Goal: Task Accomplishment & Management: Complete application form

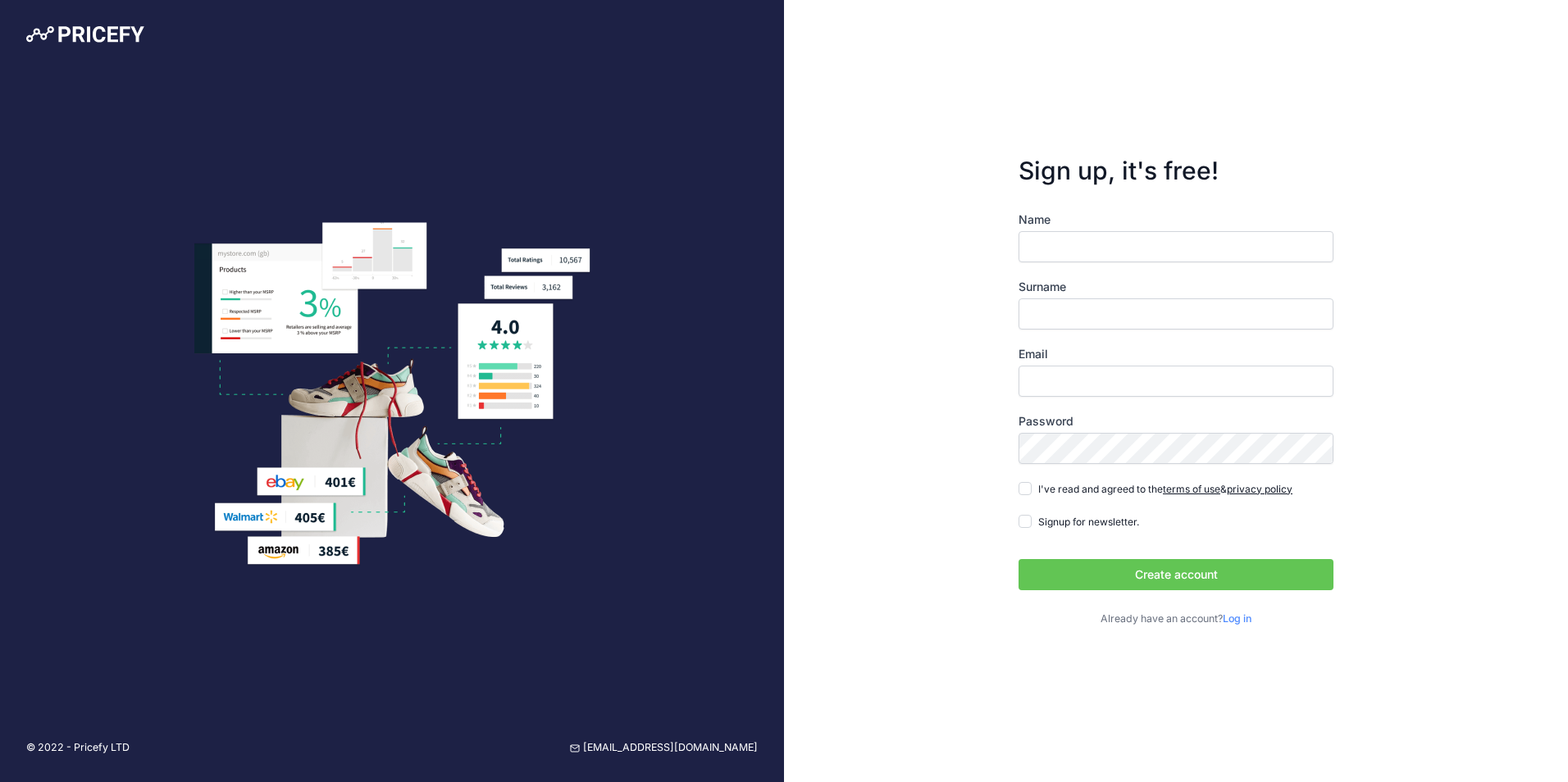
click at [1098, 254] on input "Name" at bounding box center [1176, 246] width 315 height 31
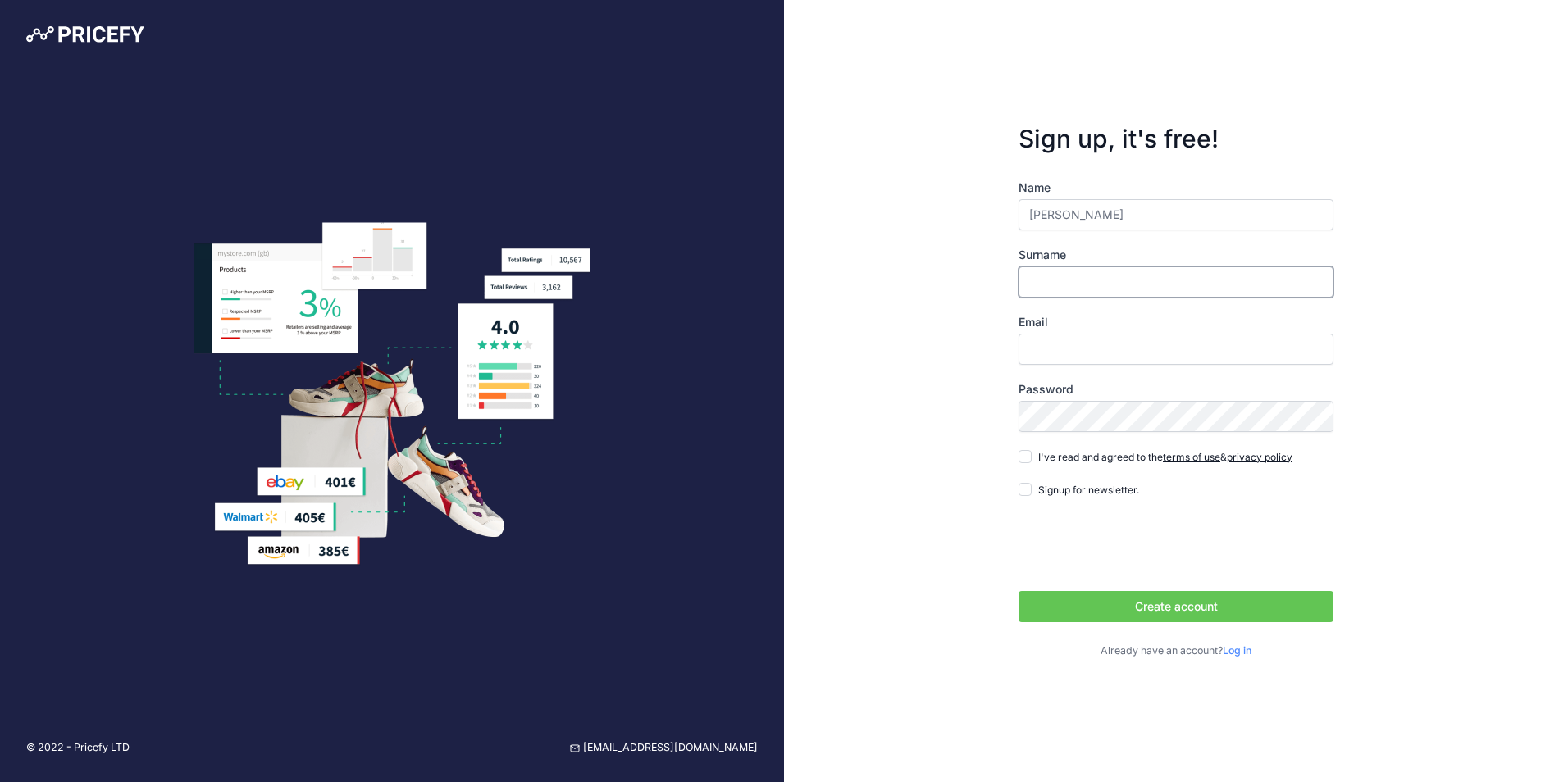
click at [1099, 292] on input "Surname" at bounding box center [1176, 281] width 315 height 31
drag, startPoint x: 1074, startPoint y: 217, endPoint x: 1169, endPoint y: 217, distance: 95.0
click at [1169, 217] on input "Angelo Rodrigues" at bounding box center [1176, 215] width 315 height 31
type input "Angelo"
click at [1111, 281] on input "Surname" at bounding box center [1176, 281] width 315 height 31
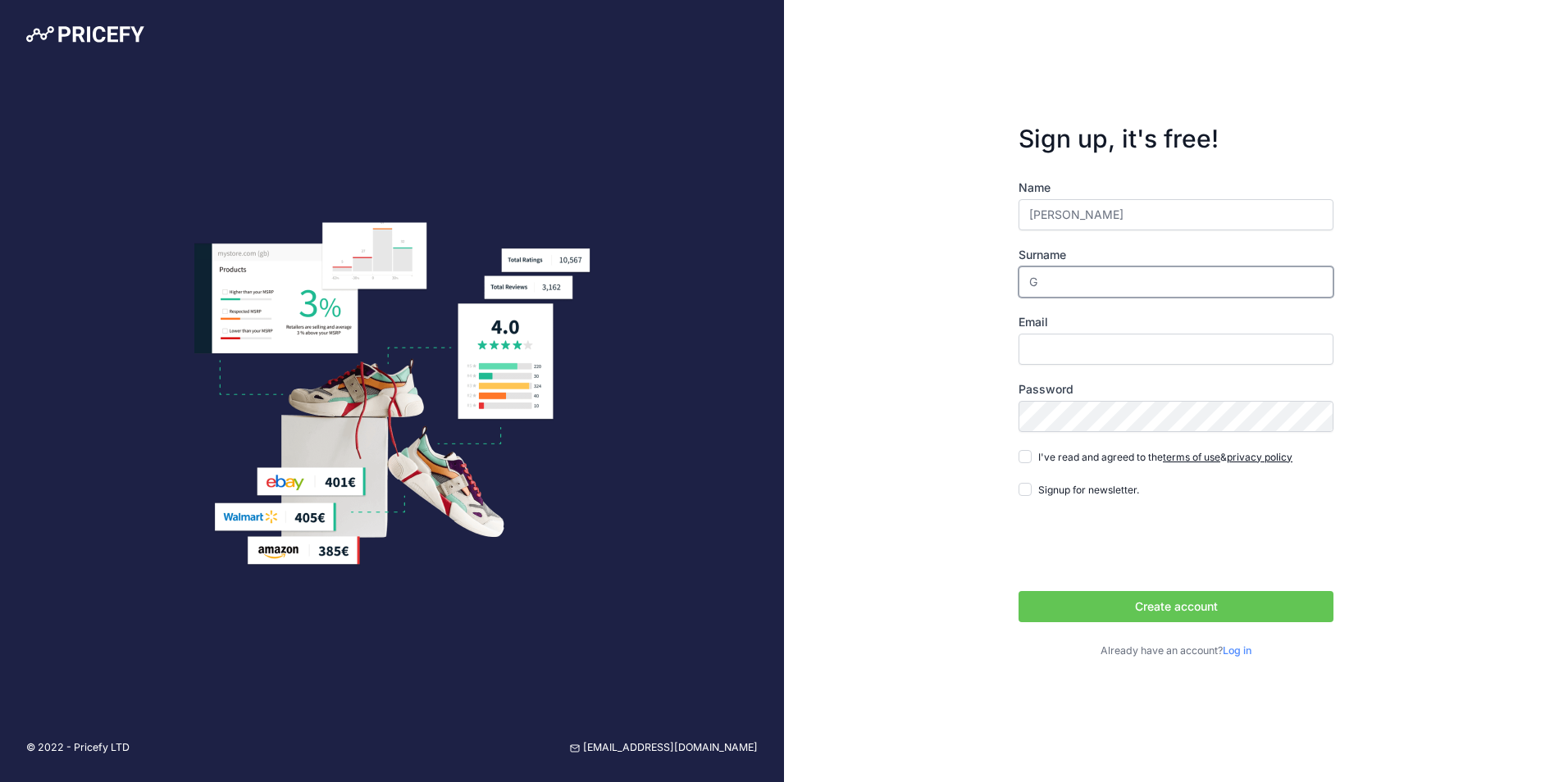
drag, startPoint x: 1067, startPoint y: 277, endPoint x: 960, endPoint y: 285, distance: 107.3
click at [960, 285] on div "Sign up, it's free! Name Angelo Surname G Email Password Log in" at bounding box center [1176, 391] width 784 height 782
paste input "Rodrigues"
type input "Rodrigues"
click at [1100, 228] on input "Angelo" at bounding box center [1176, 215] width 315 height 31
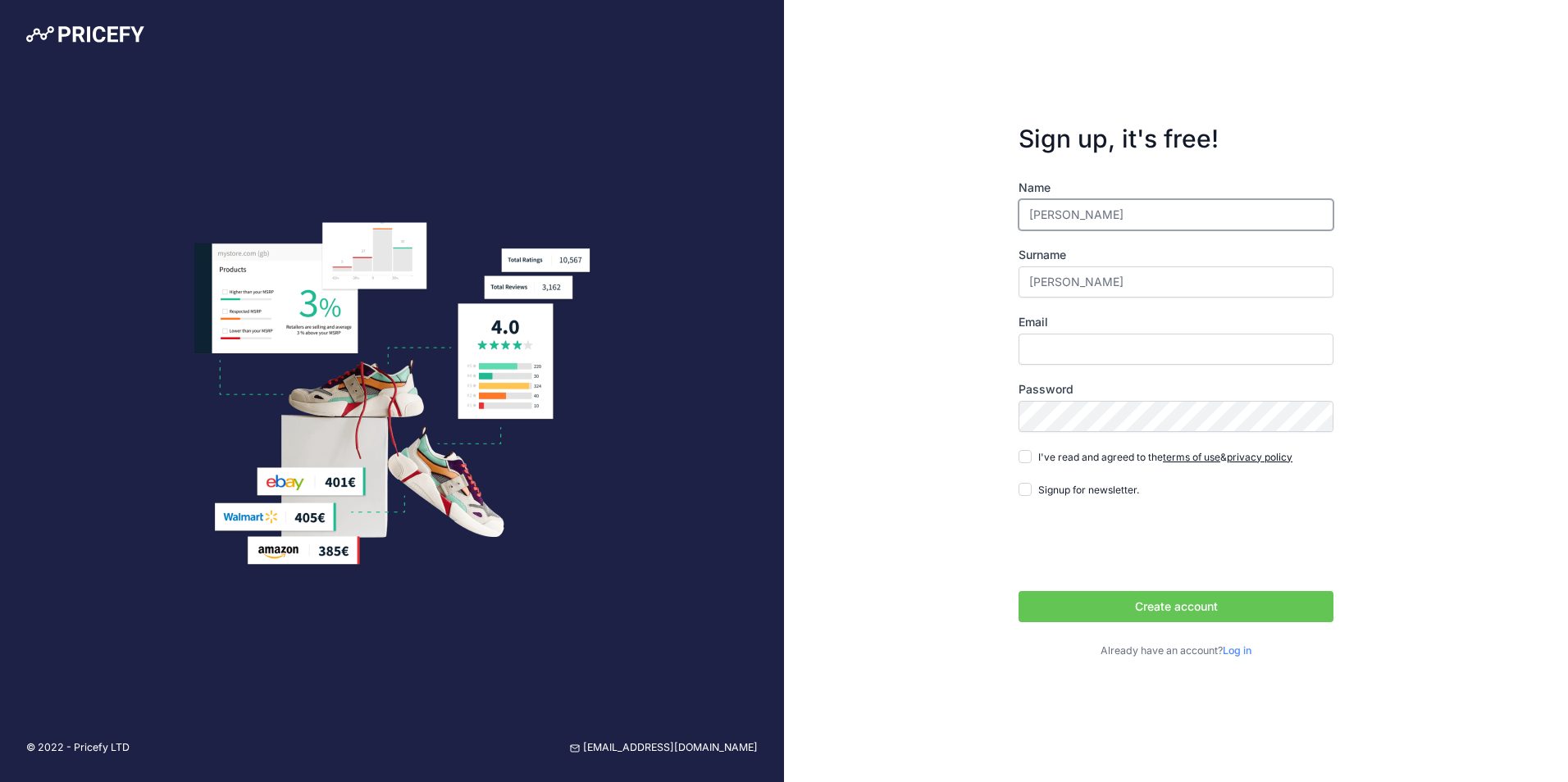
type input "Angelo Ferreira"
click at [1066, 330] on div "Email" at bounding box center [1176, 339] width 315 height 51
click at [1063, 347] on input "Email" at bounding box center [1176, 349] width 315 height 31
type input "[EMAIL_ADDRESS][DOMAIN_NAME]"
click at [985, 485] on div "Sign up, it's free! Name Angelo Ferreira Surname Rodrigues Email info@ontechliv…" at bounding box center [1176, 391] width 784 height 782
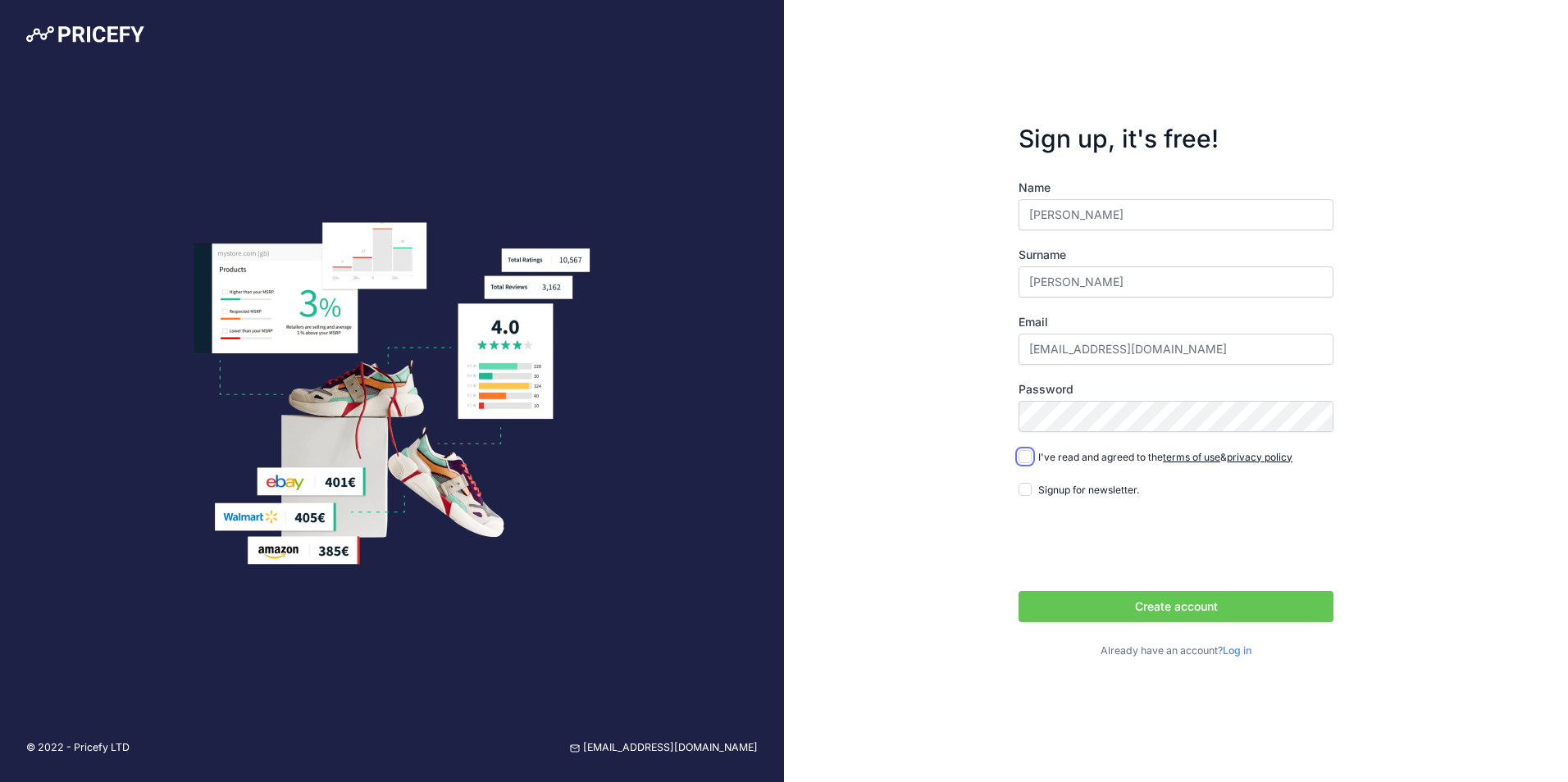
click at [1019, 453] on input "I've read and agreed to the terms of use & privacy policy" at bounding box center [1025, 456] width 13 height 13
checkbox input "true"
click at [1141, 611] on button "Create account" at bounding box center [1176, 606] width 315 height 31
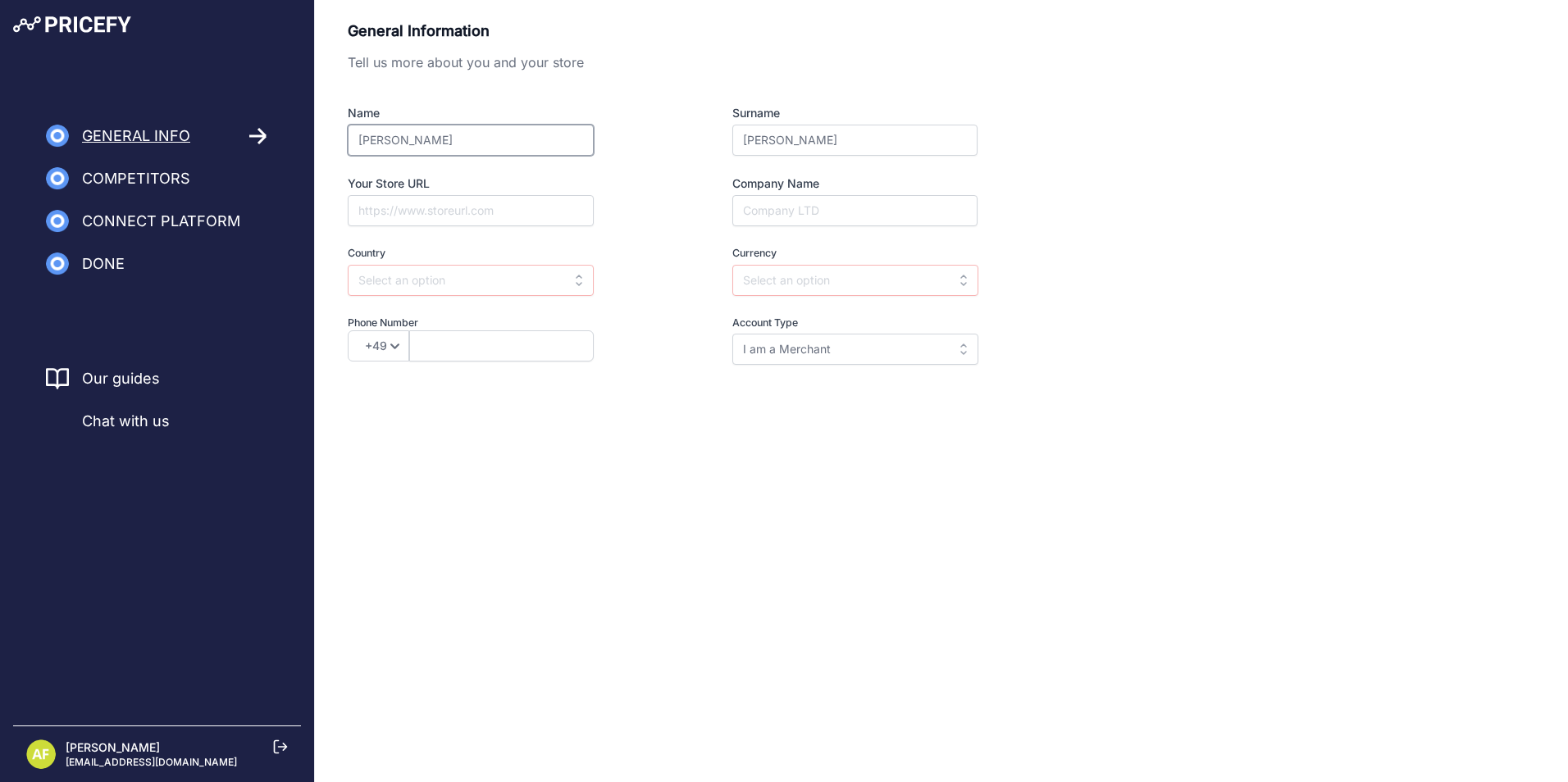
click at [472, 146] on input "Angelo Ferreira" at bounding box center [471, 140] width 246 height 31
click at [818, 215] on input "Company Name" at bounding box center [855, 211] width 245 height 31
type input "Portugal"
click at [513, 227] on div "Name Angelo Ferreira Surname Rodrigues Your Store URL Company Name Portugal Cou…" at bounding box center [663, 234] width 630 height 260
click at [514, 216] on input "Your Store URL" at bounding box center [471, 211] width 246 height 31
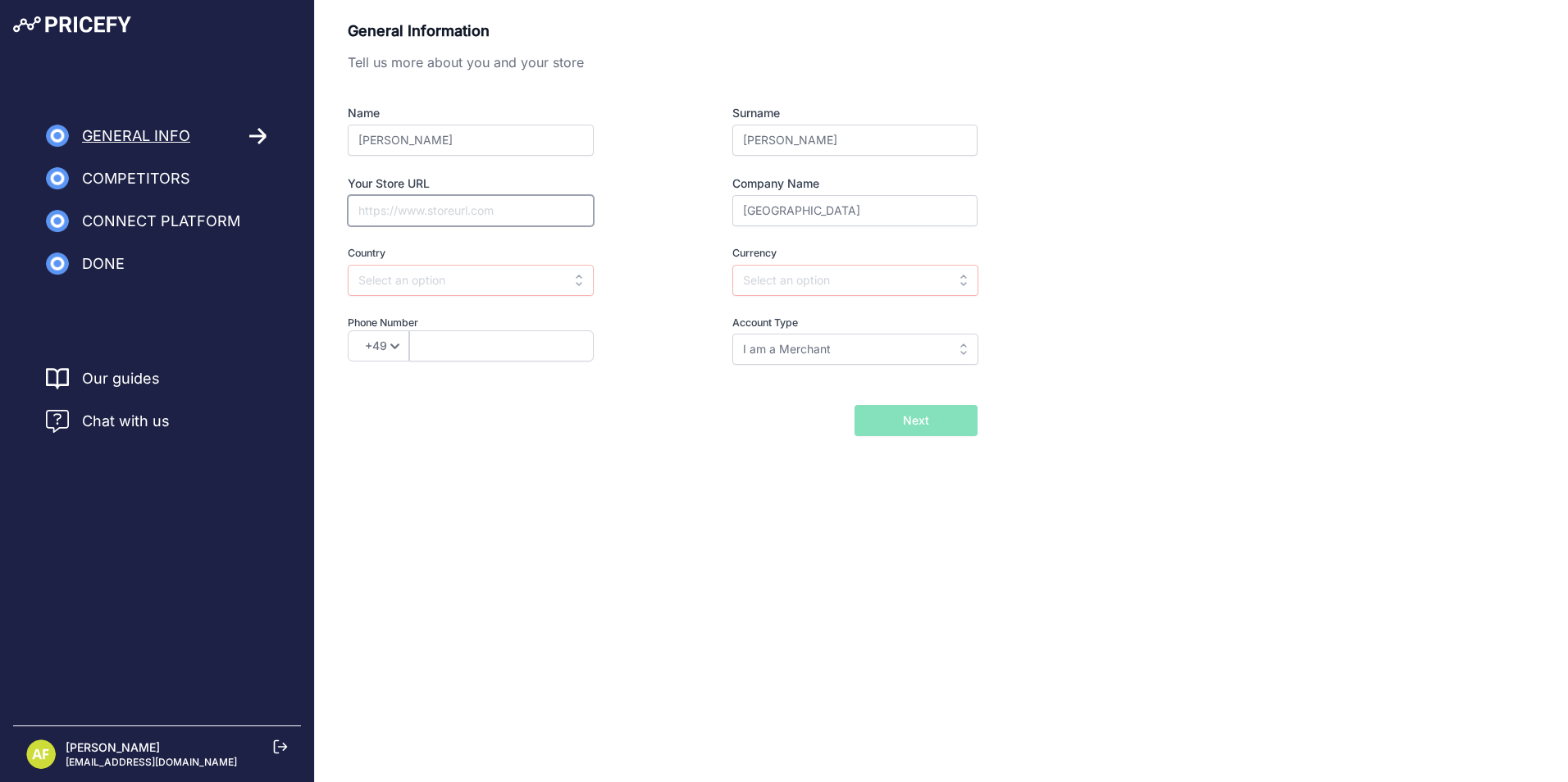
click at [431, 214] on input "Your Store URL" at bounding box center [471, 211] width 246 height 31
paste input "https://ontechlive.com/"
type input "https://ontechlive.com/"
click at [464, 275] on input "text" at bounding box center [471, 281] width 246 height 31
click at [434, 371] on div "Portugal" at bounding box center [450, 377] width 205 height 30
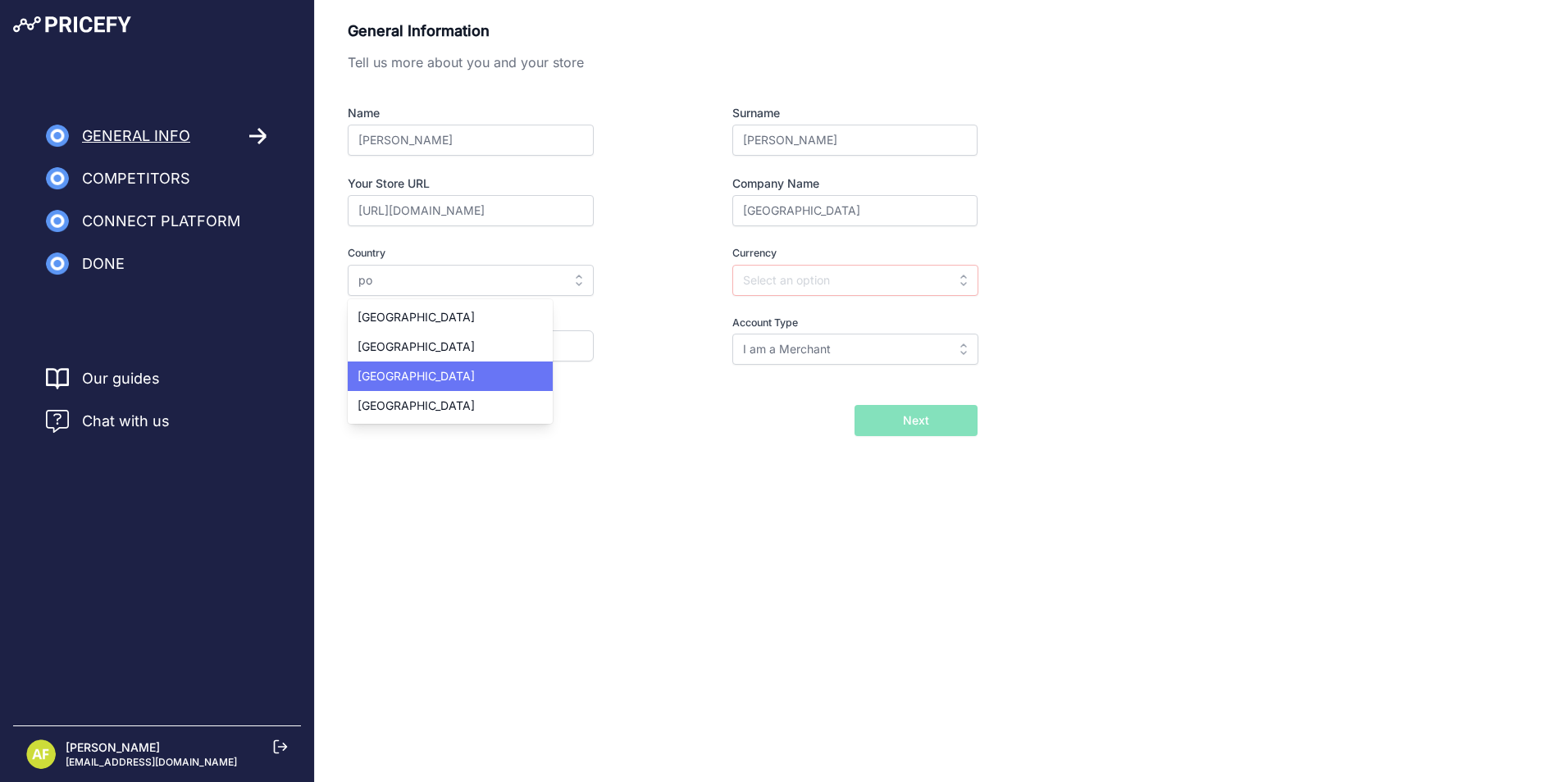
type input "Portugal"
type input "EUR"
select select "351"
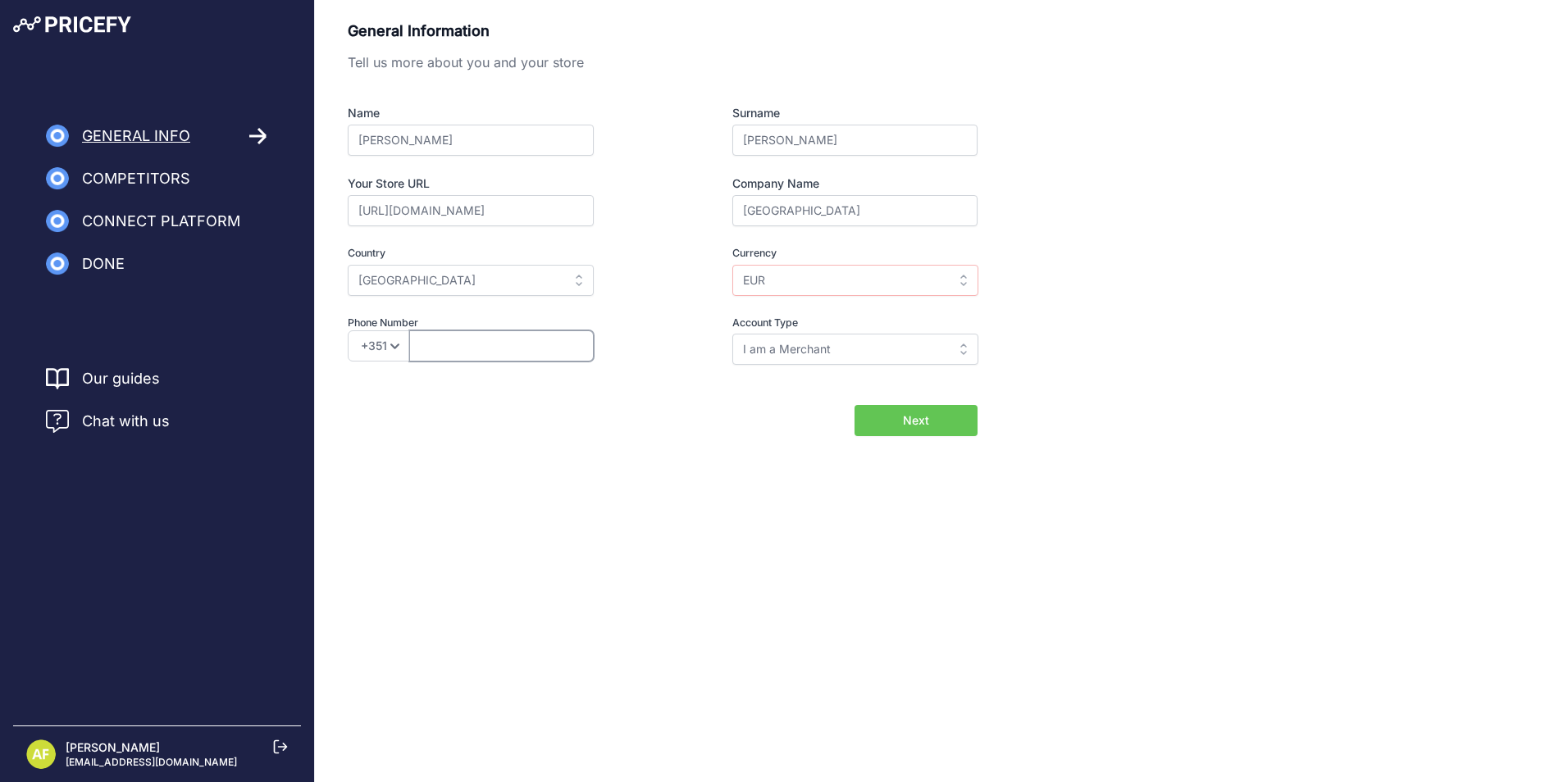
click at [444, 353] on input "text" at bounding box center [502, 346] width 185 height 31
paste input "923126958"
type input "923126958"
click at [838, 350] on input "I am a Merchant" at bounding box center [856, 349] width 246 height 31
click at [693, 374] on div "General Information Tell us more about you and your store Name Angelo Ferreira …" at bounding box center [663, 205] width 630 height 369
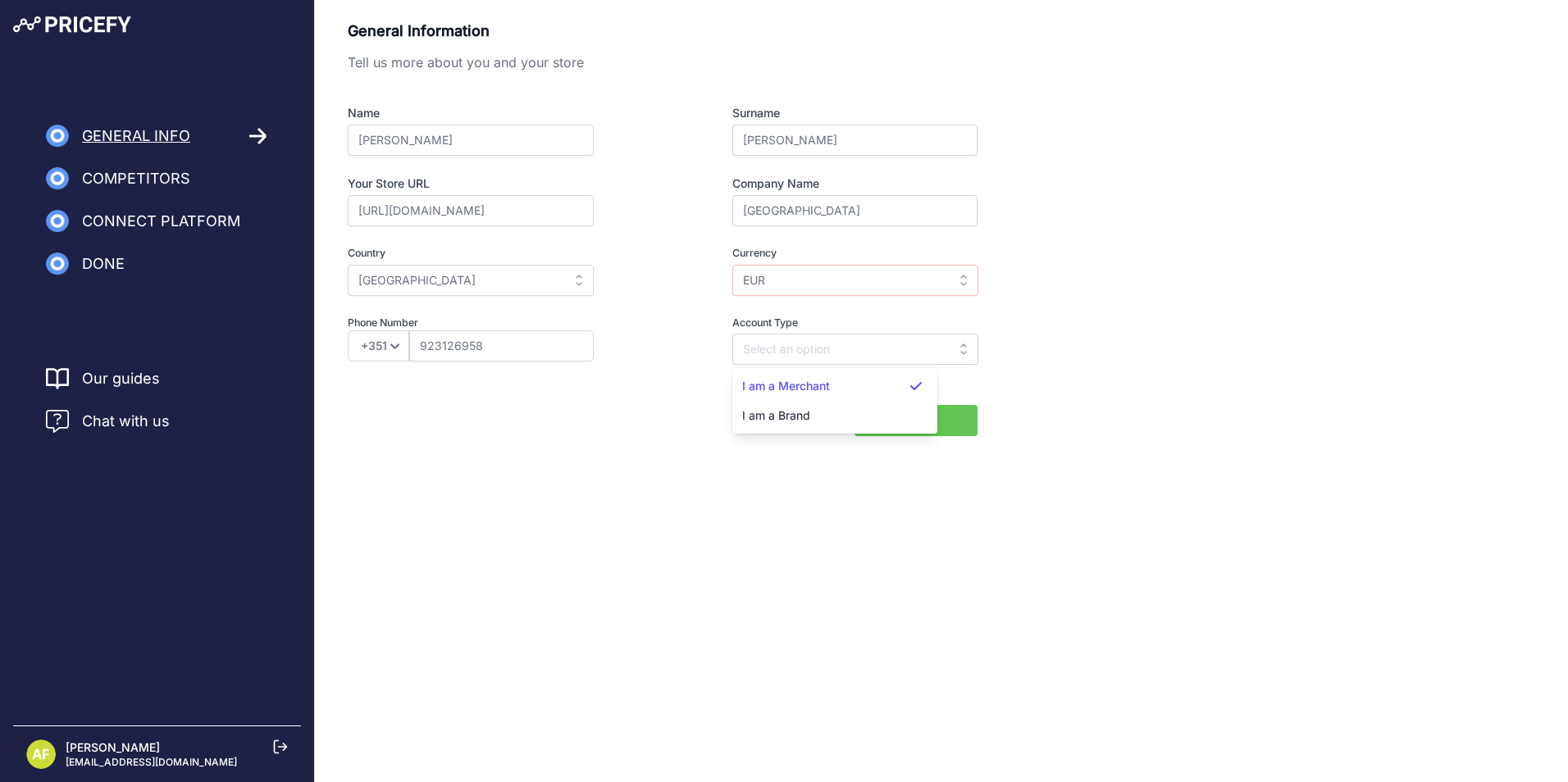
type input "I am a Merchant"
click at [733, 323] on label "Account Type" at bounding box center [855, 323] width 245 height 15
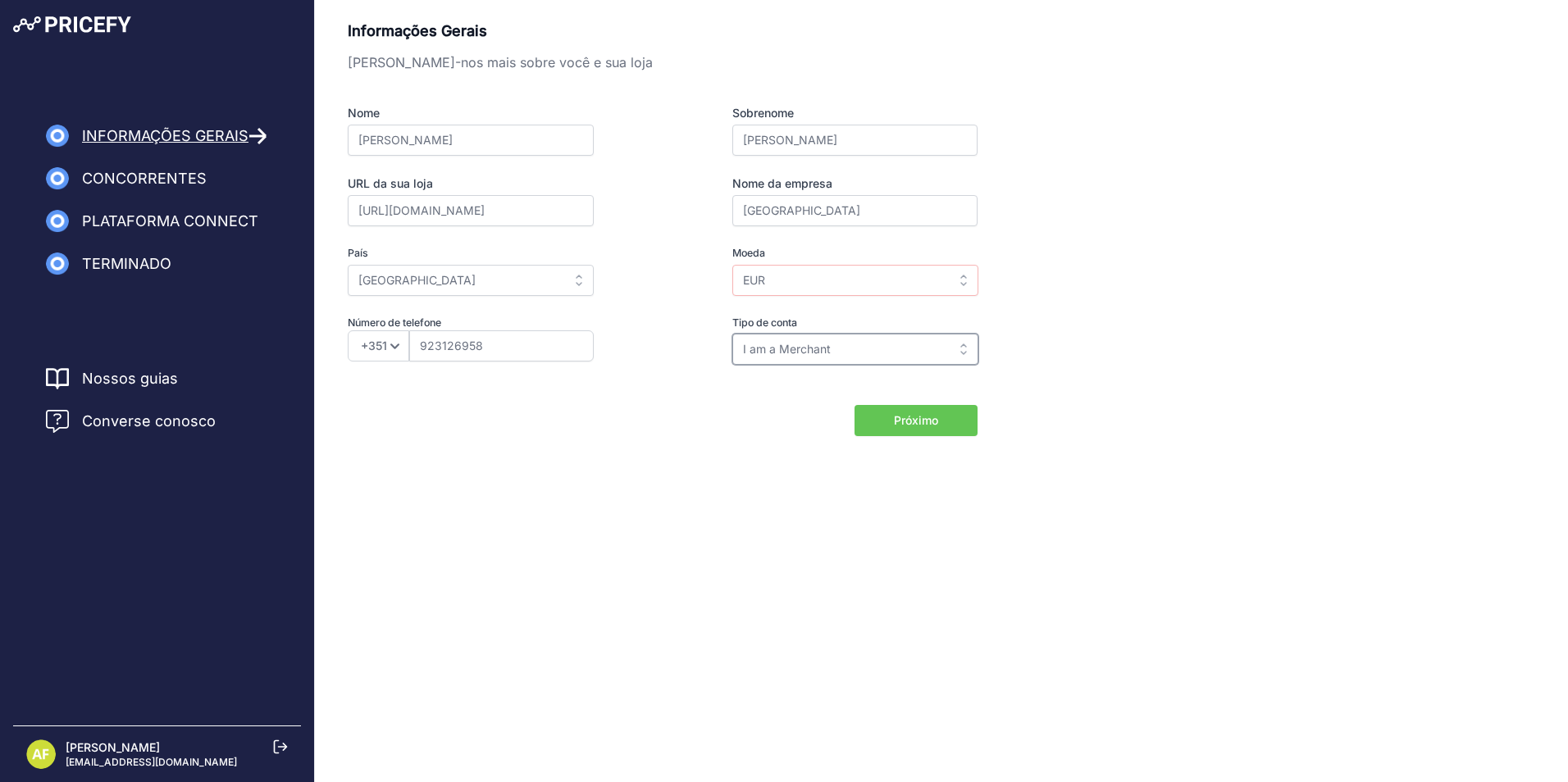
click at [952, 347] on input "I am a Merchant" at bounding box center [856, 349] width 246 height 31
click at [1086, 367] on div "Informações Gerais Conte-nos mais sobre você e sua loja Nome Angelo Ferreira So…" at bounding box center [942, 228] width 1188 height 416
type input "I am a Merchant"
click at [940, 415] on button "Próximo" at bounding box center [916, 421] width 123 height 31
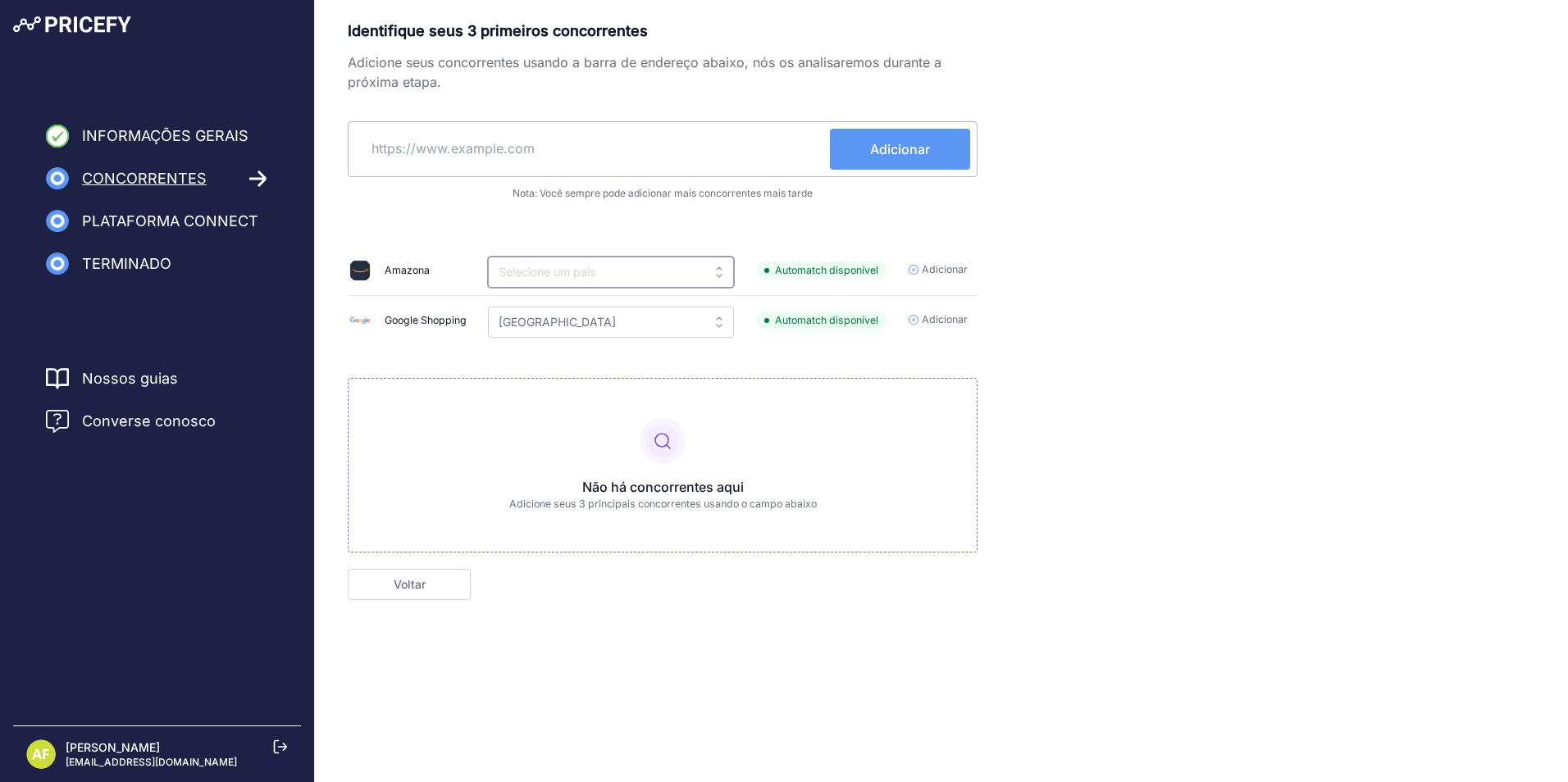
click at [703, 277] on input "text" at bounding box center [611, 272] width 246 height 31
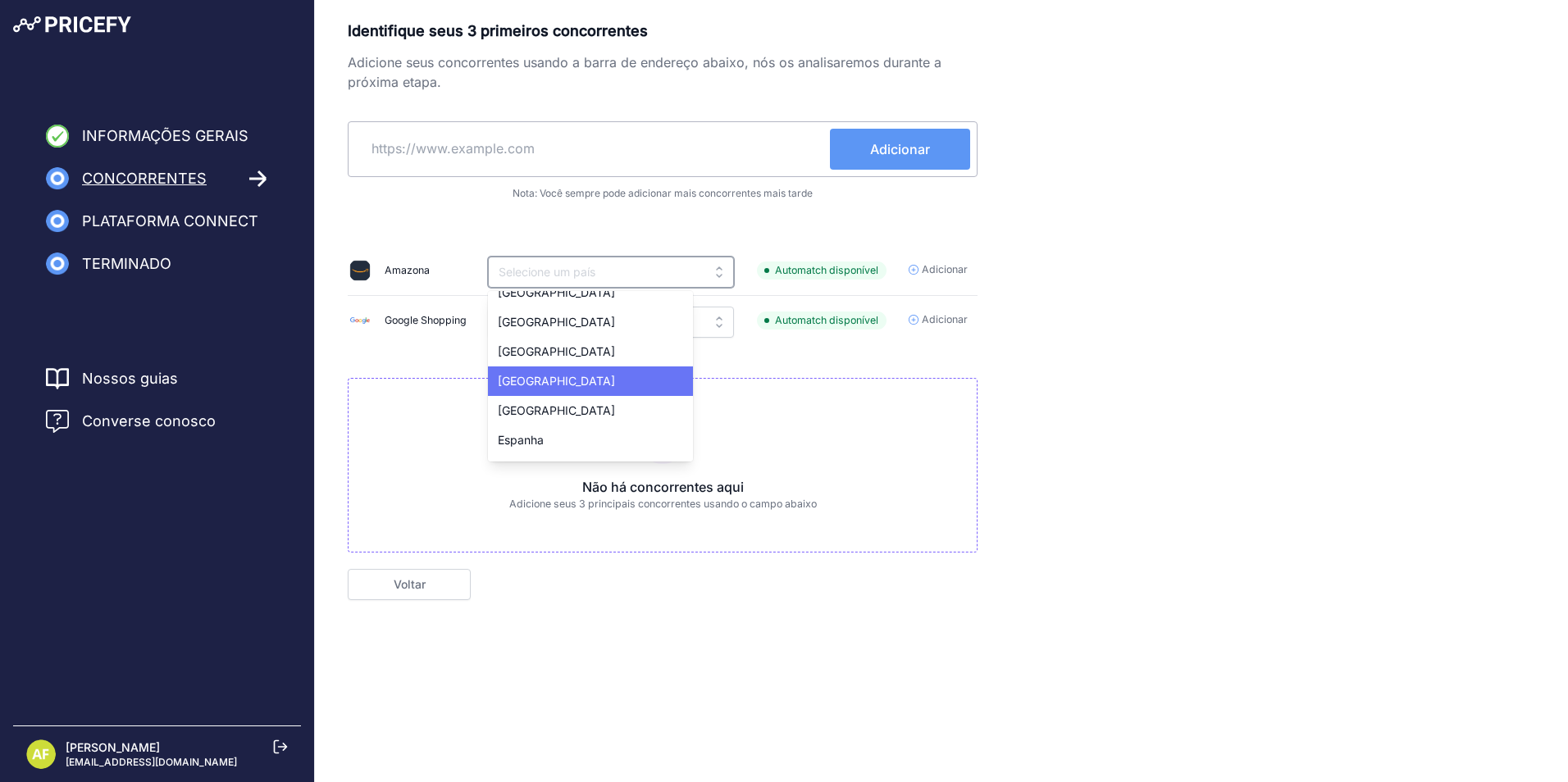
scroll to position [246, 0]
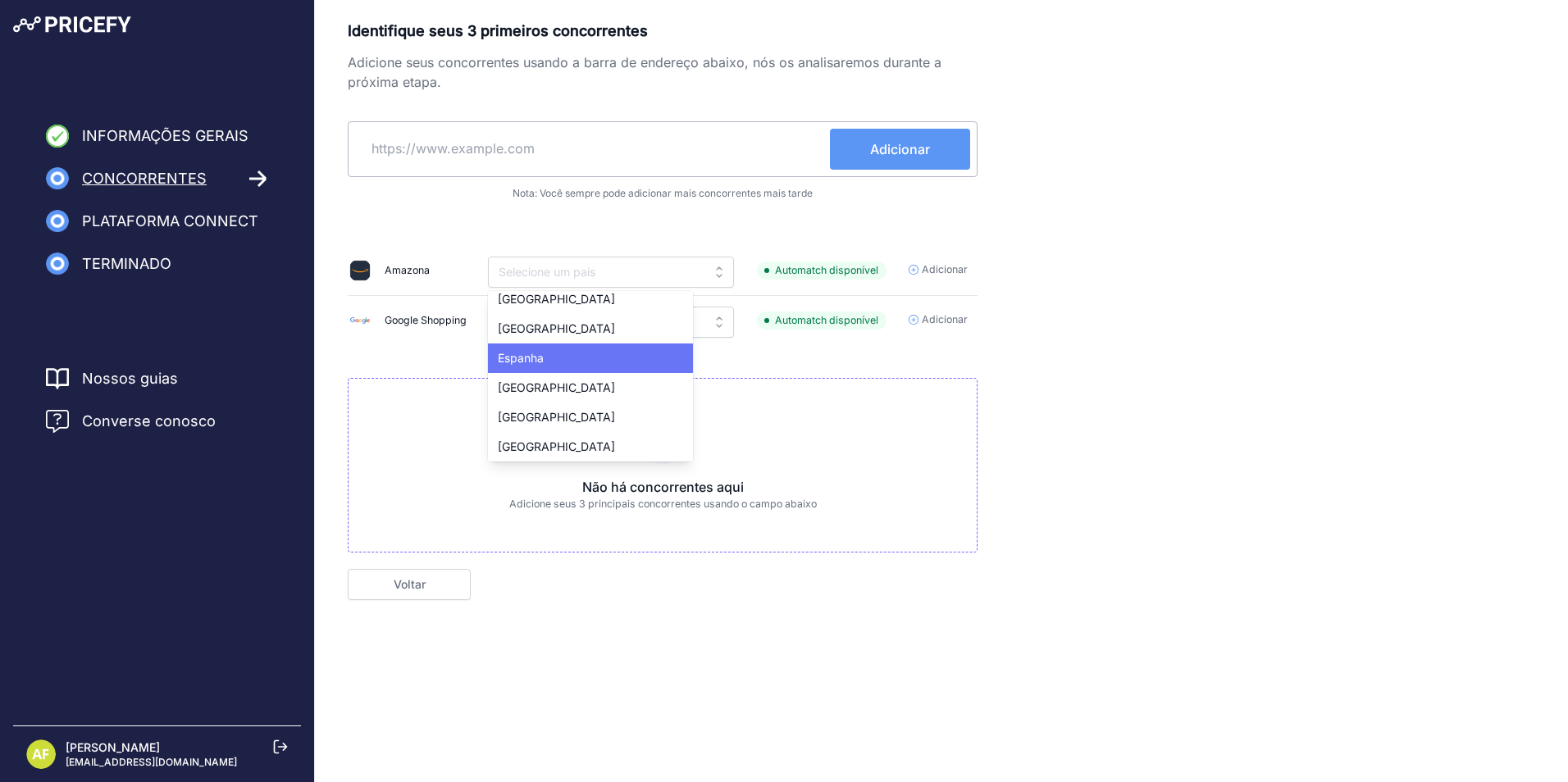
click at [566, 358] on div "Espanha" at bounding box center [590, 358] width 205 height 30
type input "Spain"
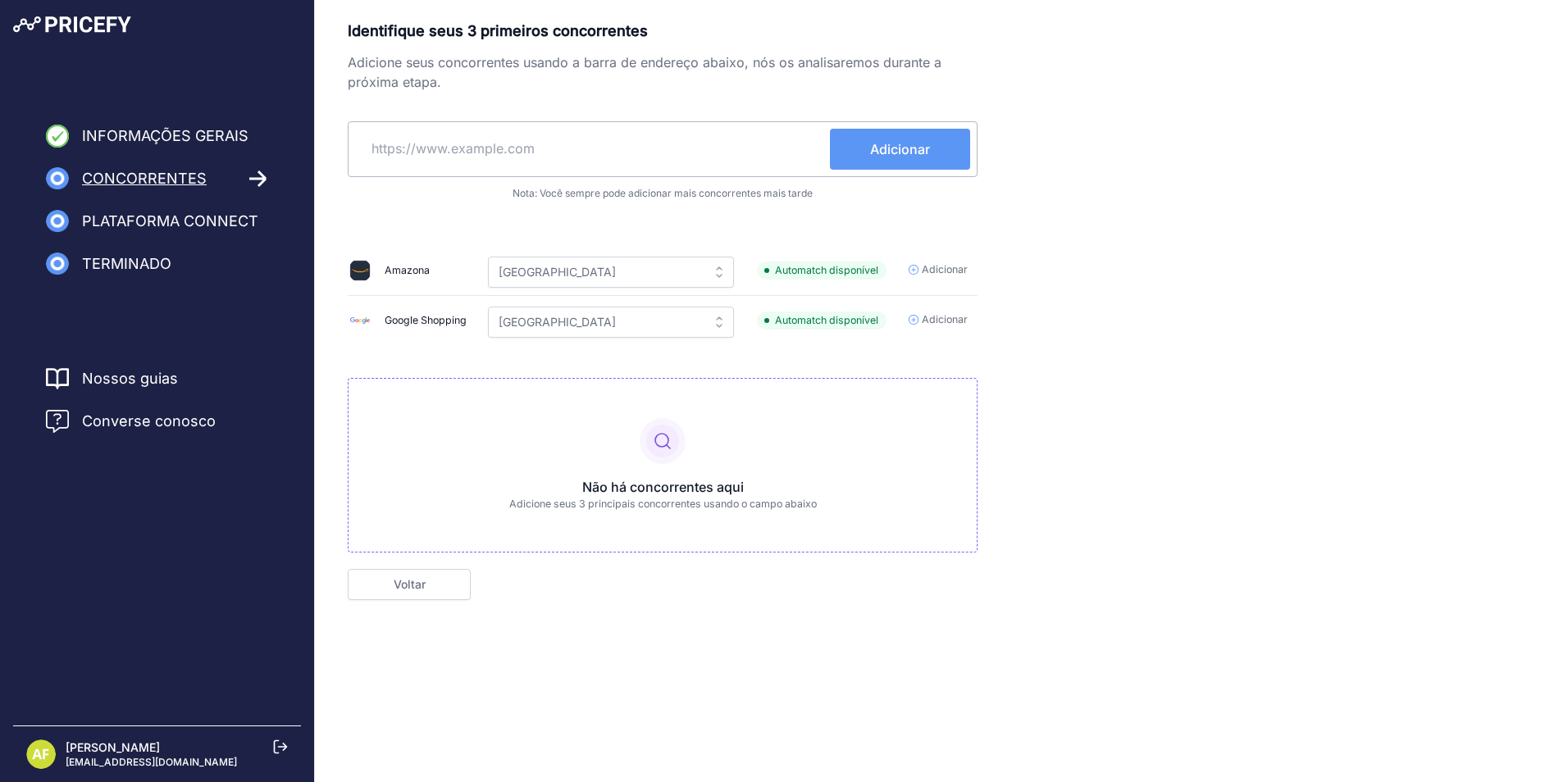
click at [1125, 300] on div "Identifique seus 3 primeiros concorrentes Adicione seus concorrentes usando a b…" at bounding box center [942, 310] width 1188 height 580
click at [563, 153] on input "text" at bounding box center [592, 148] width 475 height 39
click at [540, 160] on input "text" at bounding box center [592, 148] width 475 height 39
paste input "https://www.kuantokusta.pt/"
click at [368, 153] on input "https://www.kuantokusta.pt" at bounding box center [592, 148] width 475 height 39
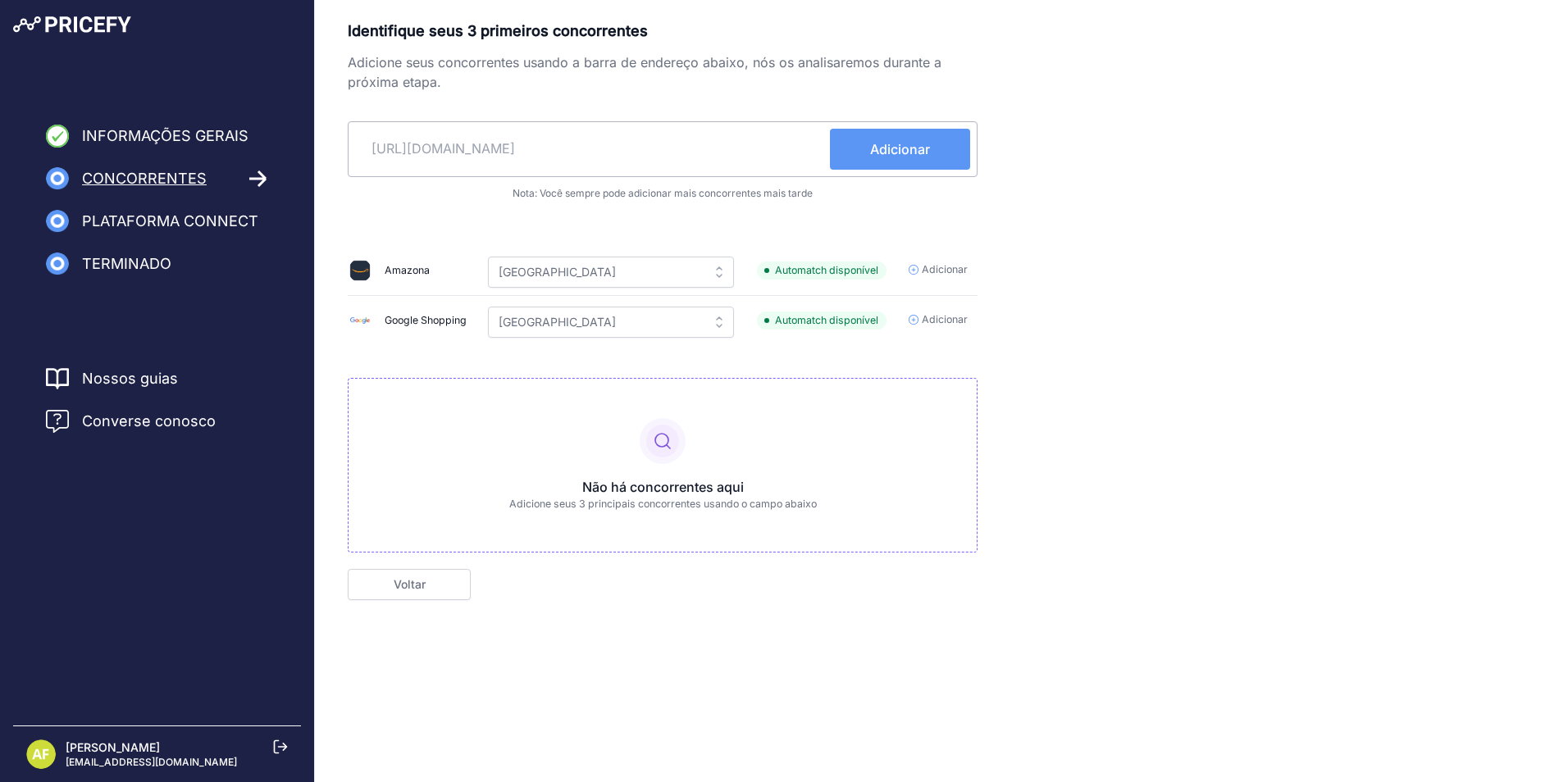
type input "https://www.kuantokusta.pt"
click at [870, 150] on span "Adicionar" at bounding box center [900, 149] width 60 height 20
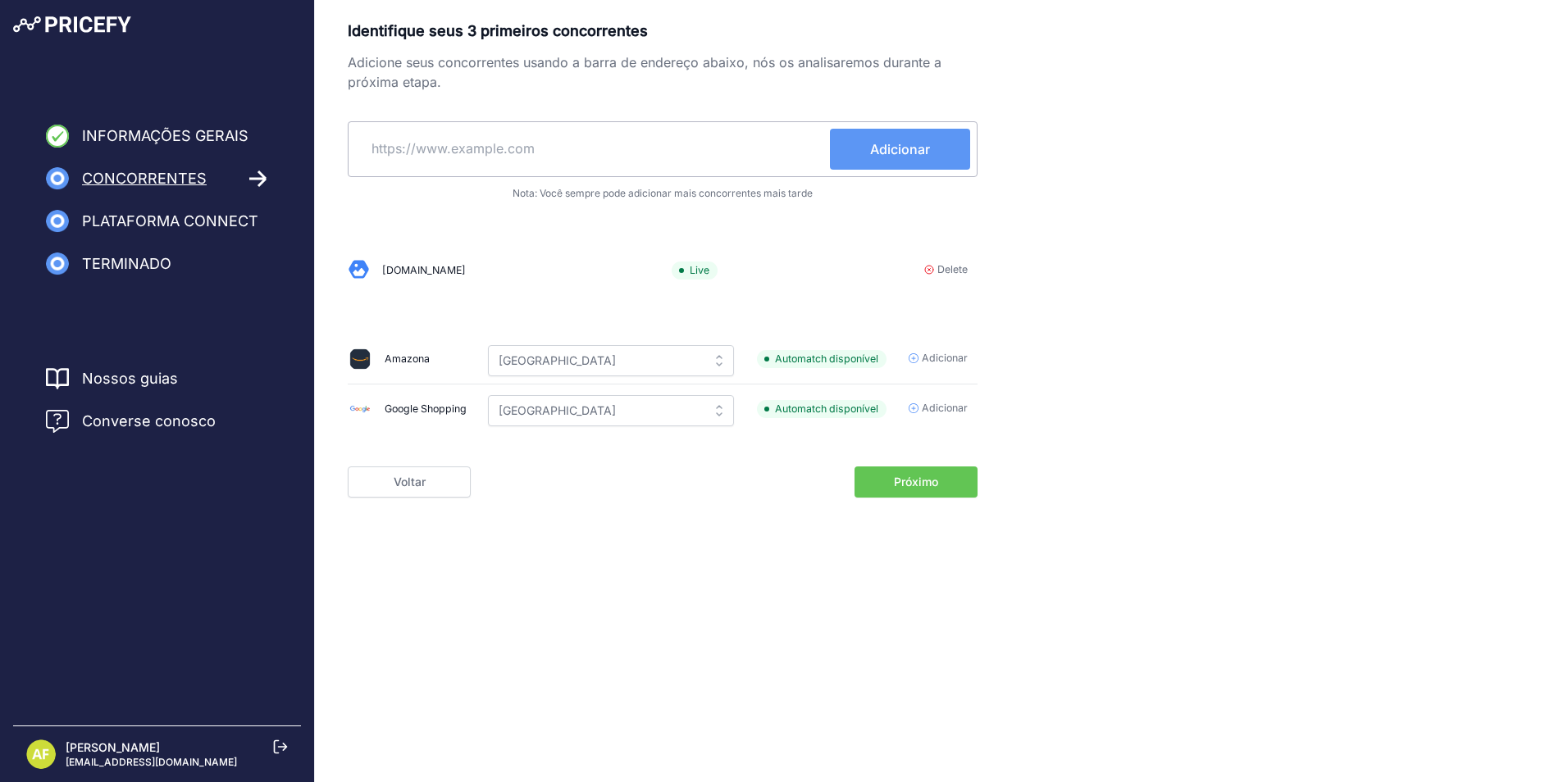
click at [913, 484] on span "Próximo" at bounding box center [916, 482] width 44 height 16
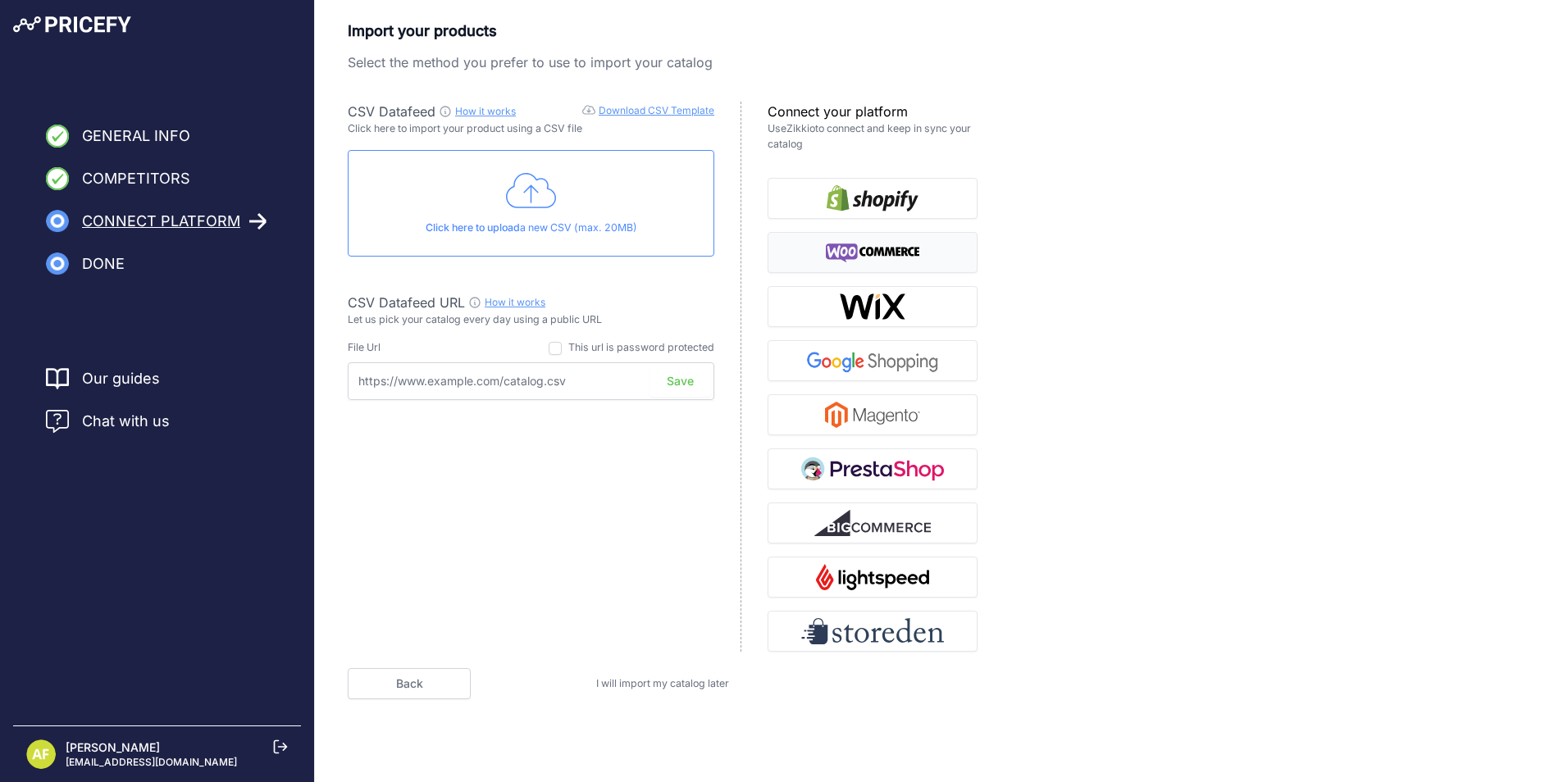
click at [850, 256] on img "button" at bounding box center [873, 253] width 94 height 26
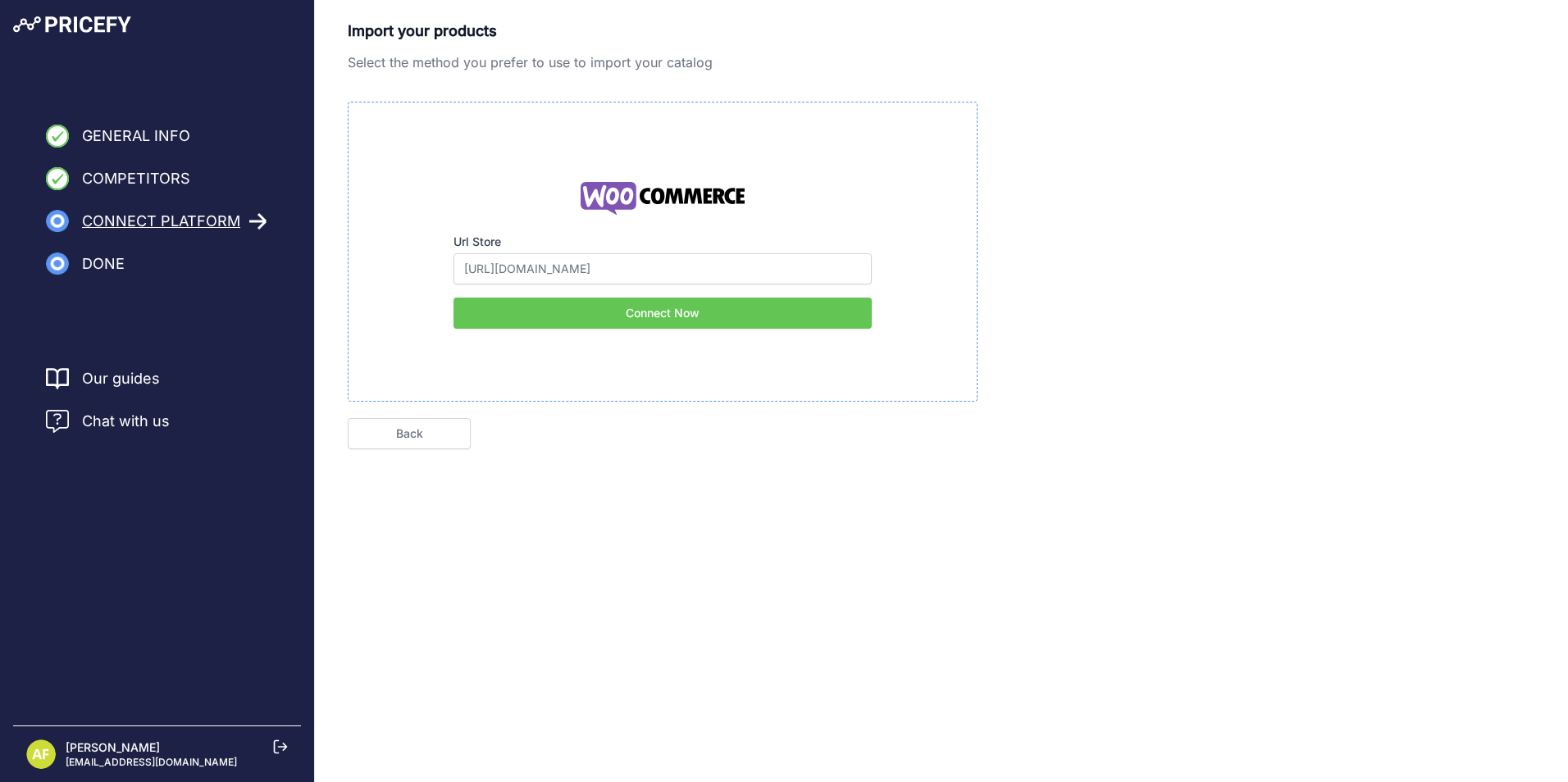
click at [667, 313] on button "Connect Now" at bounding box center [663, 313] width 418 height 31
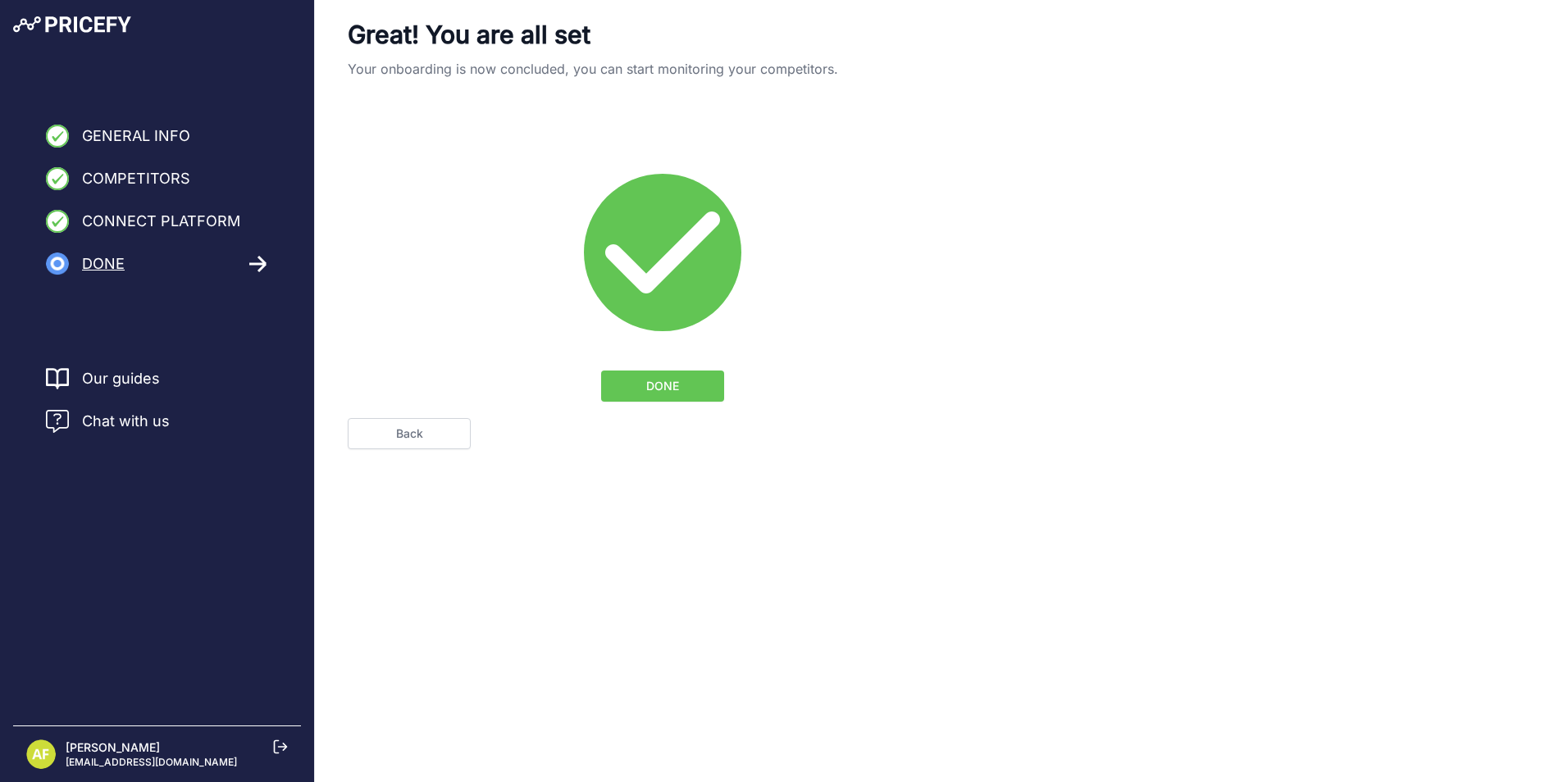
click at [690, 392] on button "DONE" at bounding box center [663, 386] width 123 height 31
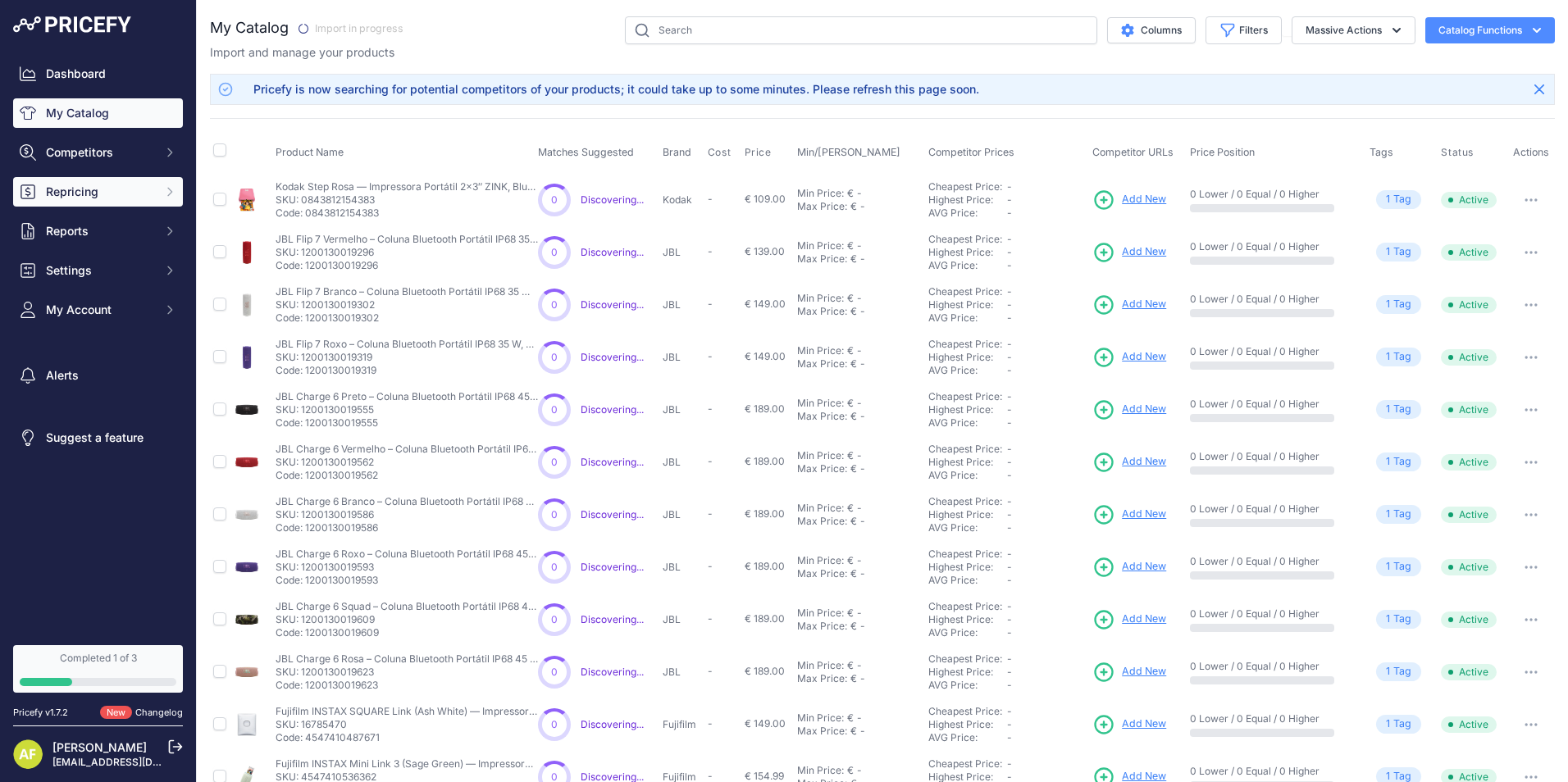
click at [169, 195] on icon "Sidebar" at bounding box center [170, 191] width 5 height 7
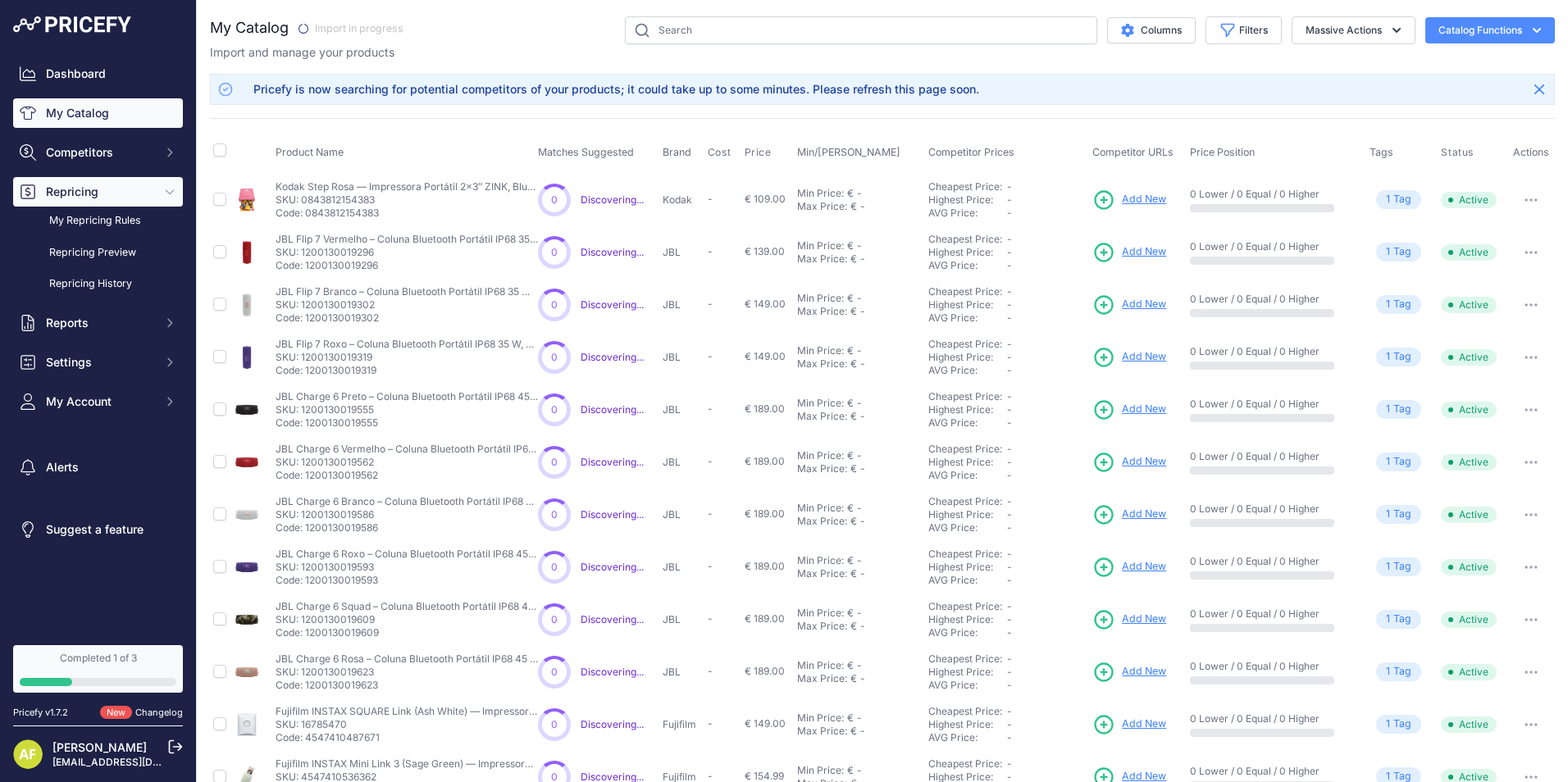
click at [169, 195] on icon "Sidebar" at bounding box center [169, 192] width 13 height 13
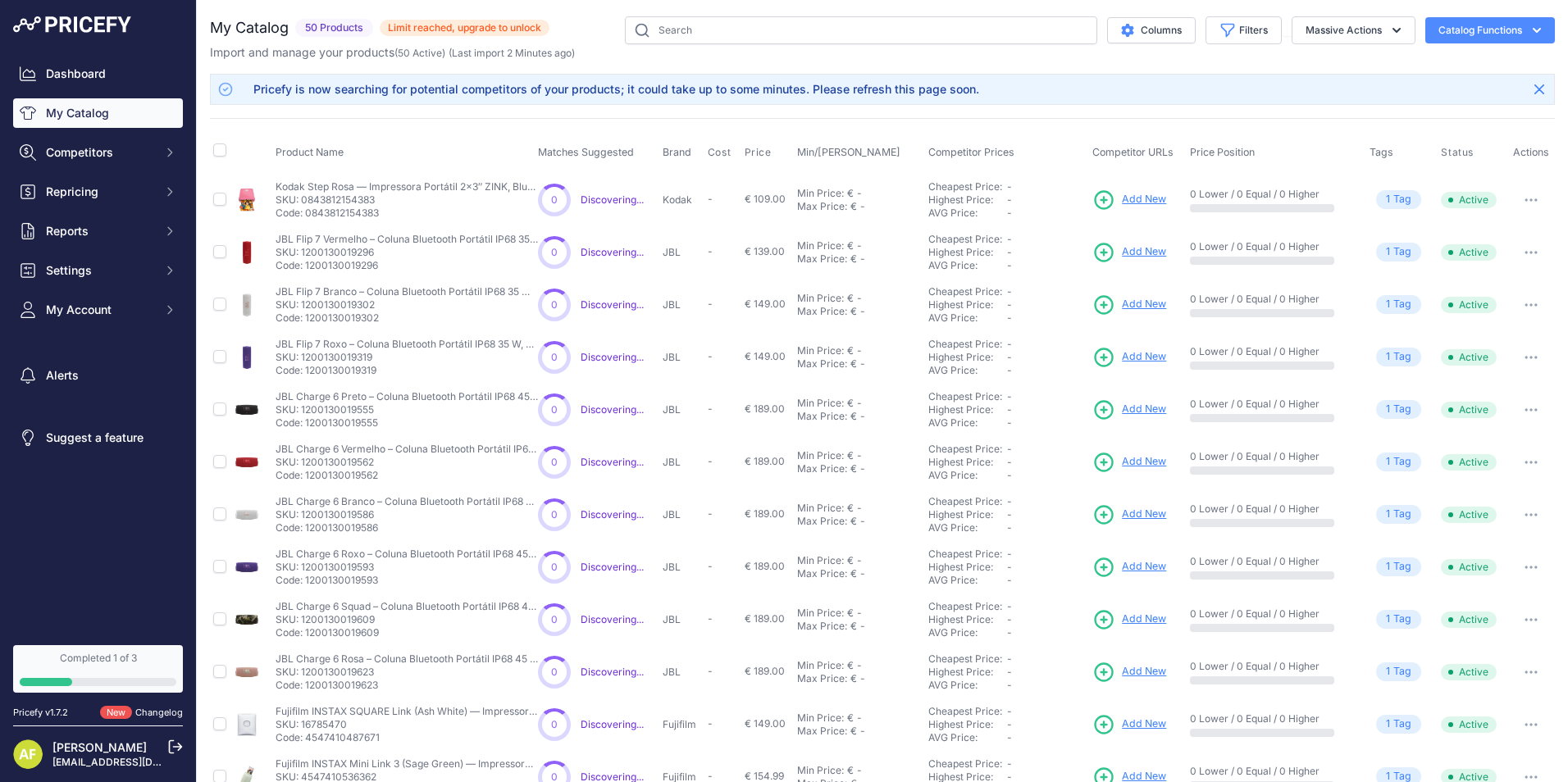
click at [607, 200] on span "Discovering..." at bounding box center [612, 200] width 63 height 13
click at [74, 66] on link "Dashboard" at bounding box center [98, 73] width 170 height 30
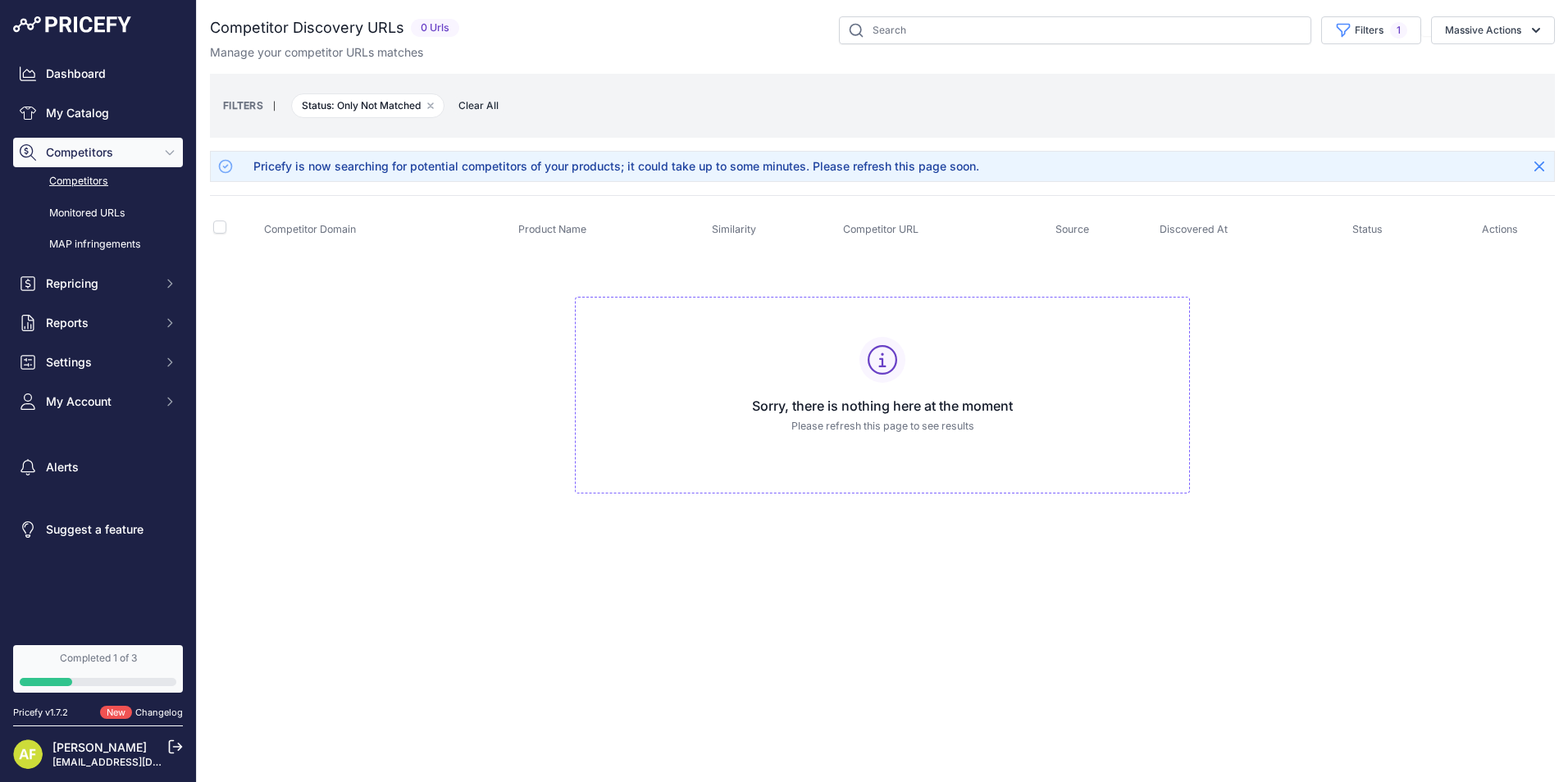
click at [69, 178] on link "Competitors" at bounding box center [98, 182] width 170 height 29
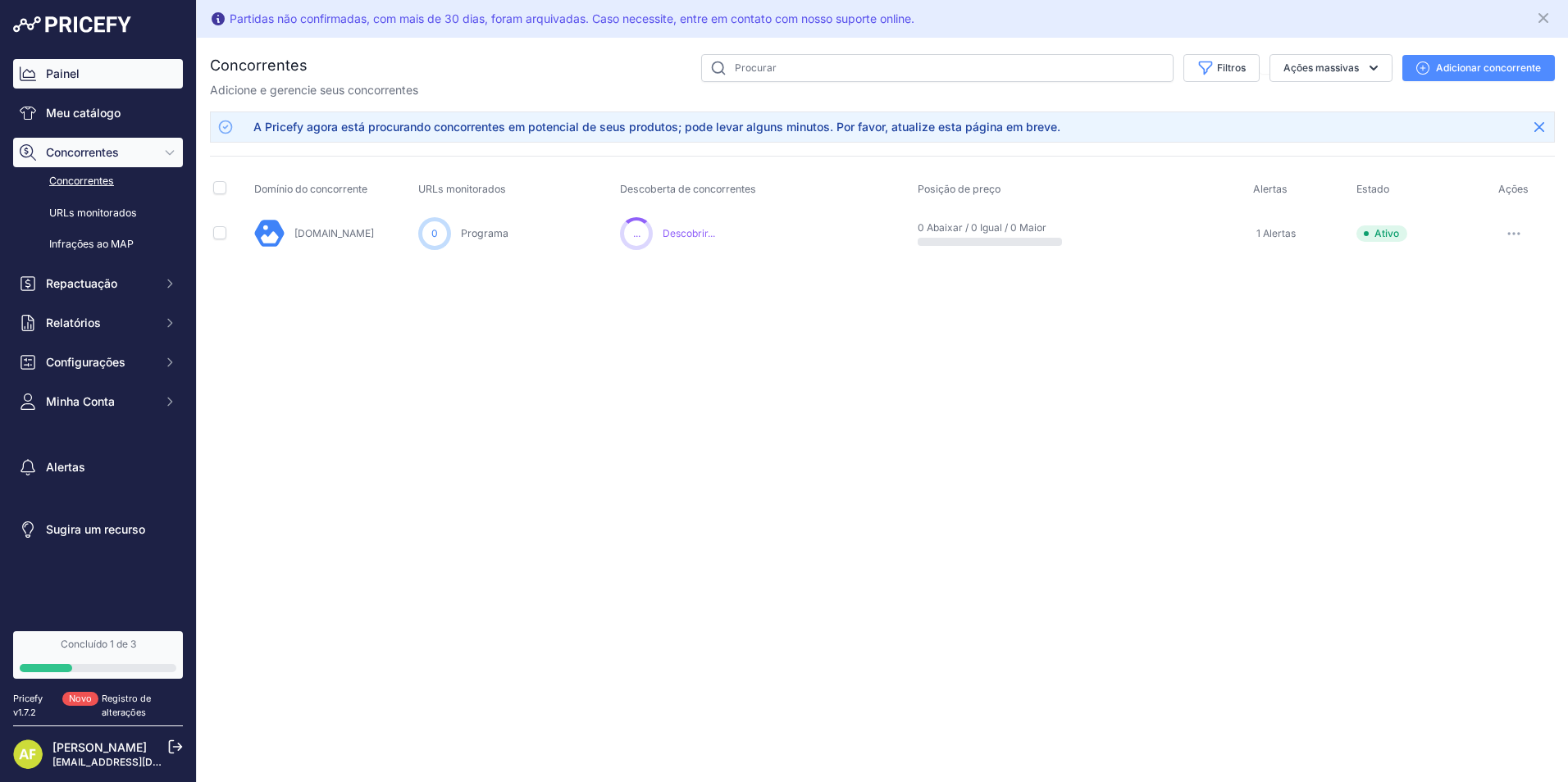
click at [48, 75] on font "Painel" at bounding box center [62, 73] width 33 height 16
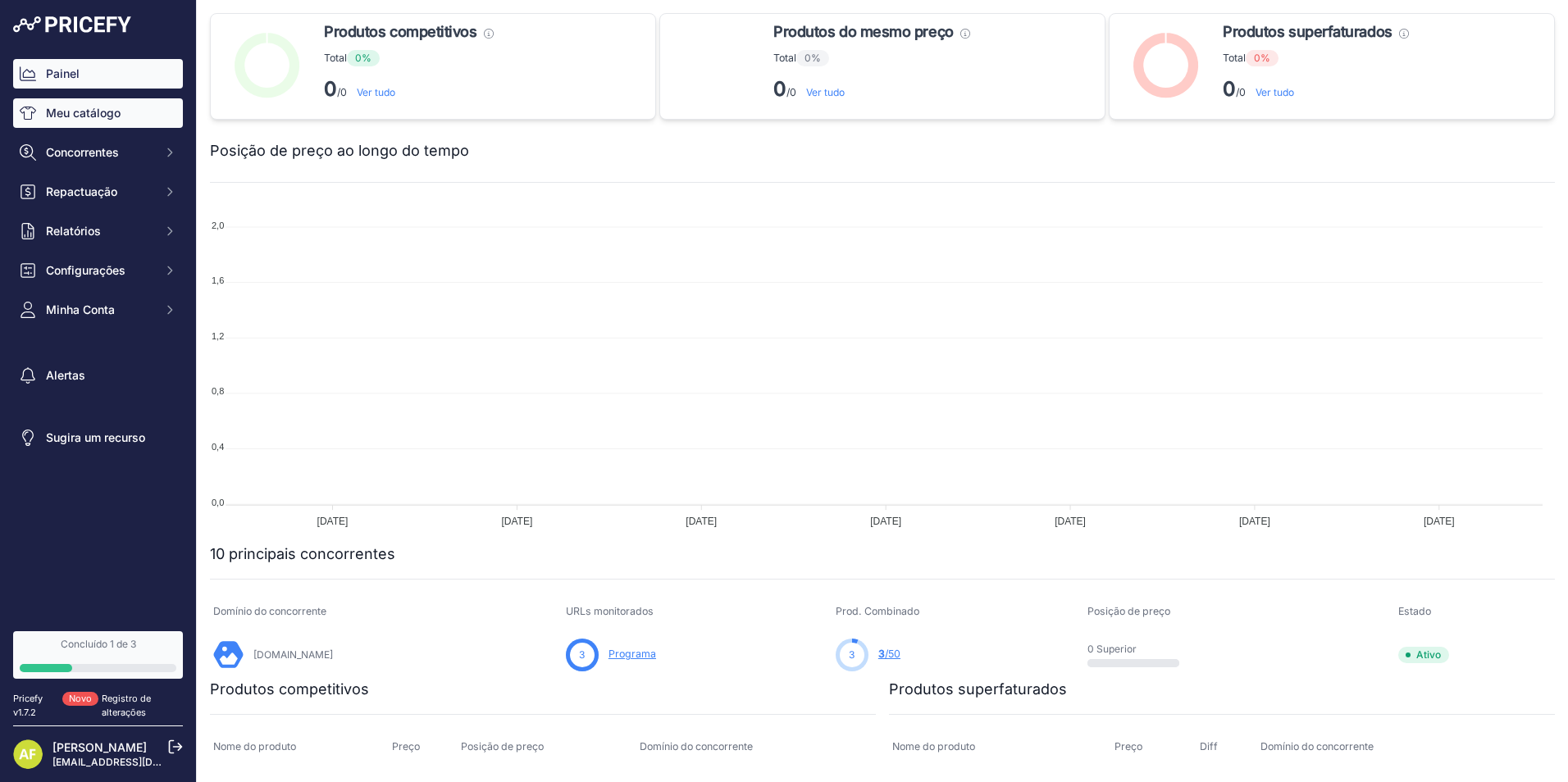
click at [54, 106] on font "Meu catálogo" at bounding box center [83, 113] width 74 height 16
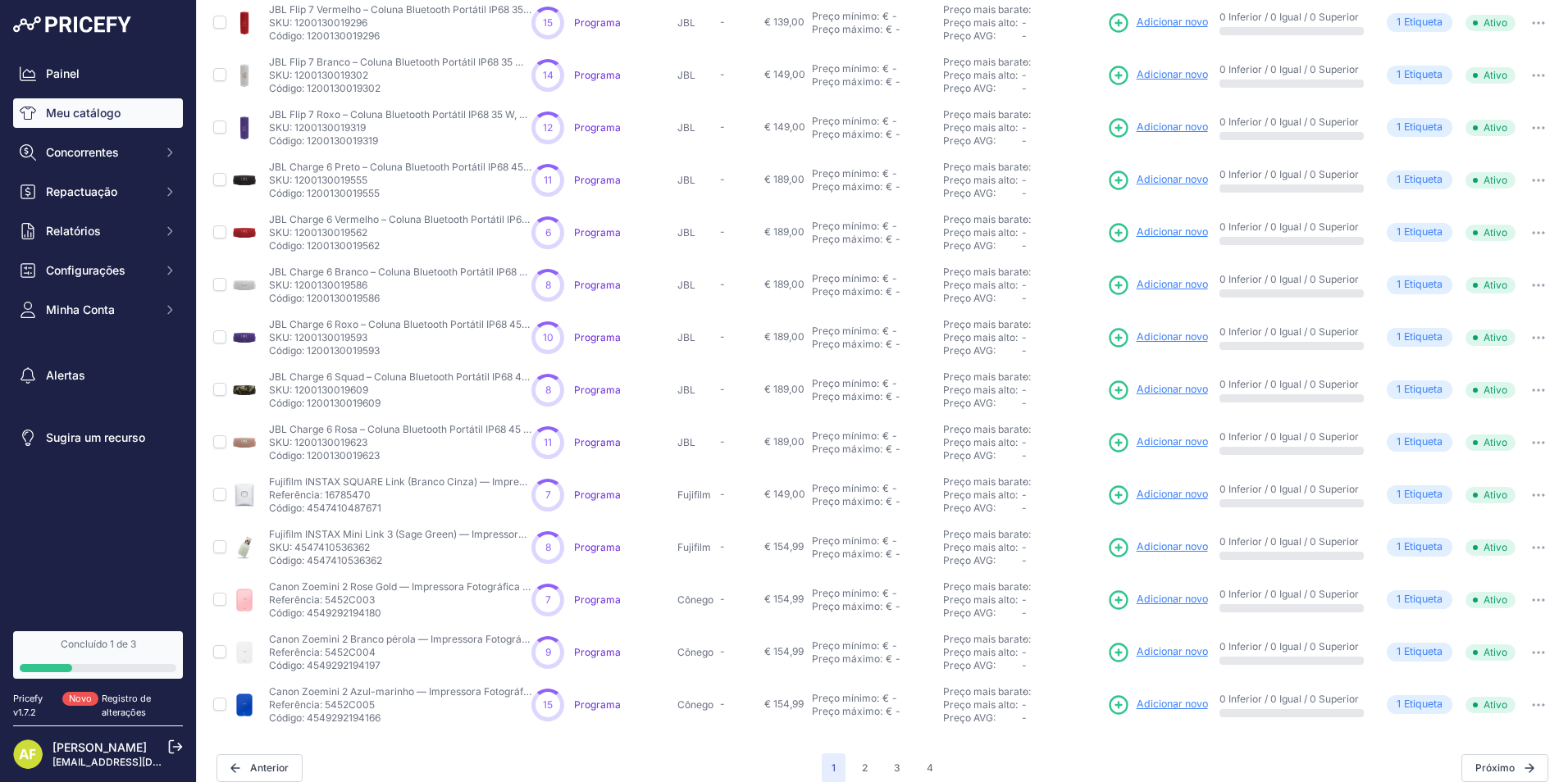
scroll to position [259, 0]
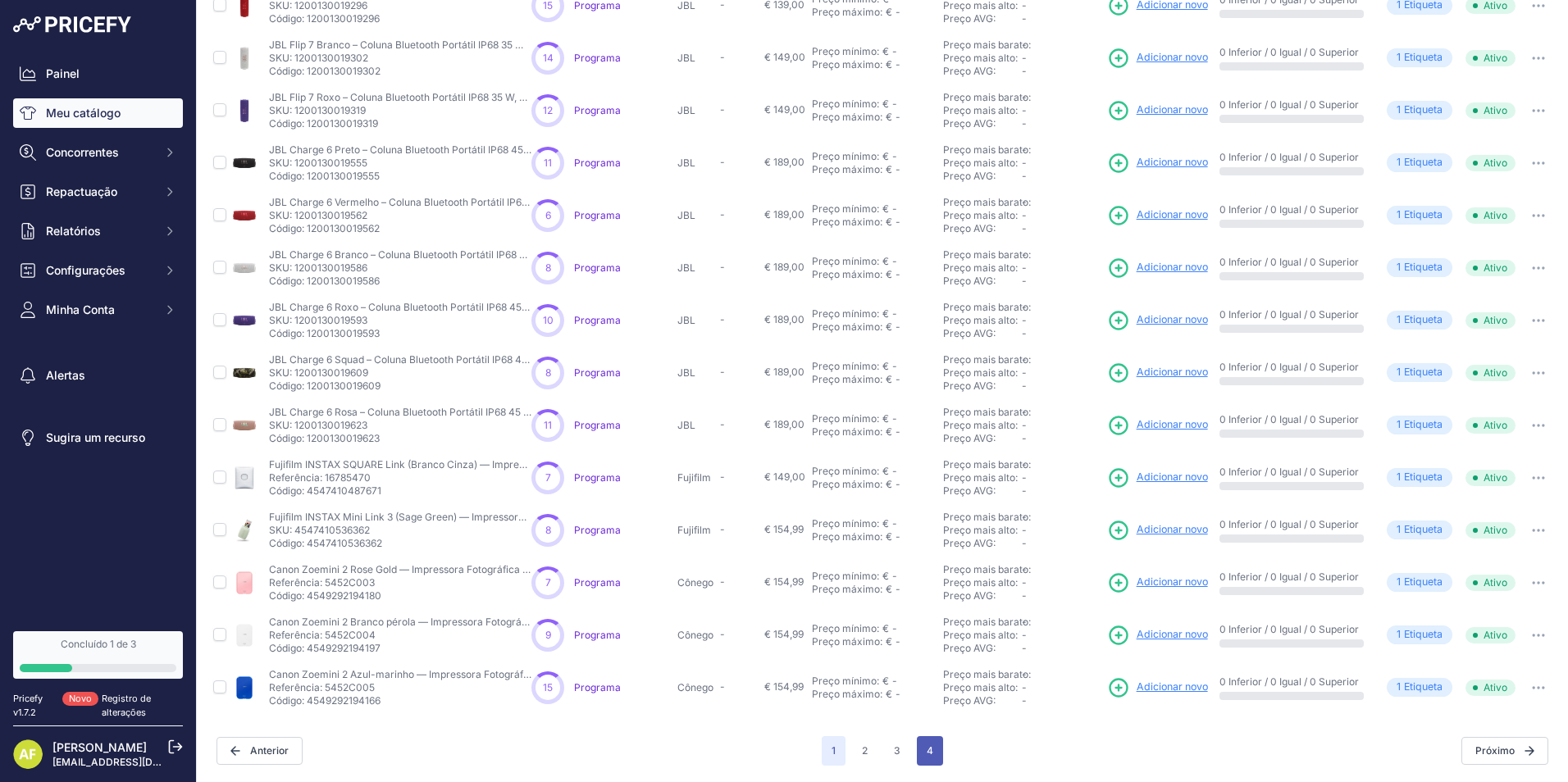
click at [932, 737] on button "4" at bounding box center [930, 751] width 26 height 30
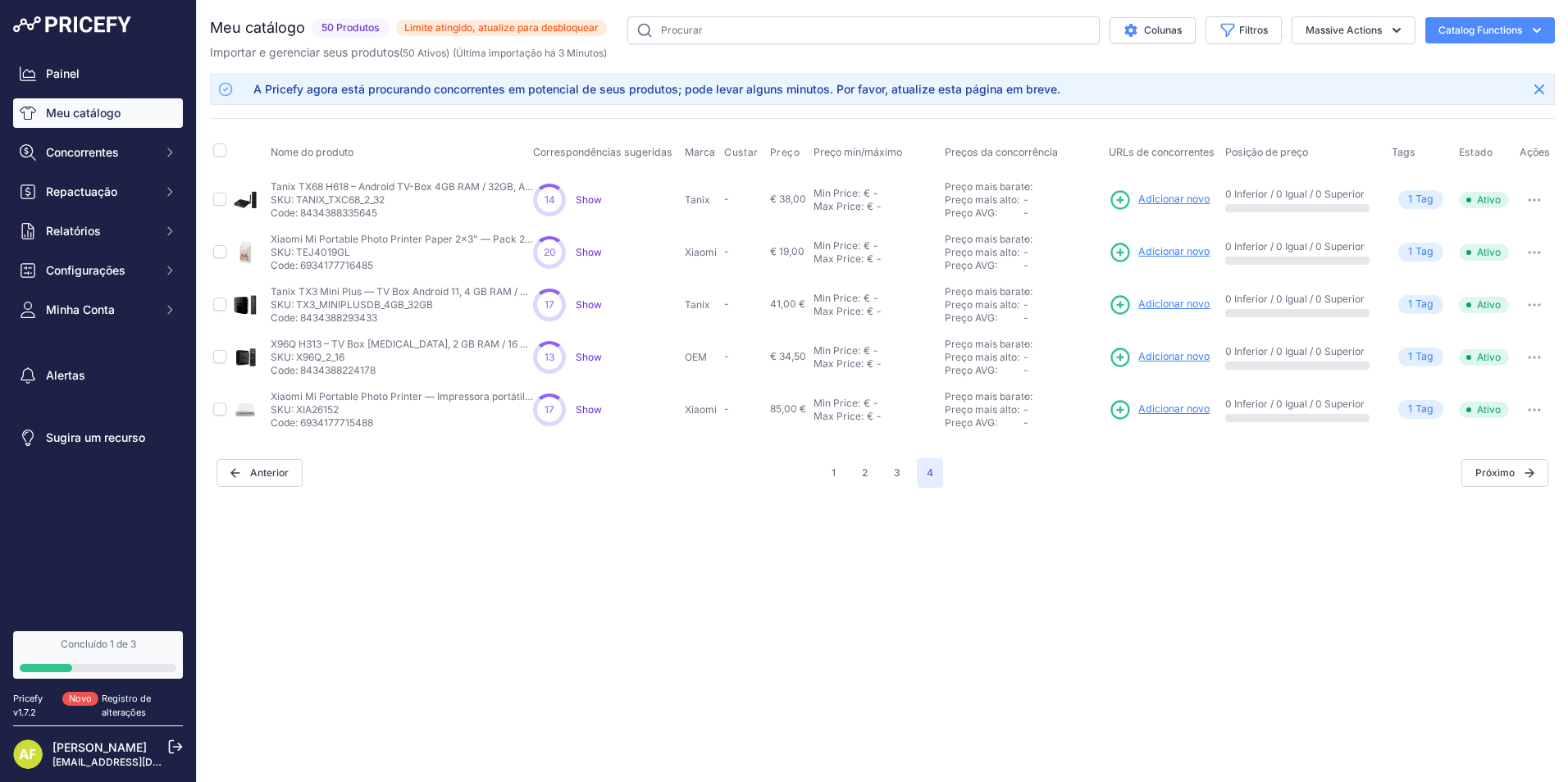
click at [582, 197] on span "Show" at bounding box center [588, 200] width 26 height 13
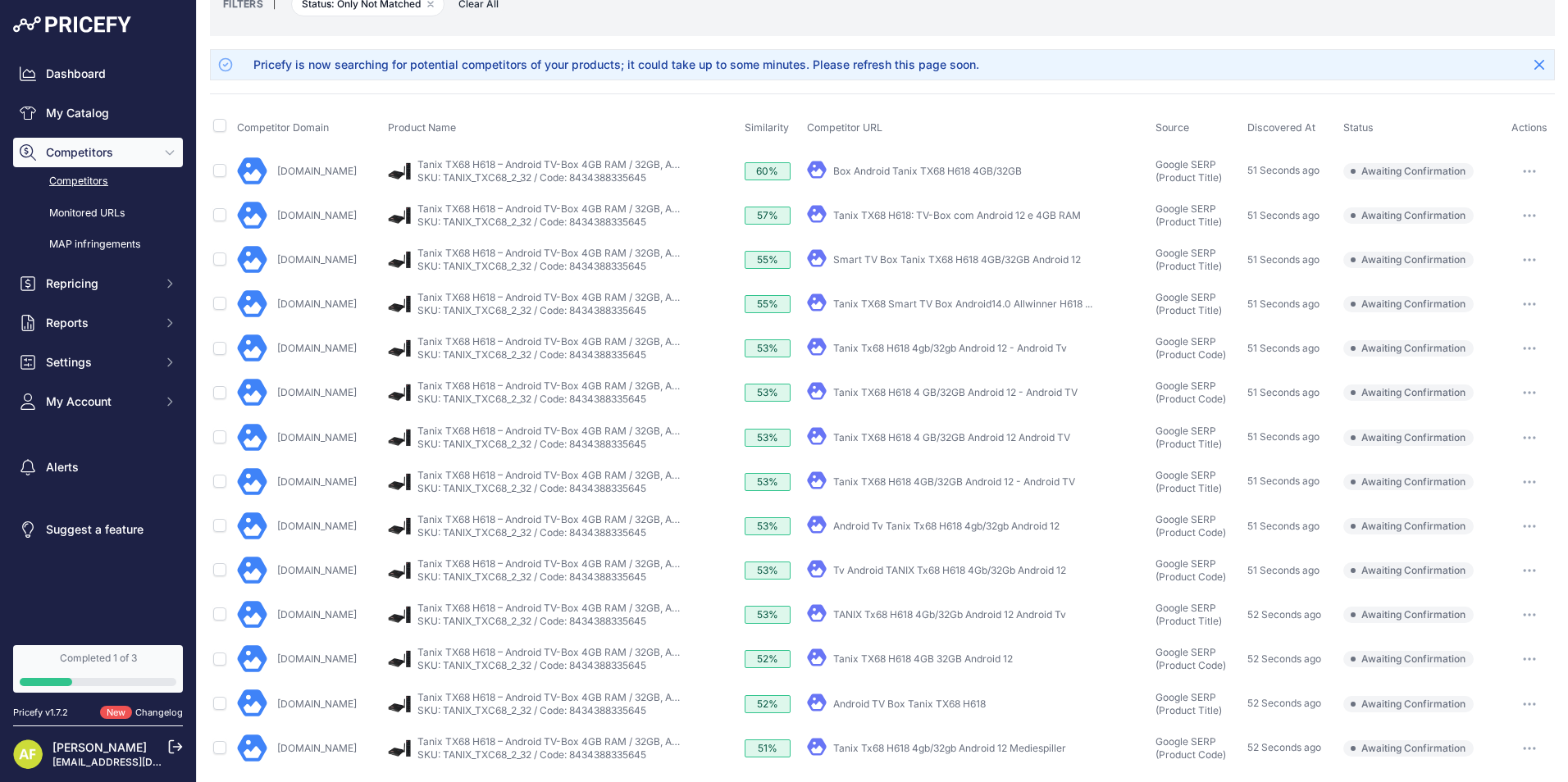
scroll to position [107, 0]
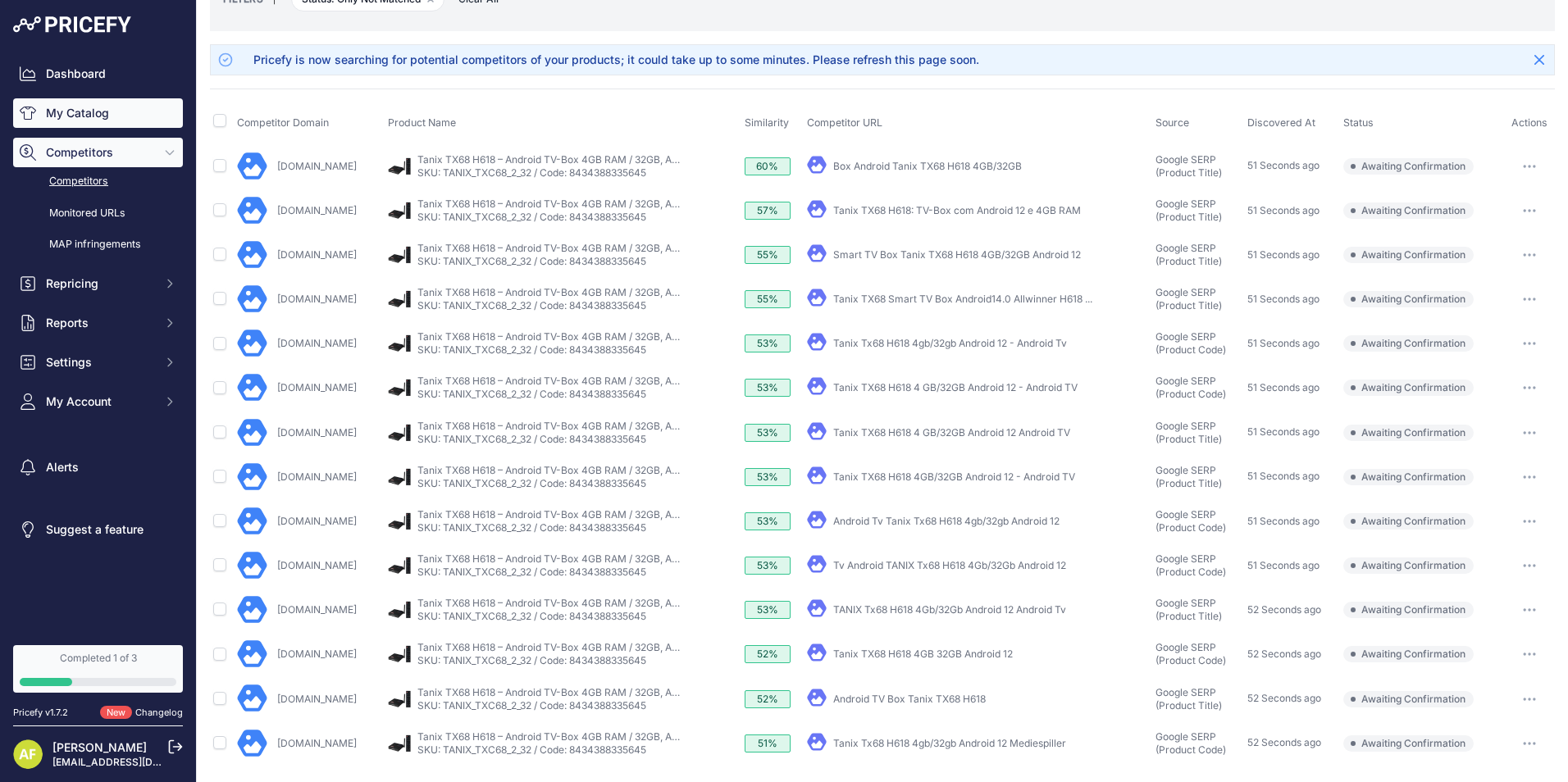
click at [71, 115] on link "My Catalog" at bounding box center [98, 113] width 170 height 30
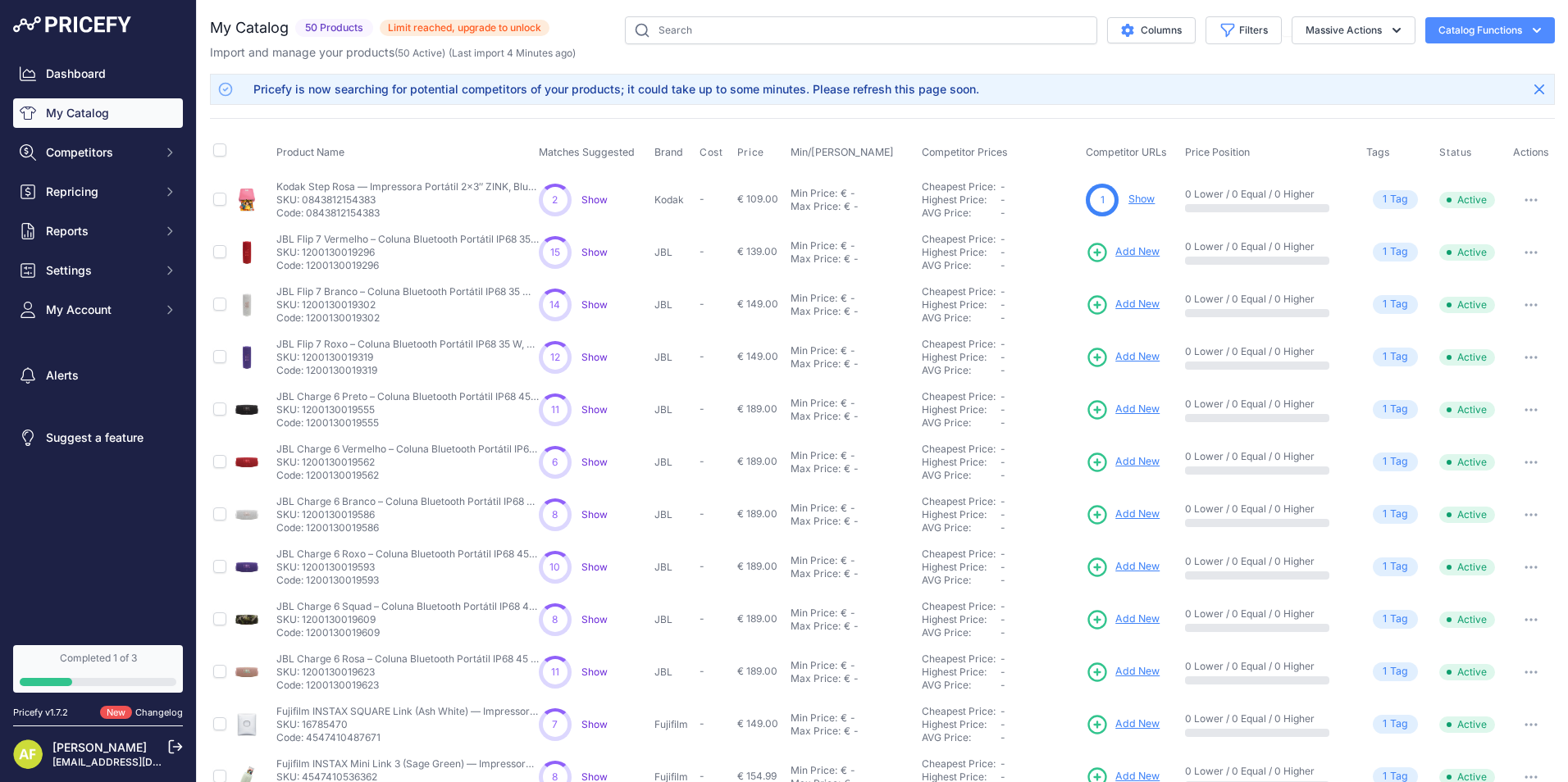
click at [1132, 196] on link "Show" at bounding box center [1142, 199] width 26 height 13
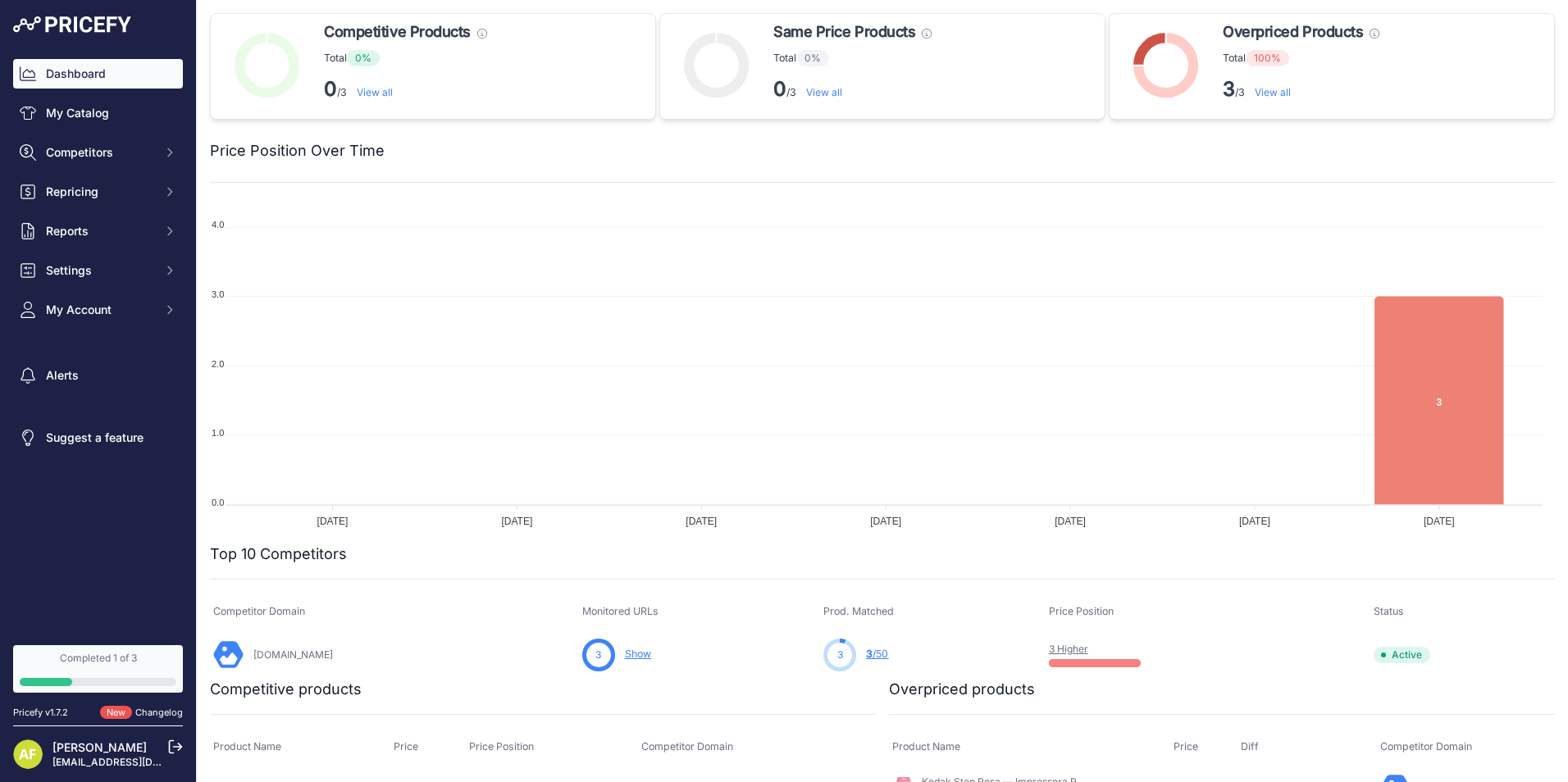
click at [100, 663] on div "Completed 1 of 3" at bounding box center [98, 658] width 157 height 13
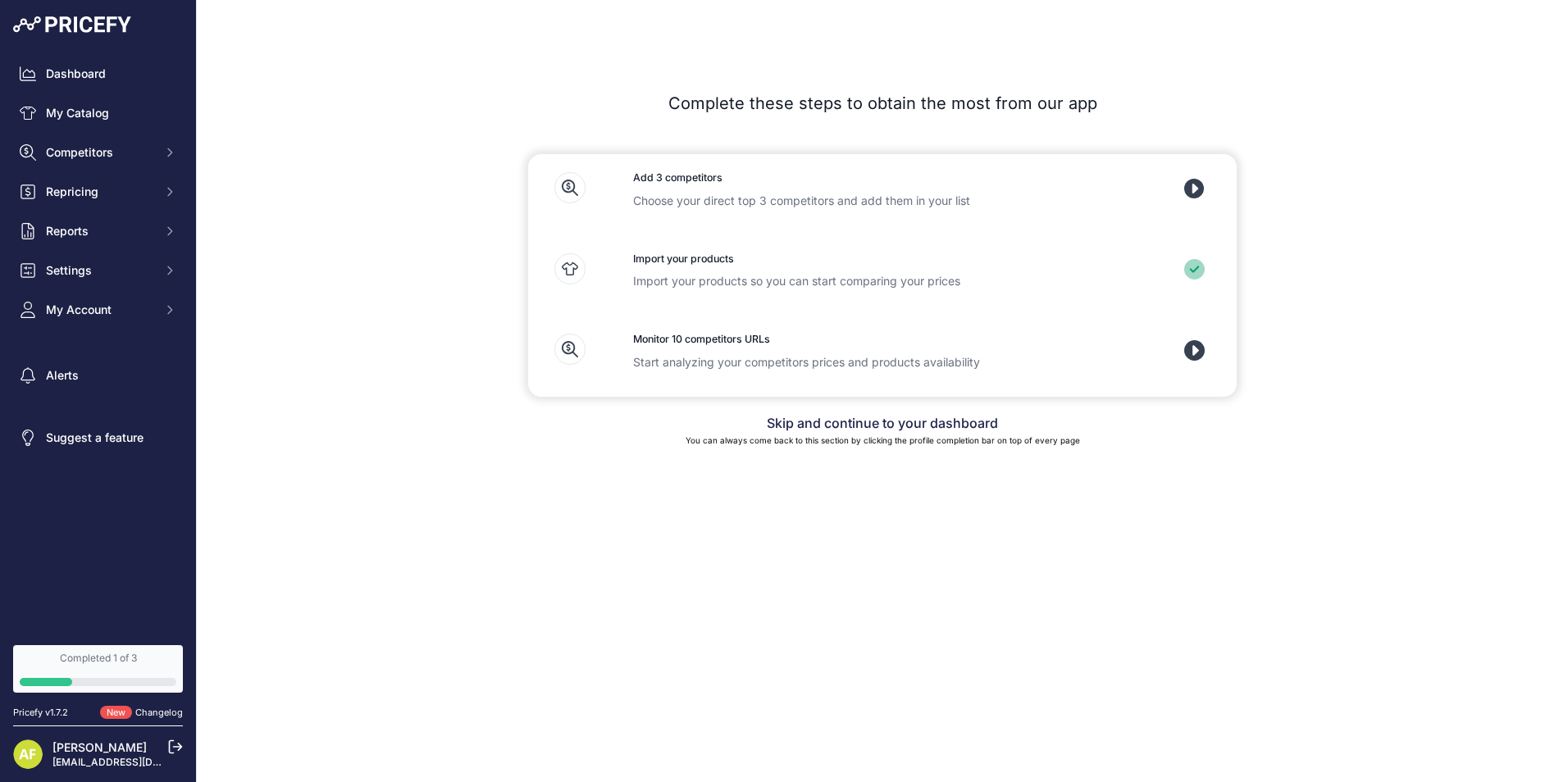
click at [1197, 187] on icon at bounding box center [1194, 189] width 21 height 21
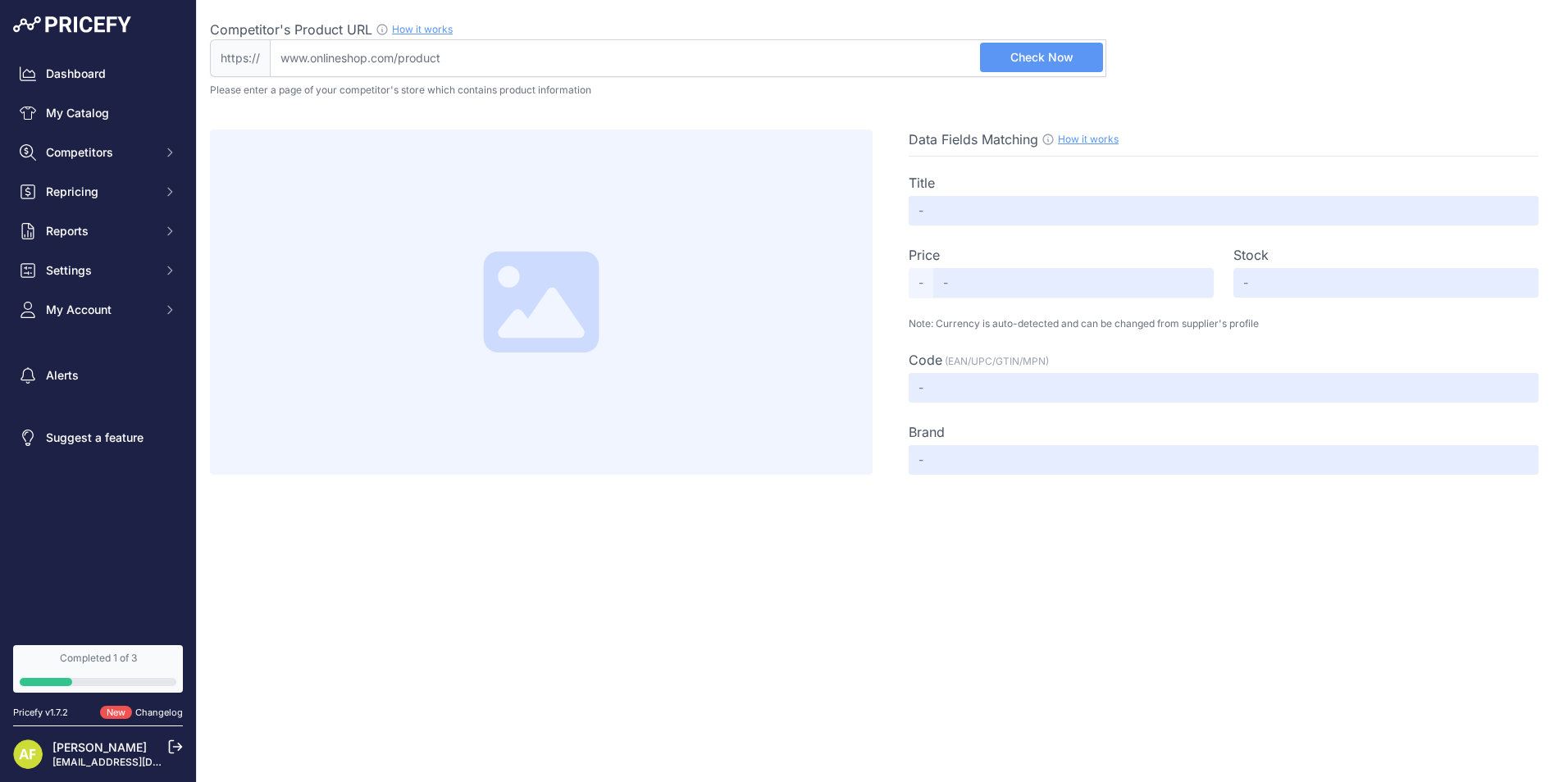
click at [505, 56] on input "Competitor's Product URL How it works In order to create your competitor's extr…" at bounding box center [688, 58] width 837 height 38
paste input "https://www.kuantokusta.pt/"
click at [1046, 63] on span "Check Now" at bounding box center [1042, 57] width 63 height 16
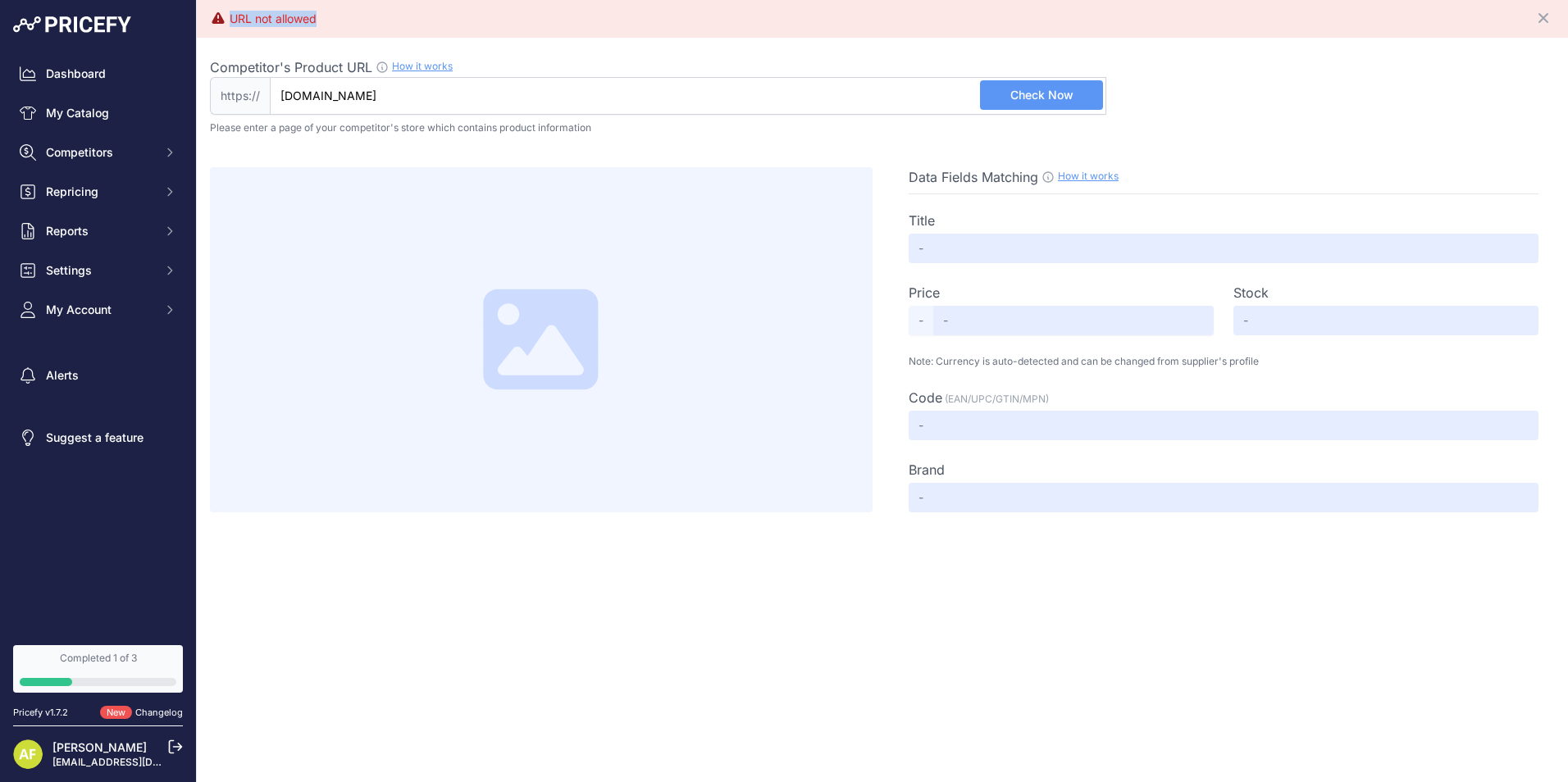
drag, startPoint x: 339, startPoint y: 22, endPoint x: 227, endPoint y: 18, distance: 112.1
click at [227, 18] on div "URL not allowed Close" at bounding box center [883, 18] width 1345 height 24
drag, startPoint x: 227, startPoint y: 18, endPoint x: 235, endPoint y: 14, distance: 8.9
drag, startPoint x: 311, startPoint y: 99, endPoint x: 229, endPoint y: 99, distance: 82.0
click at [229, 99] on div "https:// www.kuantokusta.pt Valid Not A Product URL" at bounding box center [658, 96] width 896 height 38
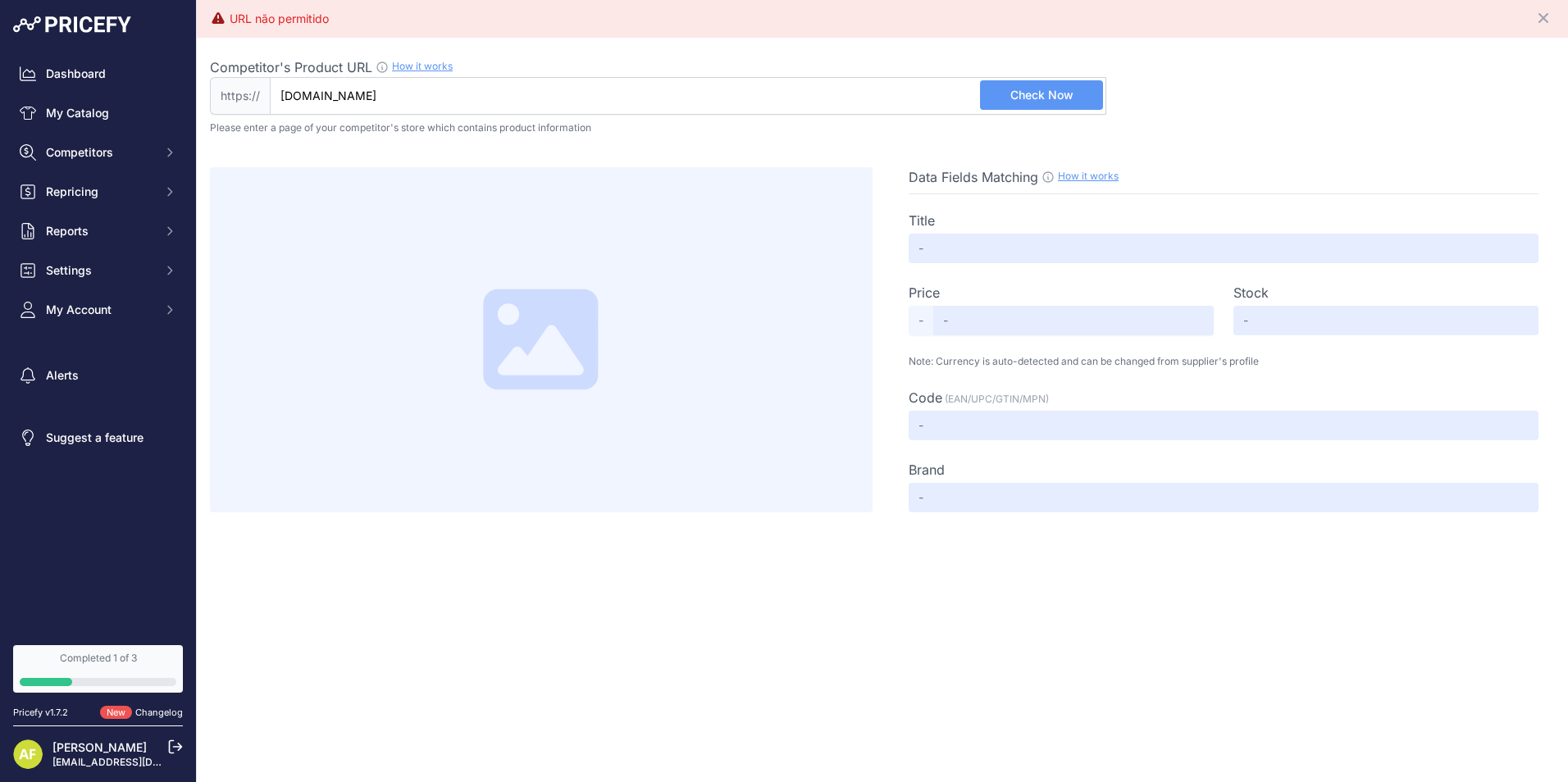
click at [1022, 100] on span "Check Now" at bounding box center [1042, 95] width 63 height 16
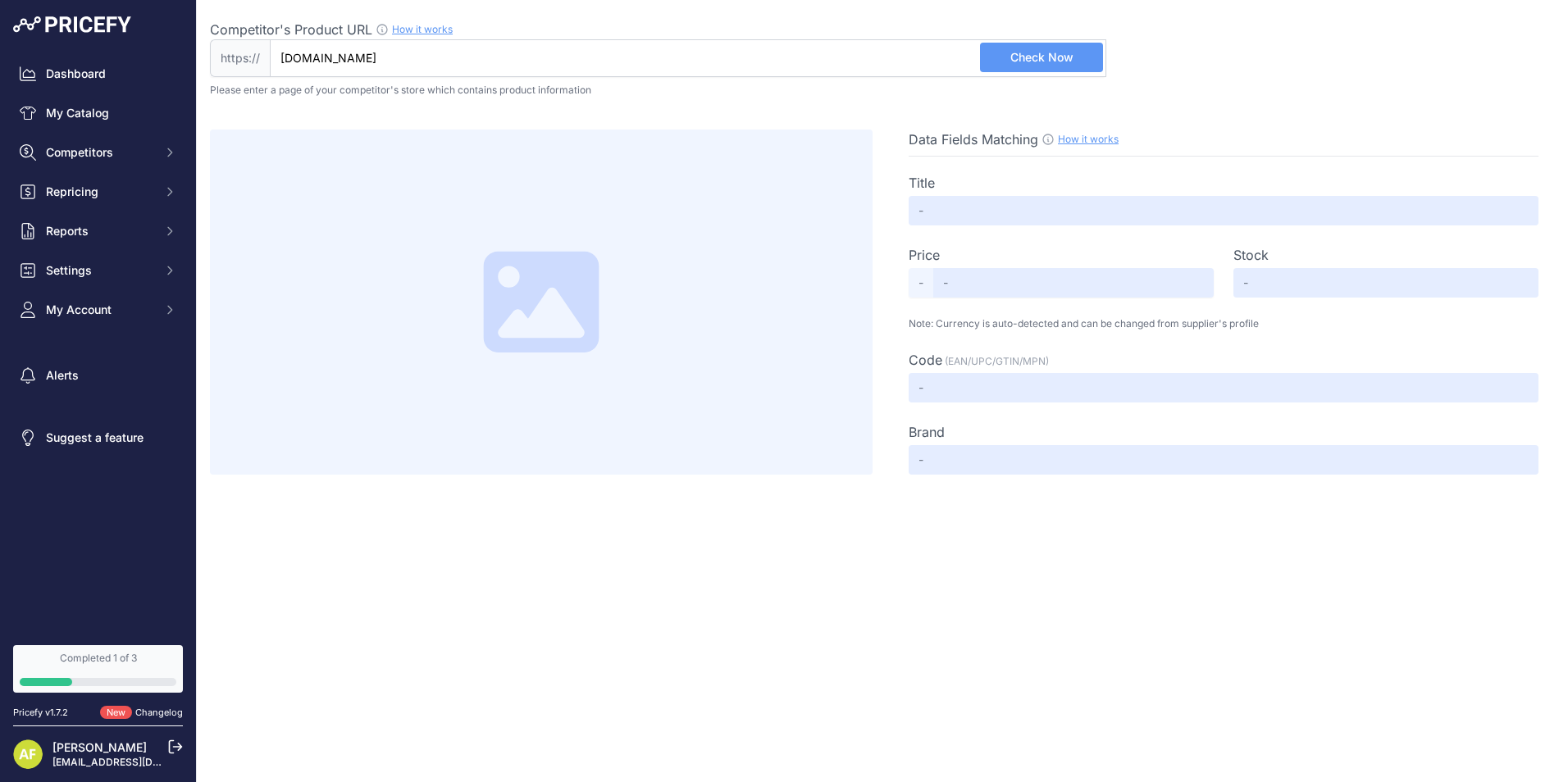
drag, startPoint x: 534, startPoint y: 62, endPoint x: 247, endPoint y: 61, distance: 287.0
click at [247, 61] on div "https:// kuantokusta.pt Valid Not A Product URL" at bounding box center [658, 58] width 896 height 38
paste input "www."
click at [1028, 62] on span "Check Now" at bounding box center [1042, 57] width 63 height 16
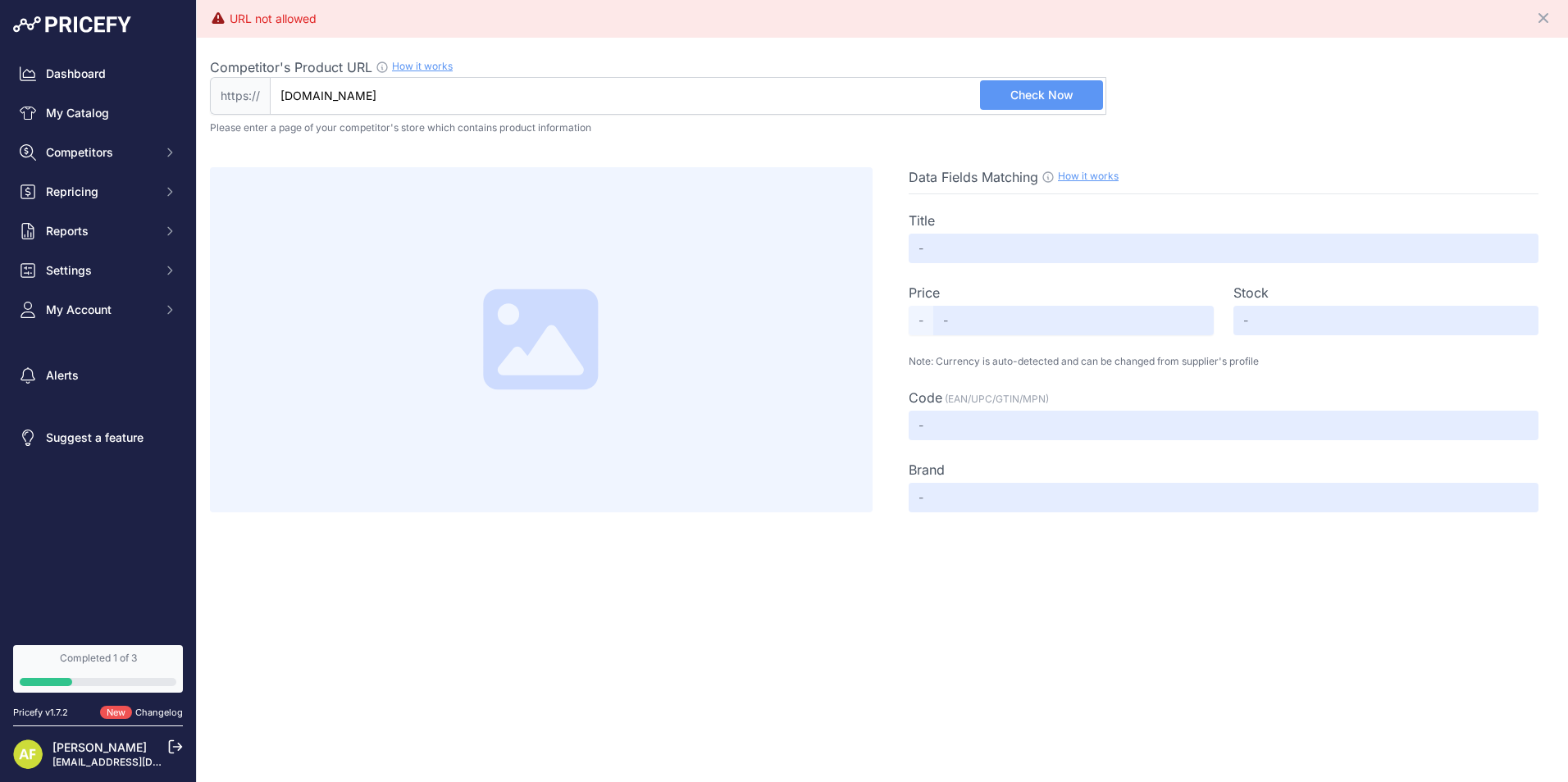
click at [421, 62] on link "How it works" at bounding box center [422, 66] width 61 height 13
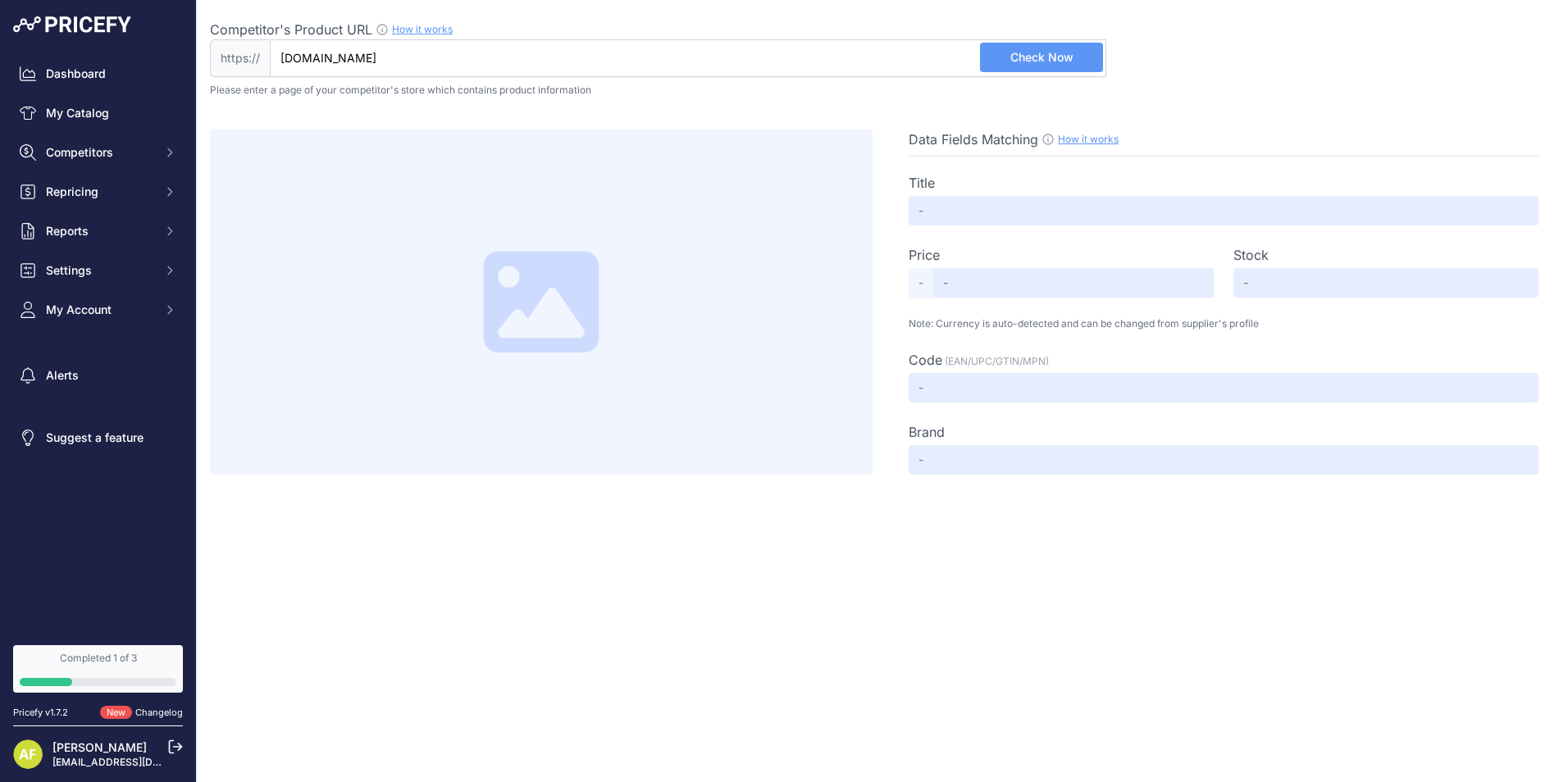
drag, startPoint x: 436, startPoint y: 69, endPoint x: 246, endPoint y: 52, distance: 190.8
click at [246, 52] on div "https:// www.kuantokusta.pt Valid Not A Product URL" at bounding box center [658, 58] width 896 height 38
paste input "[DOMAIN_NAME]"
click at [994, 63] on button "Check Now" at bounding box center [1042, 57] width 123 height 30
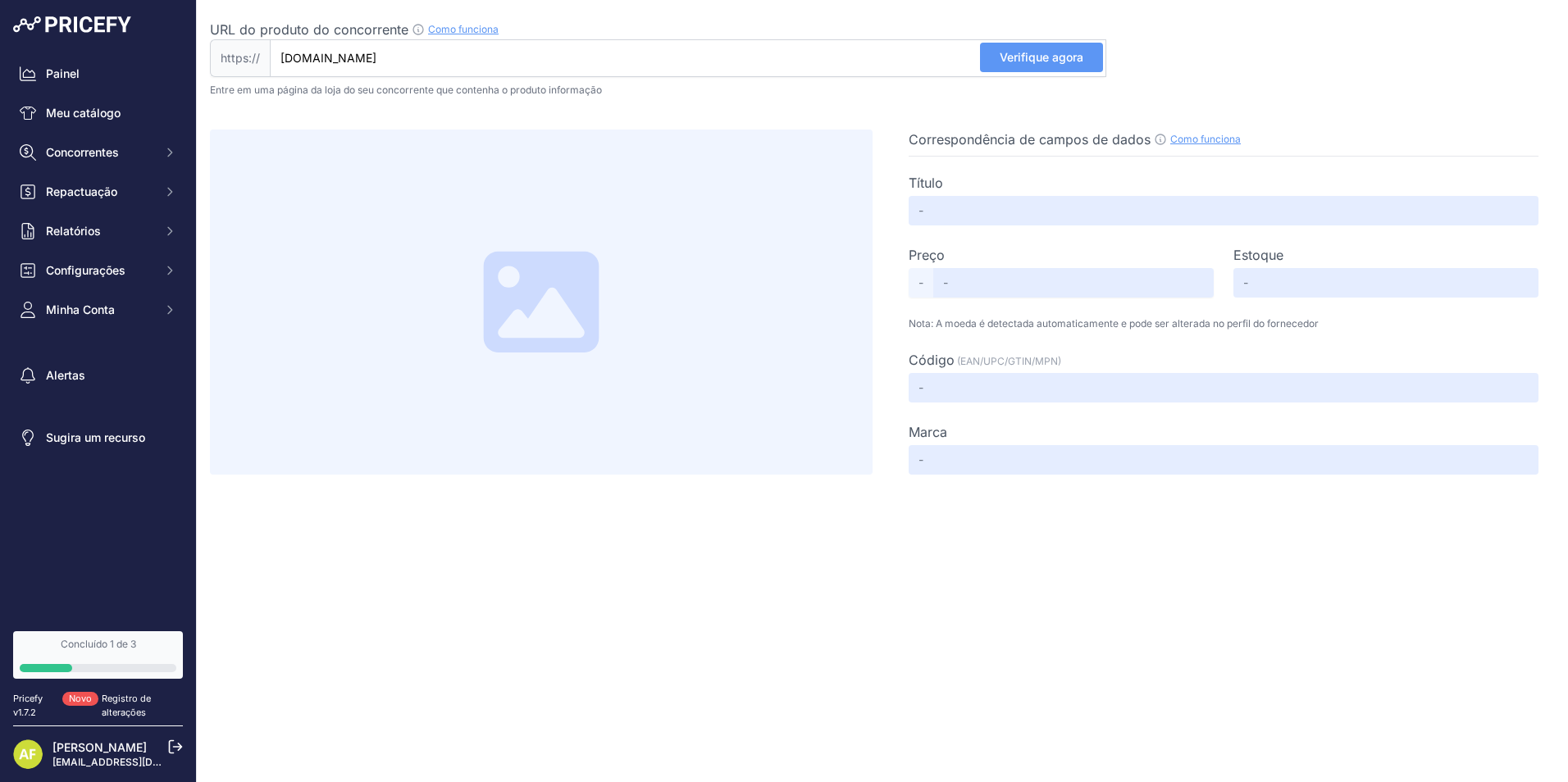
click at [1043, 68] on button "Verifique agora" at bounding box center [1042, 57] width 123 height 30
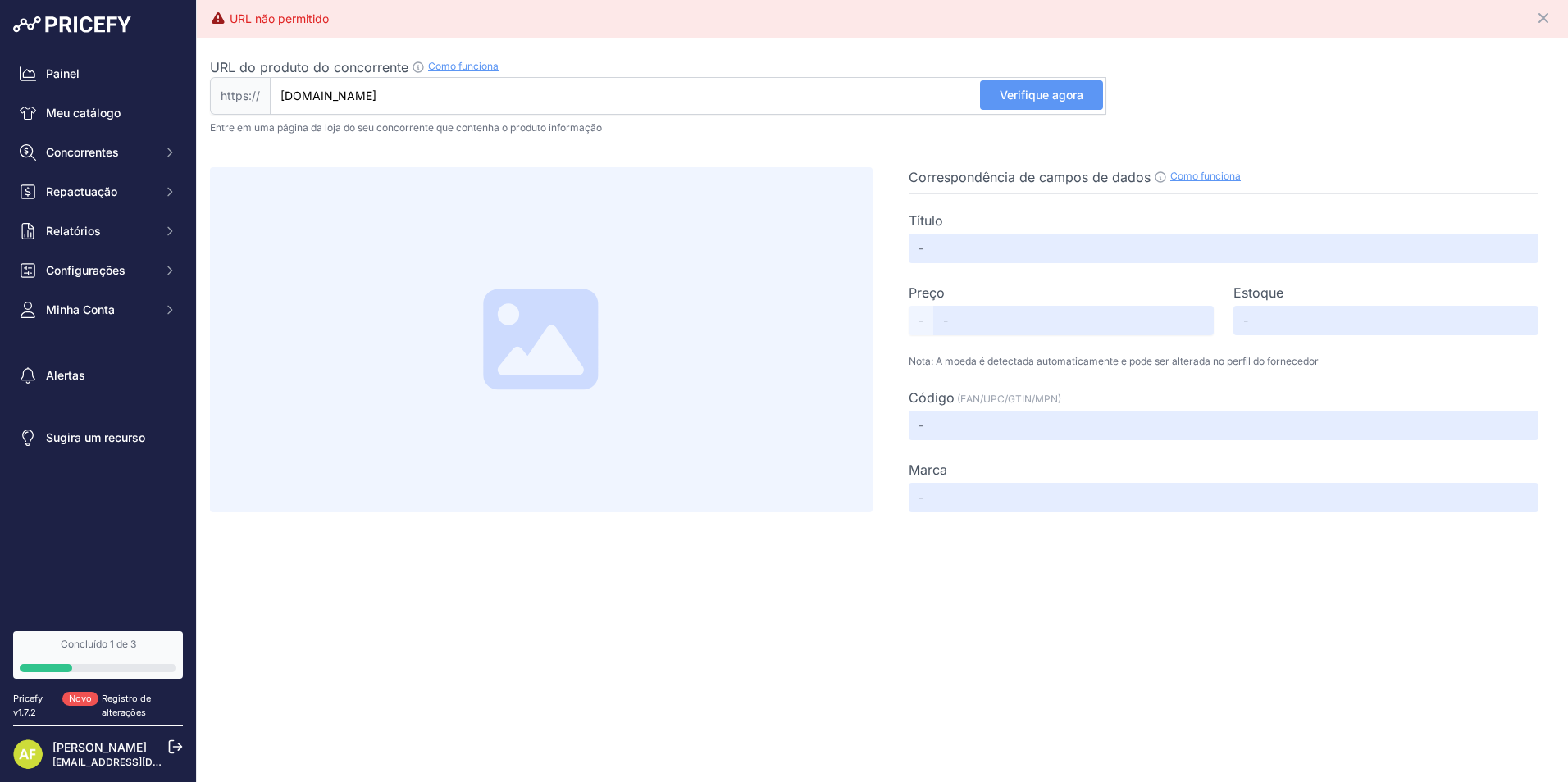
drag, startPoint x: 405, startPoint y: 91, endPoint x: 258, endPoint y: 91, distance: 147.0
click at [258, 91] on div "https:// www.amazon.es Valid Not A Product URL" at bounding box center [658, 96] width 896 height 38
paste input "https://www.amazon.es/-/pt/dp/B07FW4CZZL/ref=b2b_gw_d_cue_uf_d_sccl_1/520-17280…"
type input "www.amazon.es/-/pt/dp/B07FW4CZZL/ref=b2b_gw_d_cue_uf_d_sccl_1/520-1728005-31476…"
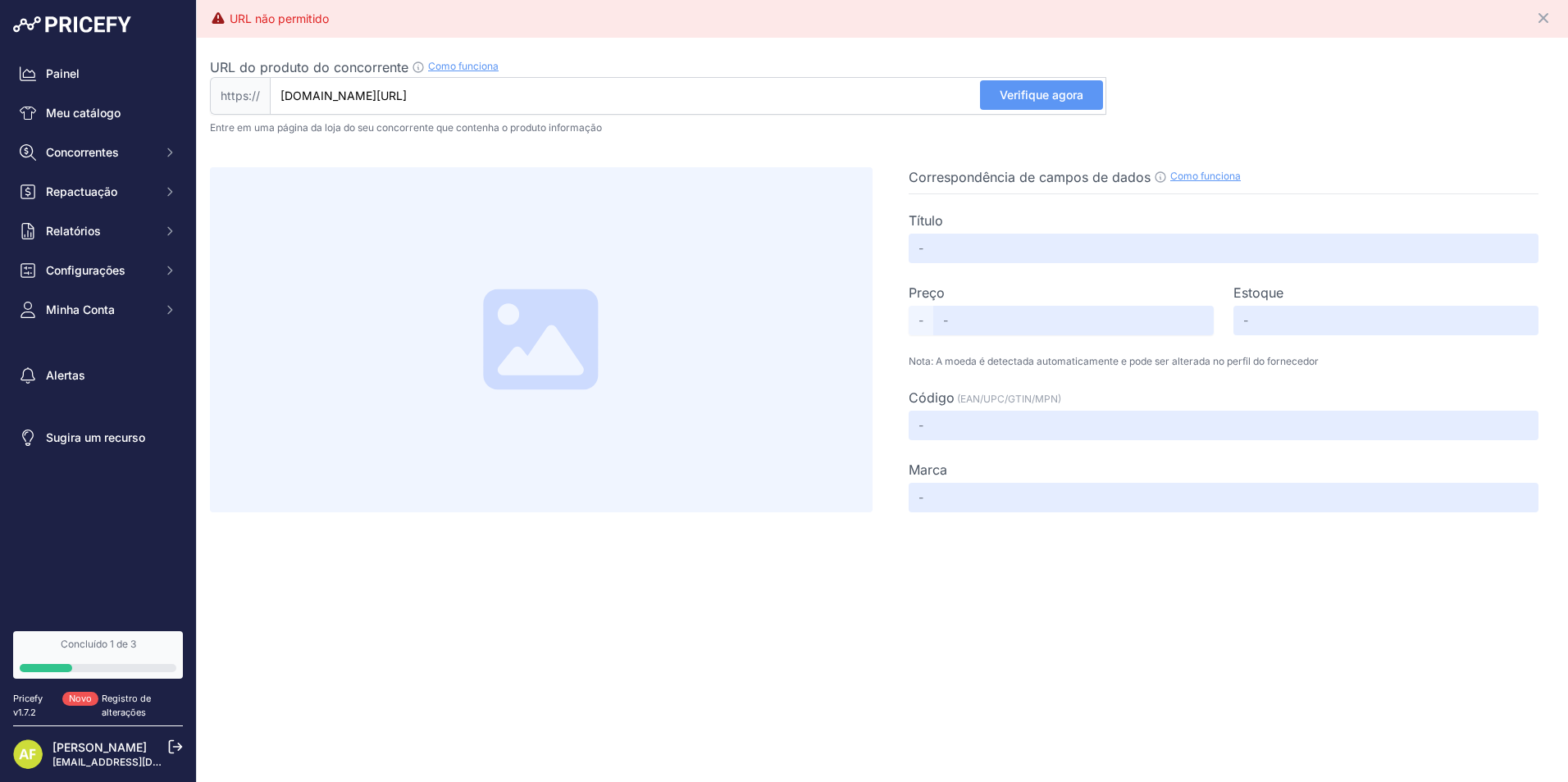
click at [992, 100] on button "Verifique agora" at bounding box center [1042, 95] width 123 height 30
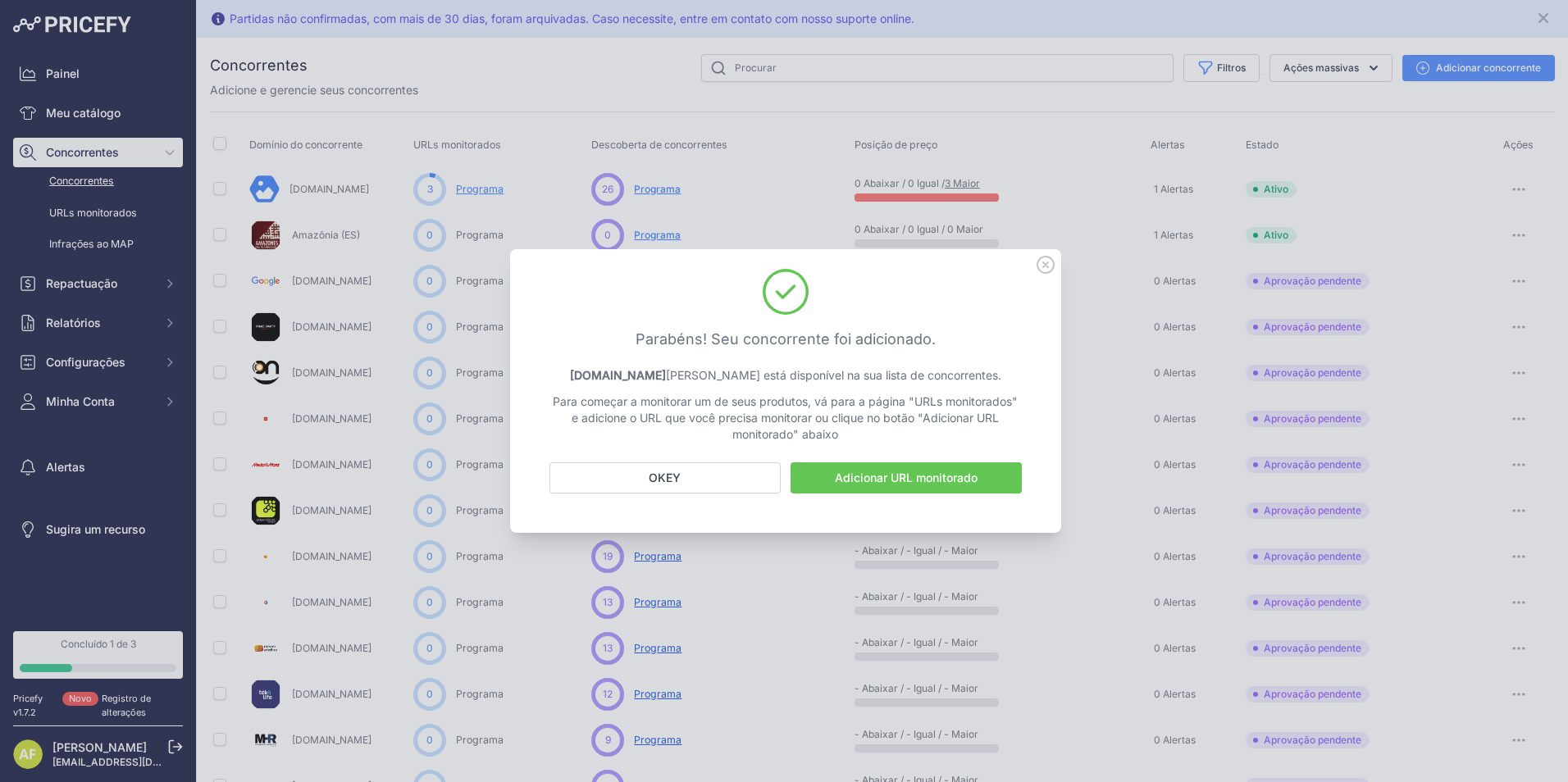
click at [1041, 269] on icon at bounding box center [1046, 265] width 18 height 18
click at [1049, 266] on icon at bounding box center [1046, 265] width 18 height 18
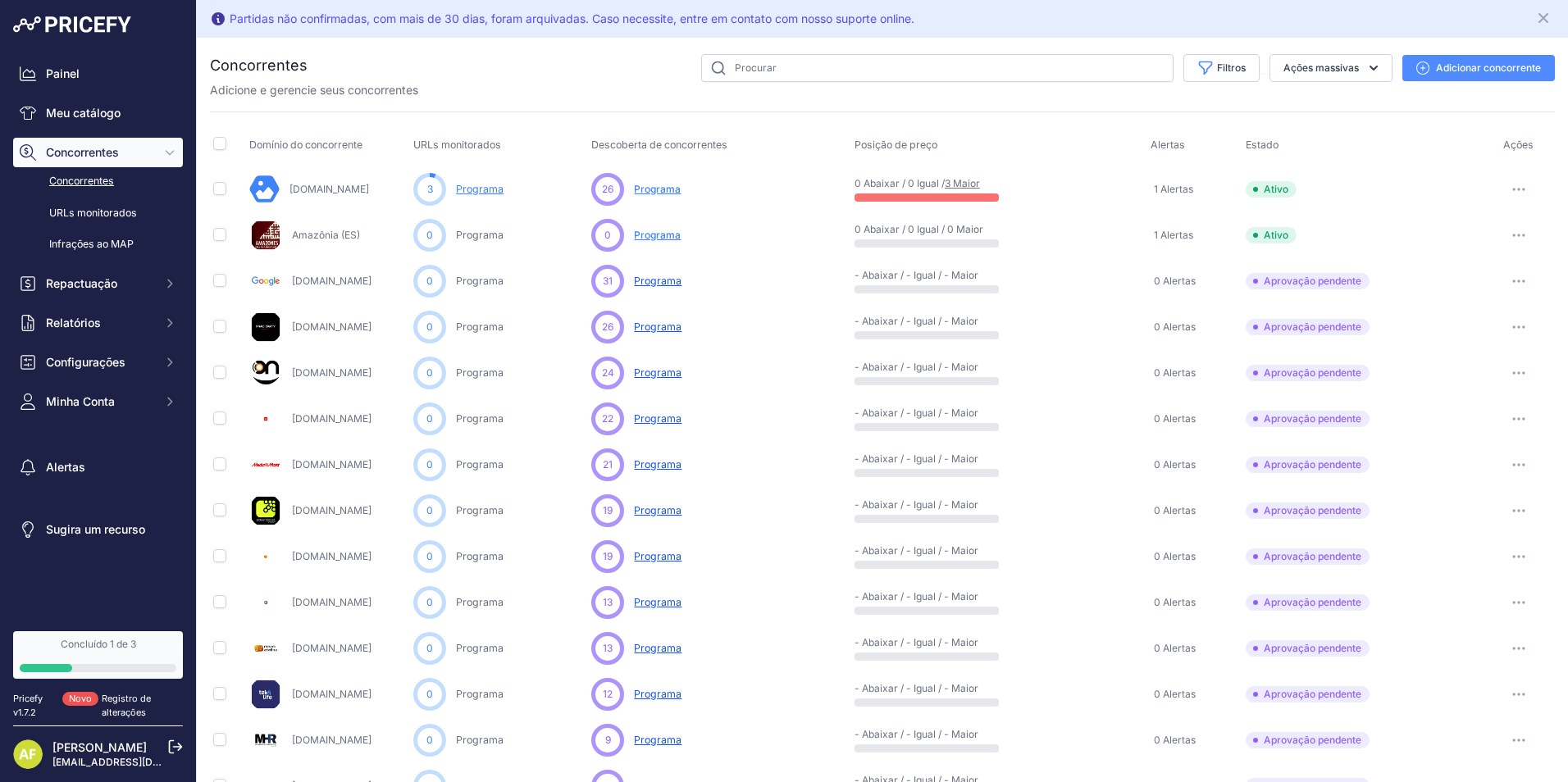
click at [653, 374] on span "Programa" at bounding box center [657, 373] width 48 height 13
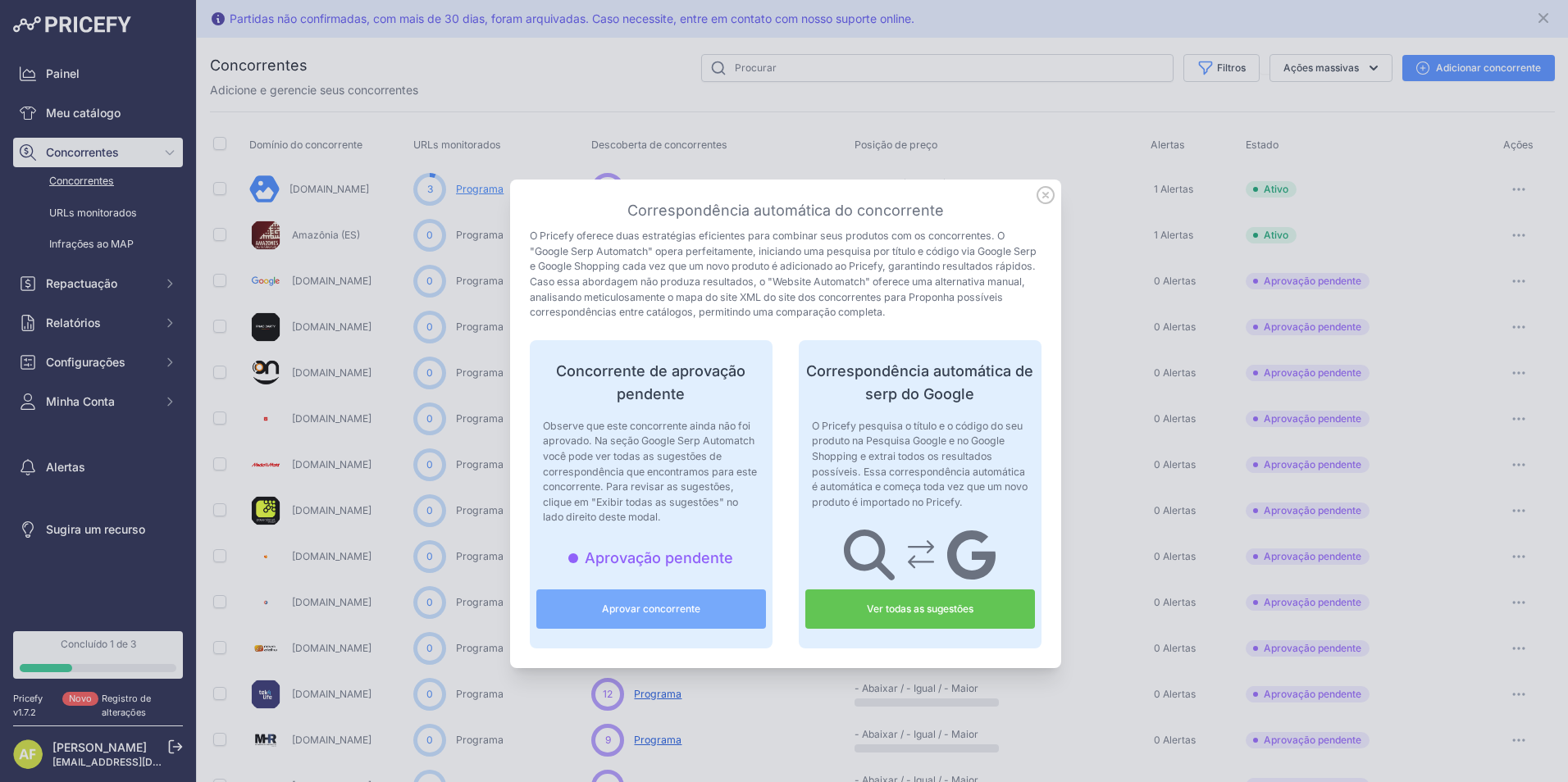
click at [1038, 196] on icon at bounding box center [1046, 196] width 16 height 16
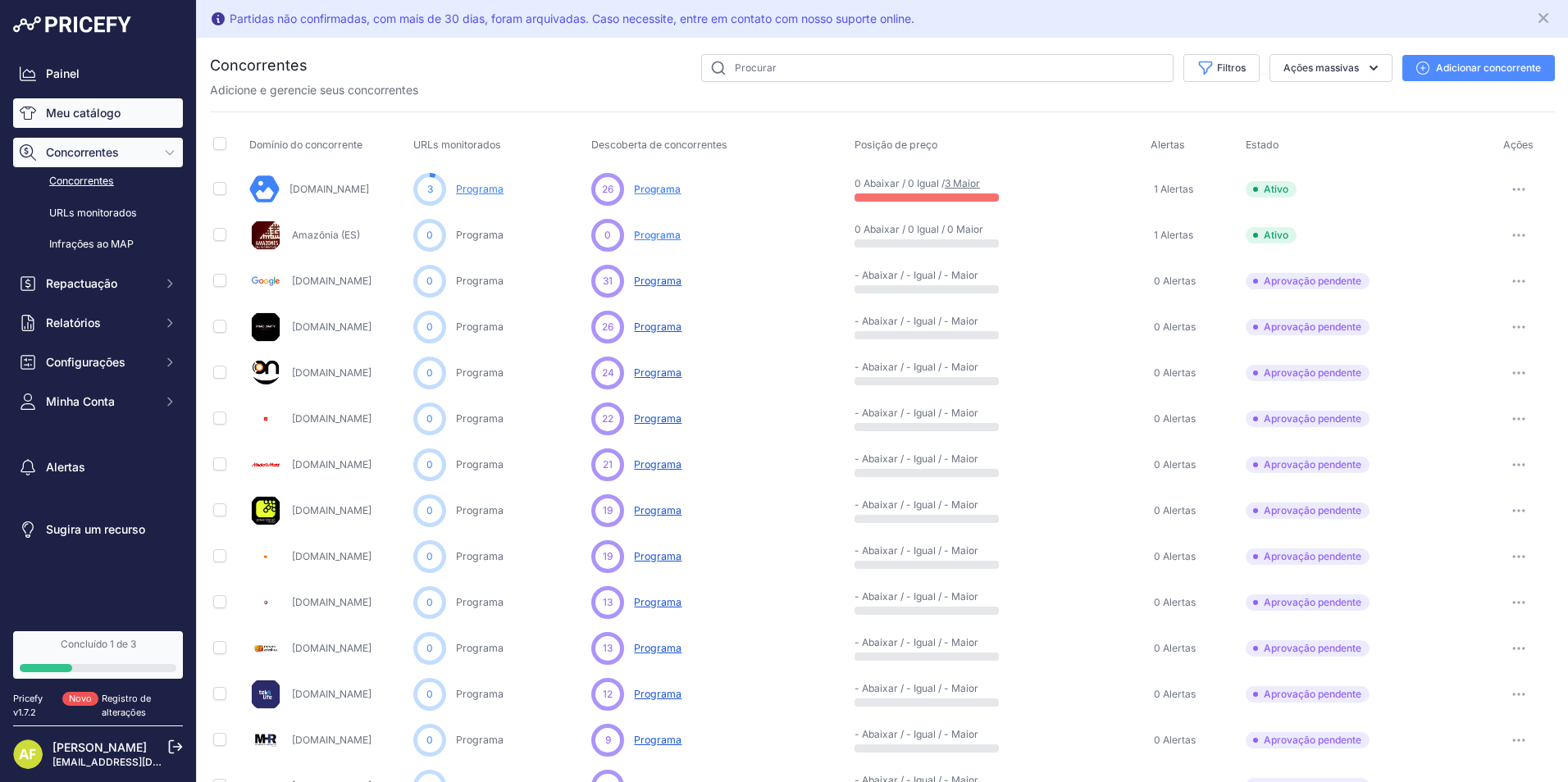
click at [61, 102] on link "Meu catálogo" at bounding box center [98, 113] width 170 height 30
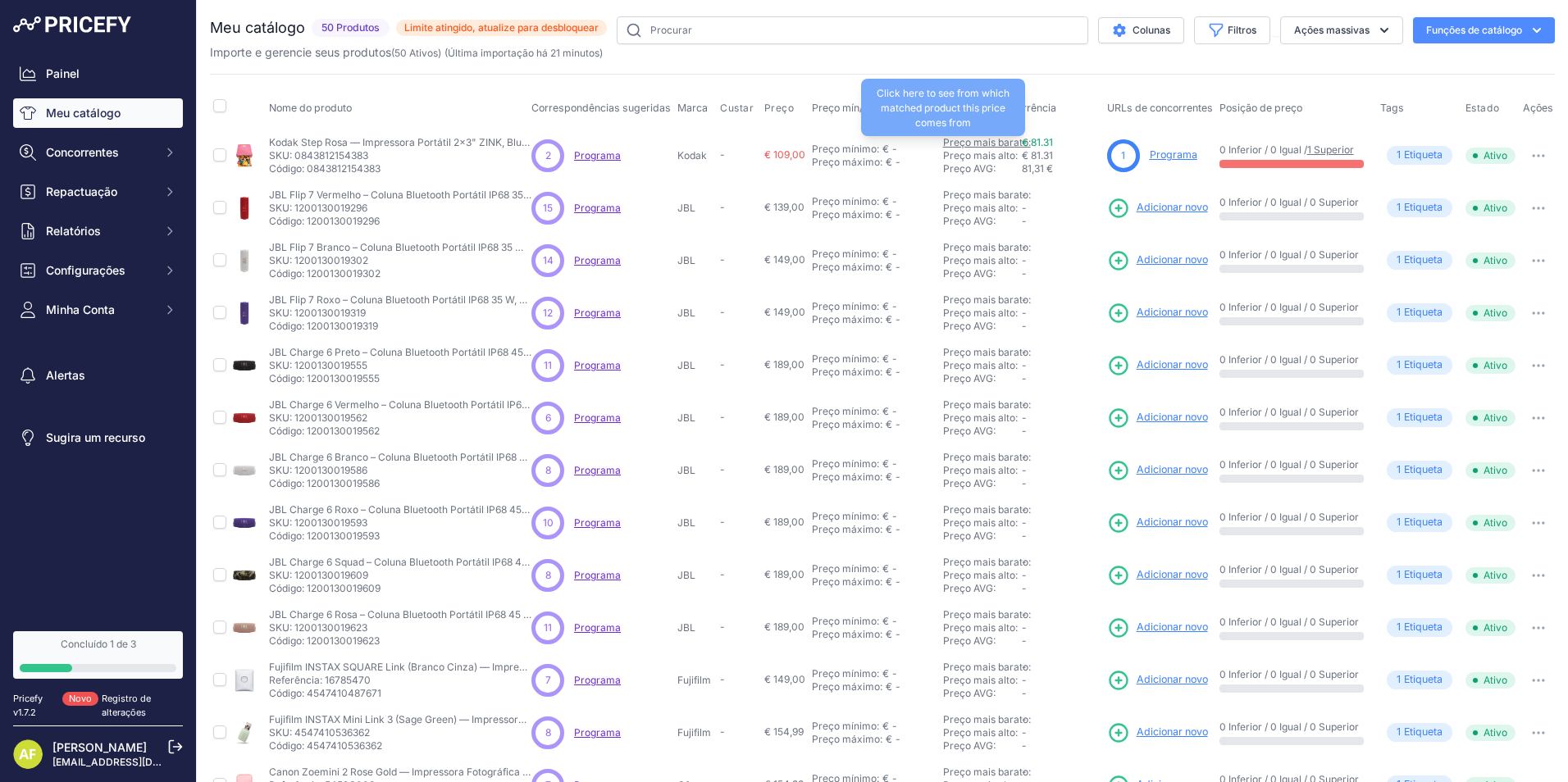
click at [982, 143] on link "Preço mais barato:" at bounding box center [987, 142] width 88 height 13
click at [100, 114] on font "Meu catálogo" at bounding box center [83, 113] width 74 height 16
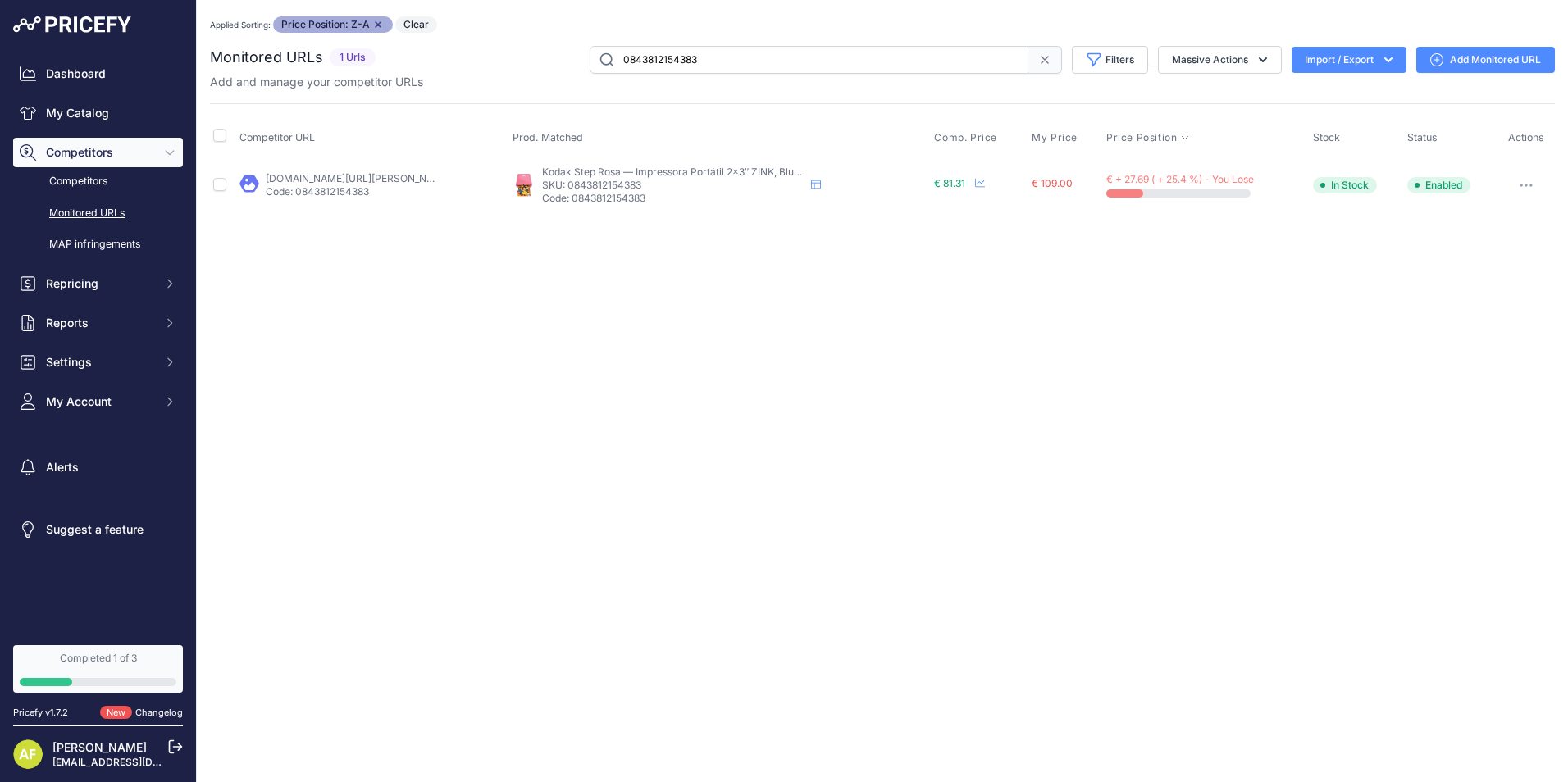
click at [1523, 191] on button "button" at bounding box center [1526, 185] width 33 height 23
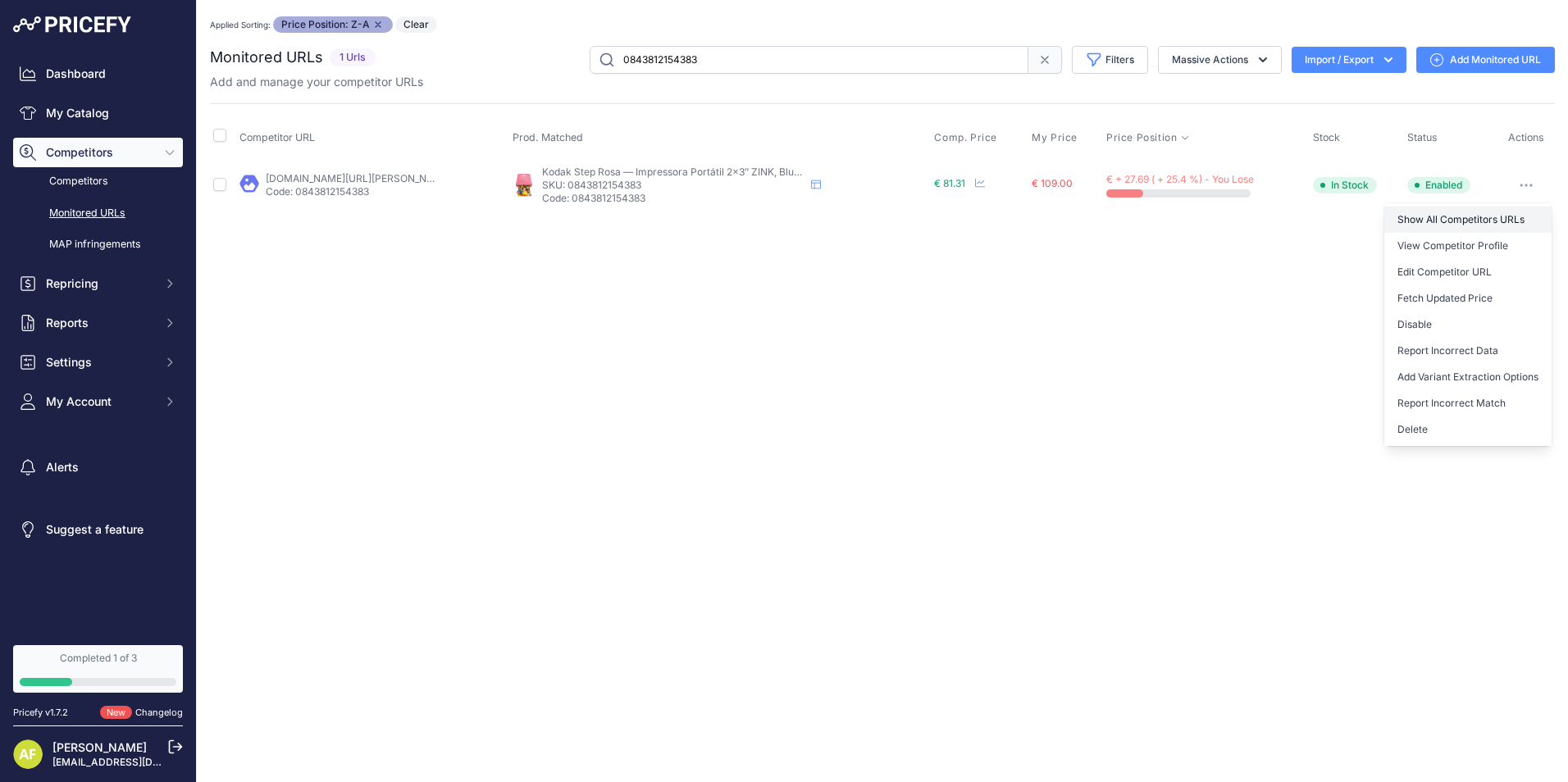
click at [1512, 218] on link "Show All Competitors URLs" at bounding box center [1468, 219] width 167 height 26
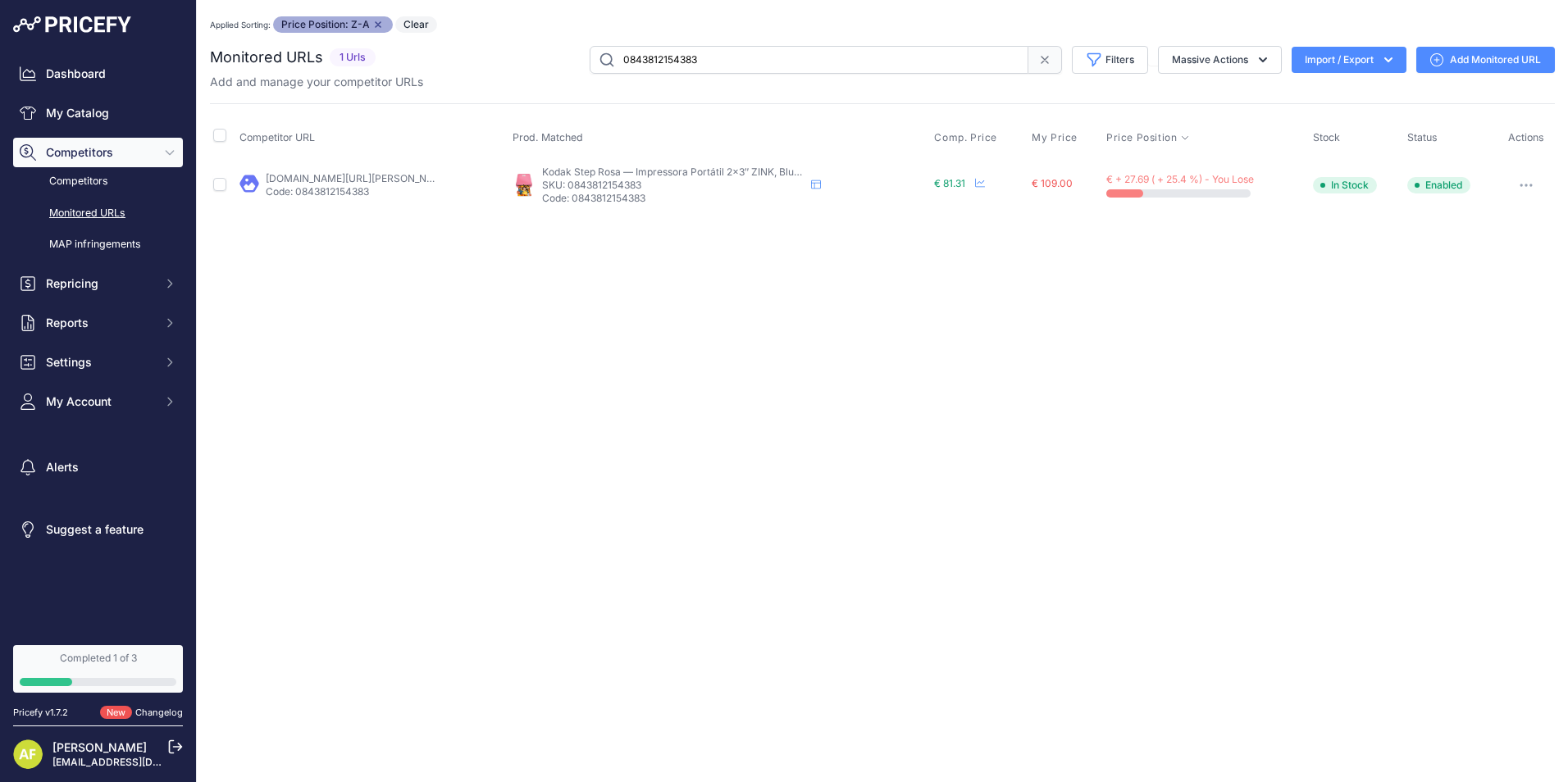
click at [350, 179] on link "[DOMAIN_NAME][URL][PERSON_NAME]" at bounding box center [359, 178] width 186 height 13
click at [1531, 185] on icon "button" at bounding box center [1532, 186] width 2 height 2
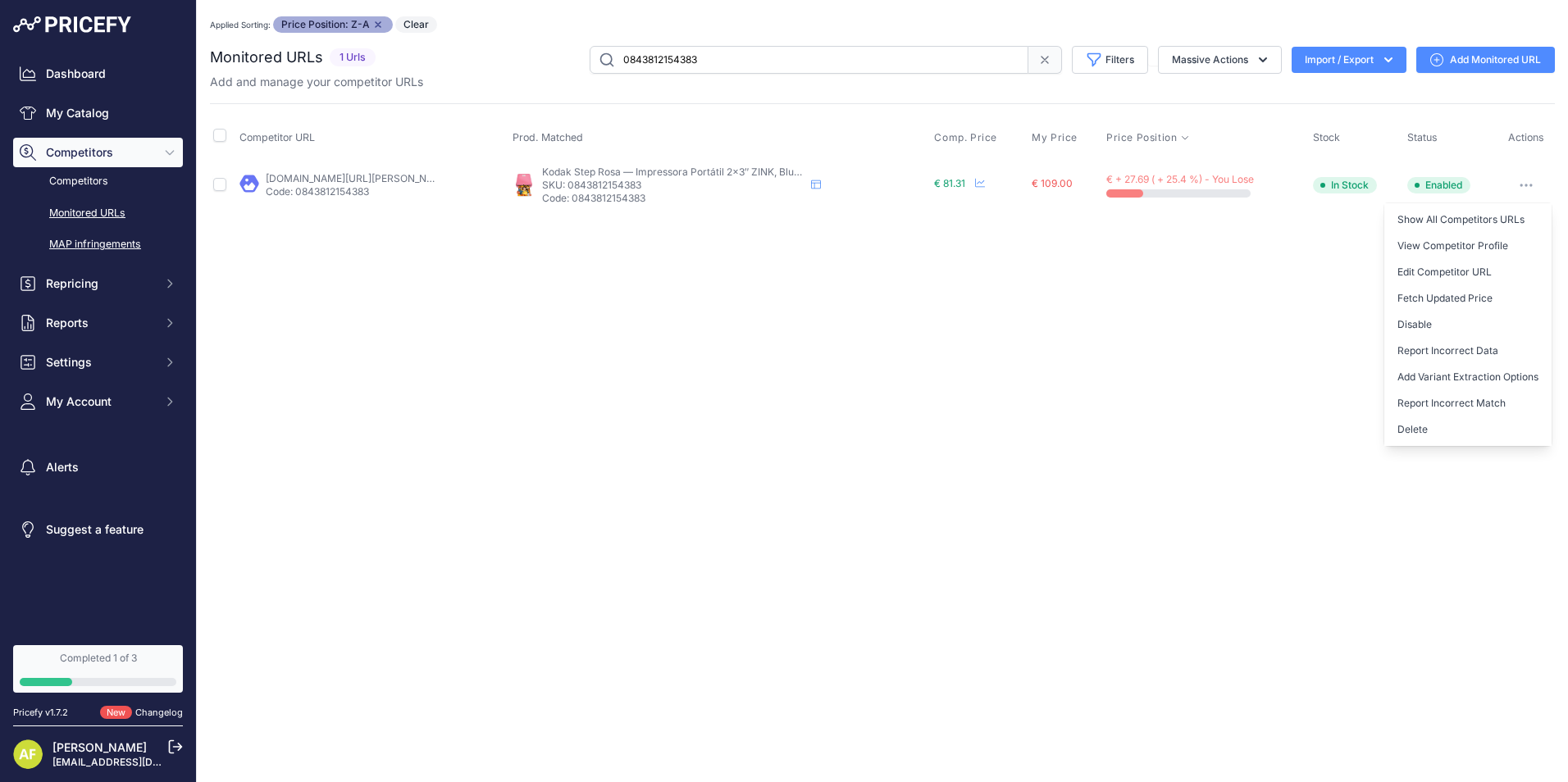
click at [128, 240] on link "MAP infringements" at bounding box center [98, 245] width 170 height 29
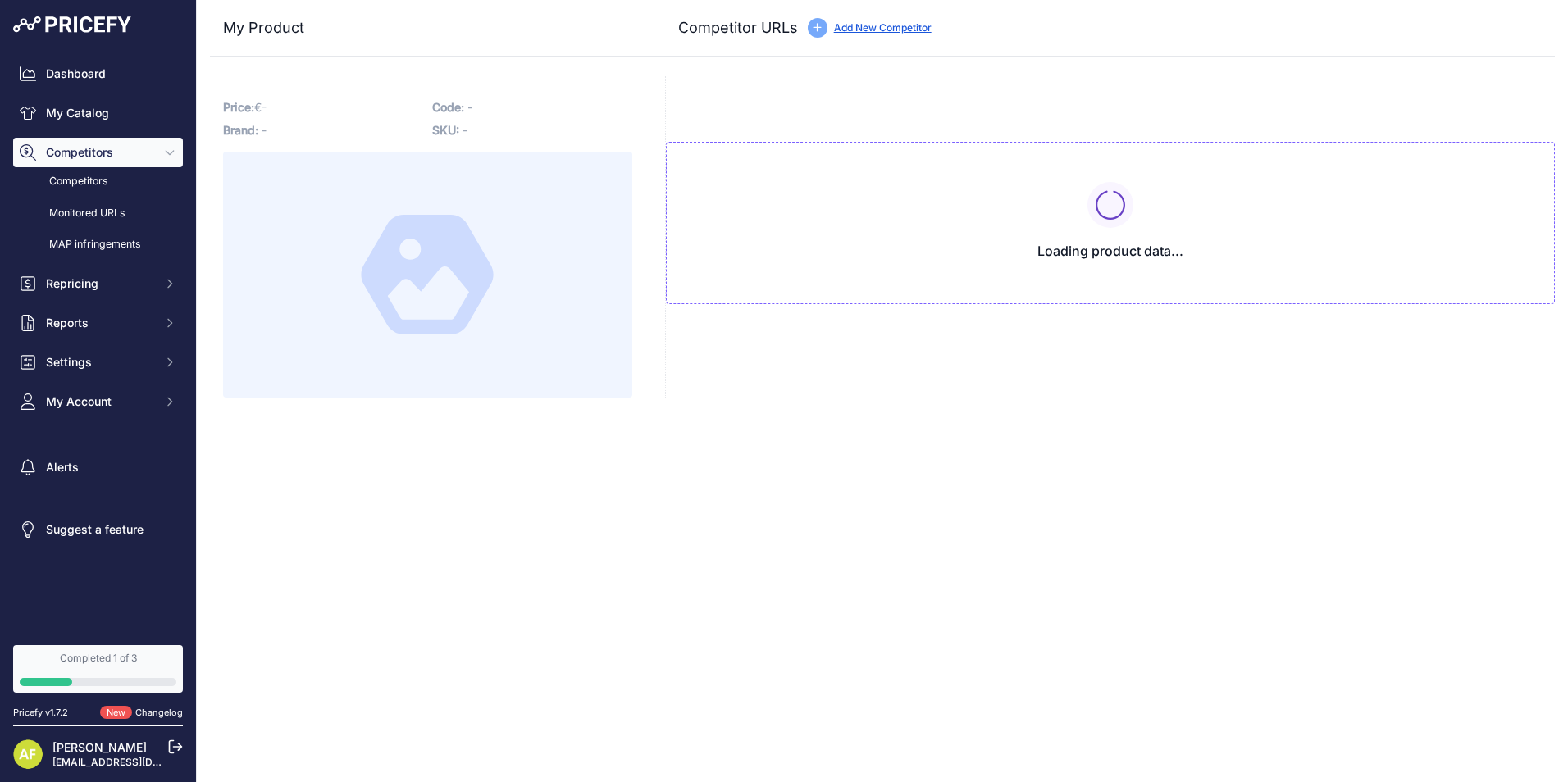
type input "[DOMAIN_NAME][URL][PERSON_NAME][PERSON_NAME]"
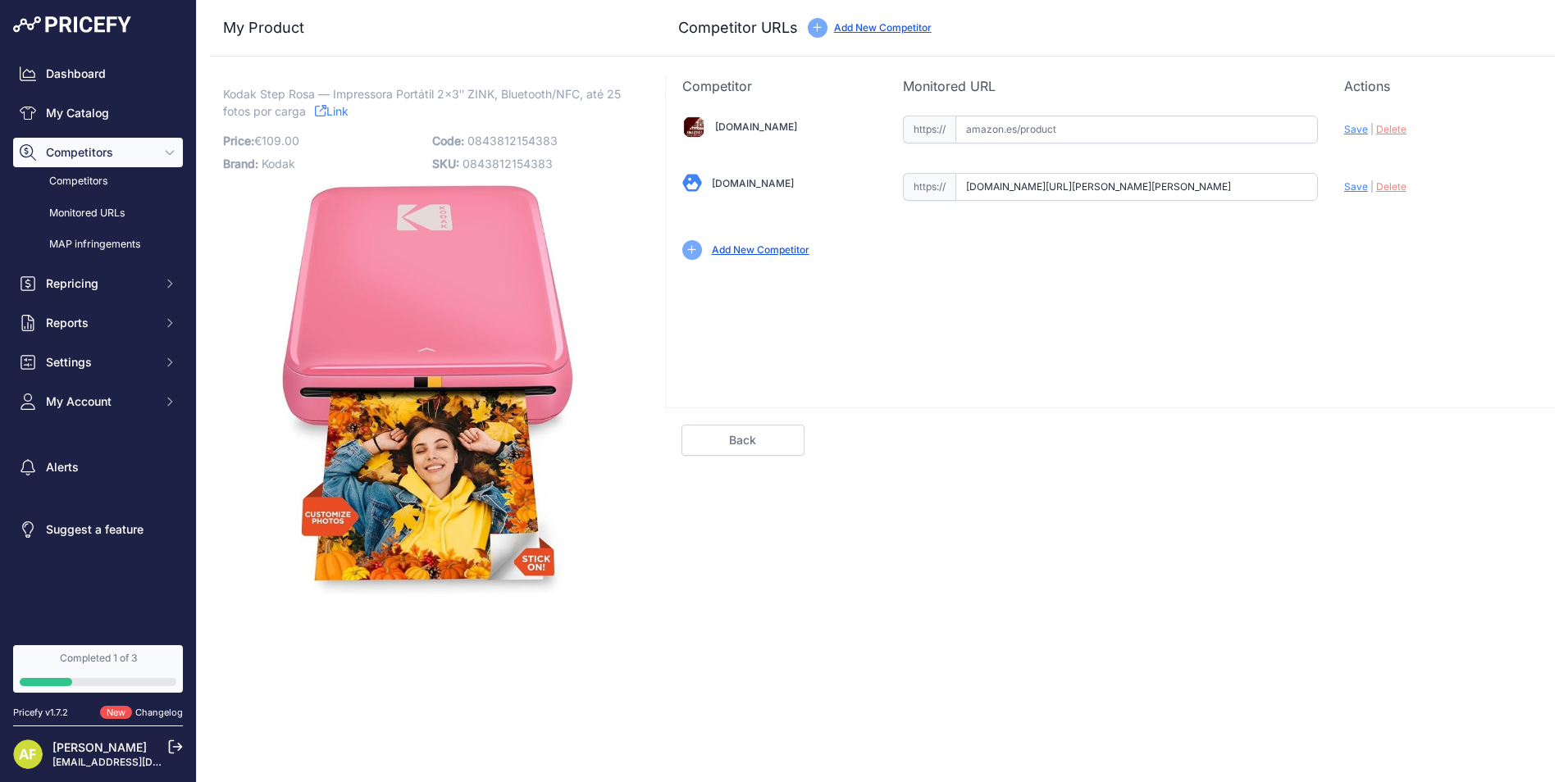
click at [923, 330] on div "[DOMAIN_NAME] Valid Invalid Save | Delete Analyzing" at bounding box center [1110, 252] width 890 height 311
click at [327, 113] on link "Link" at bounding box center [331, 110] width 33 height 21
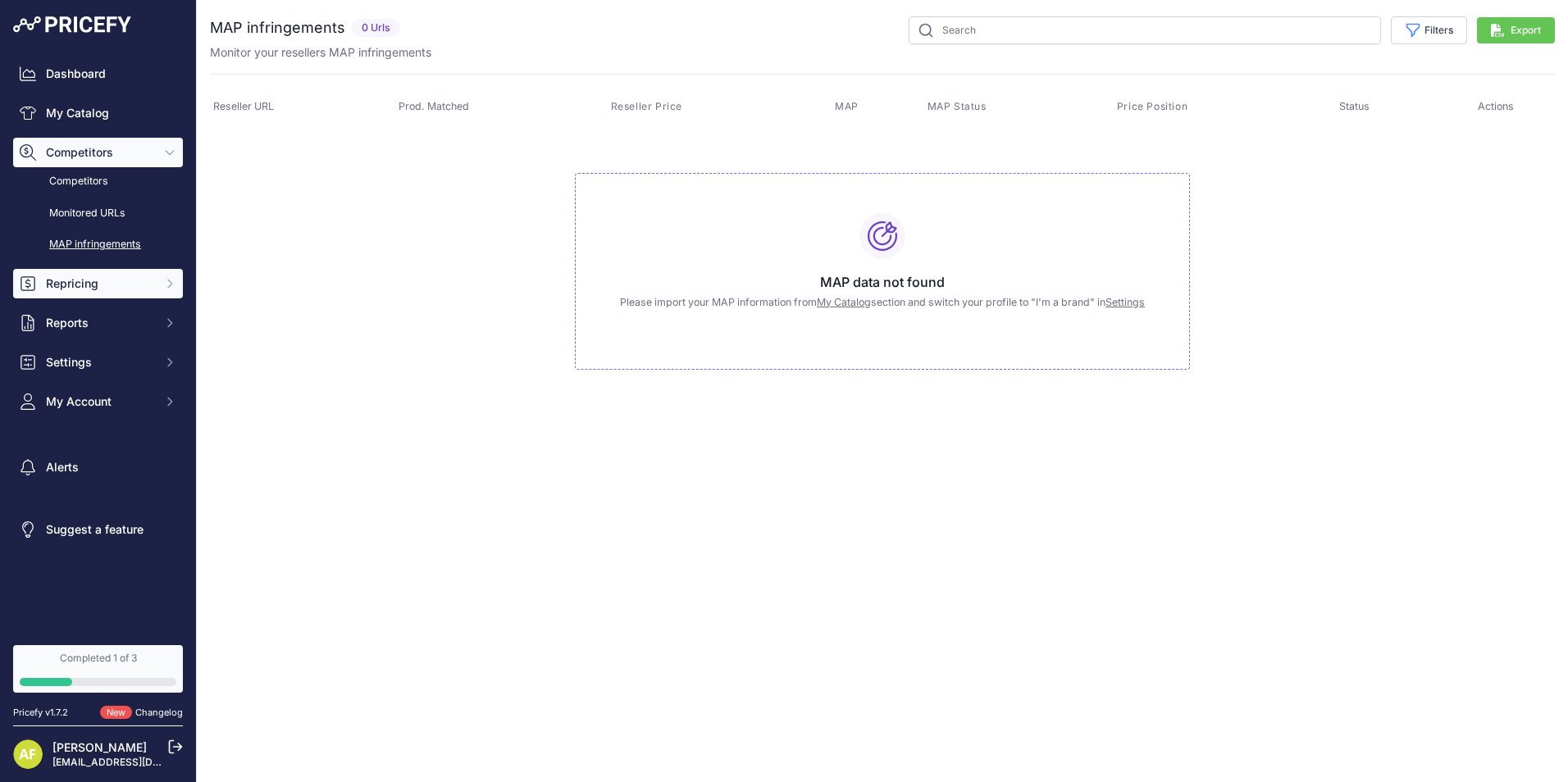
click at [145, 284] on span "Repricing" at bounding box center [100, 283] width 108 height 16
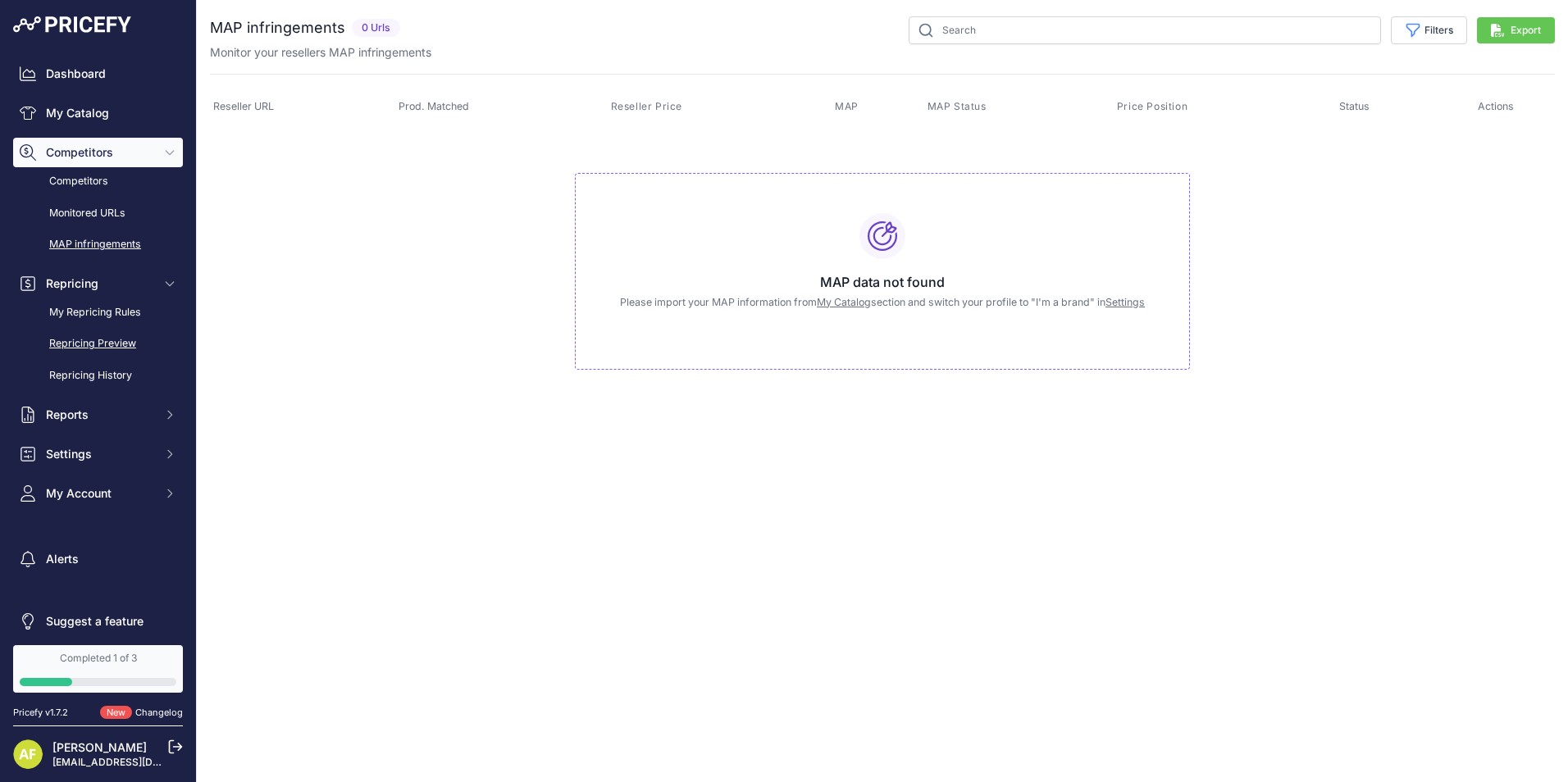
click at [106, 344] on link "Repricing Preview" at bounding box center [98, 344] width 170 height 29
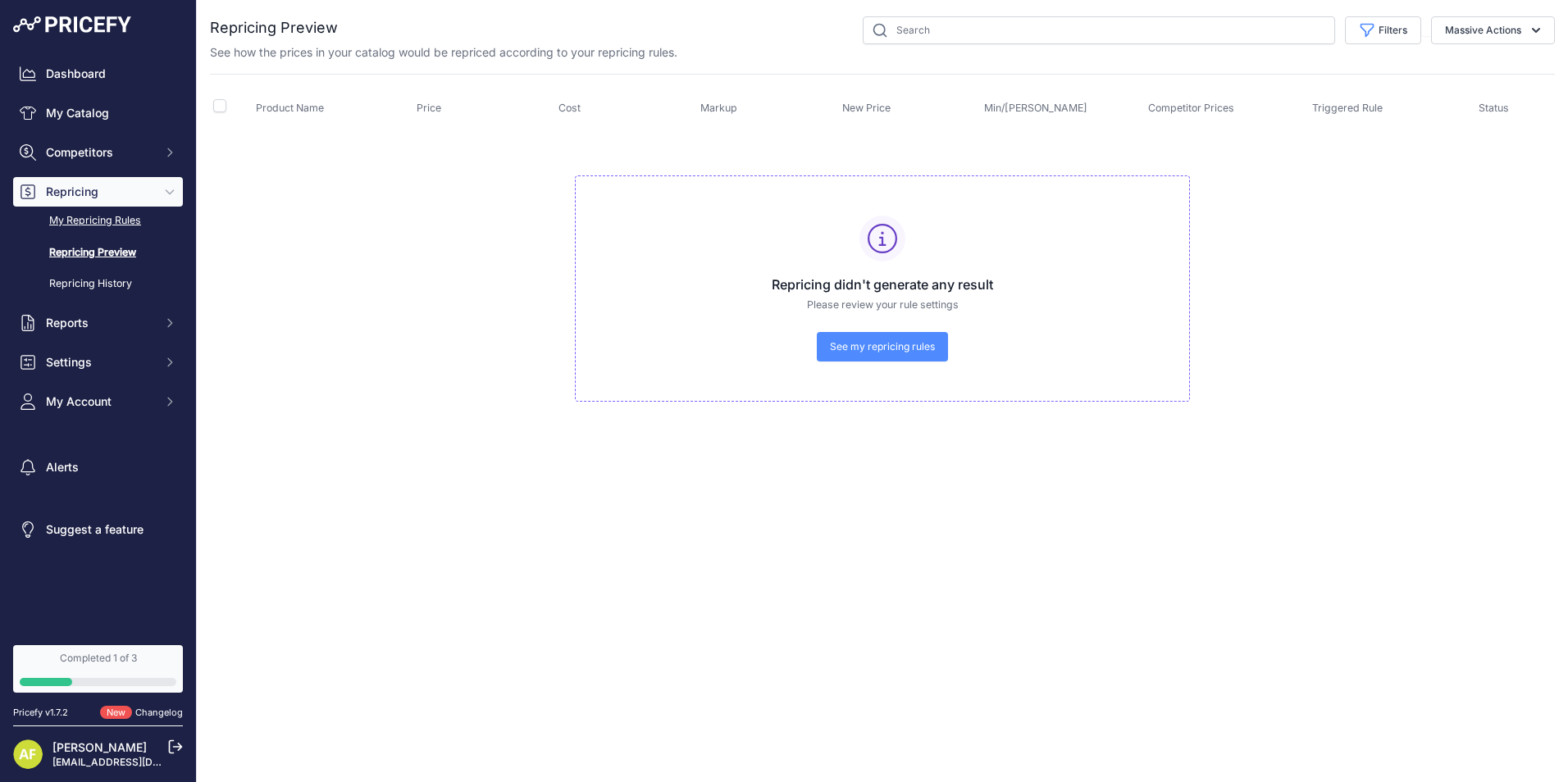
click at [101, 216] on link "My Repricing Rules" at bounding box center [98, 221] width 170 height 29
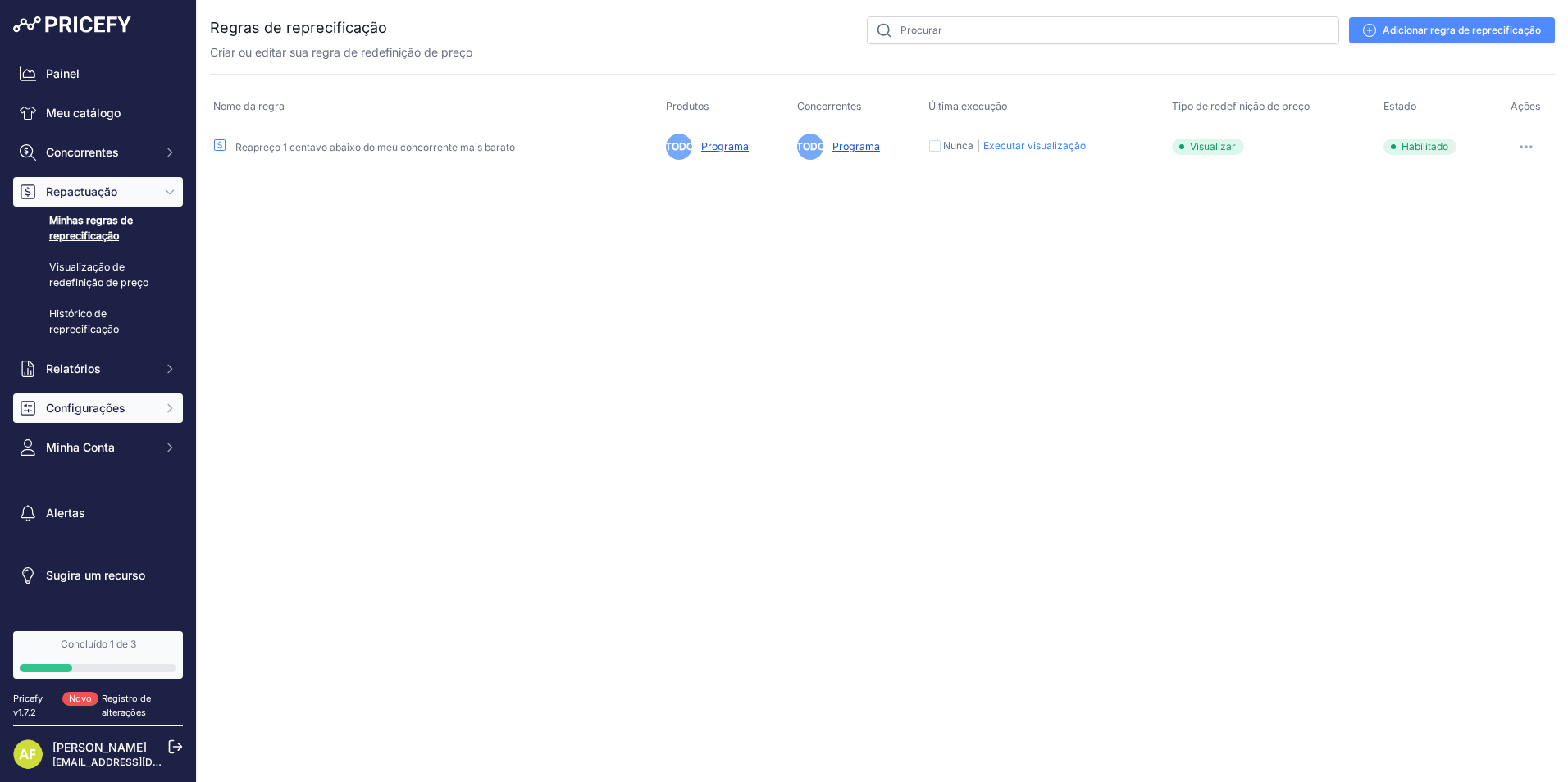
click at [140, 400] on span "Configurações" at bounding box center [100, 408] width 108 height 16
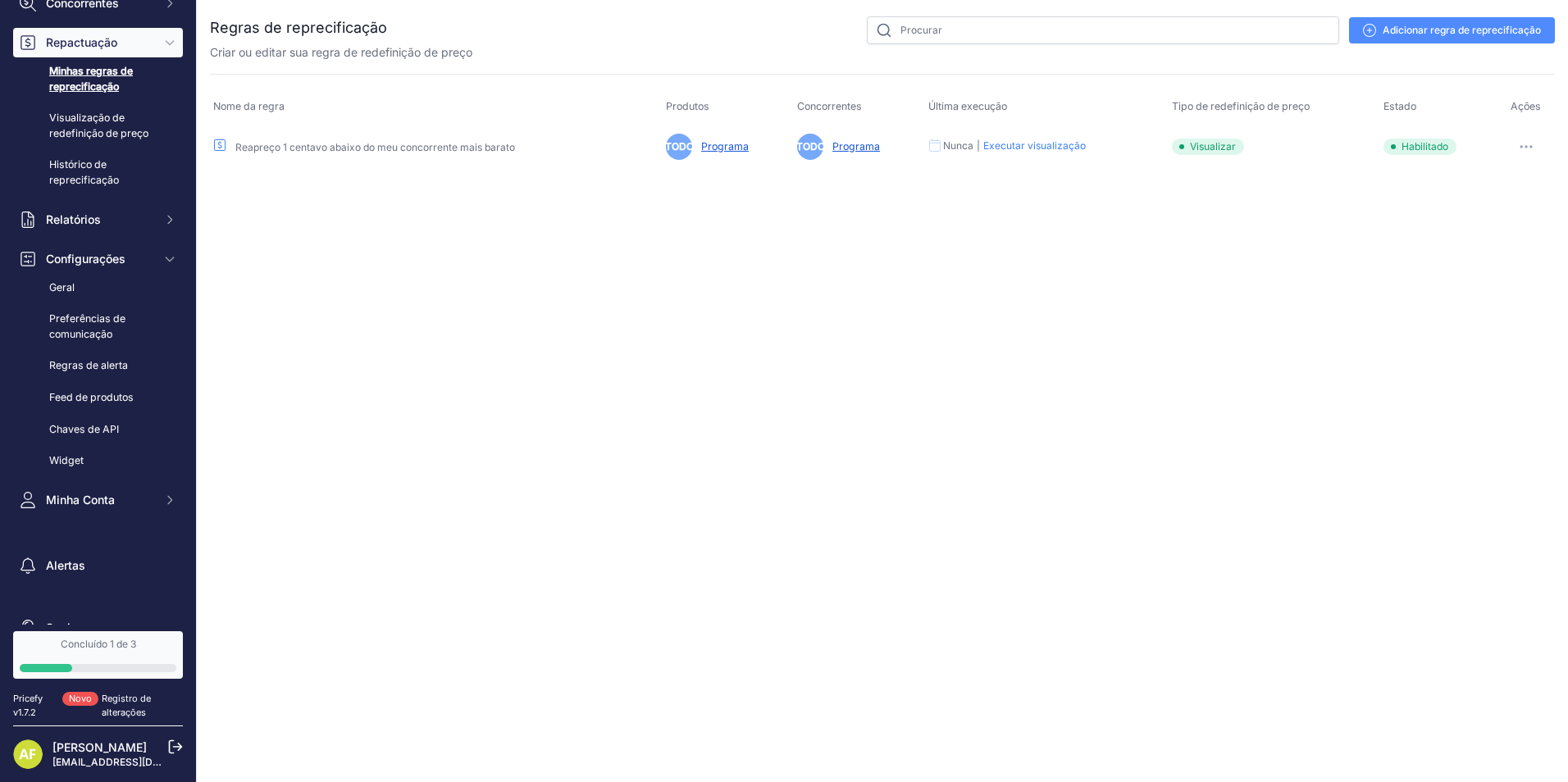
scroll to position [164, 0]
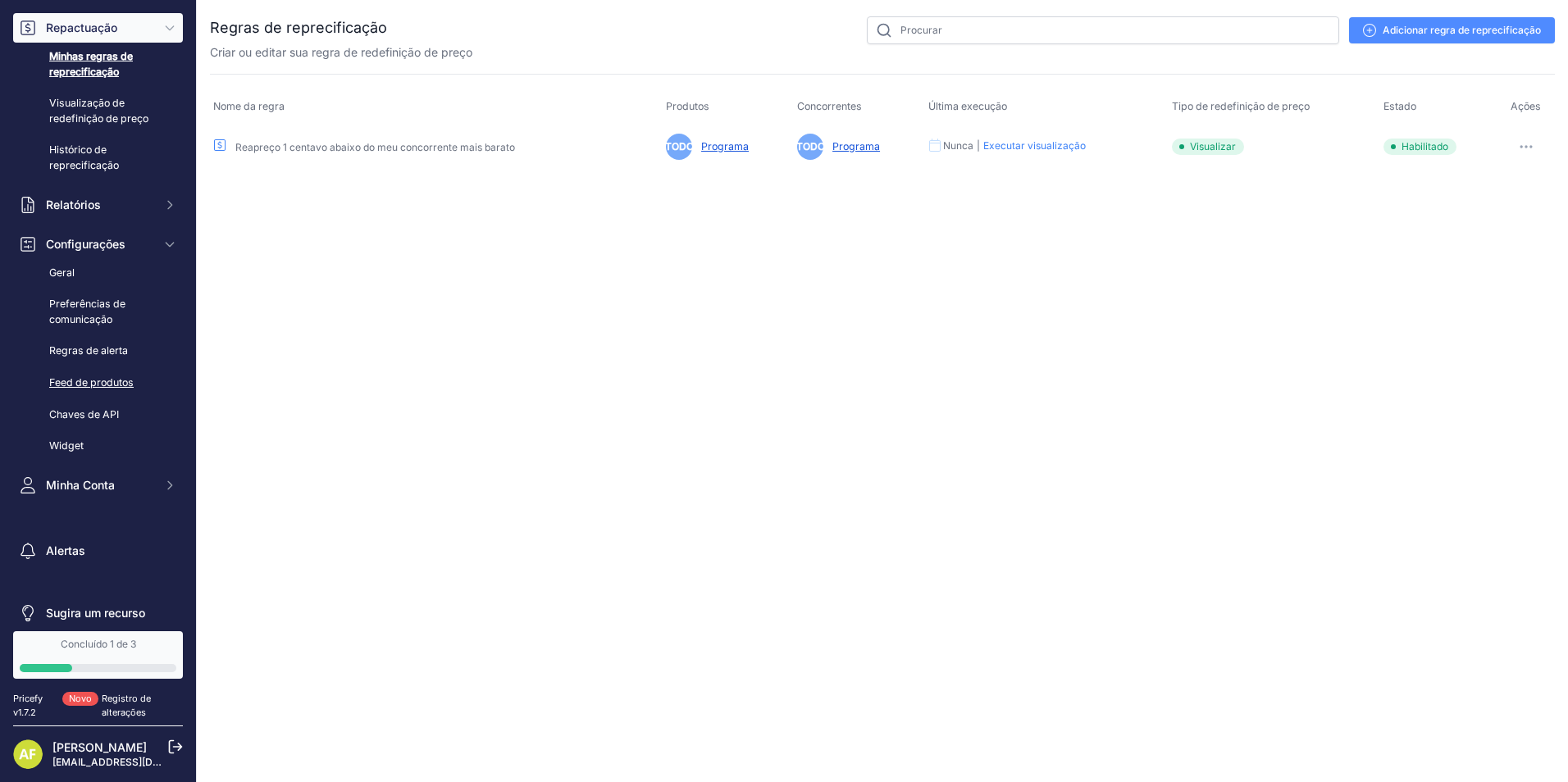
click at [106, 376] on link "Feed de produtos" at bounding box center [98, 384] width 170 height 29
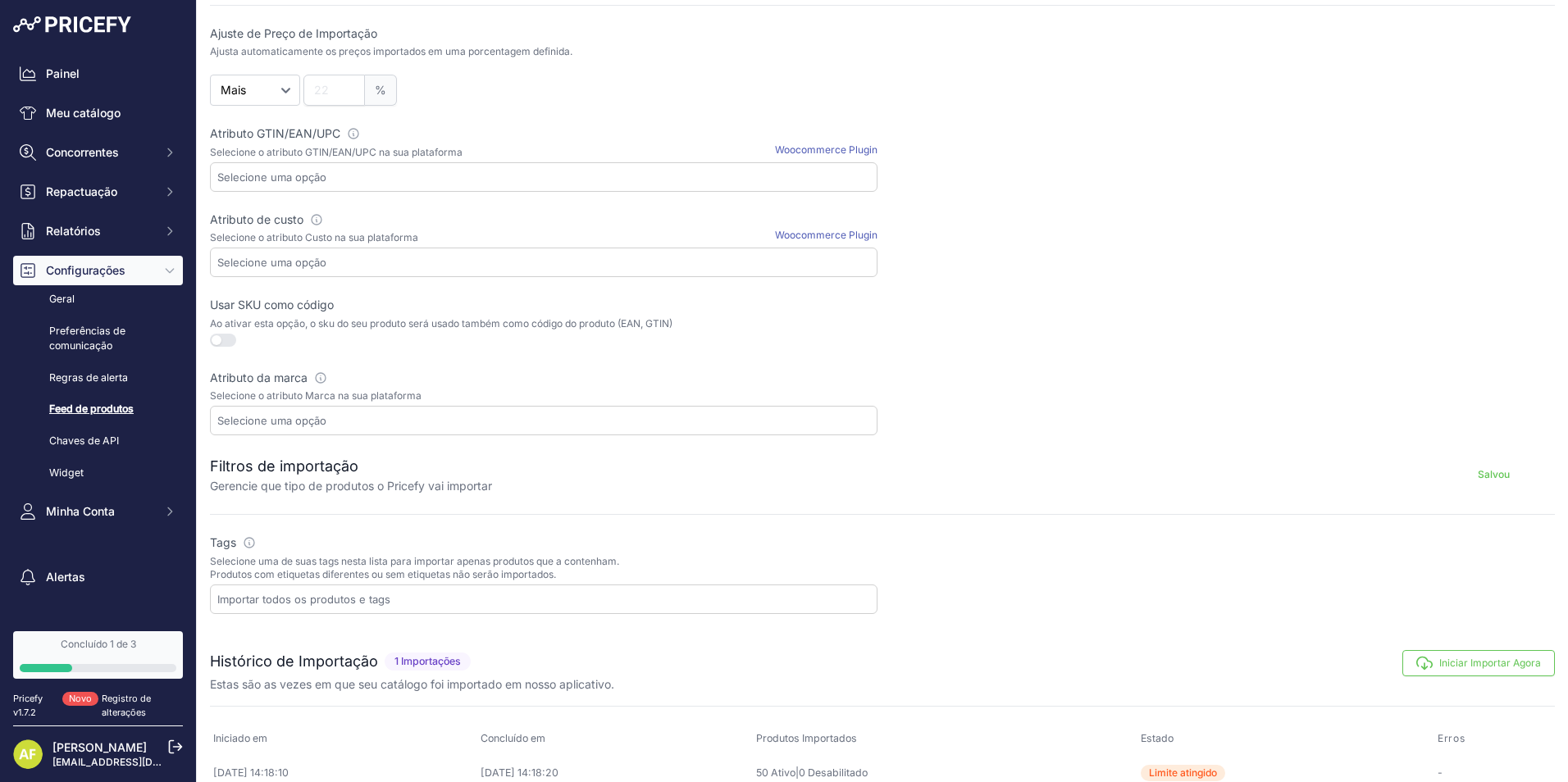
scroll to position [405, 0]
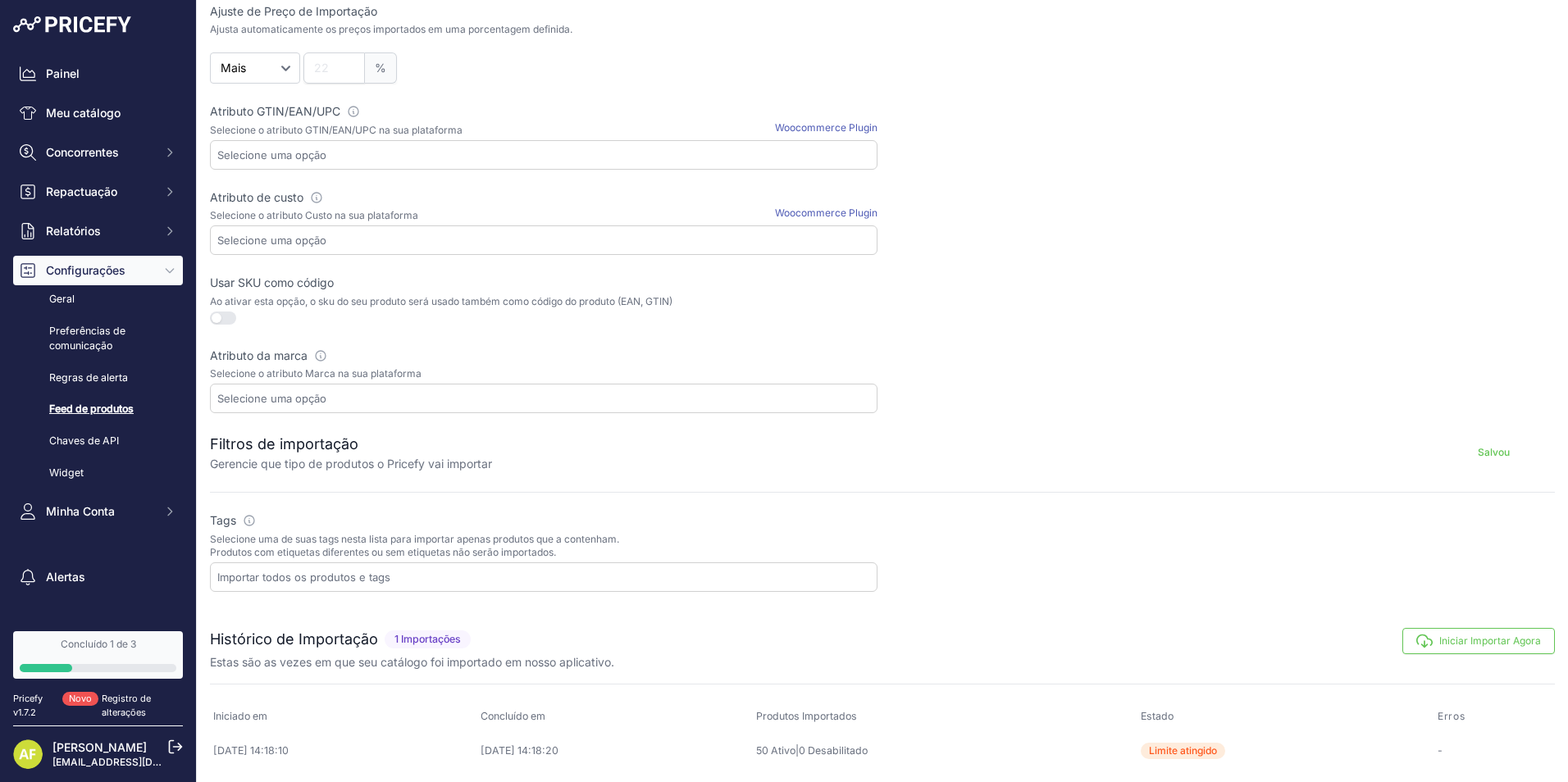
click at [441, 571] on input "text" at bounding box center [547, 577] width 659 height 14
click at [358, 590] on div at bounding box center [543, 577] width 667 height 30
click at [271, 597] on div "EM" at bounding box center [544, 606] width 666 height 23
select select "{"id":470,"name":"ON"}"
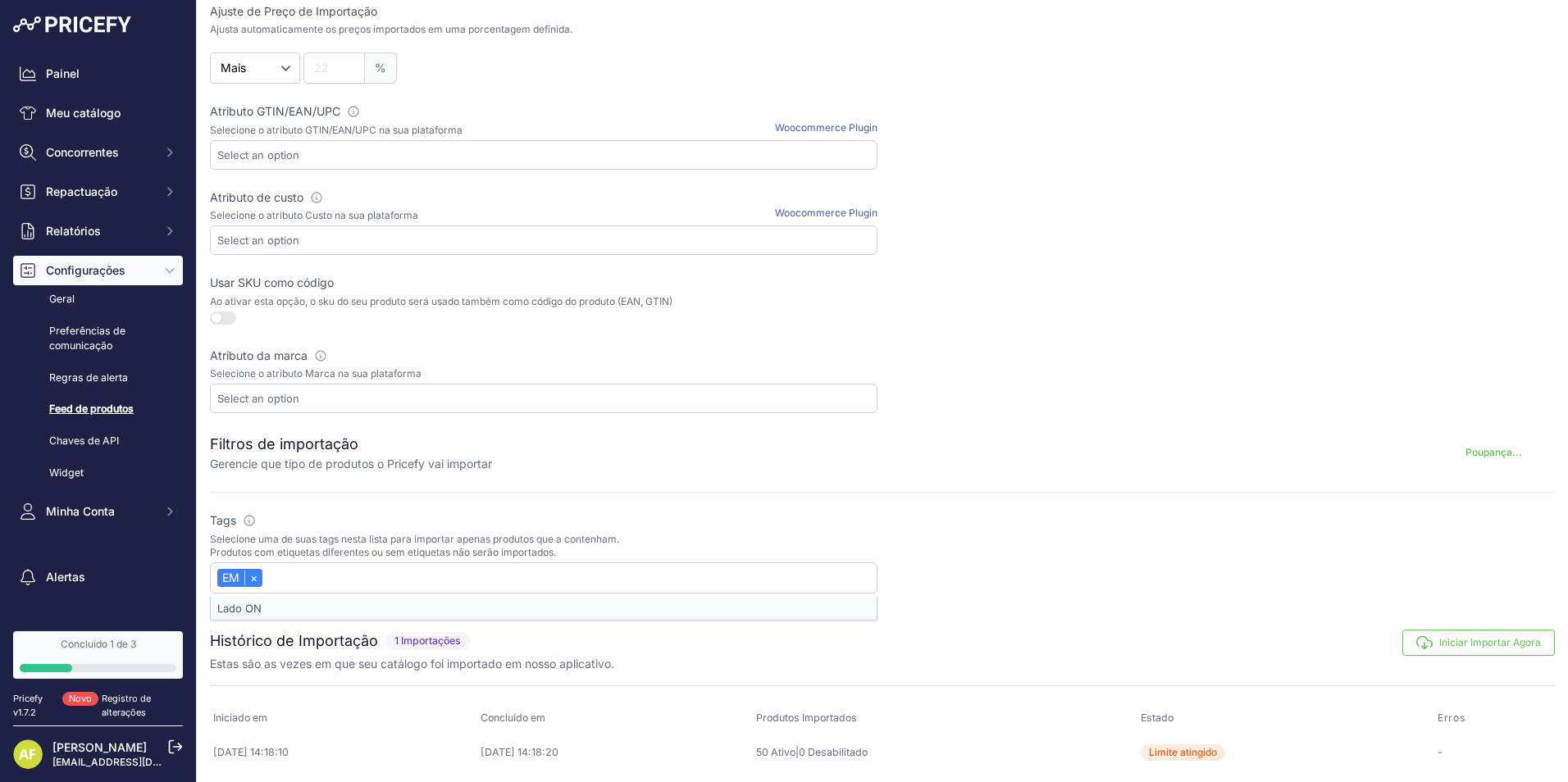
click at [1012, 539] on div at bounding box center [1220, 553] width 667 height 81
click at [1493, 449] on button "Salvou" at bounding box center [1494, 451] width 123 height 26
click at [1467, 648] on button "Iniciar Importar Agora" at bounding box center [1478, 641] width 153 height 26
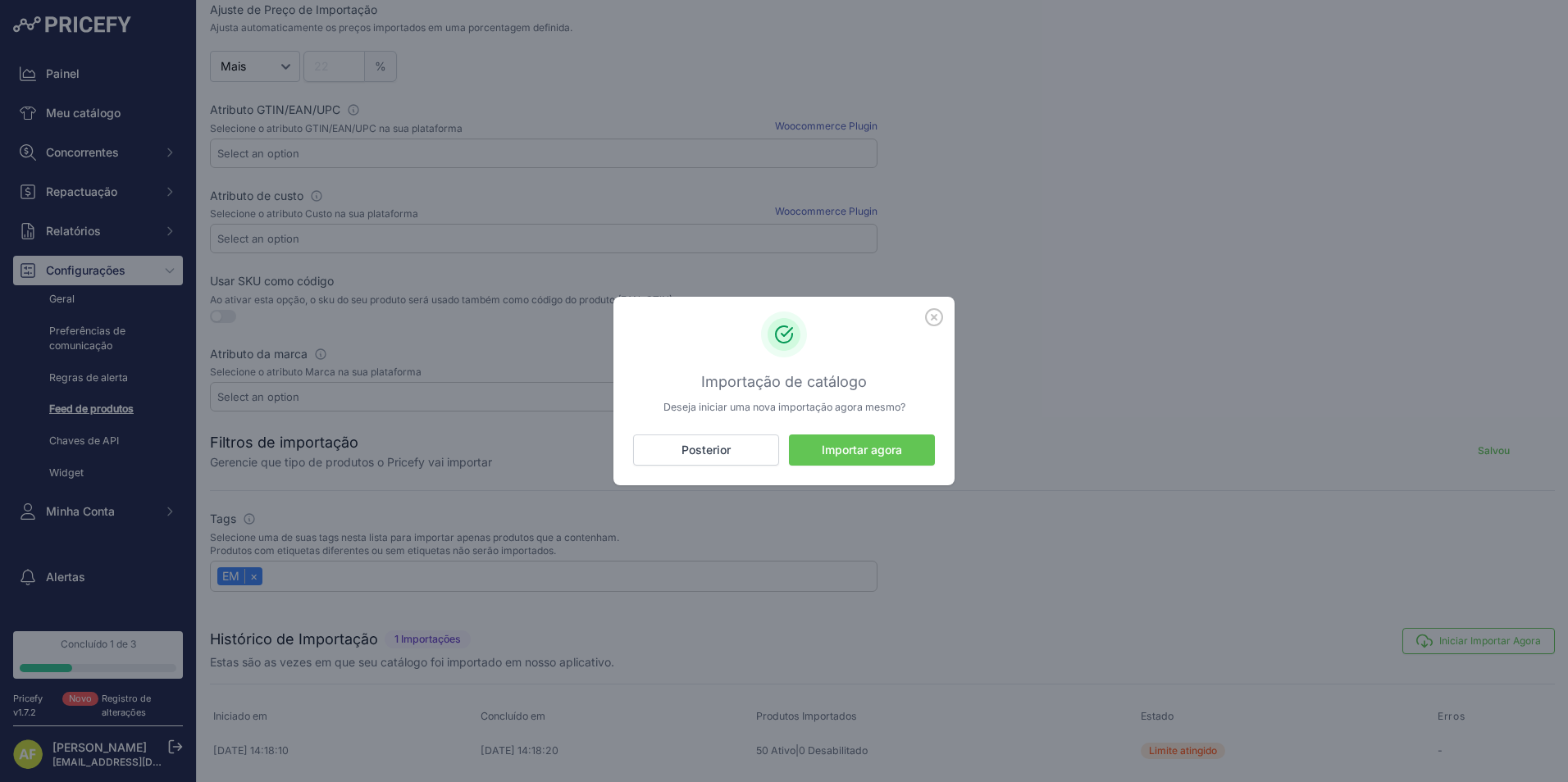
click at [854, 451] on font "Importar agora" at bounding box center [862, 450] width 81 height 16
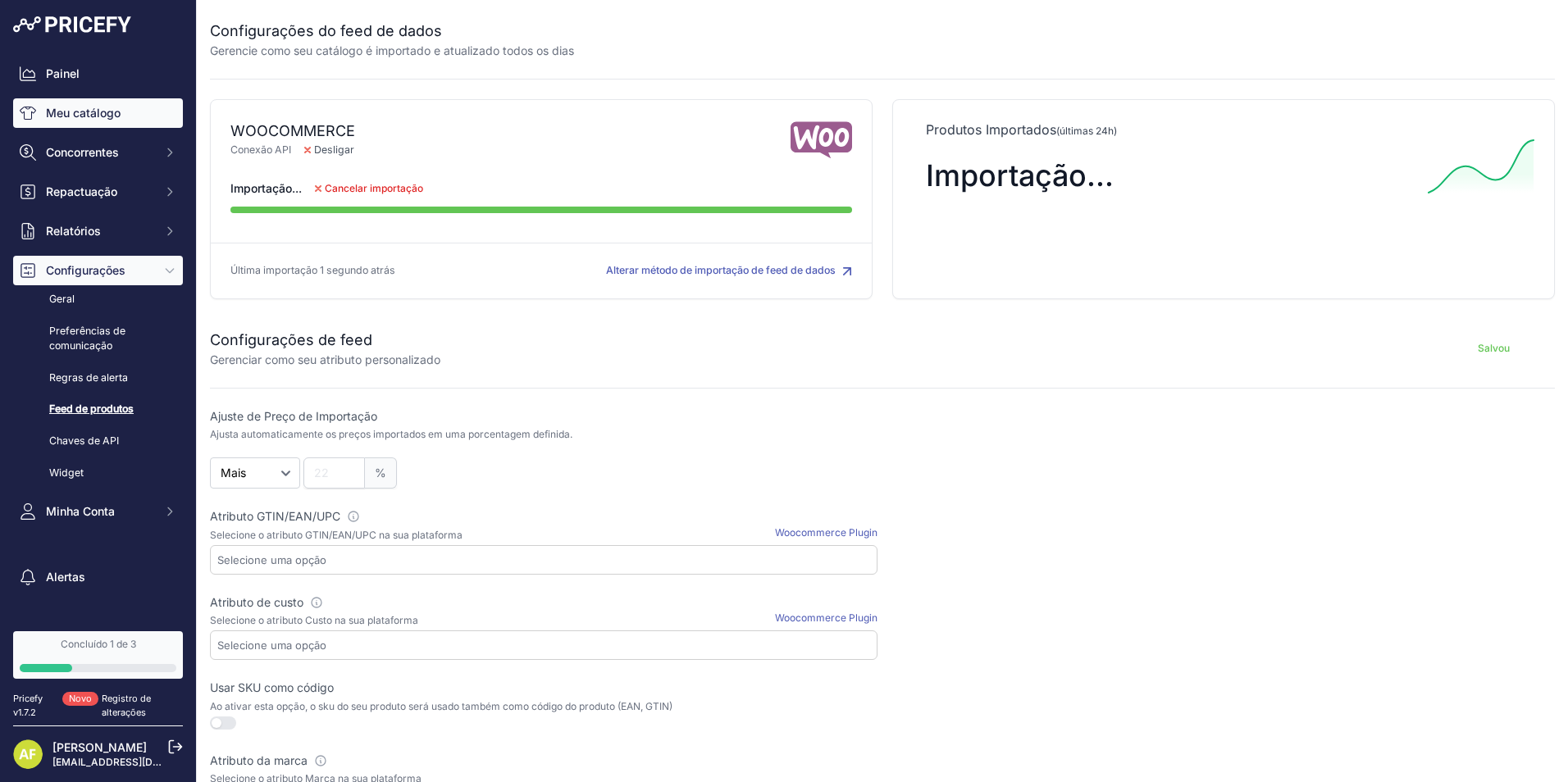
click at [71, 112] on font "Meu catálogo" at bounding box center [83, 113] width 74 height 16
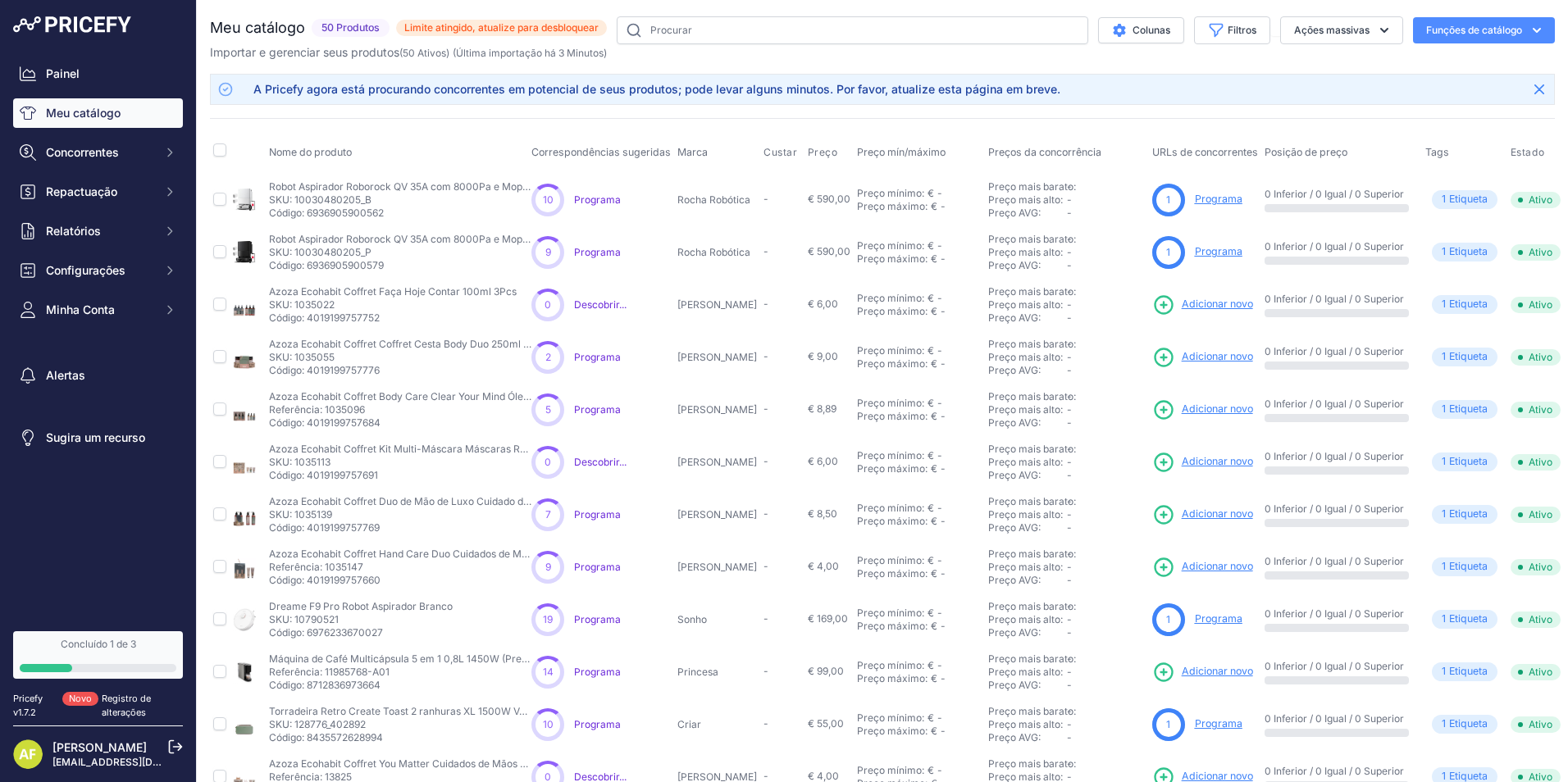
click at [1479, 34] on font "Funções de catálogo" at bounding box center [1474, 30] width 96 height 13
click at [584, 30] on span "Limite atingido, atualize para desbloquear" at bounding box center [502, 28] width 211 height 16
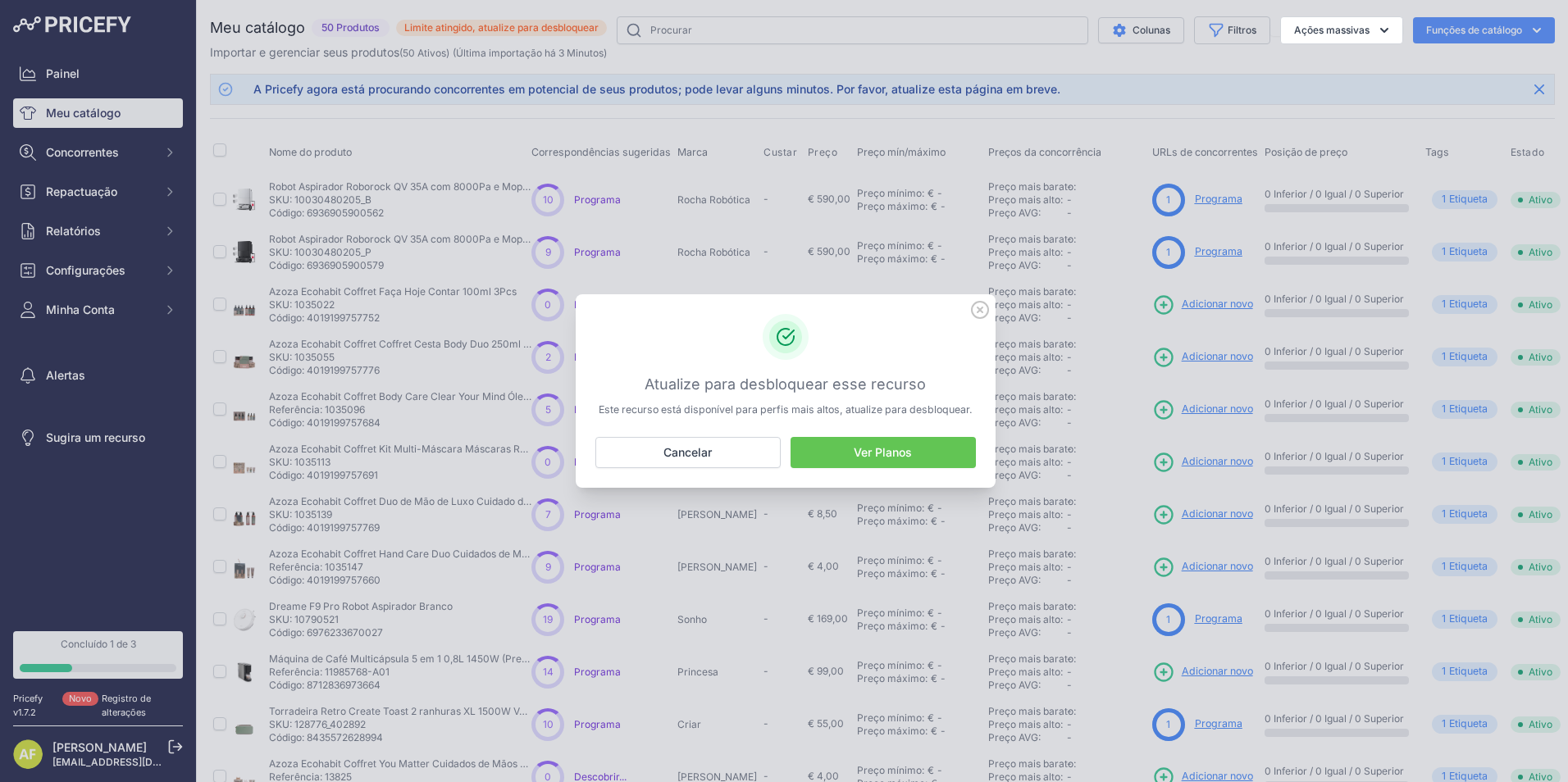
click at [883, 451] on link "Ver Planos" at bounding box center [883, 453] width 186 height 31
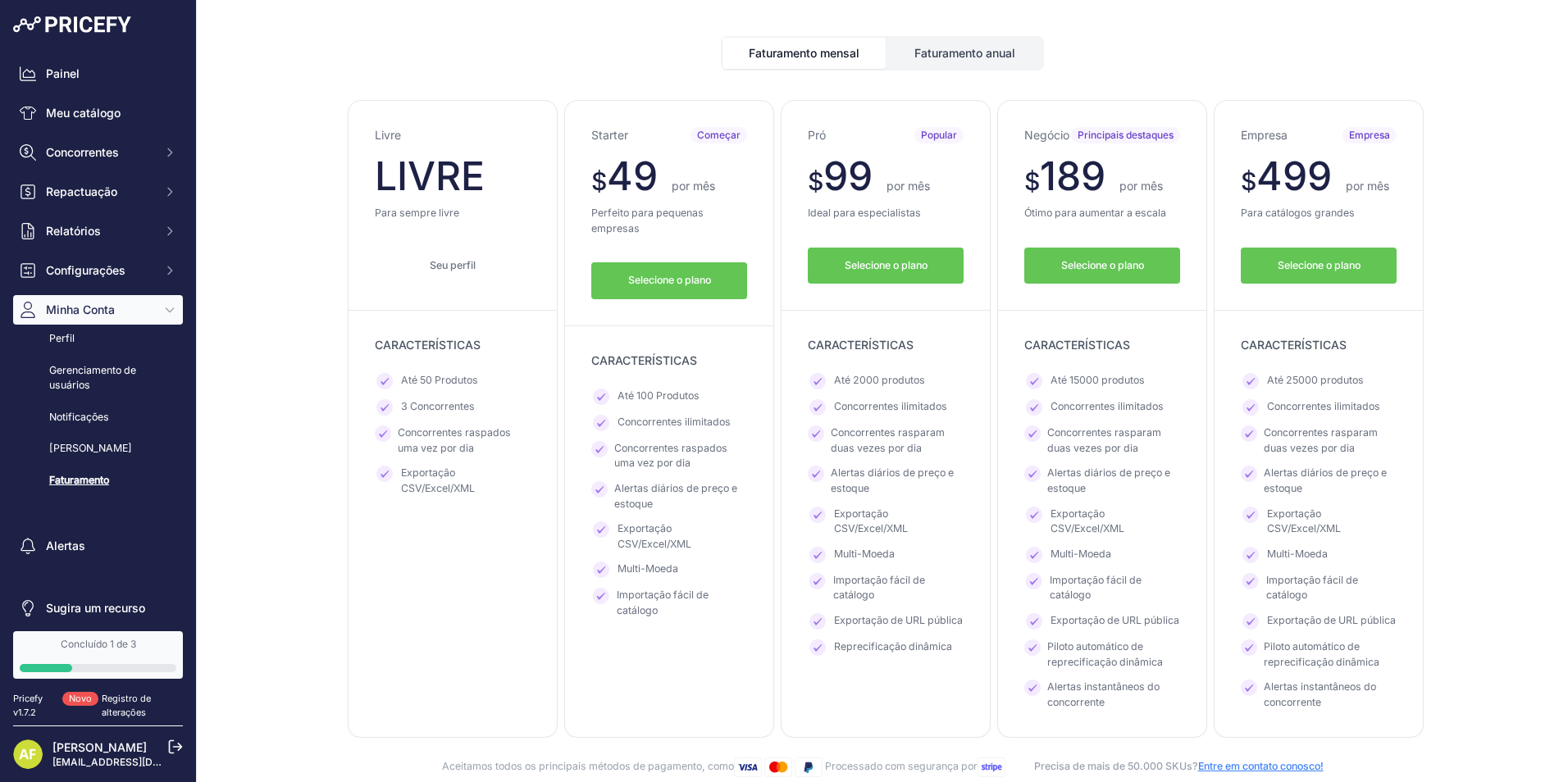
scroll to position [82, 0]
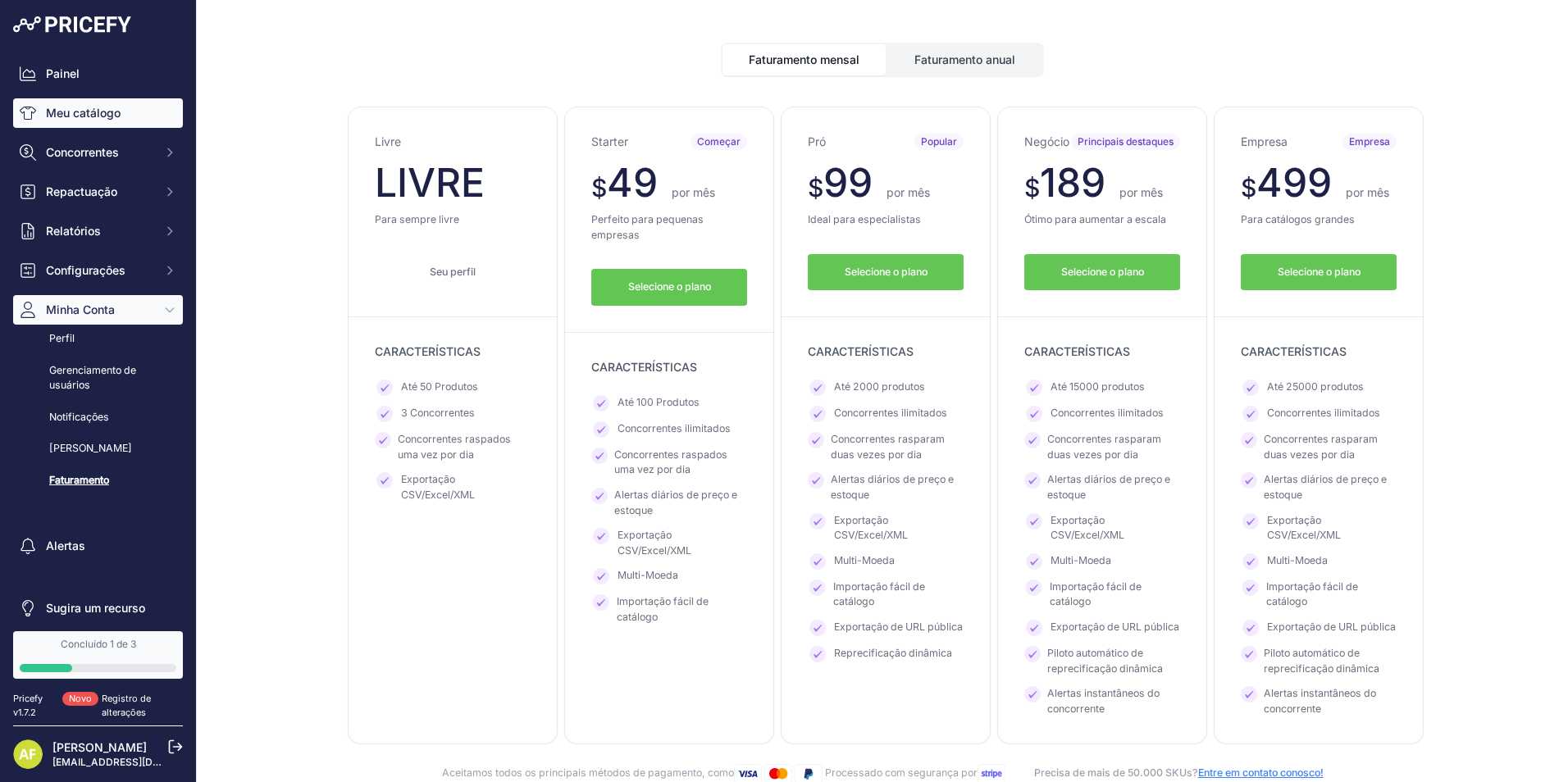
click at [93, 125] on link "Meu catálogo" at bounding box center [98, 113] width 170 height 30
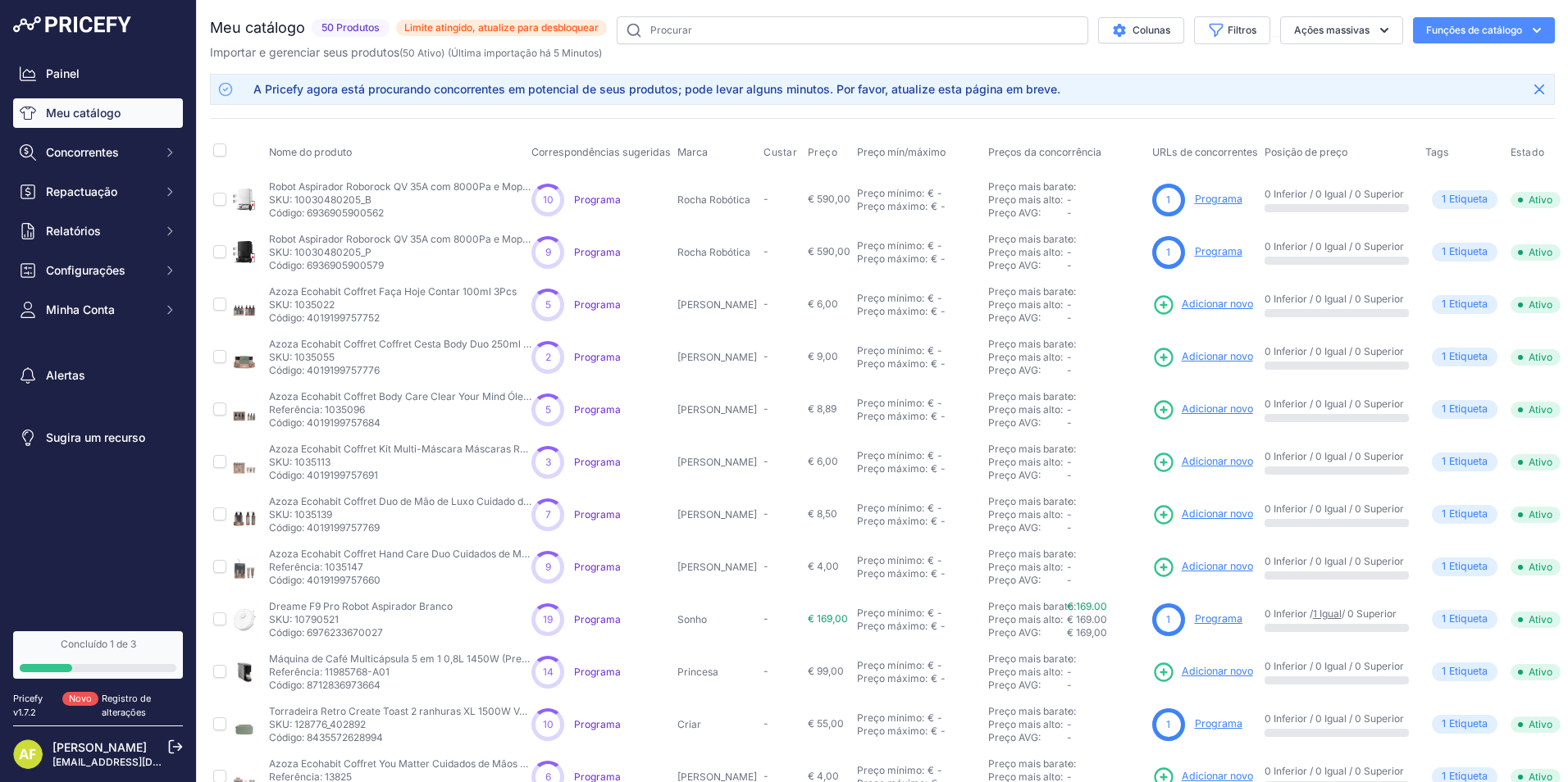
click at [505, 22] on span "Limite atingido, atualize para desbloquear" at bounding box center [502, 28] width 211 height 16
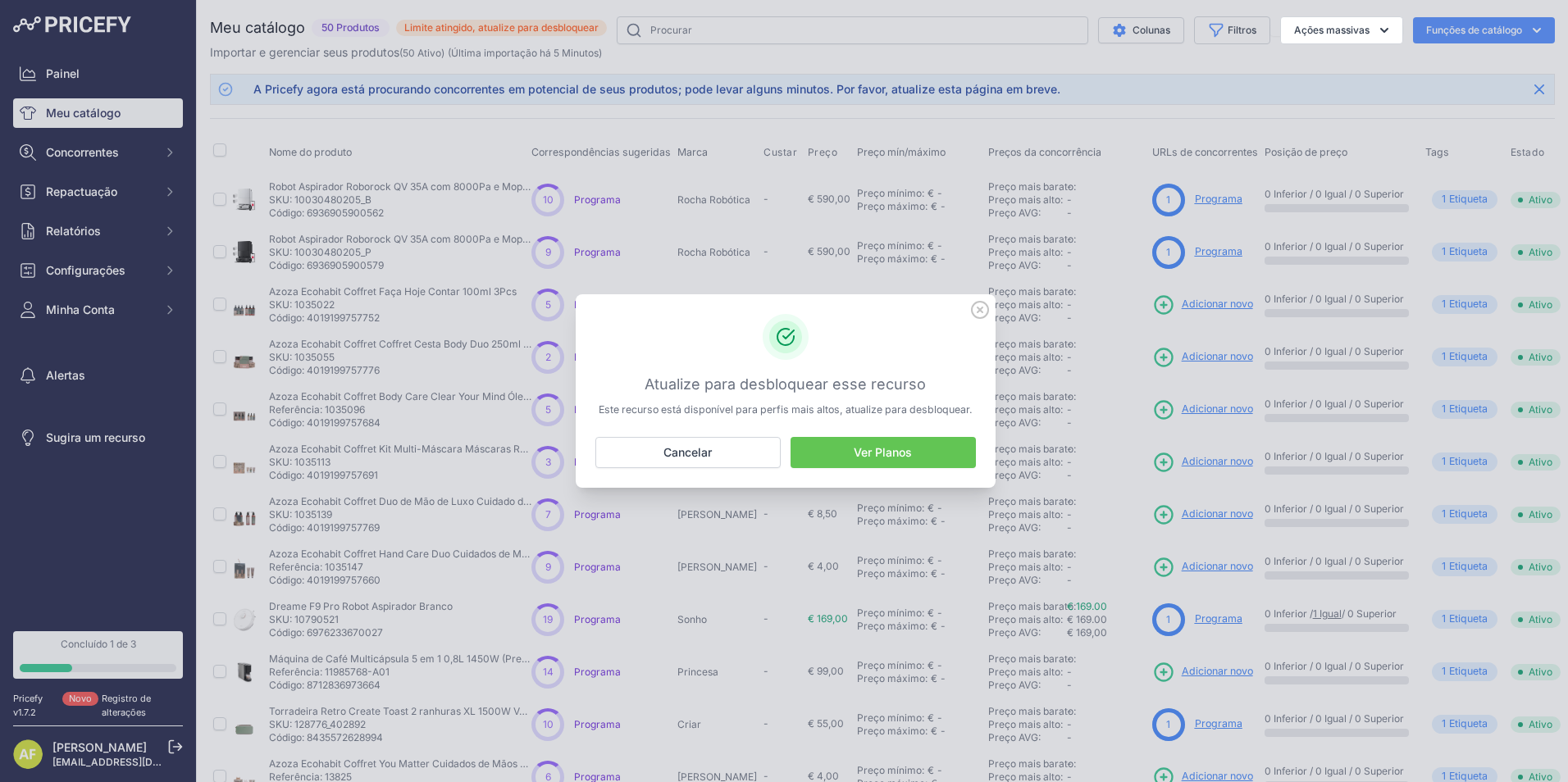
click at [934, 452] on link "Ver Planos" at bounding box center [883, 453] width 186 height 31
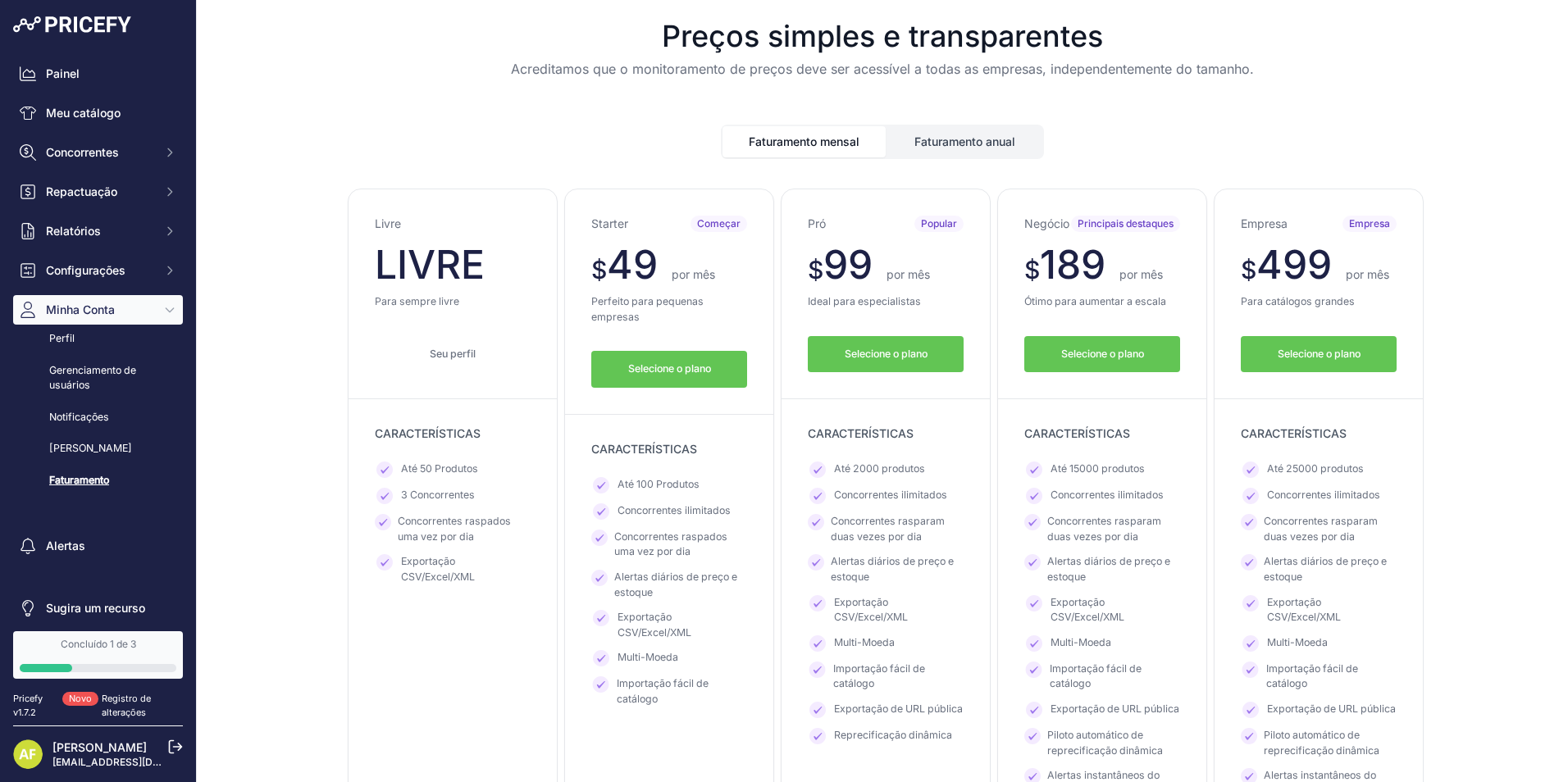
click at [970, 126] on div "Faturamento mensal Faturamento anual" at bounding box center [882, 142] width 323 height 34
click at [972, 138] on button "Faturamento anual" at bounding box center [964, 142] width 155 height 31
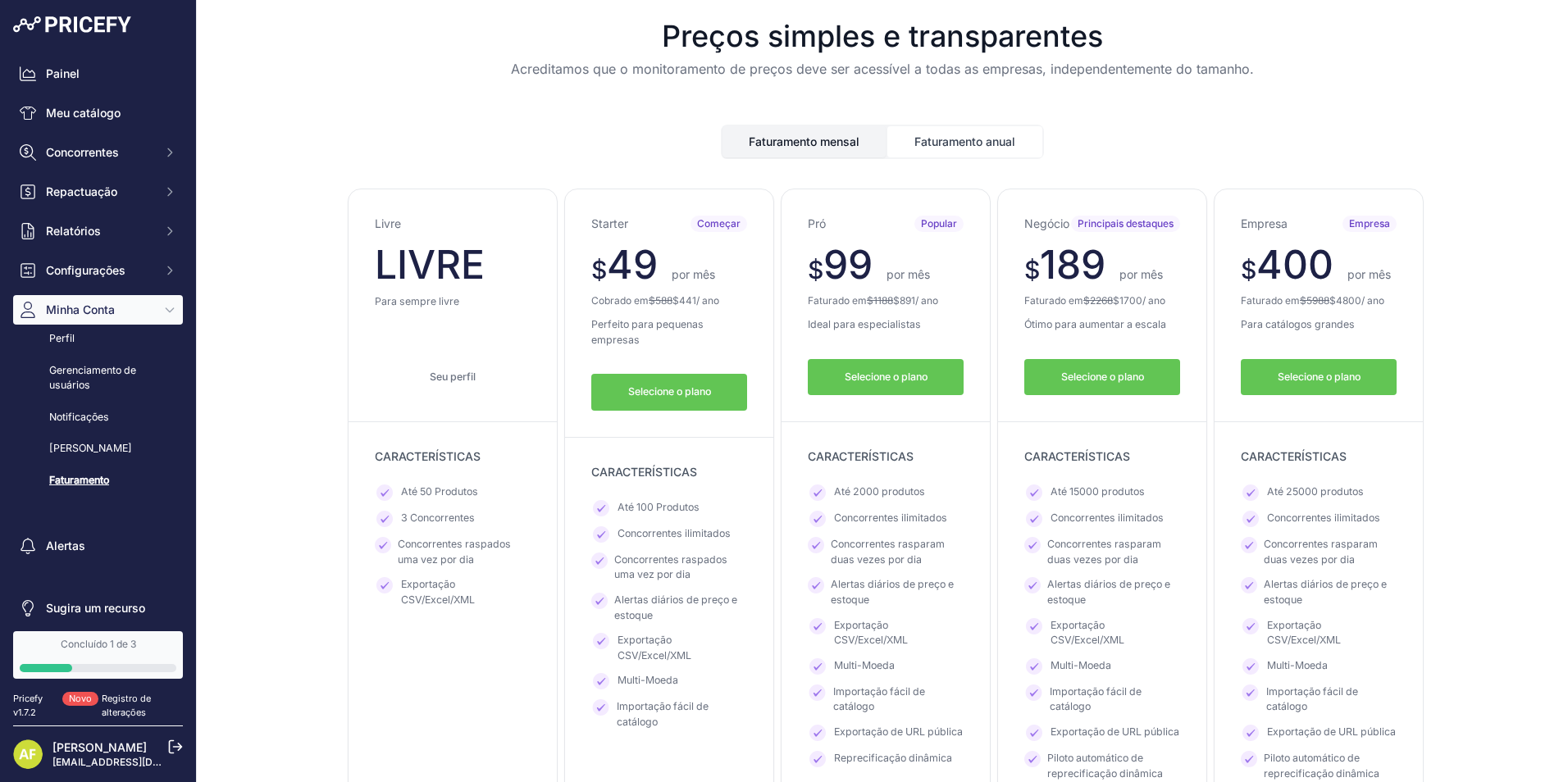
click at [799, 140] on button "Faturamento mensal" at bounding box center [804, 142] width 163 height 31
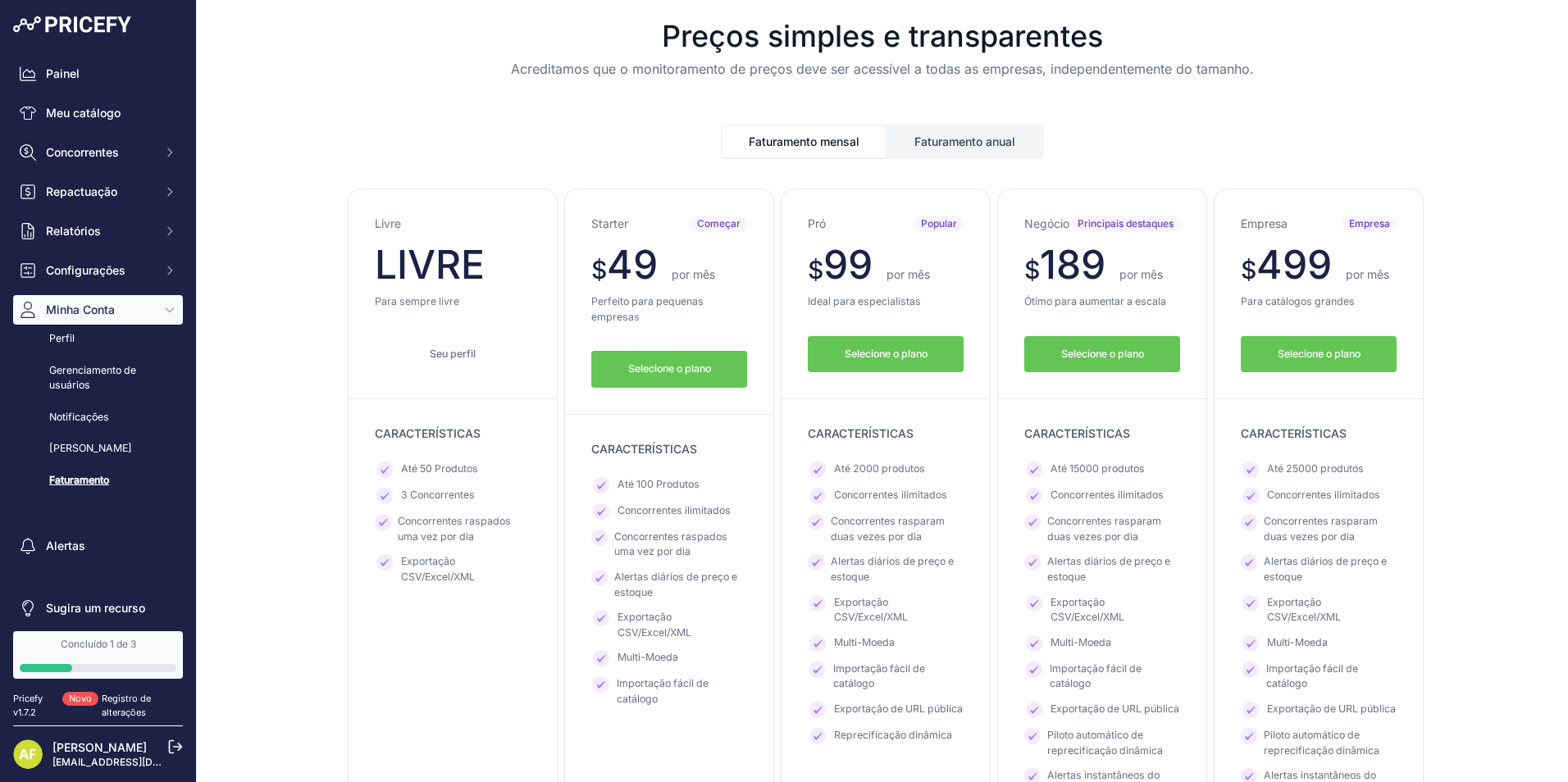
click at [929, 143] on button "Faturamento anual" at bounding box center [964, 142] width 155 height 31
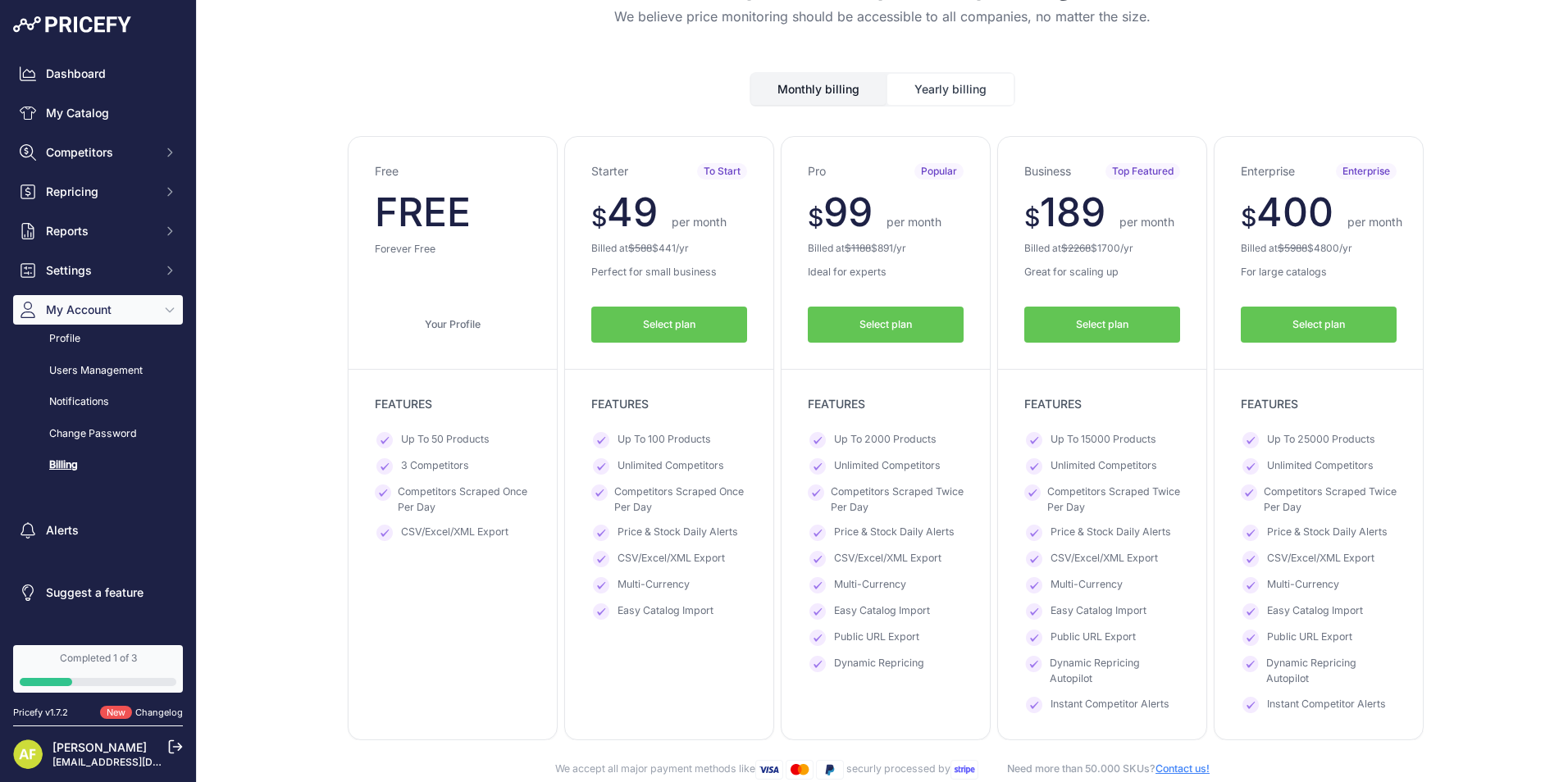
scroll to position [82, 0]
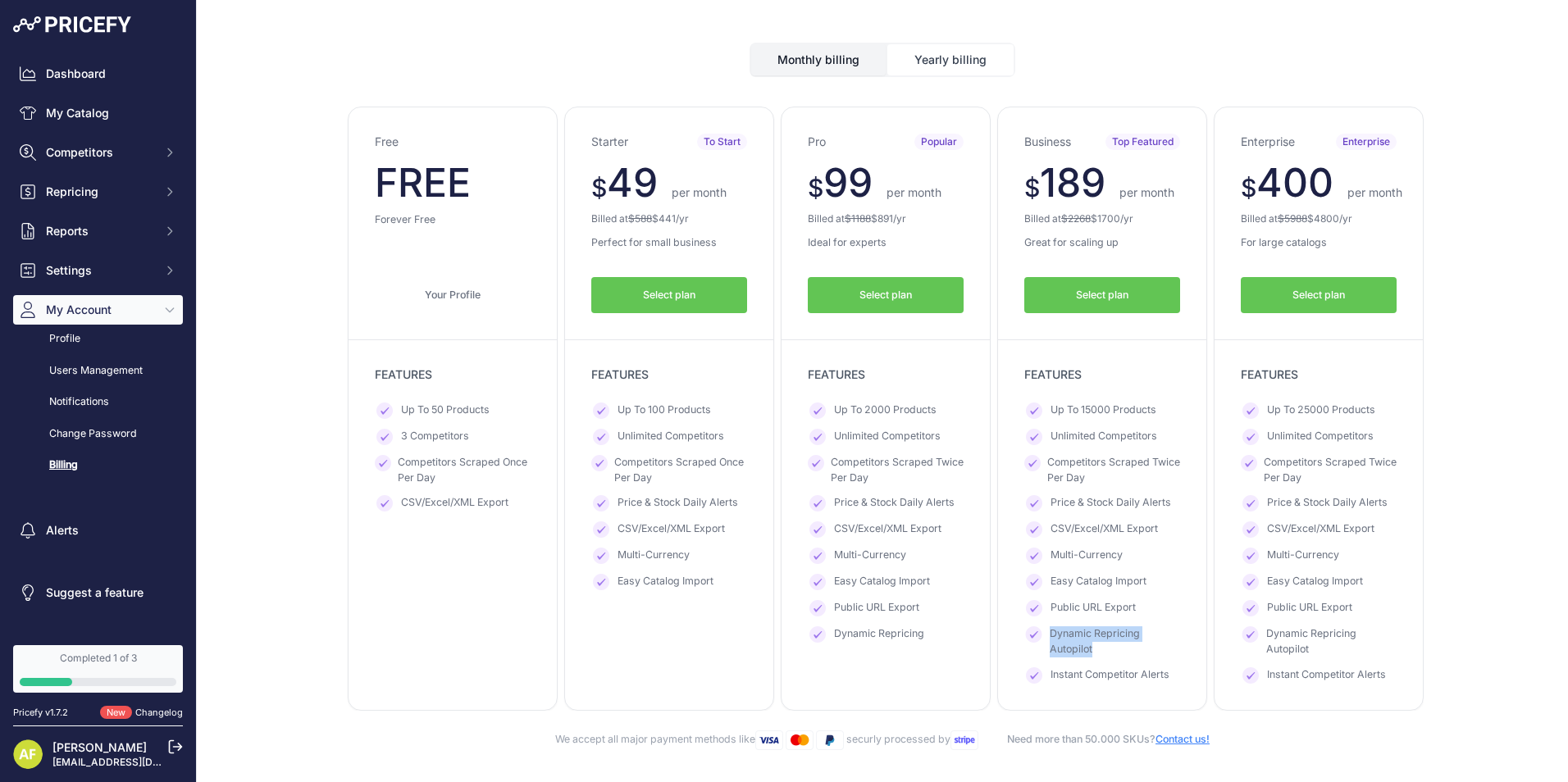
drag, startPoint x: 1043, startPoint y: 636, endPoint x: 1090, endPoint y: 649, distance: 48.8
click at [1090, 649] on span "Dynamic Repricing Autopilot" at bounding box center [1115, 642] width 130 height 31
copy span "Dynamic Repricing Autopilot"
click at [900, 60] on button "Yearly billing" at bounding box center [951, 60] width 127 height 31
click at [840, 76] on div "Monthly billing Yearly billing" at bounding box center [883, 60] width 266 height 34
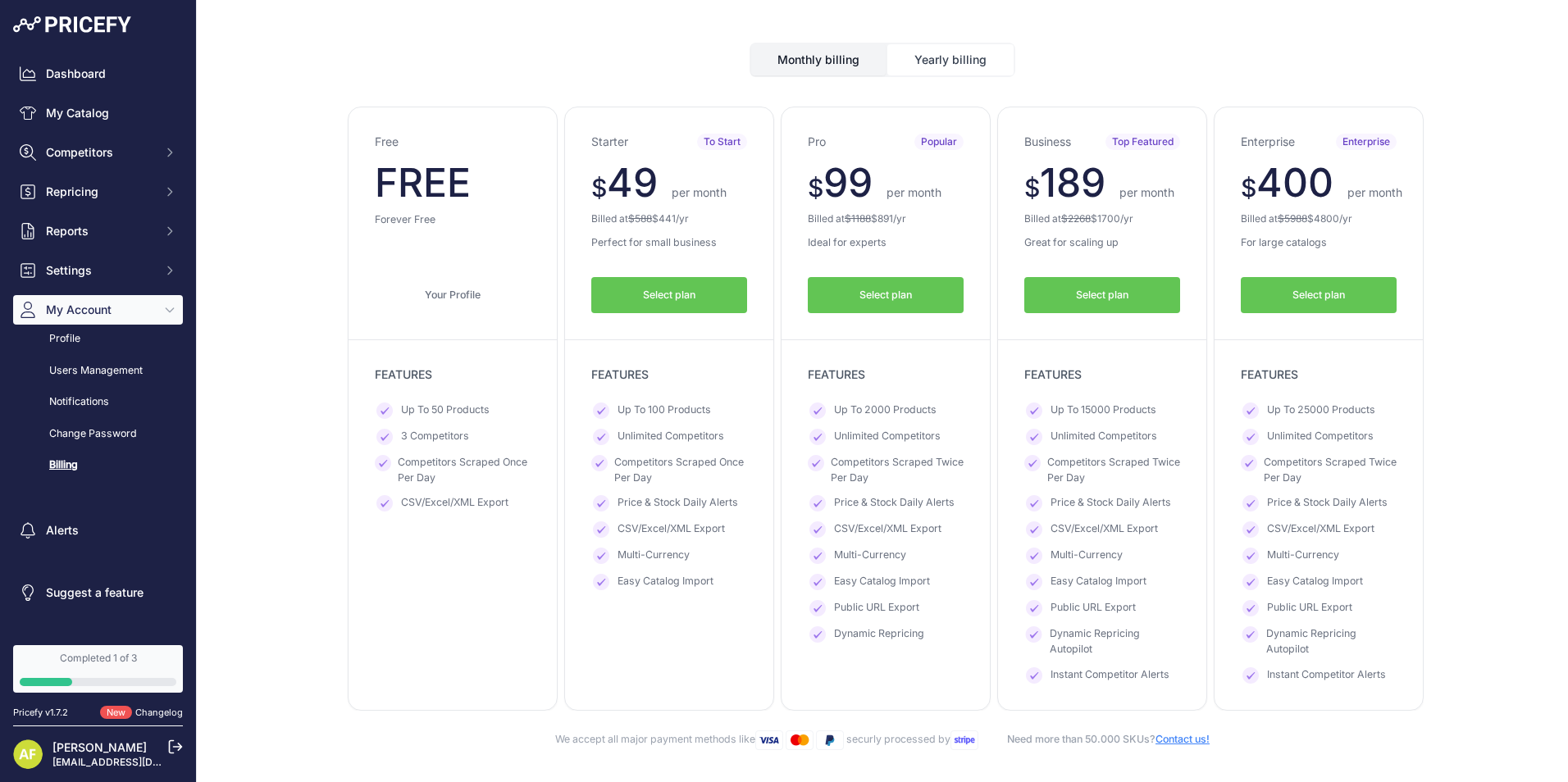
click at [852, 62] on button "Monthly billing" at bounding box center [818, 60] width 135 height 31
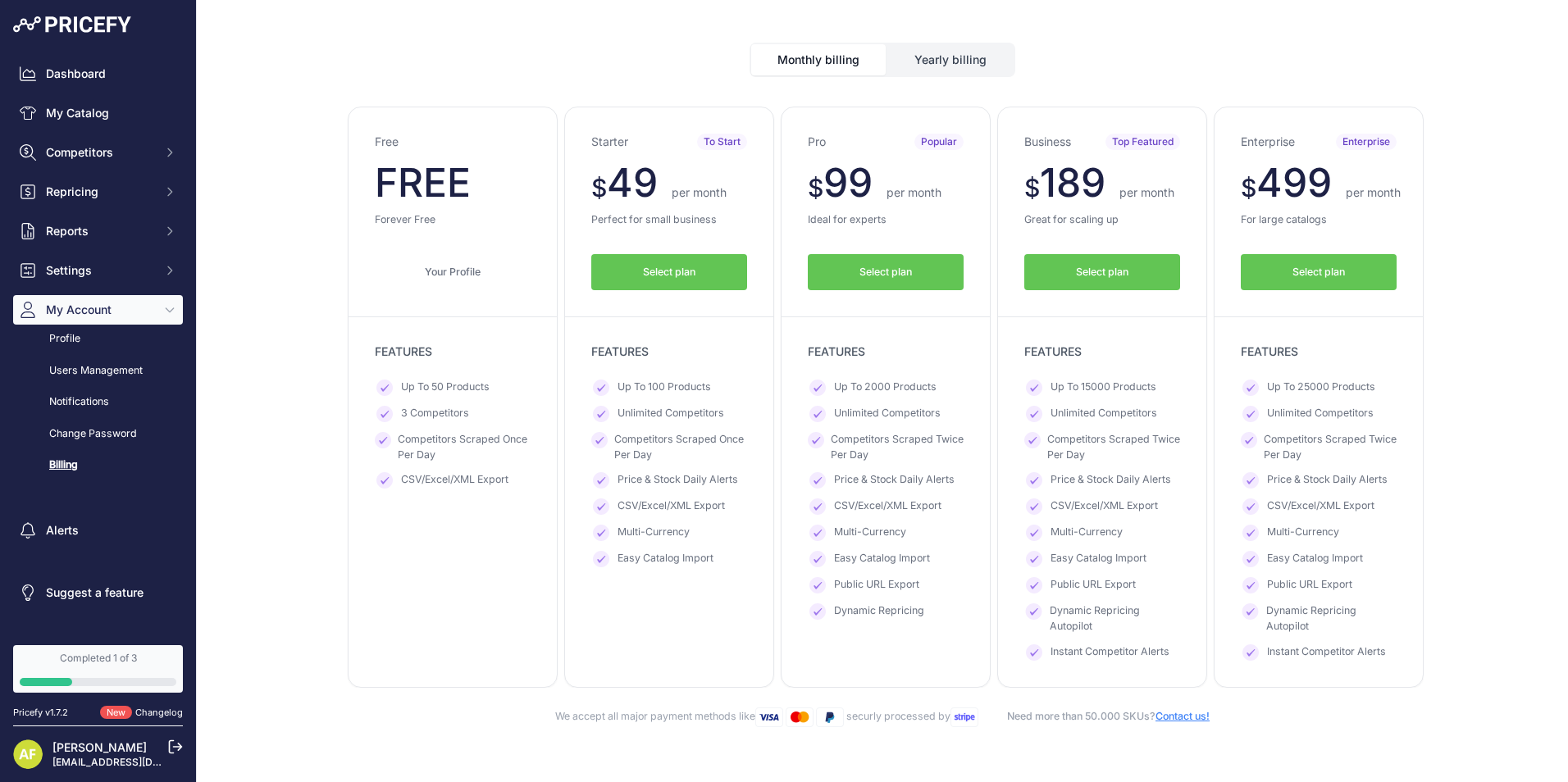
click at [982, 61] on button "Yearly billing" at bounding box center [951, 60] width 127 height 31
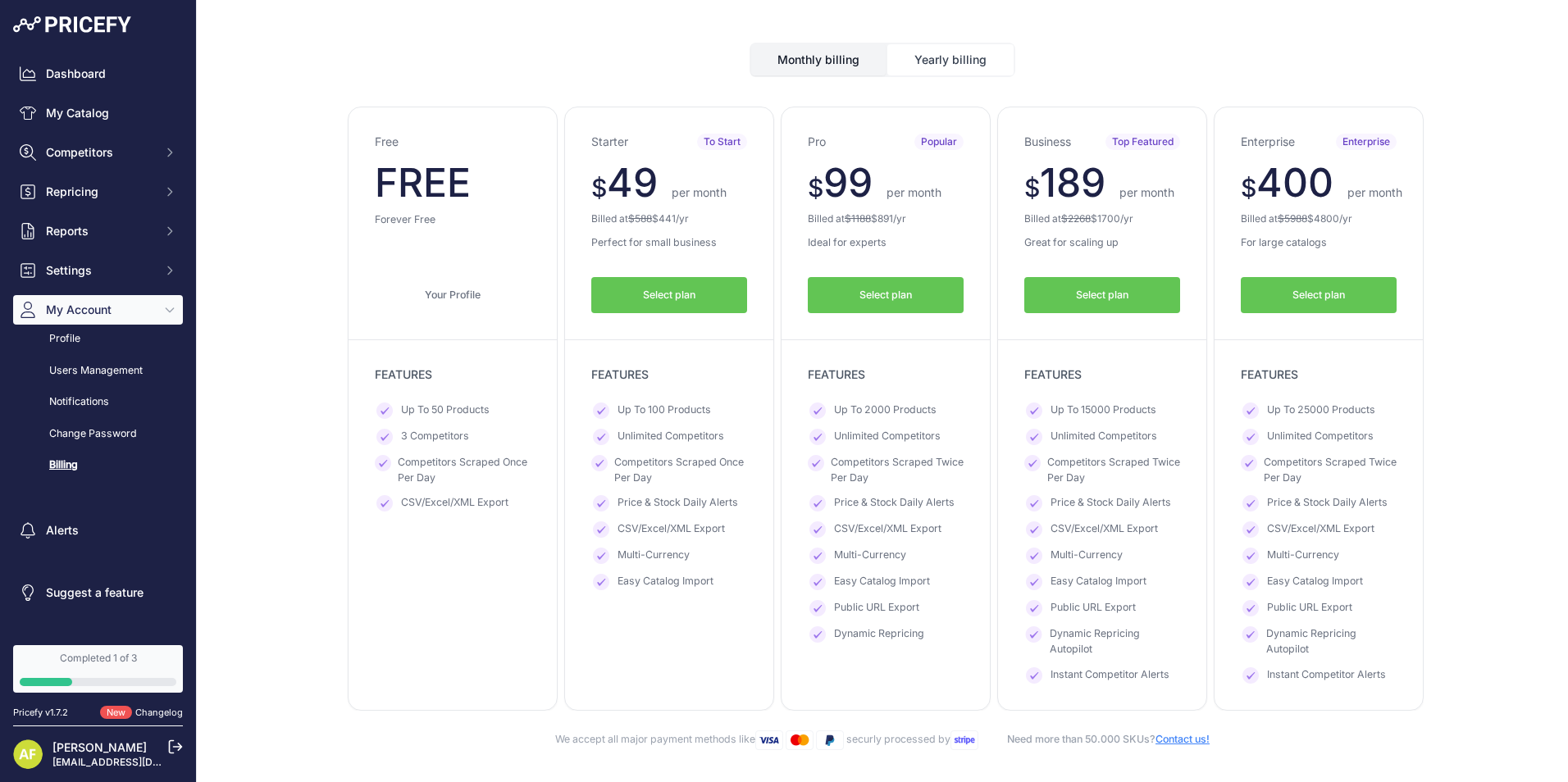
click at [850, 63] on button "Monthly billing" at bounding box center [818, 60] width 135 height 31
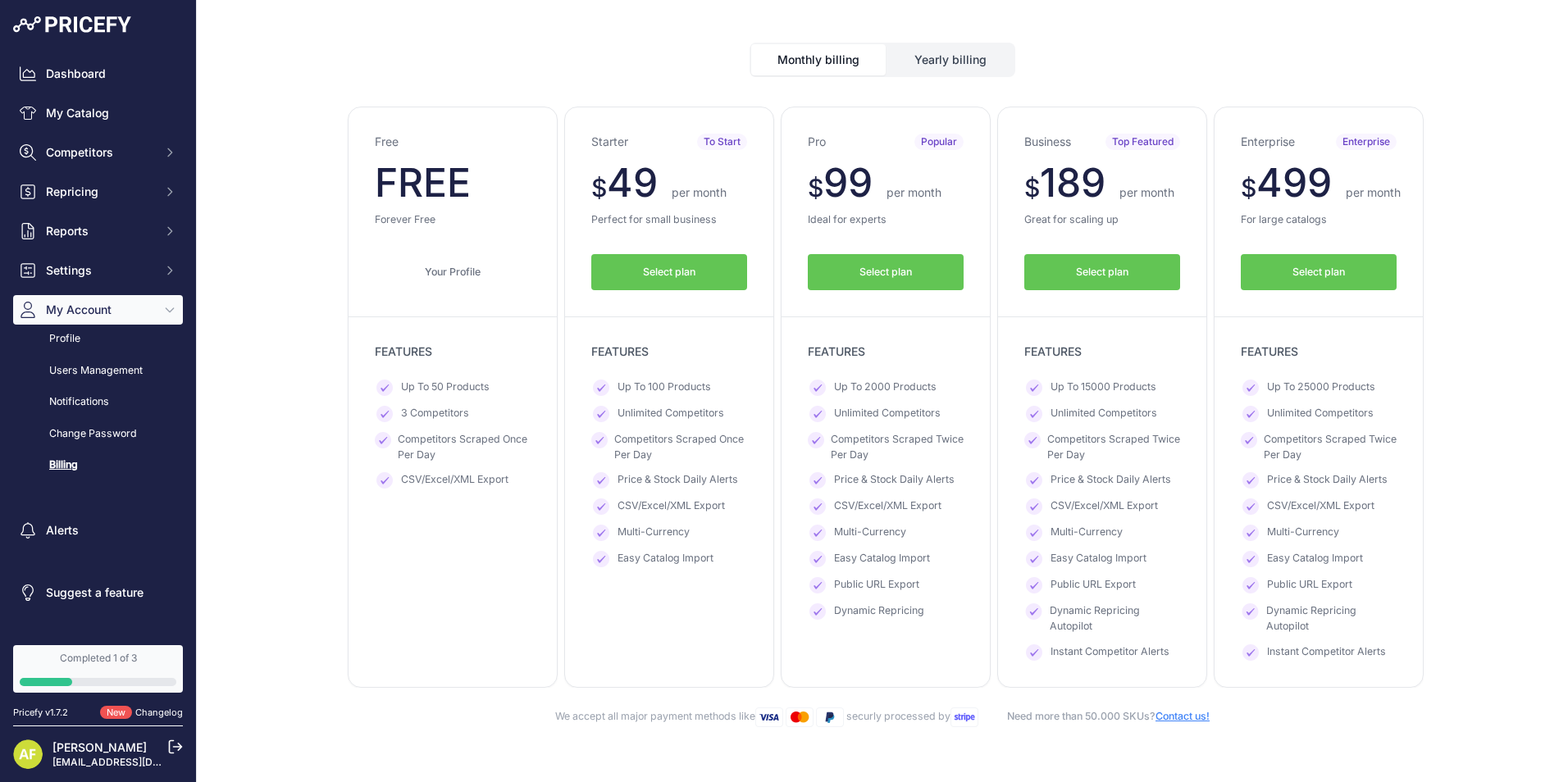
click at [962, 66] on button "Yearly billing" at bounding box center [951, 60] width 127 height 31
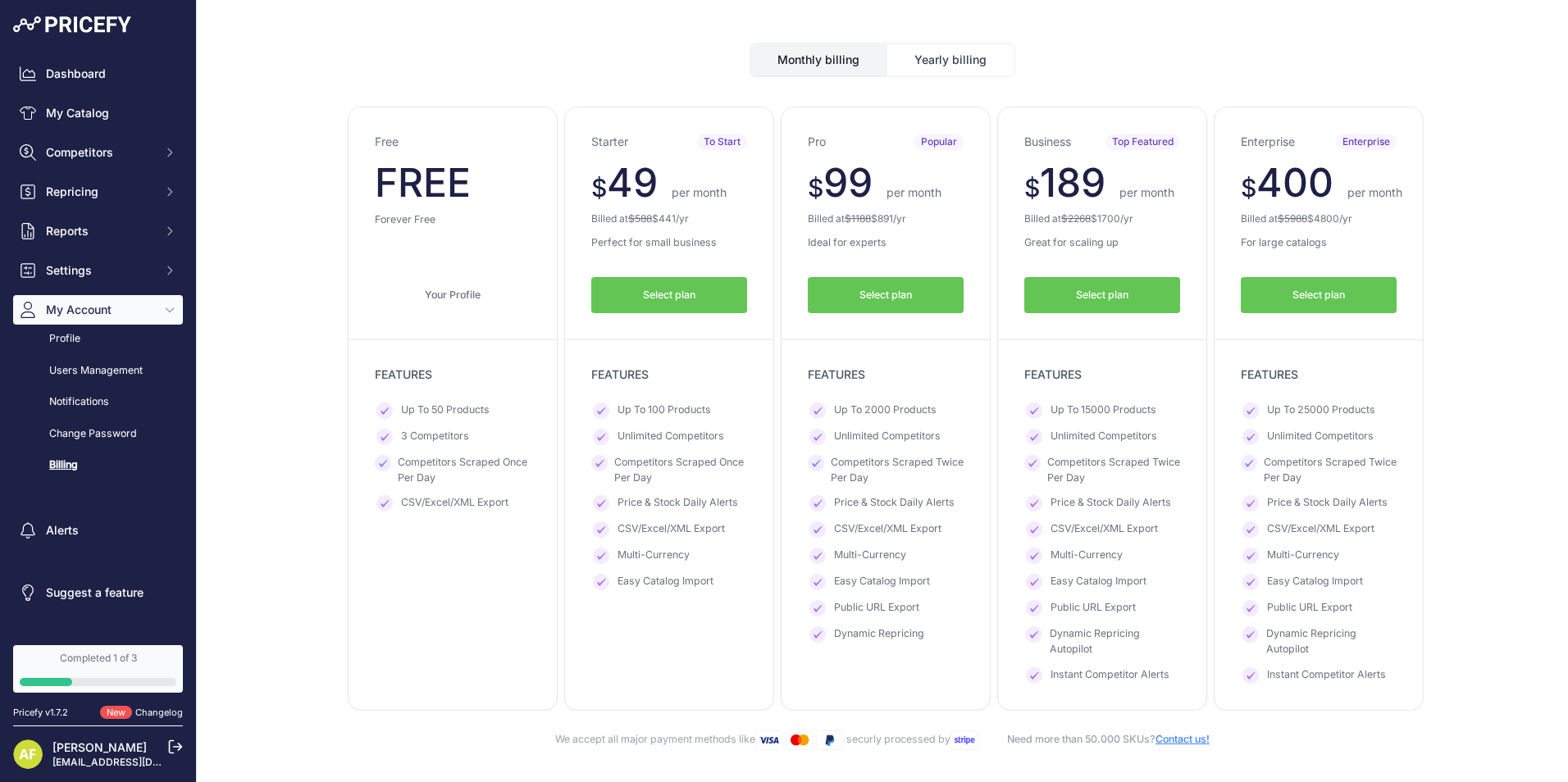
click at [123, 307] on span "My Account" at bounding box center [100, 310] width 108 height 16
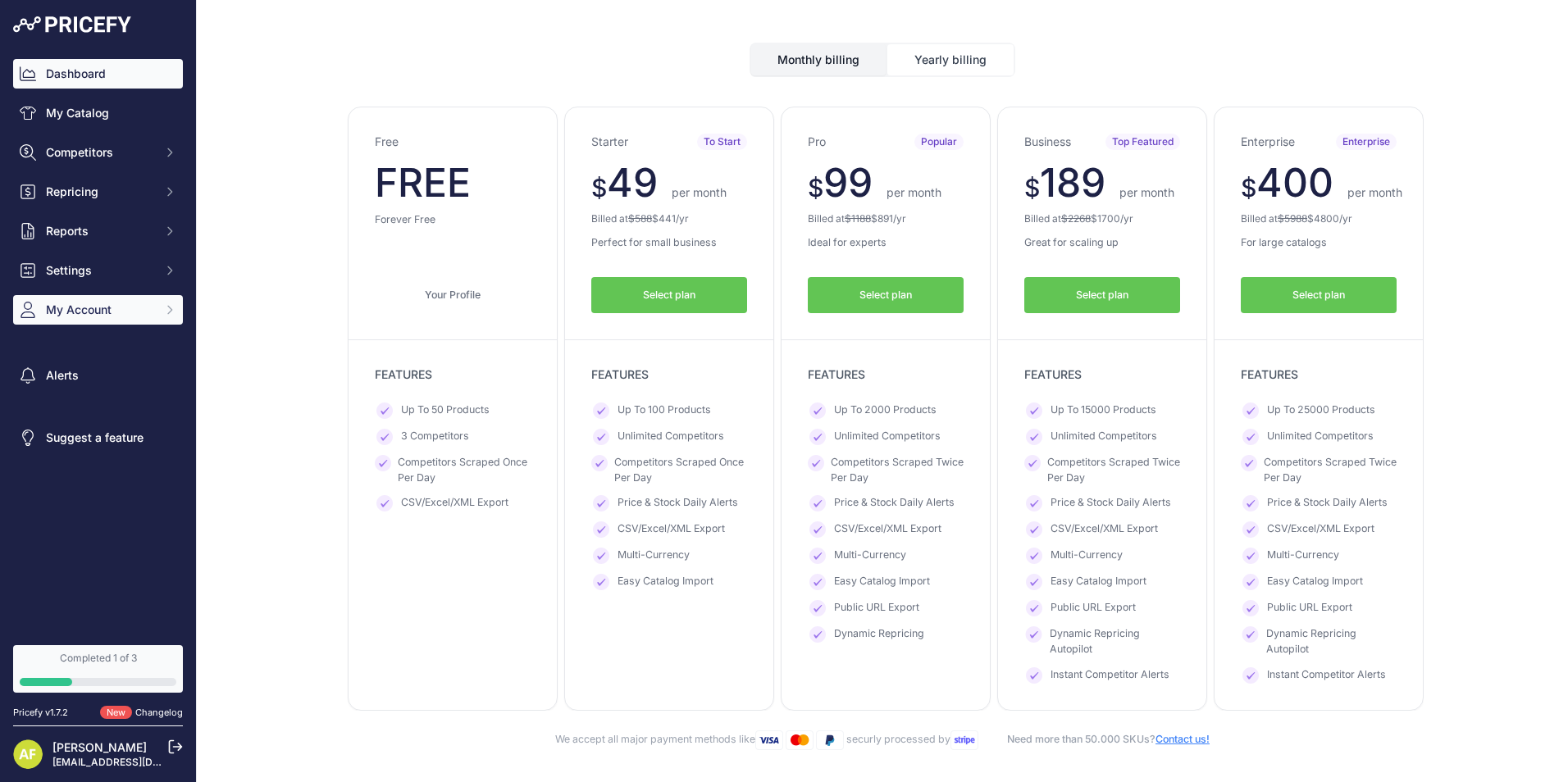
click at [65, 74] on font "Dashboard" at bounding box center [76, 73] width 60 height 16
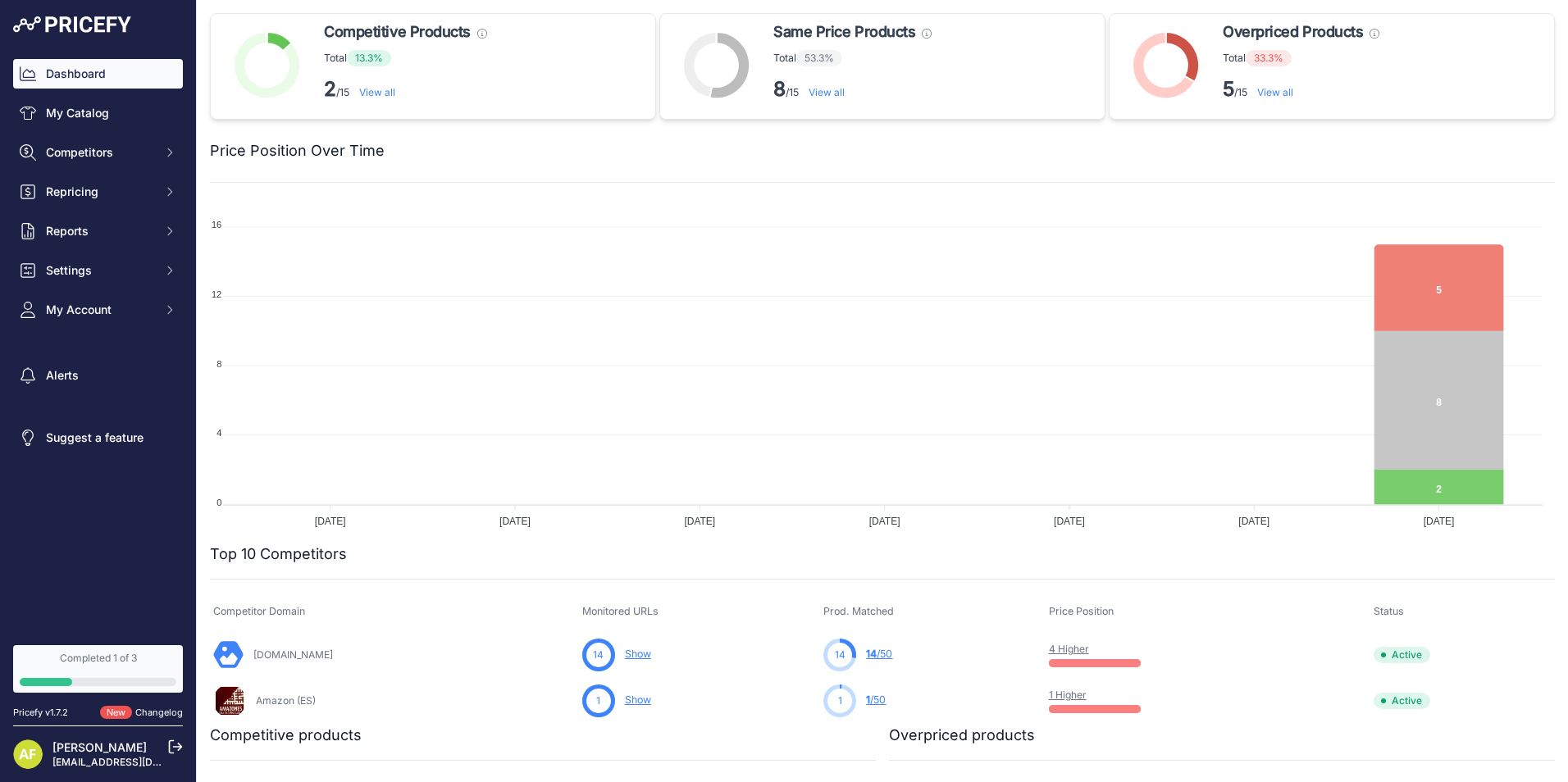
click at [380, 91] on link "View all" at bounding box center [378, 92] width 36 height 13
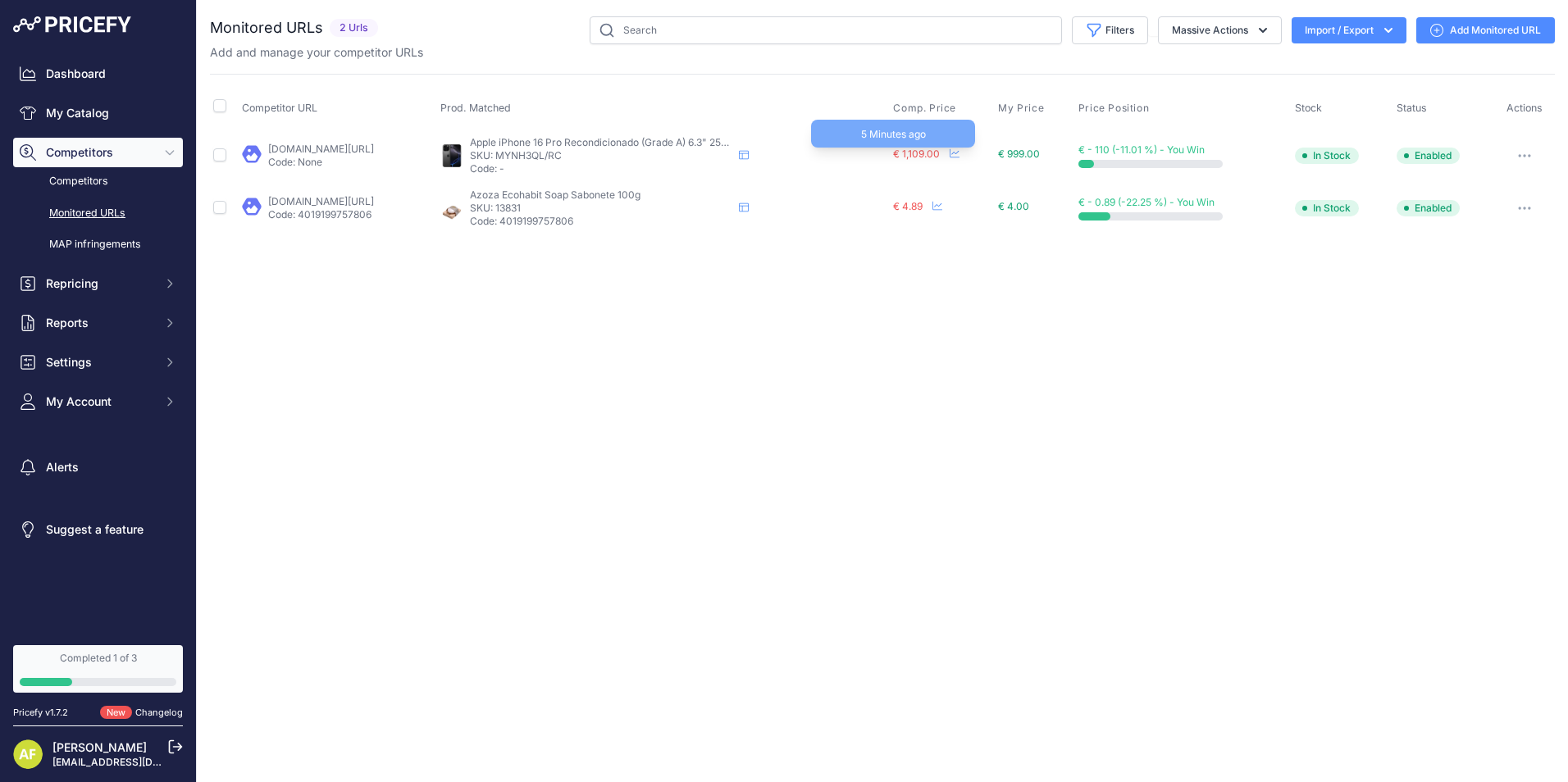
click at [940, 154] on span "€ 1,109.00" at bounding box center [917, 154] width 47 height 13
click at [940, 153] on span "€ 1,109.00" at bounding box center [917, 154] width 47 height 13
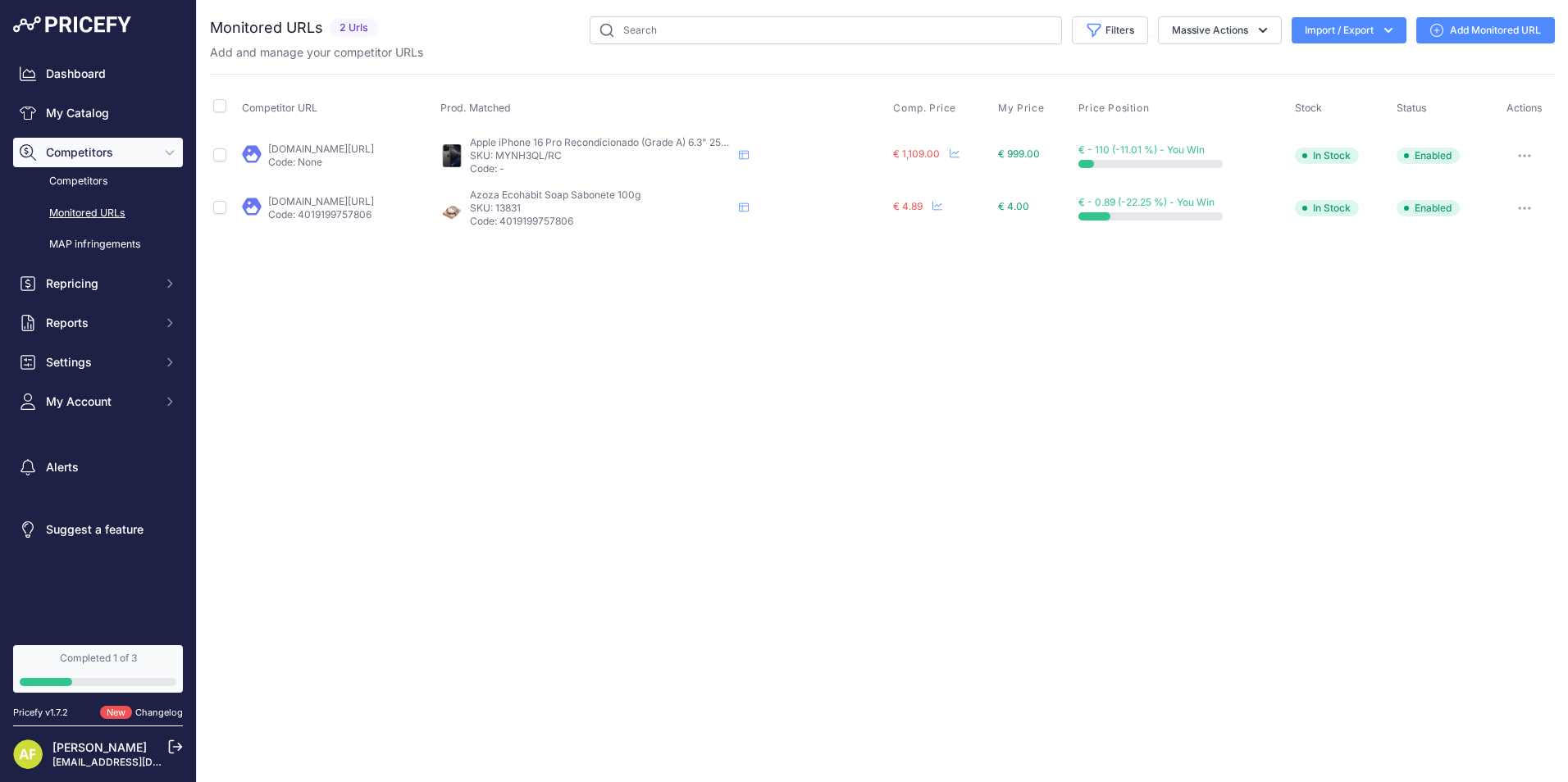
click at [327, 145] on link "[DOMAIN_NAME][URL]" at bounding box center [320, 149] width 106 height 13
click at [317, 204] on link "[DOMAIN_NAME][URL]" at bounding box center [320, 202] width 106 height 13
click at [52, 183] on link "Competitors" at bounding box center [98, 182] width 170 height 29
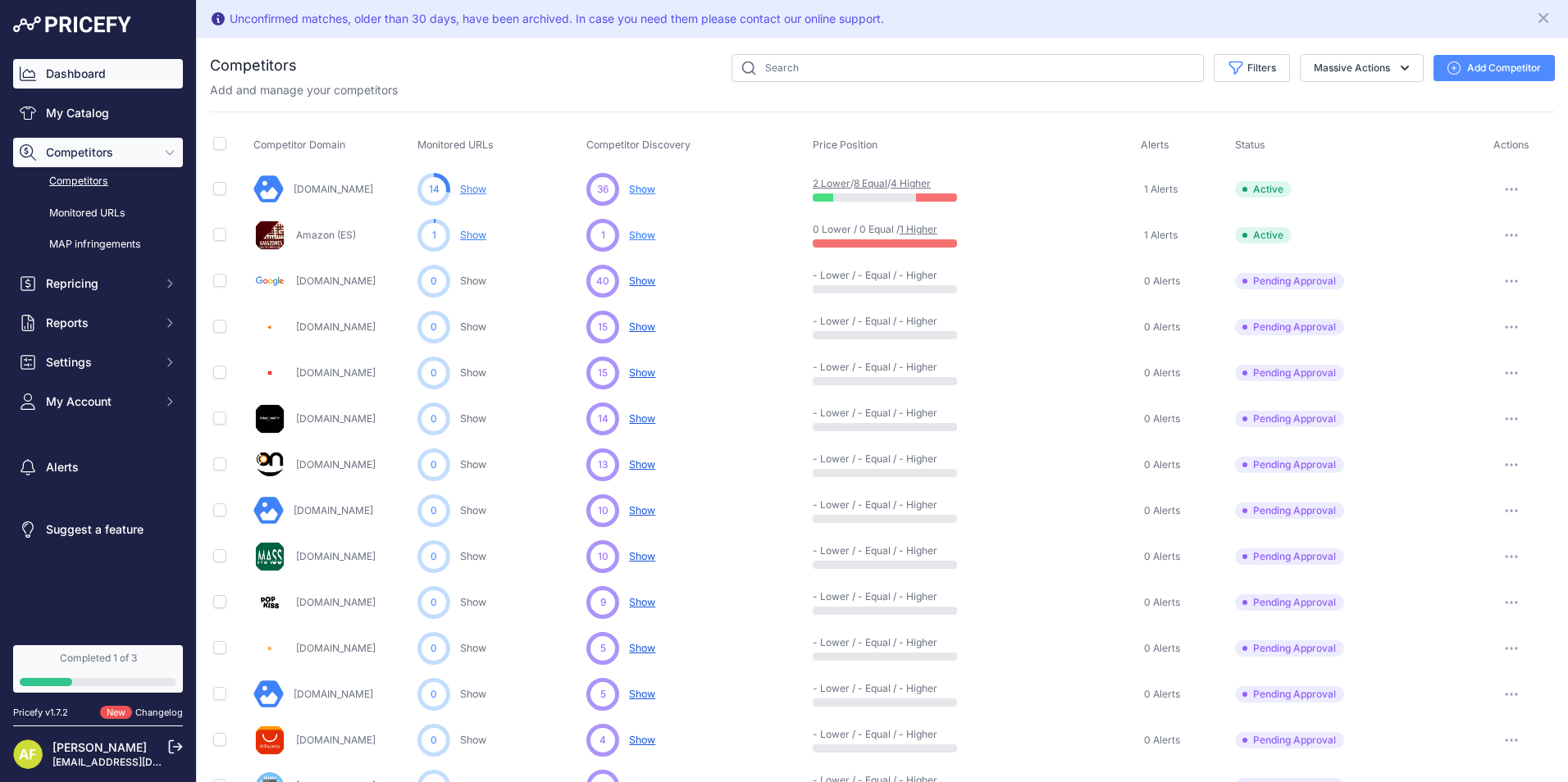
click at [70, 67] on link "Dashboard" at bounding box center [98, 73] width 170 height 30
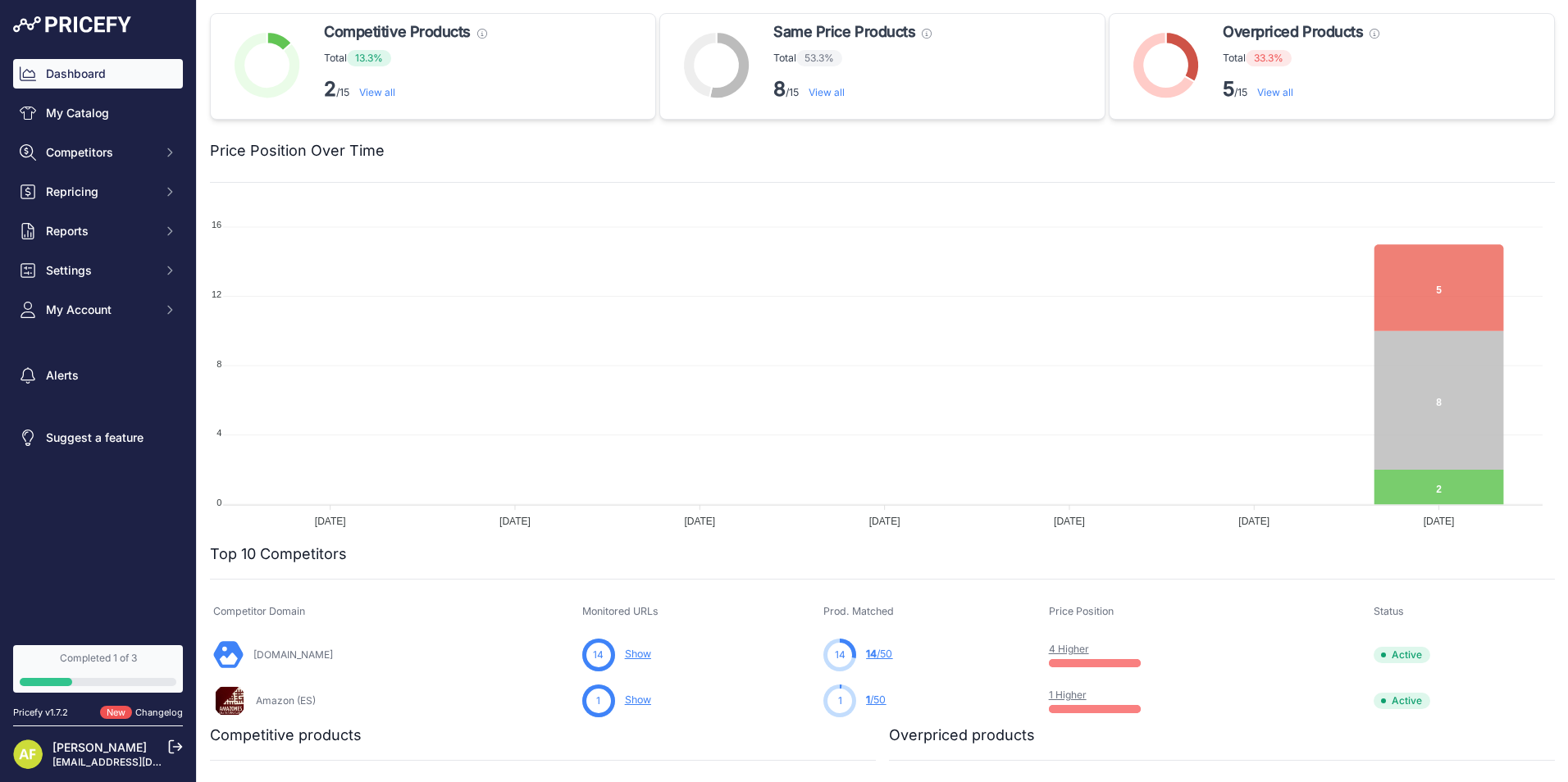
click at [1277, 94] on link "View all" at bounding box center [1276, 92] width 36 height 13
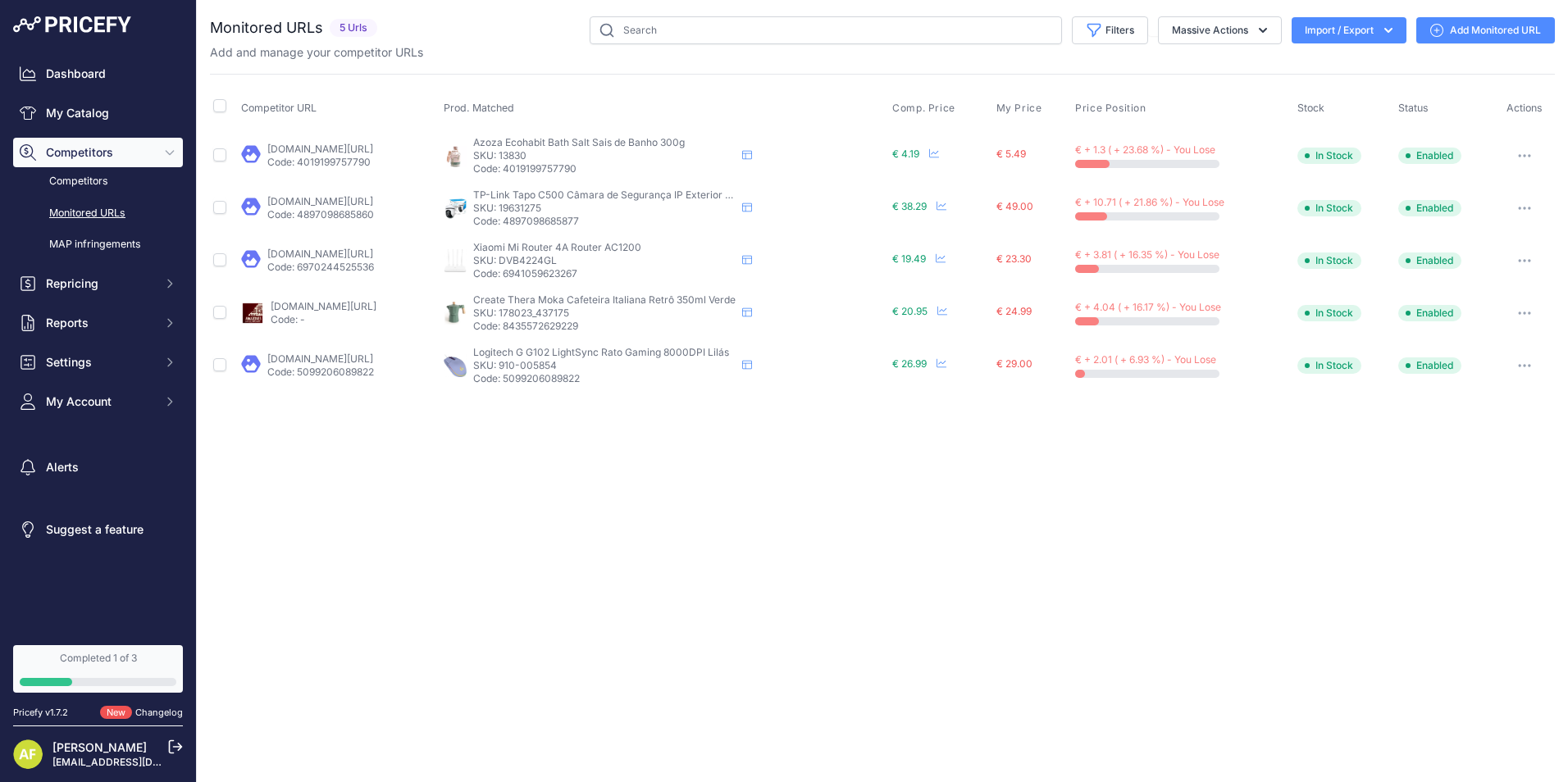
click at [345, 361] on link "kuantokusta.pt/p/199247/logitech-g102-lightsync-8000dpi-lilas-910-005854?prirul…" at bounding box center [320, 359] width 106 height 13
click at [1308, 467] on div "Close You are not connected to the internet." at bounding box center [882, 391] width 1372 height 782
click at [180, 287] on button "Repricing" at bounding box center [98, 283] width 170 height 30
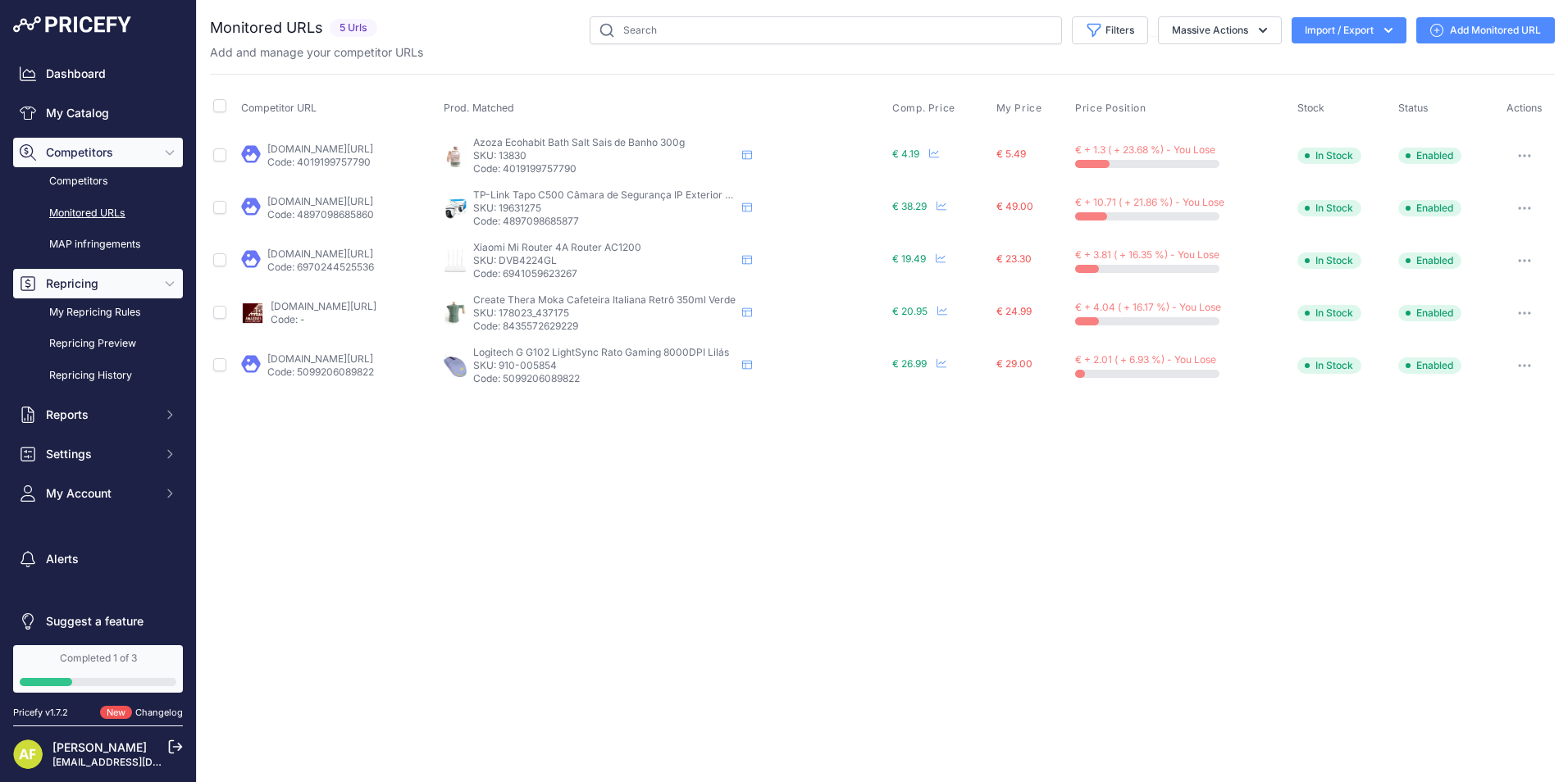
drag, startPoint x: 6, startPoint y: 283, endPoint x: 105, endPoint y: 283, distance: 99.0
click at [105, 283] on div "Dashboard My Catalog Competitors Competitors Monitored URLs MAP infringements R…" at bounding box center [98, 319] width 196 height 639
copy span "Repricing"
click at [8, 339] on div "Dashboard My Catalog Competitors Competitors Monitored URLs MAP infringements R…" at bounding box center [98, 319] width 196 height 639
drag, startPoint x: 176, startPoint y: 372, endPoint x: 45, endPoint y: 312, distance: 144.1
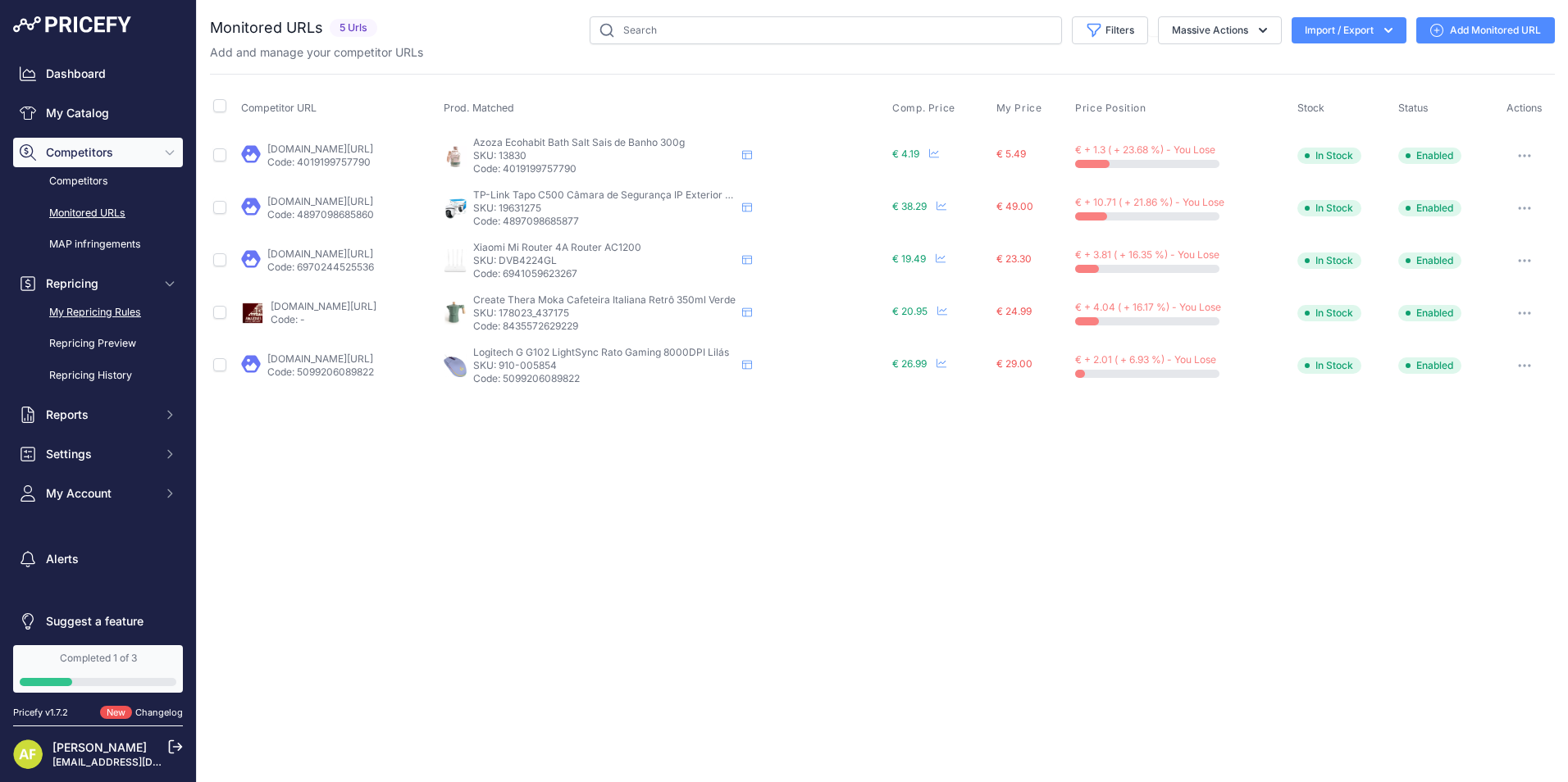
click at [45, 312] on div "Dashboard My Catalog Competitors Competitors Monitored URLs MAP infringements R…" at bounding box center [98, 319] width 196 height 639
copy div "My Repricing Rules Repricing Preview Repricing History"
click at [57, 315] on link "My Repricing Rules" at bounding box center [98, 313] width 170 height 29
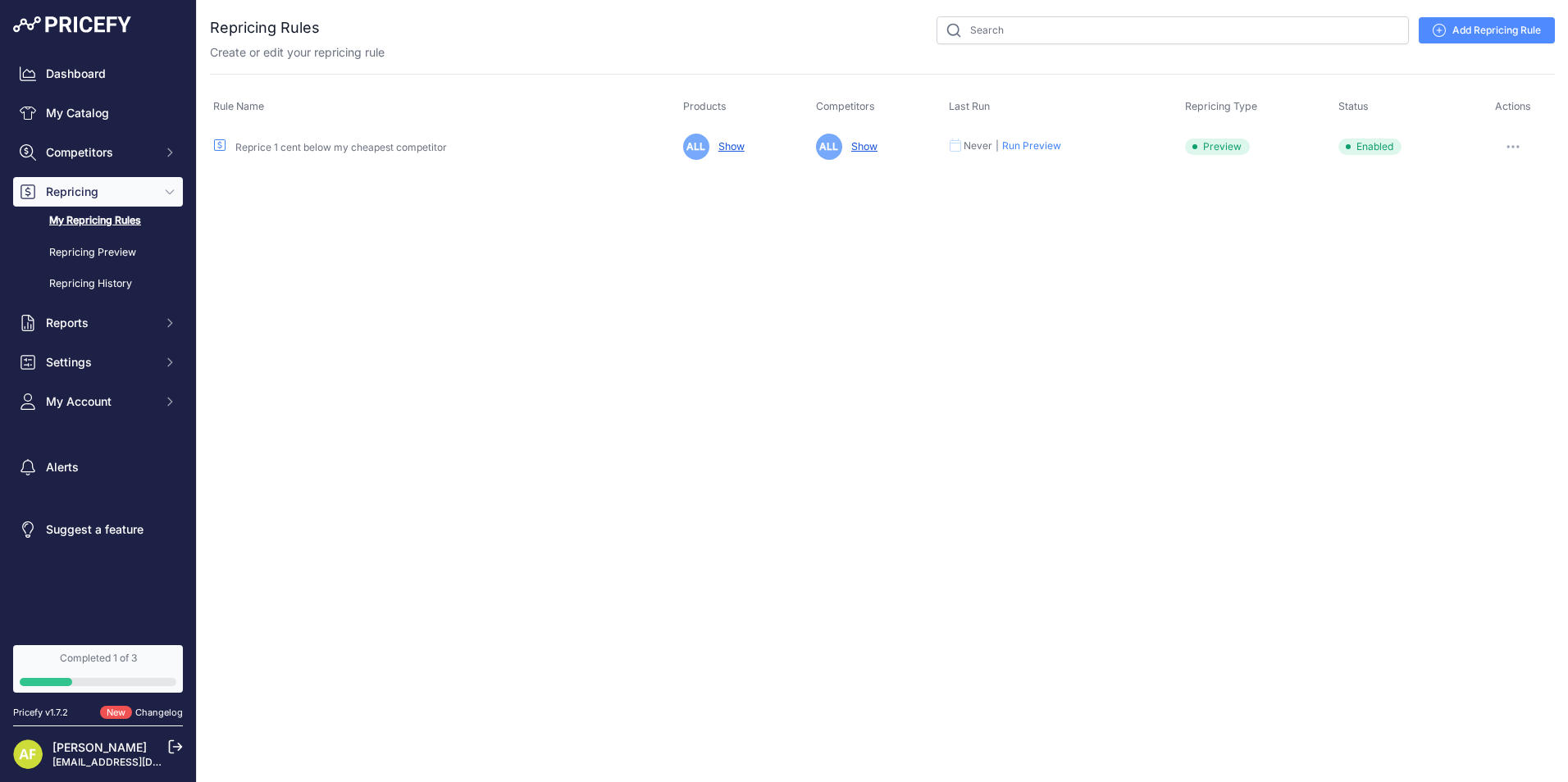
click at [725, 148] on link "Show" at bounding box center [728, 147] width 33 height 13
click at [859, 145] on link "Show" at bounding box center [861, 147] width 33 height 13
click at [1027, 147] on button "Run Preview" at bounding box center [1031, 146] width 59 height 13
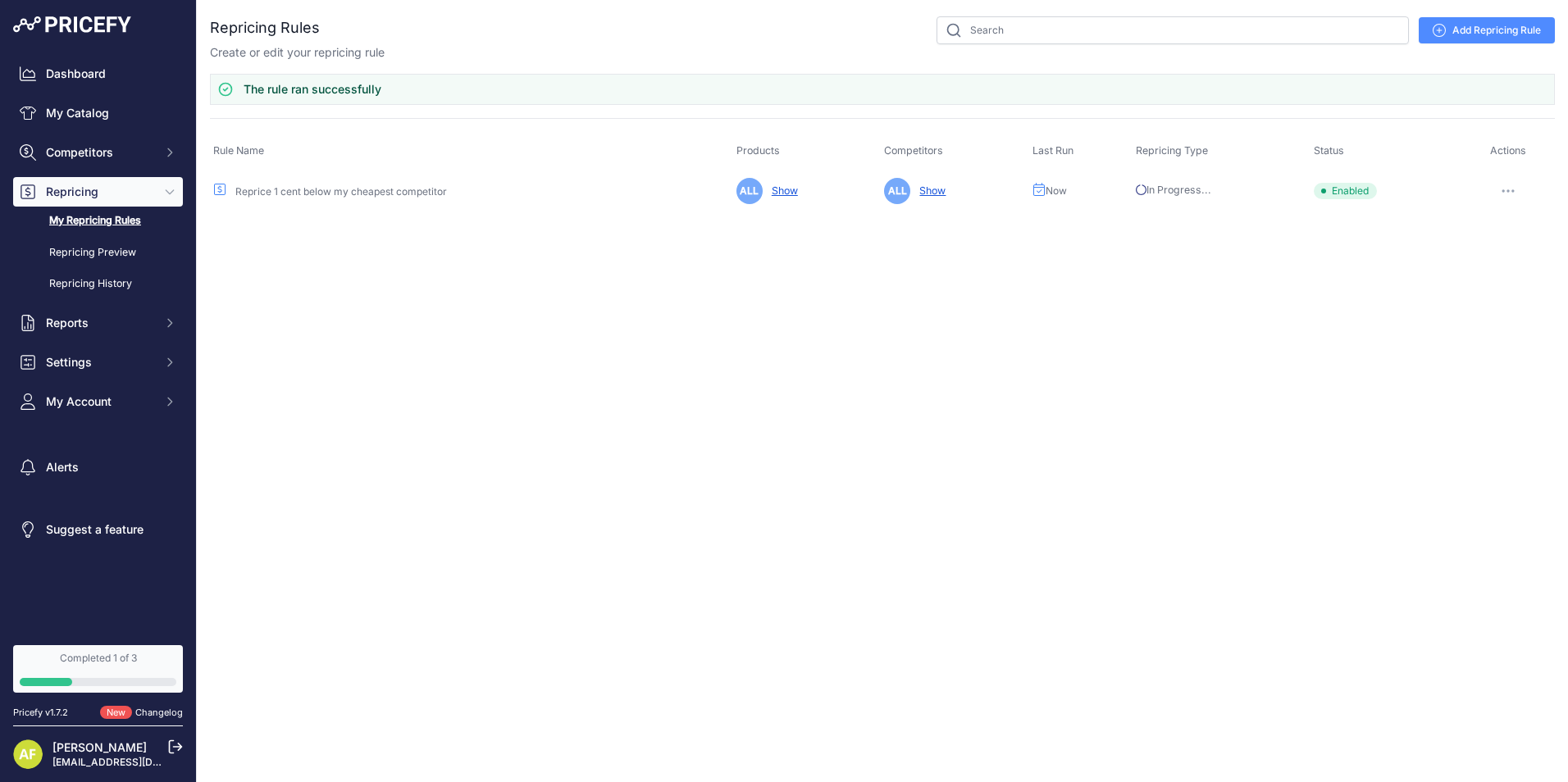
drag, startPoint x: 428, startPoint y: 91, endPoint x: 243, endPoint y: 91, distance: 185.0
click at [243, 91] on div "The rule ran successfully" at bounding box center [883, 90] width 1345 height 31
drag, startPoint x: 243, startPoint y: 91, endPoint x: 252, endPoint y: 91, distance: 9.0
click at [363, 258] on div "Close You are not connected to the internet." at bounding box center [882, 391] width 1372 height 782
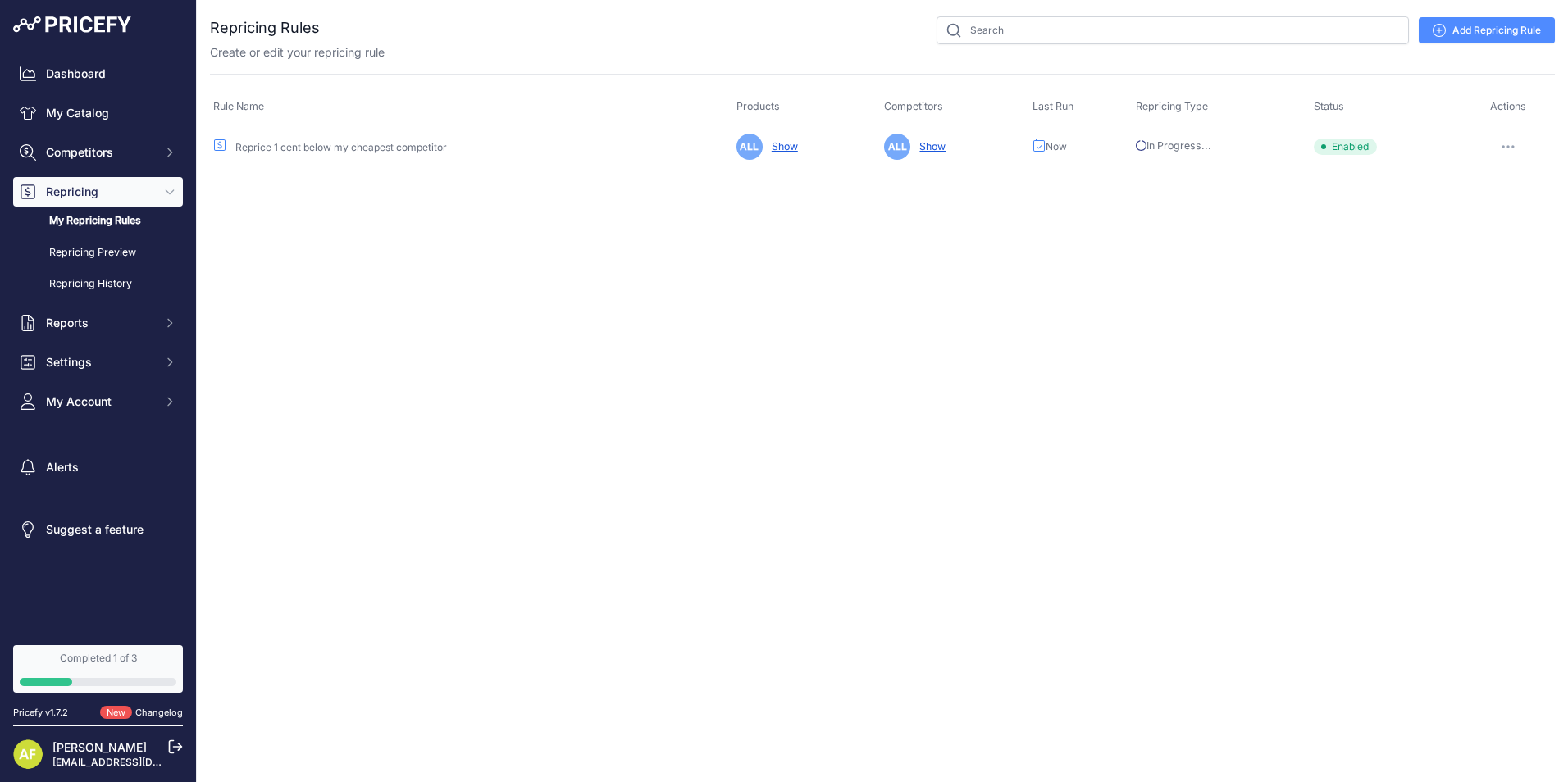
click at [1514, 139] on button "button" at bounding box center [1508, 146] width 33 height 23
click at [1194, 147] on span "In Progress..." at bounding box center [1173, 146] width 74 height 13
click at [1509, 151] on button "button" at bounding box center [1508, 146] width 33 height 23
click at [1477, 290] on button "Delete" at bounding box center [1499, 286] width 105 height 26
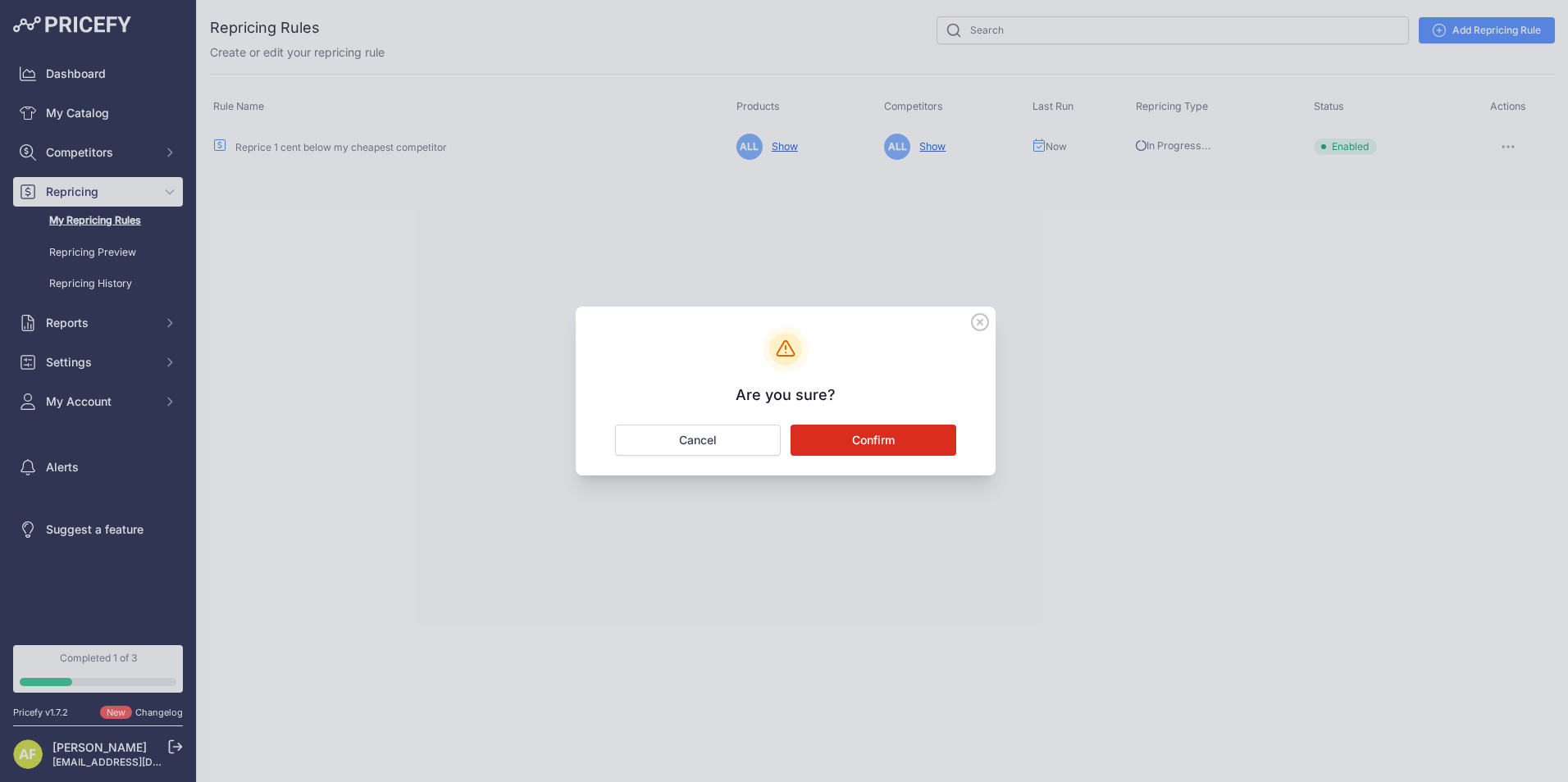
click at [885, 441] on button "Confirm" at bounding box center [873, 440] width 166 height 31
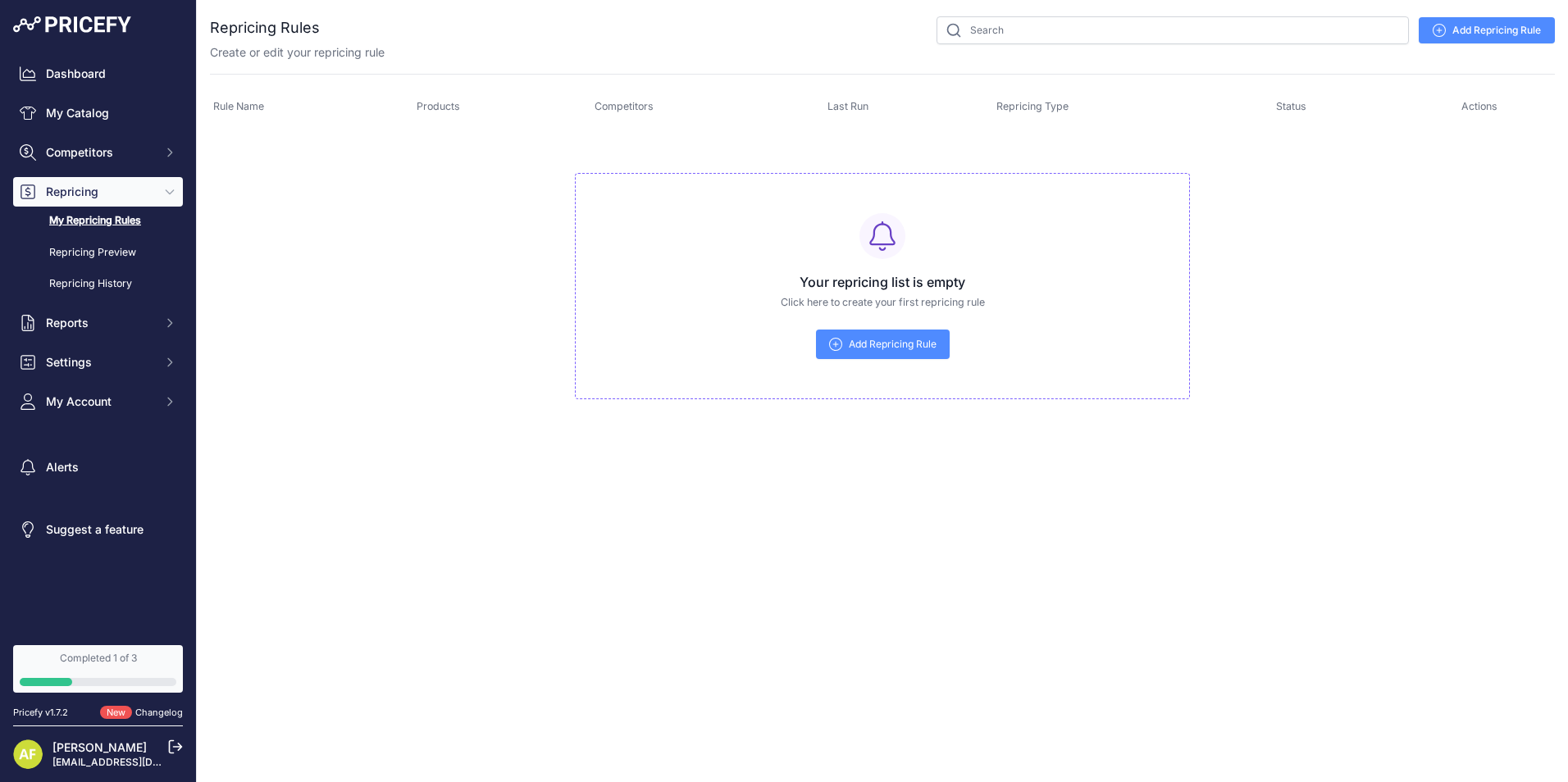
click at [869, 340] on span "Add Repricing Rule" at bounding box center [893, 344] width 88 height 13
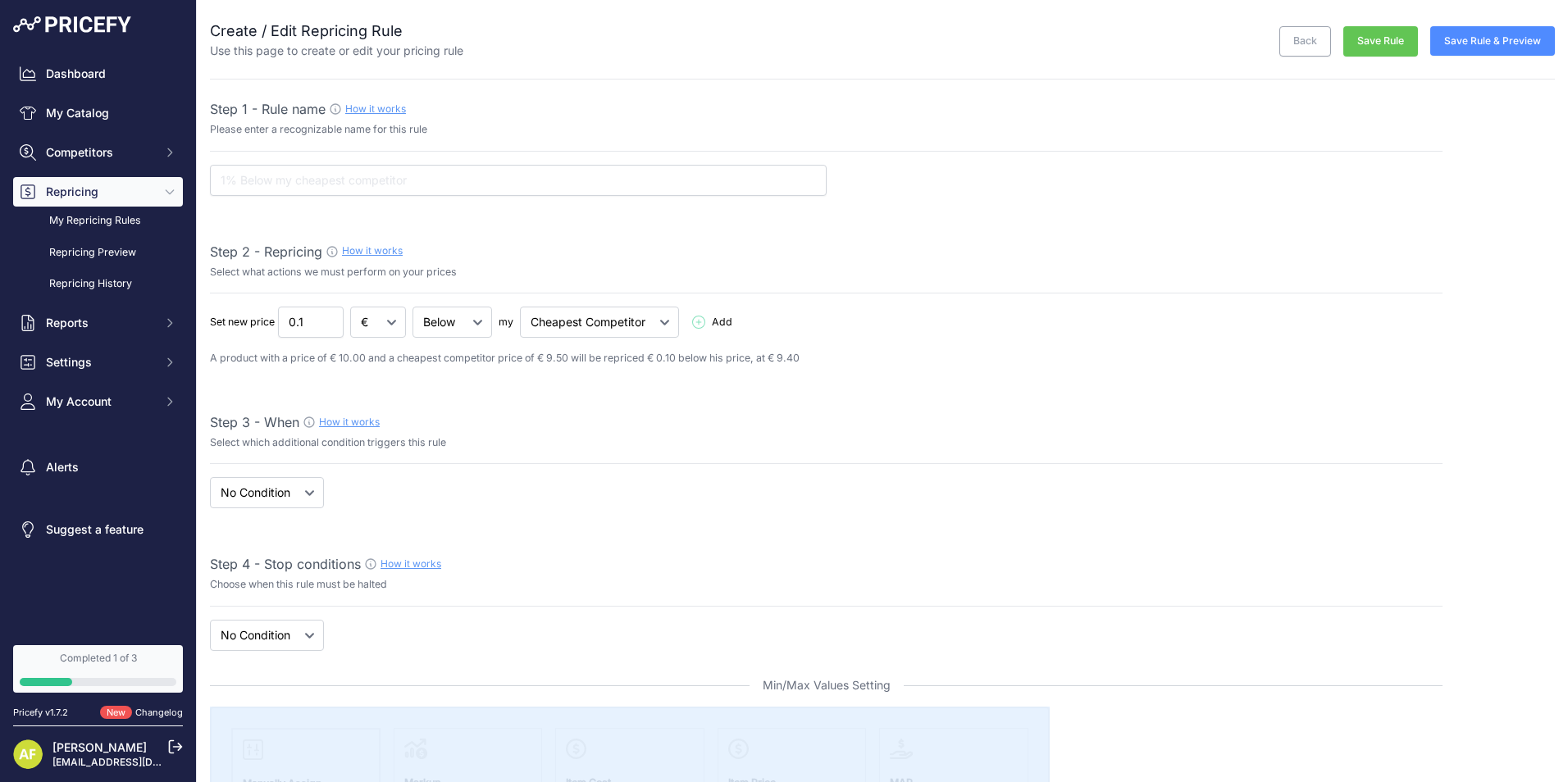
select select "7"
click at [336, 187] on input "text" at bounding box center [518, 180] width 617 height 31
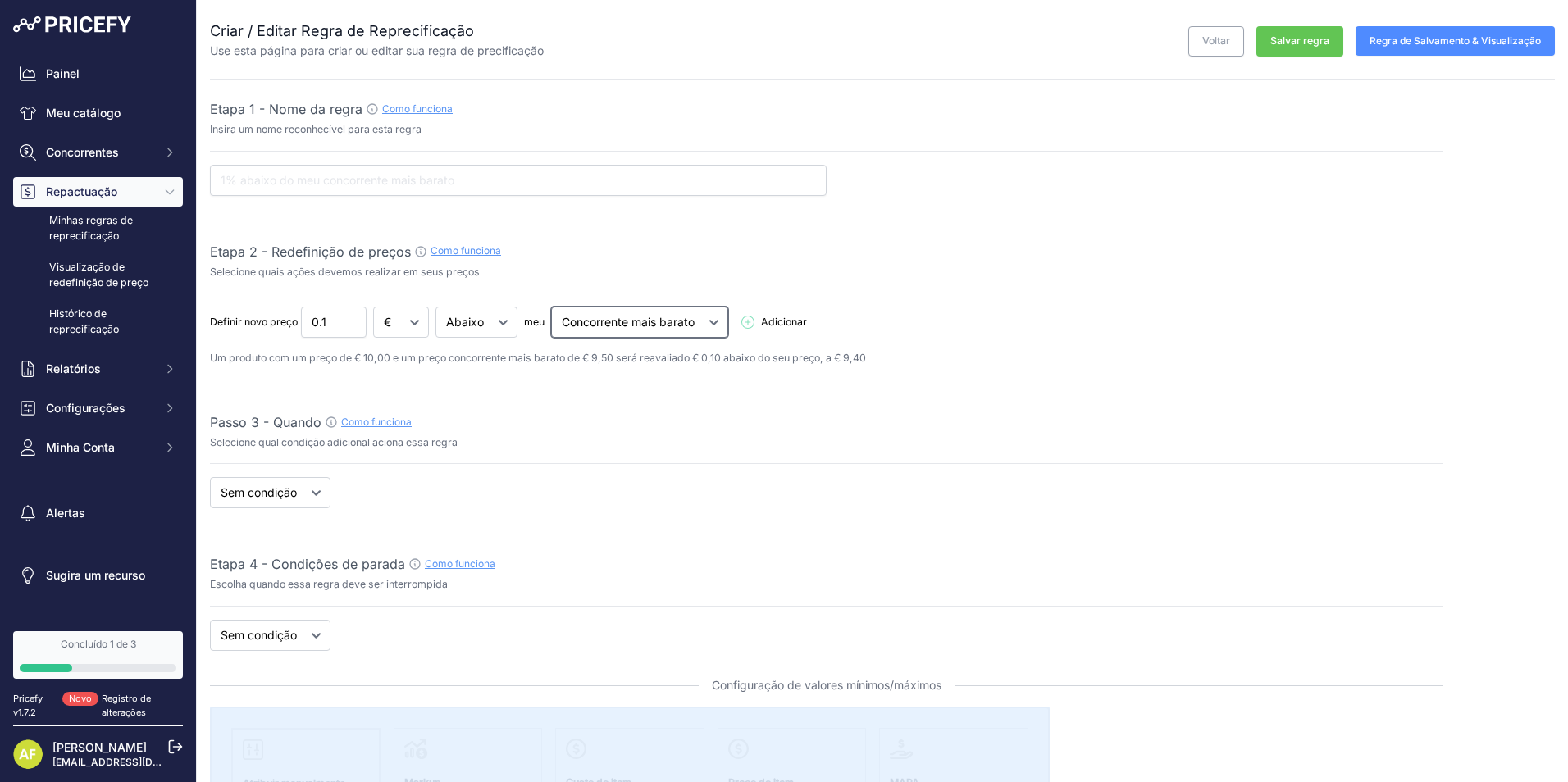
click at [641, 325] on select "Concorrente mais barato Maior competidor" at bounding box center [640, 322] width 177 height 31
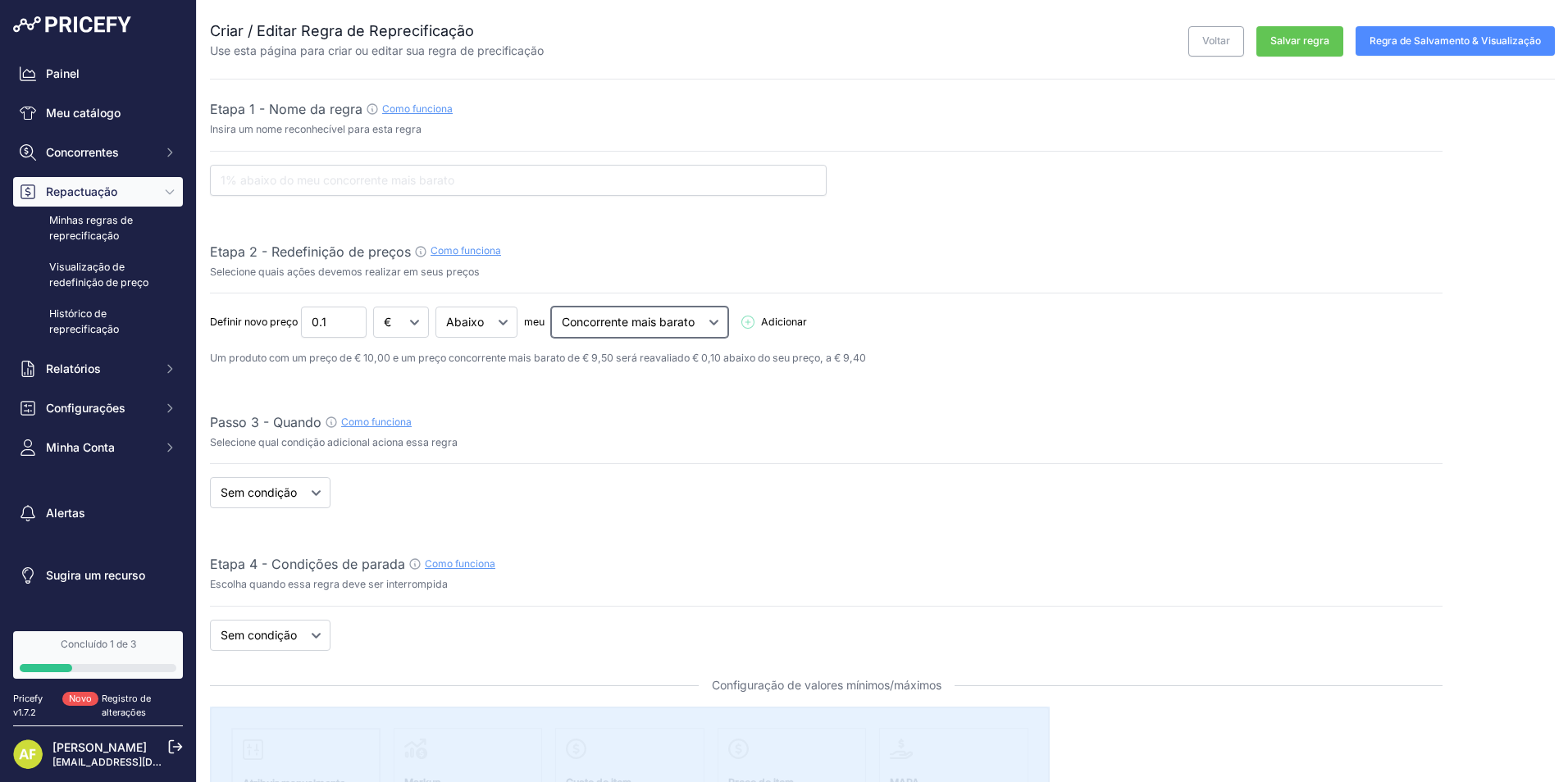
select select "highest"
click at [552, 307] on select "Concorrente mais barato Maior competidor" at bounding box center [640, 322] width 177 height 31
click at [301, 499] on select "Quando Sem condição" at bounding box center [270, 492] width 120 height 31
click at [353, 422] on link "Como funciona" at bounding box center [377, 422] width 71 height 13
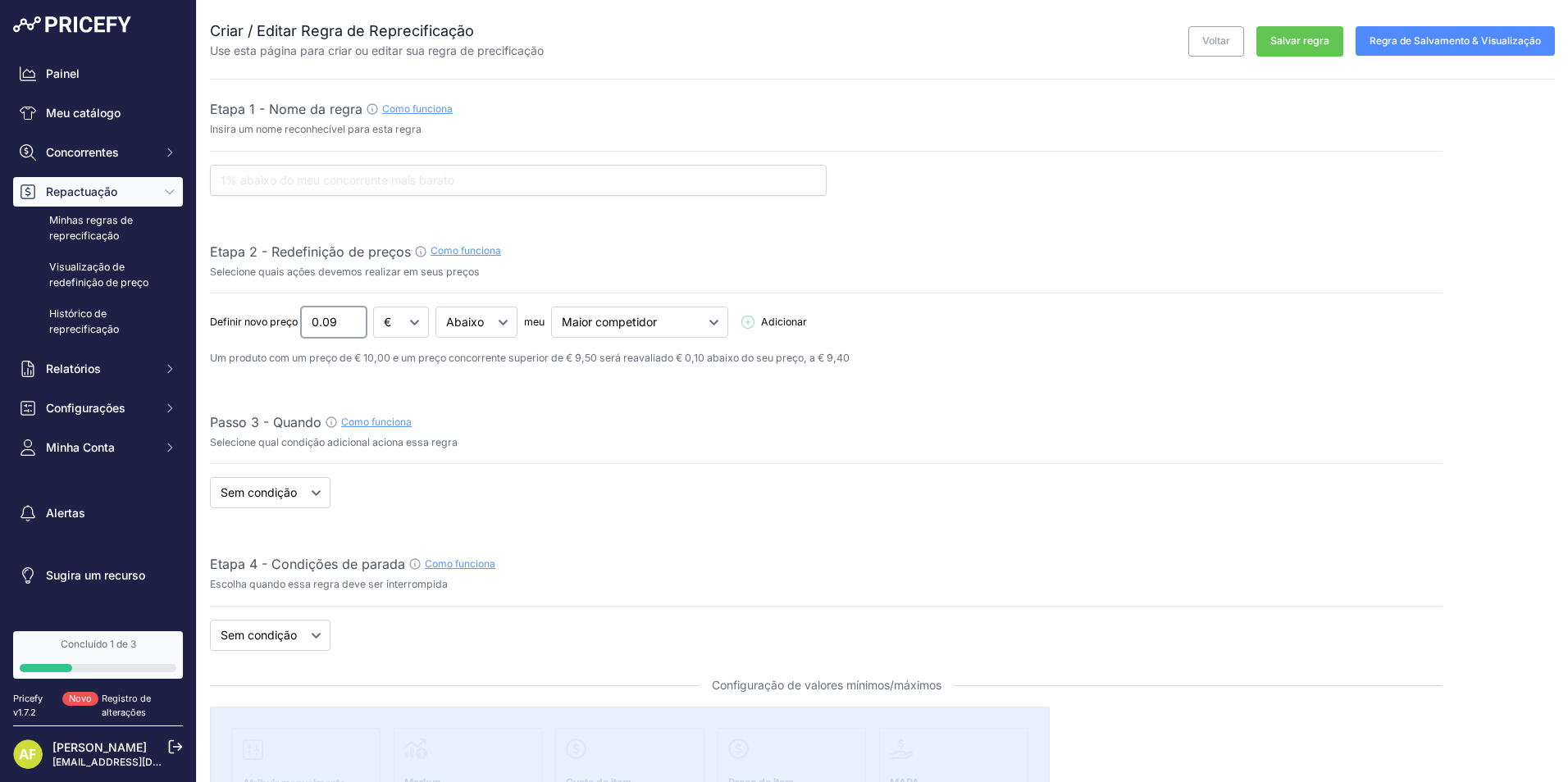
type input "0.09"
click at [352, 324] on input "0.09" at bounding box center [333, 322] width 65 height 31
click at [417, 325] on select "€ %" at bounding box center [401, 322] width 56 height 31
select select "percentage"
click at [374, 307] on select "€ %" at bounding box center [401, 322] width 56 height 31
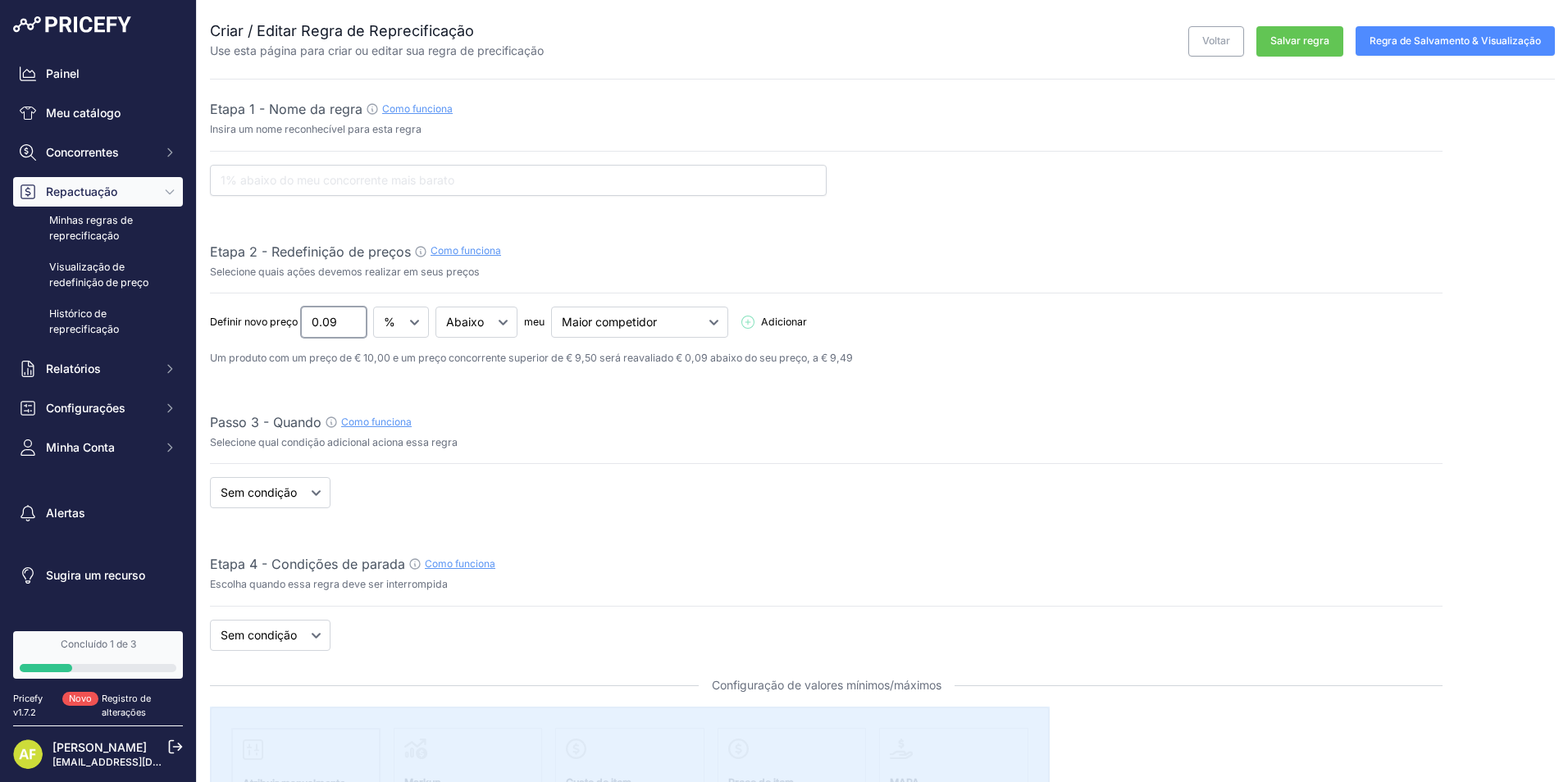
click at [339, 324] on input "0.09" at bounding box center [333, 322] width 65 height 31
type input "0.1"
click at [347, 317] on input "0.1" at bounding box center [333, 322] width 65 height 31
click at [510, 310] on select "Abaixo Acima Igual" at bounding box center [476, 322] width 82 height 31
select select "above"
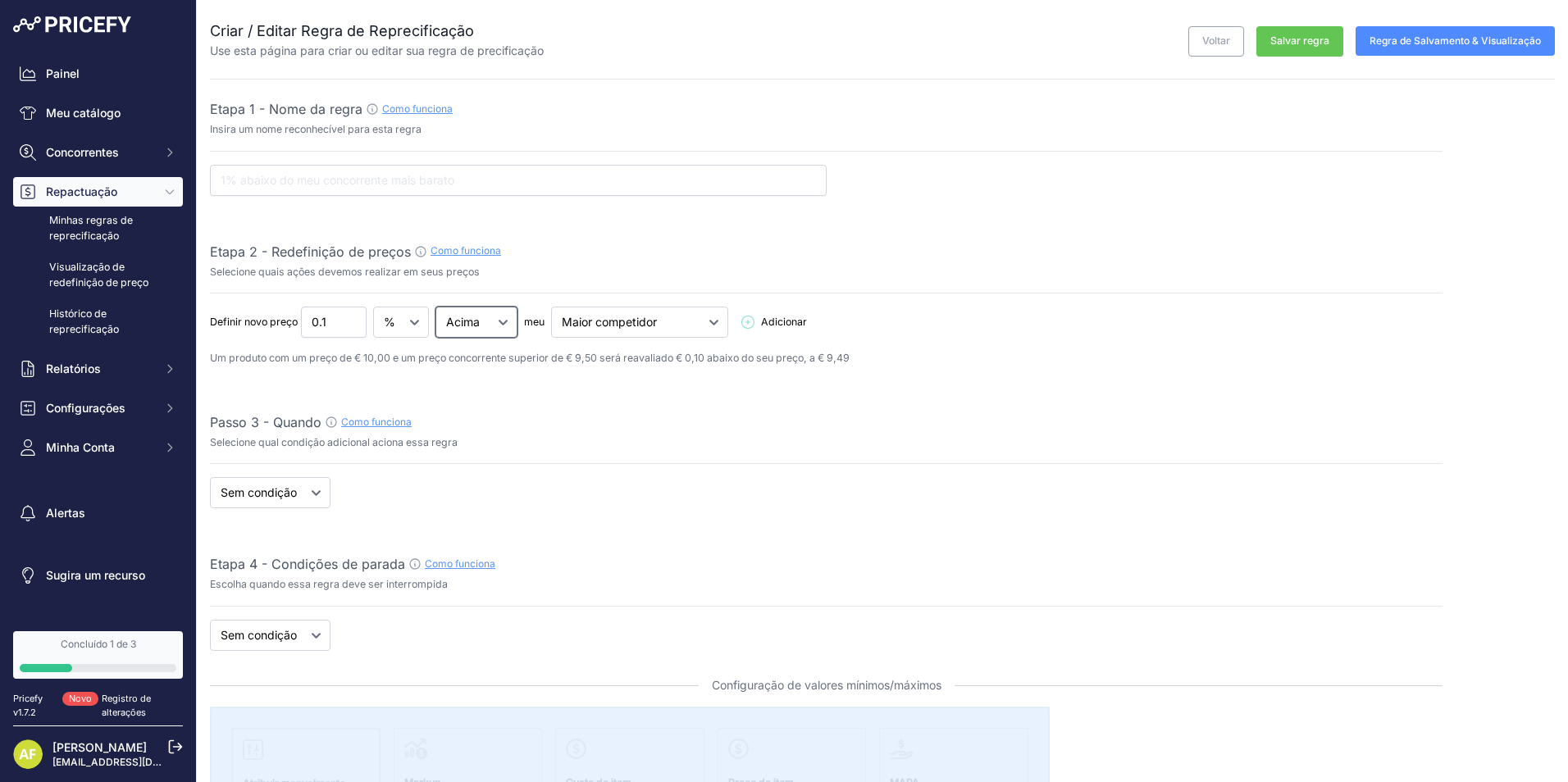
click at [436, 307] on select "Abaixo Acima Igual" at bounding box center [476, 322] width 82 height 31
click at [406, 326] on select "€ %" at bounding box center [401, 322] width 56 height 31
select select "fixed"
click at [374, 307] on select "€ %" at bounding box center [401, 322] width 56 height 31
drag, startPoint x: 333, startPoint y: 321, endPoint x: 250, endPoint y: 321, distance: 83.0
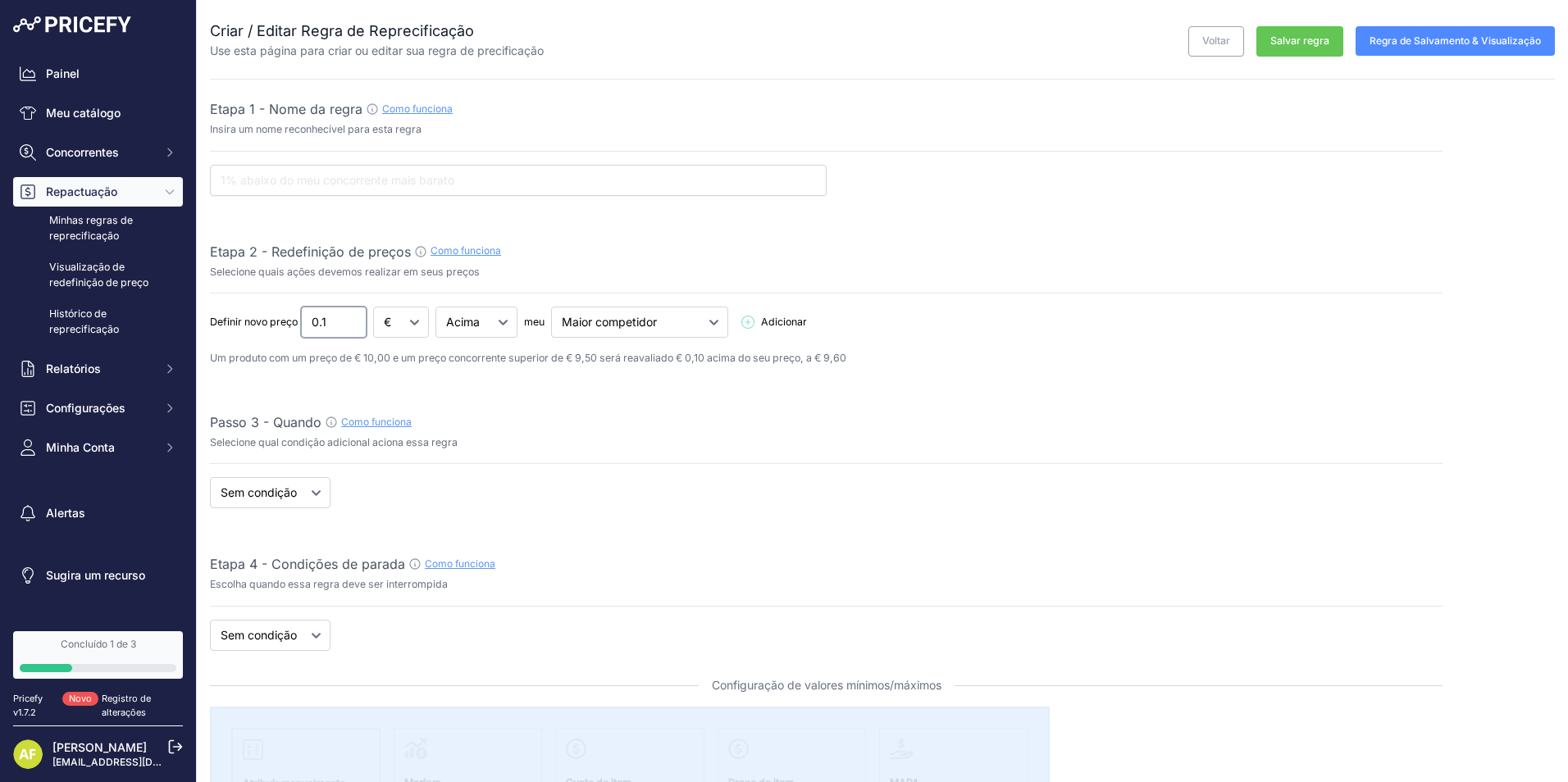
click at [251, 321] on div "Definir novo preço 0.1 € % Abaixo Acima Igual meu Concorrente mais barato" at bounding box center [827, 322] width 1233 height 31
type input "19"
click at [668, 328] on select "Concorrente mais barato Maior competidor" at bounding box center [640, 322] width 177 height 31
select select "cheapest"
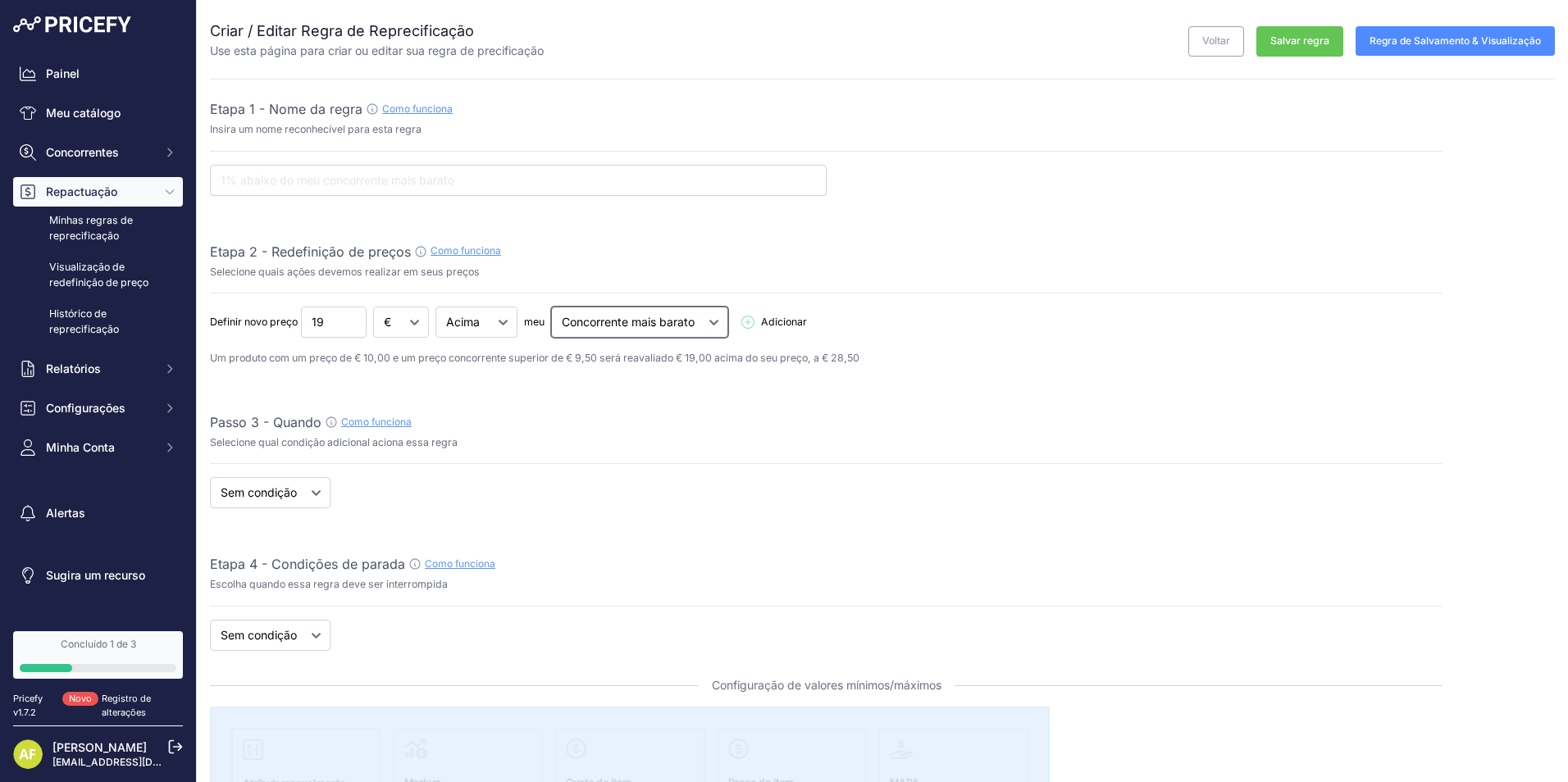
click at [552, 307] on select "Concorrente mais barato Maior competidor" at bounding box center [640, 322] width 177 height 31
drag, startPoint x: 327, startPoint y: 323, endPoint x: 244, endPoint y: 323, distance: 83.0
click at [244, 323] on div "Definir novo preço 19 € % Abaixo Acima Igual meu Concorrente mais barato" at bounding box center [827, 322] width 1233 height 31
type input "35"
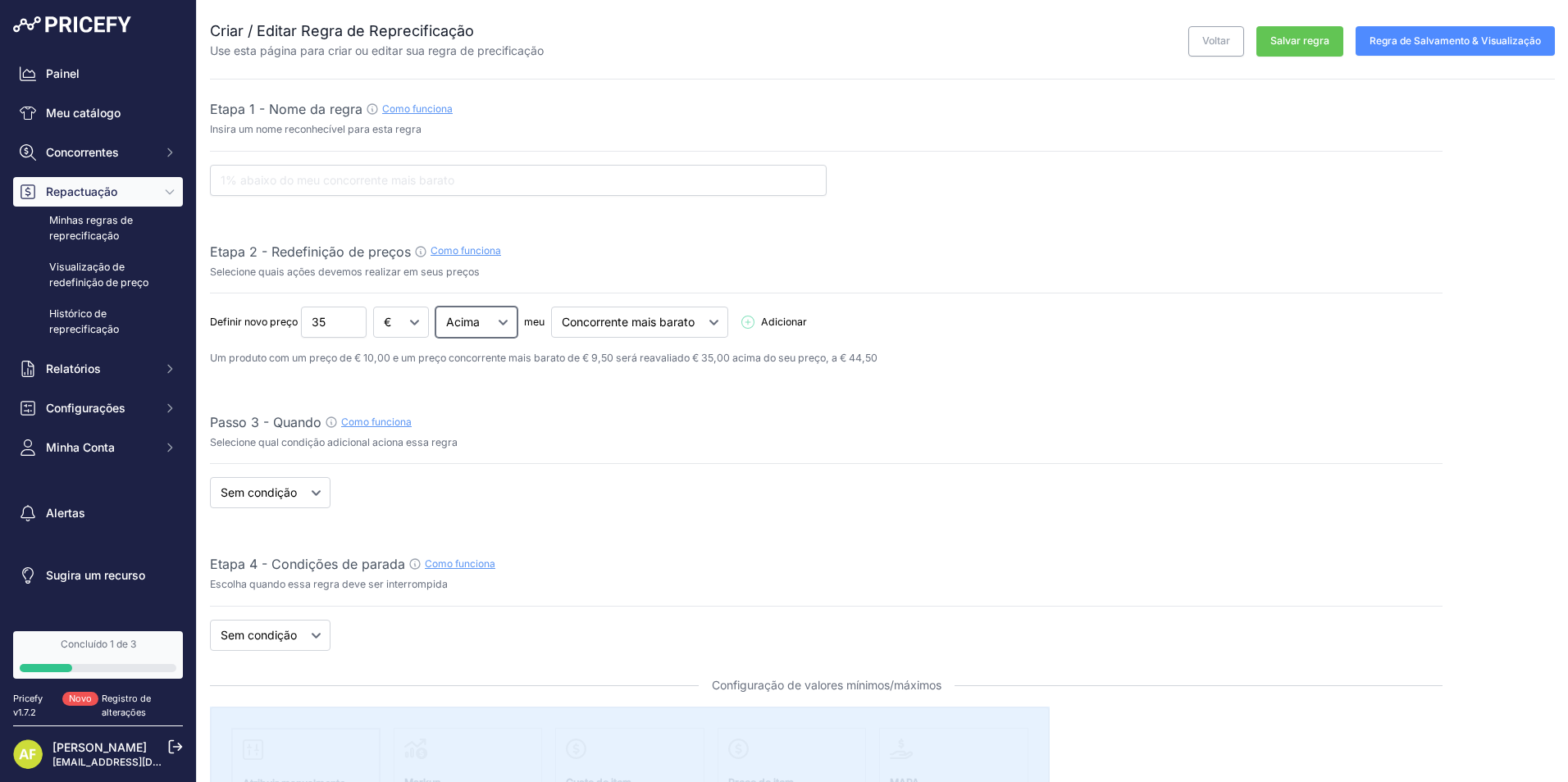
click at [495, 320] on select "Abaixo Acima Igual" at bounding box center [476, 322] width 82 height 31
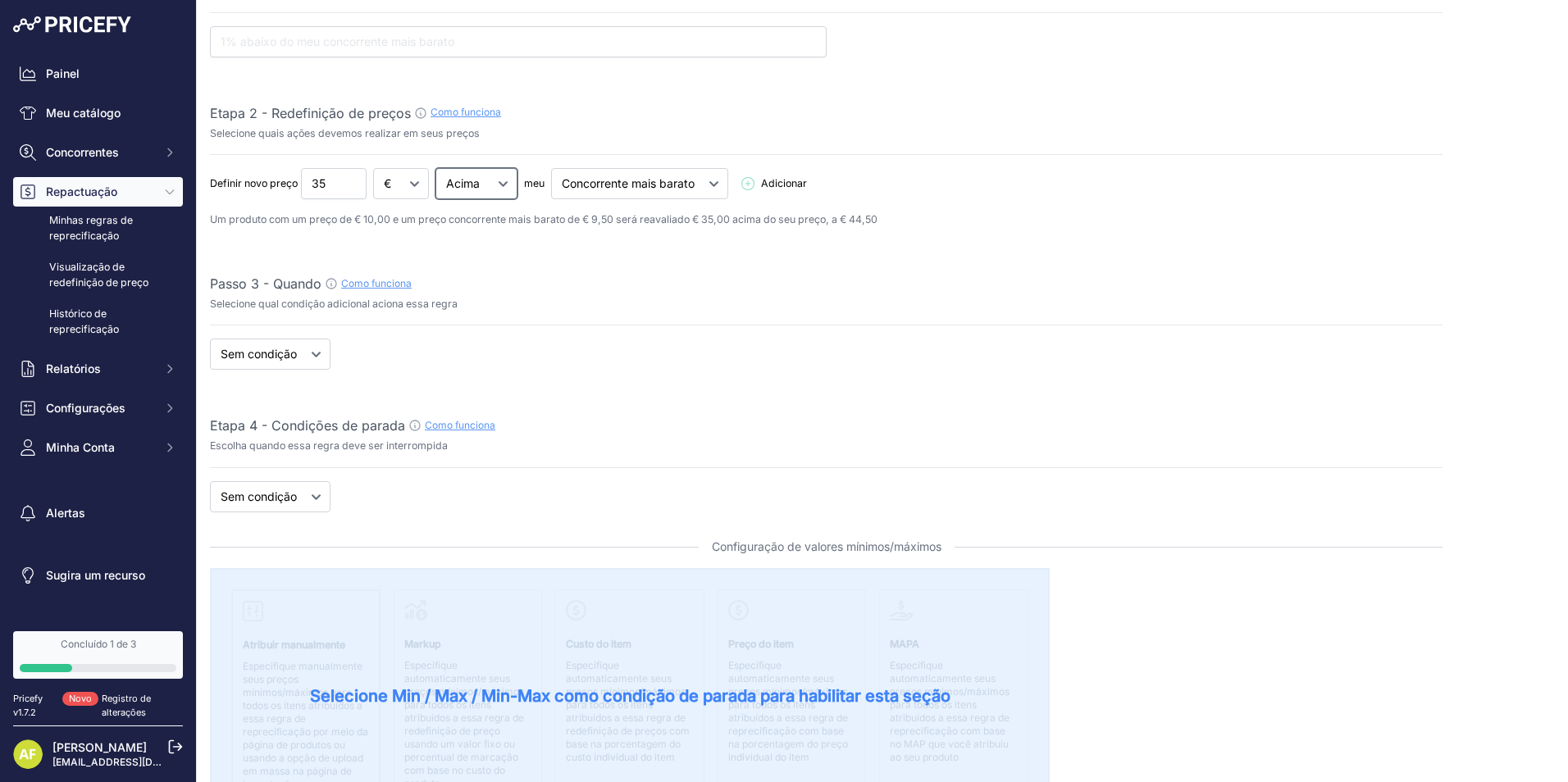
scroll to position [164, 0]
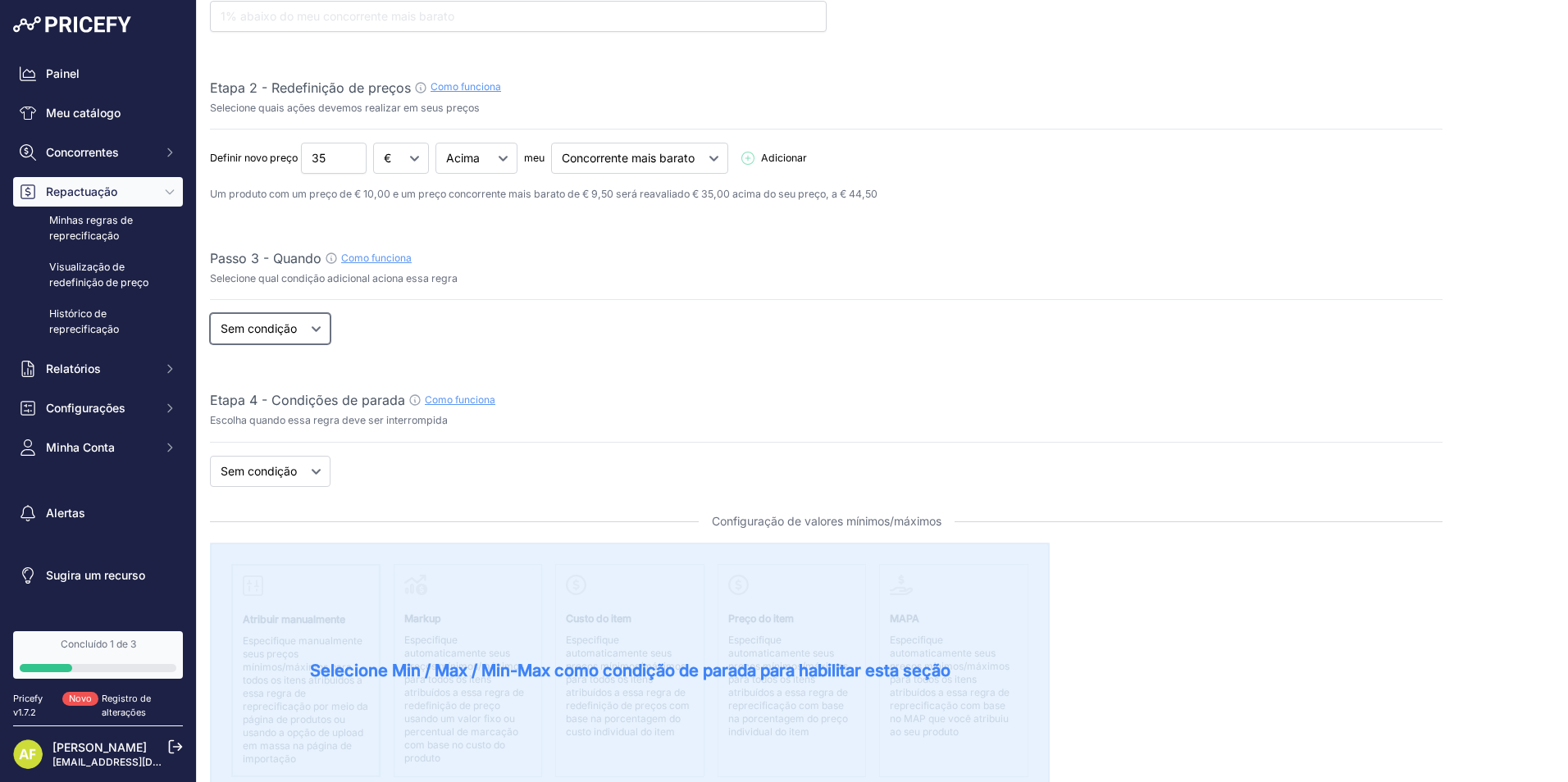
click at [311, 328] on select "Quando Sem condição" at bounding box center [270, 329] width 120 height 31
click at [388, 326] on div "Quando Sem condição Cheapest Competitor product is Out Of Stock In Stock" at bounding box center [827, 329] width 1233 height 31
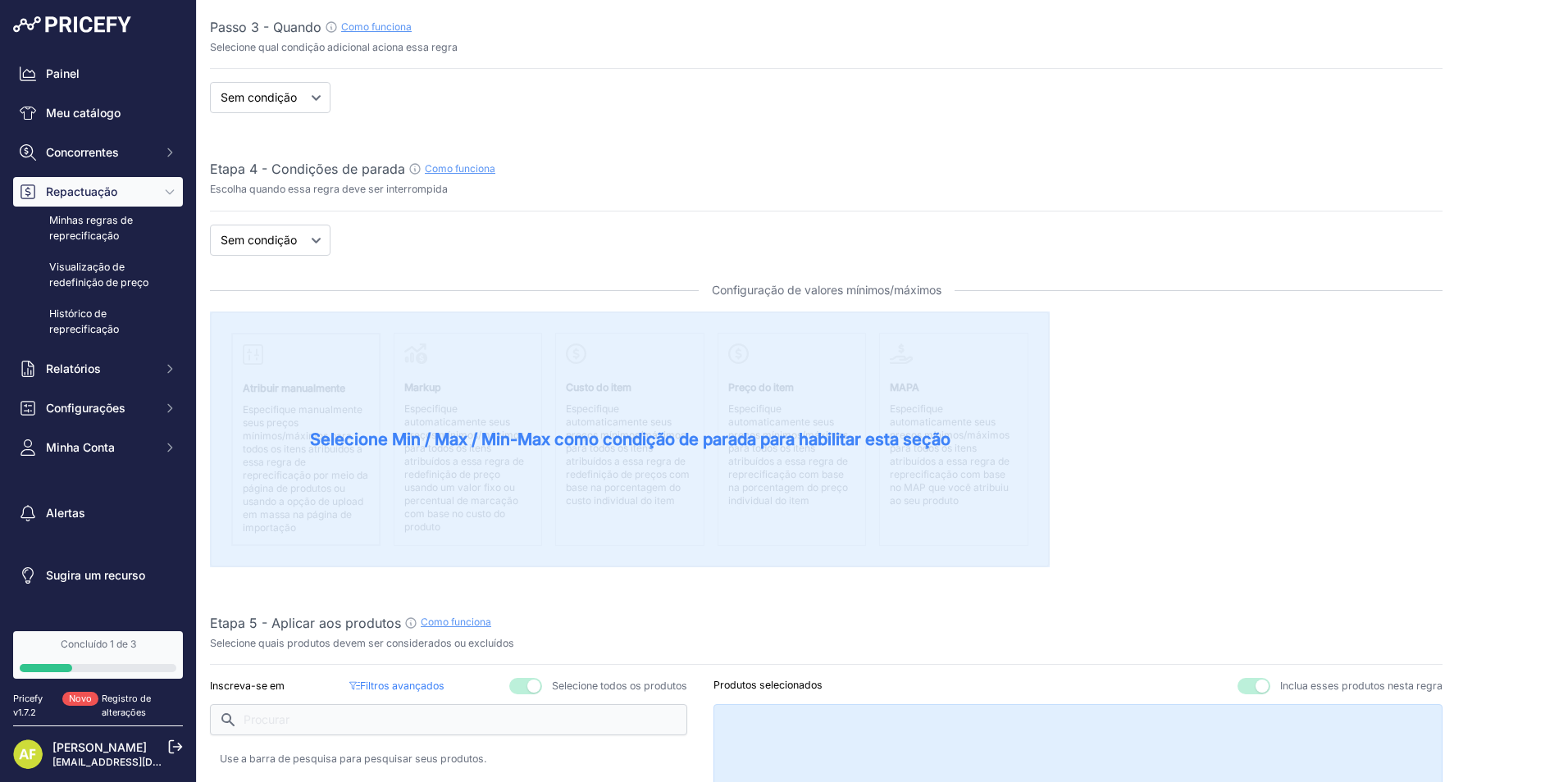
scroll to position [328, 0]
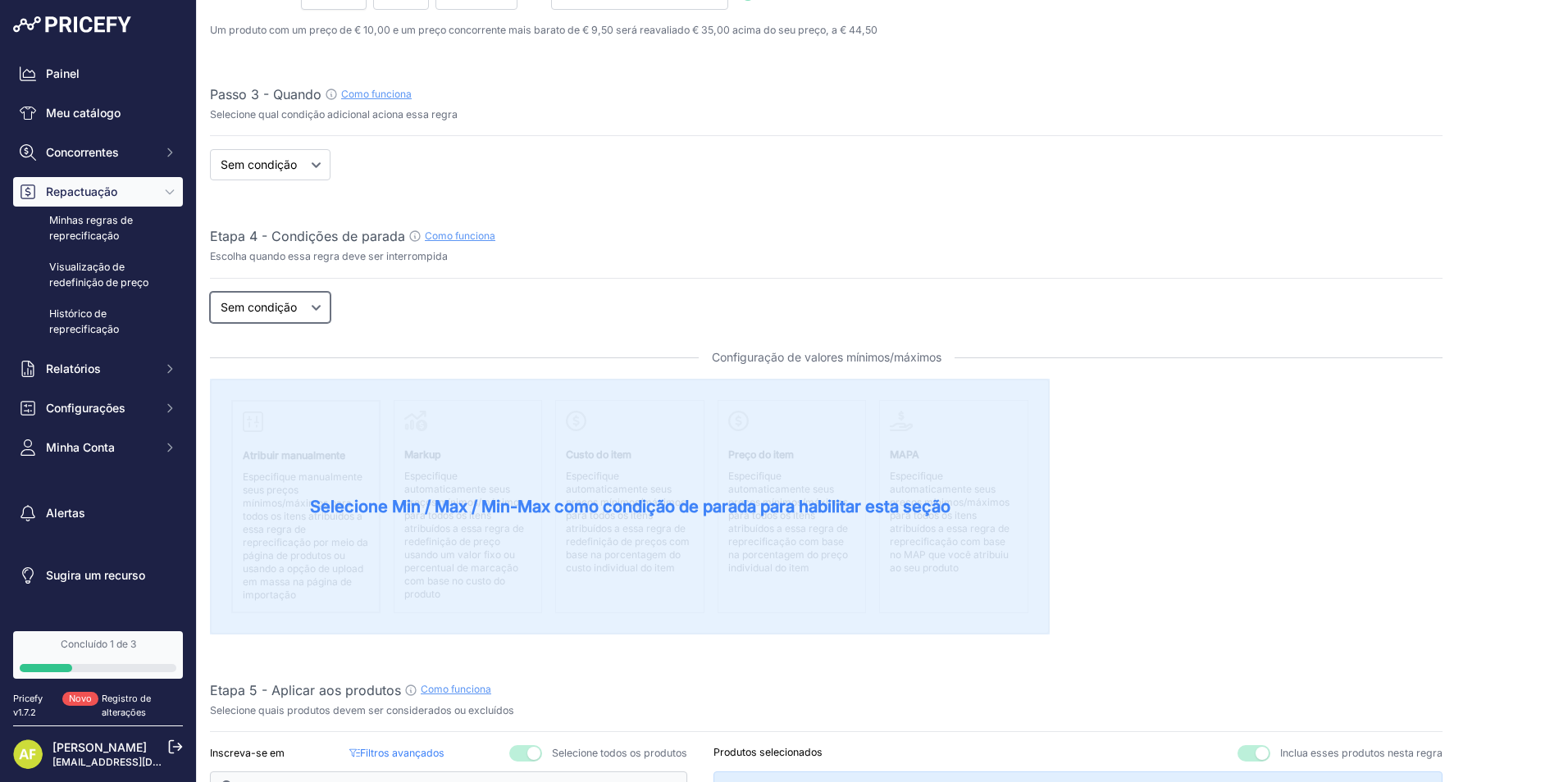
click at [323, 310] on select "Novo Preço Sem condição" at bounding box center [270, 308] width 120 height 31
click at [210, 292] on select "Novo Preço Sem condição" at bounding box center [270, 308] width 120 height 31
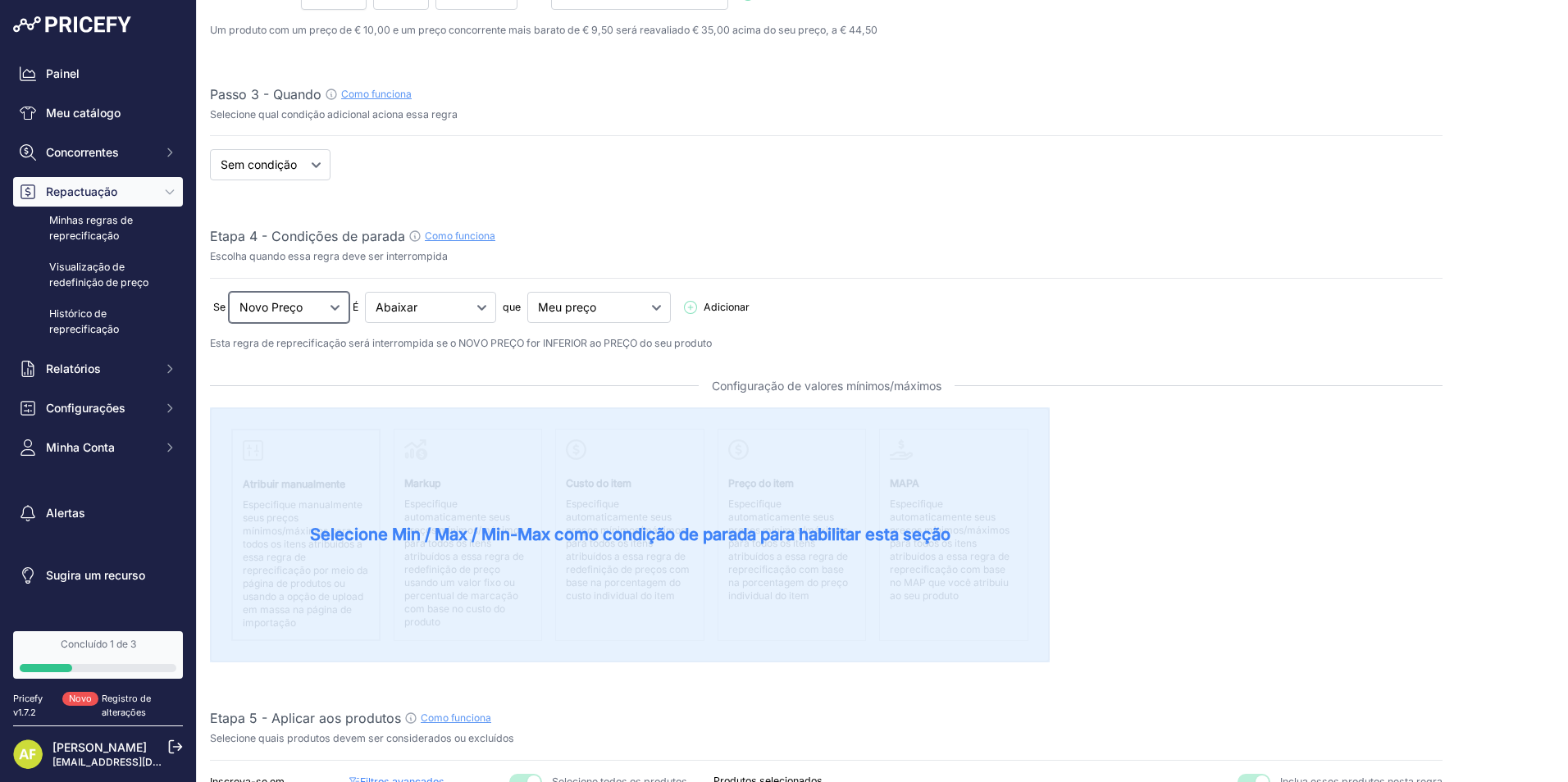
click at [329, 303] on select "Novo Preço Sem condição" at bounding box center [289, 308] width 120 height 31
select select "none"
click at [229, 292] on select "Novo Preço Sem condição" at bounding box center [289, 308] width 120 height 31
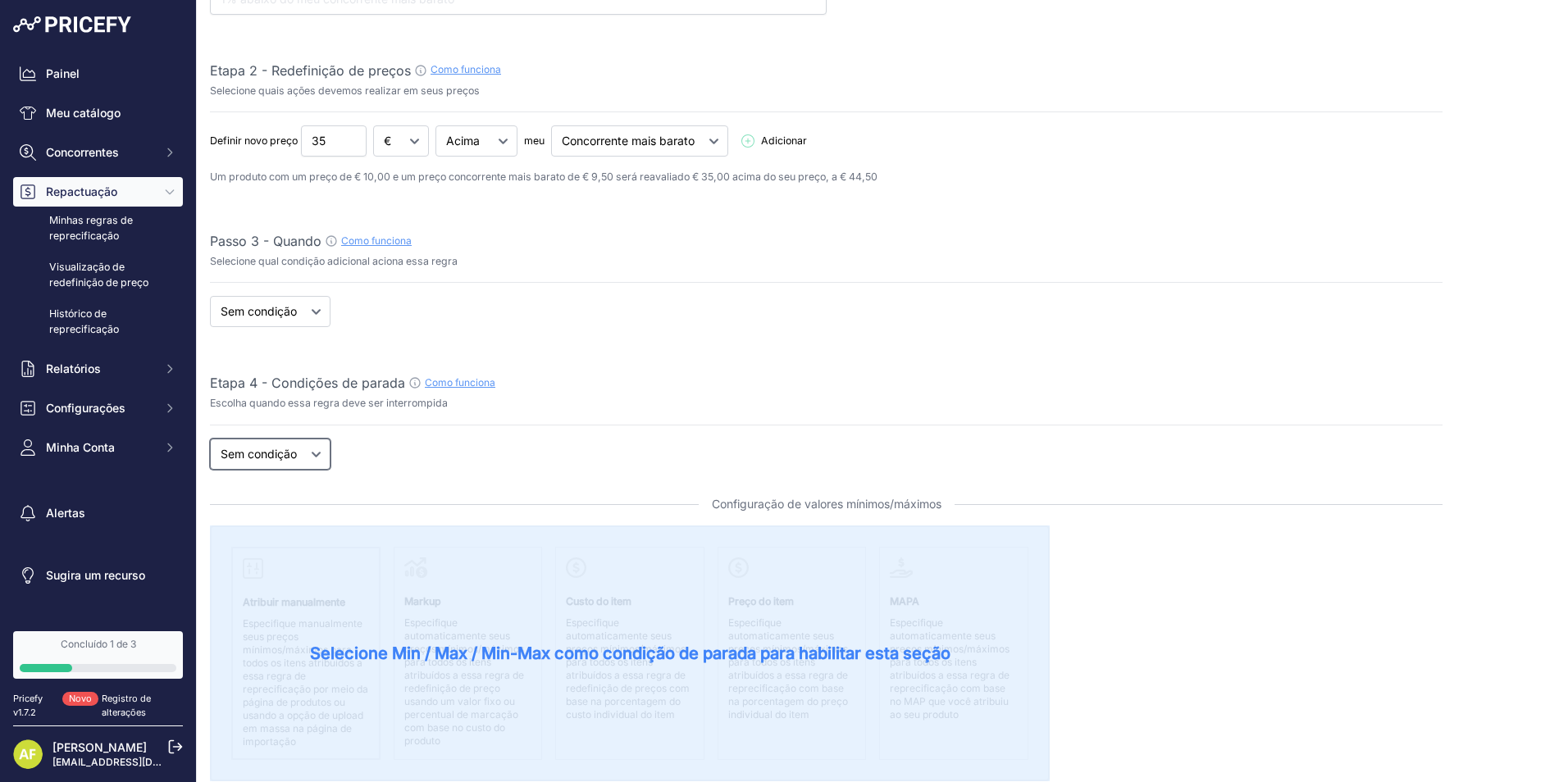
scroll to position [164, 0]
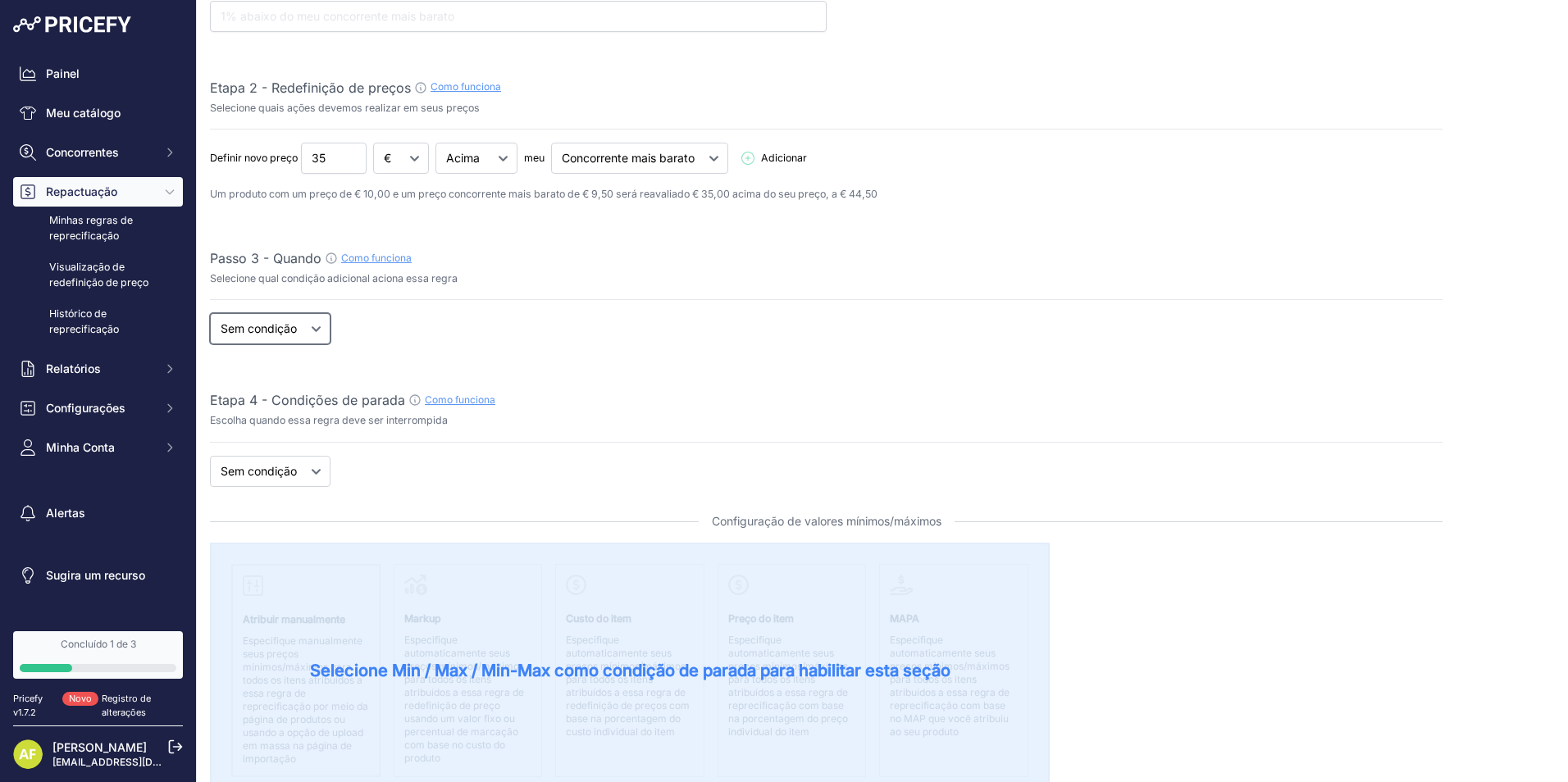
click at [303, 321] on select "Quando Sem condição" at bounding box center [270, 329] width 120 height 31
select select "when"
click at [210, 313] on select "Quando Sem condição" at bounding box center [270, 329] width 120 height 31
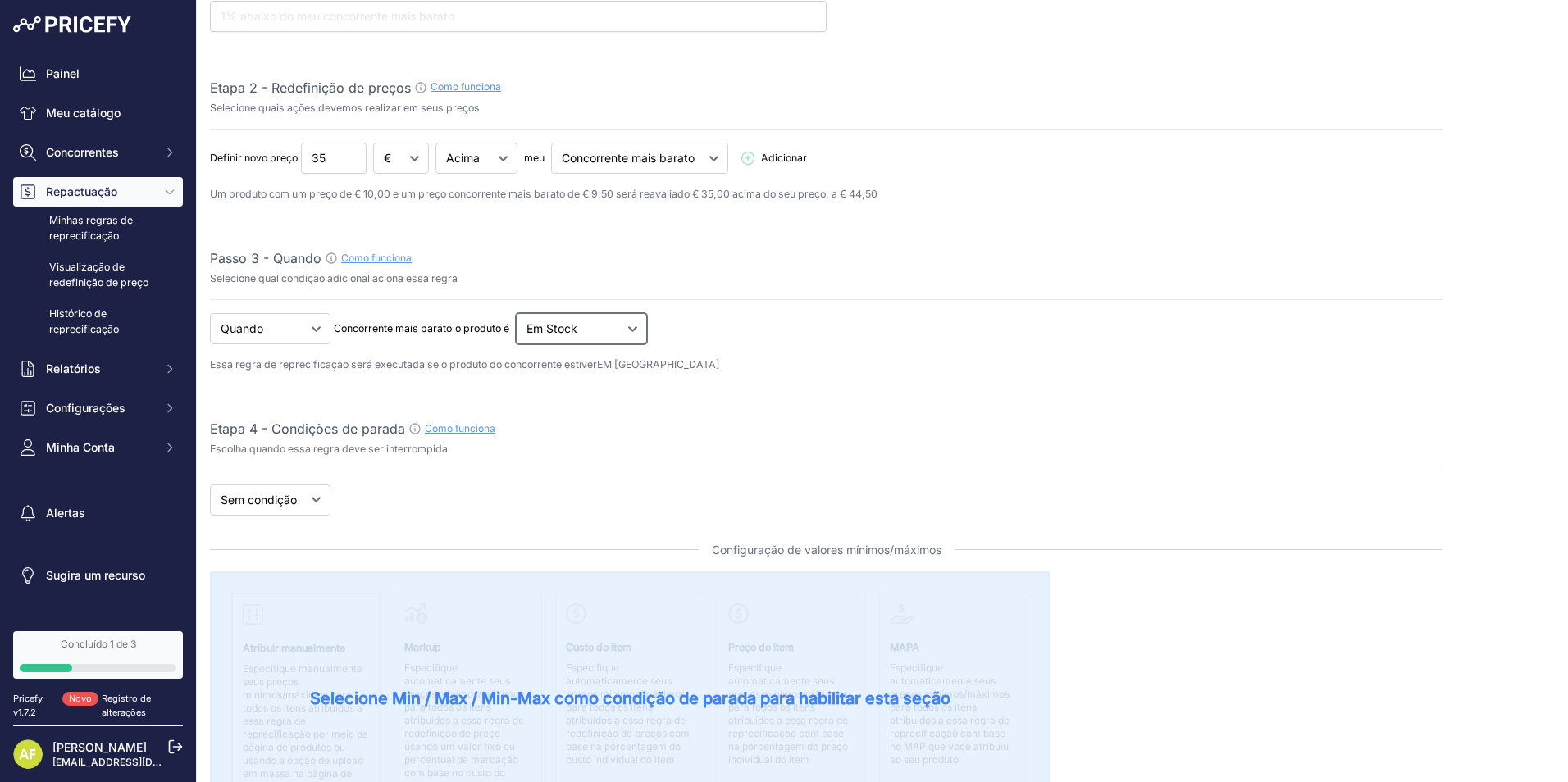
click at [591, 331] on select "Fora de estoque Em Stock" at bounding box center [581, 329] width 131 height 31
click at [594, 330] on select "Fora de estoque Em Stock" at bounding box center [581, 329] width 131 height 31
click at [627, 330] on select "Fora de estoque Em Stock" at bounding box center [581, 329] width 131 height 31
click at [816, 330] on div "Quando Sem condição Concorrente mais barato o produto é Fora de estoque Em Stock" at bounding box center [827, 329] width 1233 height 31
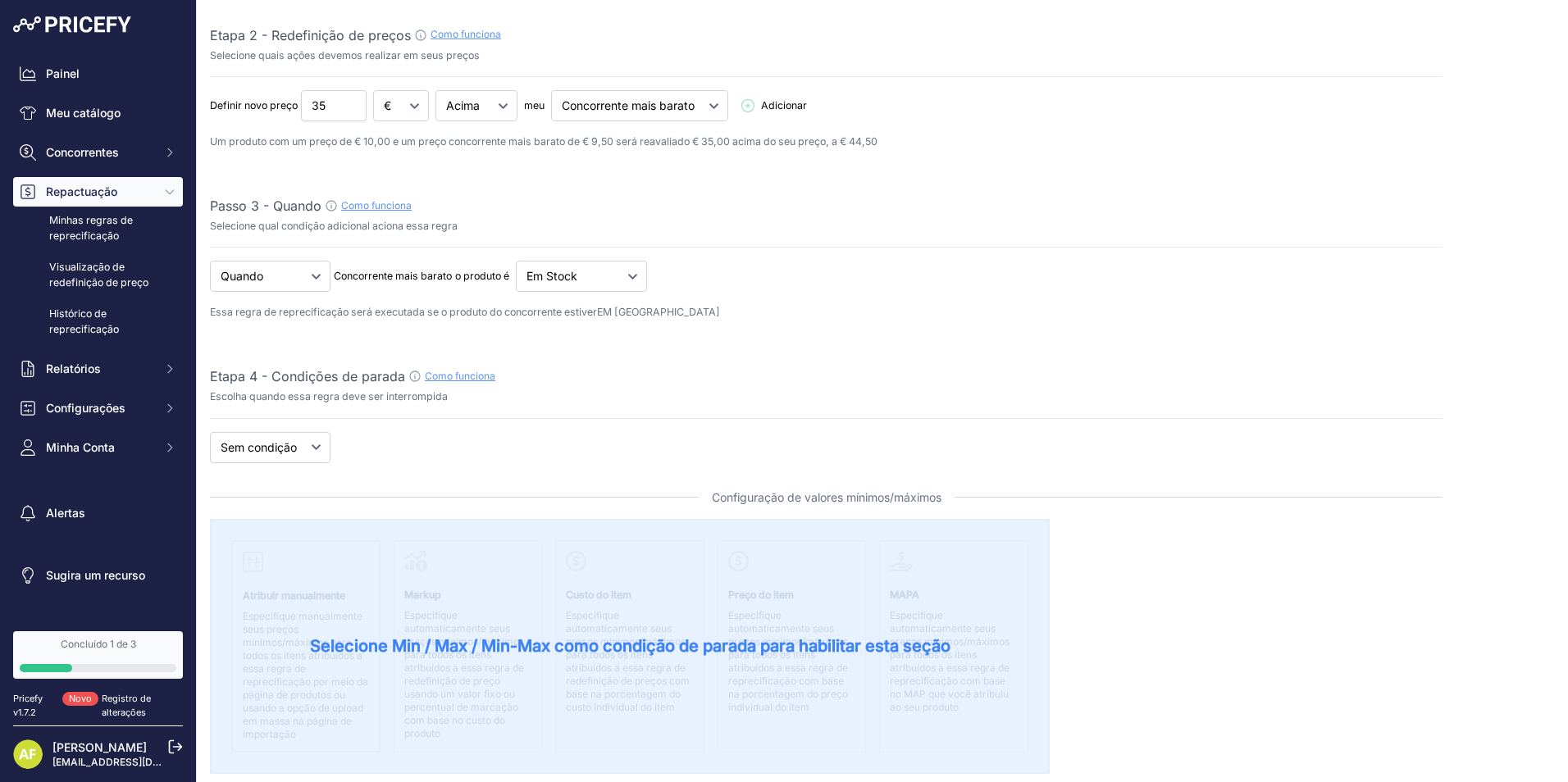
scroll to position [246, 0]
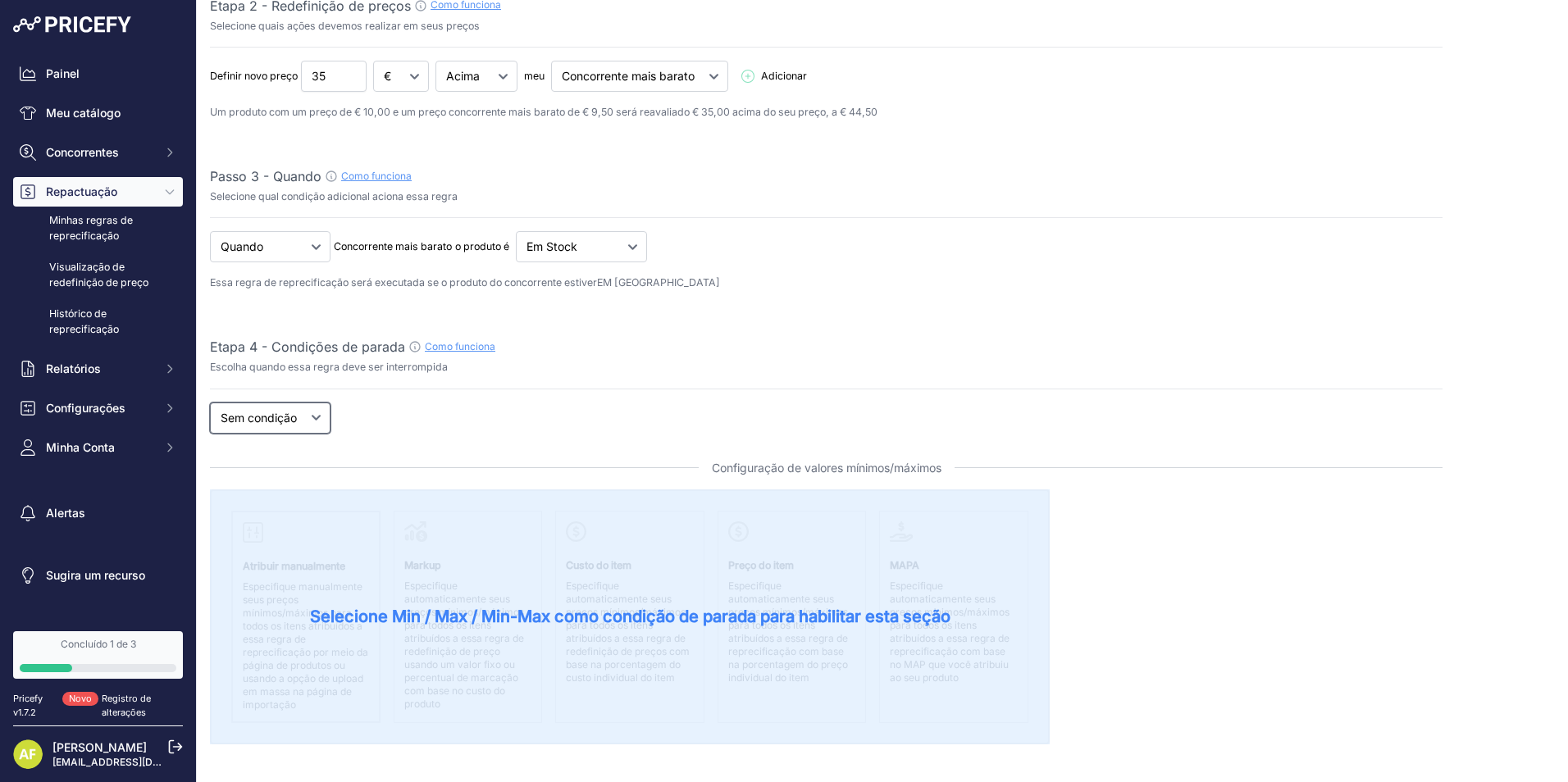
click at [303, 415] on select "Novo Preço Sem condição" at bounding box center [270, 418] width 120 height 31
click at [210, 403] on select "Novo Preço Sem condição" at bounding box center [270, 418] width 120 height 31
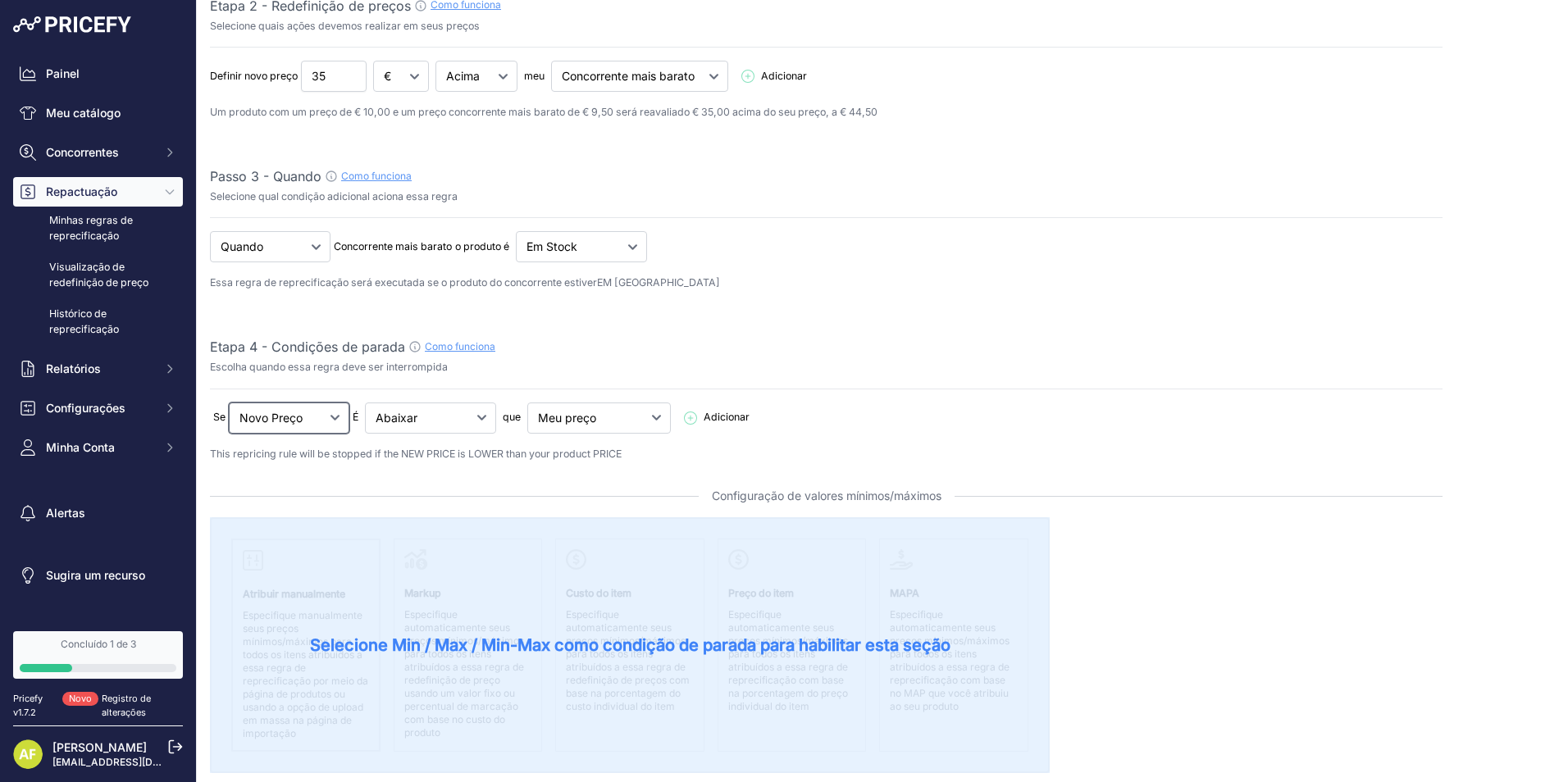
click at [333, 426] on select "Novo Preço Sem condição" at bounding box center [289, 418] width 120 height 31
click at [470, 423] on select "Abaixar Maior Inferior/Superior" at bounding box center [430, 418] width 131 height 31
click at [471, 423] on select "Abaixar Maior Inferior/Superior" at bounding box center [430, 418] width 131 height 31
click at [318, 419] on select "Novo Preço Sem condição" at bounding box center [289, 418] width 120 height 31
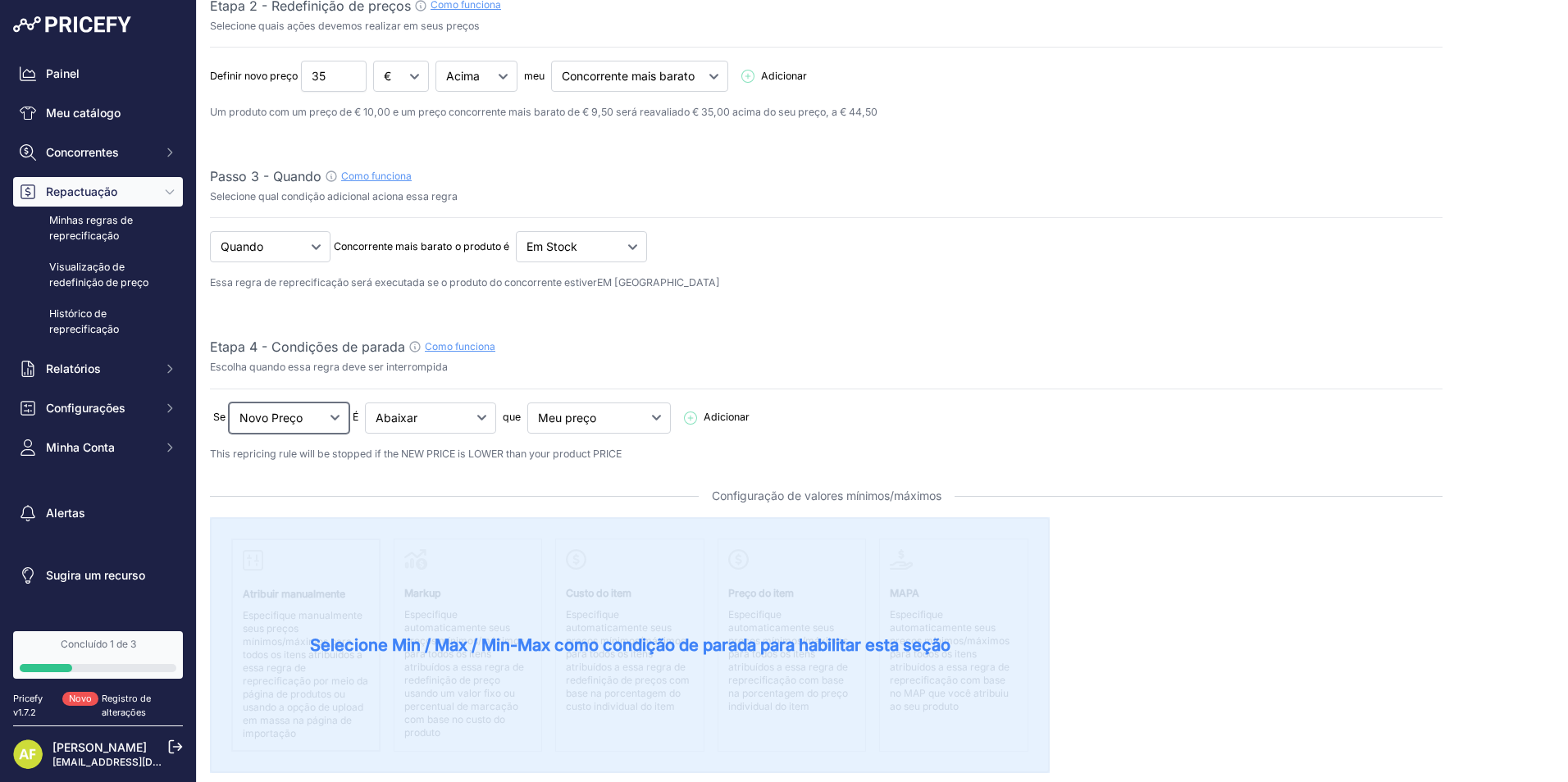
select select "none"
click at [229, 403] on select "Novo Preço Sem condição" at bounding box center [289, 418] width 120 height 31
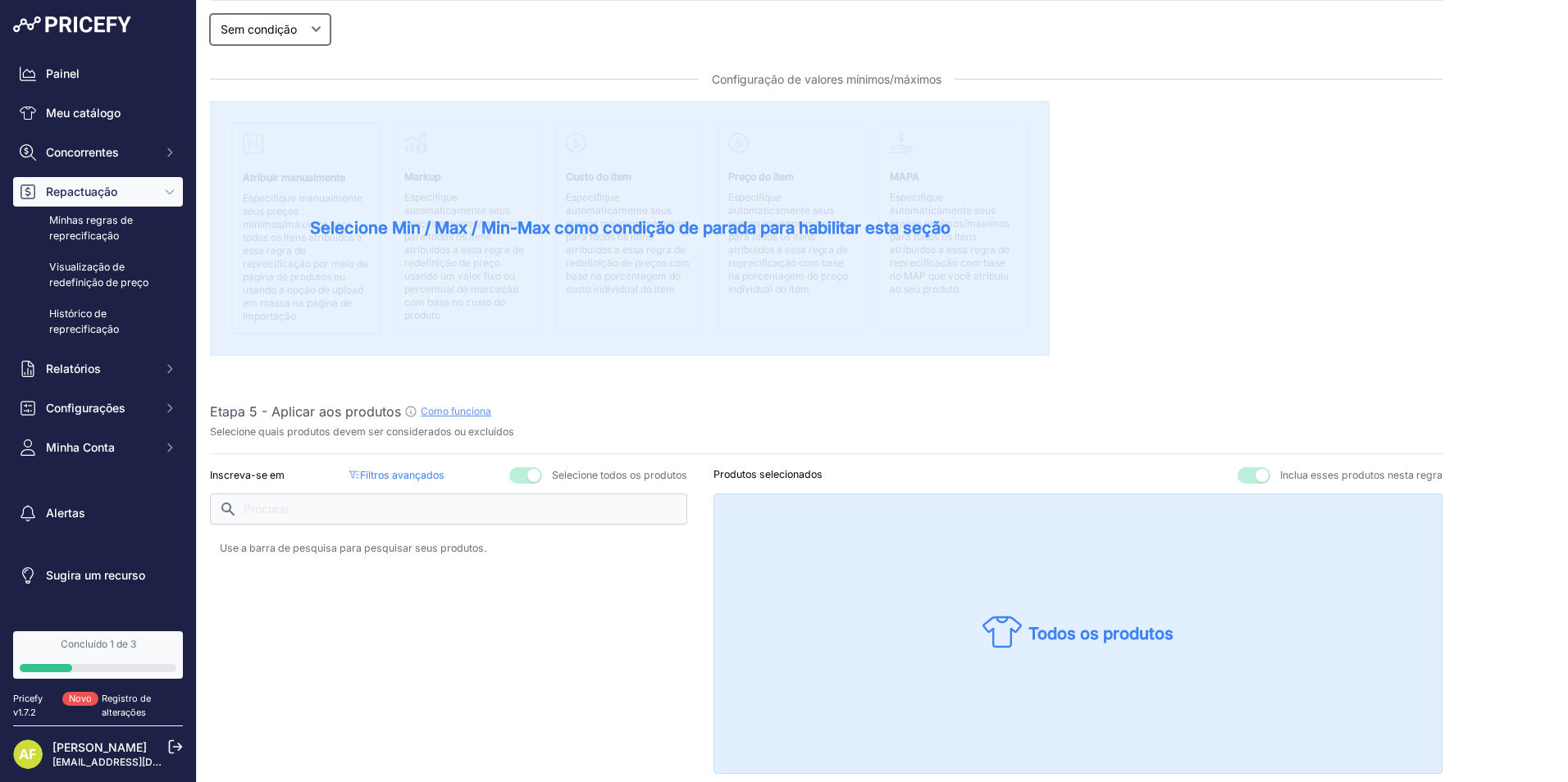
scroll to position [492, 0]
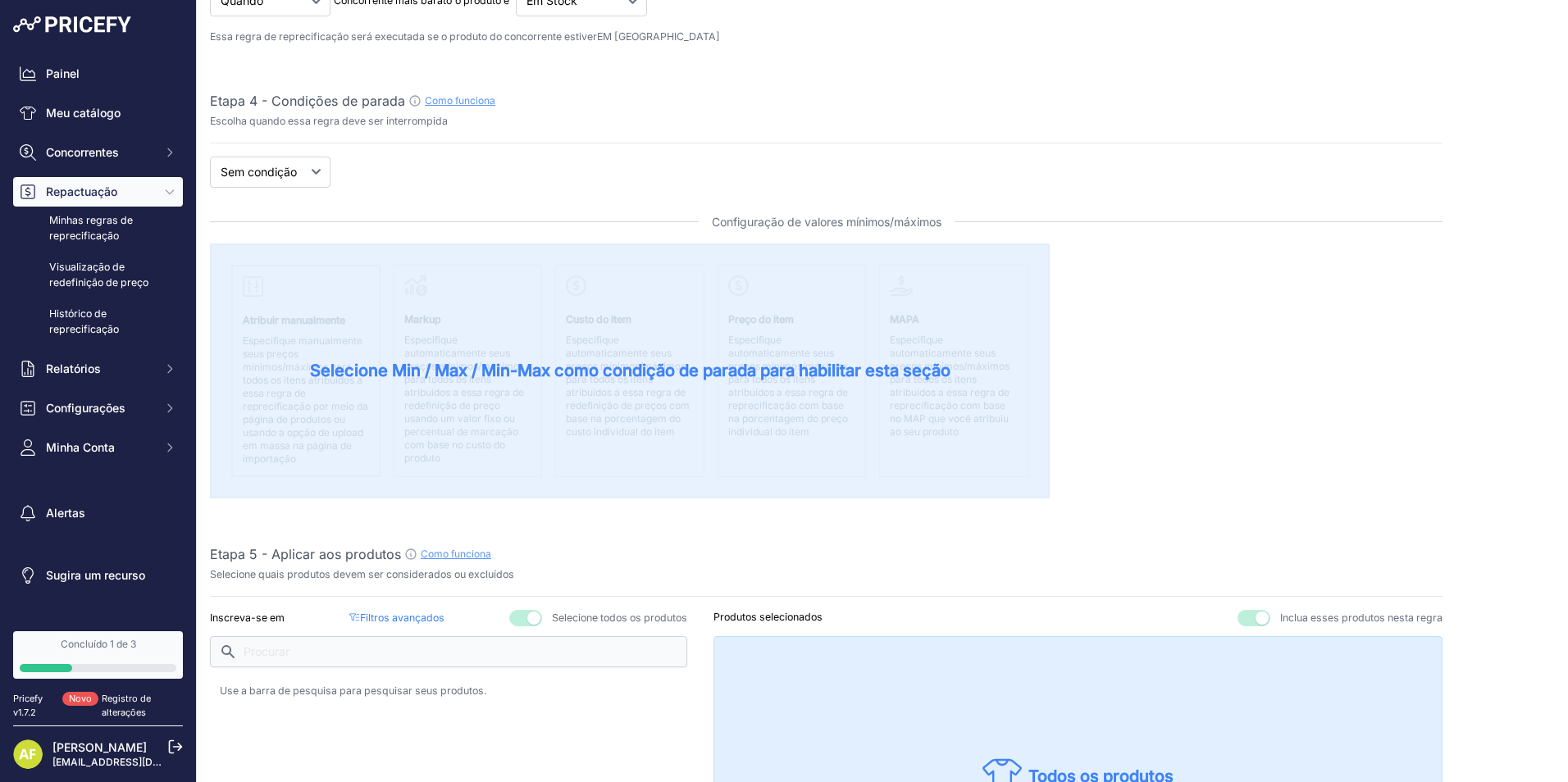
click at [392, 375] on span "Selecione Min / Max / Min-Max como condição de parada para habilitar esta seção" at bounding box center [630, 370] width 641 height 23
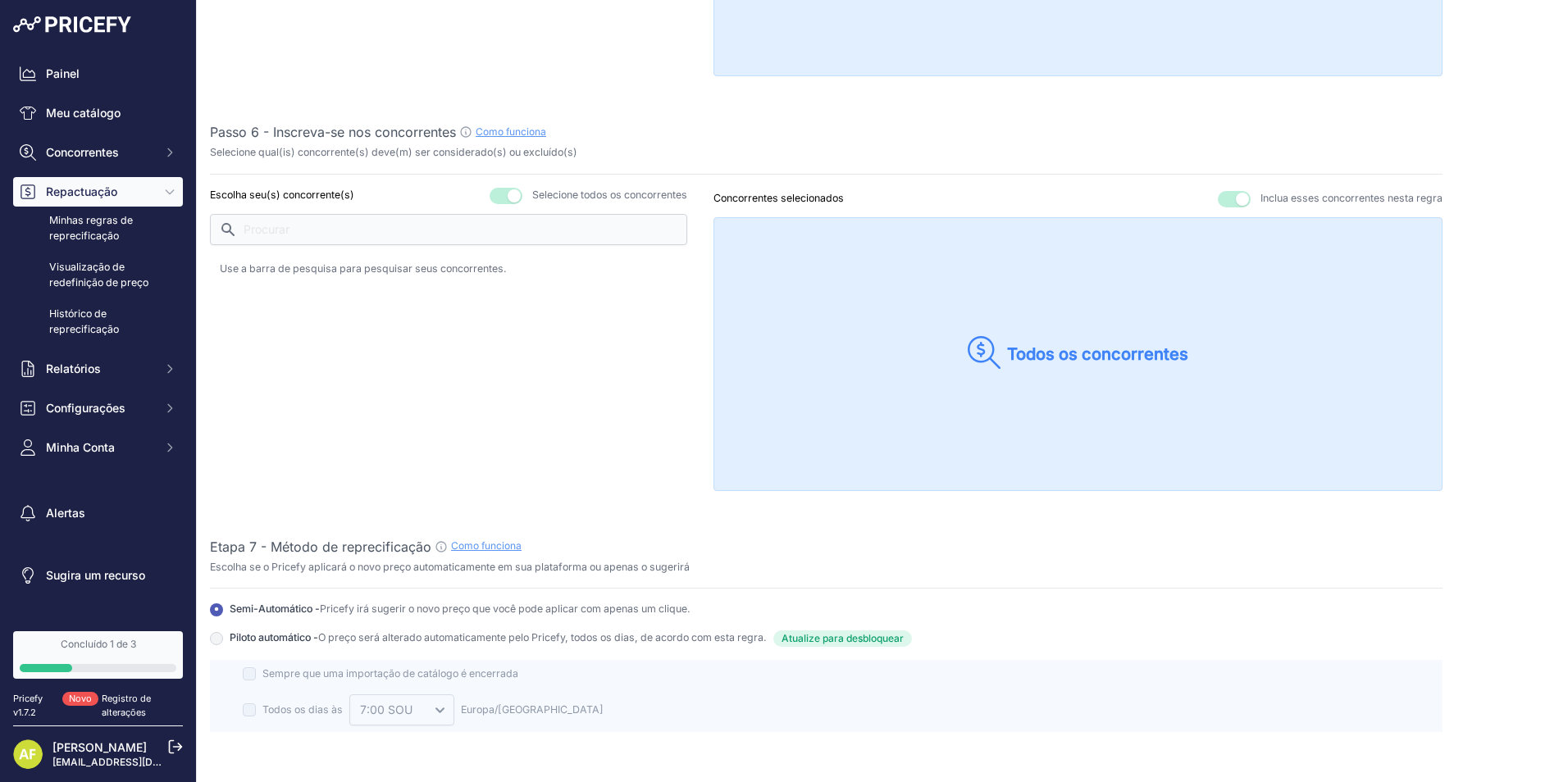
scroll to position [1359, 0]
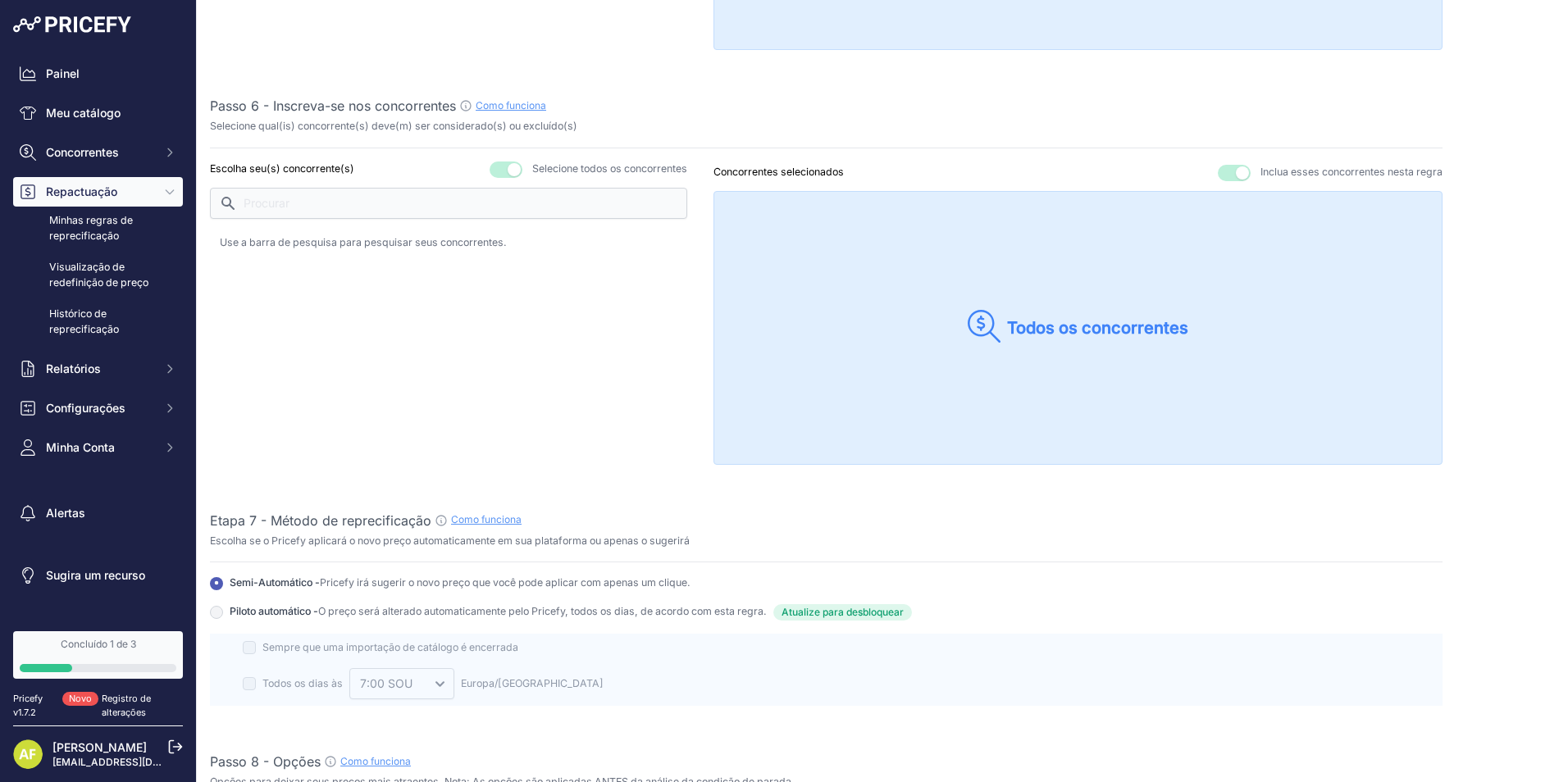
click at [1006, 342] on div "Todos os concorrentes" at bounding box center [1078, 328] width 221 height 36
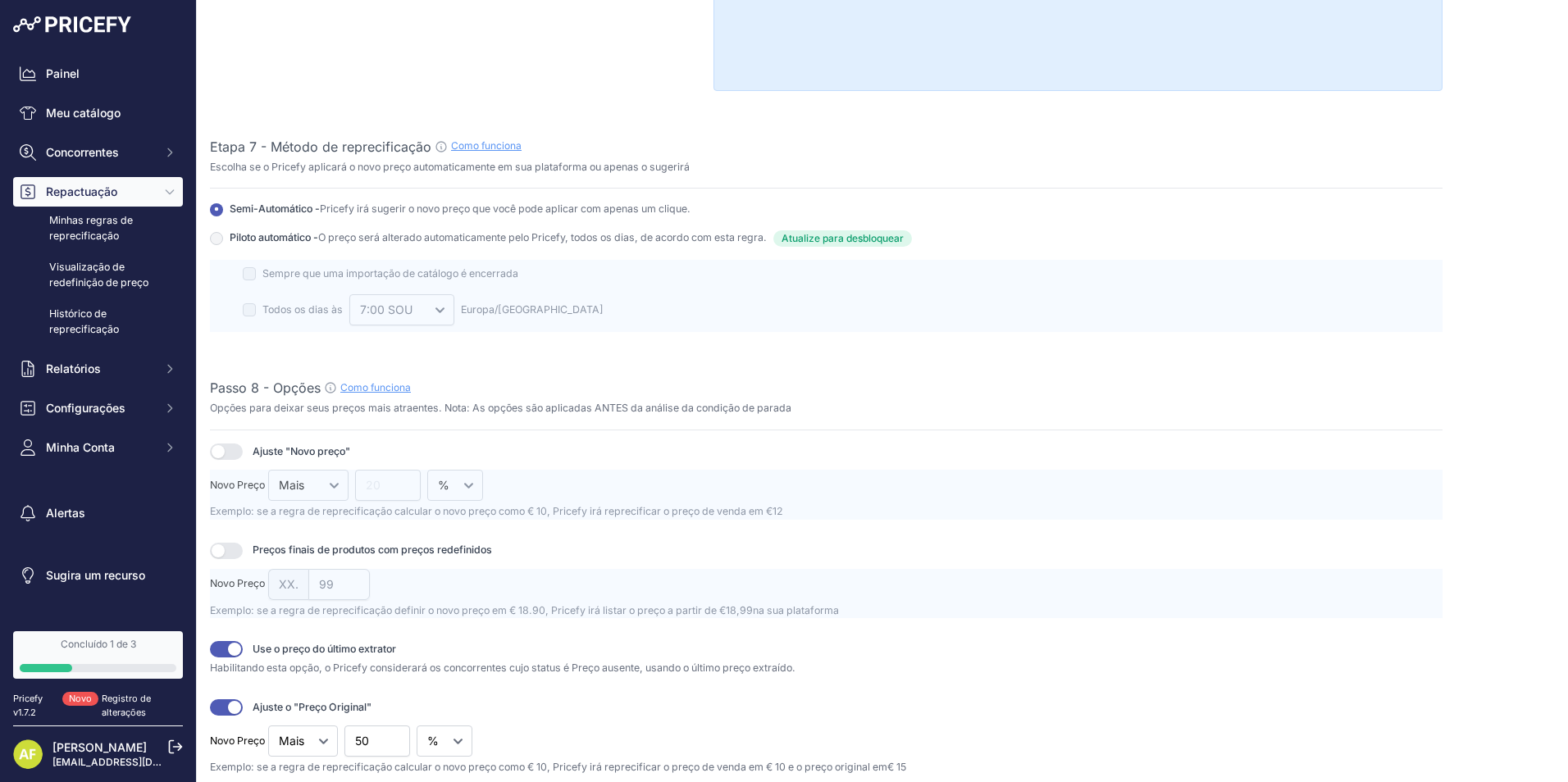
scroll to position [2015, 0]
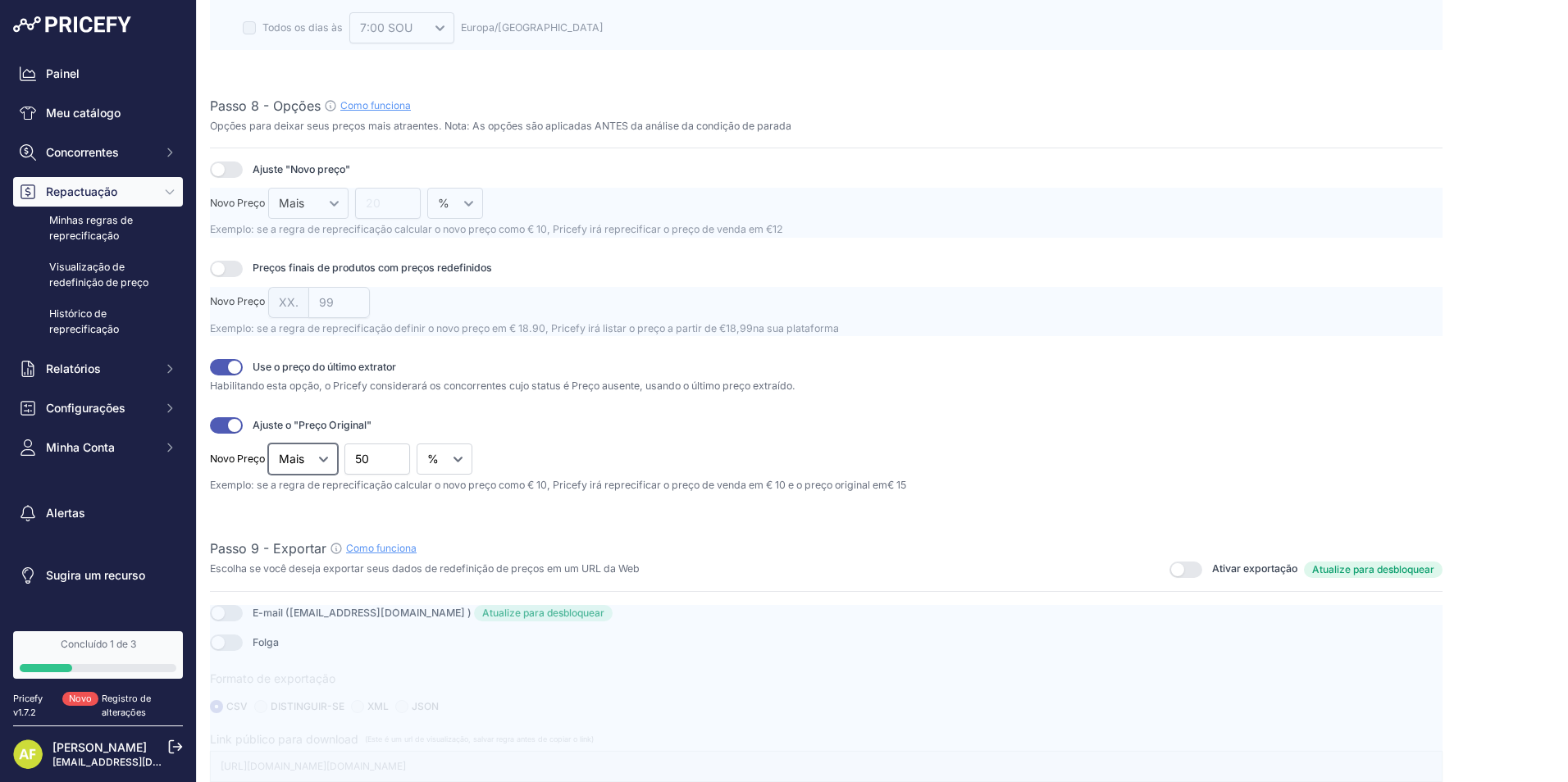
click at [306, 463] on select "Mais" at bounding box center [302, 459] width 70 height 31
click at [307, 463] on select "Mais" at bounding box center [302, 459] width 70 height 31
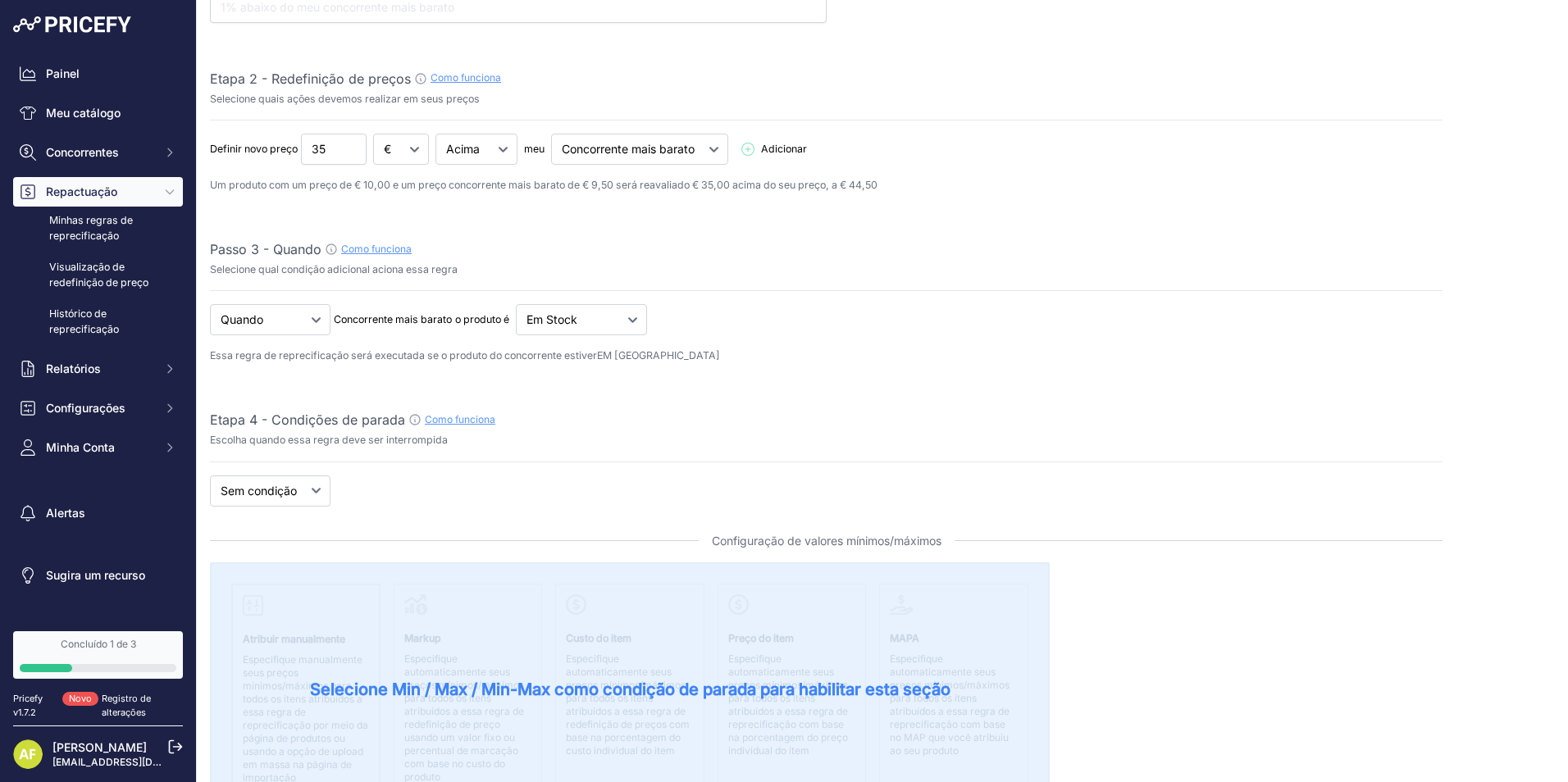
scroll to position [0, 0]
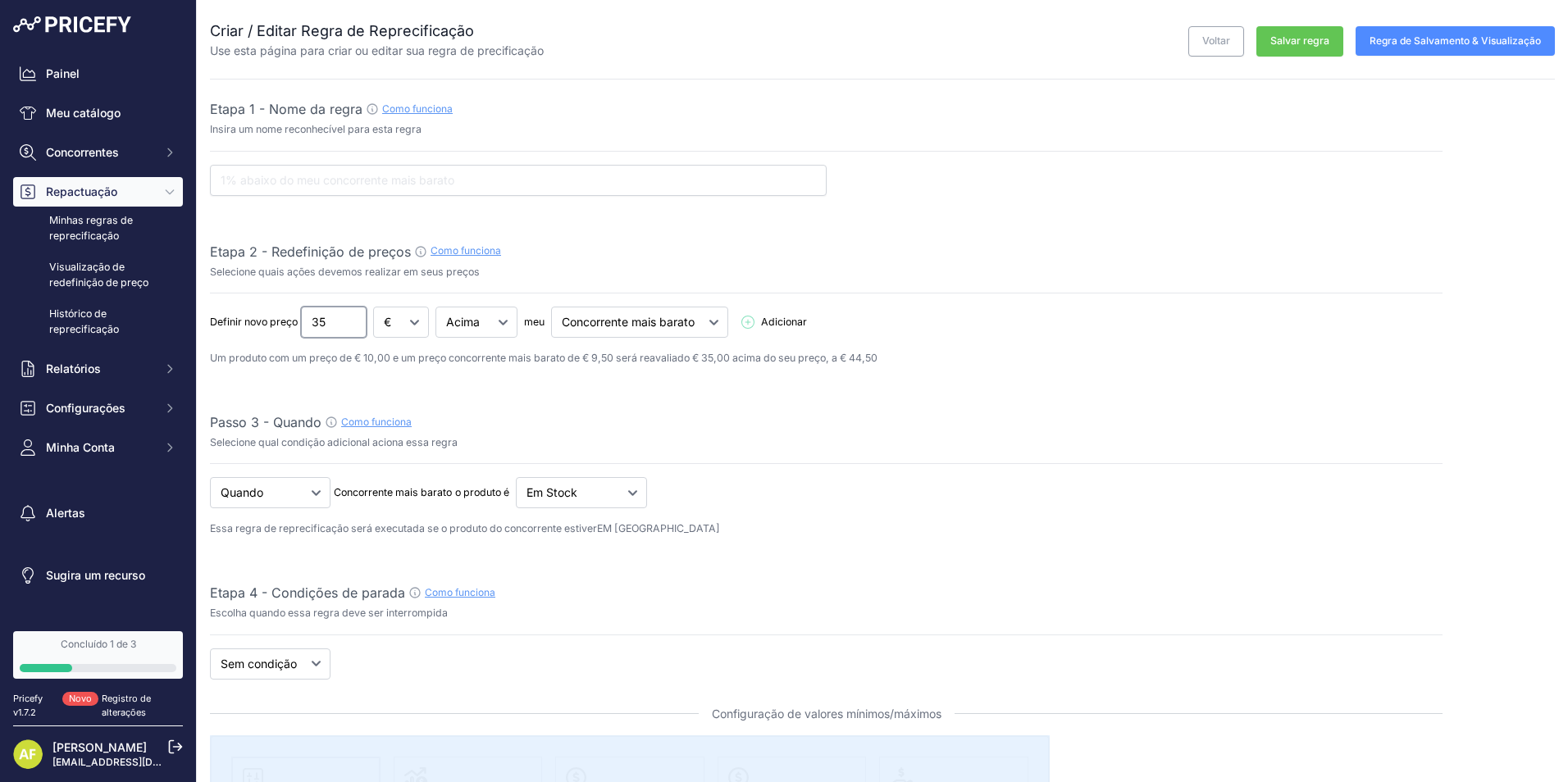
drag, startPoint x: 333, startPoint y: 321, endPoint x: 277, endPoint y: 326, distance: 56.2
click at [277, 326] on div "Definir novo preço 35 € % Abaixo Acima Igual meu Concorrente mais barato" at bounding box center [827, 322] width 1233 height 31
type input "0"
type input "5"
click at [405, 325] on select "€ %" at bounding box center [401, 322] width 56 height 31
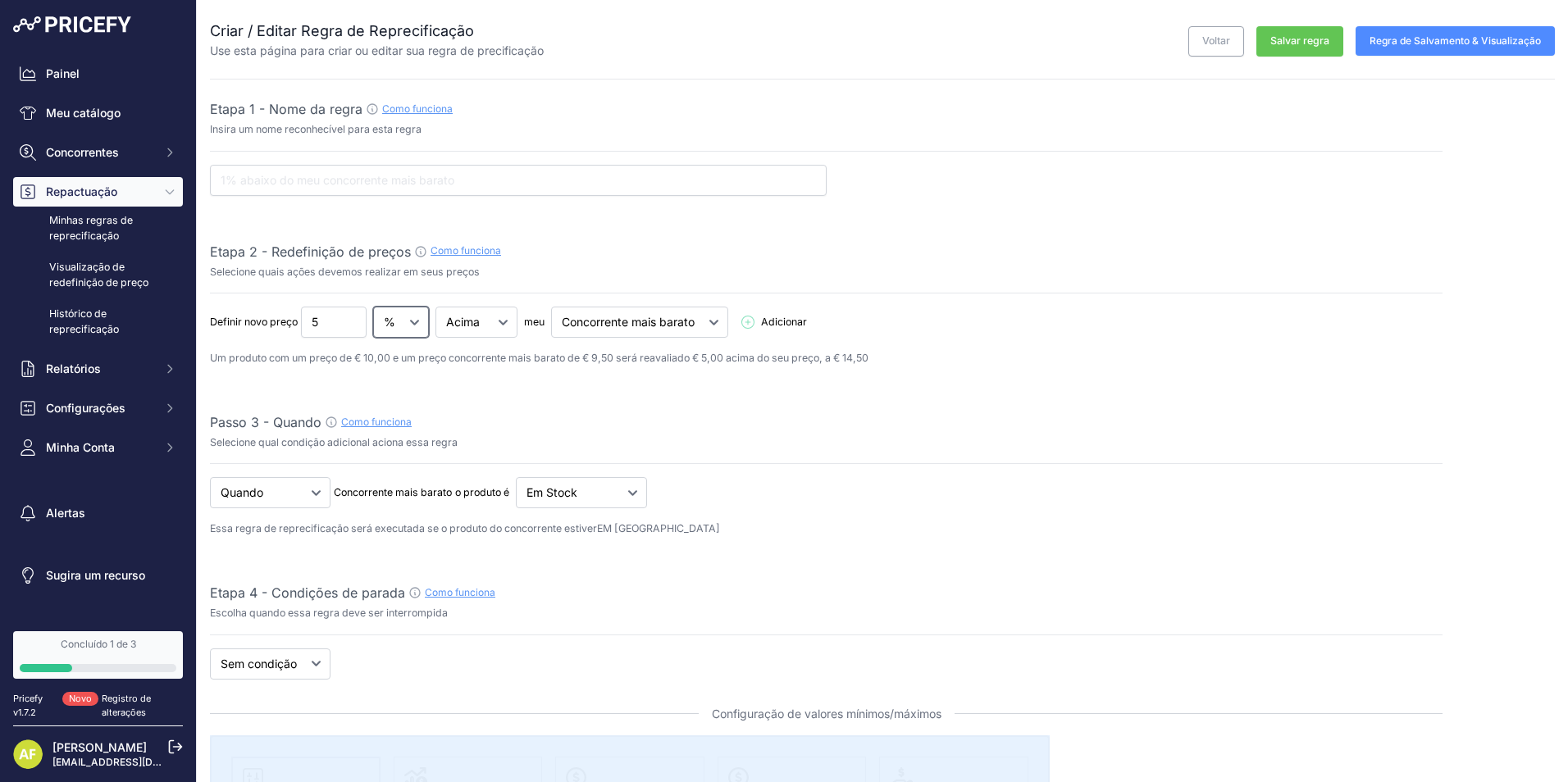
click at [374, 307] on select "€ %" at bounding box center [401, 322] width 56 height 31
click at [413, 316] on select "€ %" at bounding box center [401, 322] width 56 height 31
click at [374, 307] on select "€ %" at bounding box center [401, 322] width 56 height 31
click at [408, 322] on select "€ %" at bounding box center [401, 322] width 56 height 31
select select "percentage"
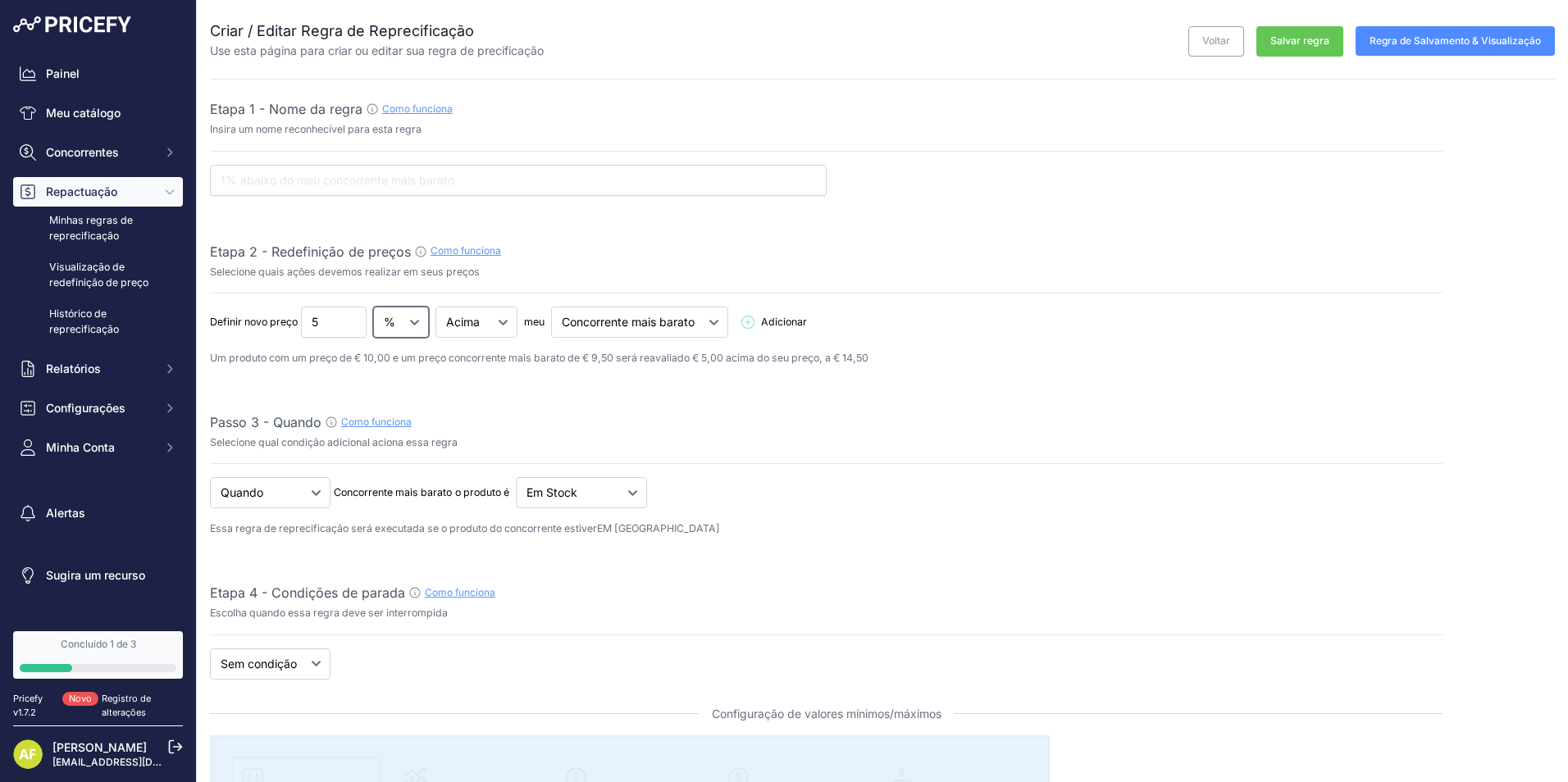
click at [374, 307] on select "€ %" at bounding box center [401, 322] width 56 height 31
drag, startPoint x: 347, startPoint y: 319, endPoint x: 311, endPoint y: 319, distance: 36.0
click at [311, 319] on input "5.05" at bounding box center [333, 322] width 65 height 31
drag, startPoint x: 337, startPoint y: 322, endPoint x: 291, endPoint y: 323, distance: 46.0
click at [291, 323] on div "Definir novo preço 5.05 € % Abaixo Acima Igual meu Maior competidor" at bounding box center [827, 322] width 1233 height 31
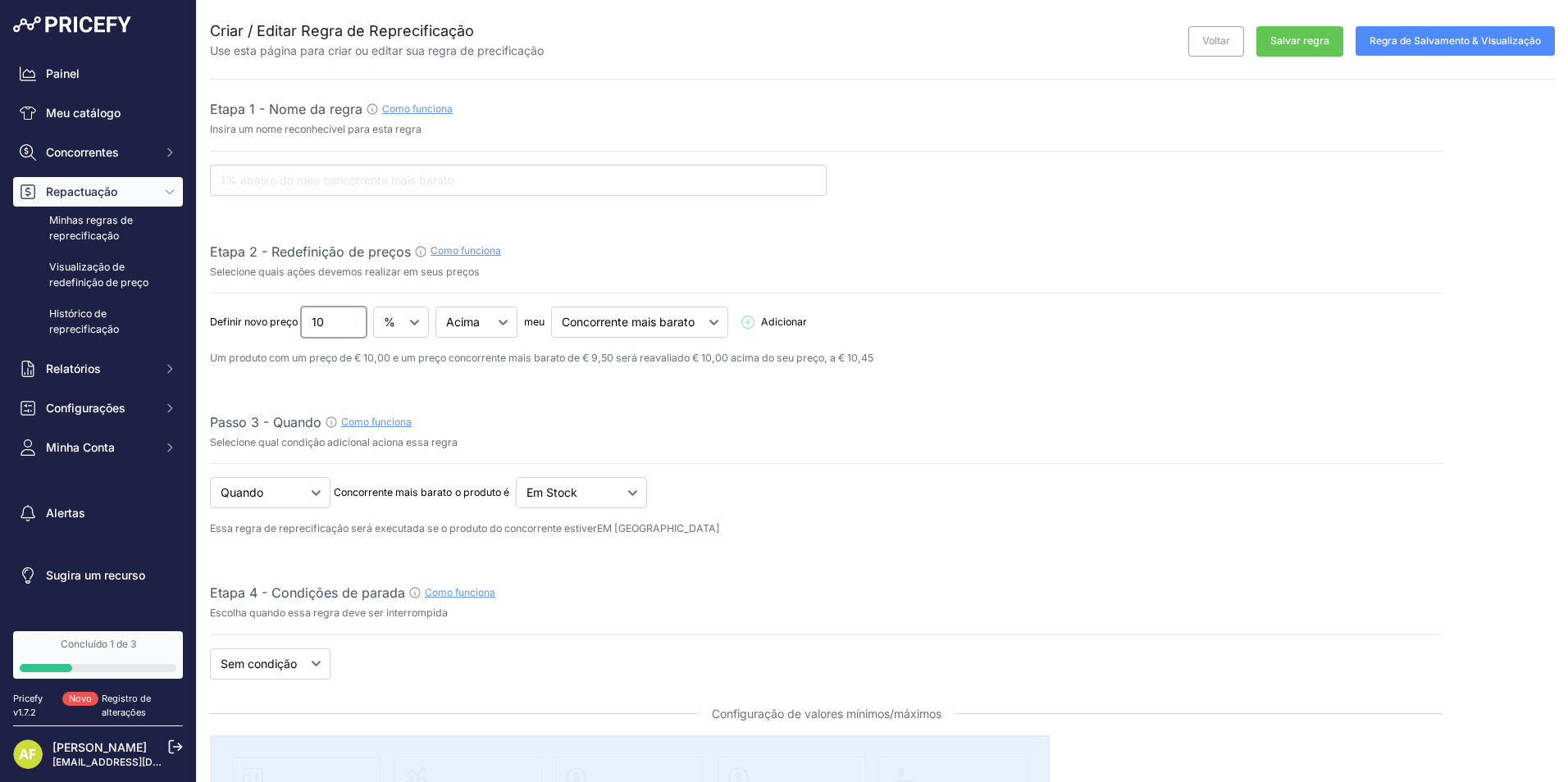
type input "10"
click at [678, 315] on select "Concorrente mais barato Maior competidor" at bounding box center [640, 322] width 177 height 31
click at [779, 317] on span "Adicionar" at bounding box center [784, 322] width 46 height 15
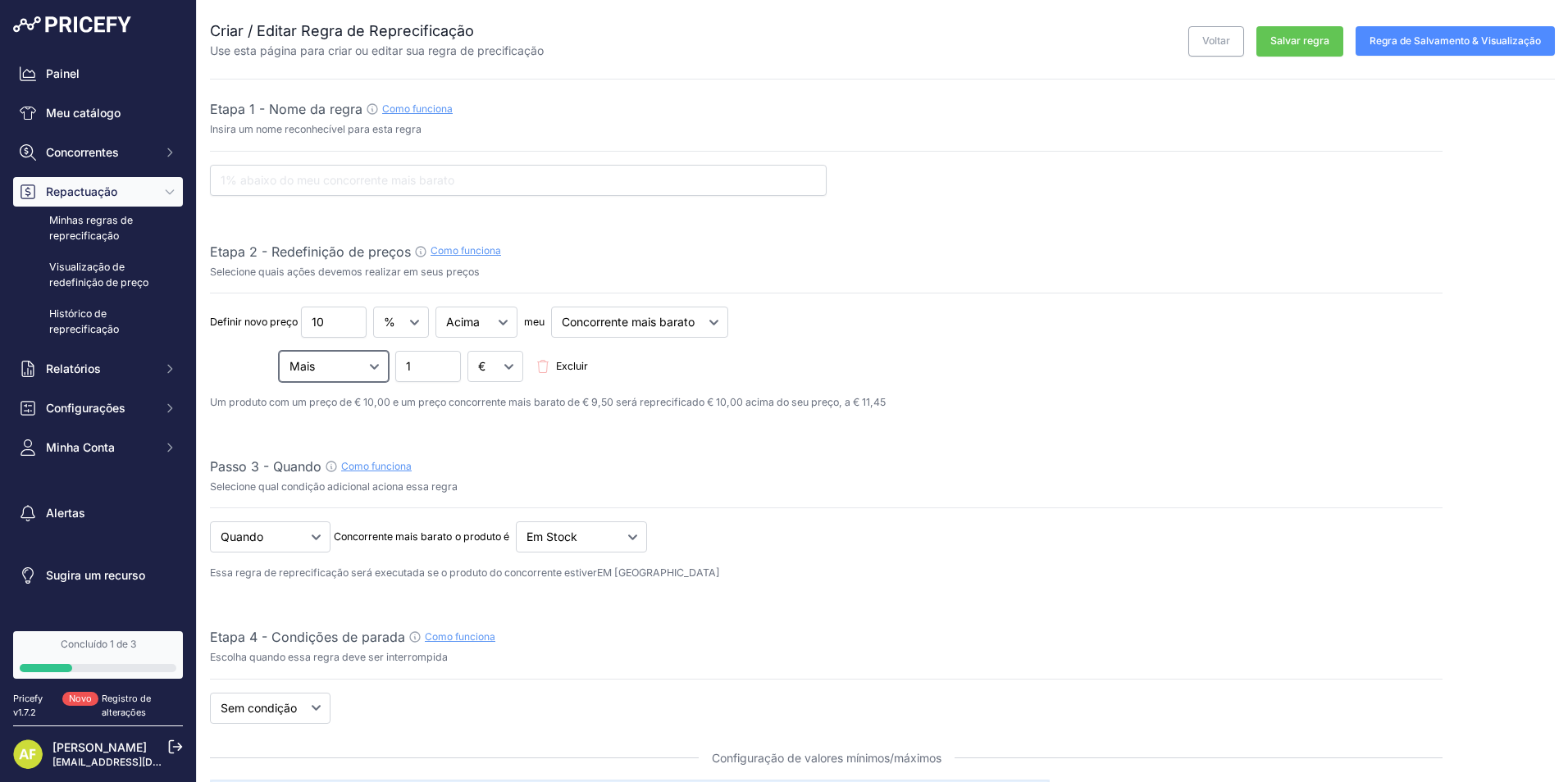
click at [353, 371] on select "Mais Menos Multiplicado Dividido" at bounding box center [333, 367] width 110 height 31
click at [483, 366] on select "€ %" at bounding box center [495, 367] width 56 height 31
click at [484, 366] on select "€ %" at bounding box center [495, 367] width 56 height 31
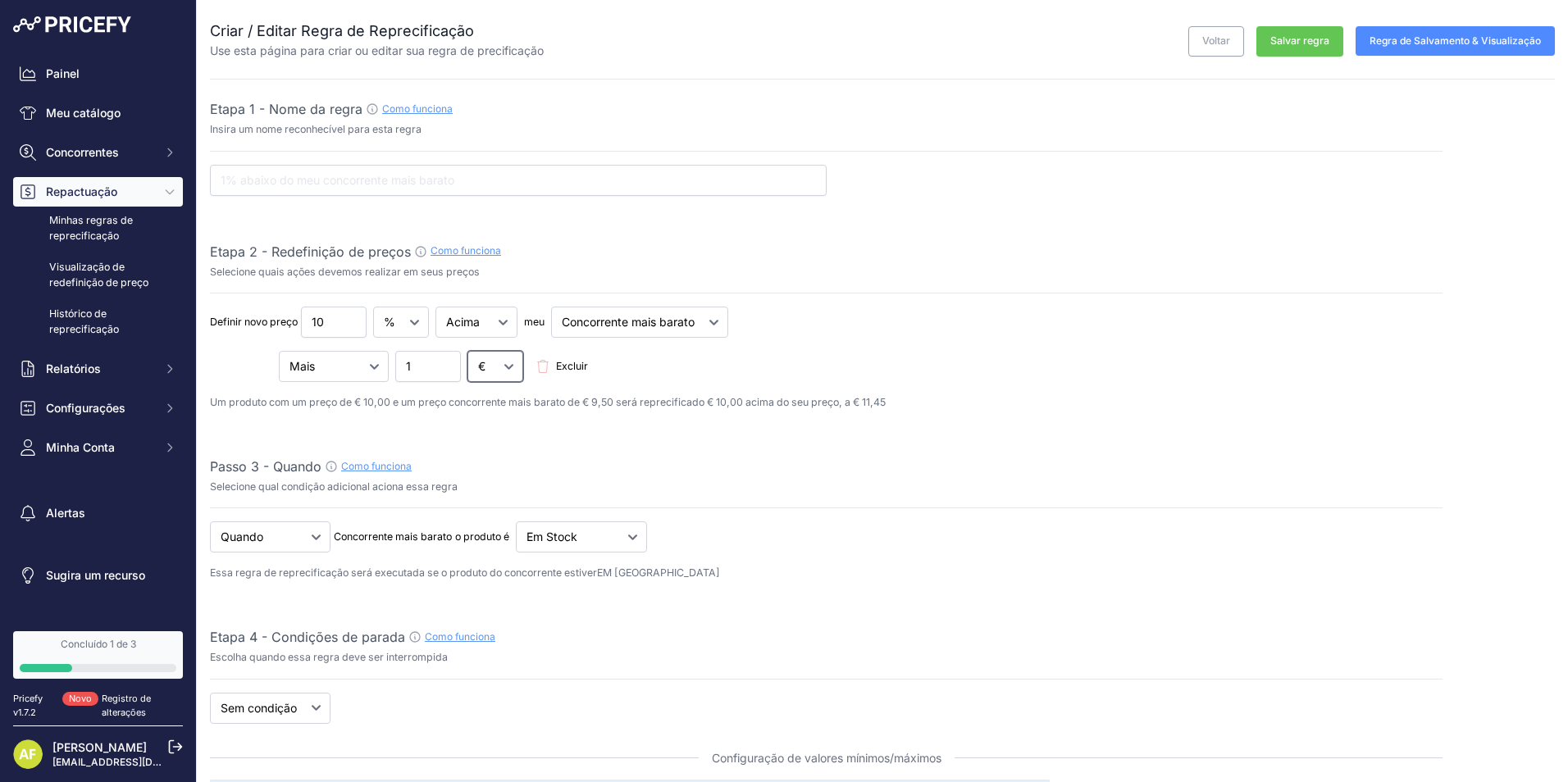
select select "percentage"
click at [467, 351] on select "€ %" at bounding box center [495, 367] width 56 height 31
click at [405, 369] on input "1" at bounding box center [428, 367] width 65 height 31
drag, startPoint x: 409, startPoint y: 369, endPoint x: 352, endPoint y: 369, distance: 57.0
click at [352, 369] on div "Mais Menos Multiplicado Dividido 1 € % Excluir" at bounding box center [827, 367] width 1233 height 31
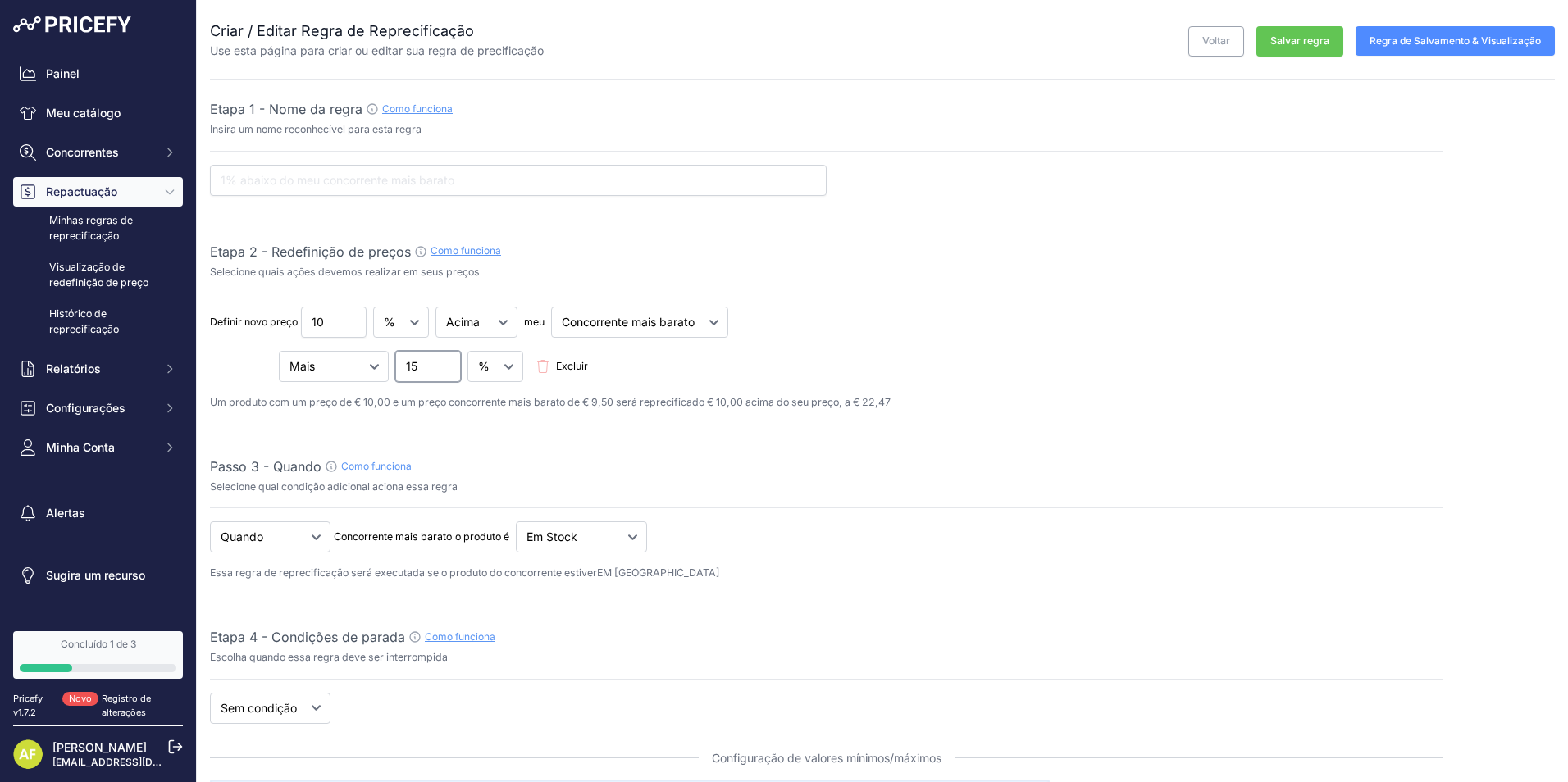
type input "15"
click at [371, 368] on select "Mais Menos Multiplicado Dividido" at bounding box center [333, 367] width 110 height 31
click at [279, 351] on select "Mais Menos Multiplicado Dividido" at bounding box center [333, 367] width 110 height 31
click at [339, 366] on select "Mais Menos Multiplicado Dividido" at bounding box center [333, 367] width 110 height 31
select select "multipler"
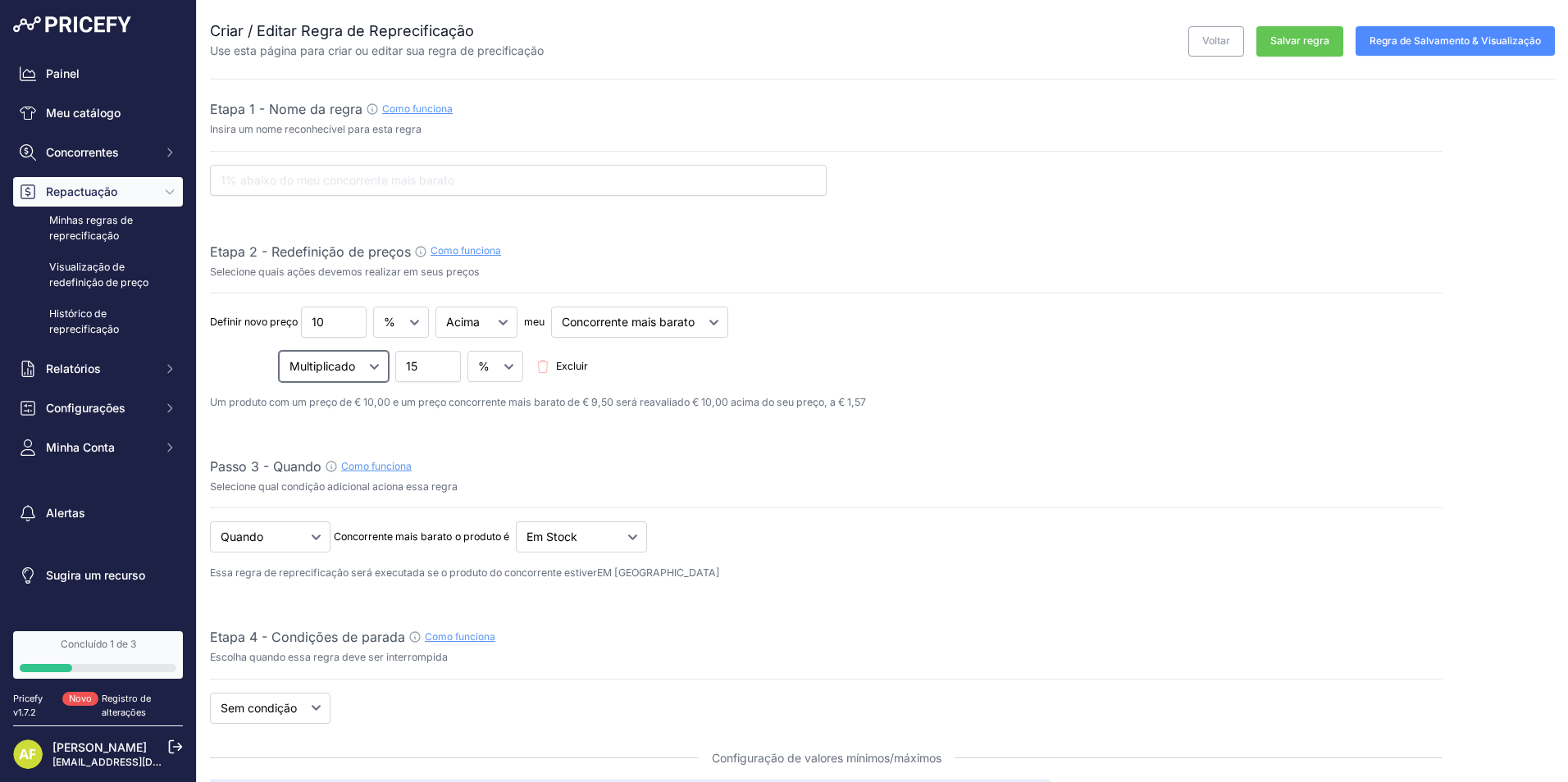
click at [279, 351] on select "Mais Menos Multiplicado Dividido" at bounding box center [333, 367] width 110 height 31
click at [589, 349] on div "Definir novo preço 10 € % Abaixo Acima Igual meu" at bounding box center [827, 344] width 1233 height 75
click at [859, 310] on div "Definir novo preço 10 € % Abaixo Acima Igual meu Concorrente mais barato" at bounding box center [827, 322] width 1233 height 31
click at [789, 321] on div "Definir novo preço 10 € % Abaixo Acima Igual meu Concorrente mais barato" at bounding box center [827, 322] width 1233 height 31
click at [263, 372] on div "Mais Menos Multiplicado Dividido 15 € % Excluir" at bounding box center [827, 367] width 1233 height 31
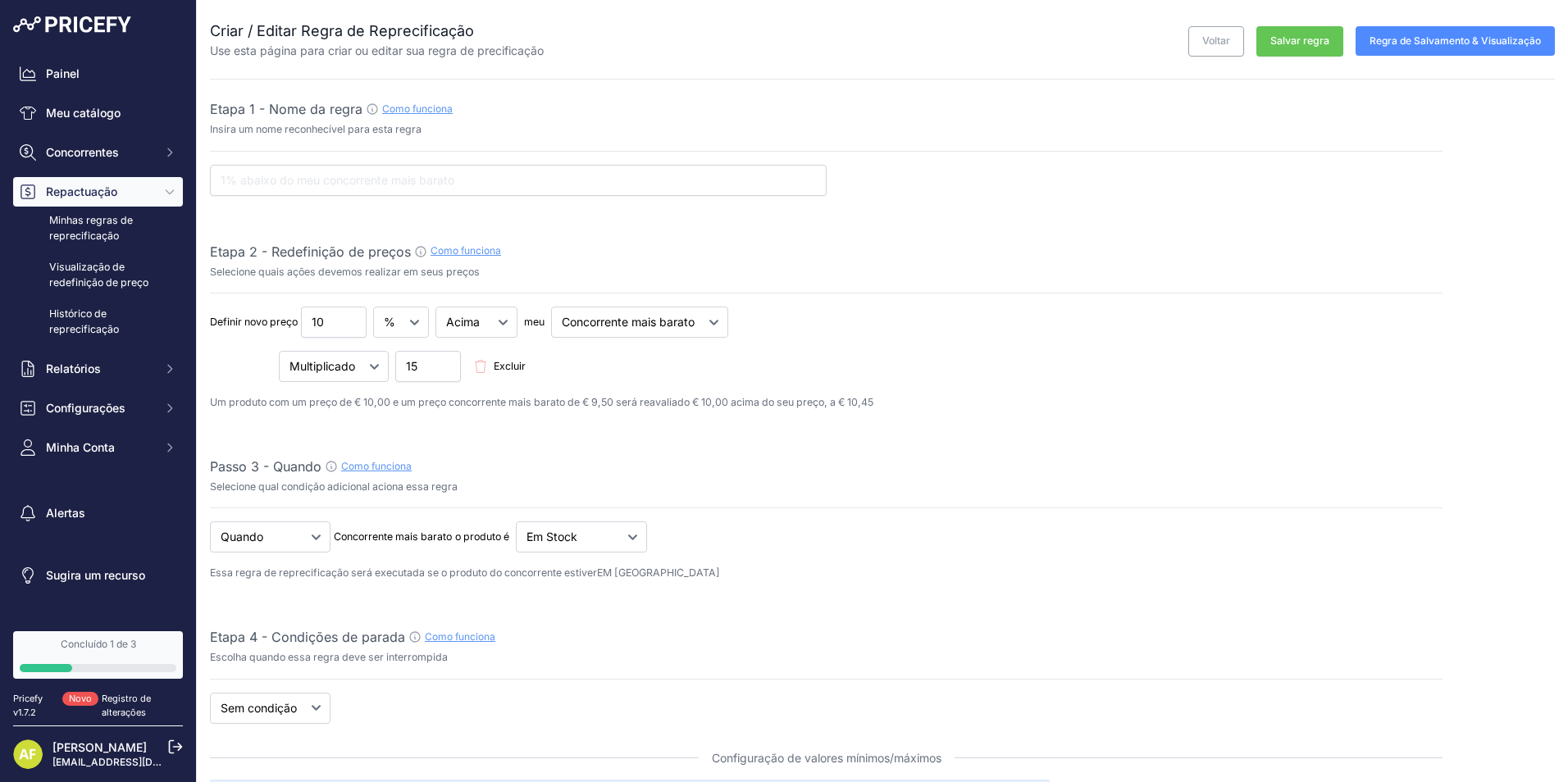
click at [518, 366] on span "Excluir" at bounding box center [509, 367] width 32 height 15
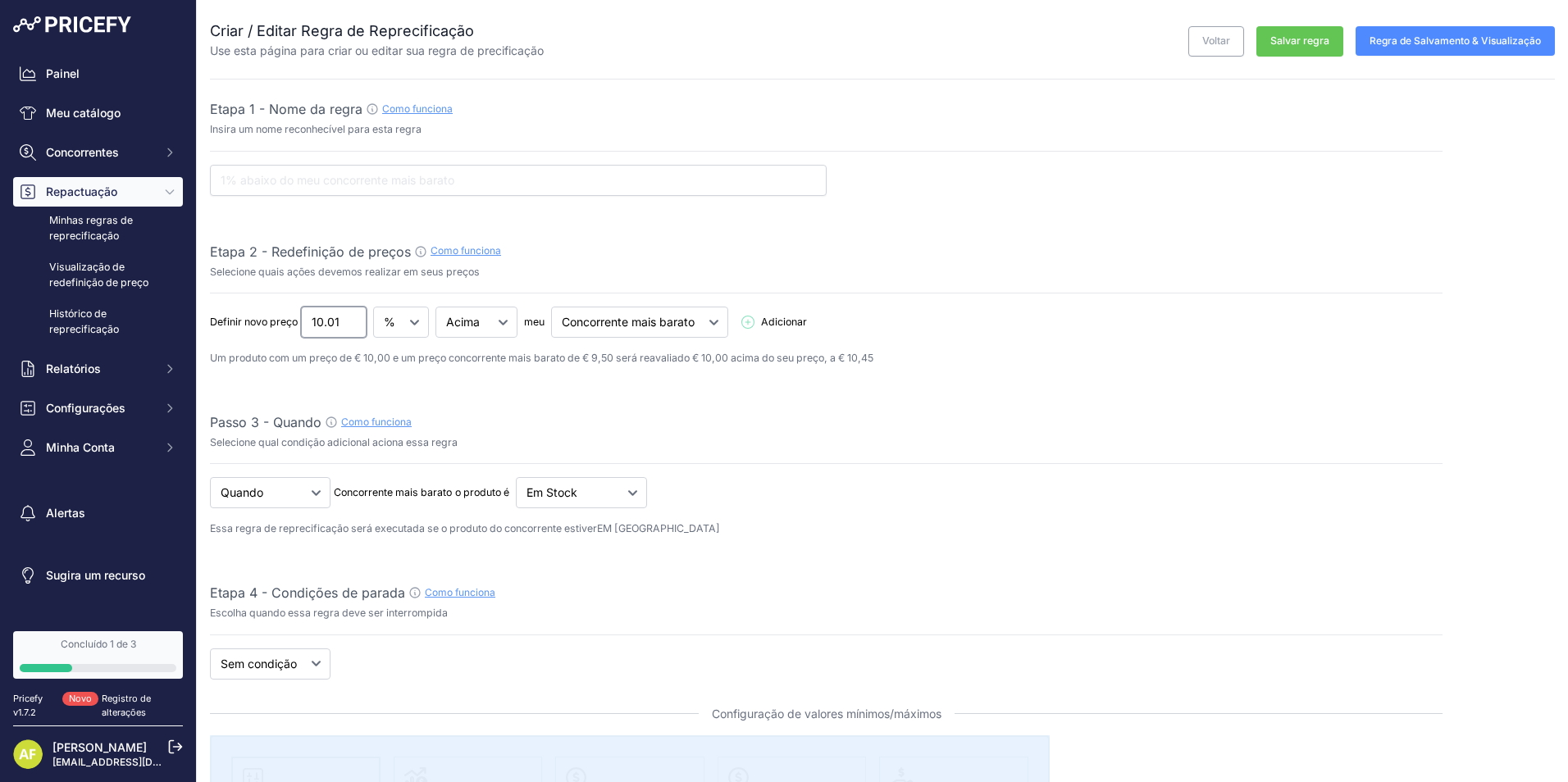
click at [350, 318] on input "10.01" at bounding box center [333, 322] width 65 height 31
click at [350, 318] on input "10.02" at bounding box center [333, 322] width 65 height 31
click at [350, 318] on input "10.03" at bounding box center [333, 322] width 65 height 31
click at [351, 318] on input "10.04" at bounding box center [333, 322] width 65 height 31
drag, startPoint x: 340, startPoint y: 321, endPoint x: 304, endPoint y: 324, distance: 36.1
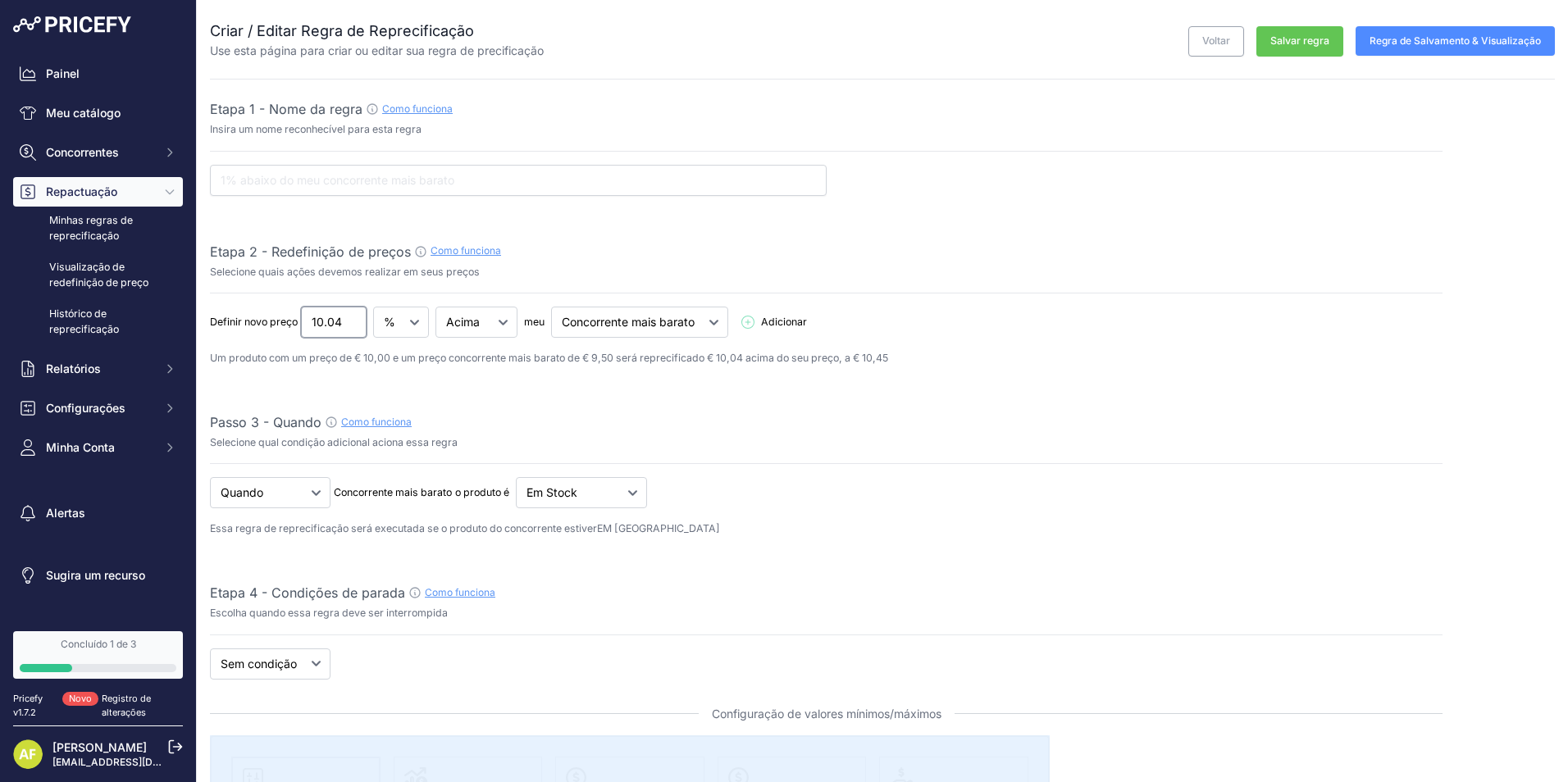
click at [304, 324] on input "10.04" at bounding box center [333, 322] width 65 height 31
type input "20"
click at [493, 320] on select "Abaixo Acima Igual" at bounding box center [476, 322] width 82 height 31
click at [436, 307] on select "Abaixo Acima Igual" at bounding box center [476, 322] width 82 height 31
click at [494, 329] on select "Abaixo Acima Igual" at bounding box center [476, 322] width 82 height 31
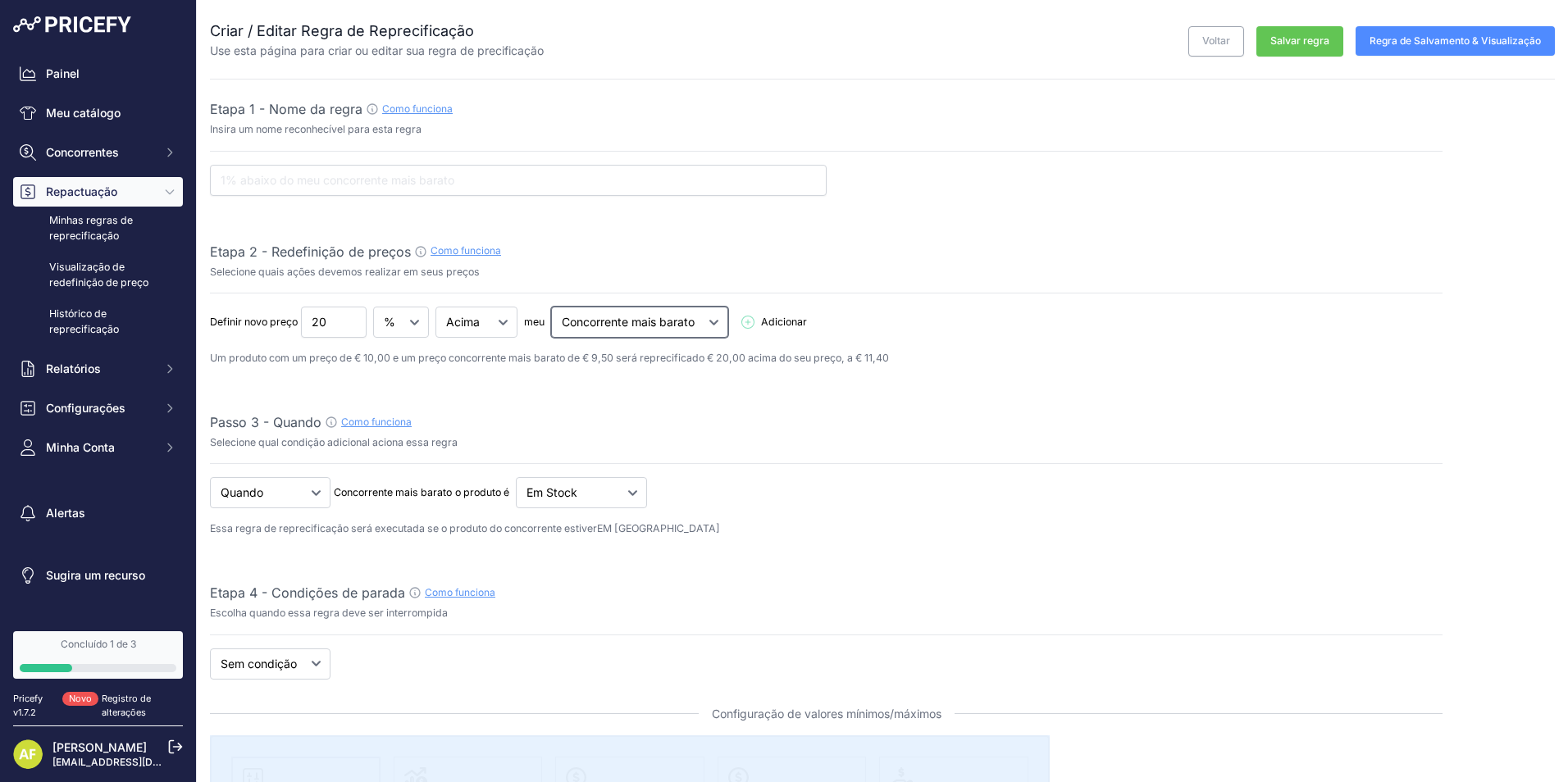
click at [656, 323] on select "Concorrente mais barato Maior competidor" at bounding box center [640, 322] width 177 height 31
click at [467, 319] on select "Abaixo Acima Igual" at bounding box center [476, 322] width 82 height 31
select select "equal"
click at [436, 307] on select "Abaixo Acima Igual" at bounding box center [476, 322] width 82 height 31
click at [378, 319] on select "Abaixo Acima Igual" at bounding box center [341, 322] width 82 height 31
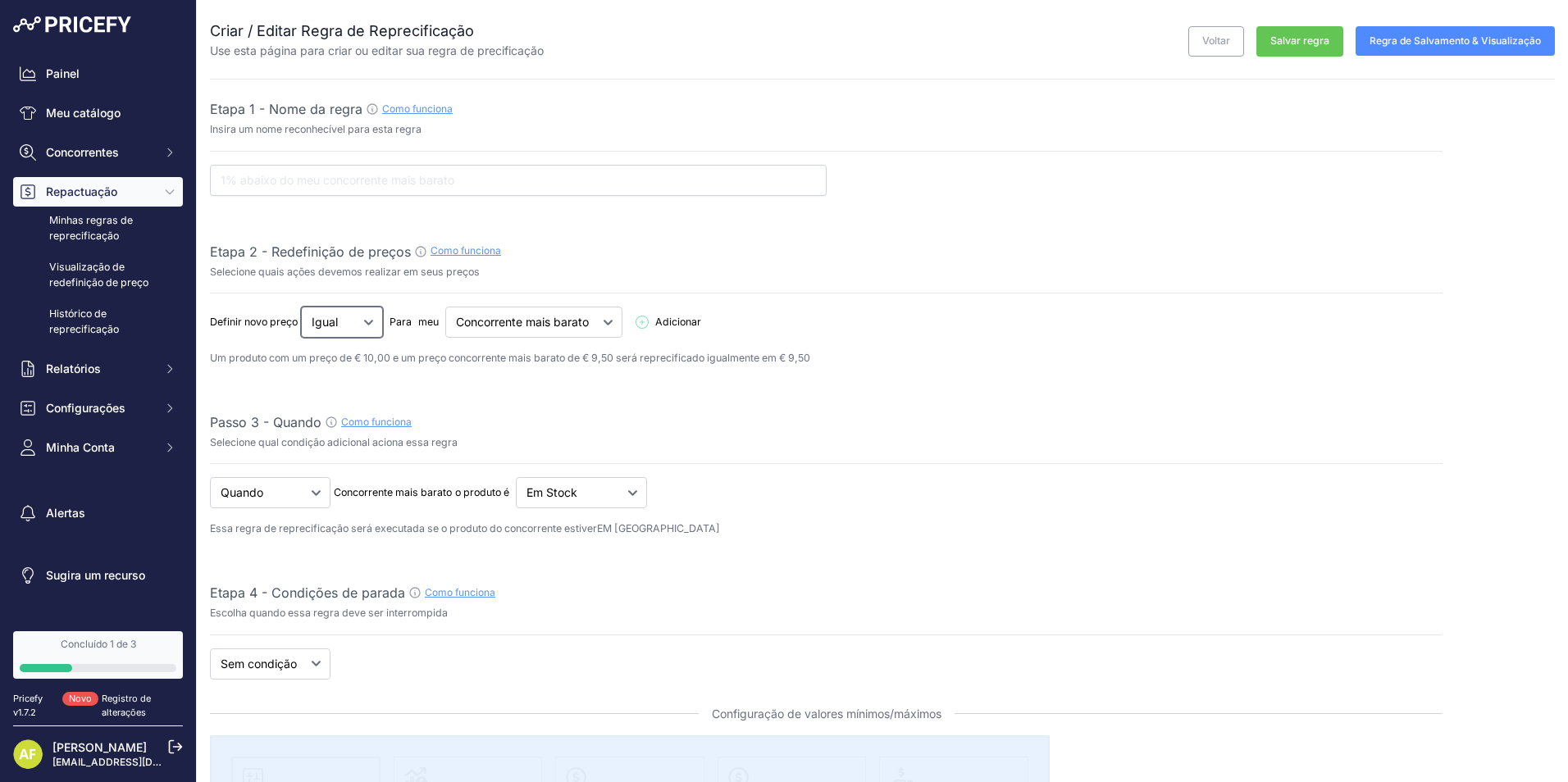
click at [301, 307] on select "Abaixo Acima Igual" at bounding box center [341, 322] width 82 height 31
click at [689, 324] on span "Adicionar" at bounding box center [678, 322] width 46 height 15
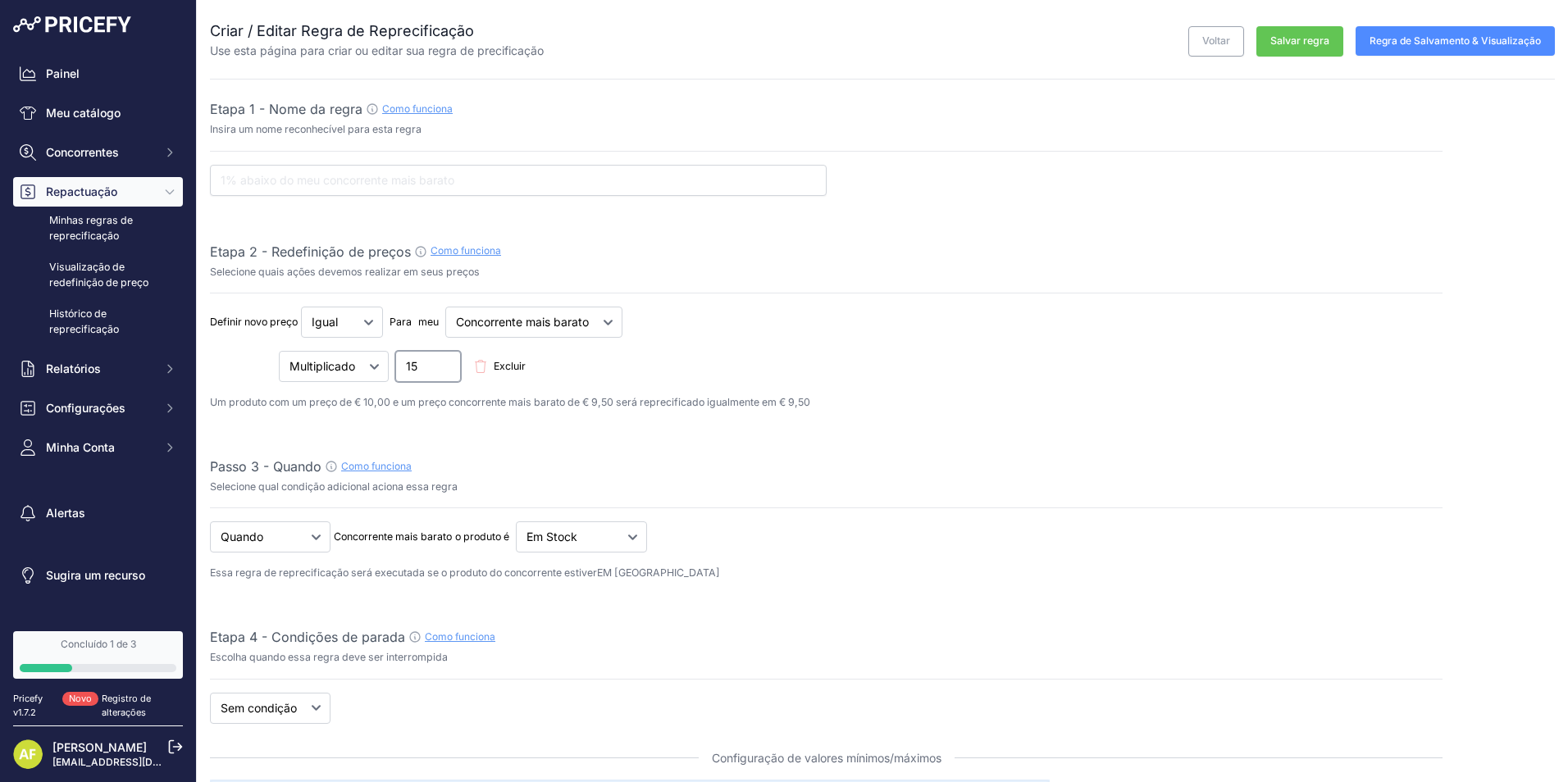
click at [424, 361] on input "15" at bounding box center [428, 367] width 65 height 31
click at [367, 366] on select "Mais Menos Multiplicado Dividido" at bounding box center [333, 367] width 110 height 31
click at [279, 351] on select "Mais Menos Multiplicado Dividido" at bounding box center [333, 367] width 110 height 31
click at [347, 360] on select "Mais Menos Multiplicado Dividido" at bounding box center [333, 367] width 110 height 31
select select "divided"
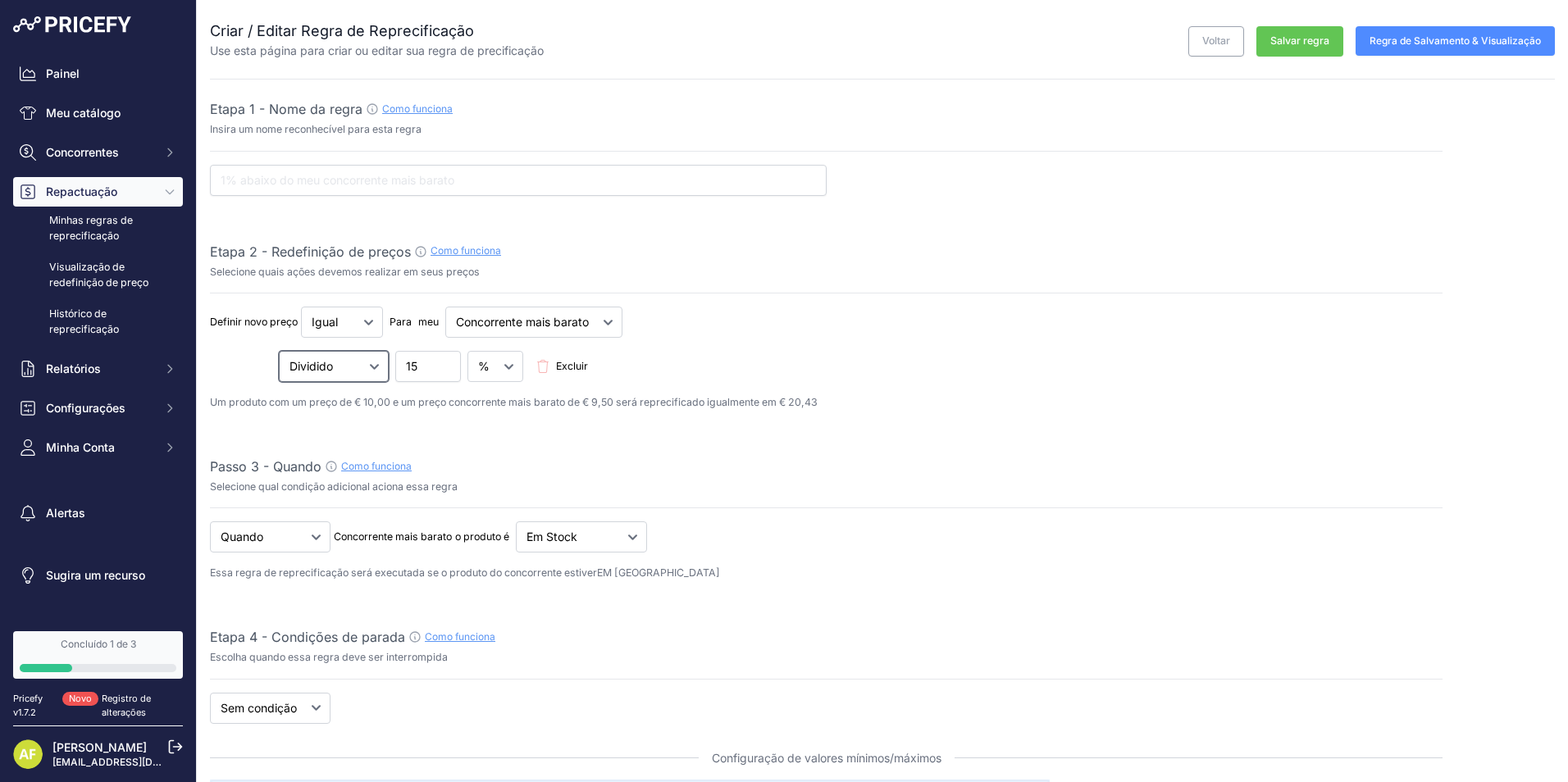
click at [279, 351] on select "Mais Menos Multiplicado Dividido" at bounding box center [333, 367] width 110 height 31
click at [429, 353] on input "15" at bounding box center [428, 367] width 65 height 31
drag, startPoint x: 423, startPoint y: 369, endPoint x: 371, endPoint y: 364, distance: 52.2
click at [372, 365] on div "Mais Menos Multiplicado Dividido 15 € % Excluir" at bounding box center [827, 367] width 1233 height 31
type input "20"
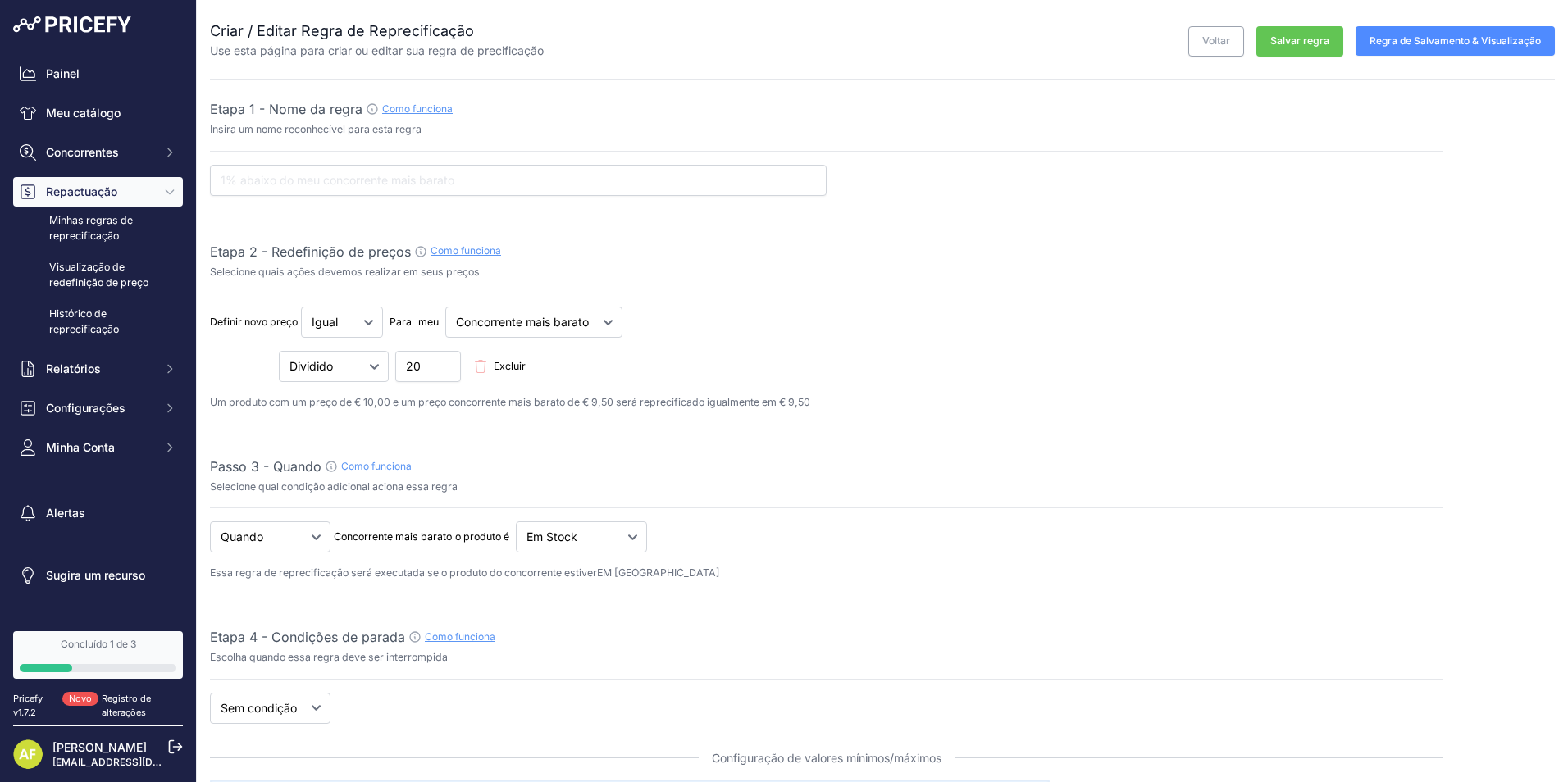
click at [607, 354] on div "Definir novo preço 20 € % Abaixo Acima Igual meu" at bounding box center [827, 344] width 1233 height 75
click at [611, 356] on div "Mais Menos Multiplicado Dividido 20 € % Excluir" at bounding box center [827, 367] width 1233 height 31
click at [612, 356] on div "Mais Menos Multiplicado Dividido 20 € % Excluir" at bounding box center [827, 367] width 1233 height 31
click at [613, 356] on div "Mais Menos Multiplicado Dividido 20 € % Excluir" at bounding box center [827, 367] width 1233 height 31
click at [367, 324] on select "Abaixo Acima Igual" at bounding box center [341, 322] width 82 height 31
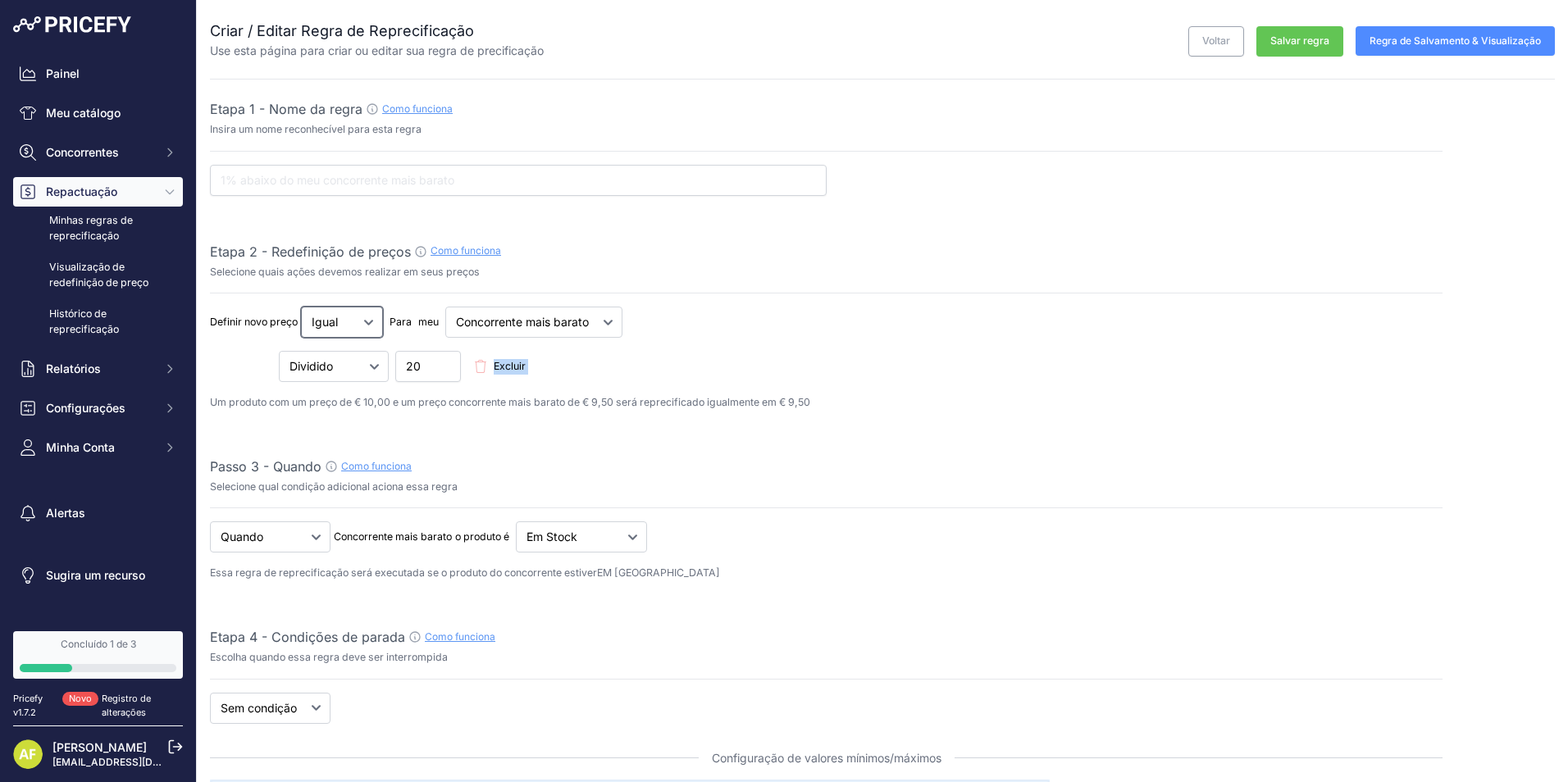
click at [301, 307] on select "Abaixo Acima Igual" at bounding box center [341, 322] width 82 height 31
click at [620, 353] on div "Mais Menos Multiplicado Dividido 20 € % Excluir" at bounding box center [827, 367] width 1233 height 31
click at [337, 358] on select "Mais Menos Multiplicado Dividido" at bounding box center [333, 367] width 110 height 31
click at [279, 351] on select "Mais Menos Multiplicado Dividido" at bounding box center [333, 367] width 110 height 31
click at [370, 362] on select "Mais Menos Multiplicado Dividido" at bounding box center [333, 367] width 110 height 31
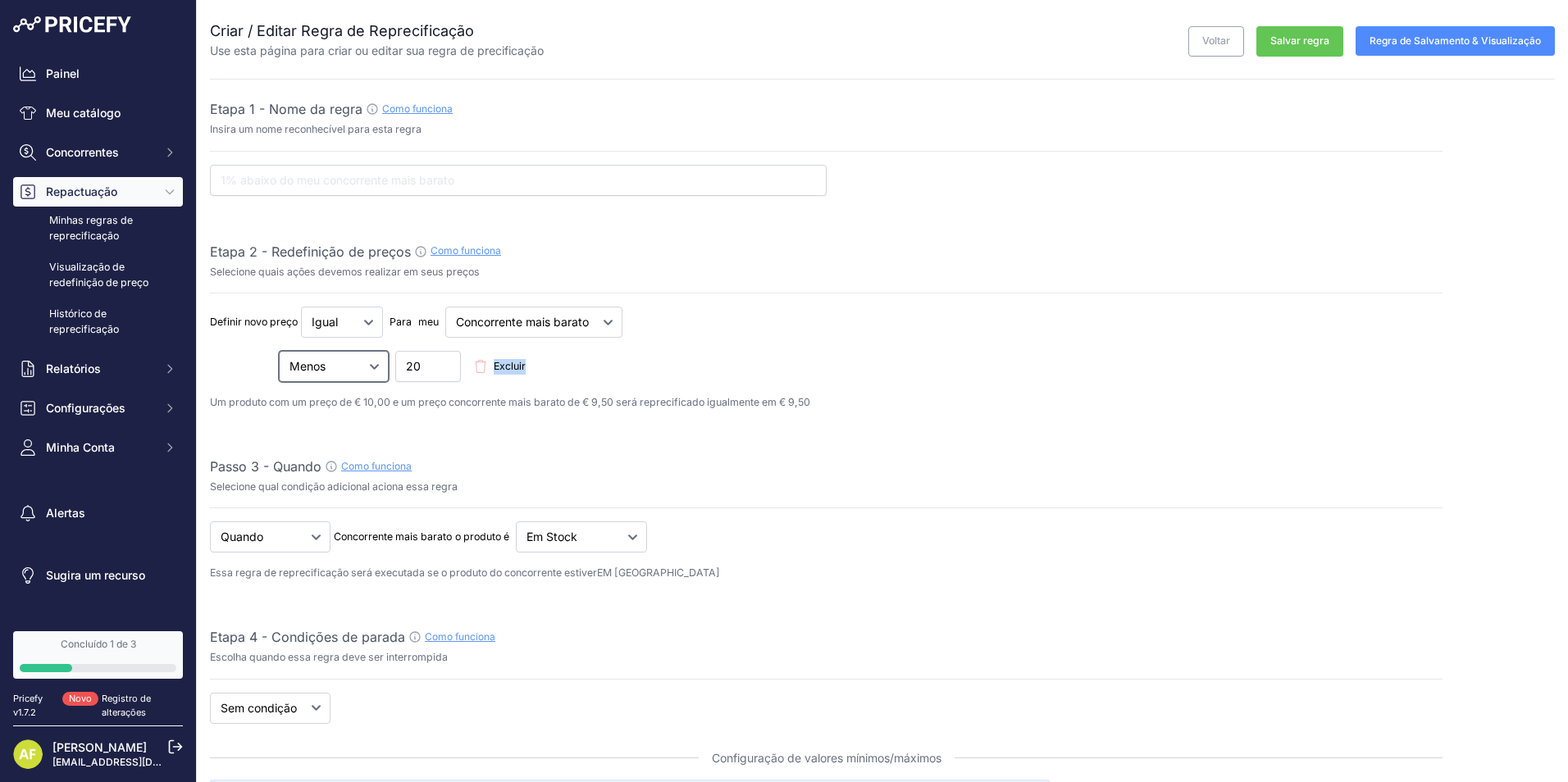
click at [279, 351] on select "Mais Menos Multiplicado Dividido" at bounding box center [333, 367] width 110 height 31
click at [360, 369] on select "Mais Menos Multiplicado Dividido" at bounding box center [333, 367] width 110 height 31
select select "plus"
click at [279, 351] on select "Mais Menos Multiplicado Dividido" at bounding box center [333, 367] width 110 height 31
click at [435, 364] on input "20" at bounding box center [428, 367] width 65 height 31
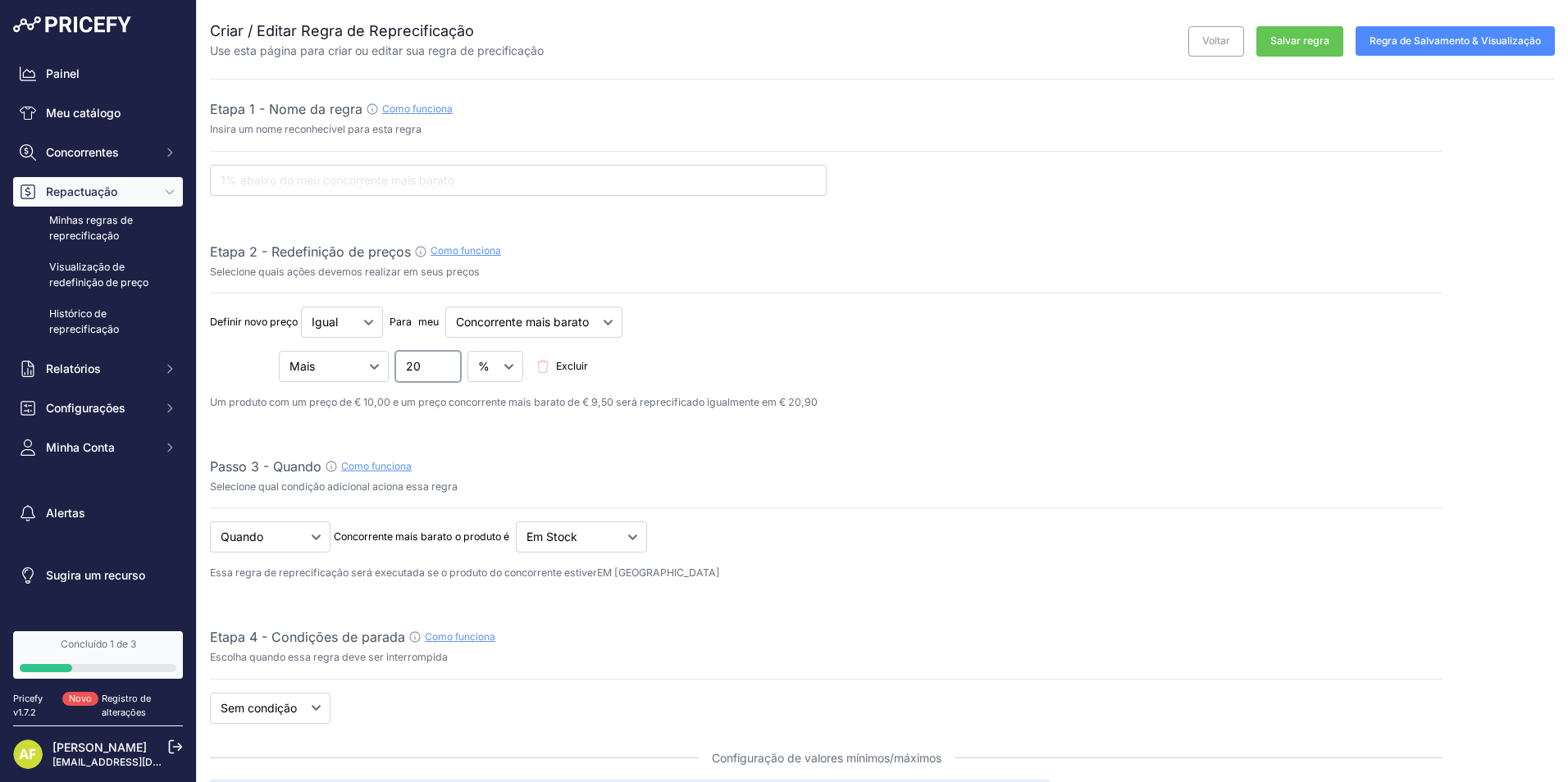
drag, startPoint x: 432, startPoint y: 362, endPoint x: 397, endPoint y: 363, distance: 35.0
click at [397, 363] on input "20" at bounding box center [428, 367] width 65 height 31
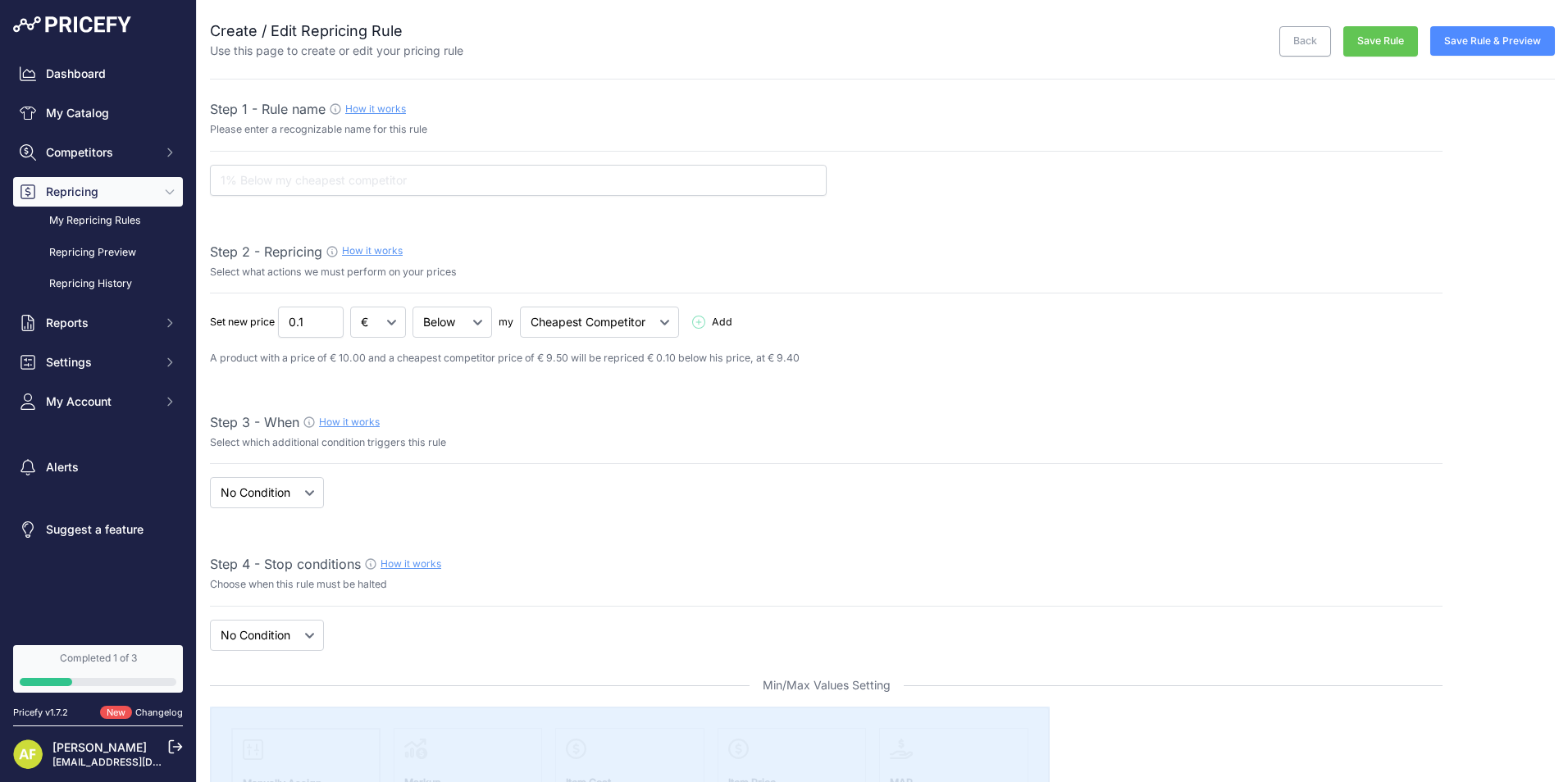
select select "7"
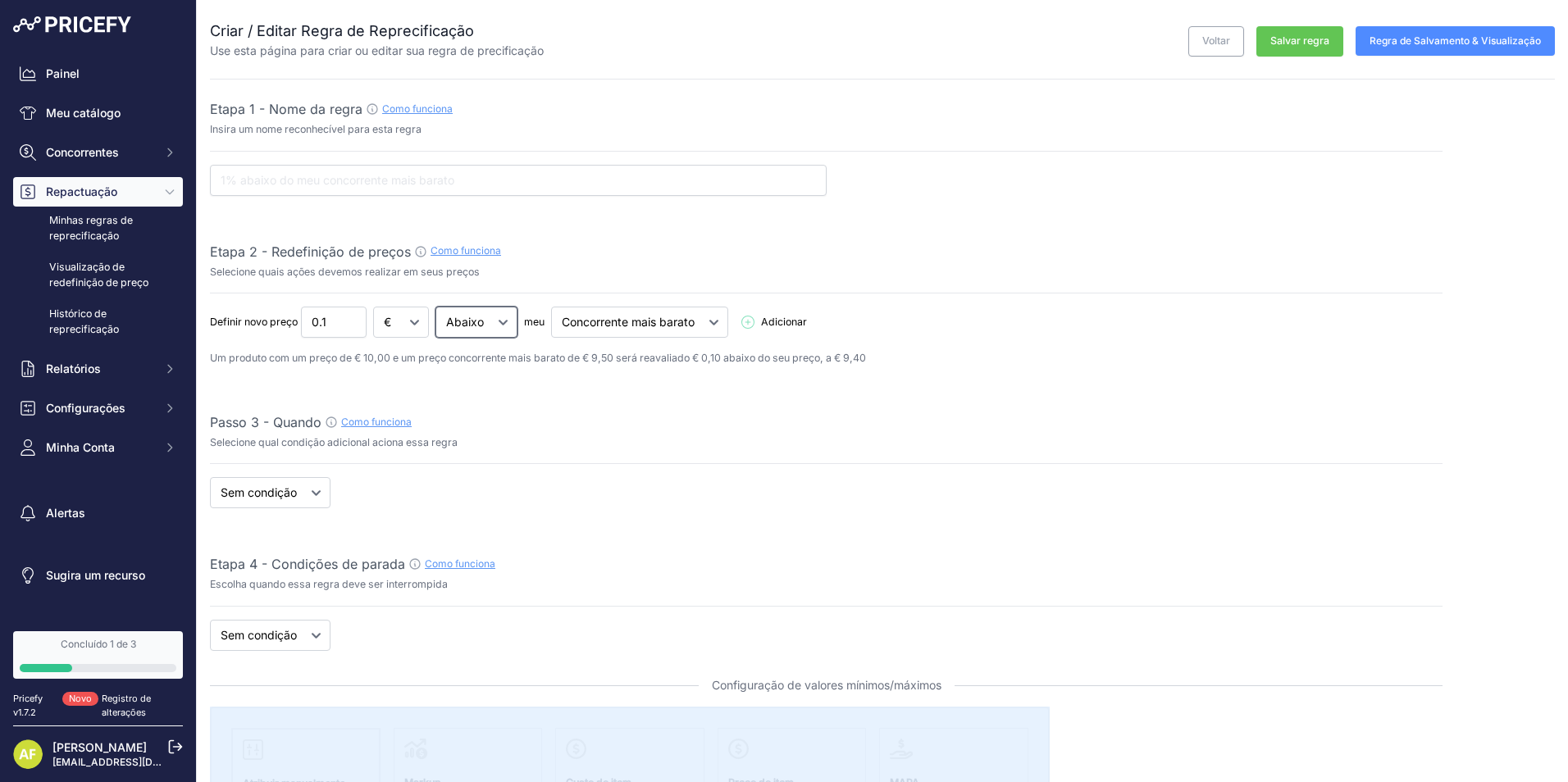
click at [488, 324] on select "Abaixo Acima [GEOGRAPHIC_DATA]" at bounding box center [476, 322] width 82 height 31
click at [436, 307] on select "Abaixo Acima Igual" at bounding box center [476, 322] width 82 height 31
click at [381, 329] on select "Abaixo Acima Igual" at bounding box center [341, 322] width 82 height 31
click at [301, 307] on select "Abaixo Acima Igual" at bounding box center [341, 322] width 82 height 31
click at [465, 321] on select "Abaixo Acima Igual" at bounding box center [476, 322] width 82 height 31
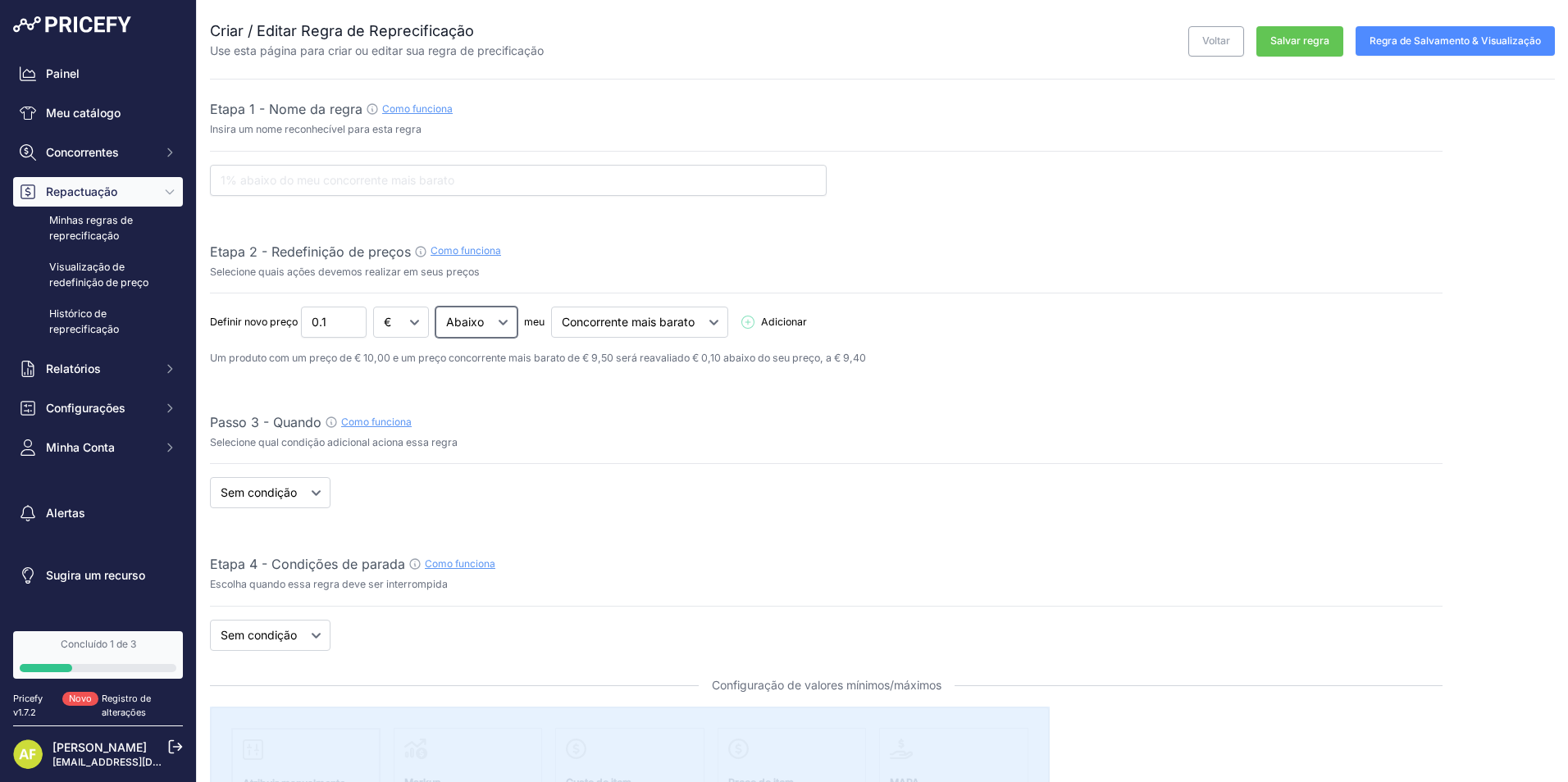
select select "above"
click at [436, 307] on select "Abaixo Acima Igual" at bounding box center [476, 322] width 82 height 31
click at [326, 185] on input "text" at bounding box center [518, 180] width 617 height 31
type input "TESTE 1"
click at [1380, 48] on button "Regra de Salvamento & Visualização" at bounding box center [1456, 41] width 199 height 30
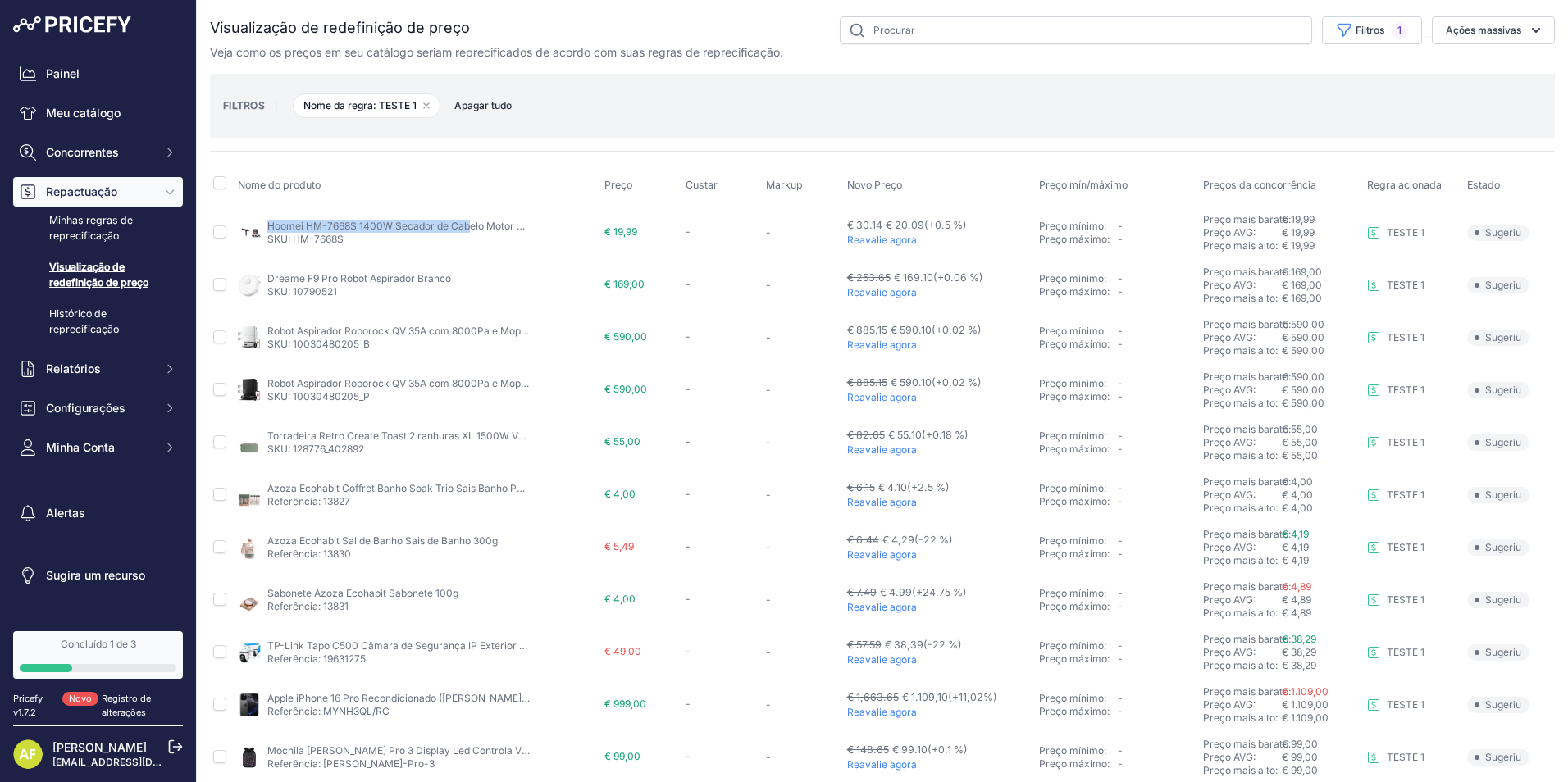
drag, startPoint x: 262, startPoint y: 222, endPoint x: 353, endPoint y: 224, distance: 91.0
click at [353, 224] on div "Hoomei HM-7668S 1400W Secador de Cabelo Motor DC 2 Velocidades SKU: HM-7668S" at bounding box center [418, 233] width 361 height 26
copy div "Hoomei HM-7668S"
click at [473, 103] on span "Apagar tudo" at bounding box center [483, 106] width 74 height 16
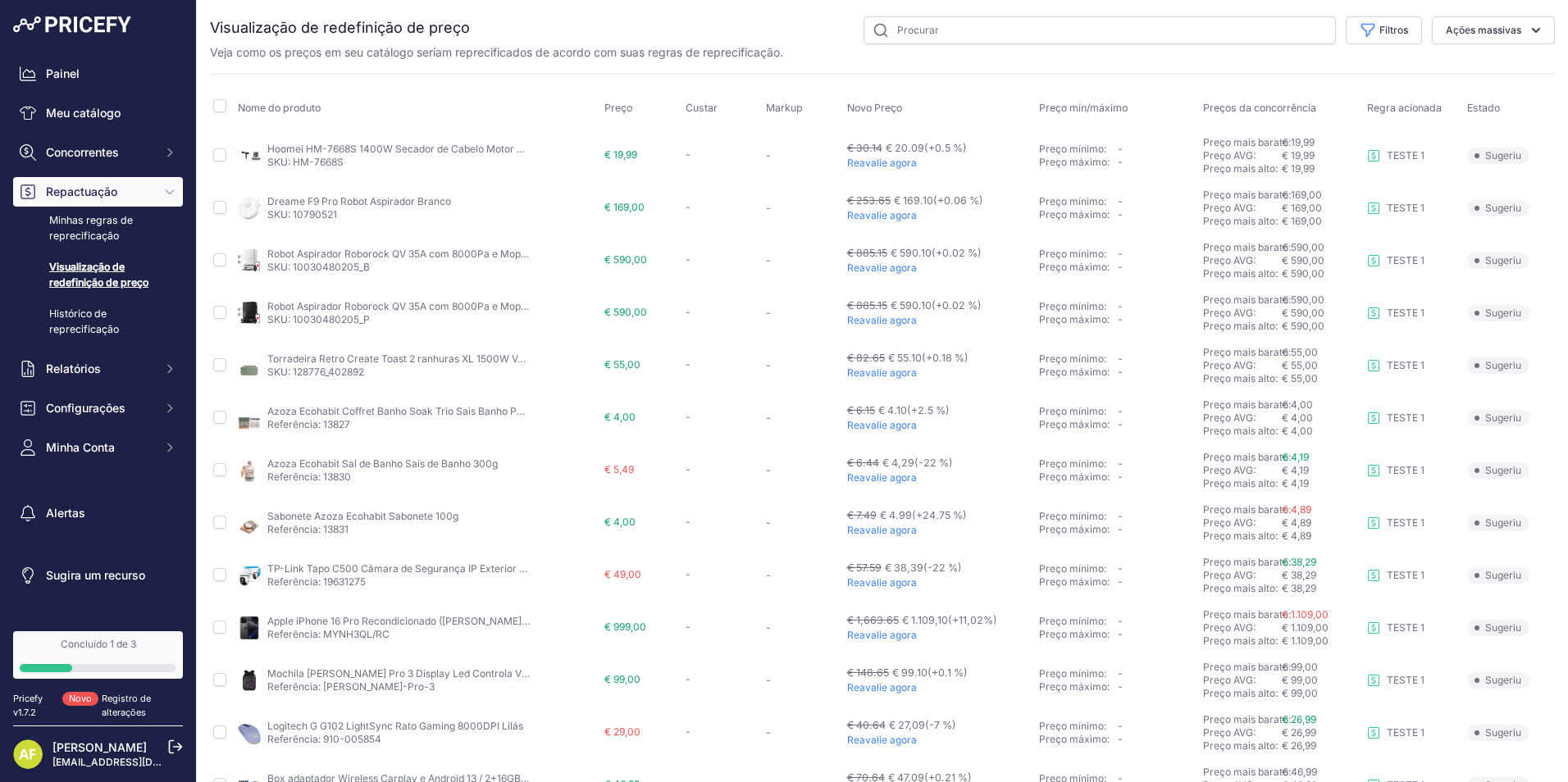
click at [85, 268] on link "Visualização de redefinição de preço" at bounding box center [98, 275] width 170 height 43
click at [92, 225] on link "Minhas regras de reprecificação" at bounding box center [98, 228] width 170 height 43
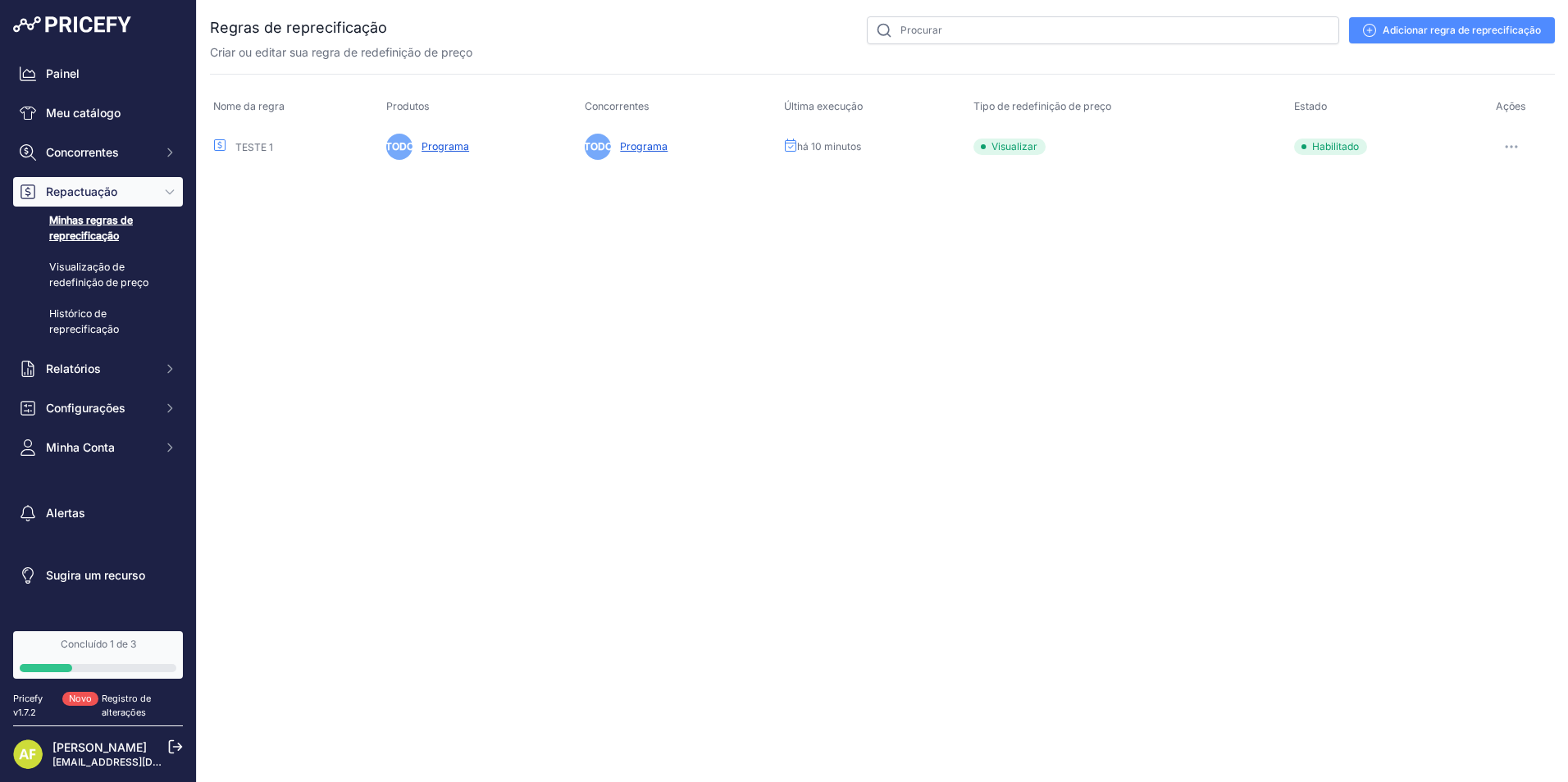
click at [643, 147] on link "Programa" at bounding box center [641, 147] width 54 height 13
click at [1512, 146] on icon "button" at bounding box center [1513, 147] width 2 height 2
click at [1452, 184] on link "Editar" at bounding box center [1487, 181] width 129 height 26
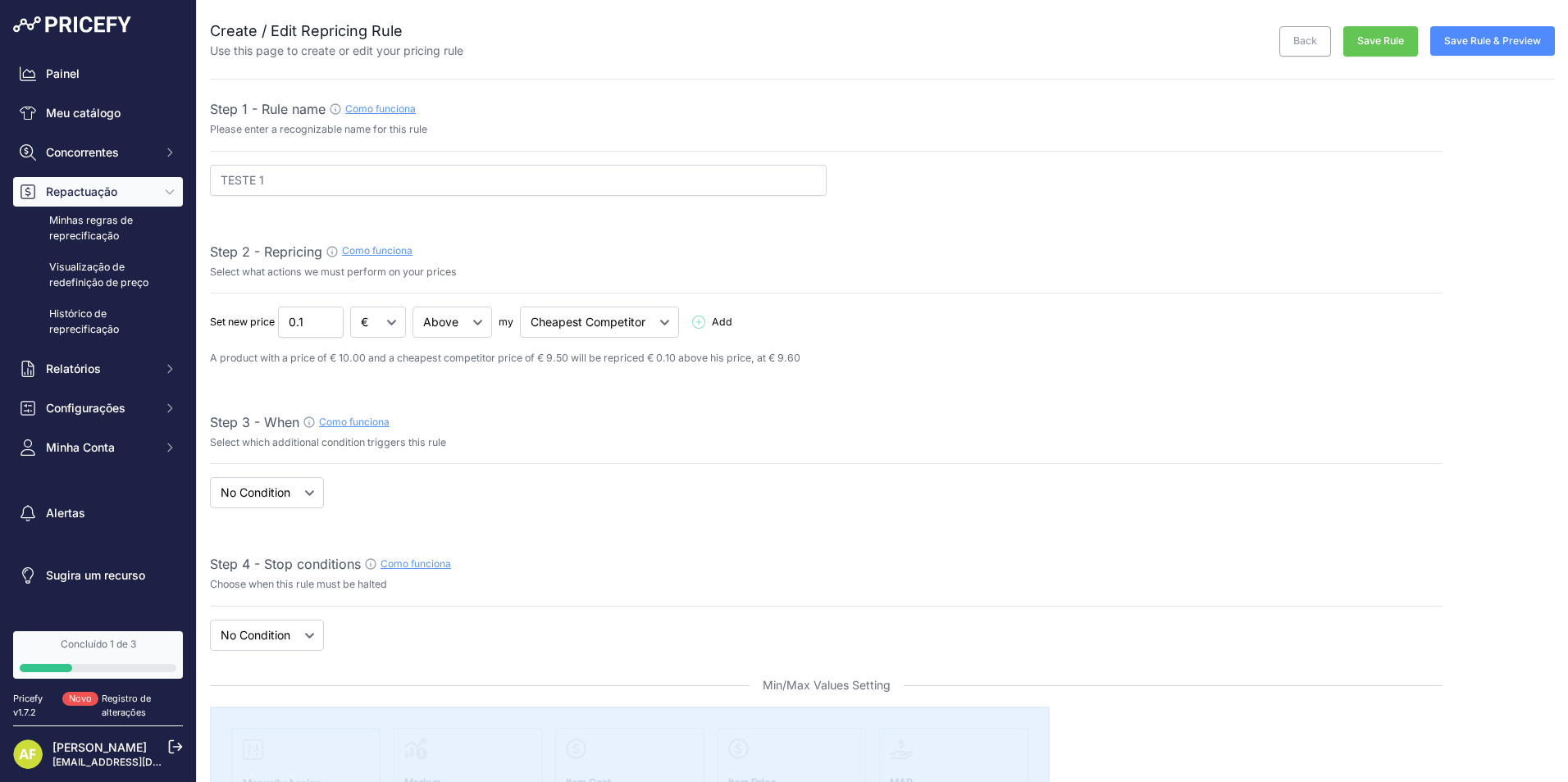
select select "7"
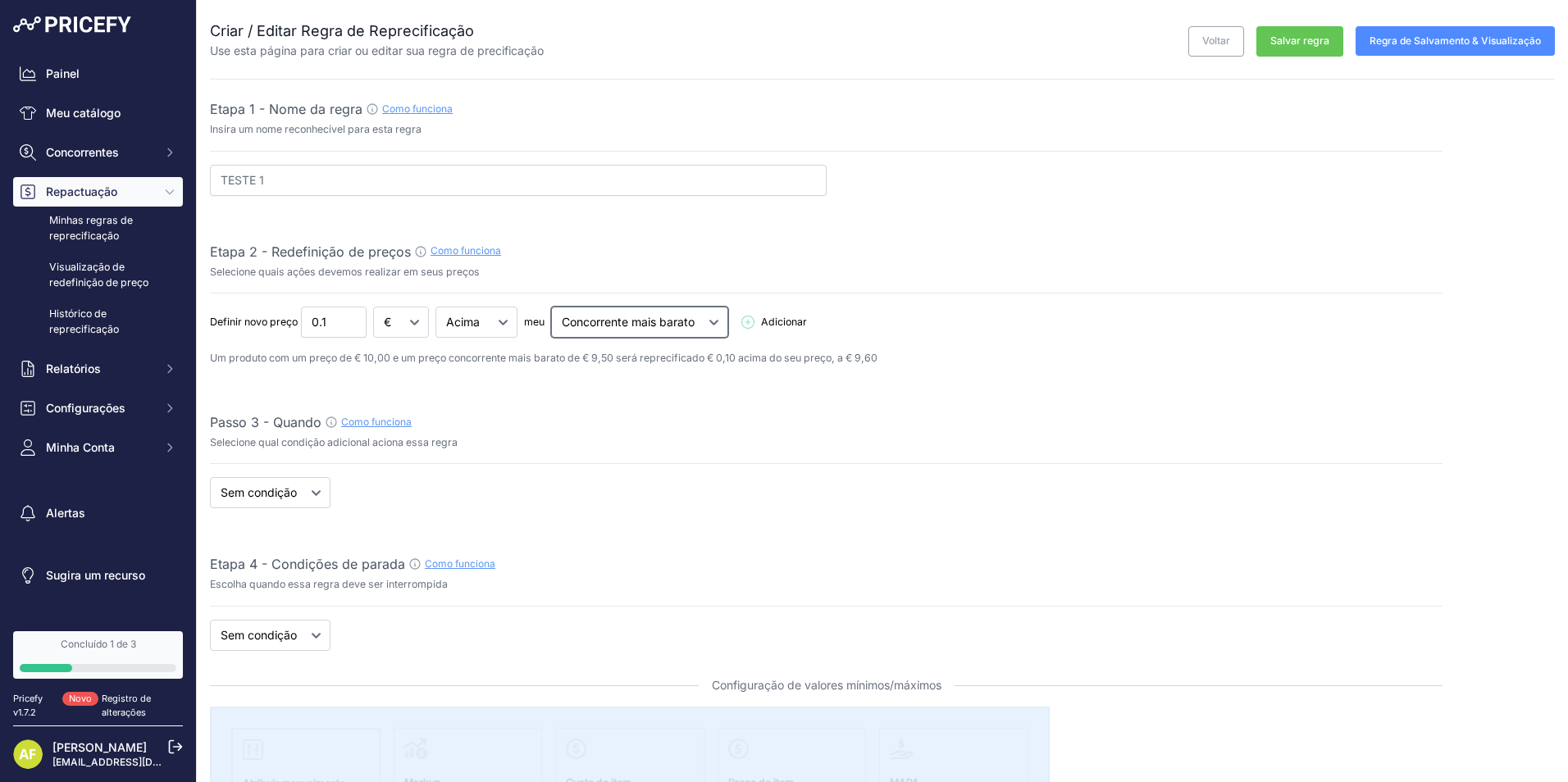
click at [655, 320] on select "Concorrente mais barato Maior competidor" at bounding box center [640, 322] width 177 height 31
select select "highest"
click at [552, 307] on select "Concorrente mais barato Maior competidor" at bounding box center [640, 322] width 177 height 31
click at [302, 491] on select "Quando Sem condição" at bounding box center [270, 492] width 120 height 31
click at [432, 489] on div "Quando Sem condição Highest Competitor product is Out Of Stock In Stock" at bounding box center [827, 492] width 1233 height 31
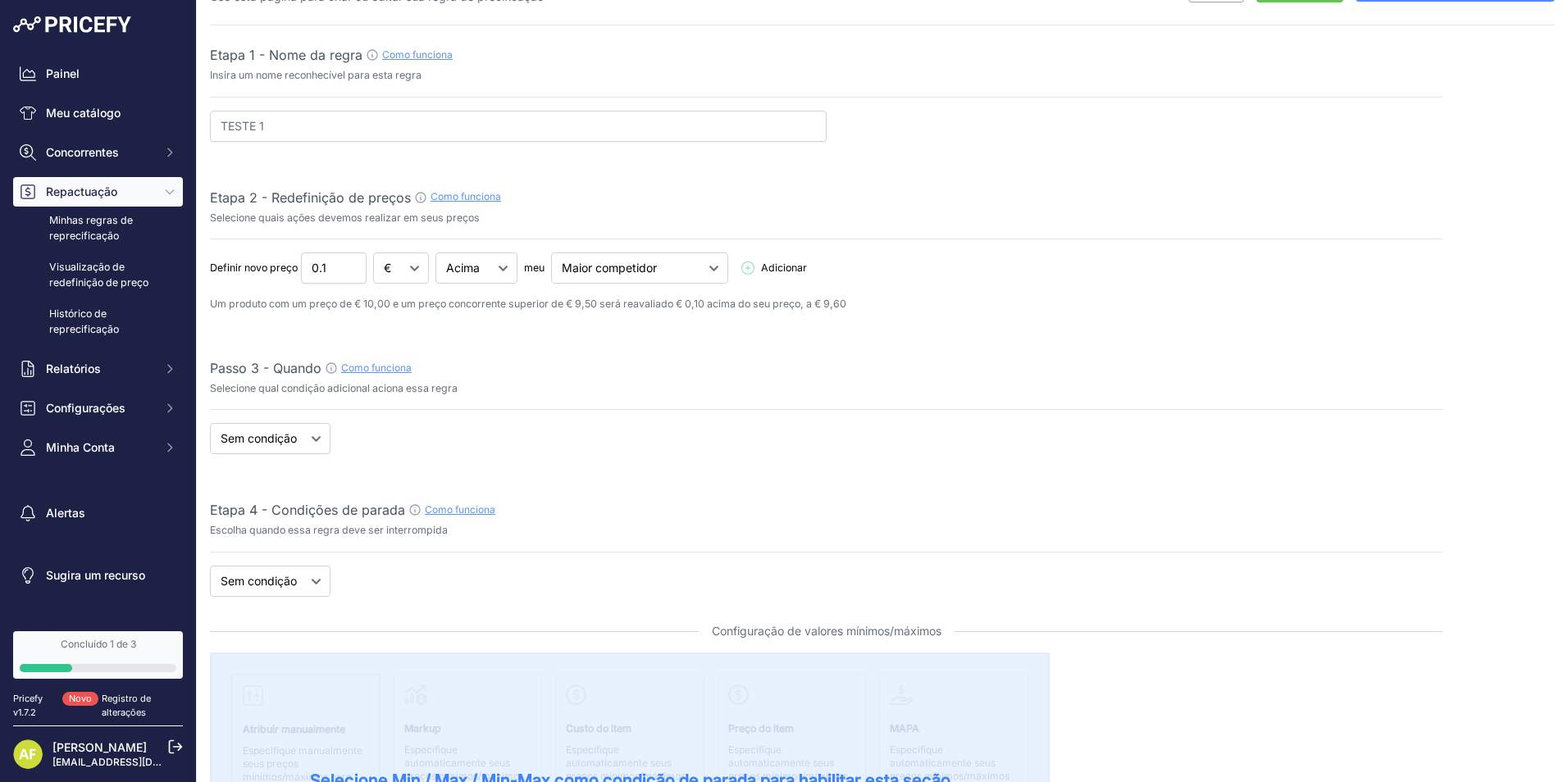
scroll to position [82, 0]
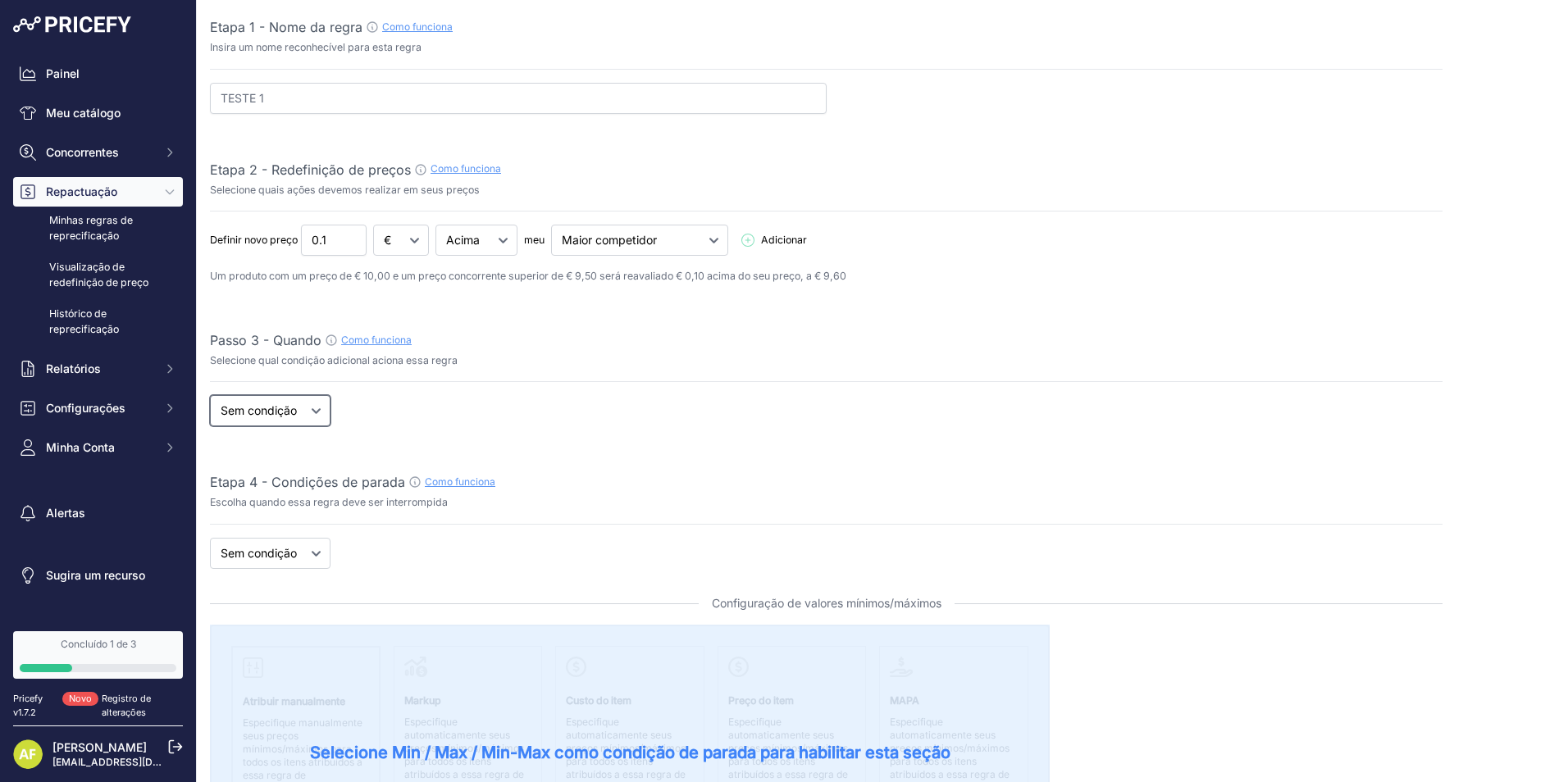
click at [305, 400] on select "Quando Sem condição" at bounding box center [270, 411] width 120 height 31
click at [210, 396] on select "Quando Sem condição" at bounding box center [270, 411] width 120 height 31
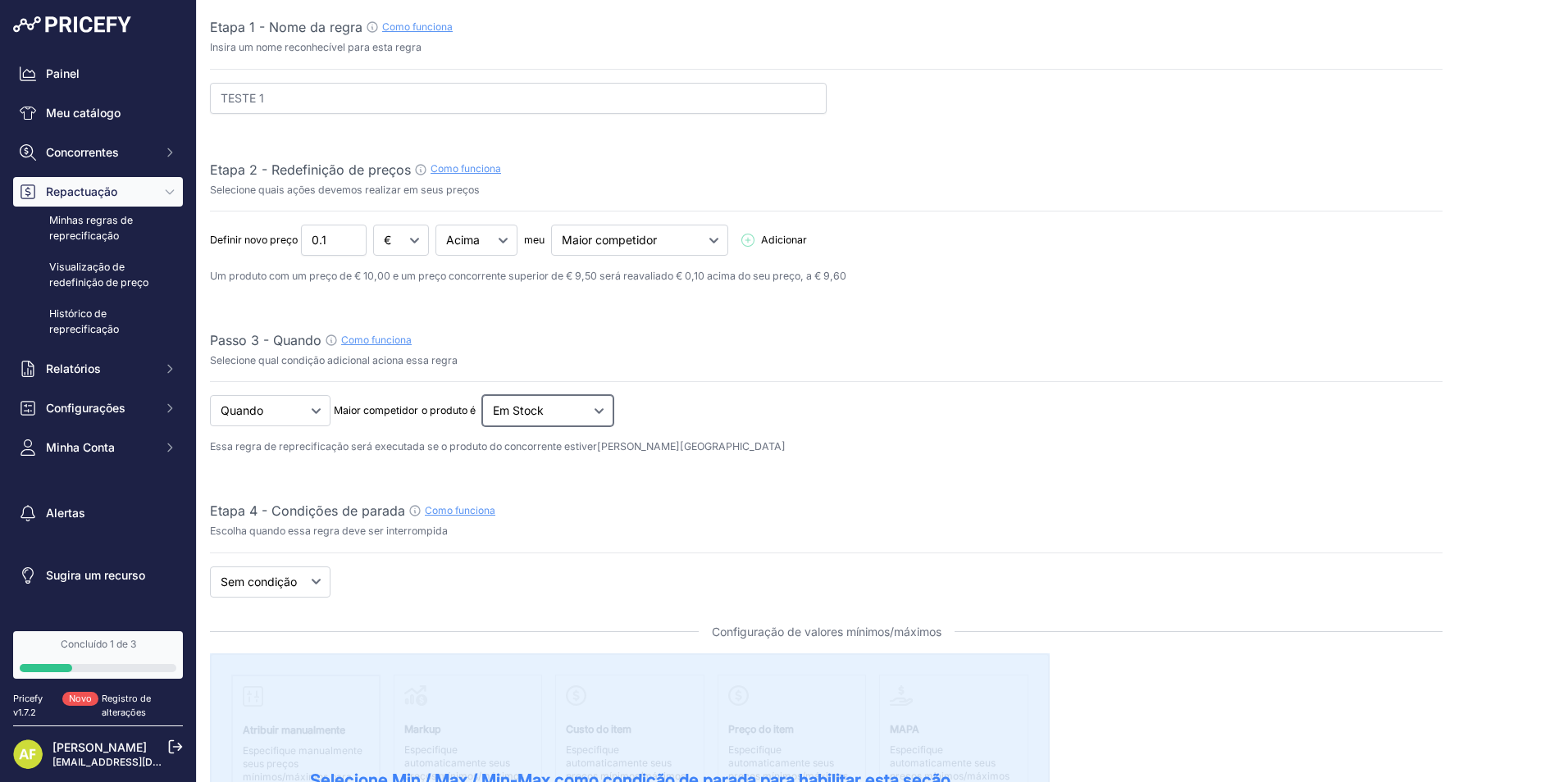
click at [584, 410] on select "Fora de estoque Em Stock" at bounding box center [548, 411] width 131 height 31
click at [311, 415] on select "Quando Sem condição" at bounding box center [270, 411] width 120 height 31
select select "none"
click at [210, 396] on select "Quando Sem condição" at bounding box center [270, 411] width 120 height 31
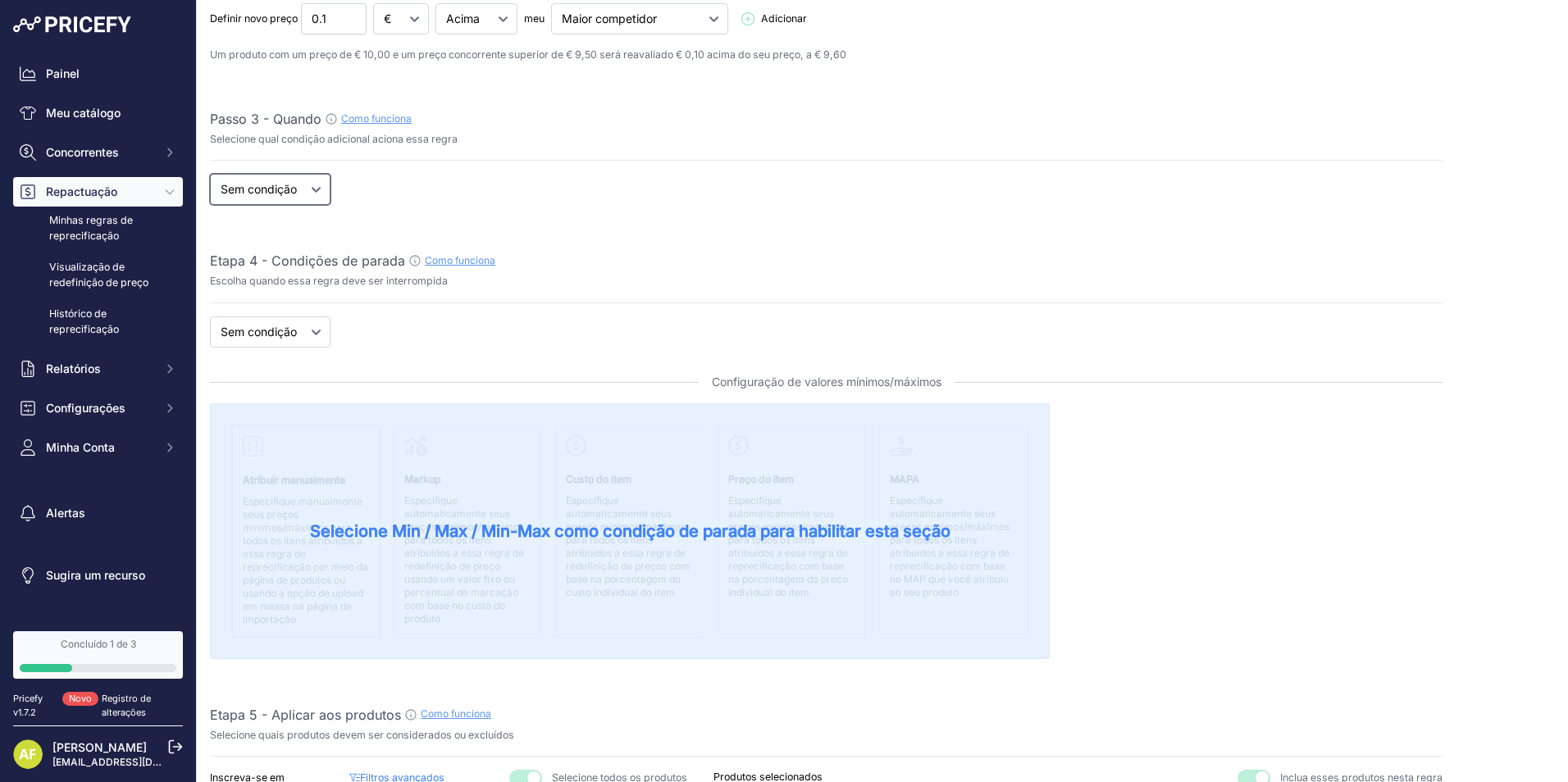
scroll to position [328, 0]
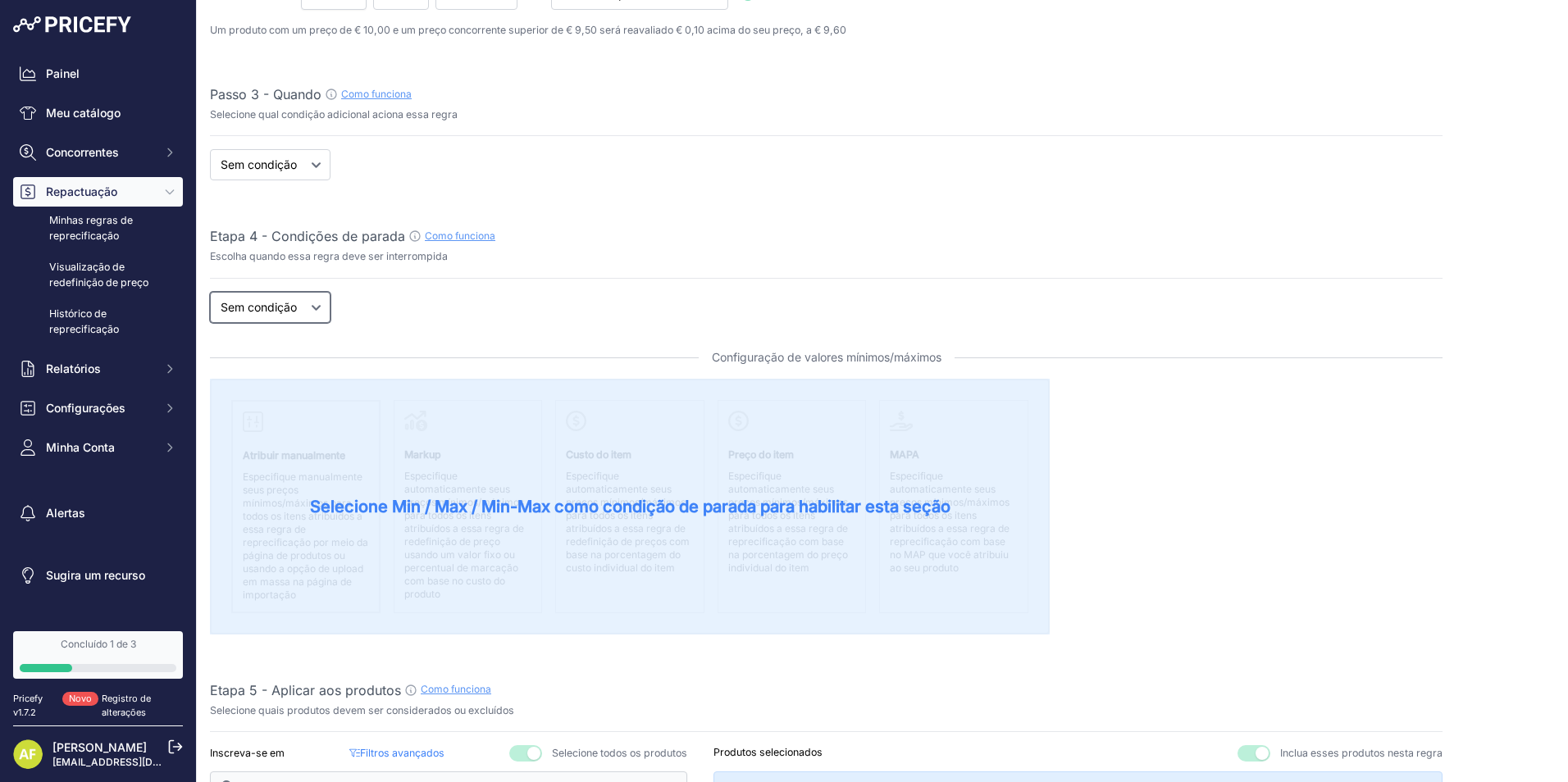
click at [266, 295] on select "Novo Preço Sem condição" at bounding box center [270, 308] width 120 height 31
click at [285, 300] on select "Novo Preço Sem condição" at bounding box center [270, 308] width 120 height 31
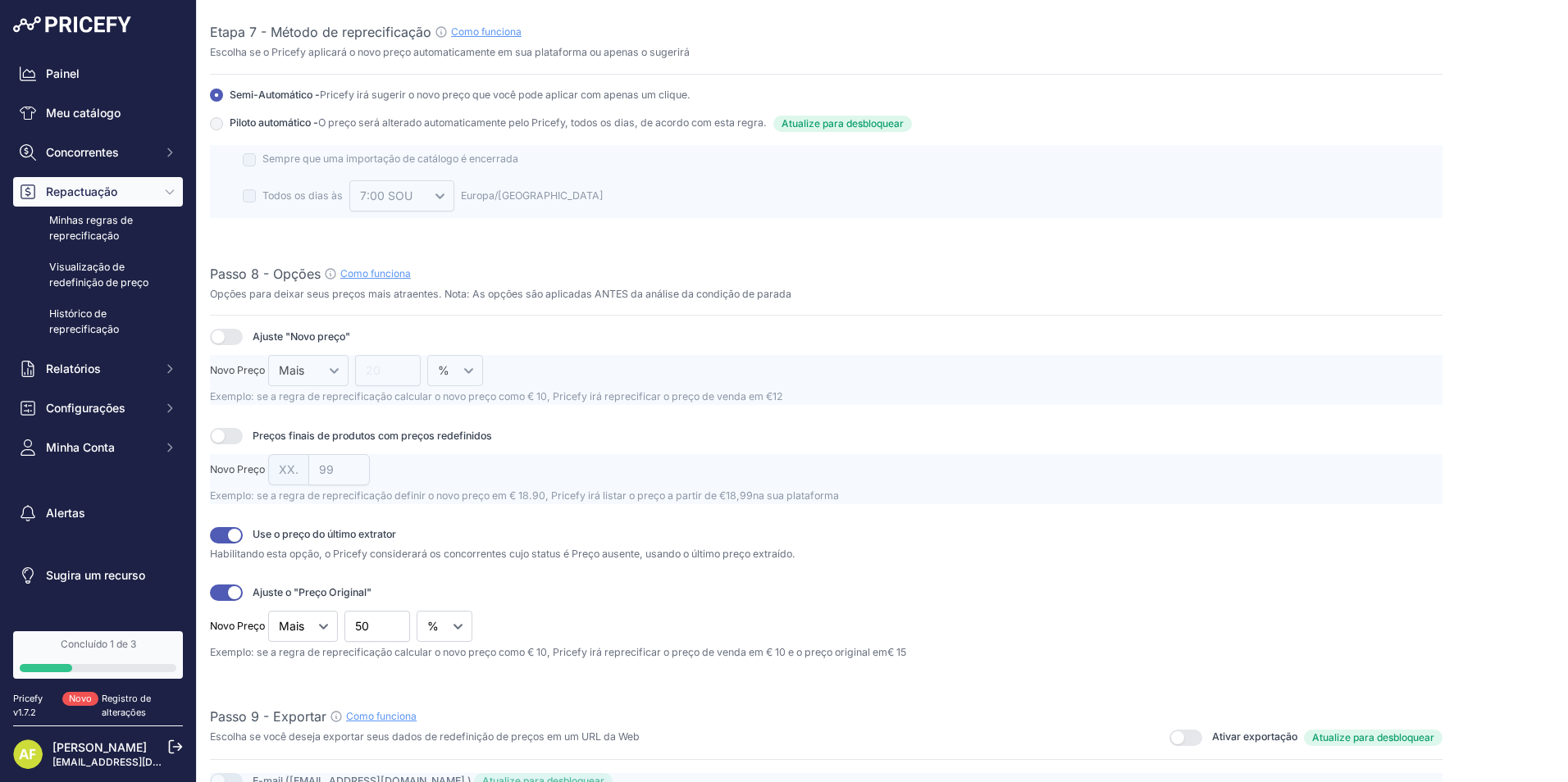
scroll to position [1740, 0]
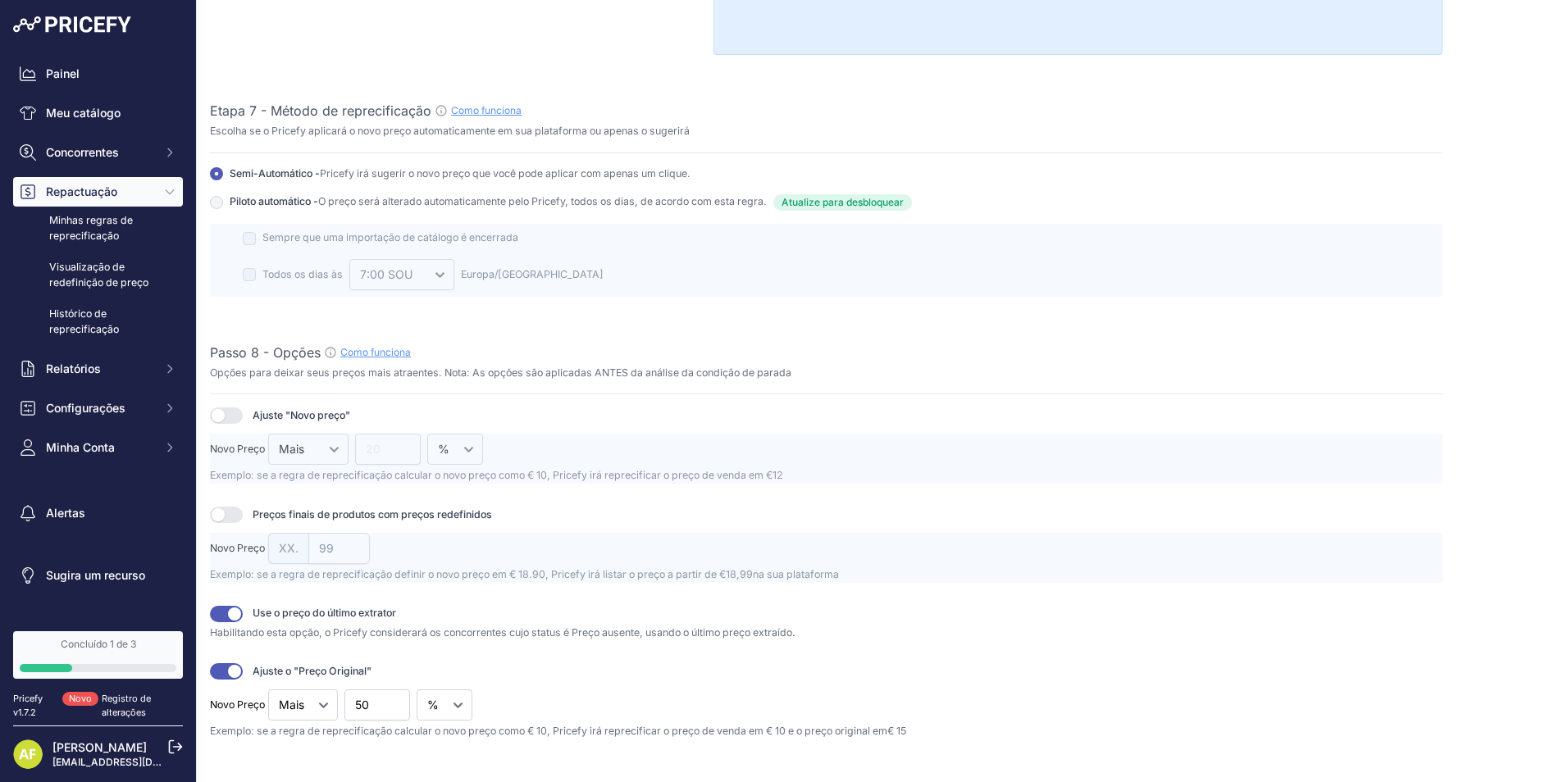
click at [219, 413] on button "button" at bounding box center [226, 415] width 33 height 16
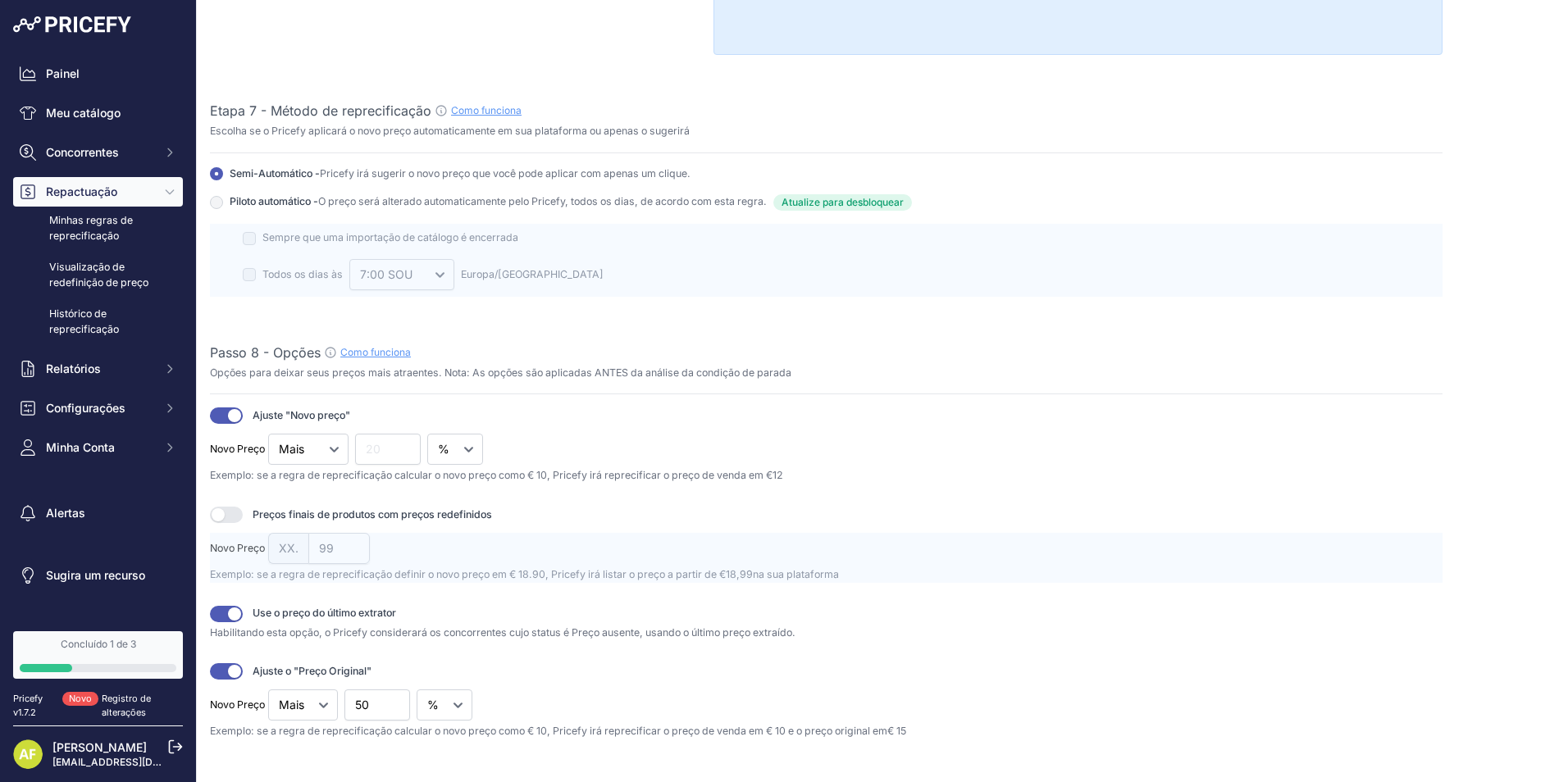
click at [231, 415] on button "button" at bounding box center [226, 415] width 33 height 16
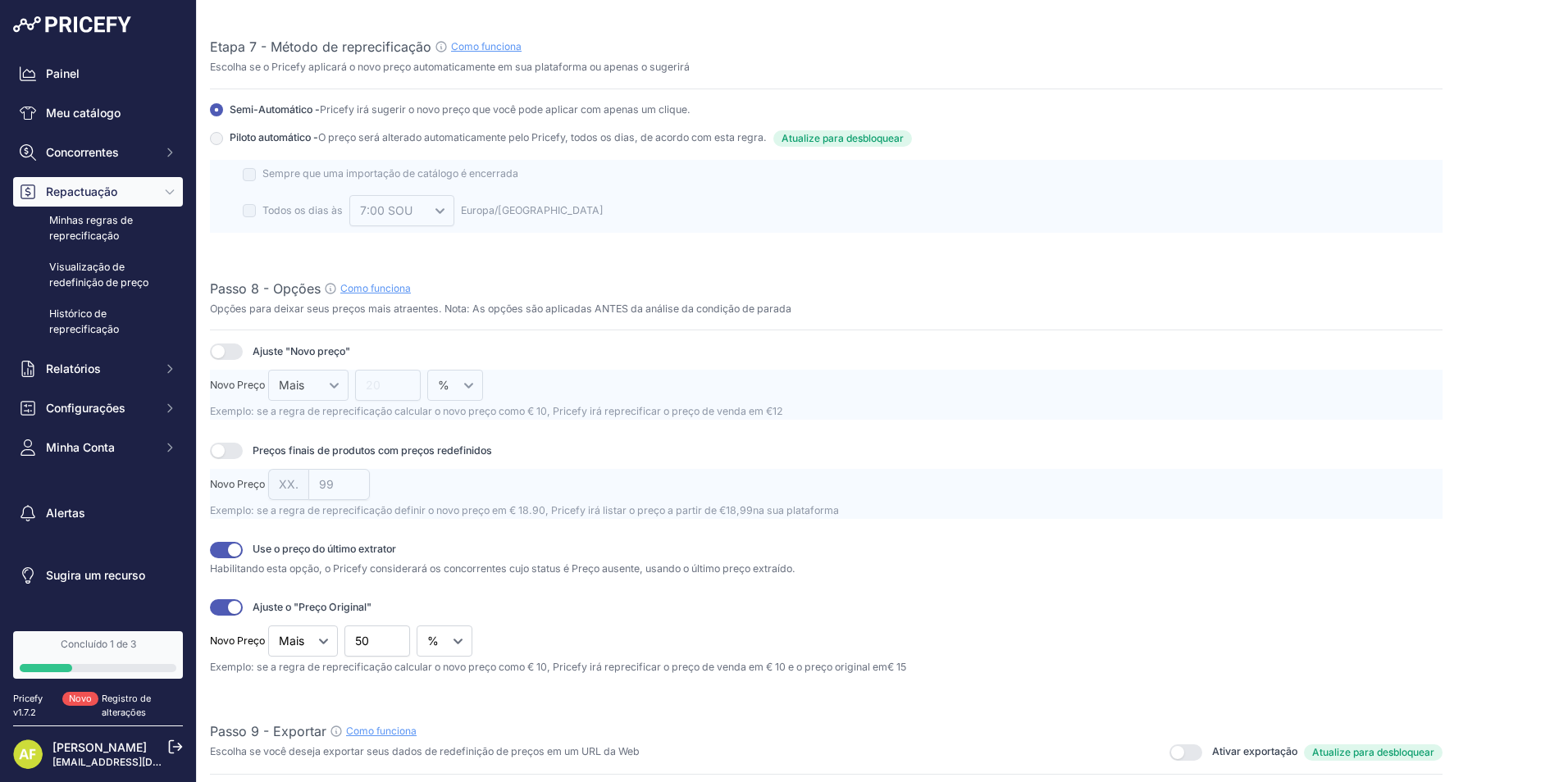
scroll to position [1986, 0]
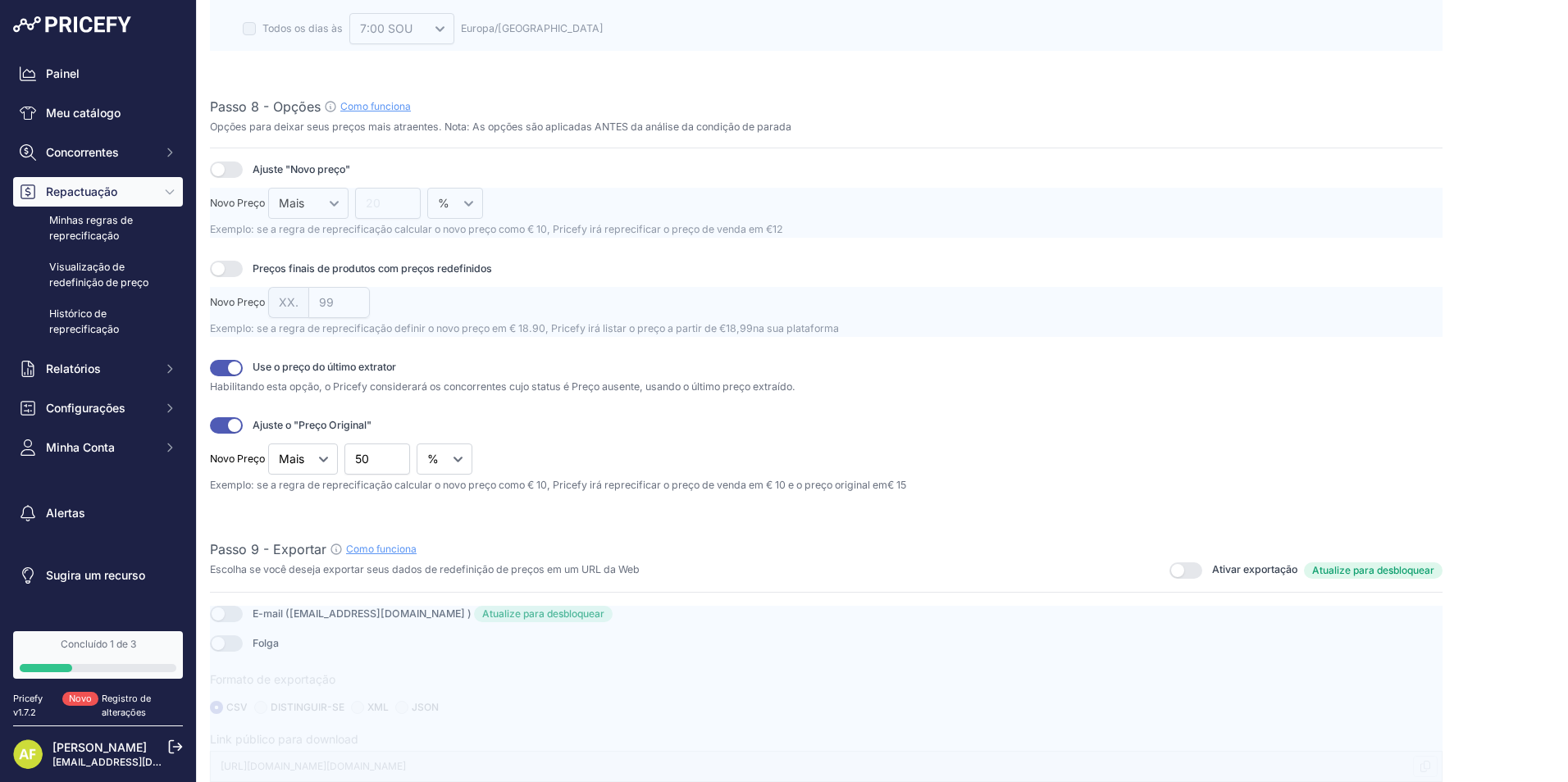
click at [1174, 571] on button "button" at bounding box center [1186, 571] width 33 height 16
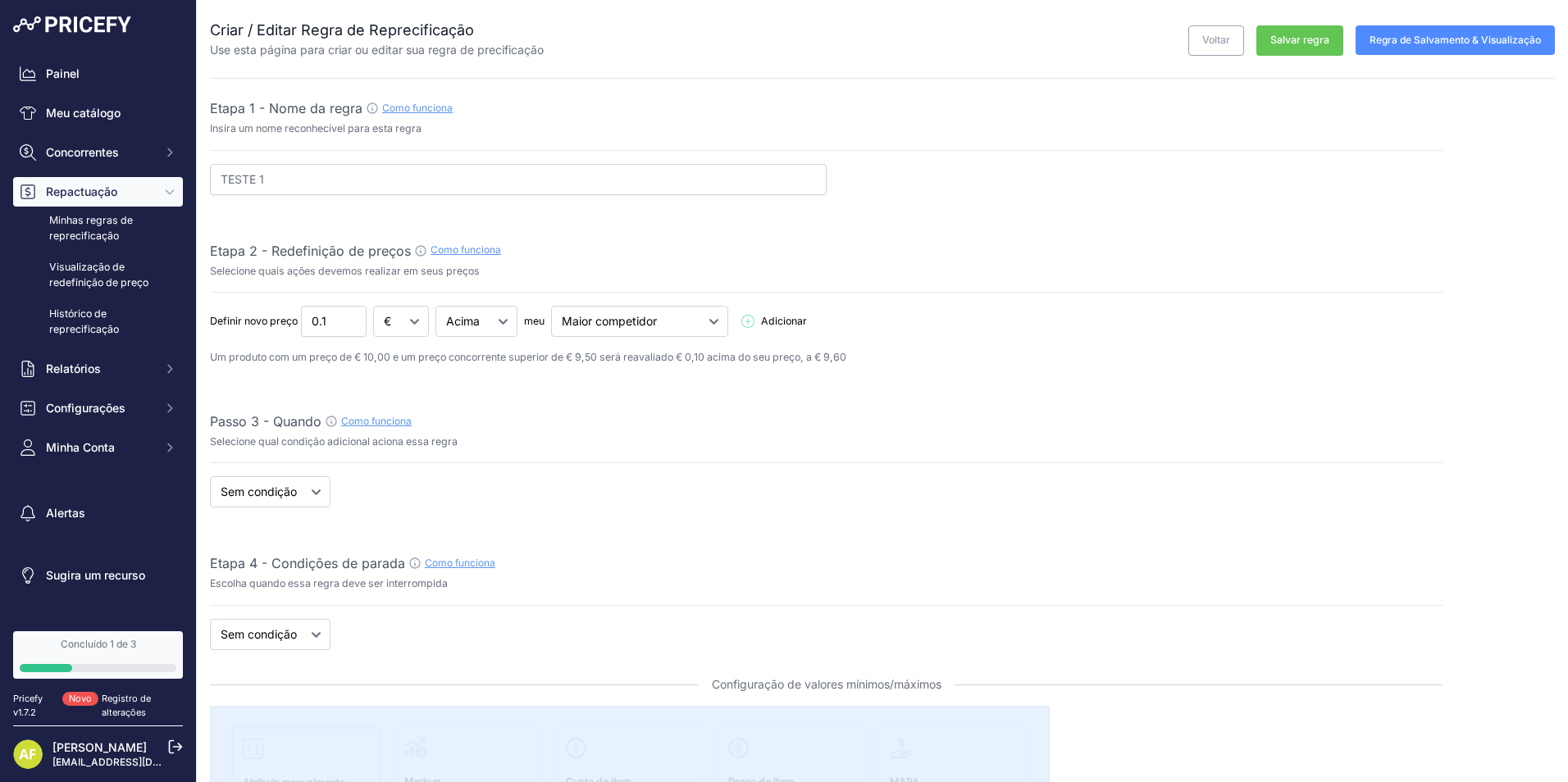
scroll to position [0, 0]
click at [1432, 34] on font "Regra de Salvamento & Visualização" at bounding box center [1455, 41] width 171 height 13
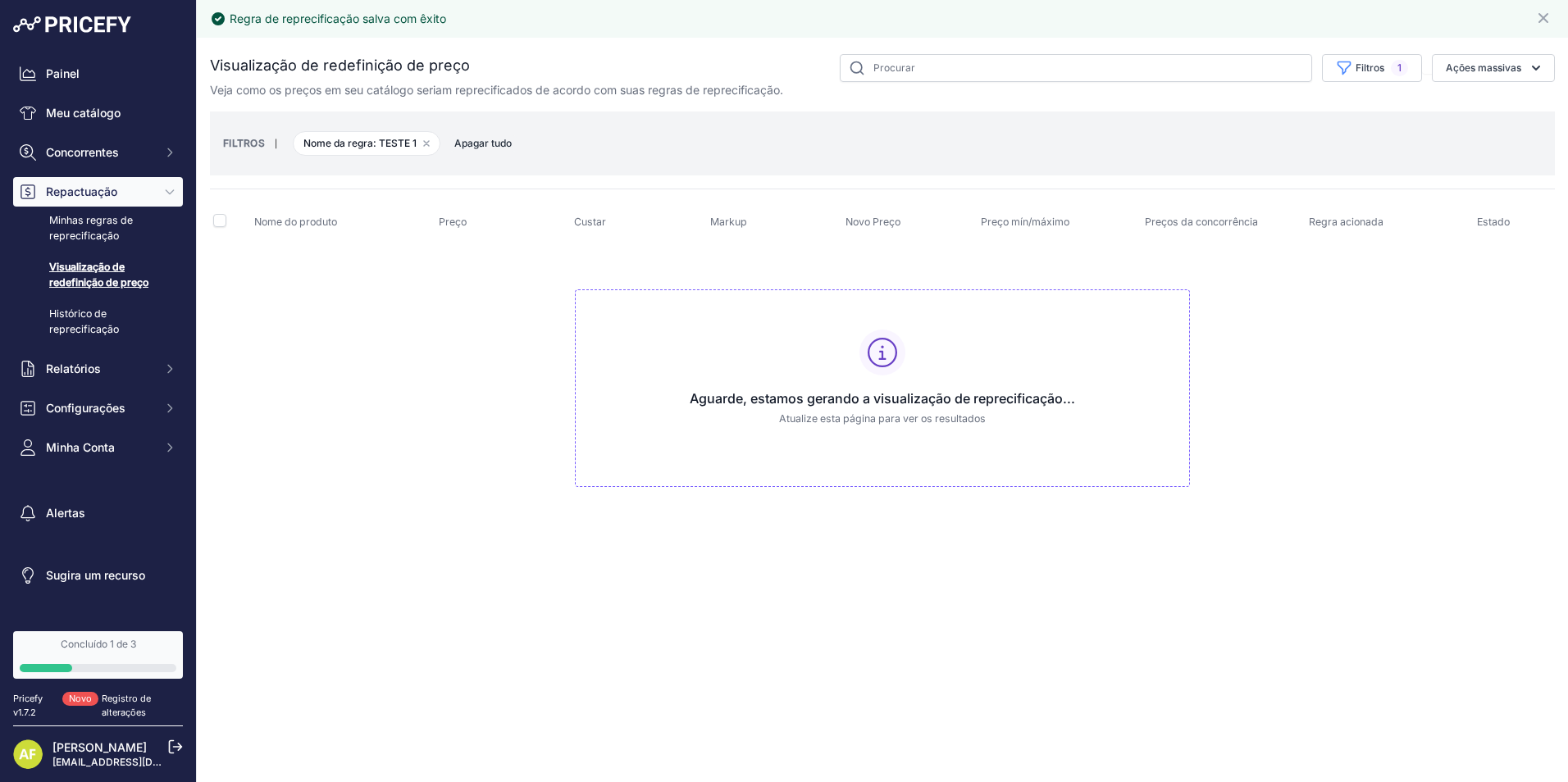
click at [100, 280] on link "Visualização de redefinição de preço" at bounding box center [98, 275] width 170 height 43
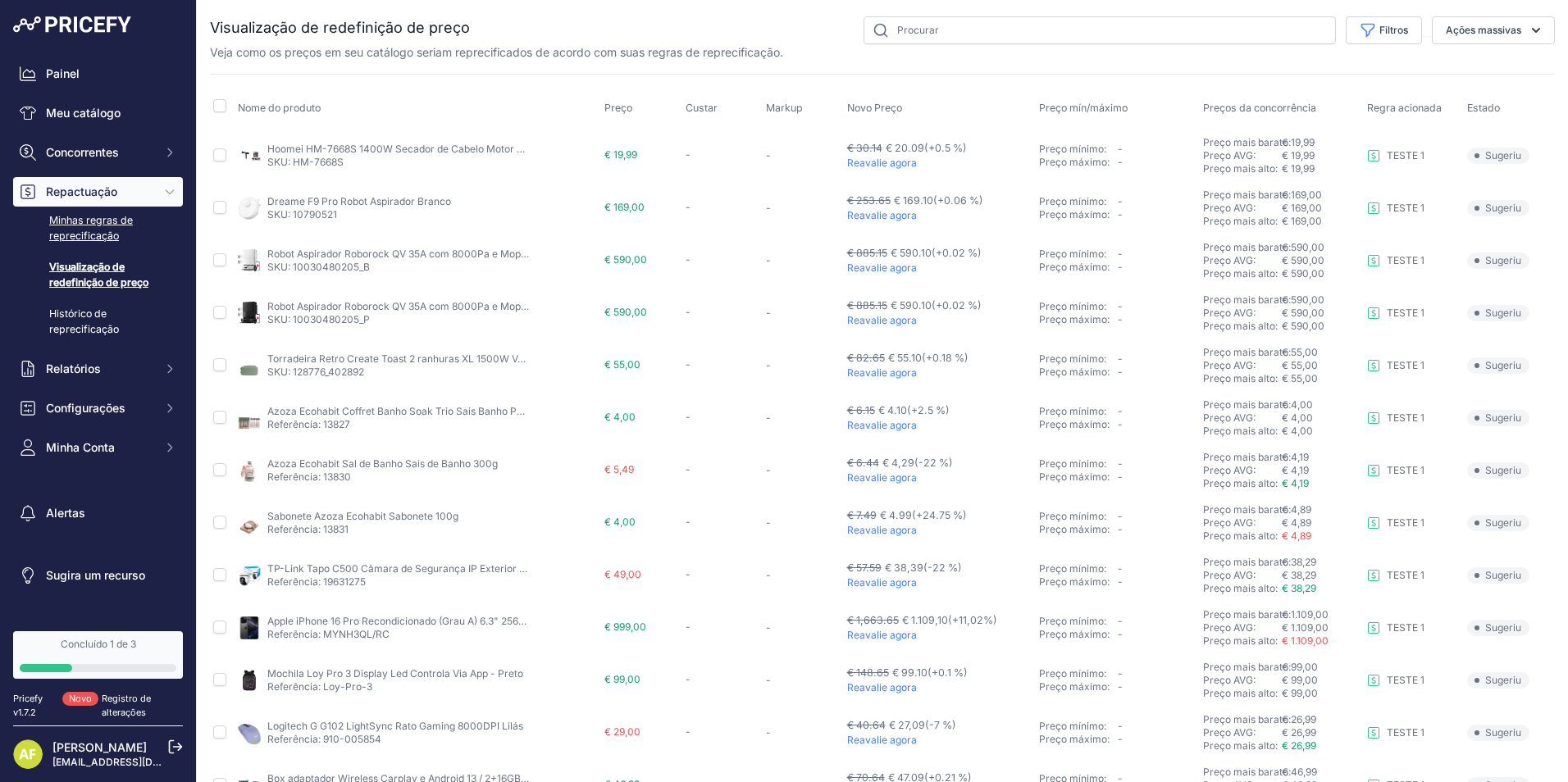
click at [102, 223] on link "Minhas regras de reprecificação" at bounding box center [98, 228] width 170 height 43
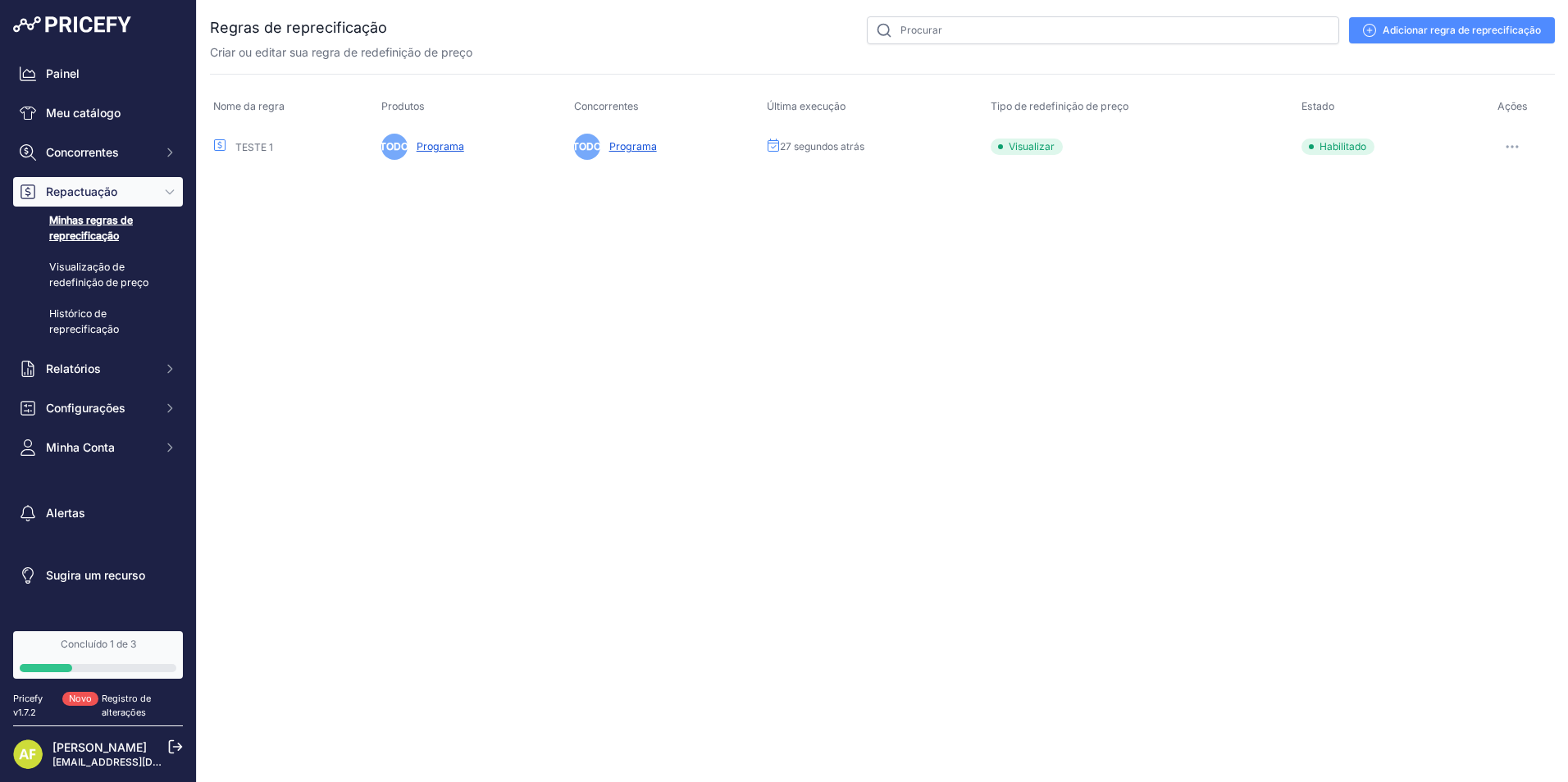
click at [1430, 35] on font "Adicionar regra de reprecificação" at bounding box center [1461, 30] width 158 height 13
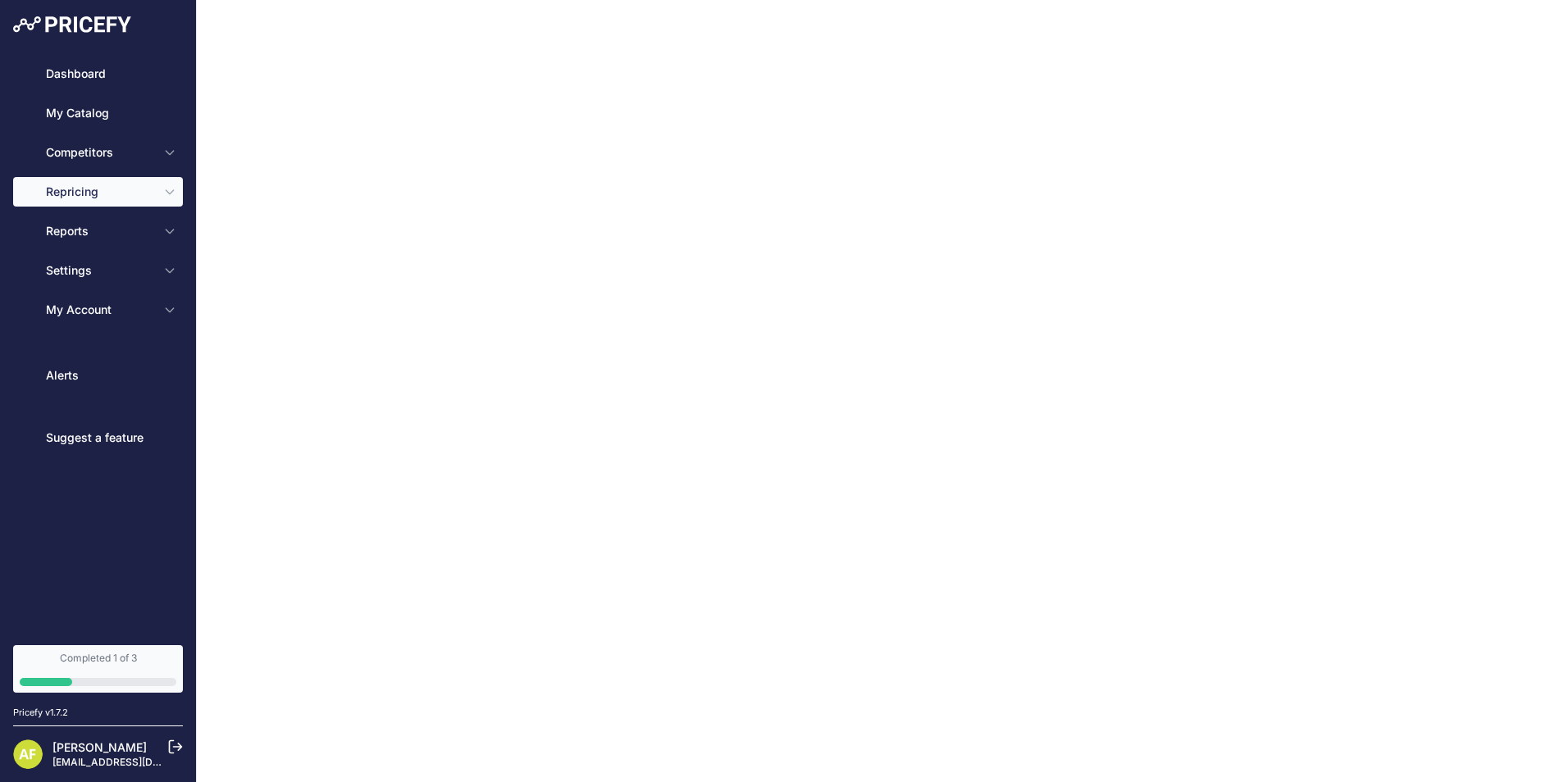
type input "0.1"
select select "none"
select select "7"
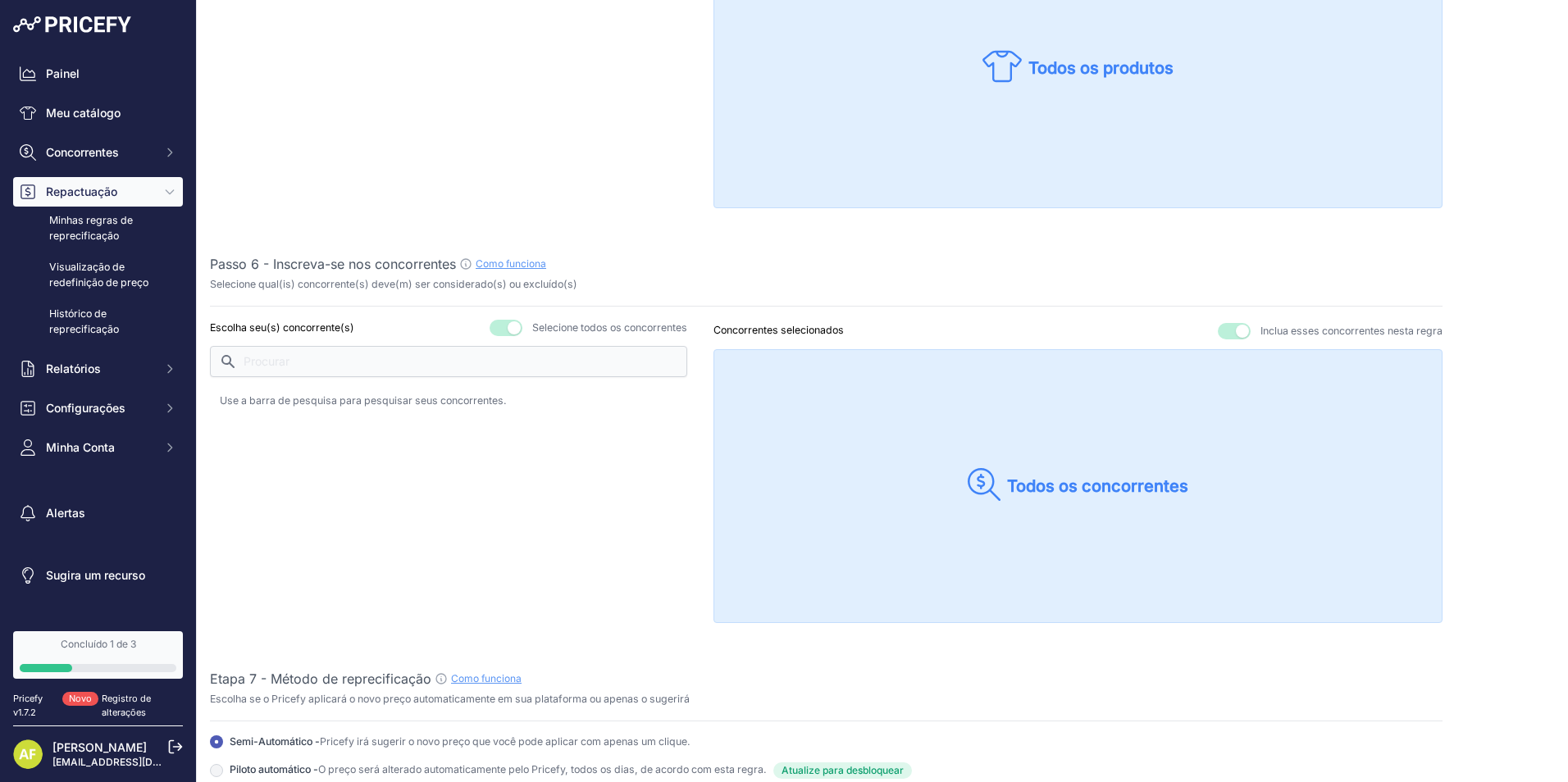
scroll to position [984, 0]
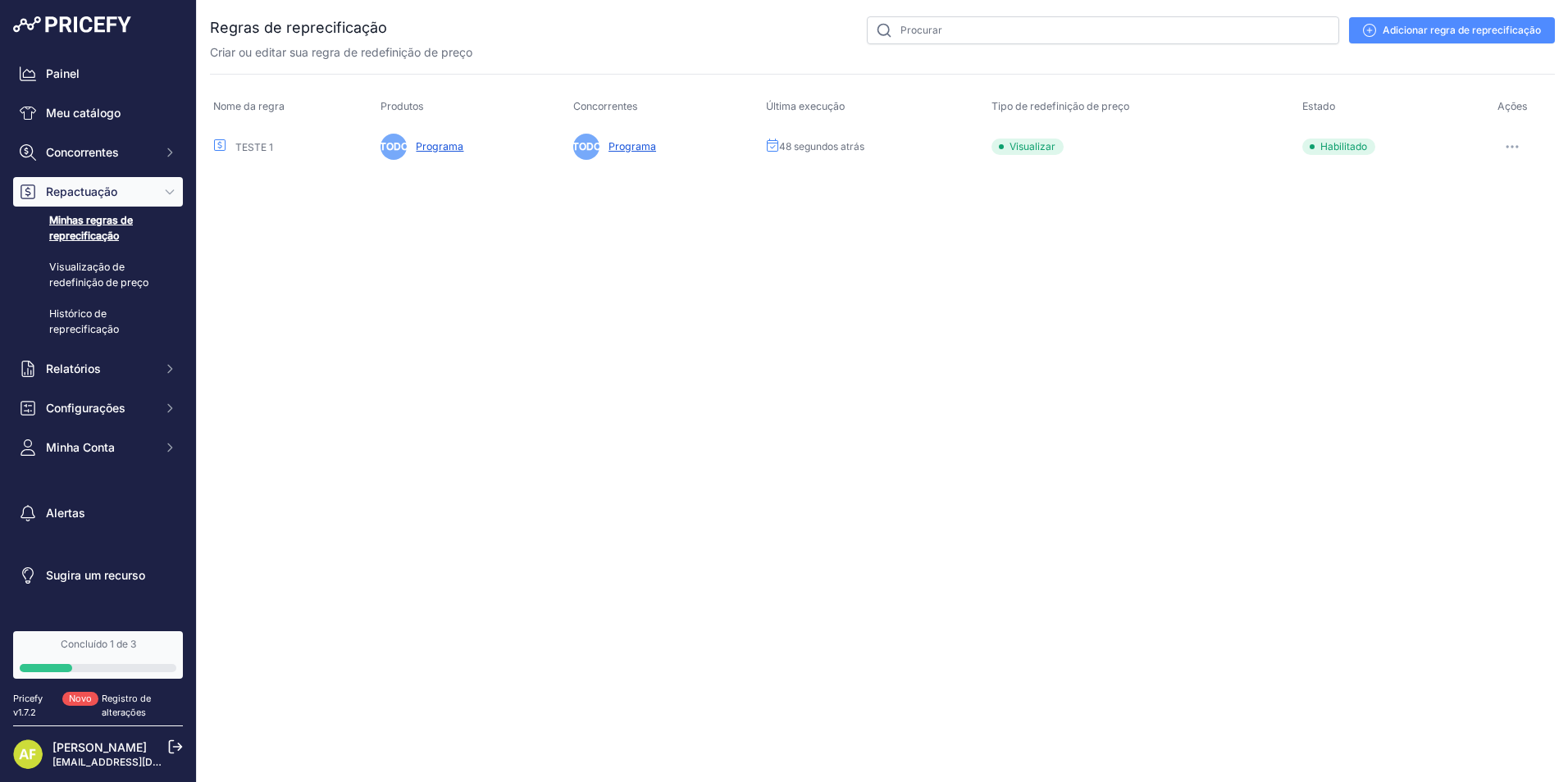
click at [1507, 146] on icon "button" at bounding box center [1508, 147] width 2 height 2
click at [1463, 211] on button "Executar visualização" at bounding box center [1487, 207] width 129 height 26
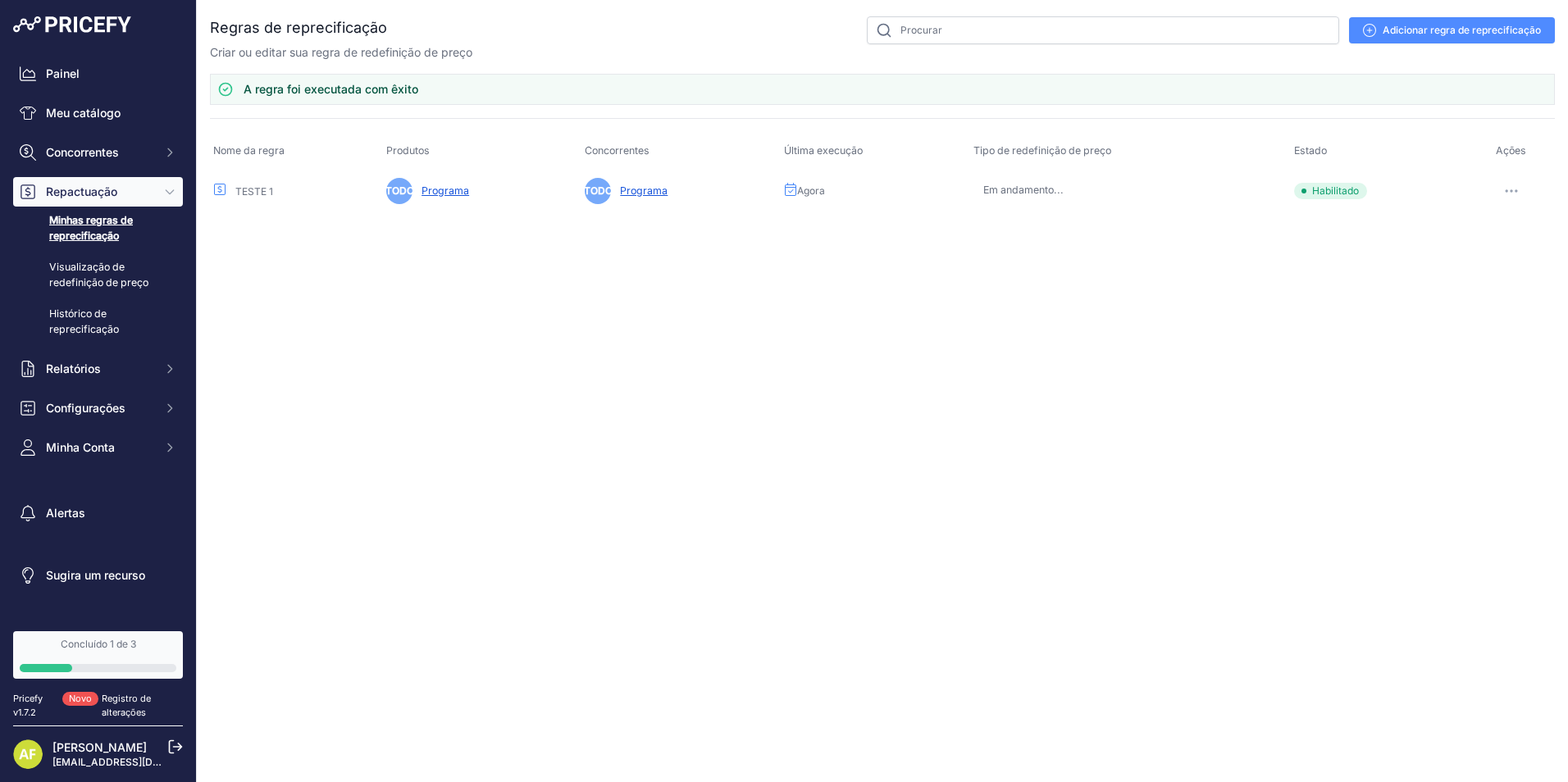
click at [1506, 202] on button "button" at bounding box center [1512, 190] width 33 height 23
click at [1454, 223] on link "Editar" at bounding box center [1487, 225] width 129 height 26
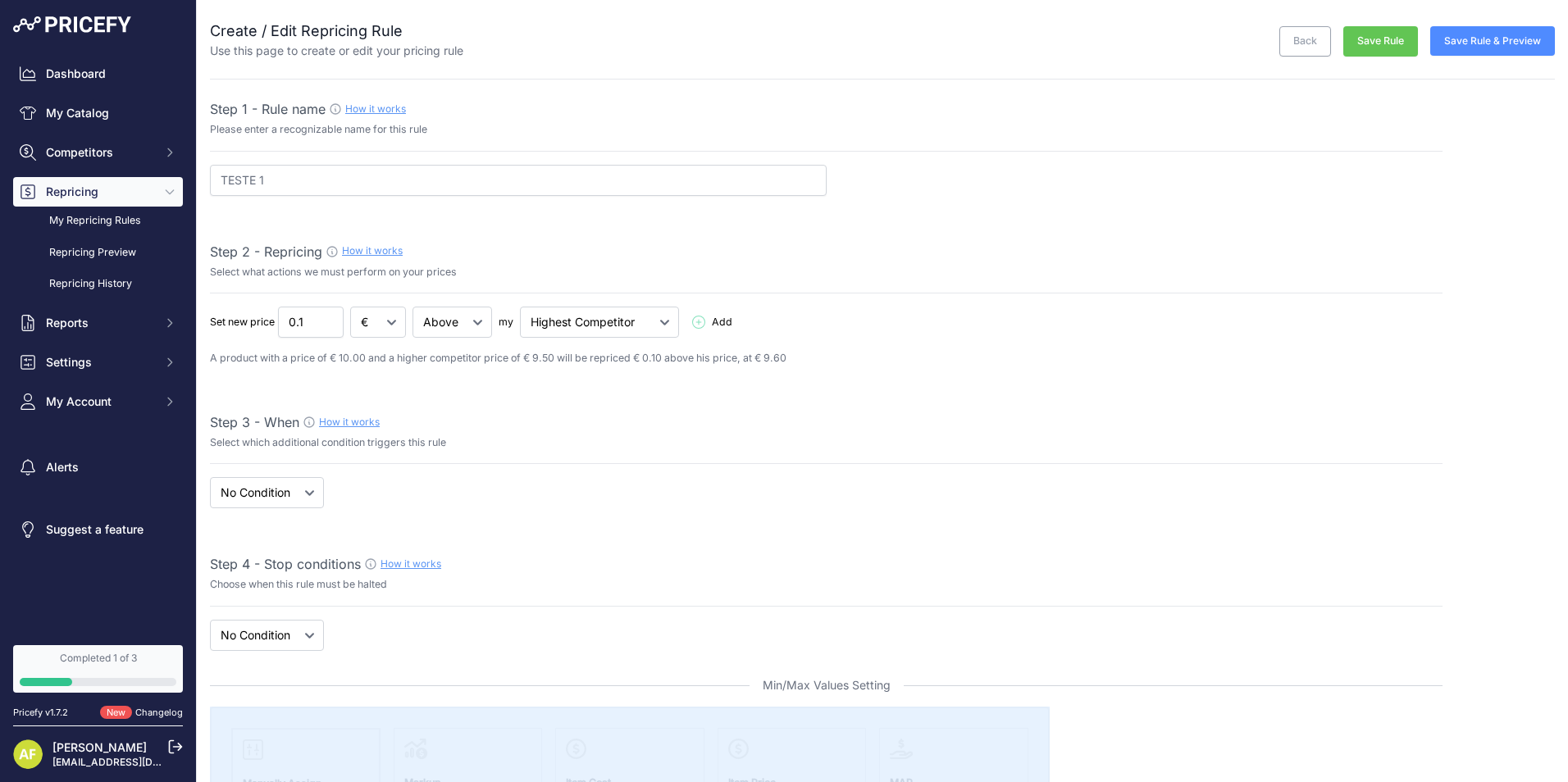
select select "7"
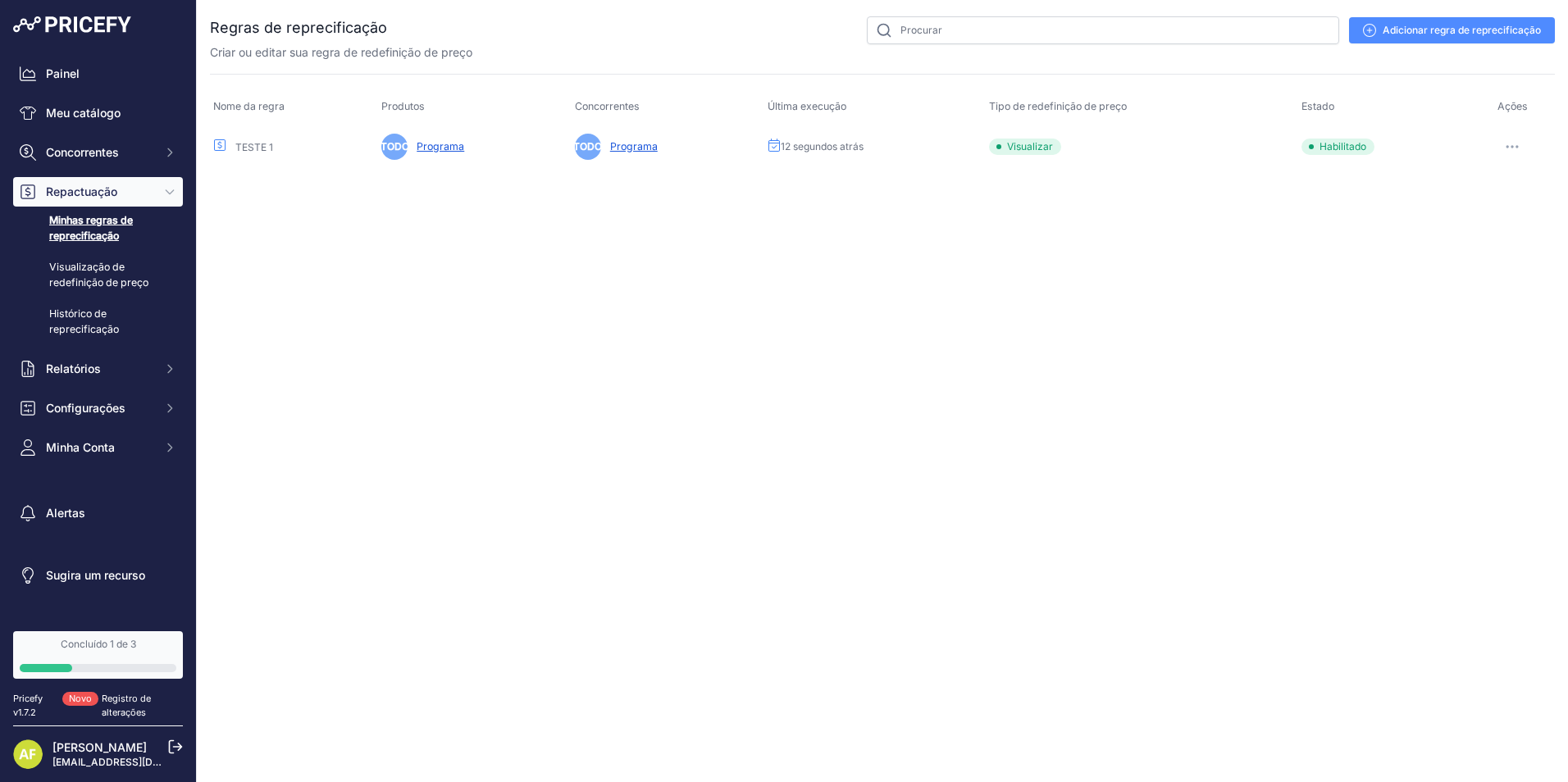
click at [1507, 153] on button "button" at bounding box center [1513, 146] width 33 height 23
click at [1451, 179] on link "Editar" at bounding box center [1487, 181] width 129 height 26
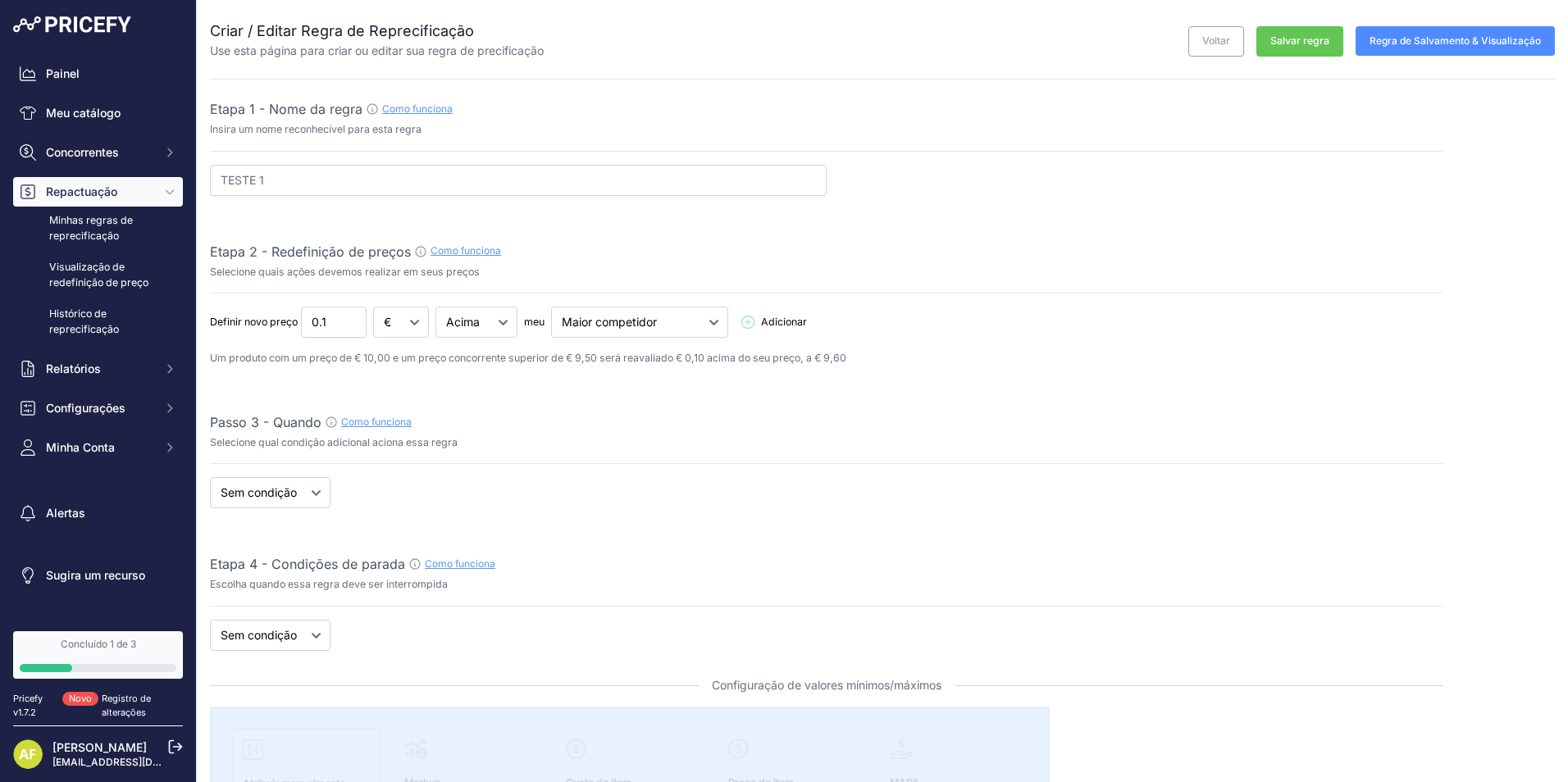
select select "7"
click at [1426, 45] on font "Regra de Salvamento & Visualização" at bounding box center [1455, 41] width 171 height 13
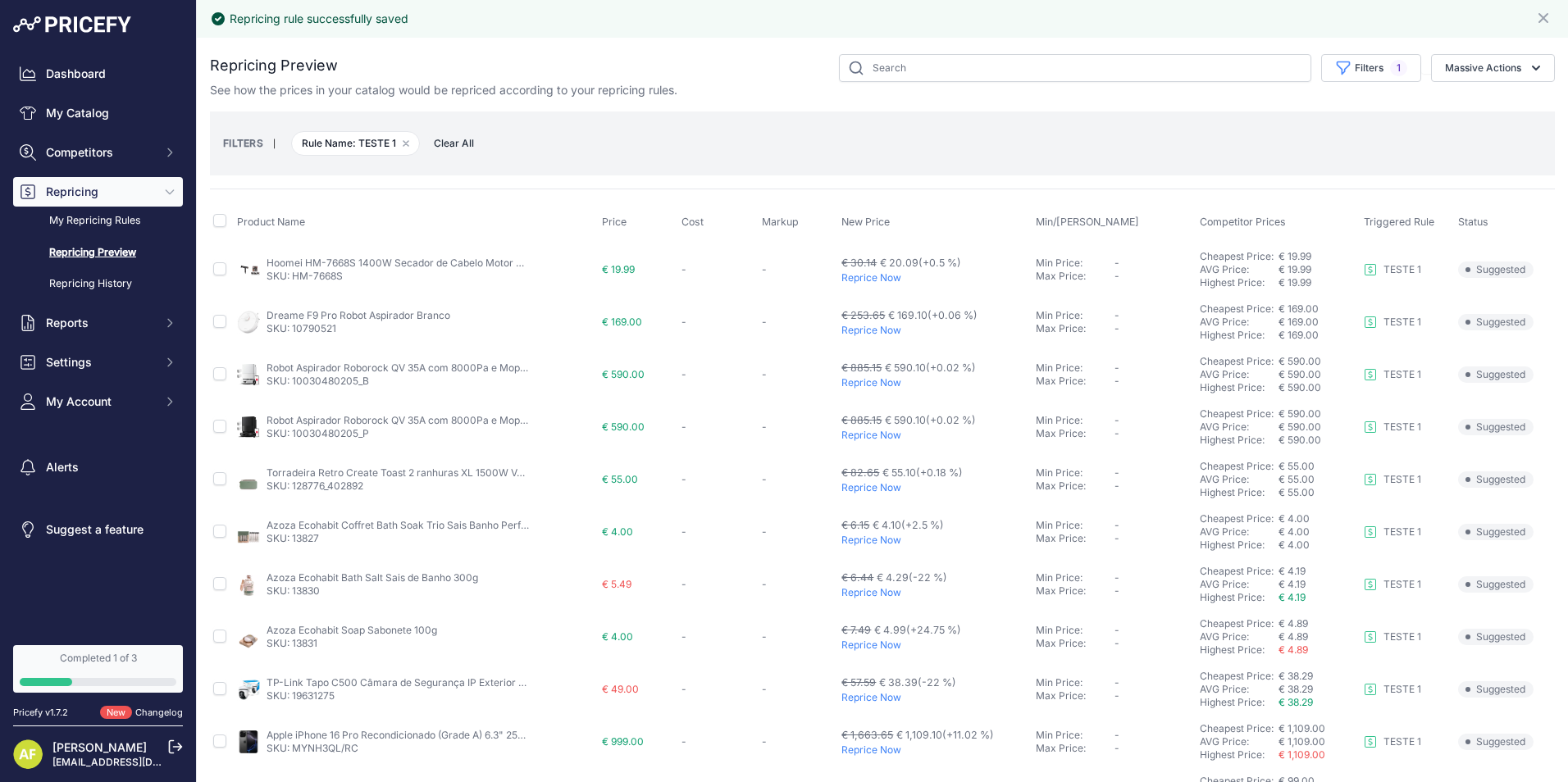
click at [864, 278] on p "Reprice Now" at bounding box center [935, 278] width 187 height 13
drag, startPoint x: 351, startPoint y: 272, endPoint x: 299, endPoint y: 277, distance: 52.2
click at [299, 277] on p "SKU: HM-7668S" at bounding box center [397, 276] width 263 height 13
drag, startPoint x: 299, startPoint y: 277, endPoint x: 353, endPoint y: 259, distance: 56.9
click at [353, 259] on div "Hoomei HM-7668S 1400W Secador de Cabelo Motor DC 2 Velocidades SKU: HM-7668S" at bounding box center [416, 270] width 358 height 26
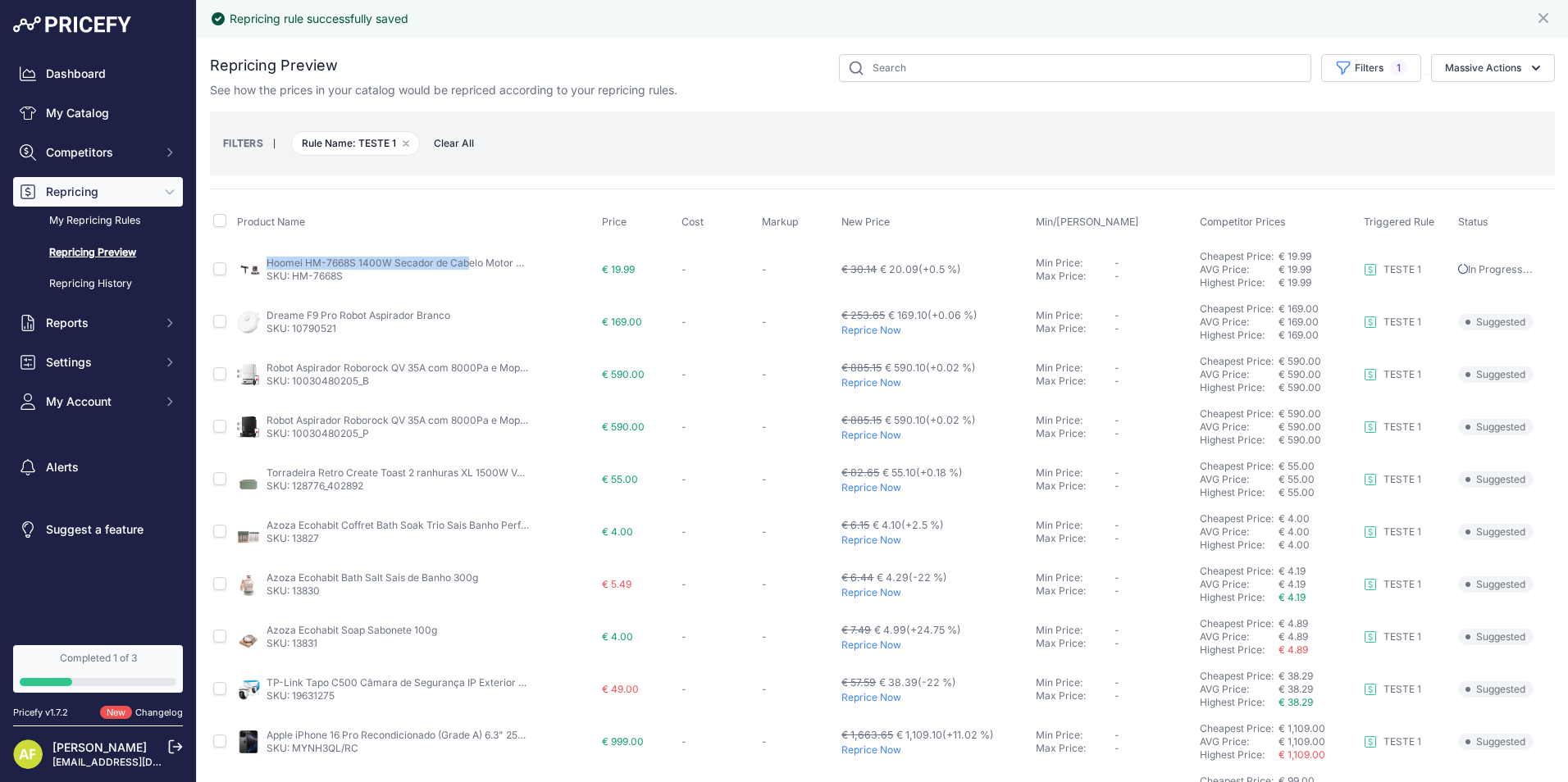
copy div "Hoomei HM-7668S"
click at [304, 329] on link "SKU: 10790521" at bounding box center [301, 329] width 70 height 13
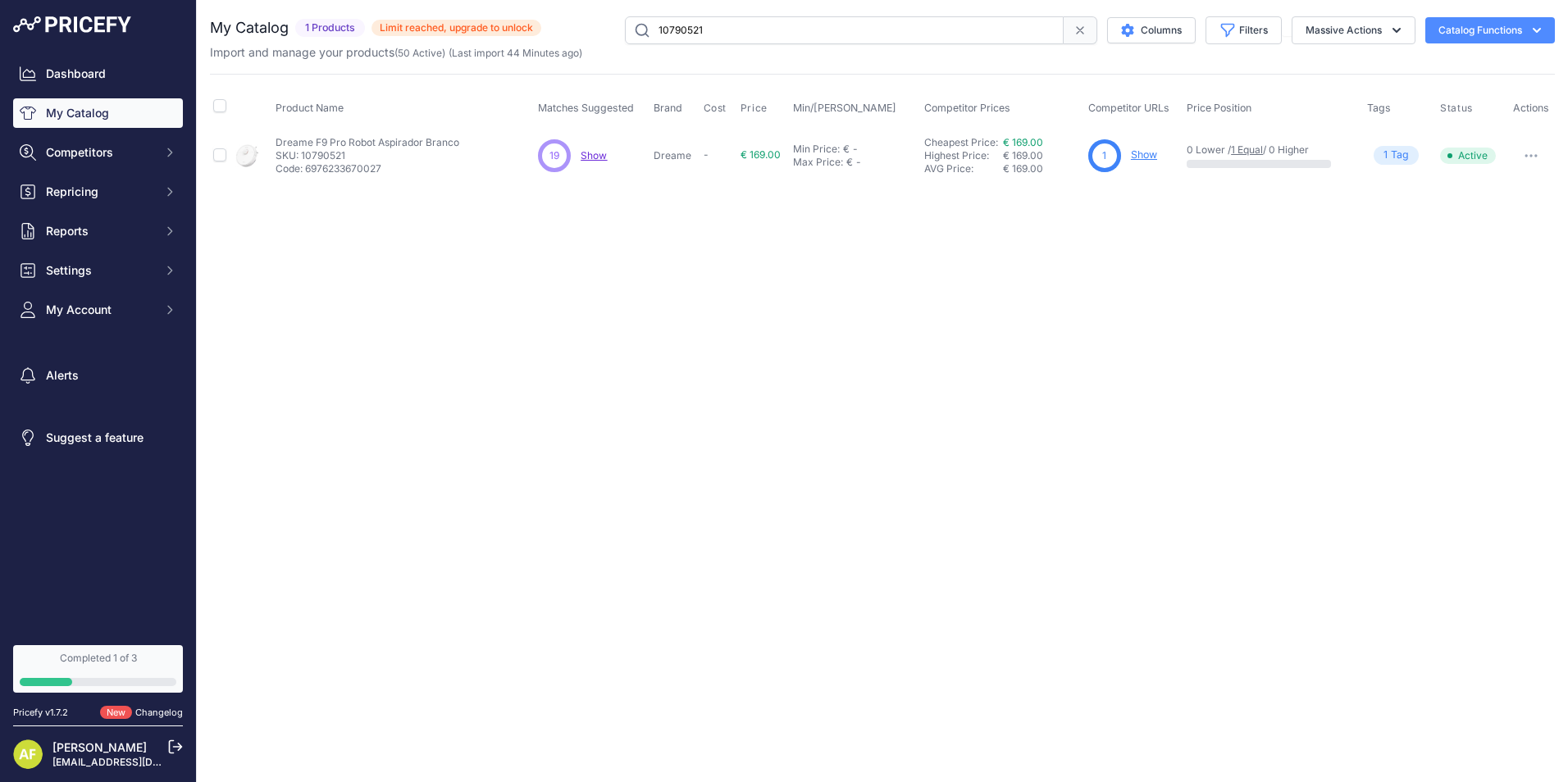
click at [1152, 154] on link "Show" at bounding box center [1143, 155] width 26 height 13
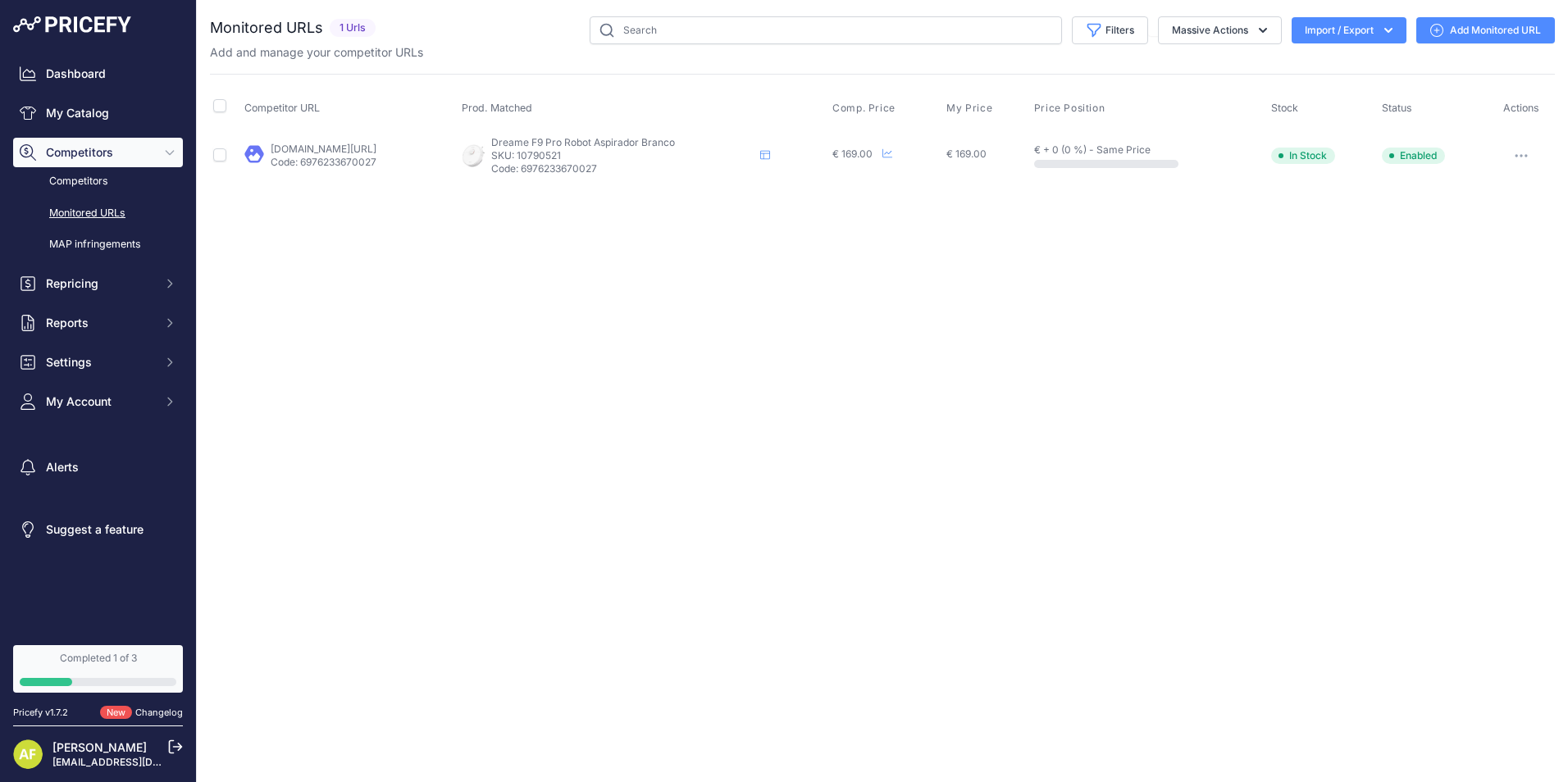
click at [319, 153] on link "kuantokusta.pt/p/10418381/dreame-f9-pro-robot-aspirador?prirule_jdsnikfkfjsd=10…" at bounding box center [323, 149] width 106 height 13
click at [95, 284] on span "Repricing" at bounding box center [100, 283] width 108 height 16
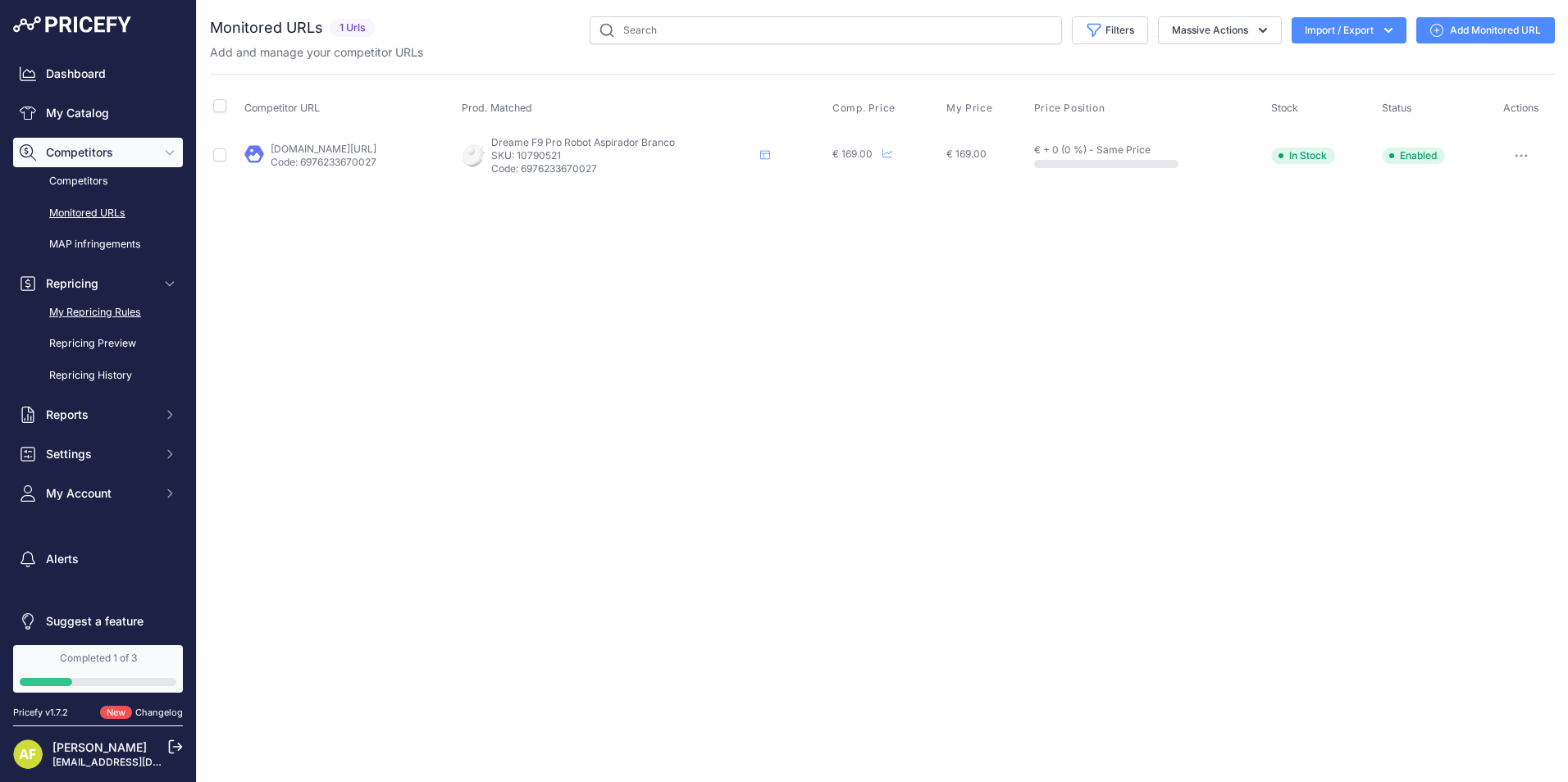
click at [92, 310] on link "My Repricing Rules" at bounding box center [98, 313] width 170 height 29
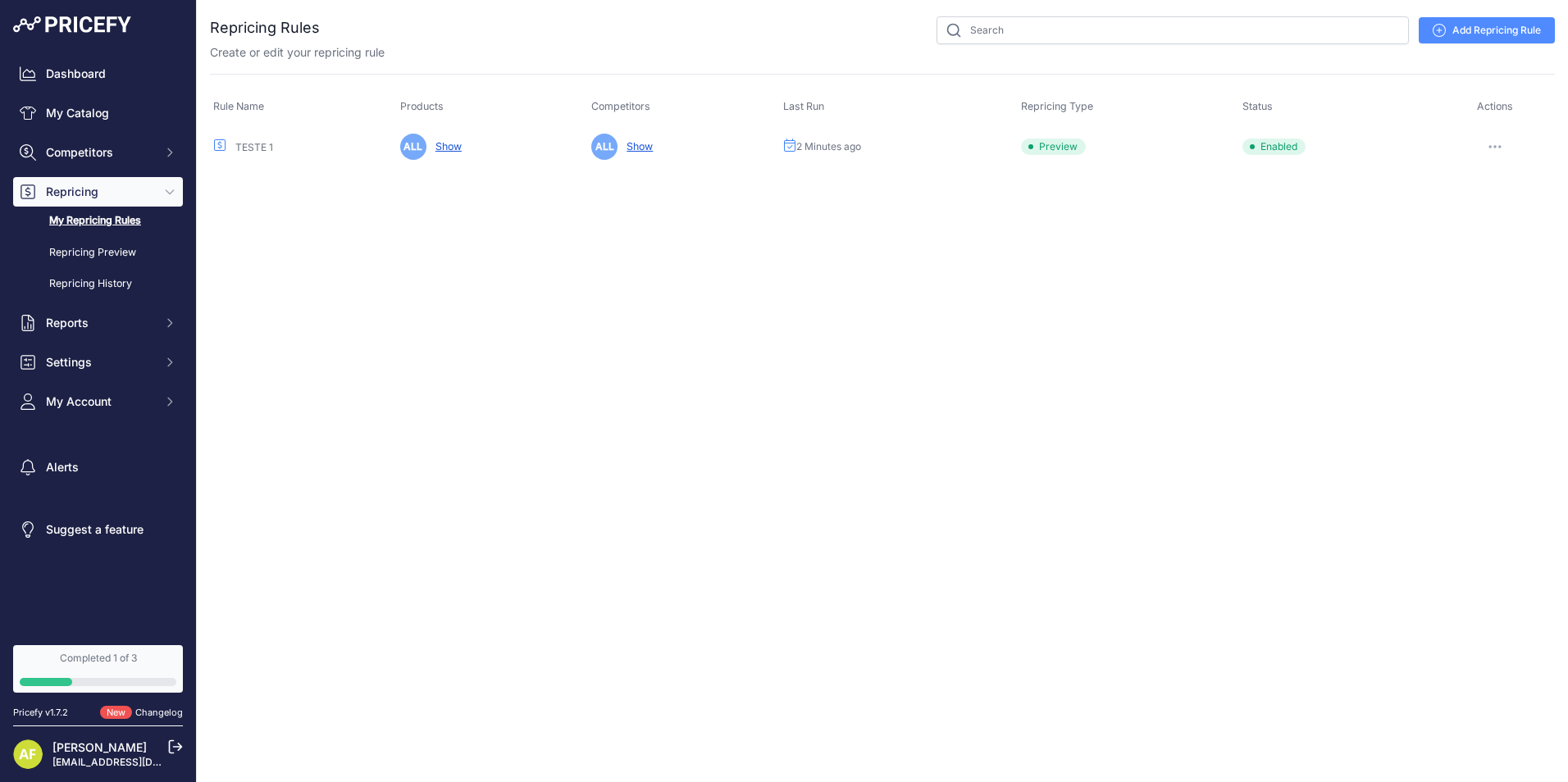
click at [1497, 145] on icon "button" at bounding box center [1495, 147] width 13 height 4
click at [1478, 281] on button "Delete" at bounding box center [1499, 286] width 105 height 26
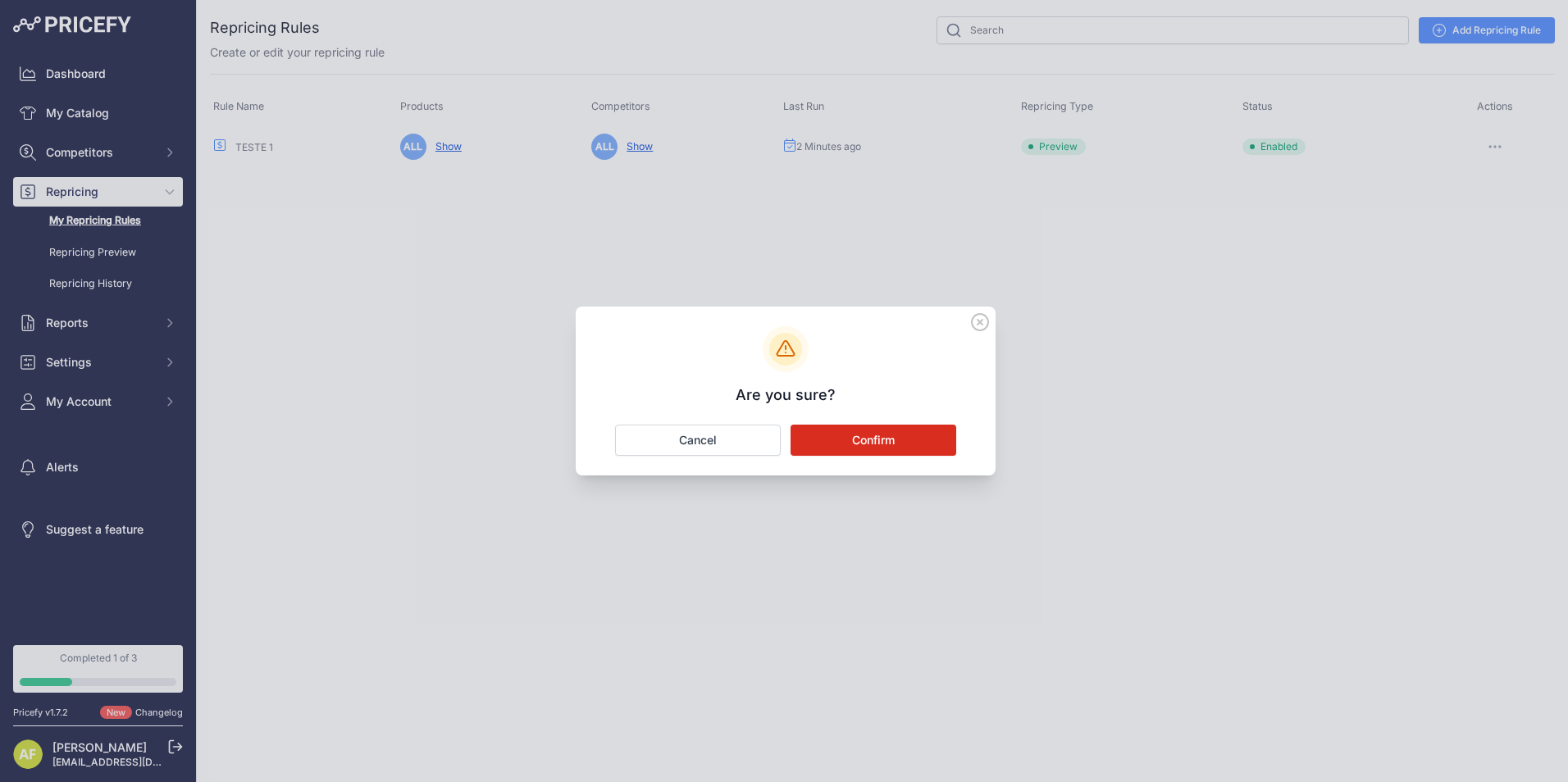
click at [926, 430] on button "Confirm" at bounding box center [873, 440] width 166 height 31
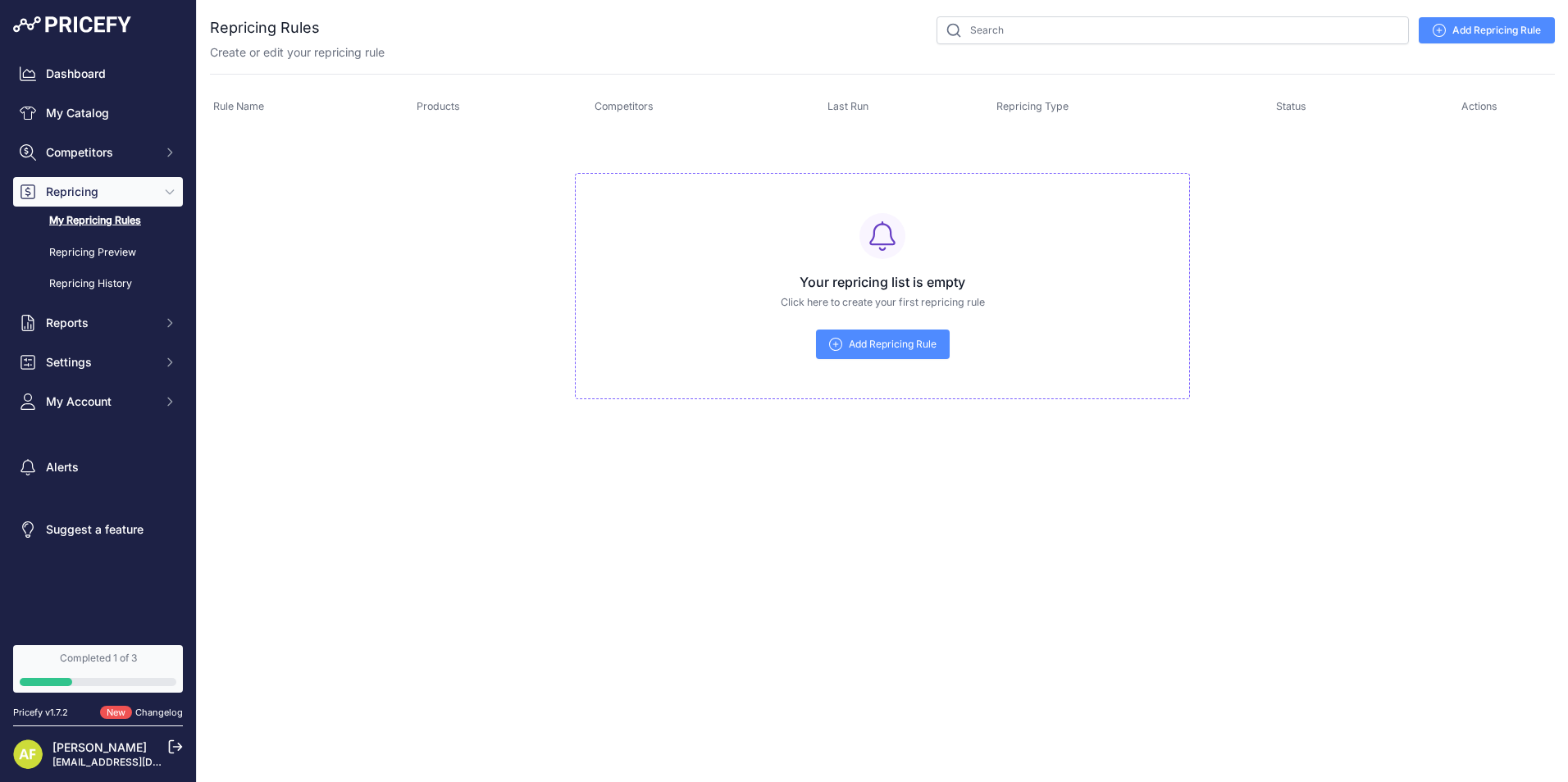
click at [929, 357] on link "Add Repricing Rule" at bounding box center [883, 344] width 134 height 30
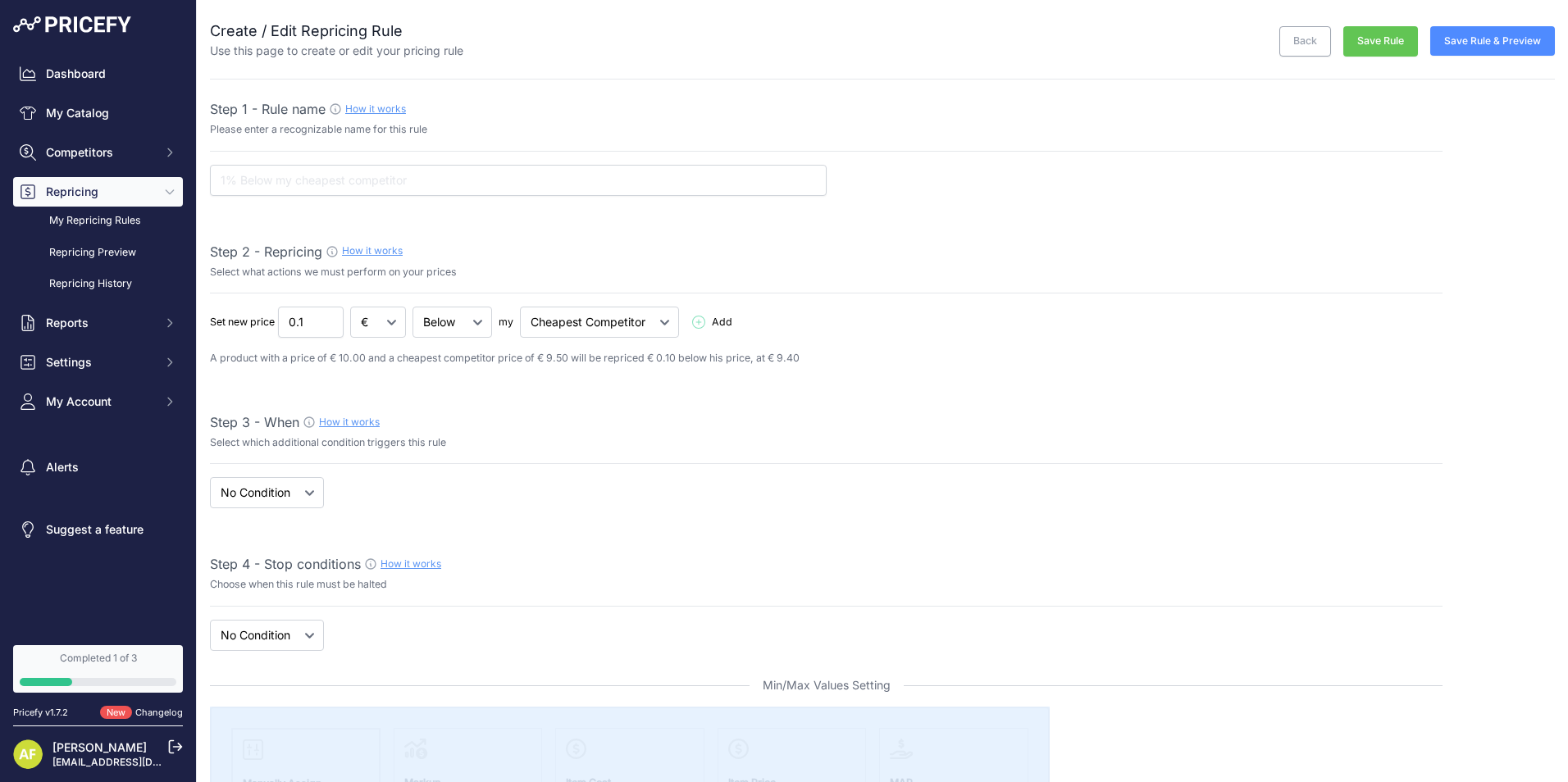
select select "7"
click at [281, 181] on input "text" at bounding box center [518, 180] width 617 height 31
type input "t"
type input "TESTE - 1"
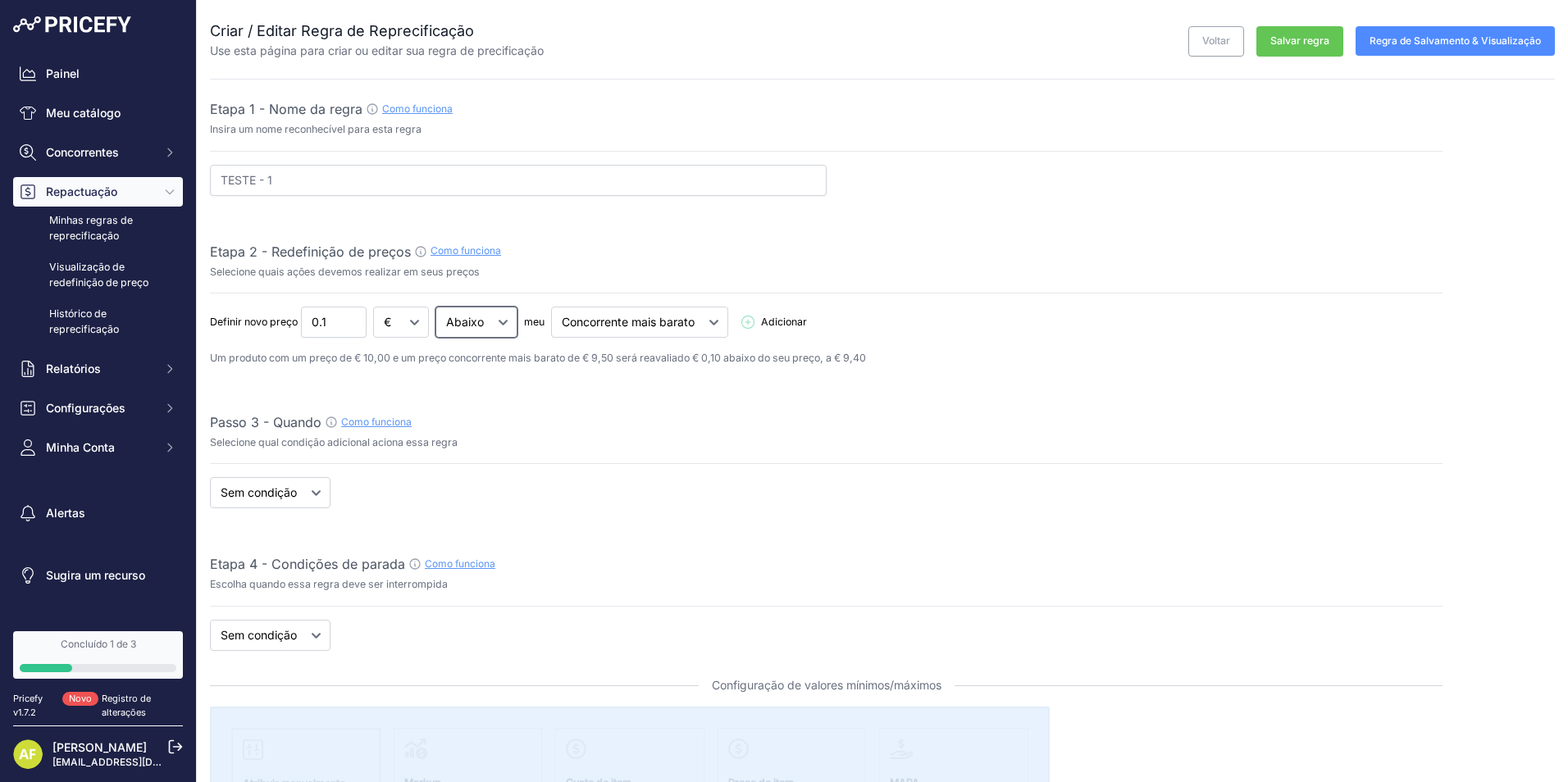
click at [470, 326] on select "Abaixo Acima Igual" at bounding box center [476, 322] width 82 height 31
select select "equal"
click at [436, 307] on select "Abaixo Acima Igual" at bounding box center [476, 322] width 82 height 31
click at [580, 327] on select "Concorrente mais barato Maior competidor" at bounding box center [534, 322] width 177 height 31
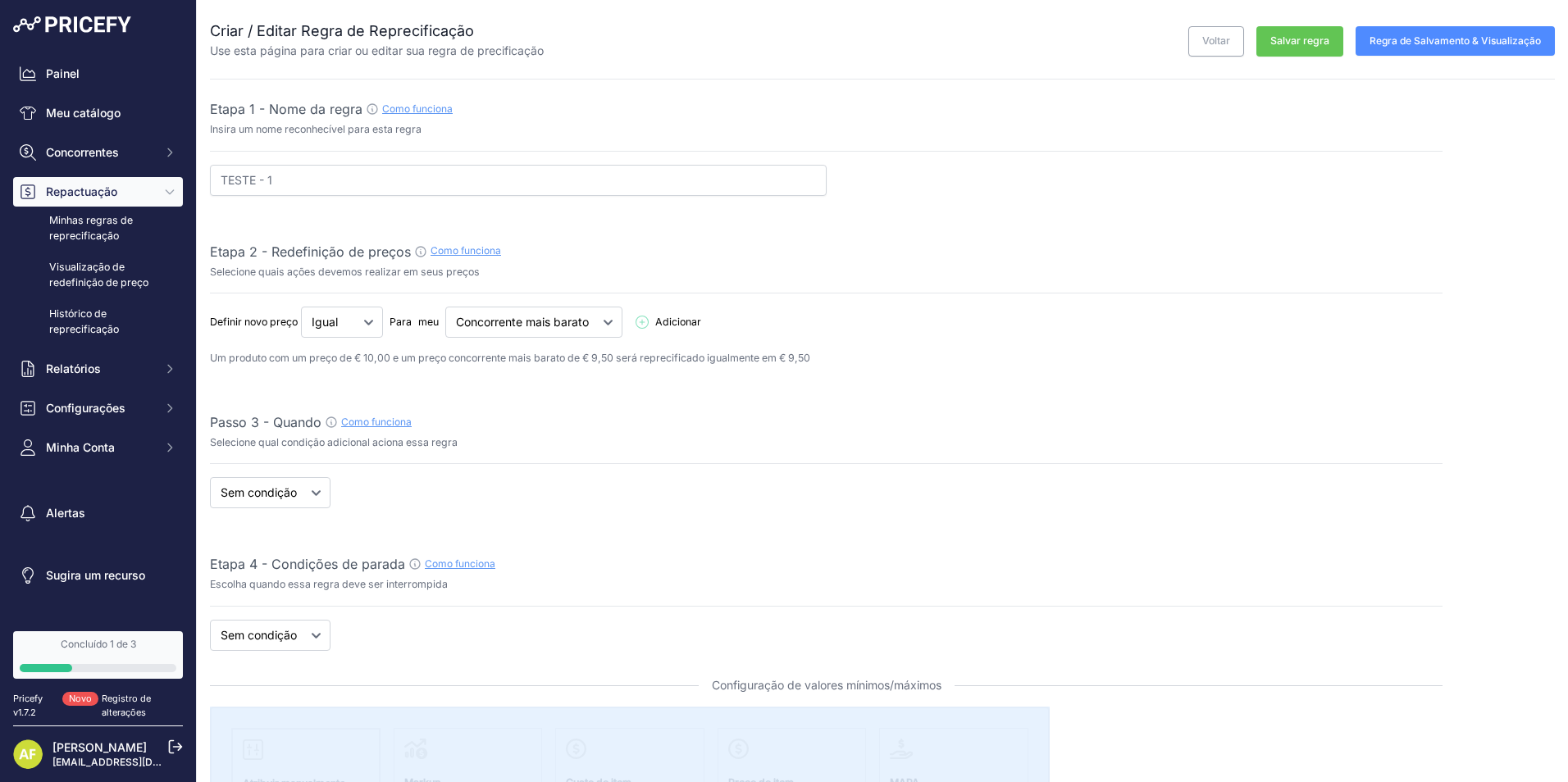
click at [661, 324] on span "Adicionar" at bounding box center [678, 322] width 46 height 15
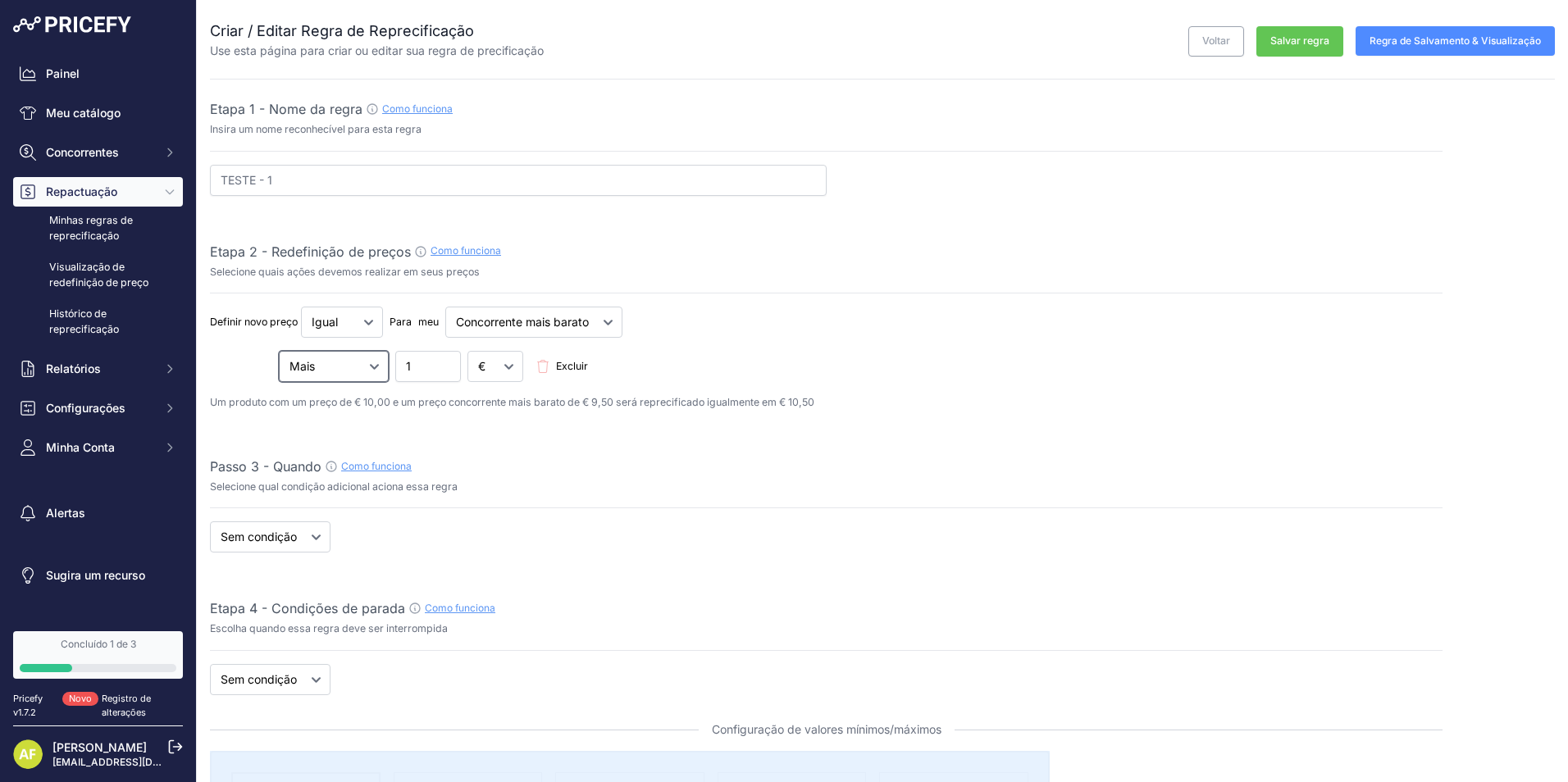
click at [363, 373] on select "Mais Menos Multiplicado Dividido" at bounding box center [333, 367] width 110 height 31
click at [406, 371] on input "1" at bounding box center [428, 367] width 65 height 31
click at [483, 367] on select "€ %" at bounding box center [495, 367] width 56 height 31
select select "percentage"
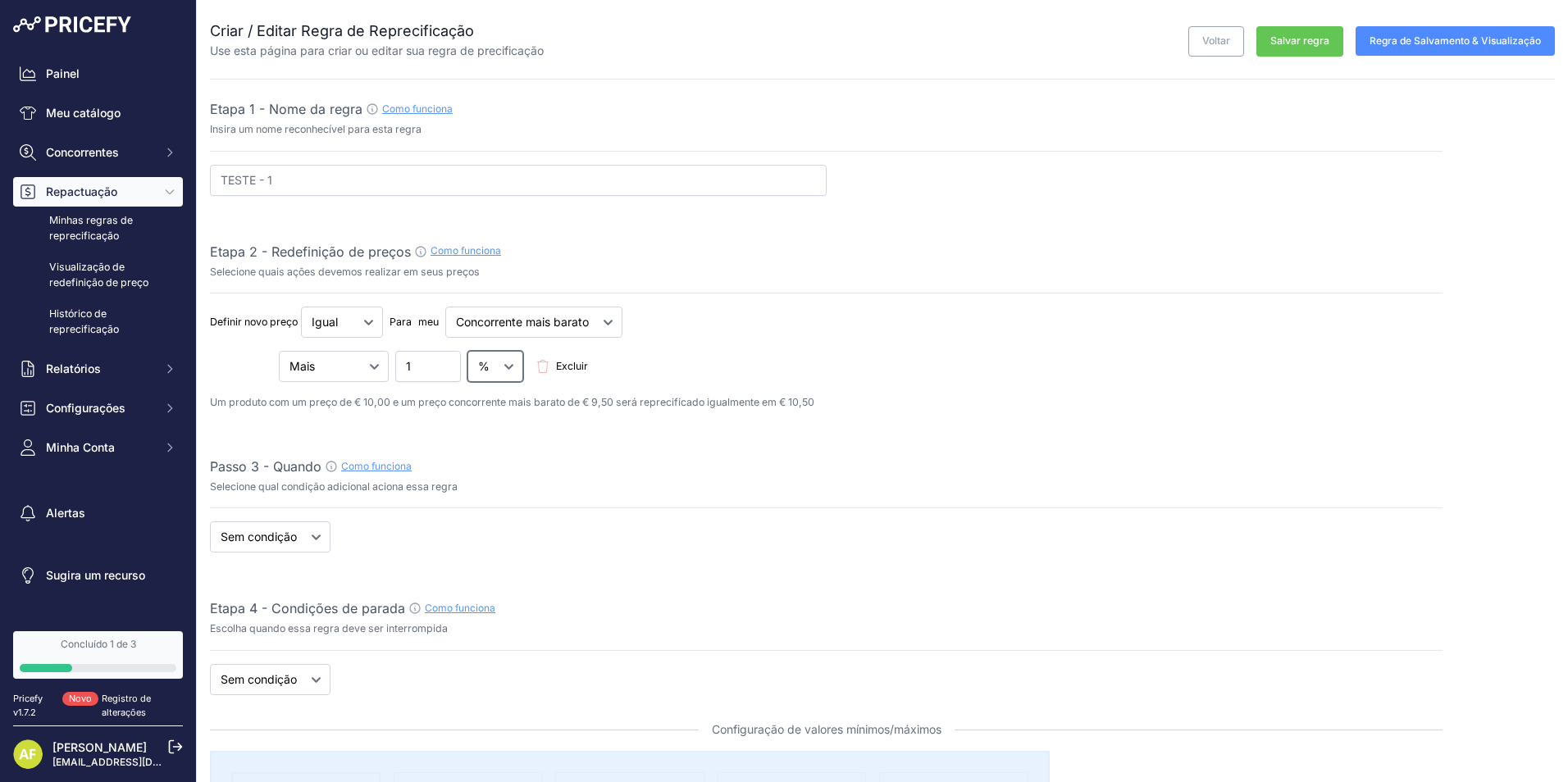
click at [467, 351] on select "€ %" at bounding box center [495, 367] width 56 height 31
drag, startPoint x: 419, startPoint y: 368, endPoint x: 372, endPoint y: 368, distance: 47.0
click at [372, 368] on div "Mais Menos Multiplicado Dividido 1 € % Excluir" at bounding box center [827, 367] width 1233 height 31
click at [667, 357] on div "Mais Menos Multiplicado Dividido 0.01 € % Excluir" at bounding box center [827, 367] width 1233 height 31
click at [406, 371] on input "0.01" at bounding box center [428, 367] width 65 height 31
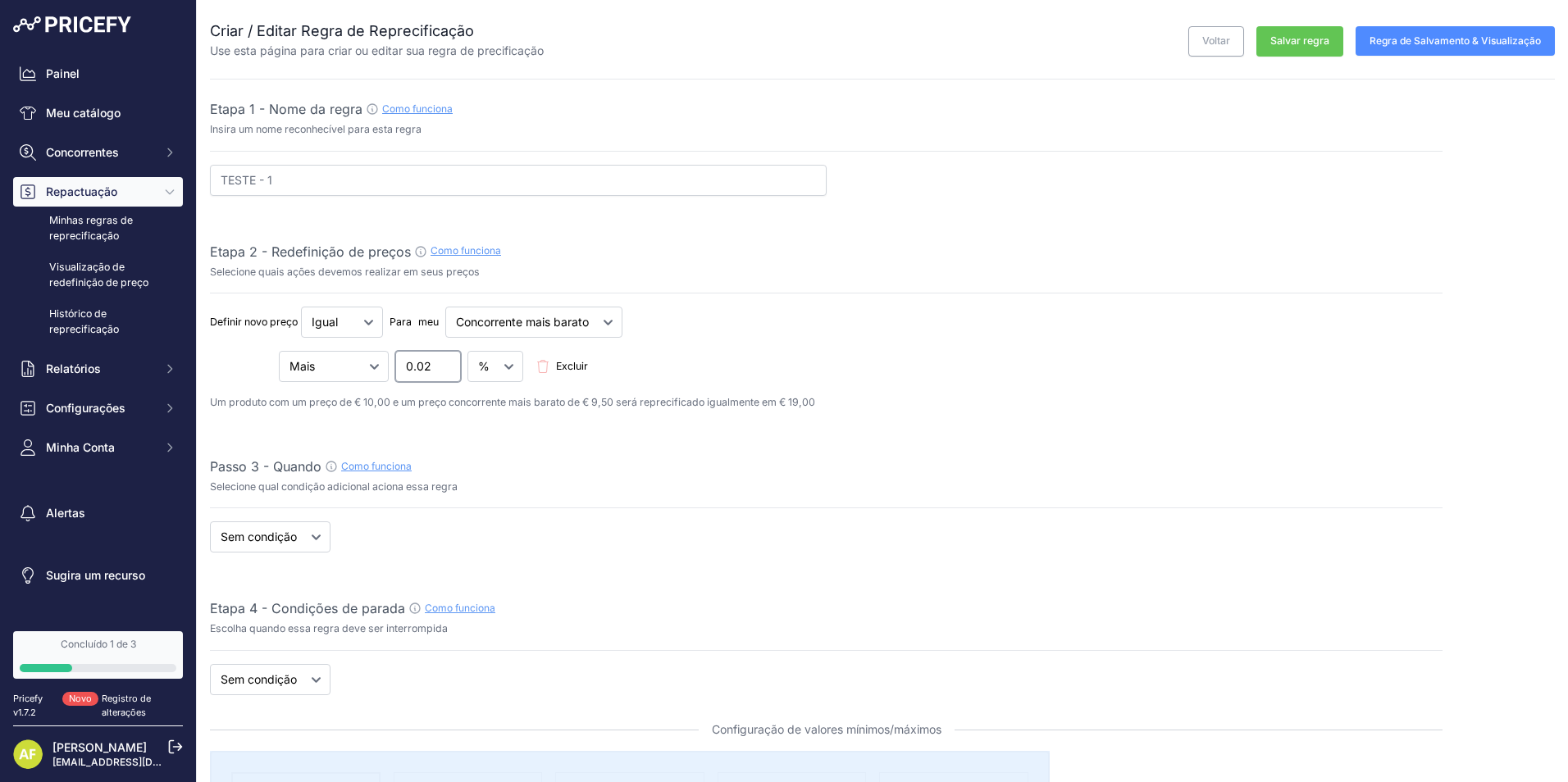
click at [433, 359] on input "0.02" at bounding box center [428, 367] width 65 height 31
click at [433, 372] on input "0.01" at bounding box center [428, 367] width 65 height 31
click at [427, 367] on input "0.01" at bounding box center [428, 367] width 65 height 31
click at [427, 368] on input "0.01" at bounding box center [428, 367] width 65 height 31
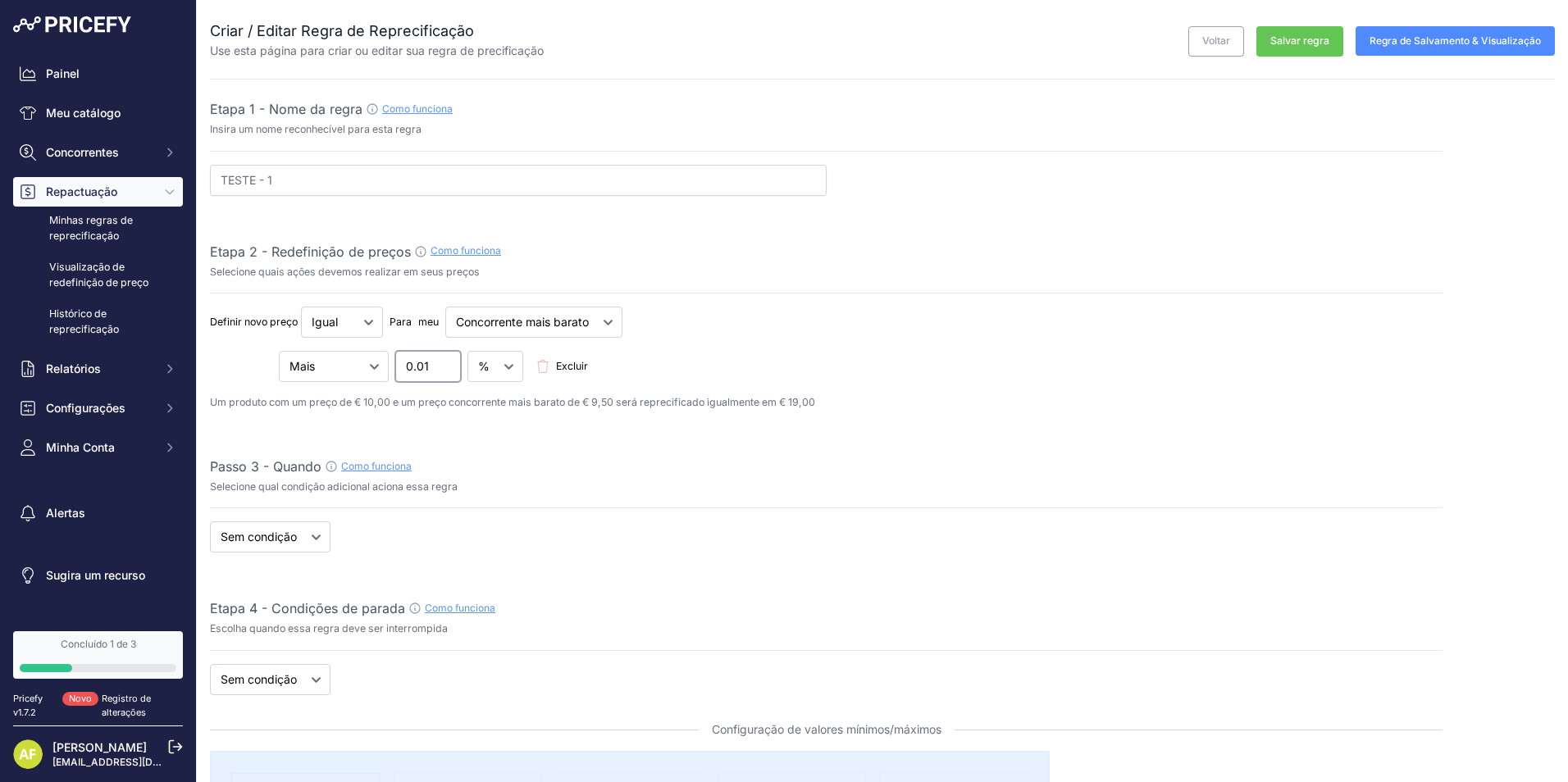
click at [431, 371] on input "0.01" at bounding box center [428, 367] width 65 height 31
click at [437, 361] on input "0.01" at bounding box center [428, 367] width 65 height 31
click at [432, 364] on input "0.02" at bounding box center [428, 367] width 65 height 31
click at [598, 370] on div "Mais Menos Multiplicado Dividido 0.02 € % Excluir" at bounding box center [827, 367] width 1233 height 31
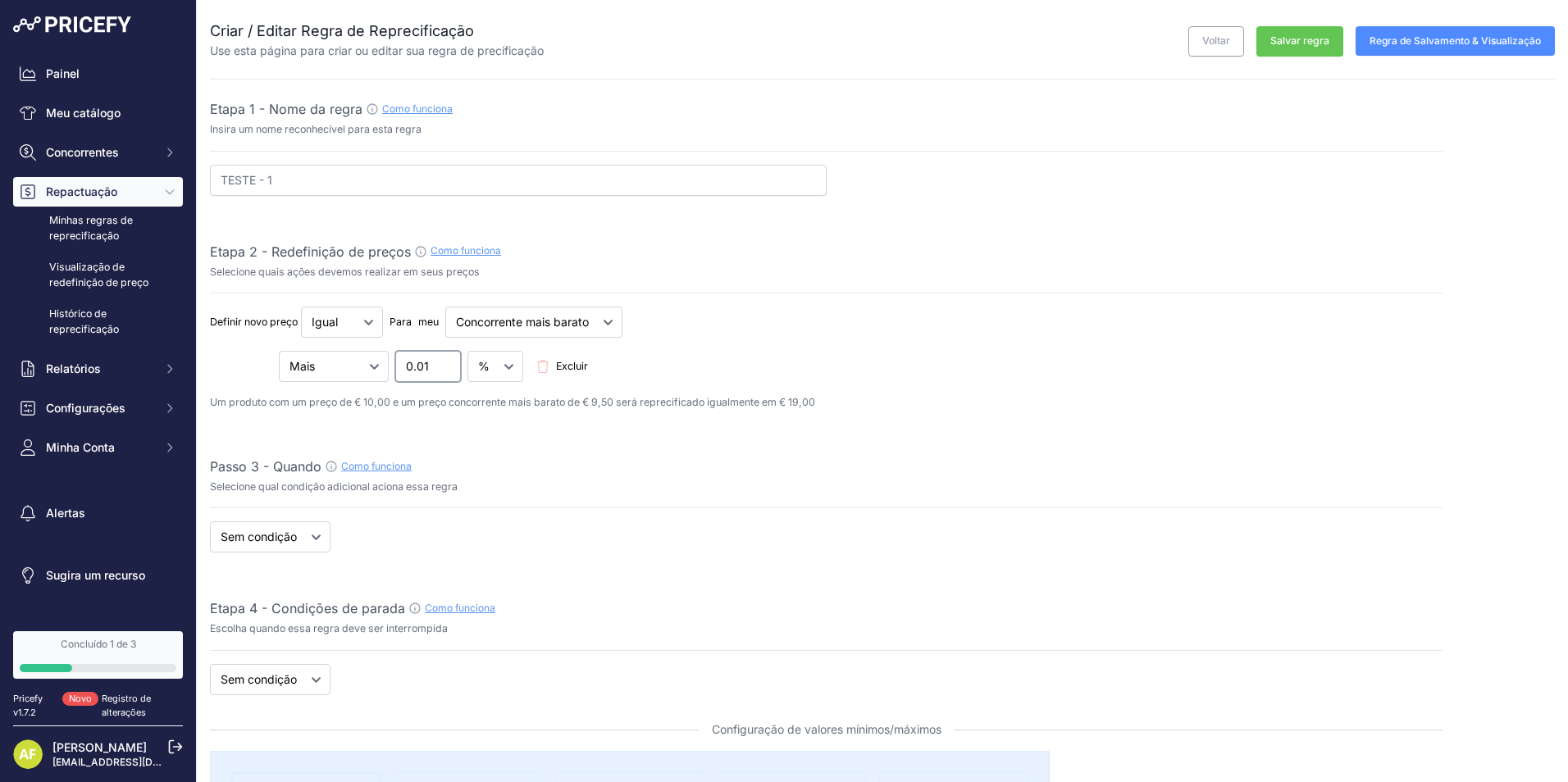
type input "0.01"
click at [429, 371] on input "0.01" at bounding box center [428, 367] width 65 height 31
click at [691, 372] on div "Mais Menos Multiplicado Dividido 0.01 € % Excluir" at bounding box center [827, 367] width 1233 height 31
click at [352, 374] on select "Mais Menos Multiplicado Dividido" at bounding box center [333, 367] width 110 height 31
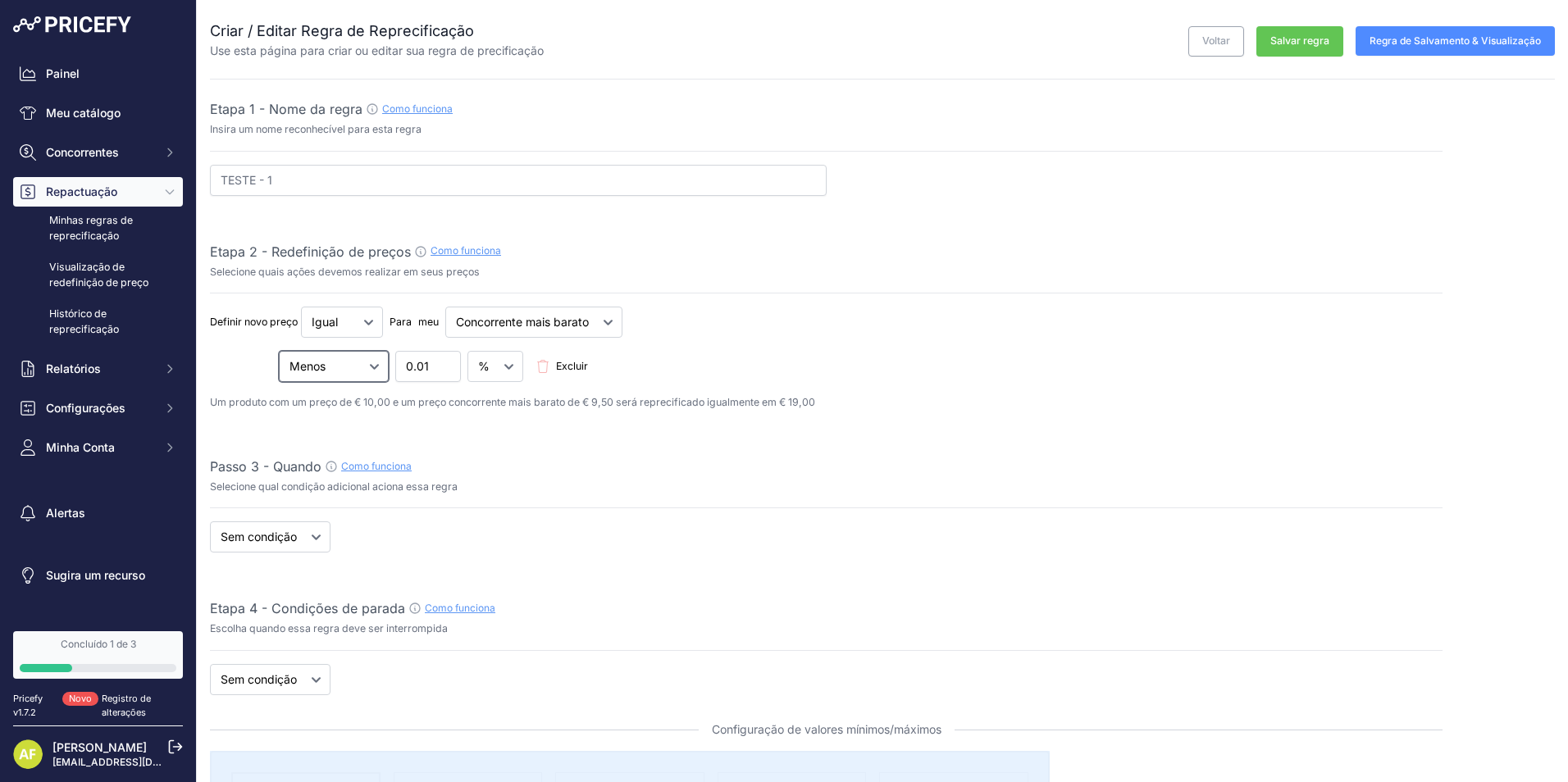
click at [279, 351] on select "Mais Menos Multiplicado Dividido" at bounding box center [333, 367] width 110 height 31
click at [357, 372] on select "Mais Menos Multiplicado Dividido" at bounding box center [333, 367] width 110 height 31
click at [279, 351] on select "Mais Menos Multiplicado Dividido" at bounding box center [333, 367] width 110 height 31
click at [433, 363] on input "0.01" at bounding box center [428, 367] width 65 height 31
click at [370, 367] on select "Mais Menos Multiplicado Dividido" at bounding box center [333, 367] width 110 height 31
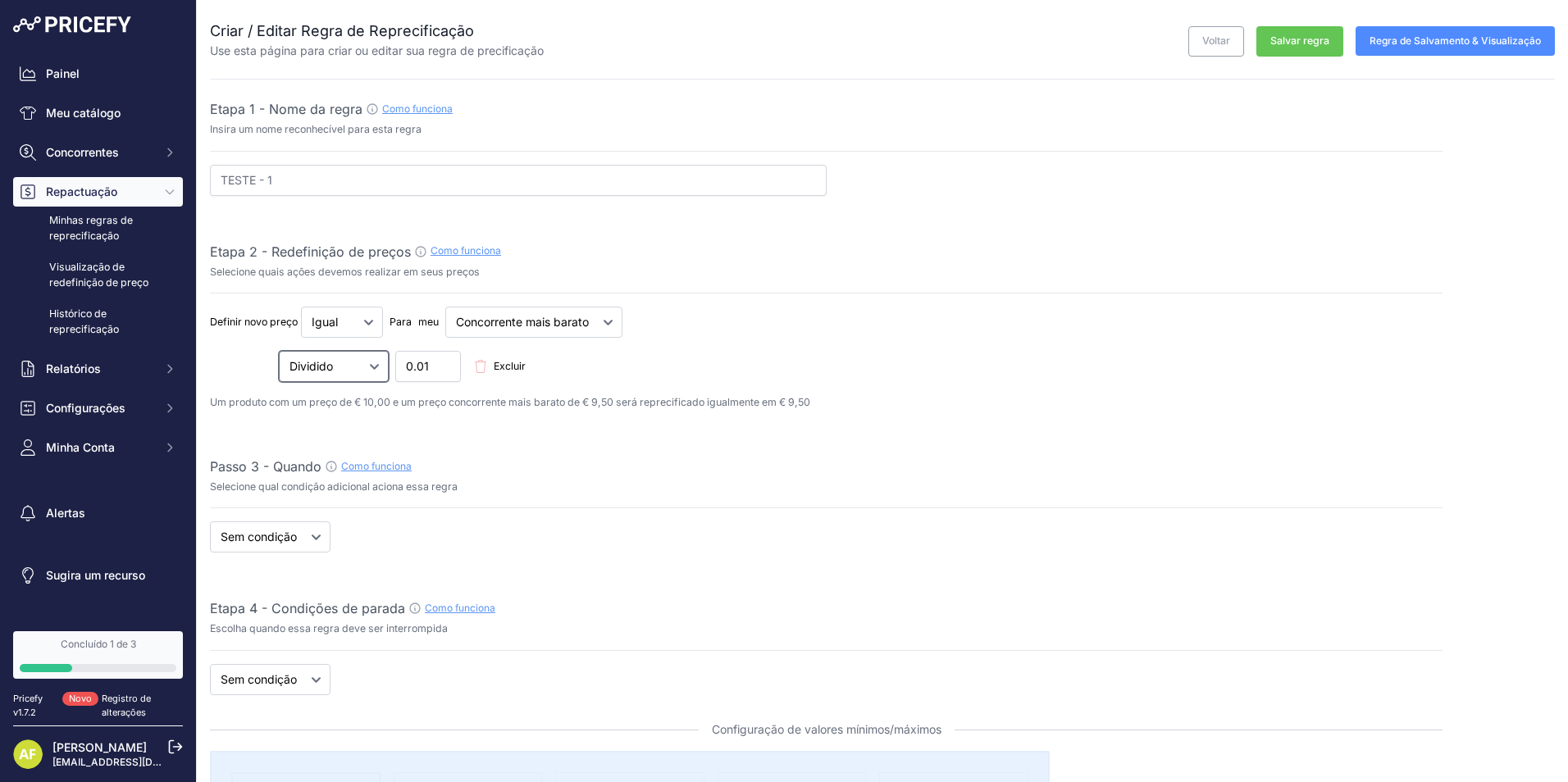
click at [279, 351] on select "Mais Menos Multiplicado Dividido" at bounding box center [333, 367] width 110 height 31
click at [359, 369] on select "Mais Menos Multiplicado Dividido" at bounding box center [333, 367] width 110 height 31
click at [279, 351] on select "Mais Menos Multiplicado Dividido" at bounding box center [333, 367] width 110 height 31
click at [360, 372] on select "Mais Menos Multiplicado Dividido" at bounding box center [333, 367] width 110 height 31
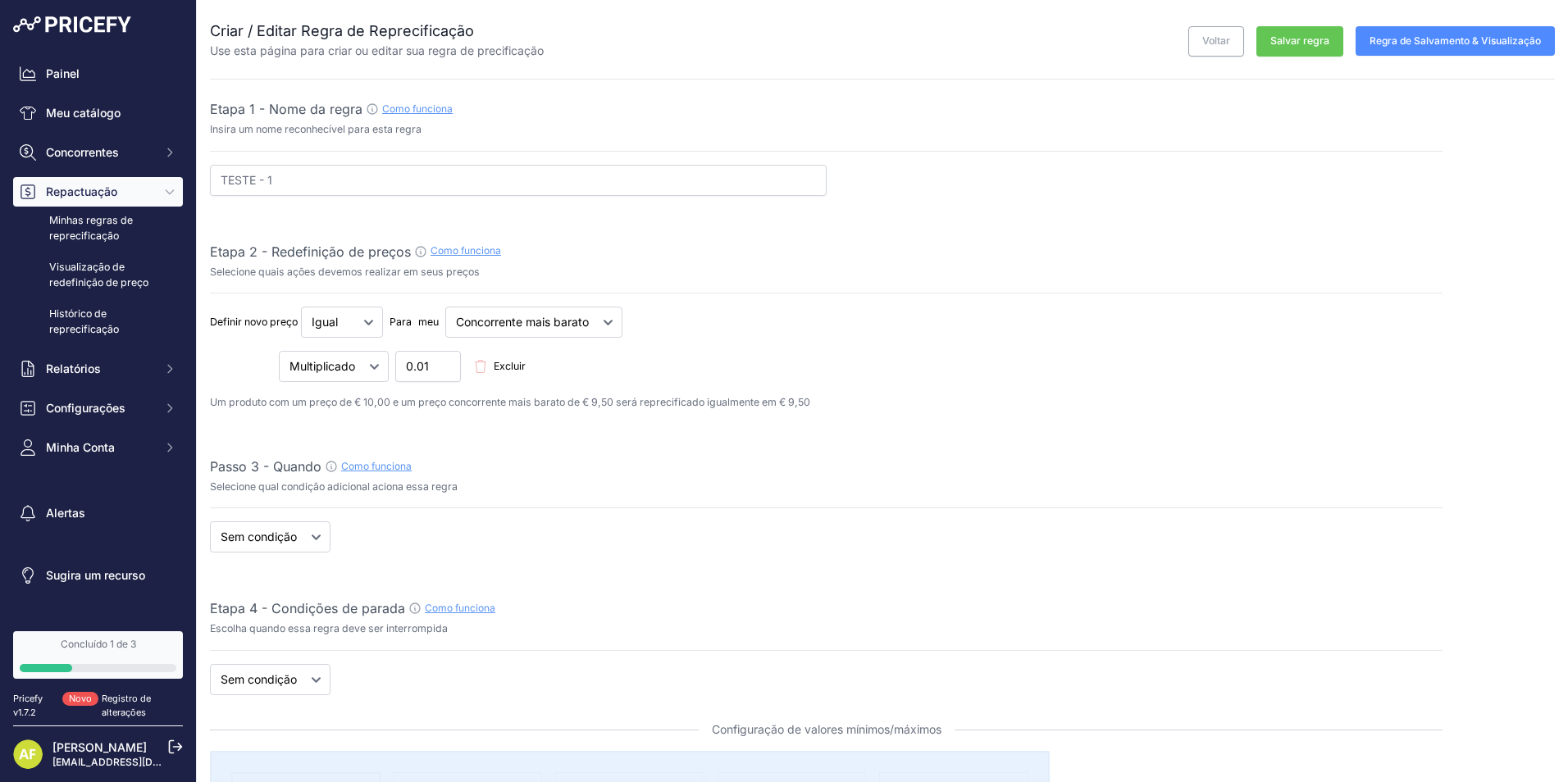
click at [357, 367] on select "Mais Menos Multiplicado Dividido" at bounding box center [333, 367] width 110 height 31
click at [279, 351] on select "Mais Menos Multiplicado Dividido" at bounding box center [333, 367] width 110 height 31
click at [339, 367] on select "Mais Menos Multiplicado Dividido" at bounding box center [333, 367] width 110 height 31
click at [279, 351] on select "Mais Menos Multiplicado Dividido" at bounding box center [333, 367] width 110 height 31
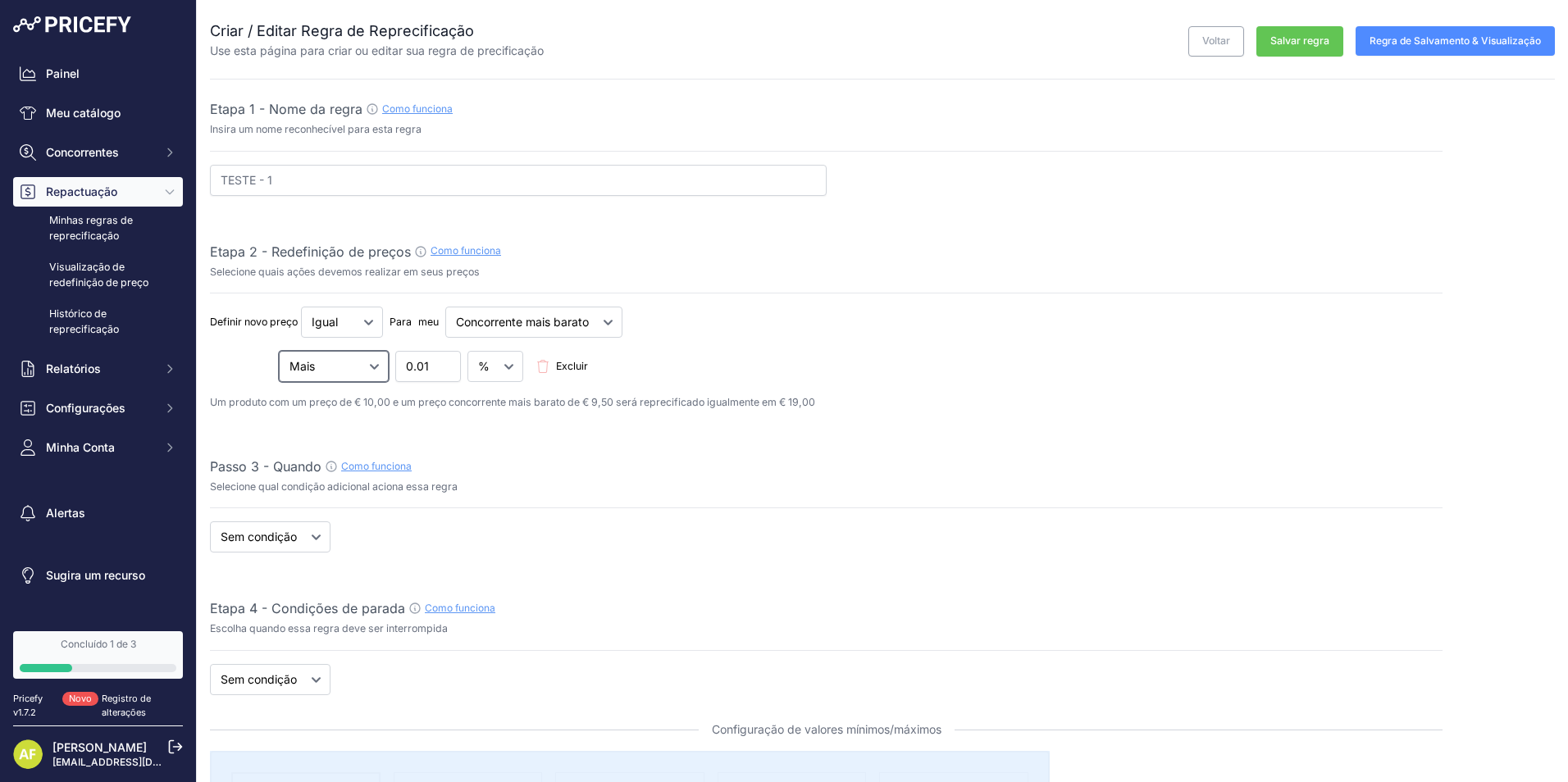
click at [338, 363] on select "Mais Menos Multiplicado Dividido" at bounding box center [333, 367] width 110 height 31
select select "multipler"
click at [279, 351] on select "Mais Menos Multiplicado Dividido" at bounding box center [333, 367] width 110 height 31
click at [443, 362] on input "0.02" at bounding box center [428, 367] width 65 height 31
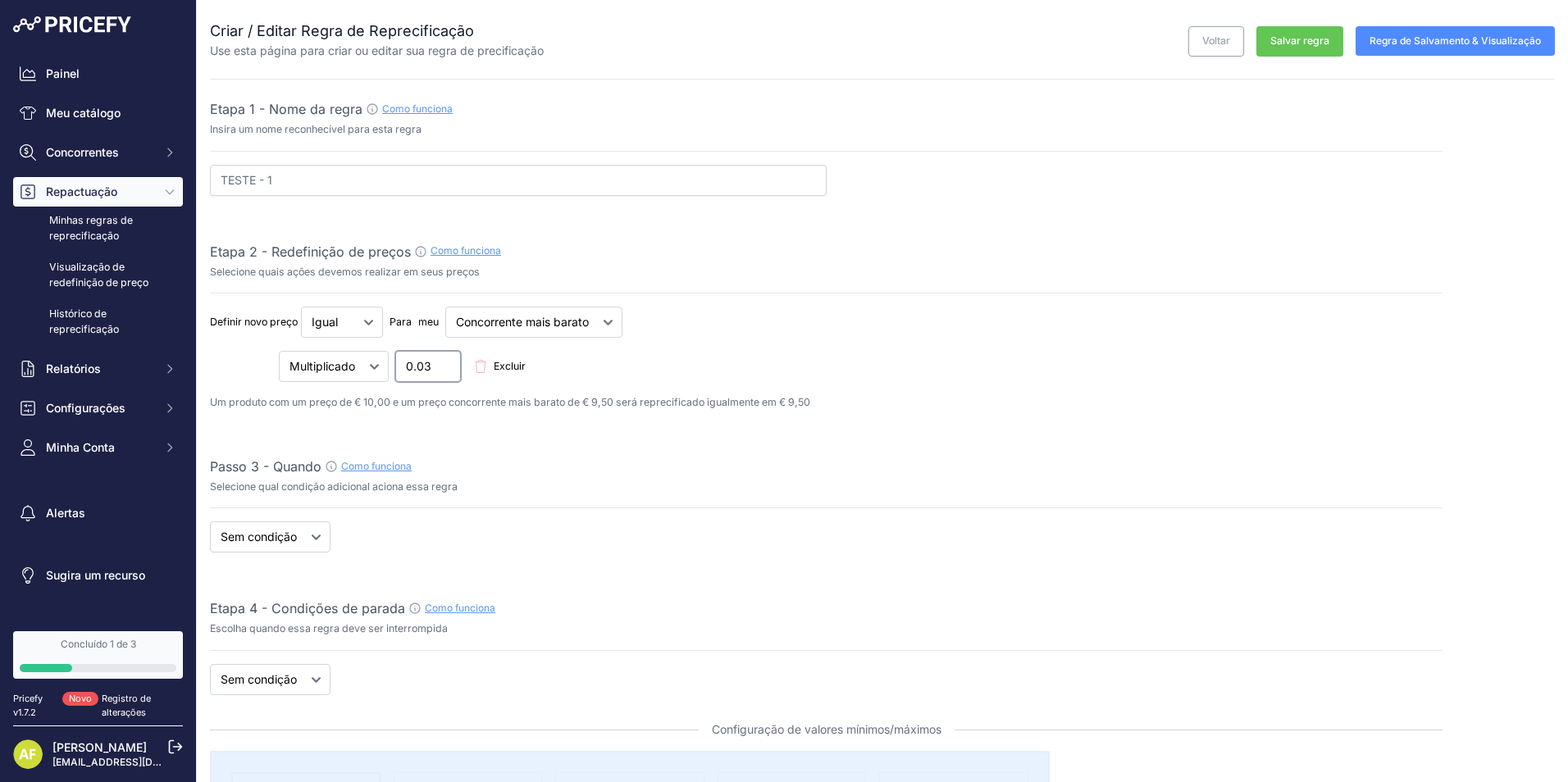
click at [443, 362] on input "0.03" at bounding box center [428, 367] width 65 height 31
click at [443, 362] on input "0.04" at bounding box center [428, 367] width 65 height 31
type input "0.05"
click at [443, 362] on input "0.05" at bounding box center [428, 367] width 65 height 31
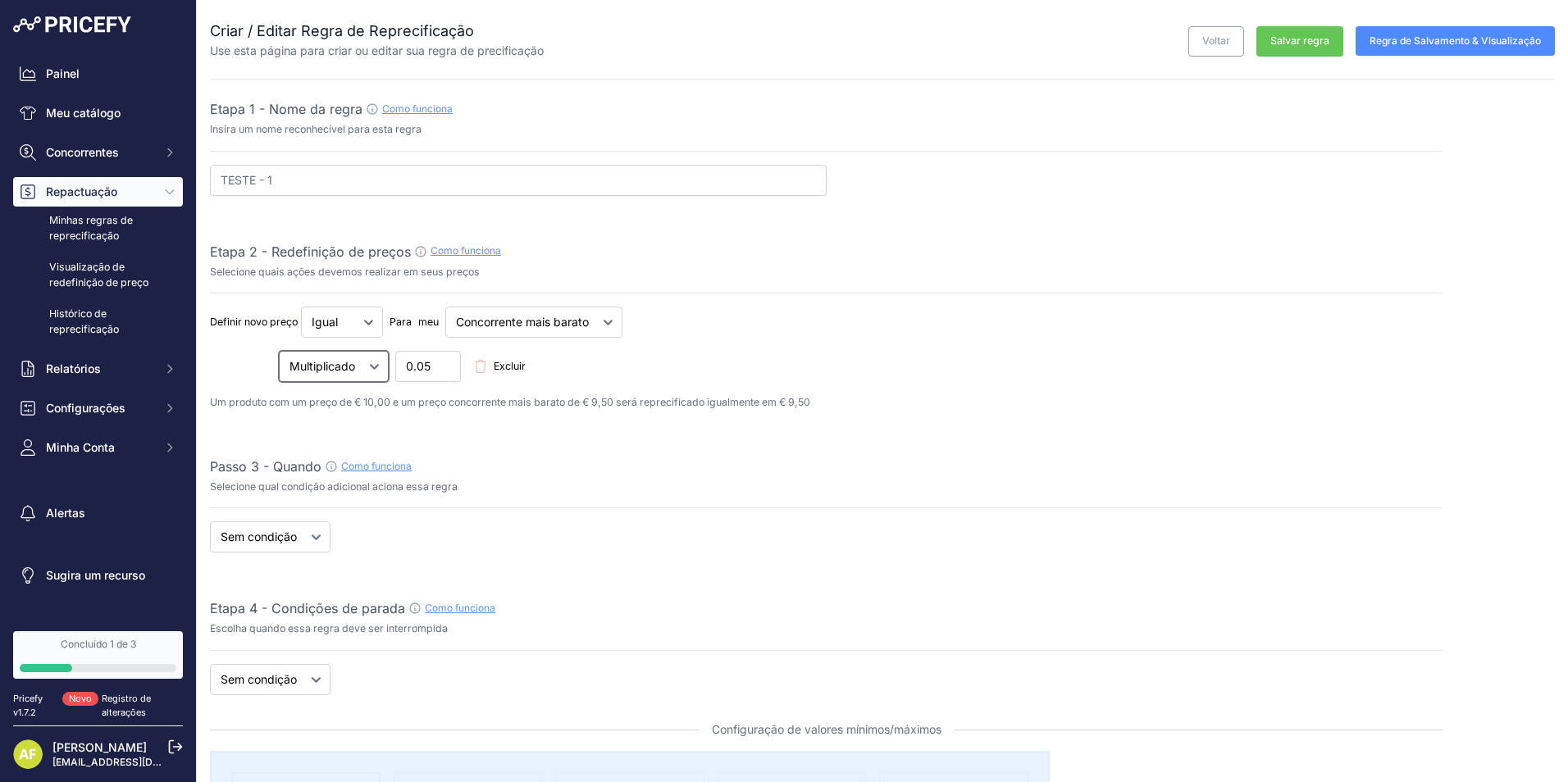
click at [368, 371] on select "Mais Menos Multiplicado Dividido" at bounding box center [333, 367] width 110 height 31
select select "plus"
click at [279, 351] on select "Mais Menos Multiplicado Dividido" at bounding box center [333, 367] width 110 height 31
click at [354, 378] on select "Mais Menos Multiplicado Dividido" at bounding box center [333, 367] width 110 height 31
click at [445, 371] on input "0.04" at bounding box center [428, 367] width 65 height 31
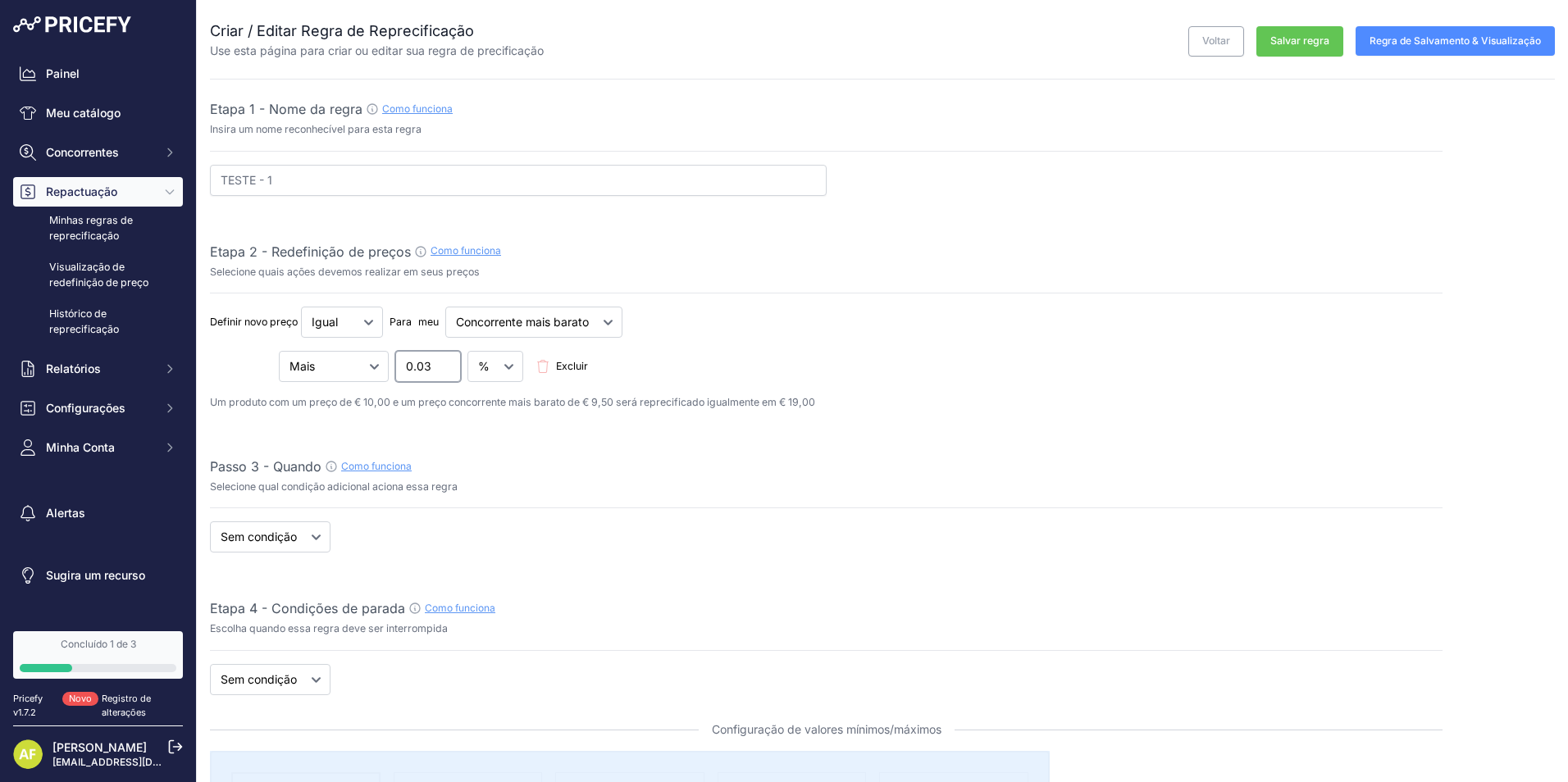
click at [445, 371] on input "0.03" at bounding box center [428, 367] width 65 height 31
click at [445, 371] on input "0.02" at bounding box center [428, 367] width 65 height 31
type input "0.01"
click at [445, 371] on input "0.01" at bounding box center [428, 367] width 65 height 31
click at [514, 369] on select "€ %" at bounding box center [495, 367] width 56 height 31
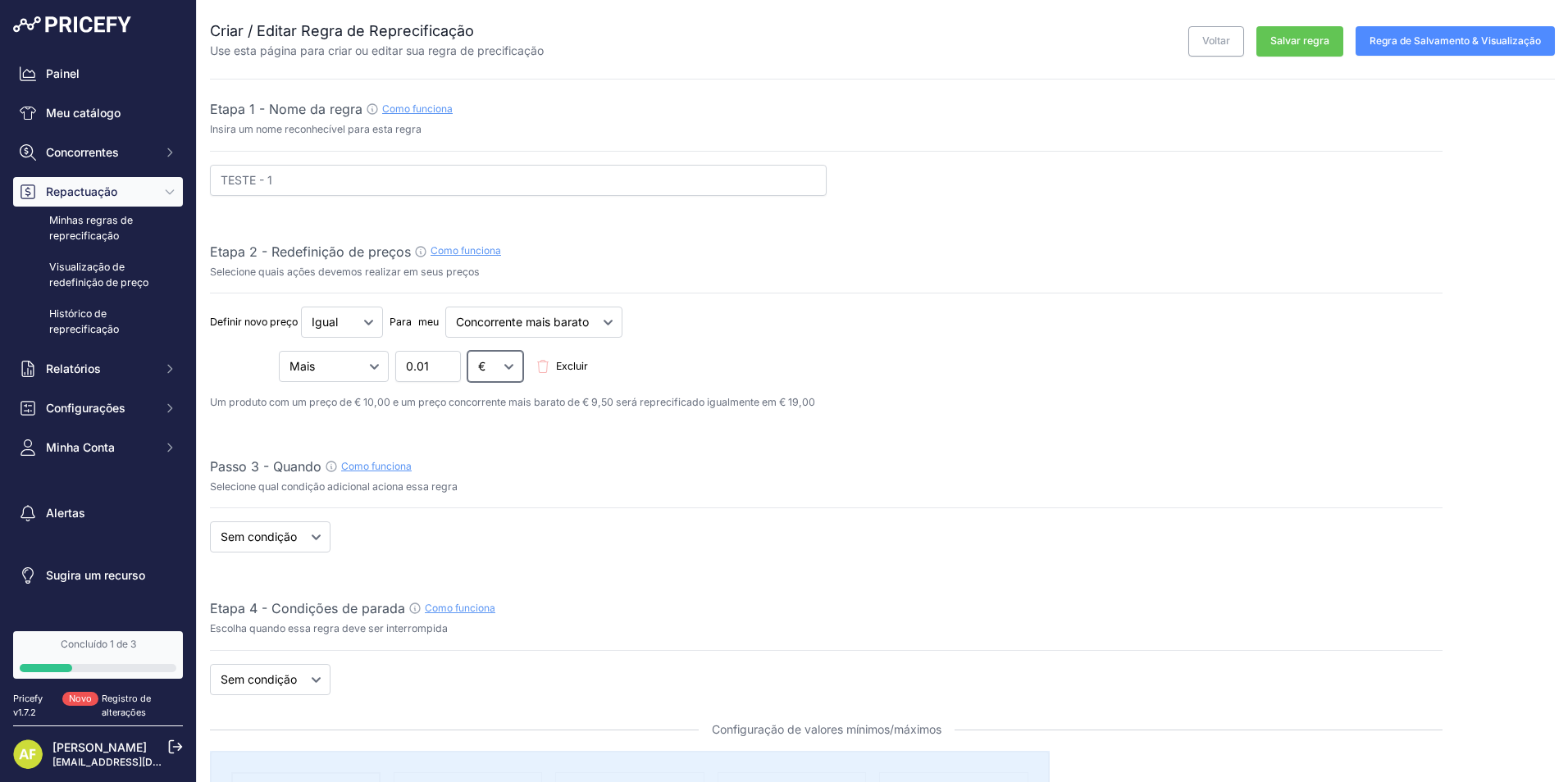
click at [468, 351] on select "€ %" at bounding box center [495, 367] width 56 height 31
click at [504, 369] on select "€ %" at bounding box center [495, 367] width 56 height 31
click at [468, 351] on select "€ %" at bounding box center [495, 367] width 56 height 31
click at [498, 365] on select "€ %" at bounding box center [495, 367] width 56 height 31
select select "fixed"
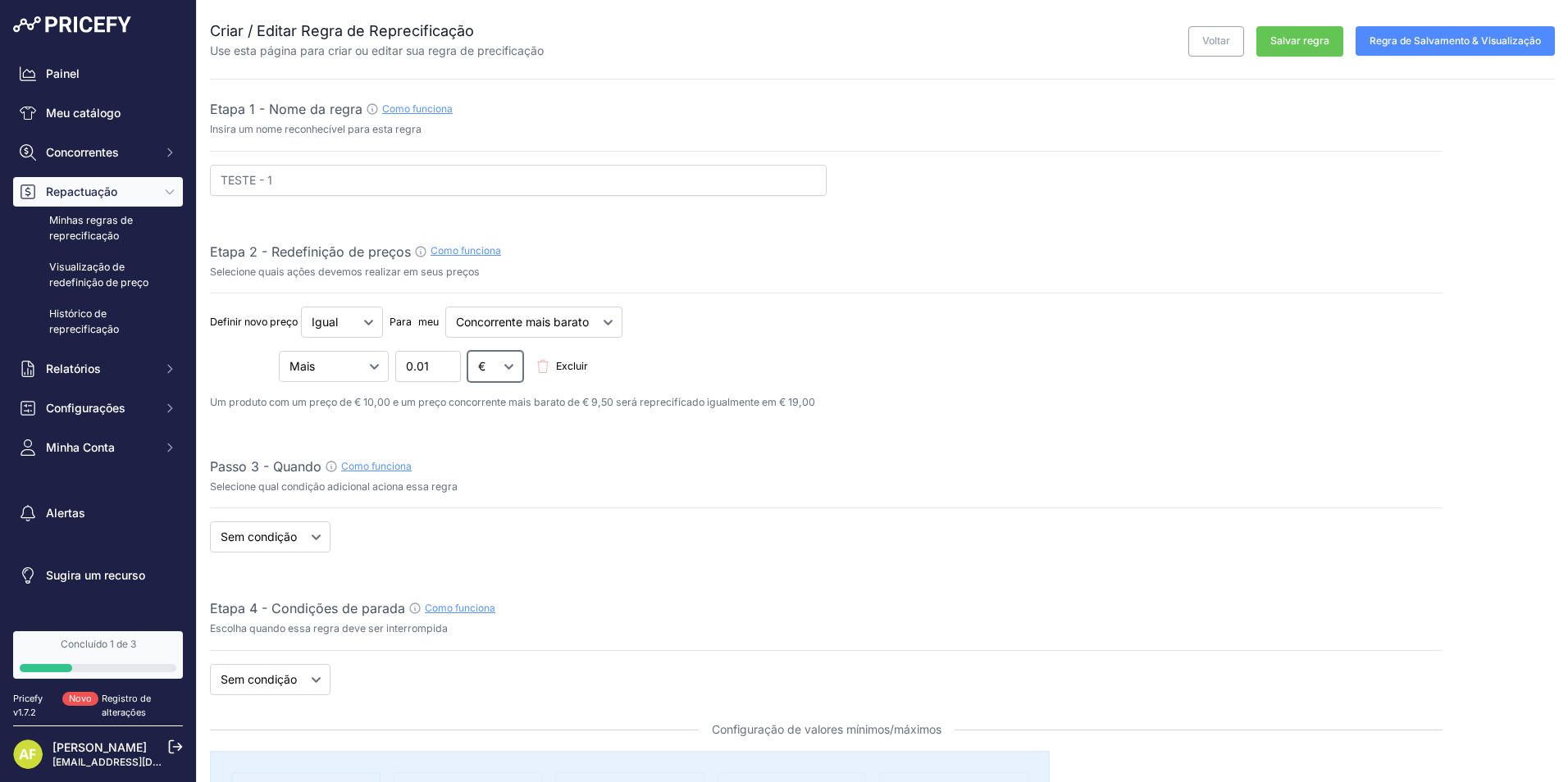
click at [468, 351] on select "€ %" at bounding box center [495, 367] width 56 height 31
click at [448, 364] on input "0.02" at bounding box center [428, 367] width 65 height 31
drag, startPoint x: 432, startPoint y: 367, endPoint x: 398, endPoint y: 363, distance: 34.2
click at [398, 363] on input "0.02" at bounding box center [428, 367] width 65 height 31
type input "1"
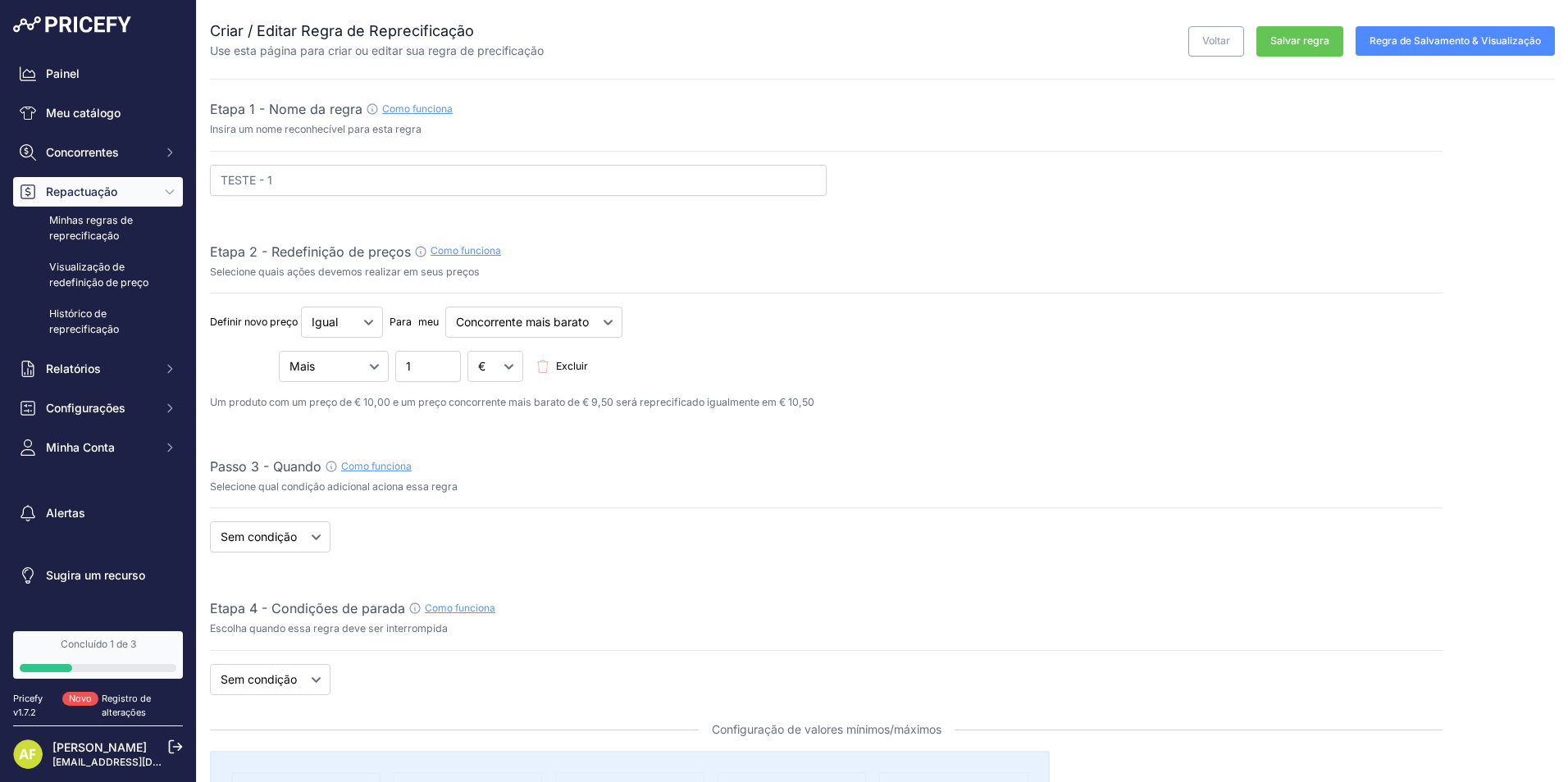
click at [430, 371] on input "1" at bounding box center [428, 367] width 65 height 31
drag, startPoint x: 430, startPoint y: 371, endPoint x: 355, endPoint y: 367, distance: 75.1
click at [355, 367] on div "Mais Menos Multiplicado Dividido 1 € % Excluir" at bounding box center [827, 367] width 1233 height 31
click at [355, 367] on select "Mais Menos Multiplicado Dividido" at bounding box center [333, 367] width 110 height 31
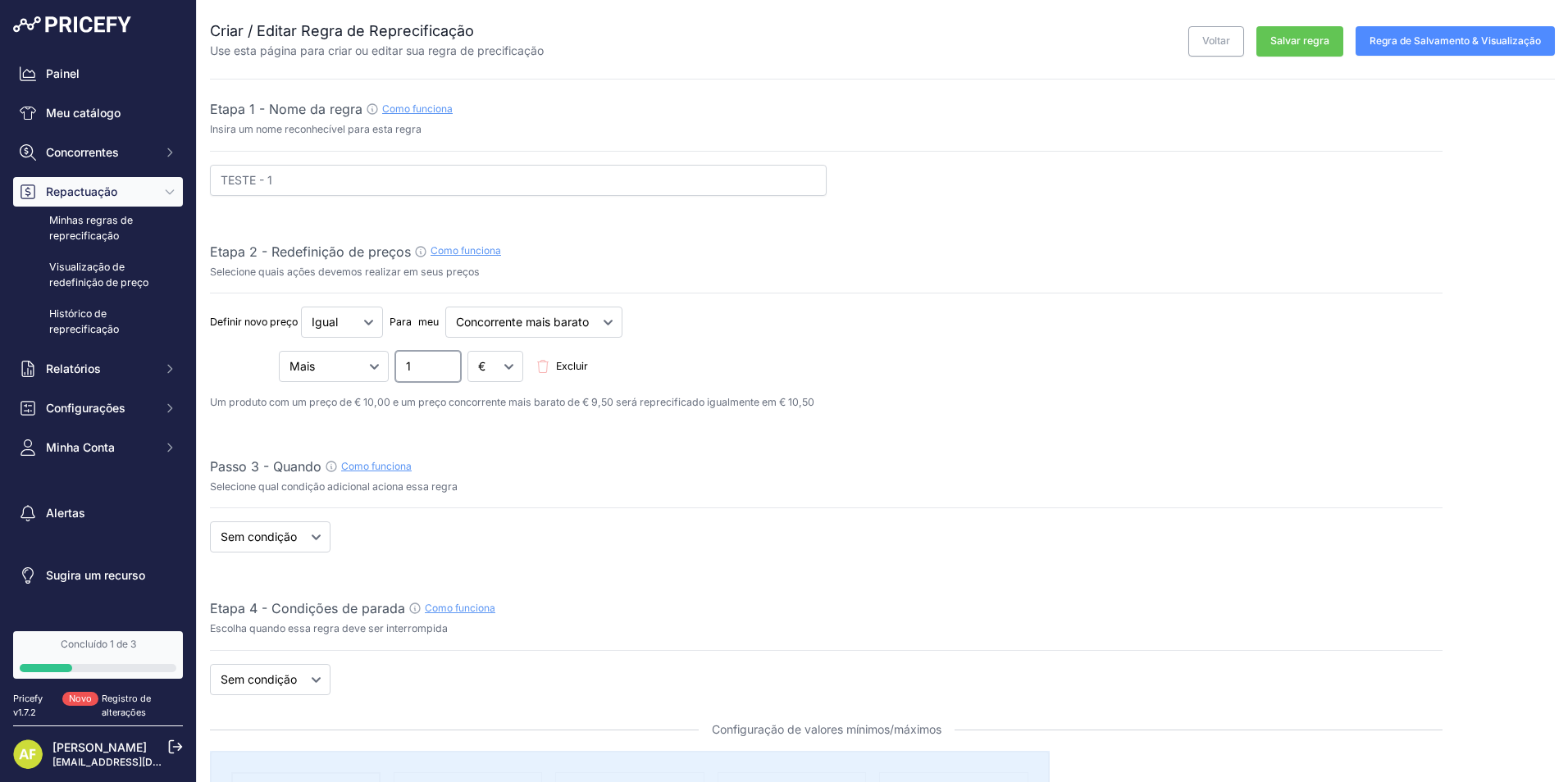
click at [437, 374] on input "1" at bounding box center [428, 367] width 65 height 31
click at [447, 362] on input "3.01" at bounding box center [428, 367] width 65 height 31
click at [447, 362] on input "3.02" at bounding box center [428, 367] width 65 height 31
drag, startPoint x: 431, startPoint y: 367, endPoint x: 369, endPoint y: 368, distance: 62.0
click at [369, 368] on div "Mais Menos Multiplicado Dividido 3.02 € % Excluir" at bounding box center [827, 367] width 1233 height 31
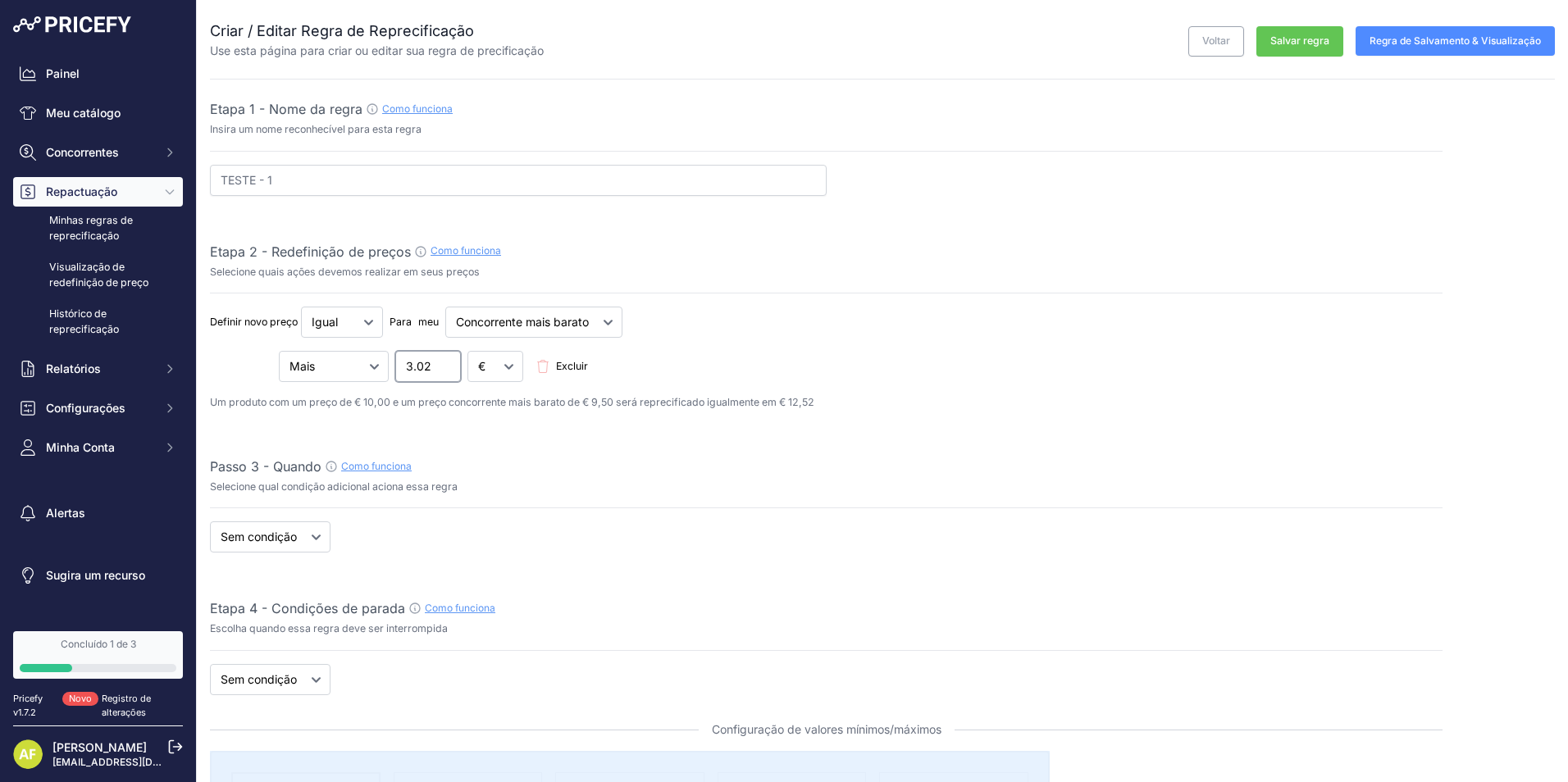
type input "6"
type input "5"
click at [845, 384] on div "Definir novo preço 0.1 € % Abaixo Acima Igual Para meu Mais" at bounding box center [827, 358] width 1233 height 104
click at [1411, 33] on button "Regra de Salvamento & Visualização" at bounding box center [1456, 41] width 199 height 30
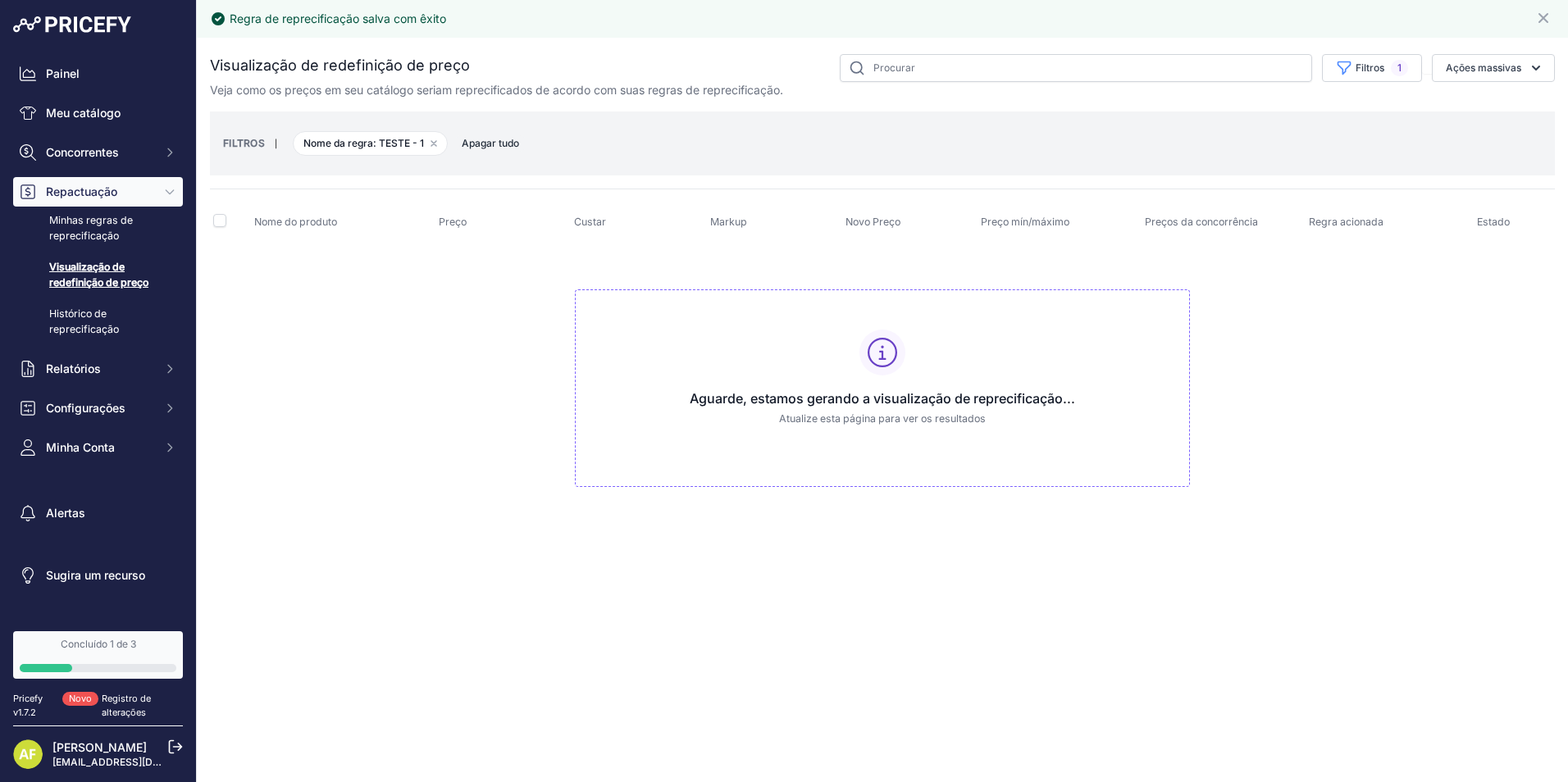
click at [114, 265] on link "Visualização de redefinição de preço" at bounding box center [98, 275] width 170 height 43
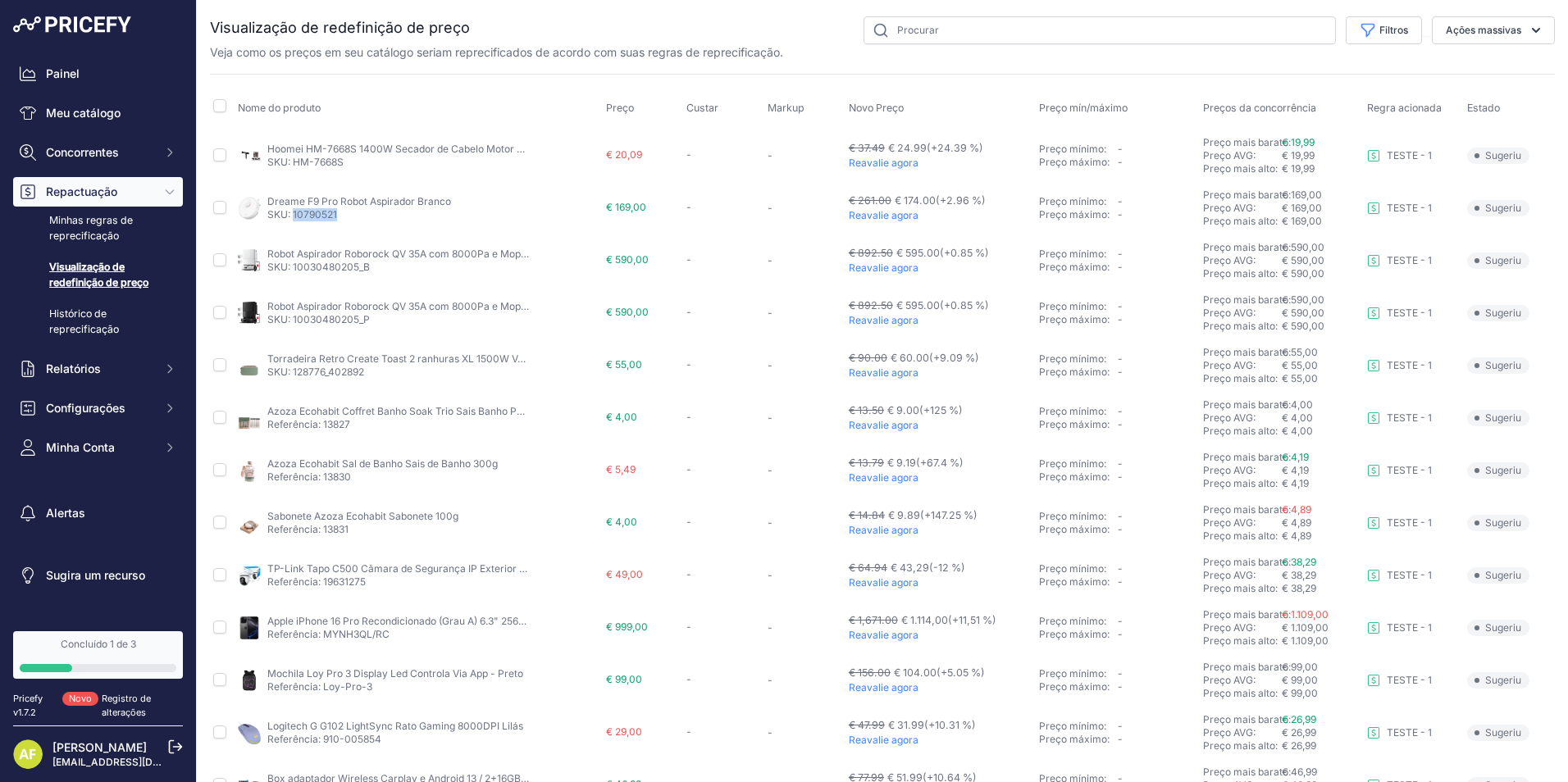
drag, startPoint x: 343, startPoint y: 212, endPoint x: 292, endPoint y: 218, distance: 51.4
click at [292, 218] on p "SKU: 10790521" at bounding box center [359, 215] width 184 height 13
copy link "10790521"
drag, startPoint x: 383, startPoint y: 316, endPoint x: 293, endPoint y: 320, distance: 90.1
click at [293, 320] on p "SKU: 10030480205_P" at bounding box center [398, 319] width 263 height 13
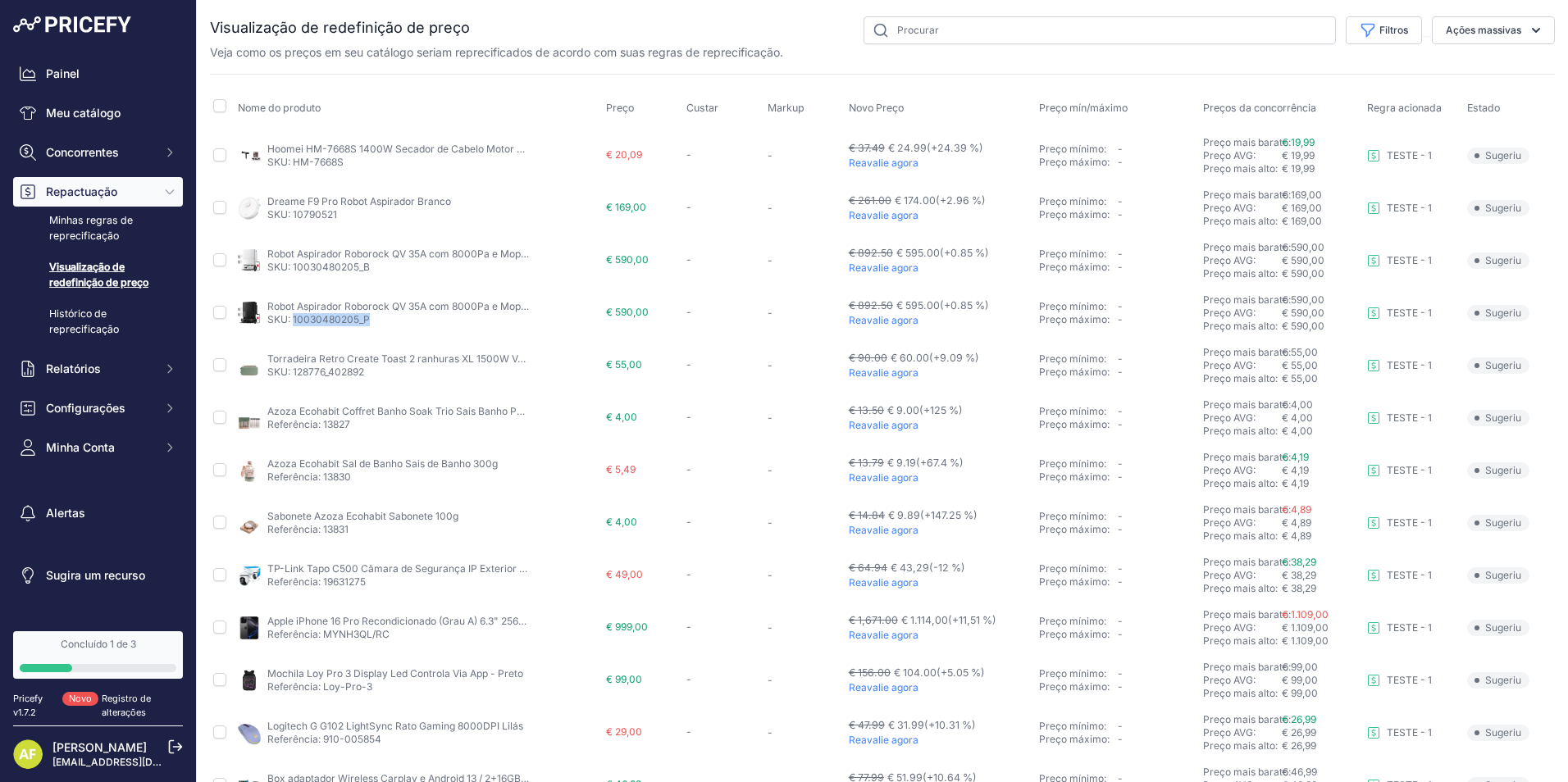
copy link "10030480205_P"
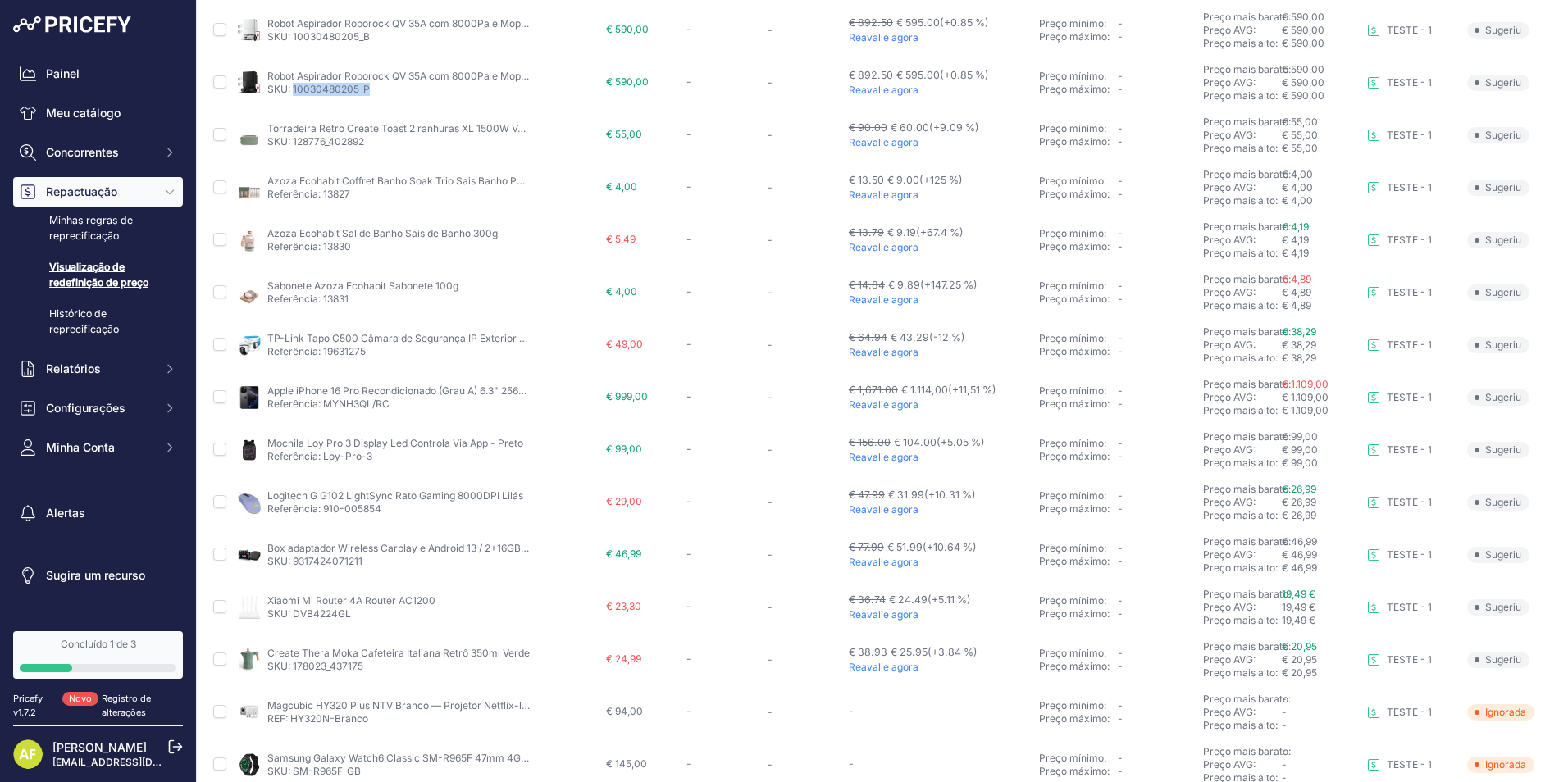
scroll to position [55, 0]
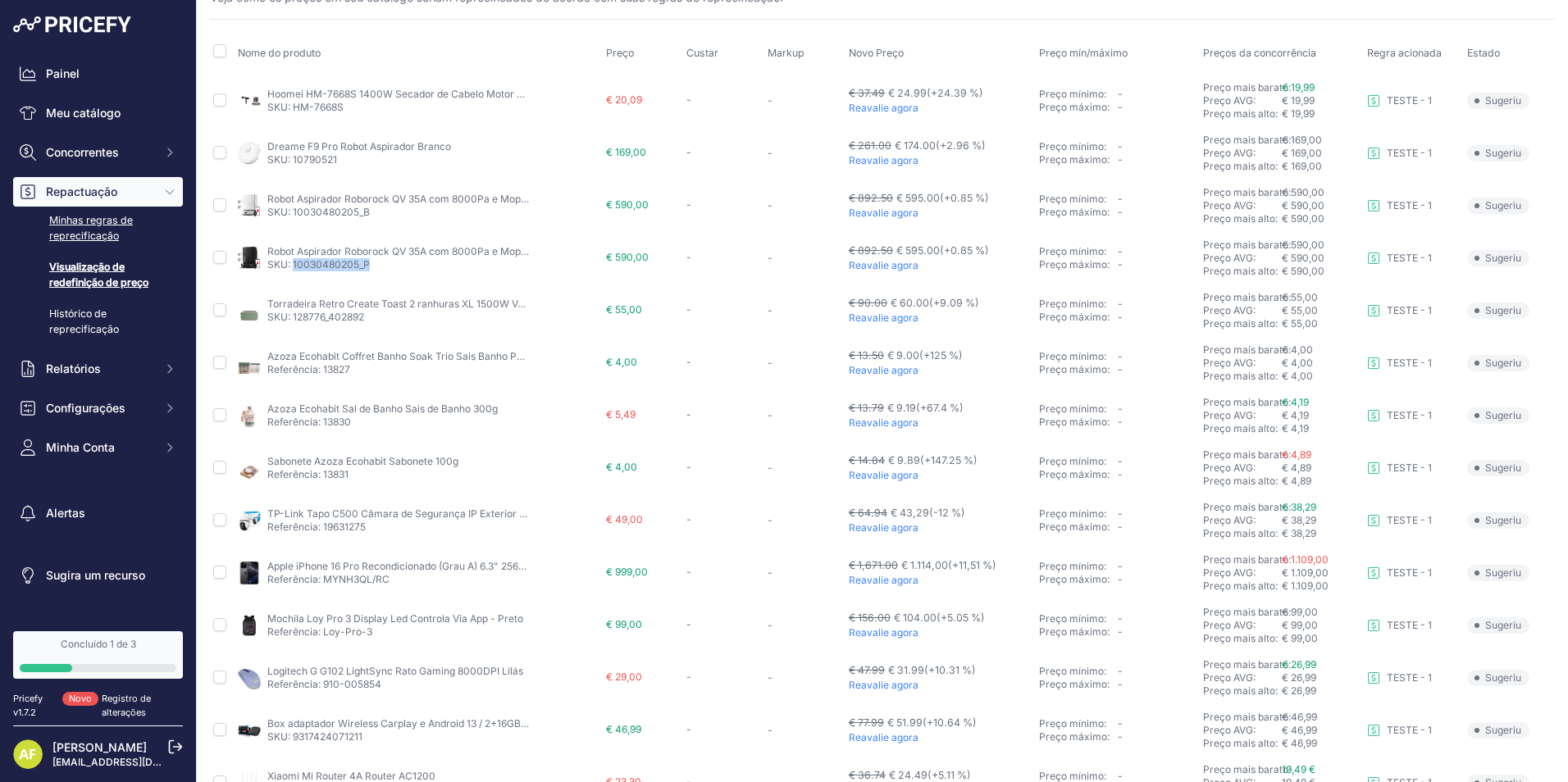
click at [109, 224] on link "Minhas regras de reprecificação" at bounding box center [98, 228] width 170 height 43
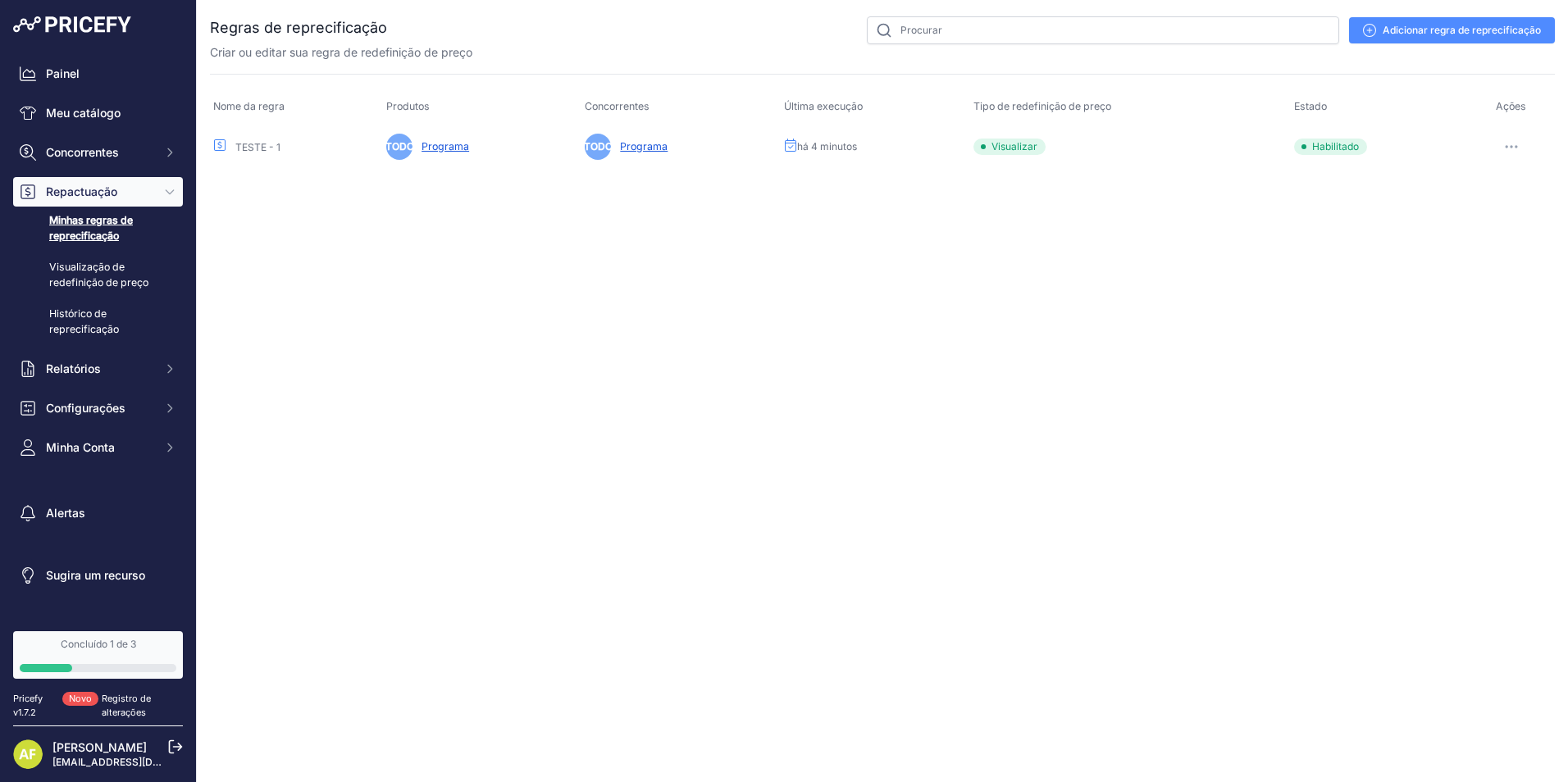
click at [1516, 144] on button "button" at bounding box center [1512, 146] width 33 height 23
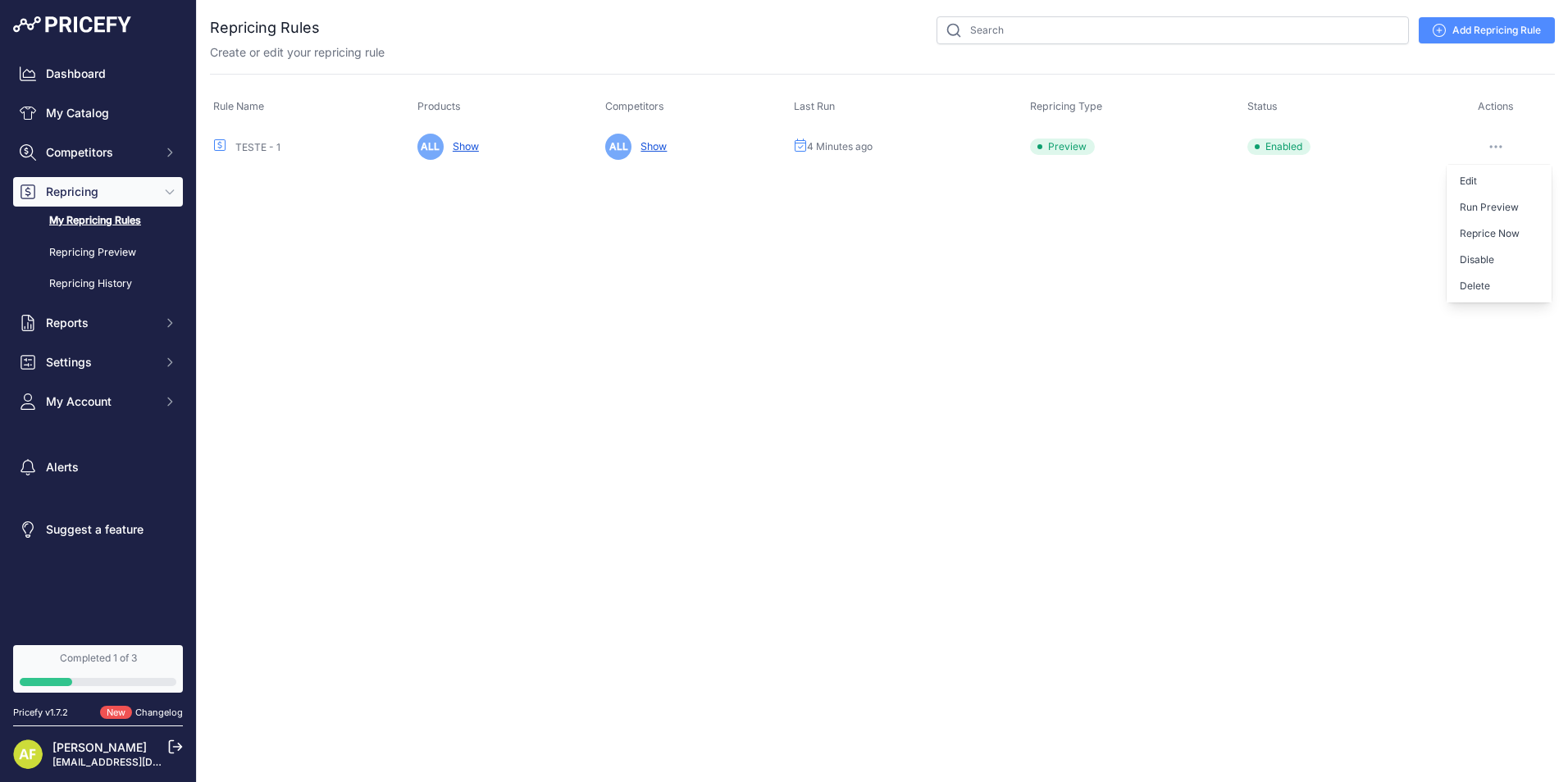
click at [74, 215] on link "My Repricing Rules" at bounding box center [98, 221] width 170 height 29
click at [1509, 144] on button "button" at bounding box center [1496, 146] width 33 height 23
click at [1470, 181] on link "Edit" at bounding box center [1499, 181] width 105 height 26
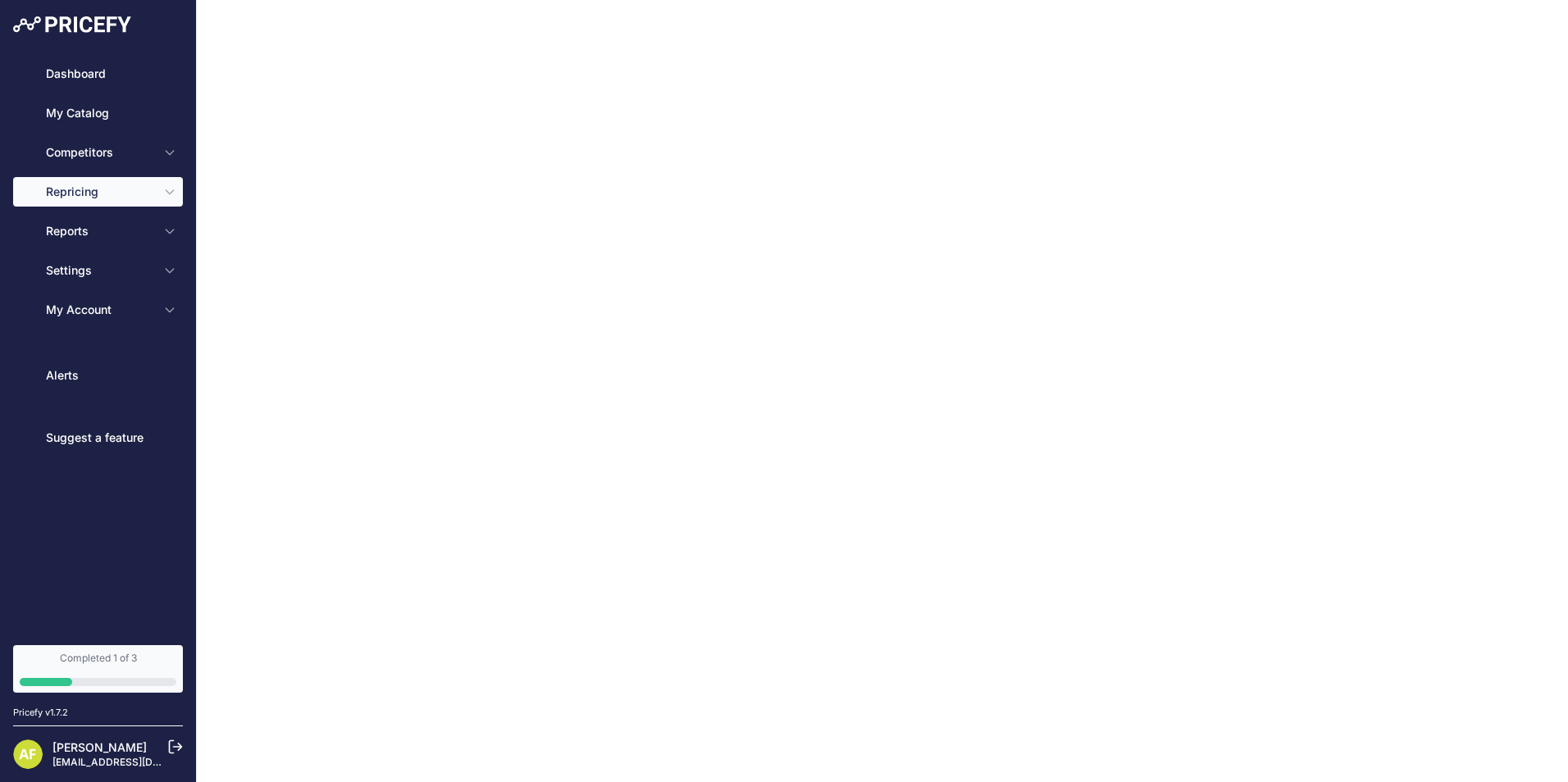
type input "TESTE - 1"
select select "equal"
type input "5"
select select "none"
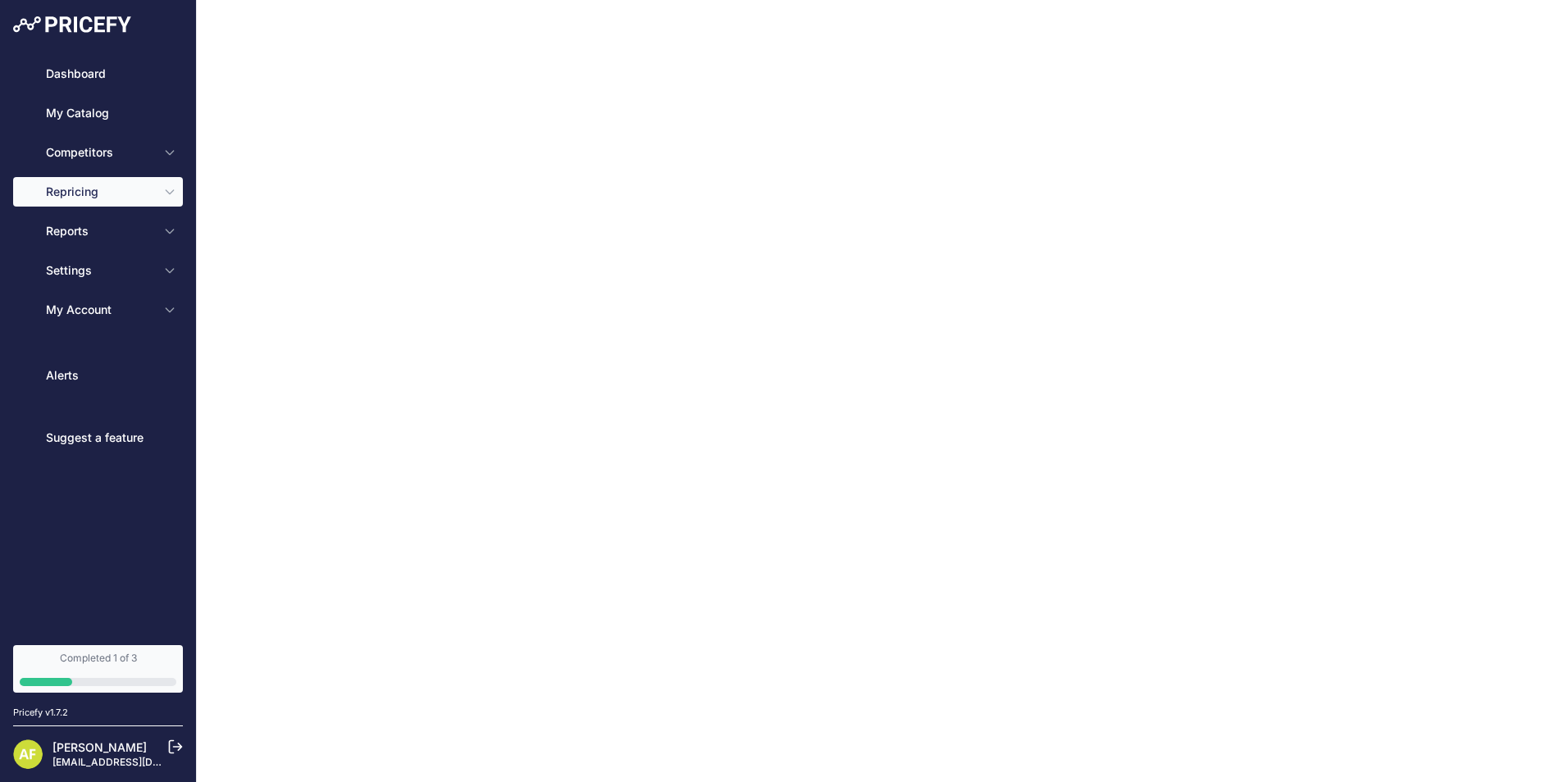
select select "7"
type input "99"
type input "50"
type input "[URL][DOMAIN_NAME][DOMAIN_NAME]"
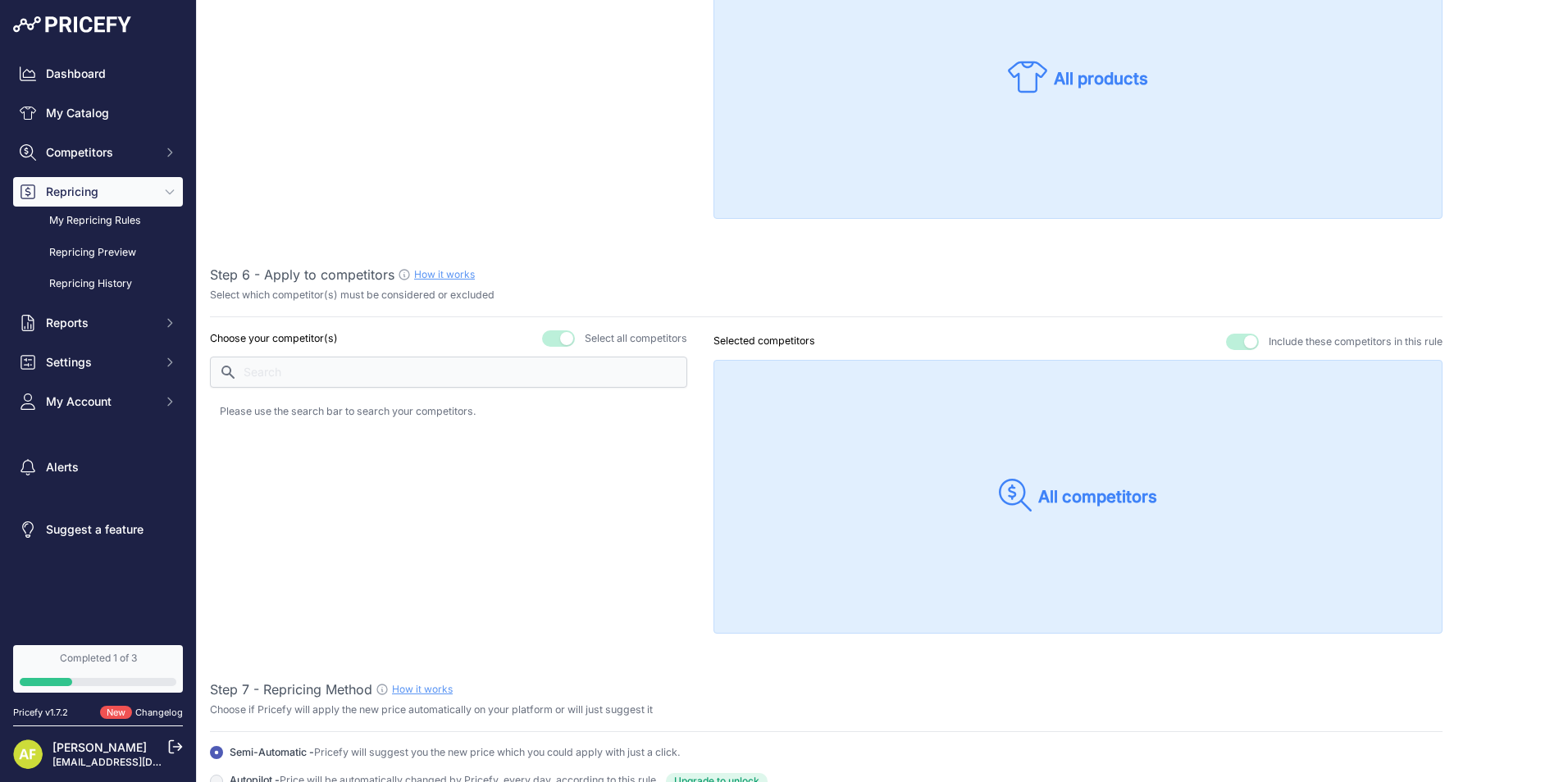
scroll to position [1253, 0]
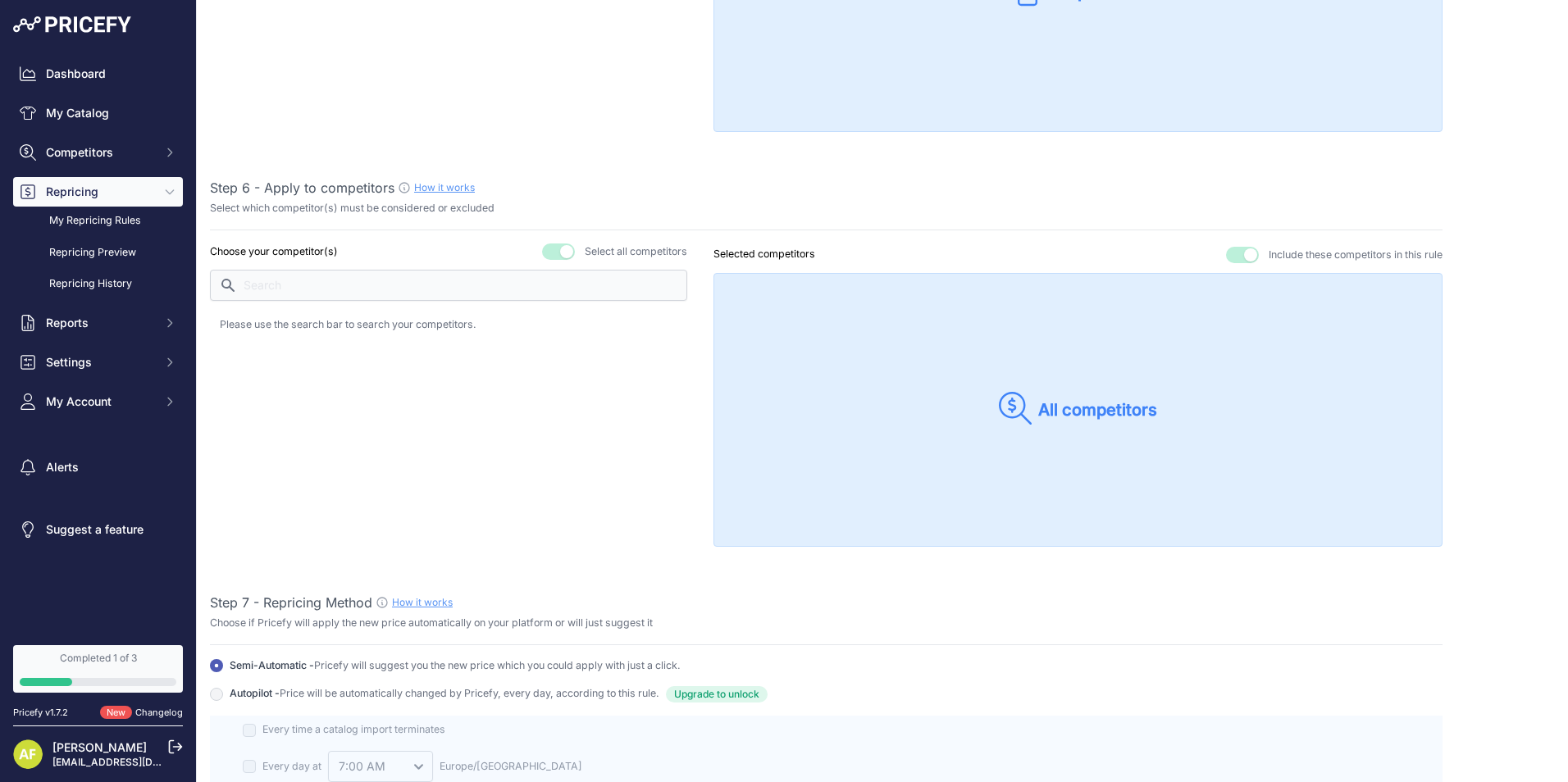
click at [1113, 405] on p "All competitors" at bounding box center [1097, 409] width 119 height 23
click at [458, 187] on link "How it works" at bounding box center [445, 187] width 61 height 13
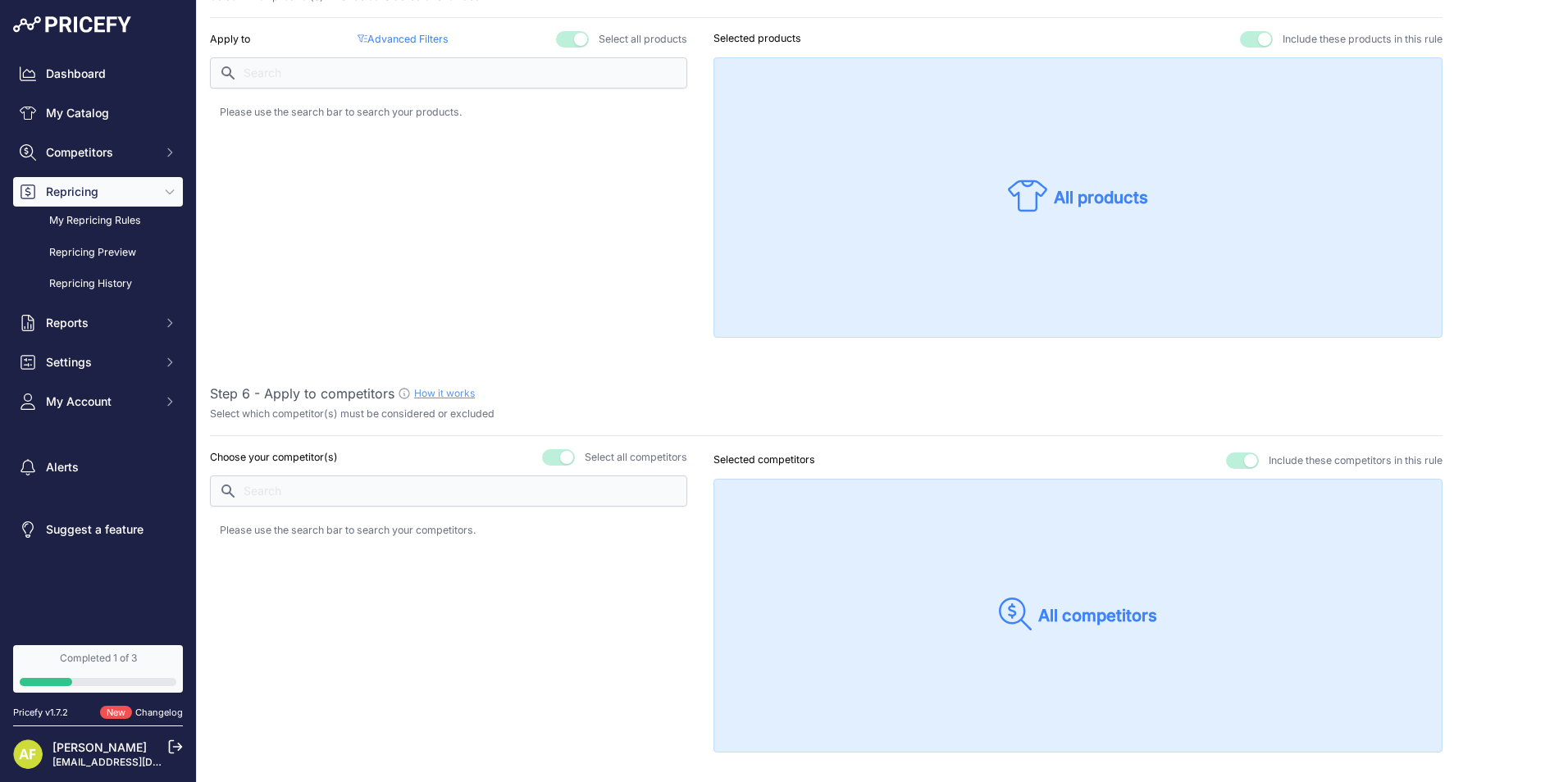
scroll to position [1312, 0]
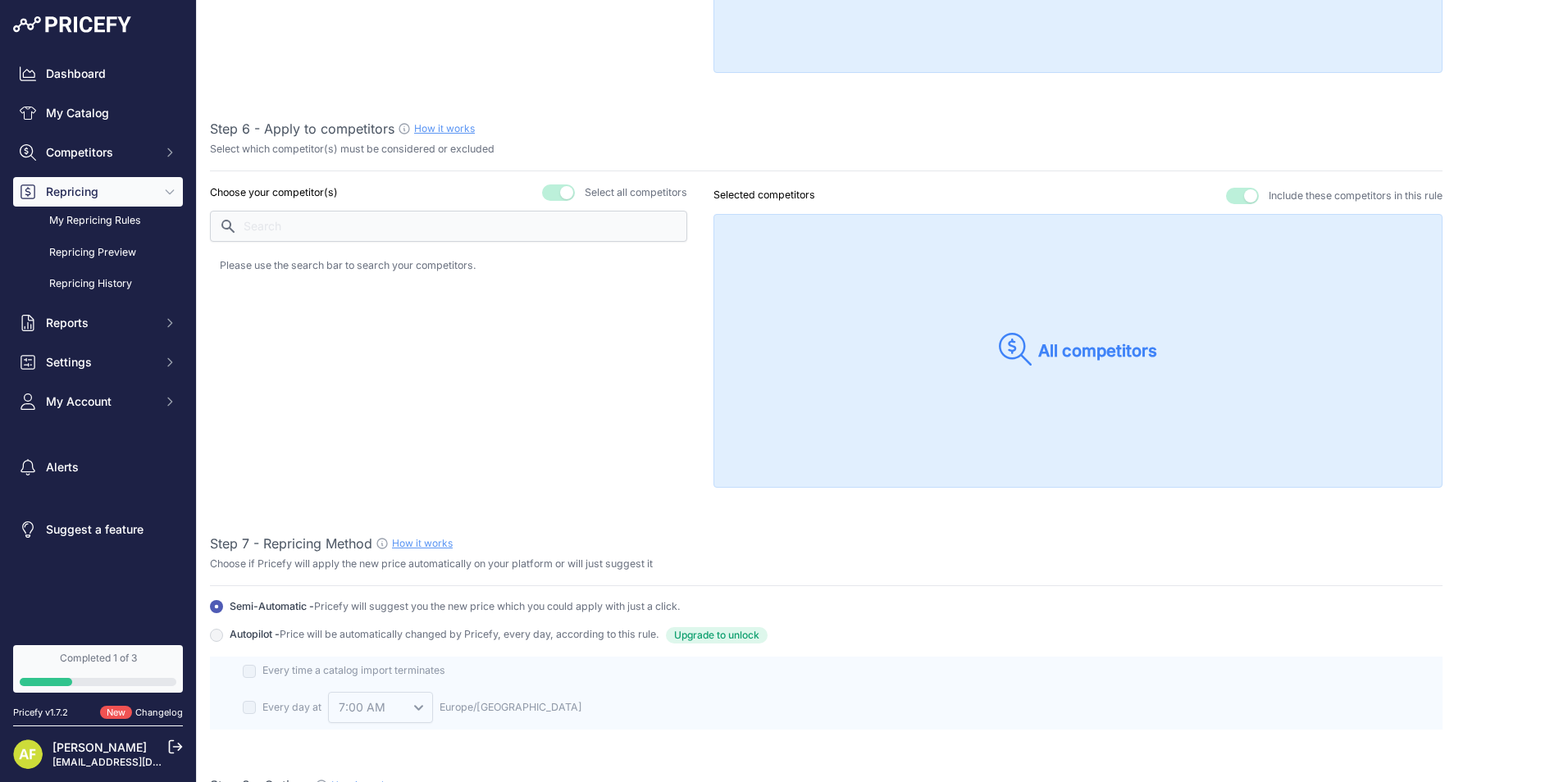
click at [688, 628] on span "Upgrade to unlock" at bounding box center [717, 635] width 101 height 16
click at [223, 614] on input "Autopilot - Price will be automatically changed by Pricefy, every day, accordin…" at bounding box center [216, 606] width 13 height 13
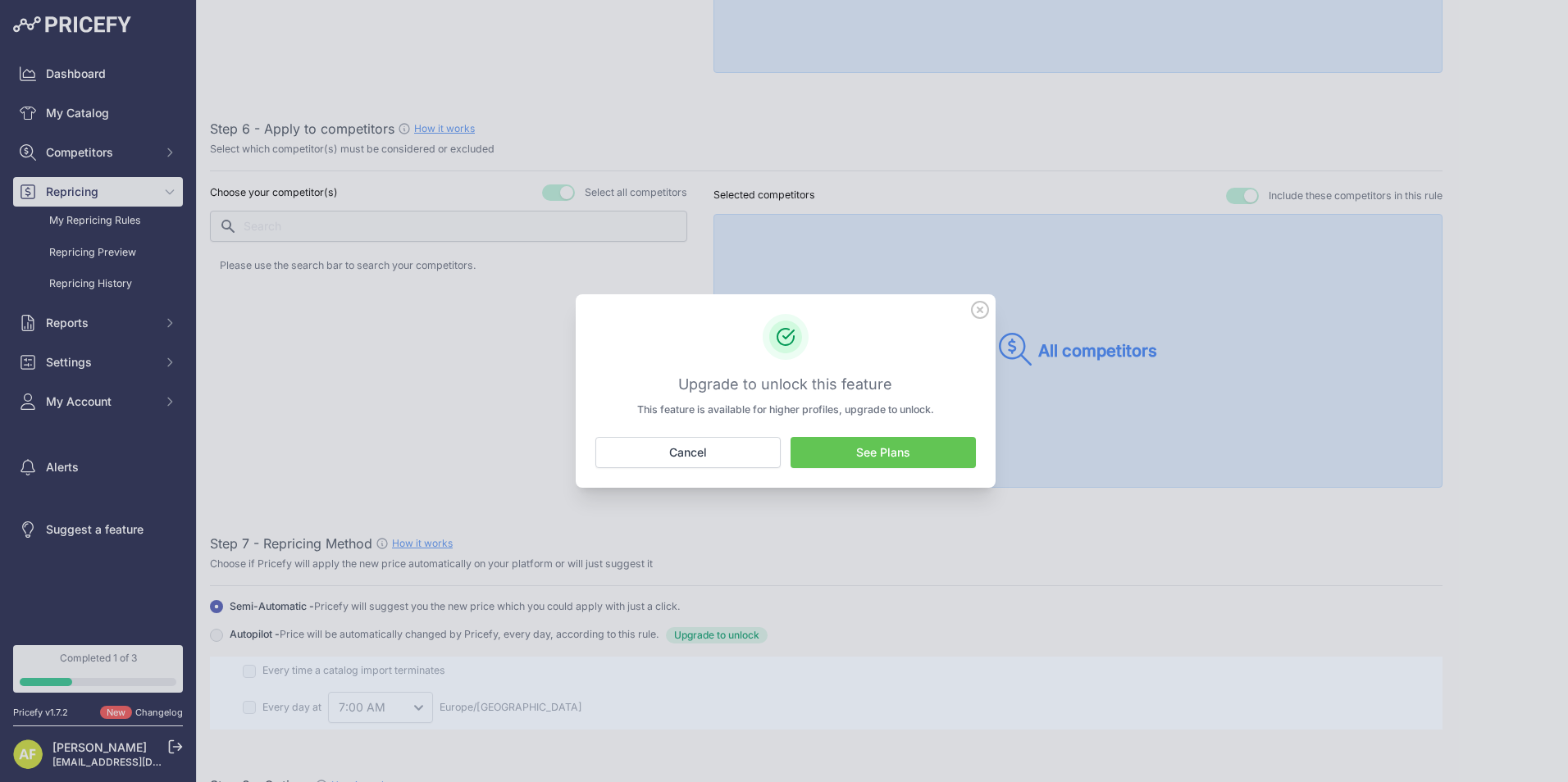
click at [898, 443] on link "See Plans" at bounding box center [883, 453] width 186 height 31
click at [868, 466] on link "See Plans" at bounding box center [883, 453] width 186 height 31
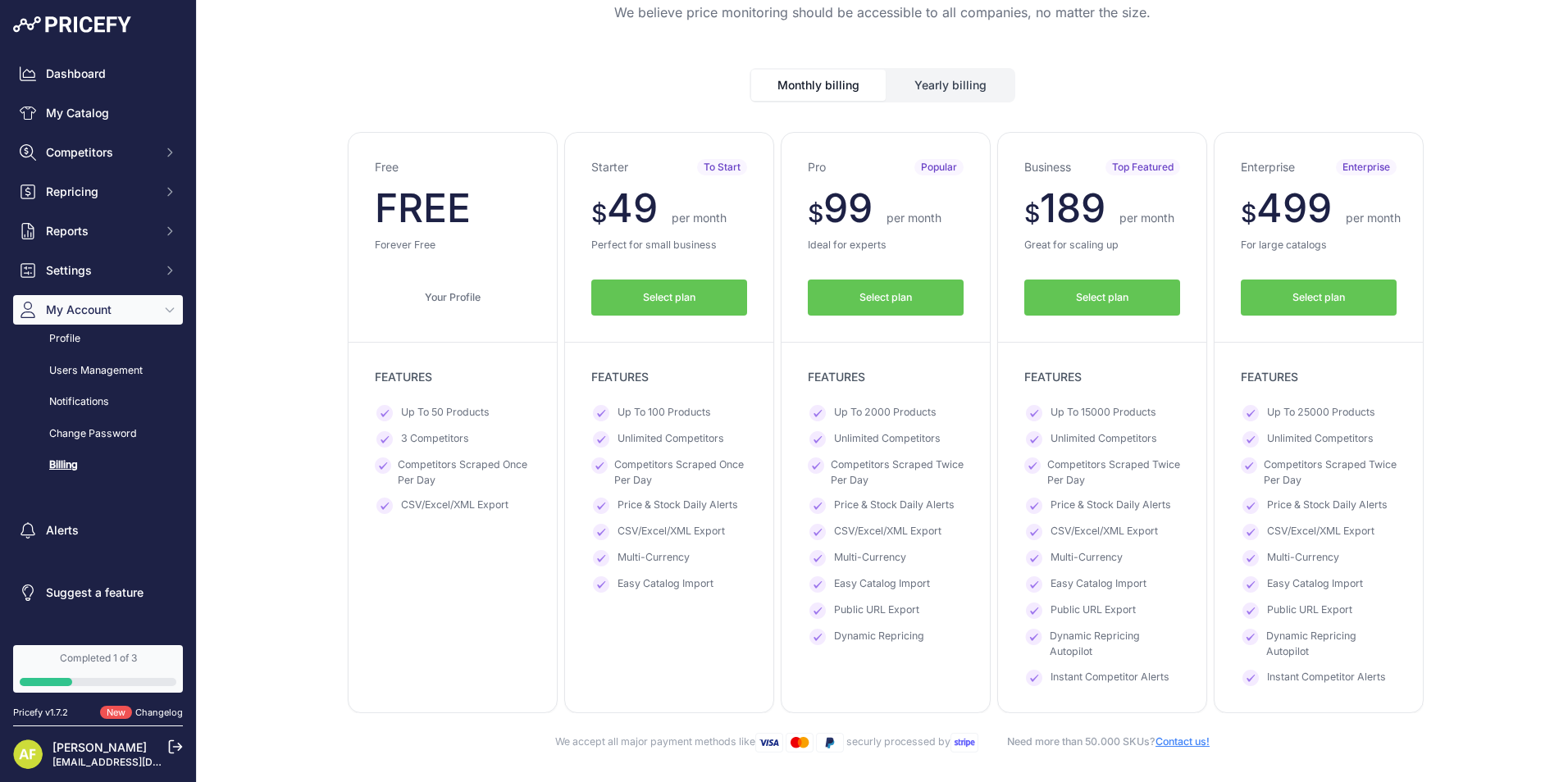
scroll to position [82, 0]
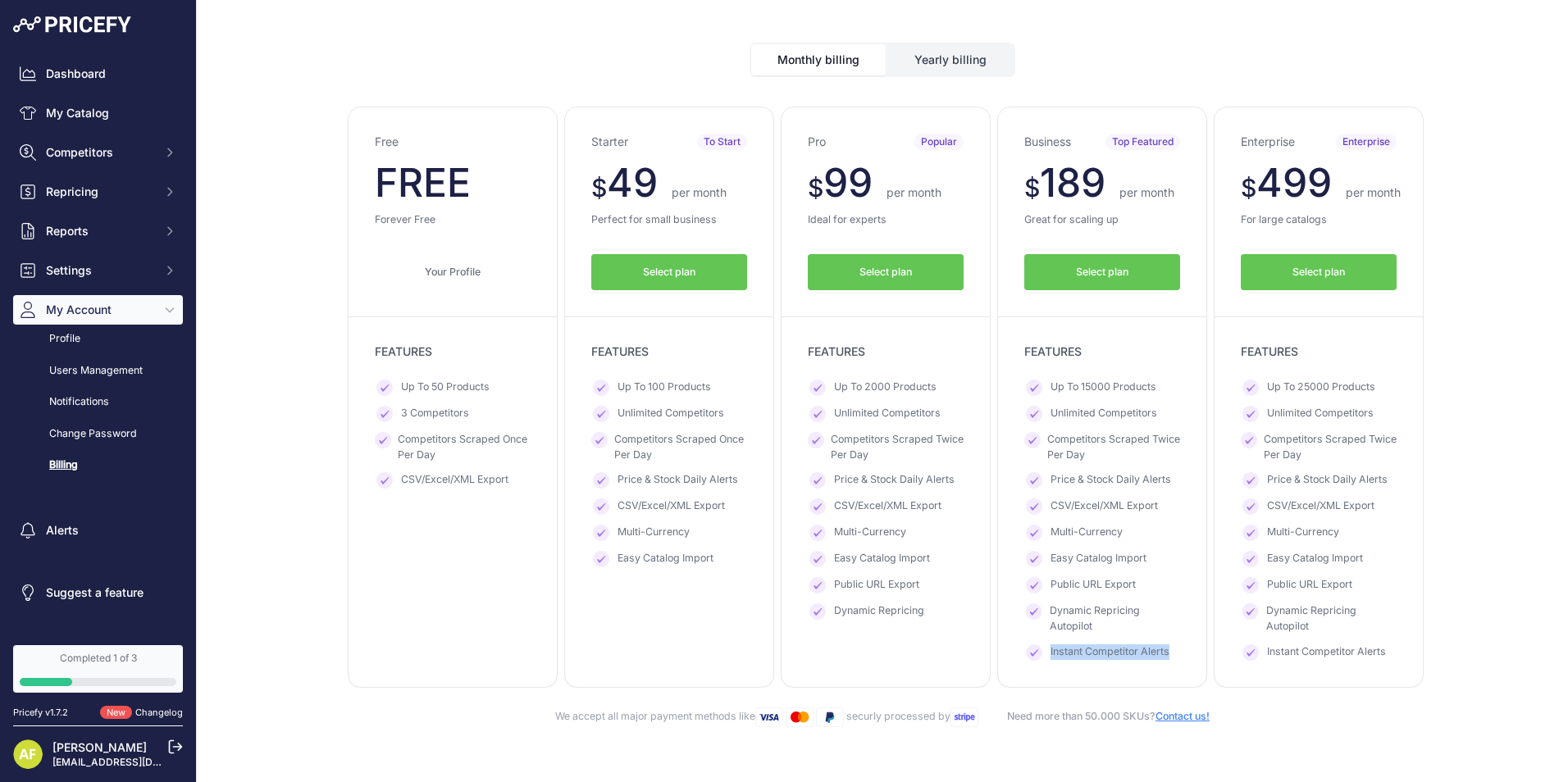
drag, startPoint x: 1171, startPoint y: 655, endPoint x: 1040, endPoint y: 656, distance: 131.0
click at [1040, 656] on li "Instant Competitor Alerts" at bounding box center [1103, 653] width 156 height 16
drag, startPoint x: 1040, startPoint y: 656, endPoint x: 1067, endPoint y: 653, distance: 27.2
click at [999, 661] on div "Business Top Featured $ 189 $ 189 per month FREE $ 2268 1700" at bounding box center [1103, 405] width 210 height 596
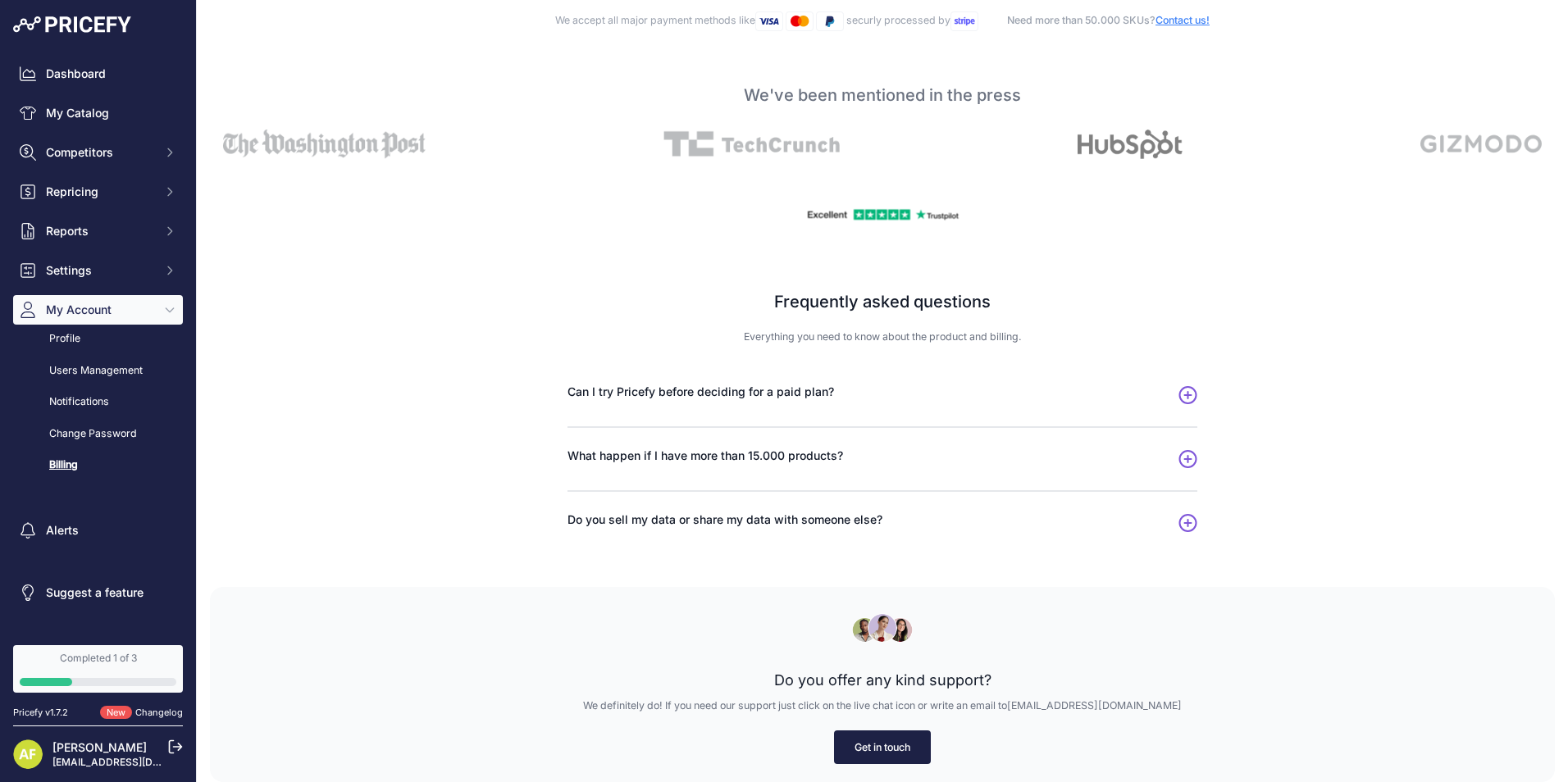
scroll to position [710, 0]
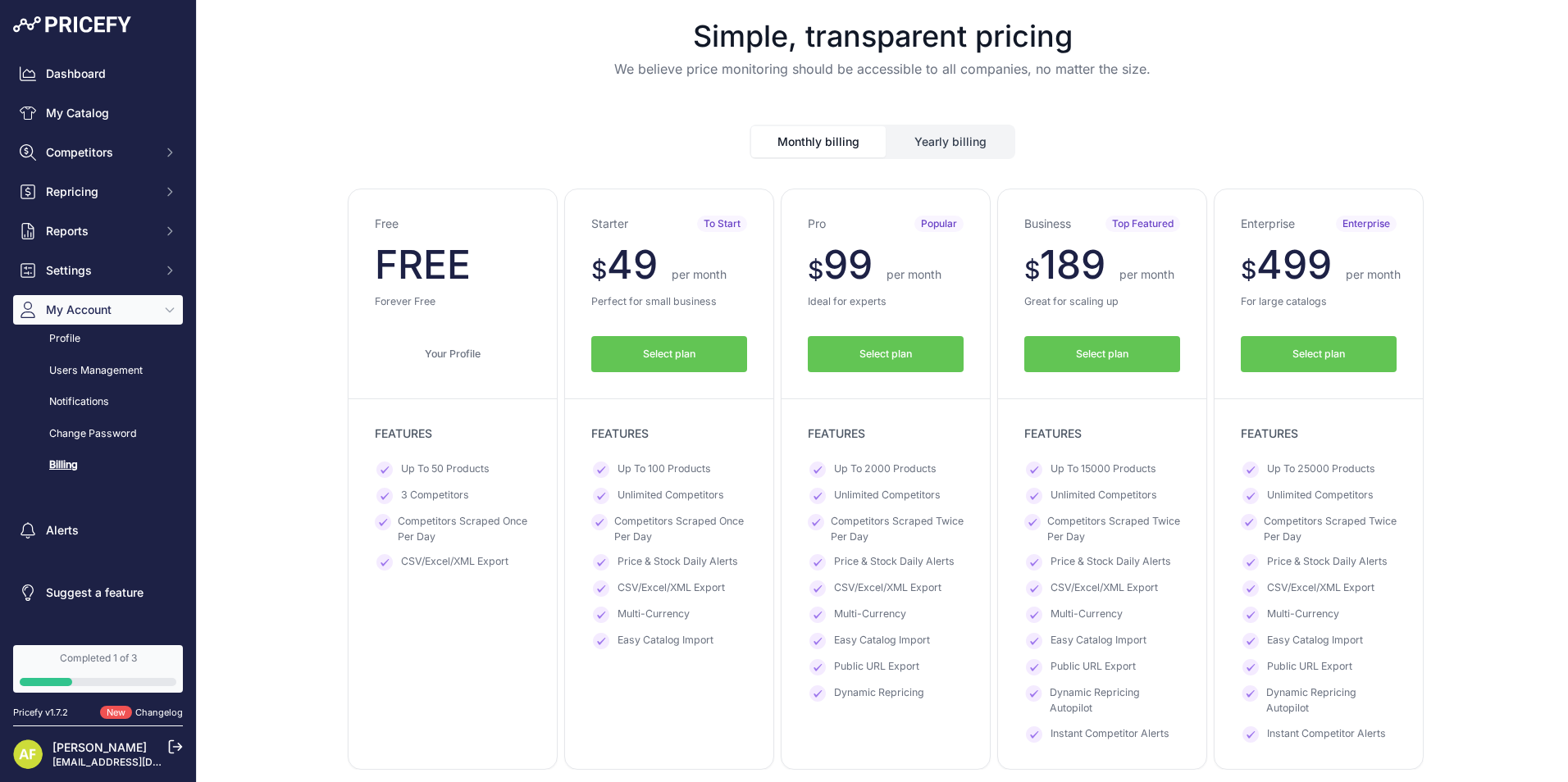
scroll to position [82, 0]
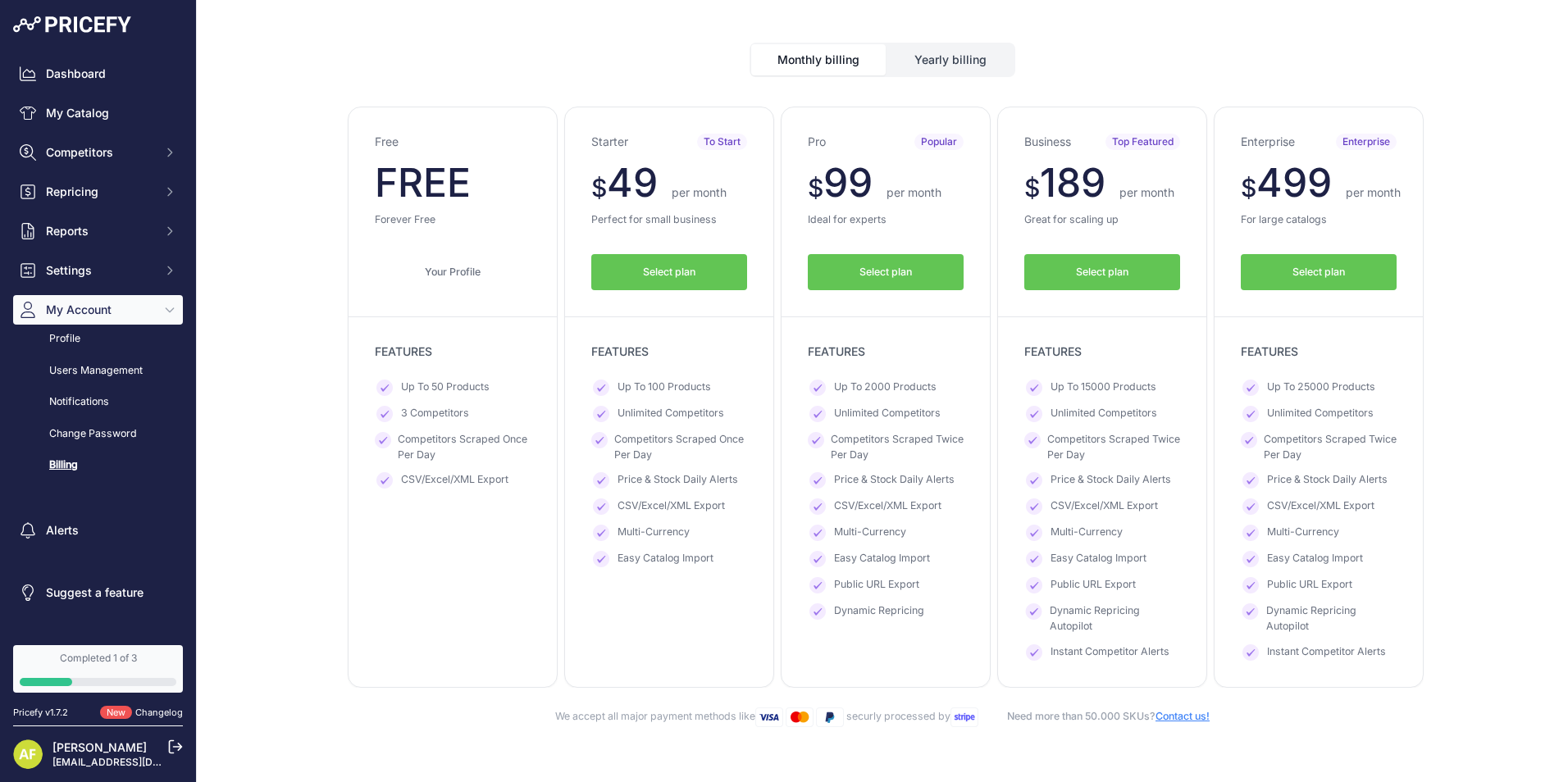
click at [956, 57] on button "Yearly billing" at bounding box center [951, 60] width 127 height 31
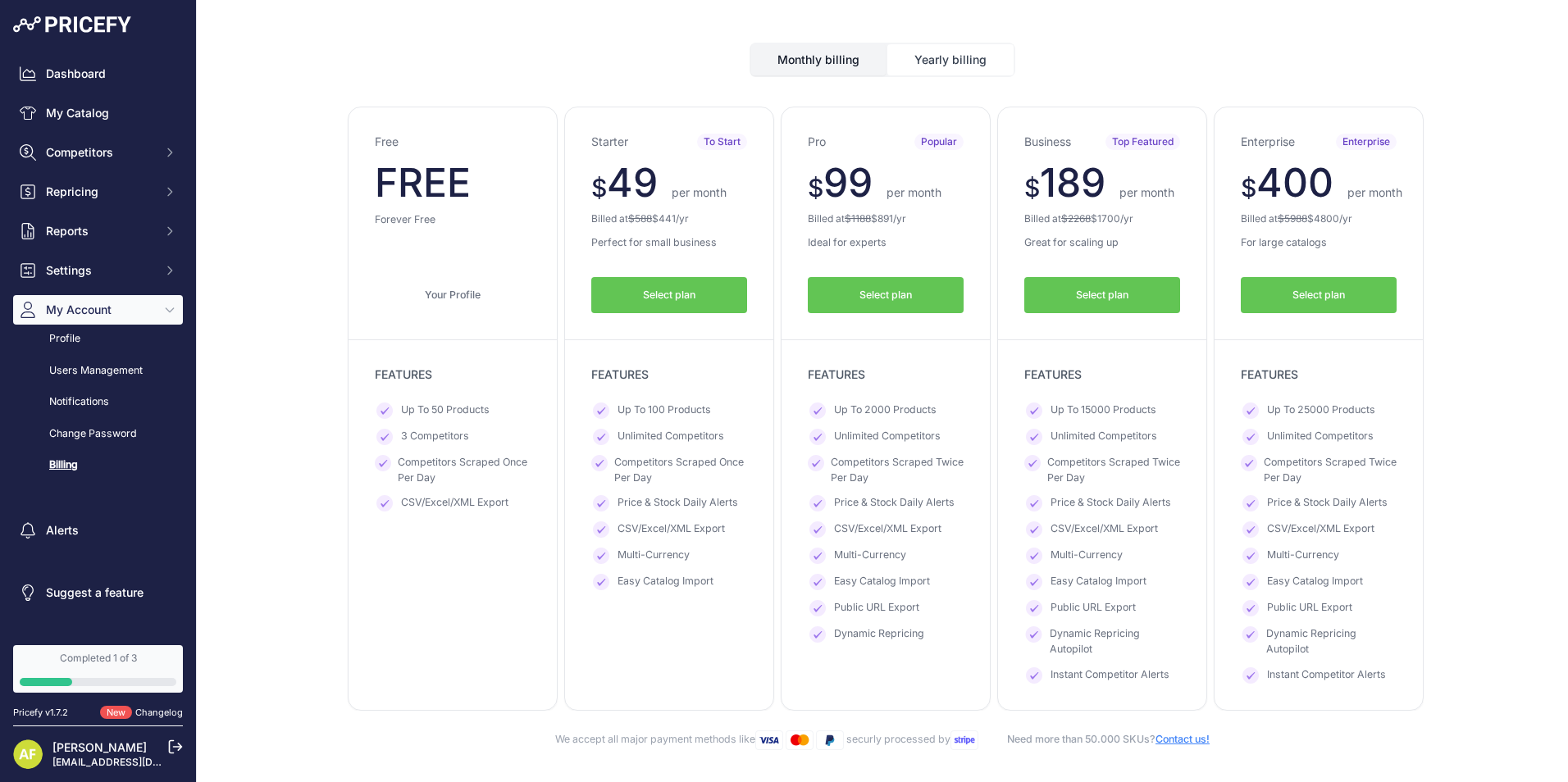
drag, startPoint x: 1091, startPoint y: 221, endPoint x: 1122, endPoint y: 216, distance: 31.4
click at [1122, 216] on p "Billed at $ 2268 $ 1700 /yr" at bounding box center [1103, 219] width 156 height 13
copy p "$ 1700"
click at [798, 65] on button "Monthly billing" at bounding box center [818, 60] width 135 height 31
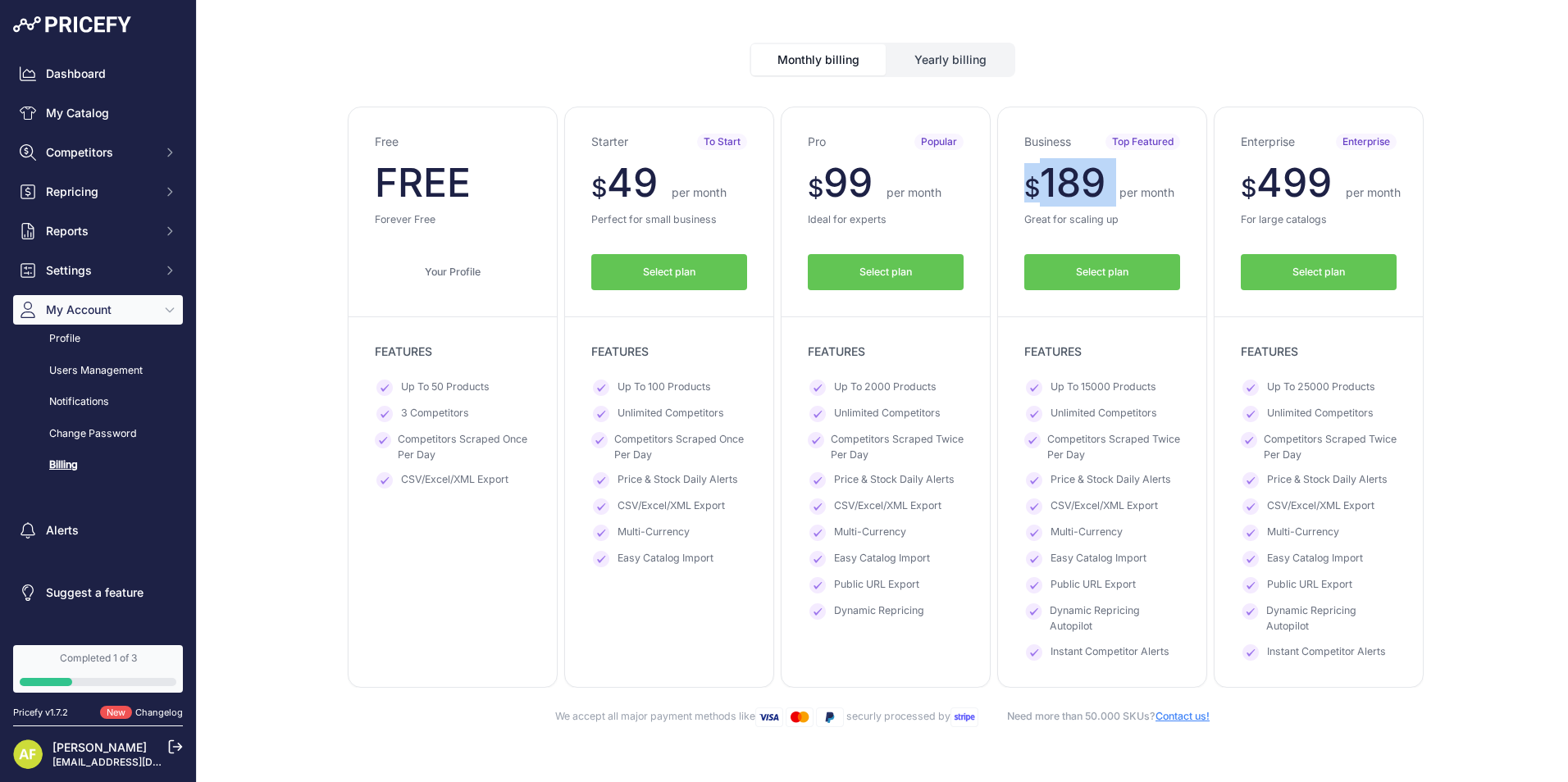
drag, startPoint x: 1107, startPoint y: 193, endPoint x: 1008, endPoint y: 189, distance: 99.1
click at [1008, 189] on div "Business Top Featured $ 189 $ 189 per month FREE $ 2268 1700" at bounding box center [1103, 397] width 210 height 581
copy span "$ 189"
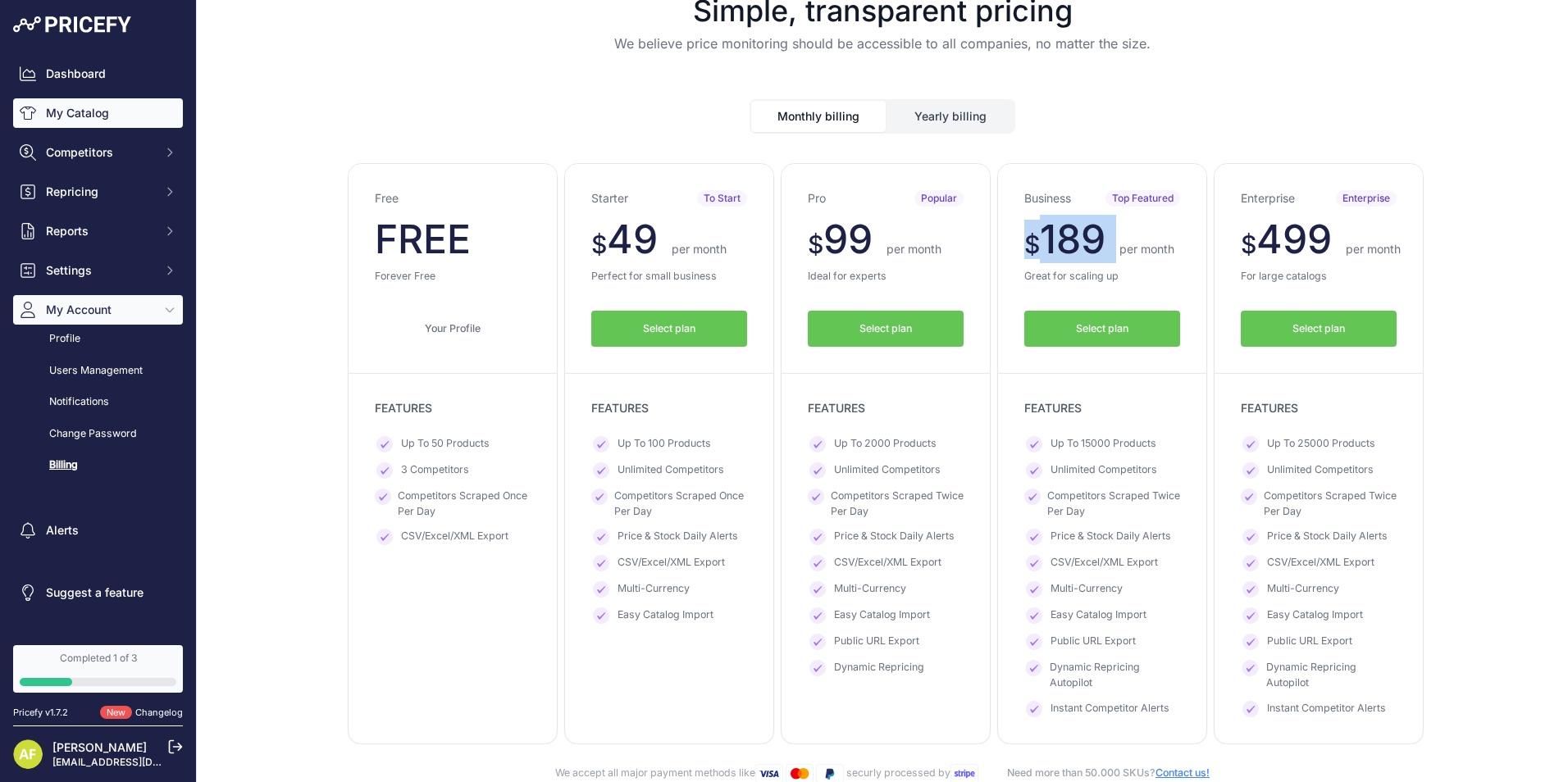
scroll to position [0, 0]
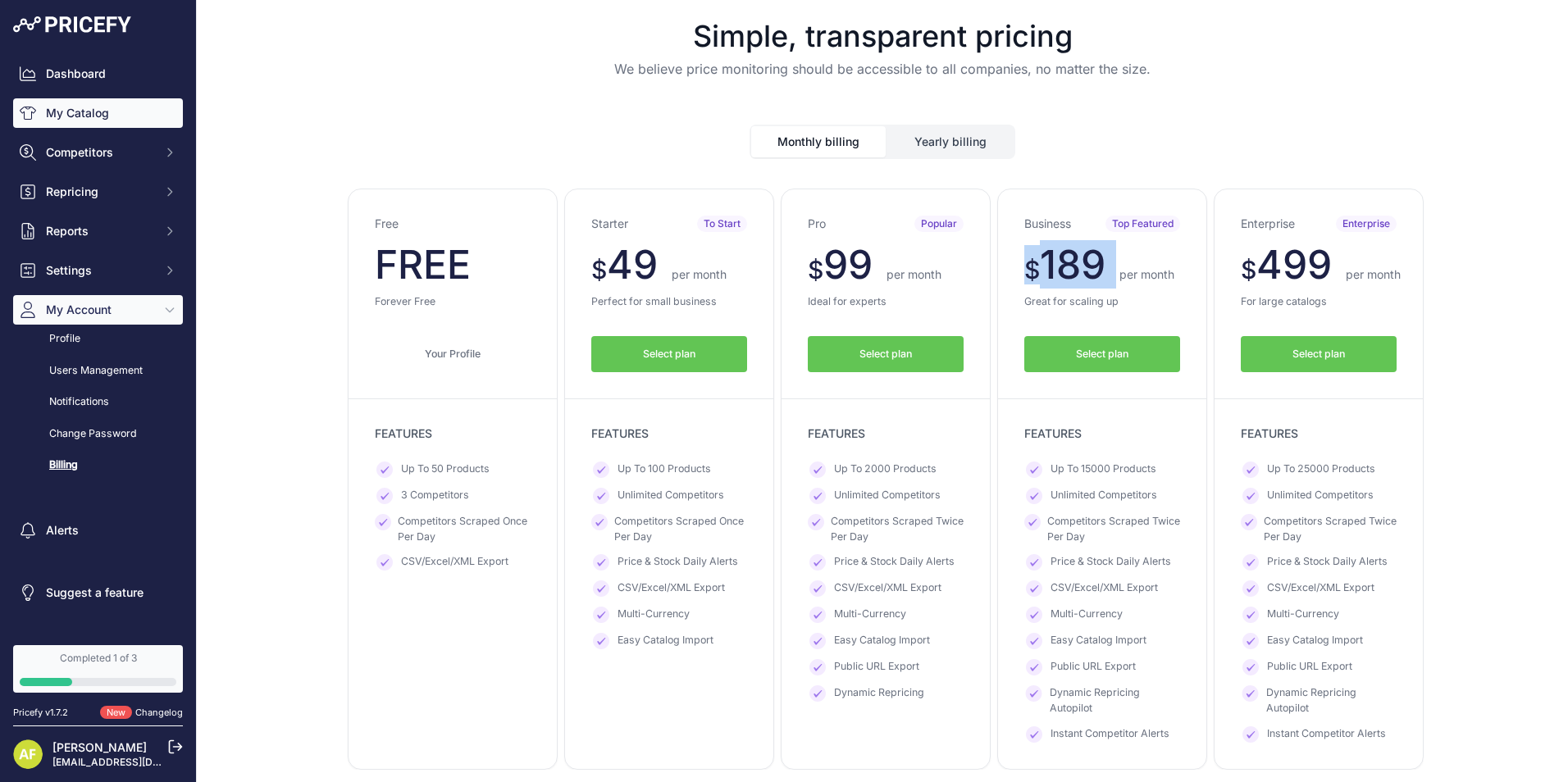
click at [82, 117] on link "My Catalog" at bounding box center [98, 113] width 170 height 30
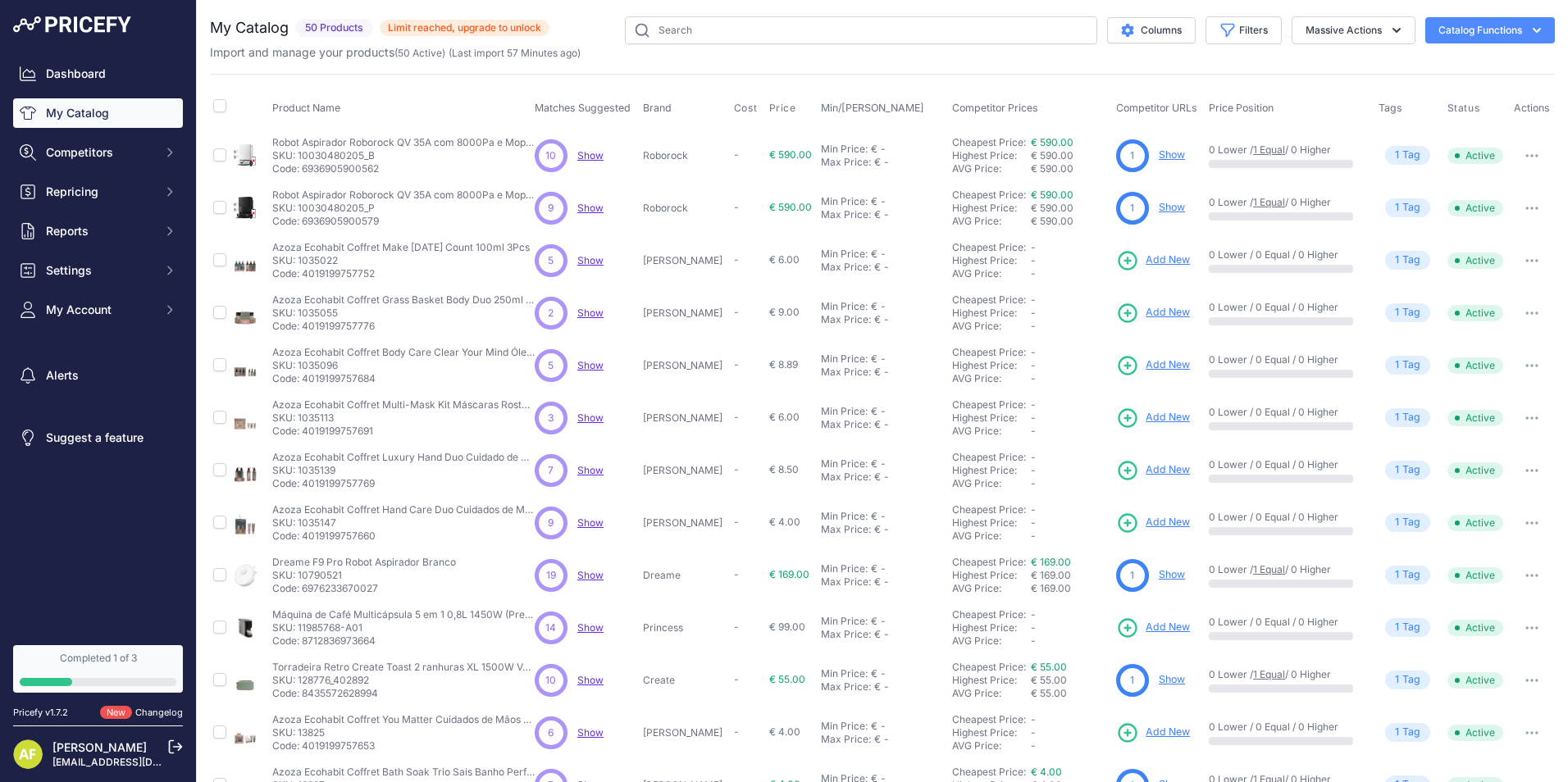
click at [1159, 207] on link "Show" at bounding box center [1171, 207] width 26 height 13
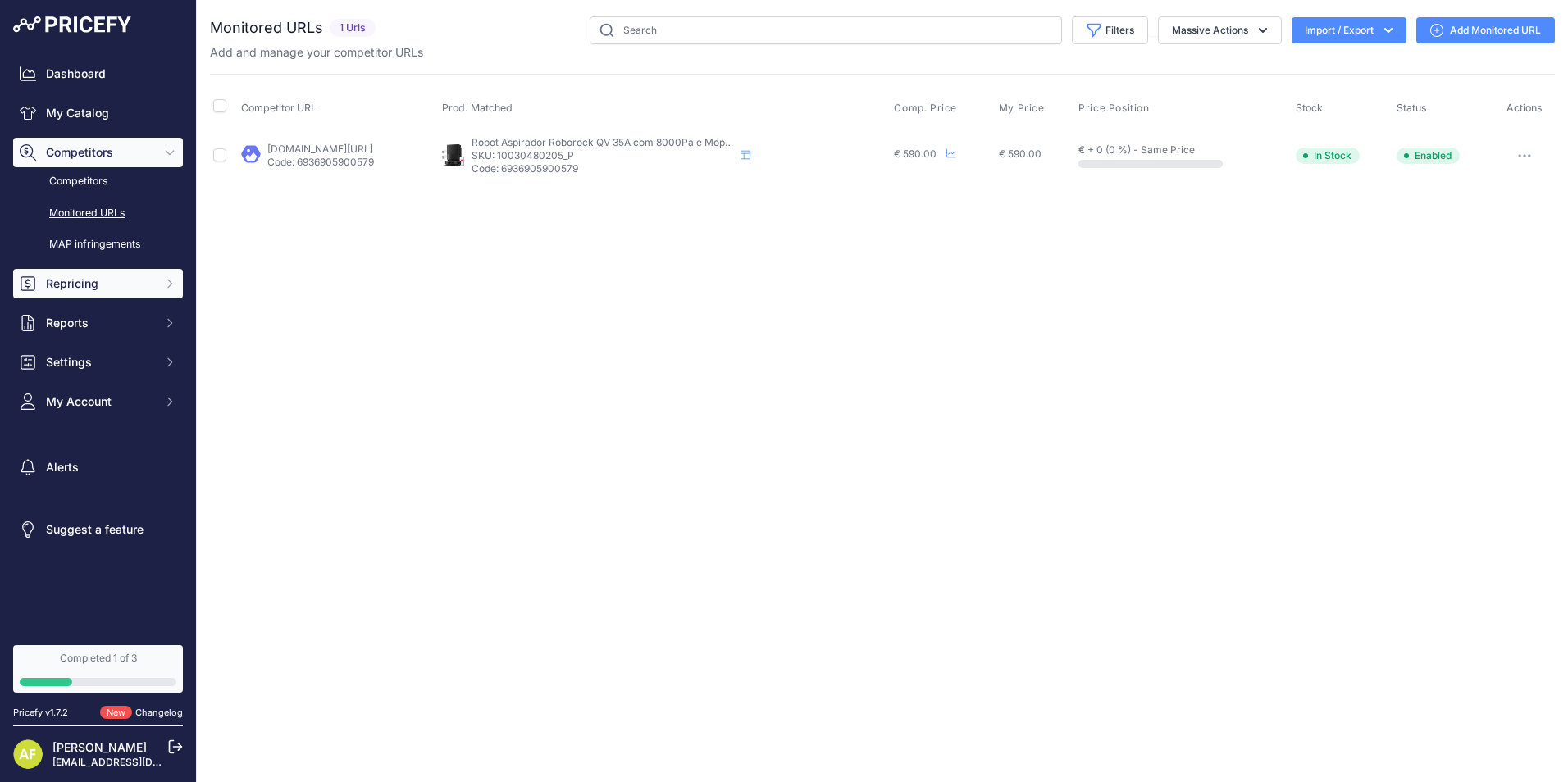
click at [123, 272] on button "Repricing" at bounding box center [98, 283] width 170 height 30
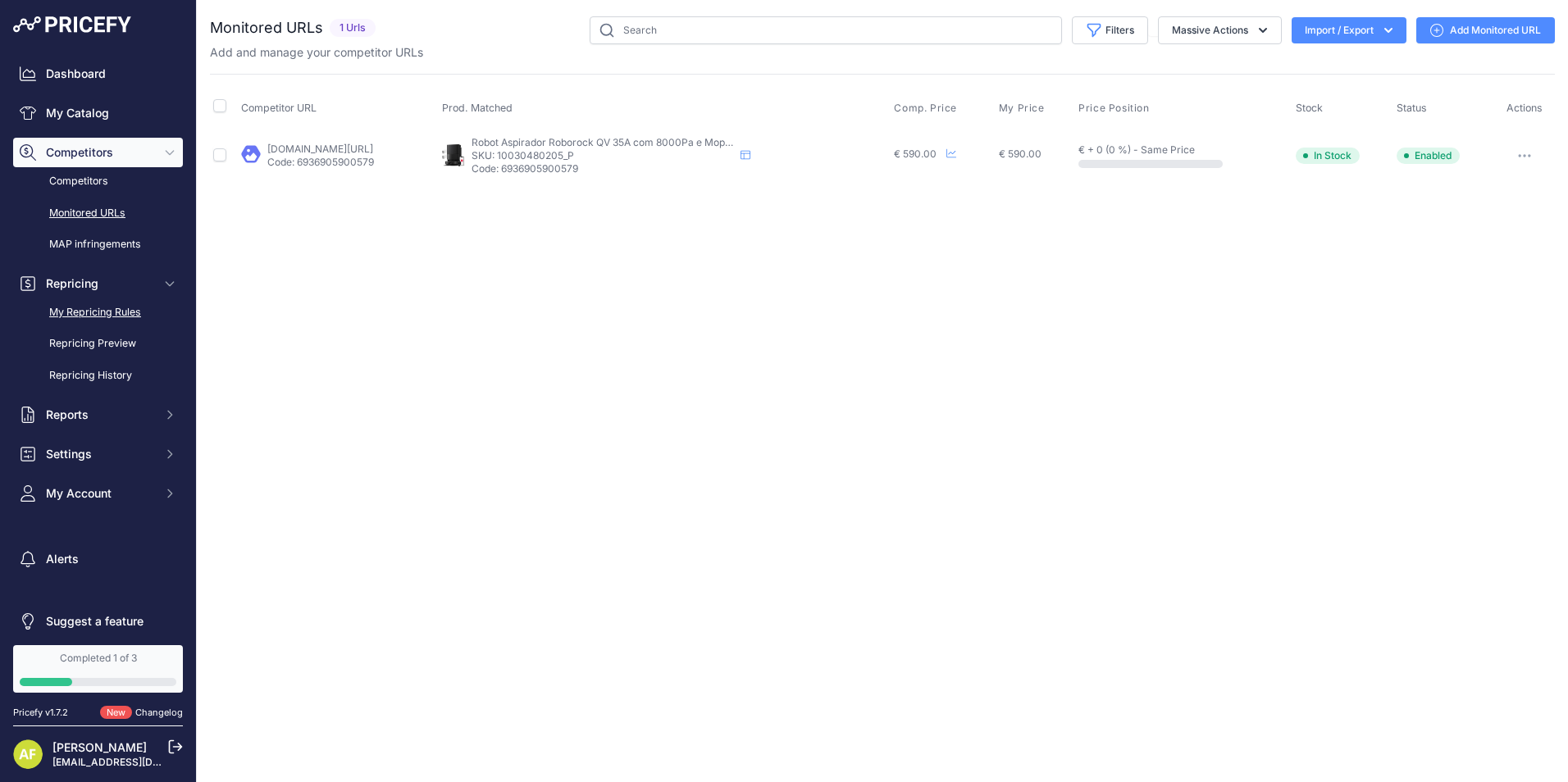
click at [105, 316] on link "My Repricing Rules" at bounding box center [98, 313] width 170 height 29
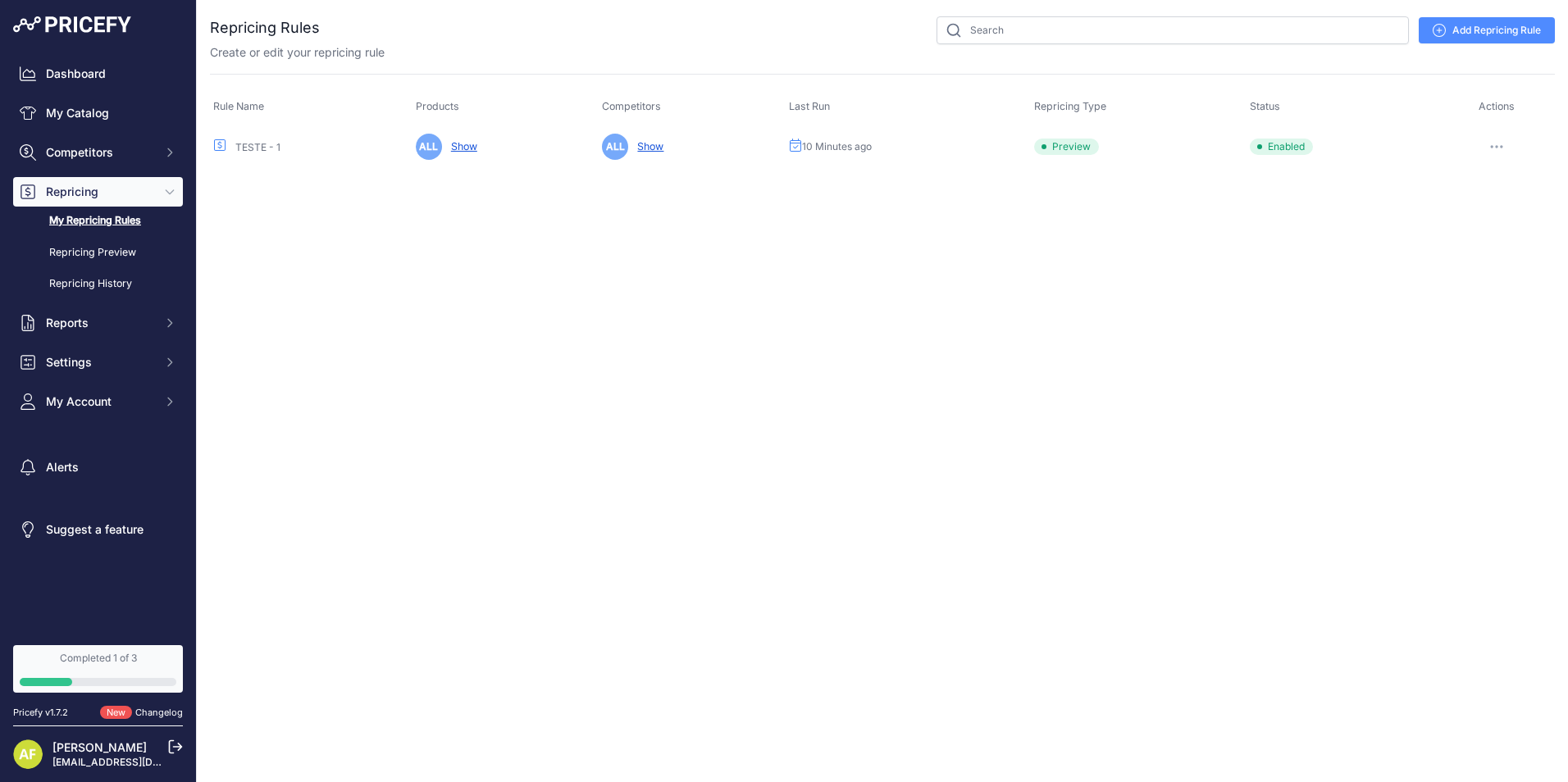
click at [453, 139] on td "ALL Show" at bounding box center [506, 147] width 187 height 40
click at [463, 148] on link "Show" at bounding box center [461, 147] width 33 height 13
